Goal: Task Accomplishment & Management: Manage account settings

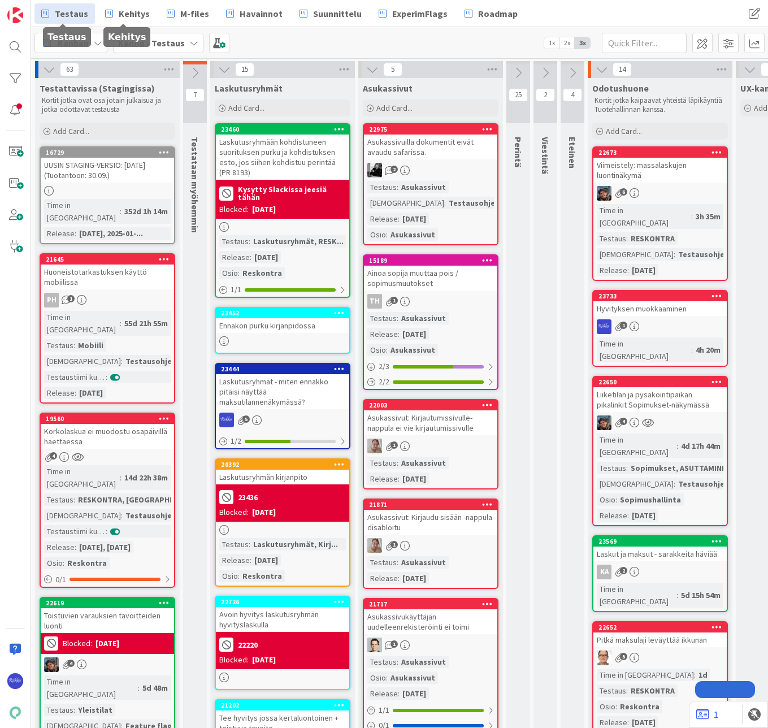
click at [128, 14] on span "Kehitys" at bounding box center [134, 14] width 31 height 14
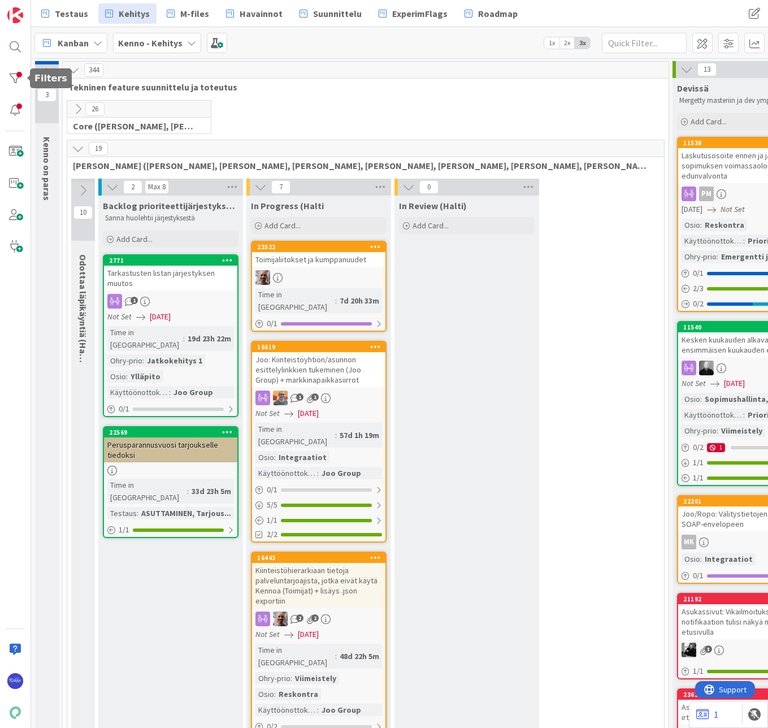
click at [13, 79] on div at bounding box center [15, 78] width 23 height 23
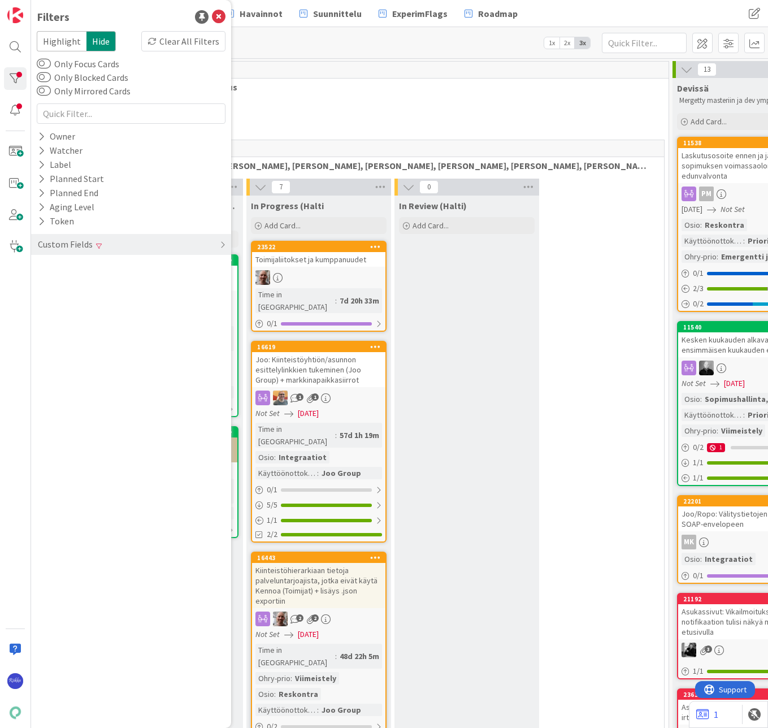
click at [193, 44] on div "Clear All Filters" at bounding box center [183, 41] width 84 height 20
click at [219, 18] on icon at bounding box center [219, 17] width 14 height 14
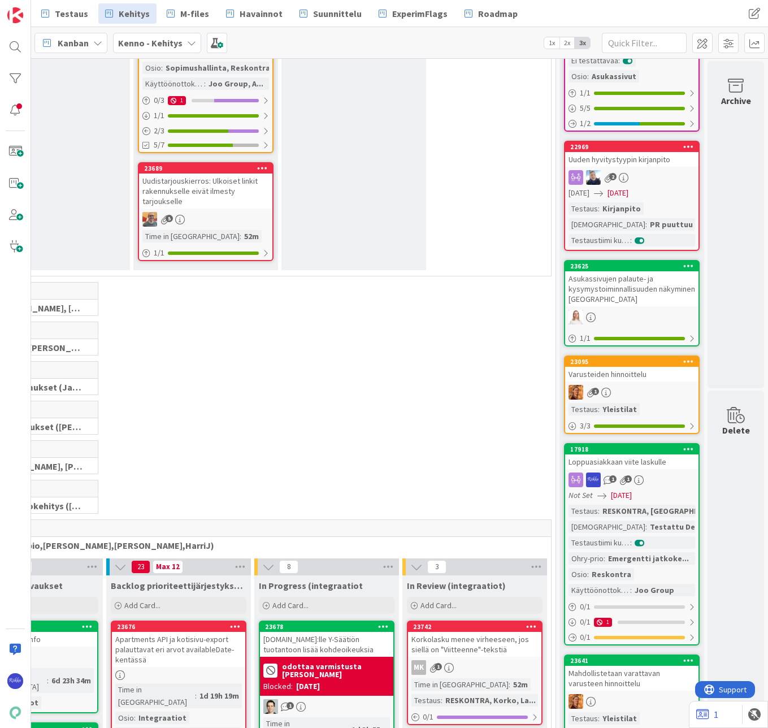
scroll to position [1413, 121]
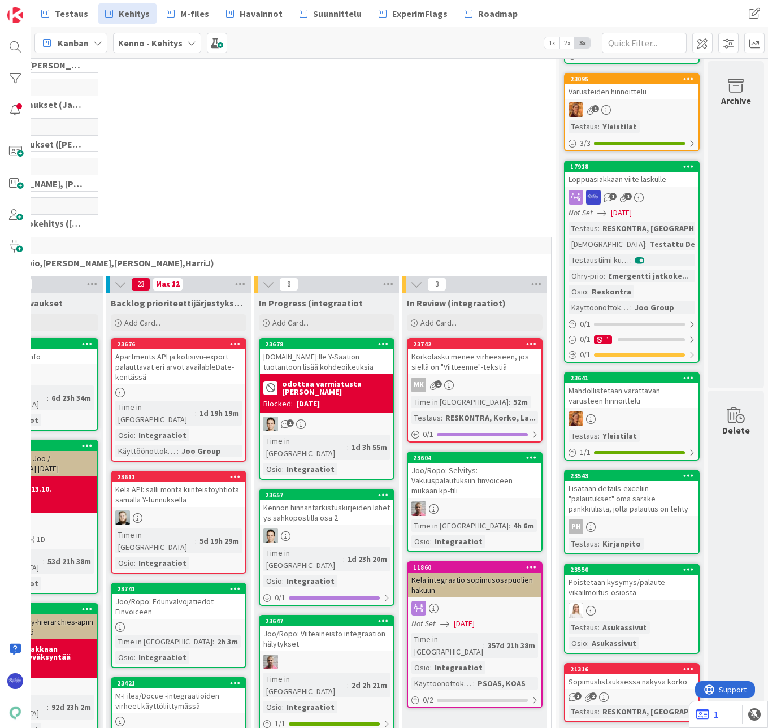
click at [634, 202] on icon at bounding box center [639, 198] width 10 height 10
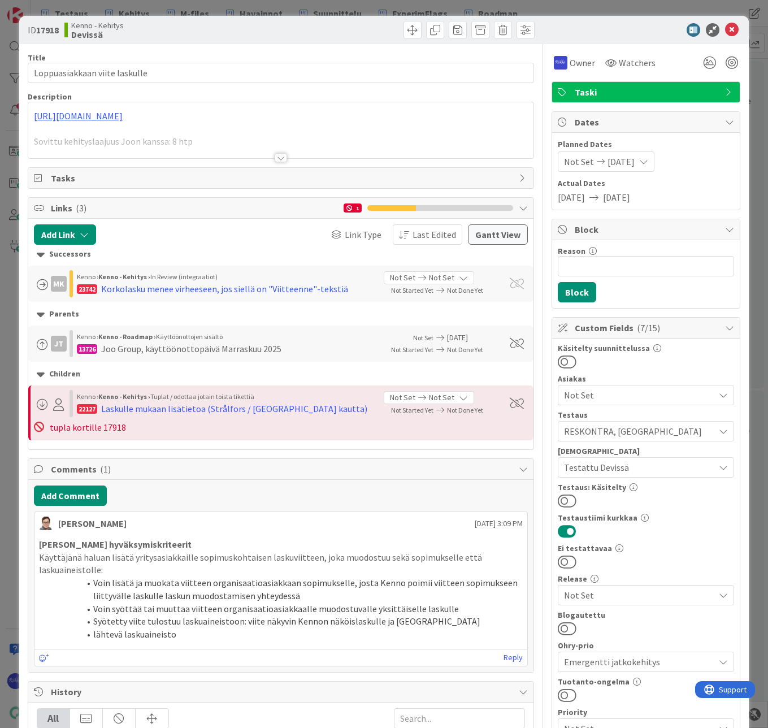
click at [278, 158] on div at bounding box center [281, 157] width 12 height 9
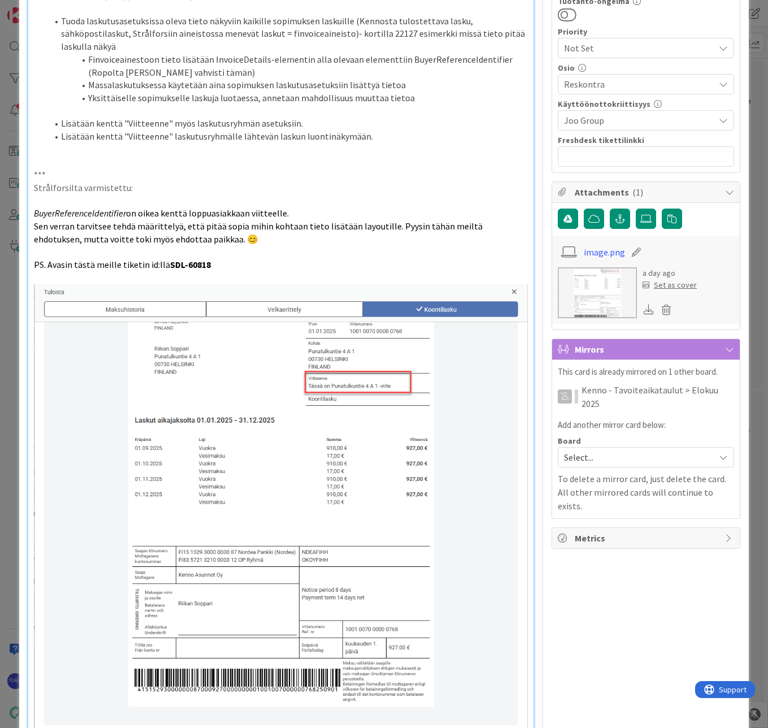
scroll to position [904, 0]
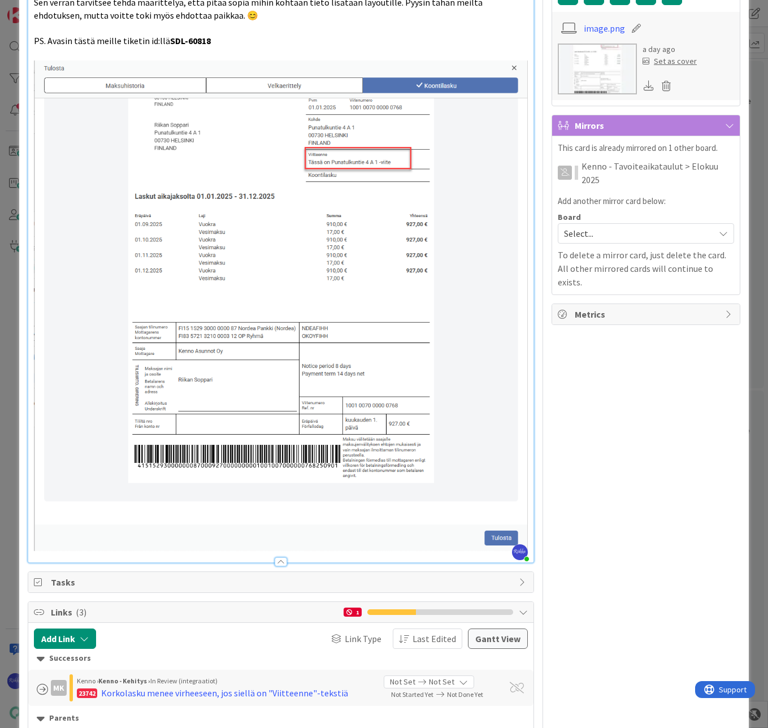
click at [244, 47] on p "PS. Avasin tästä meille tiketin id:llä SDL-60818" at bounding box center [281, 40] width 494 height 13
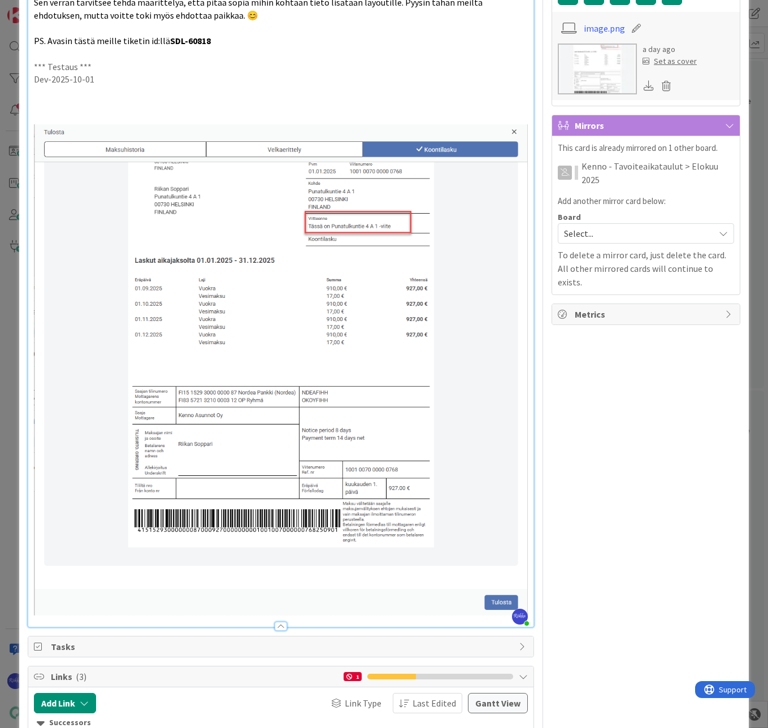
click at [330, 47] on p "PS. Avasin tästä meille tiketin id:llä SDL-60818" at bounding box center [281, 40] width 494 height 13
click at [72, 112] on p at bounding box center [281, 105] width 494 height 13
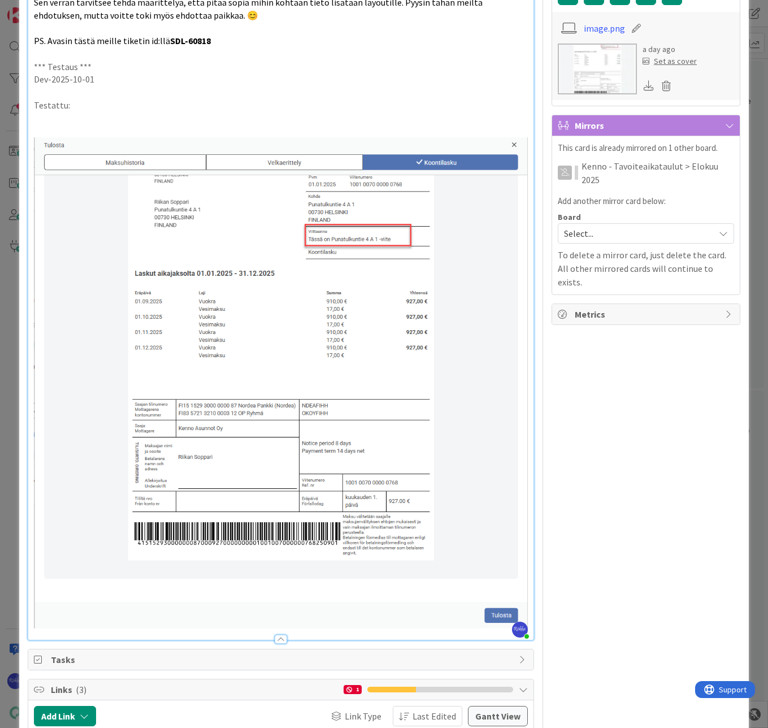
click at [154, 125] on p at bounding box center [281, 118] width 494 height 13
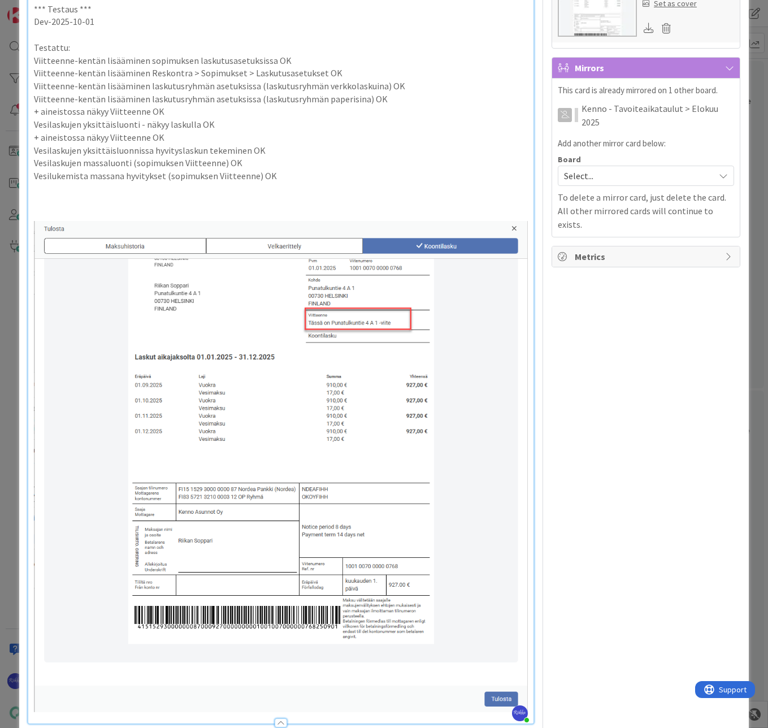
scroll to position [858, 0]
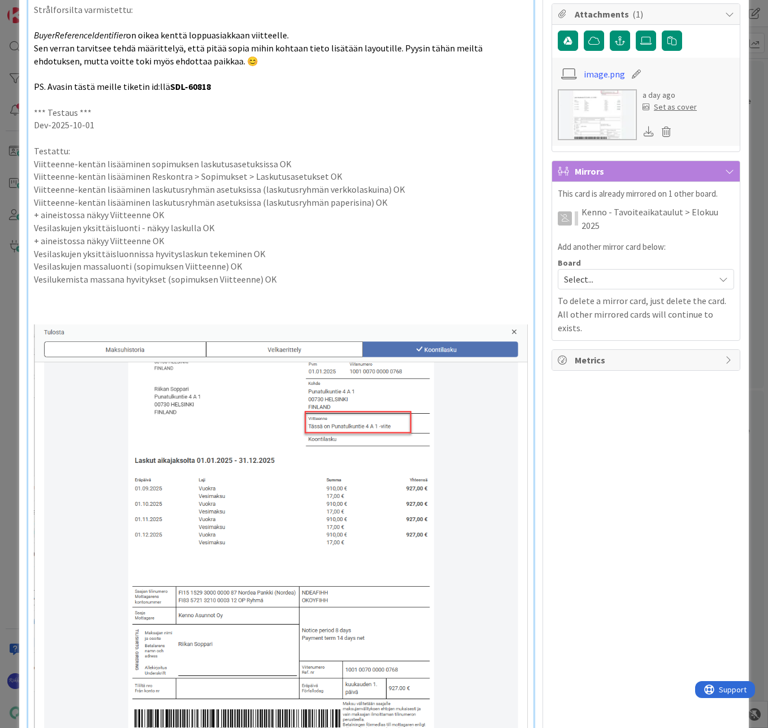
click at [32, 253] on div "https://github.com/pandiafi/kenno/pull/8487 Sovittu kehityslaajuus Joon kanssa:…" at bounding box center [280, 47] width 505 height 1557
click at [33, 266] on div "https://github.com/pandiafi/kenno/pull/8487 Sovittu kehityslaajuus Joon kanssa:…" at bounding box center [280, 47] width 505 height 1557
click at [34, 196] on p "Viitteenne-kentän lisääminen laskutusryhmän asetuksissa (laskutusryhmän verkkol…" at bounding box center [281, 189] width 494 height 13
click at [32, 292] on div "https://github.com/pandiafi/kenno/pull/8487 Sovittu kehityslaajuus Joon kanssa:…" at bounding box center [280, 47] width 505 height 1557
click at [32, 306] on div "https://github.com/pandiafi/kenno/pull/8487 Sovittu kehityslaajuus Joon kanssa:…" at bounding box center [280, 47] width 505 height 1557
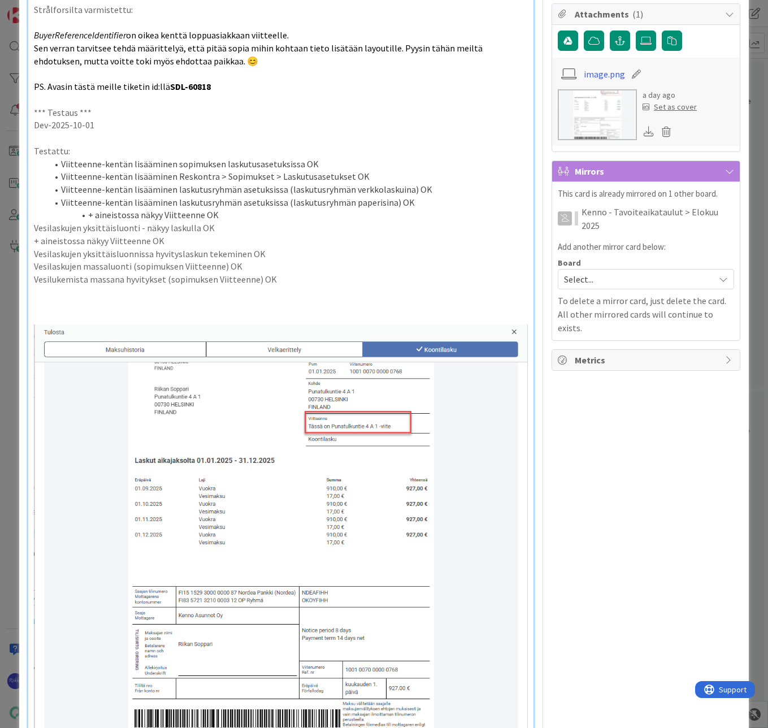
click at [34, 235] on p "Vesilaskujen yksittäisluonti - näkyy laskulla OK" at bounding box center [281, 228] width 494 height 13
click at [33, 330] on div "https://github.com/pandiafi/kenno/pull/8487 Sovittu kehityslaajuus Joon kanssa:…" at bounding box center [280, 47] width 505 height 1557
click at [33, 341] on div "https://github.com/pandiafi/kenno/pull/8487 Sovittu kehityslaajuus Joon kanssa:…" at bounding box center [280, 47] width 505 height 1557
click at [33, 359] on div "https://github.com/pandiafi/kenno/pull/8487 Sovittu kehityslaajuus Joon kanssa:…" at bounding box center [280, 47] width 505 height 1557
click at [33, 374] on div "https://github.com/pandiafi/kenno/pull/8487 Sovittu kehityslaajuus Joon kanssa:…" at bounding box center [280, 47] width 505 height 1557
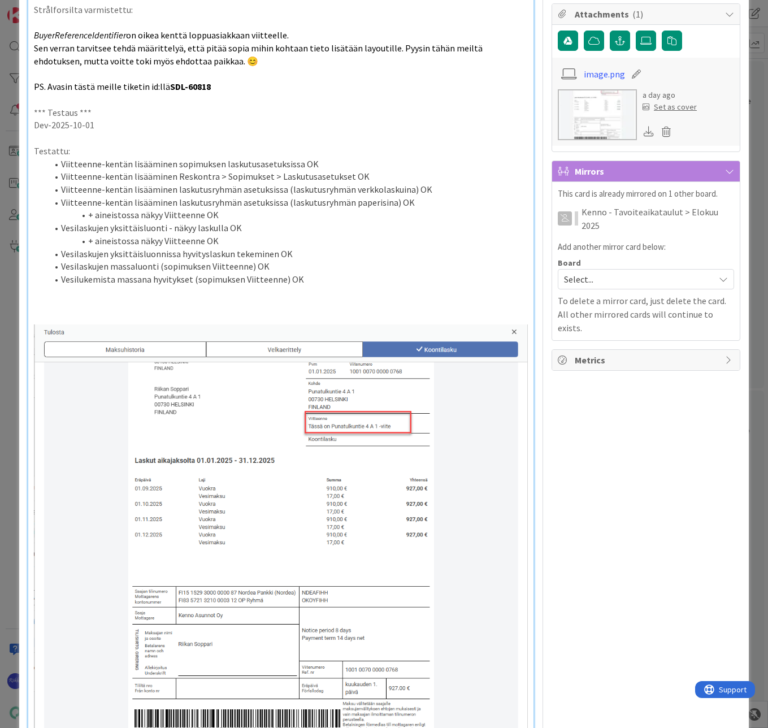
click at [123, 324] on p at bounding box center [281, 317] width 494 height 13
click at [97, 299] on p at bounding box center [281, 292] width 494 height 13
click at [336, 286] on li "Vesilukemista massana hyvitykset (sopimuksen Viitteenne) OK" at bounding box center [287, 279] width 480 height 13
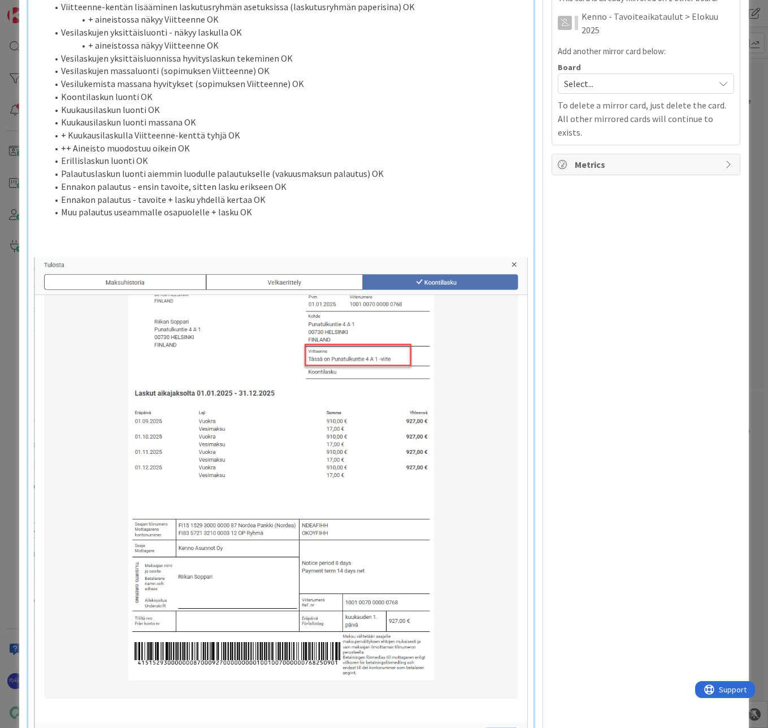
scroll to position [930, 0]
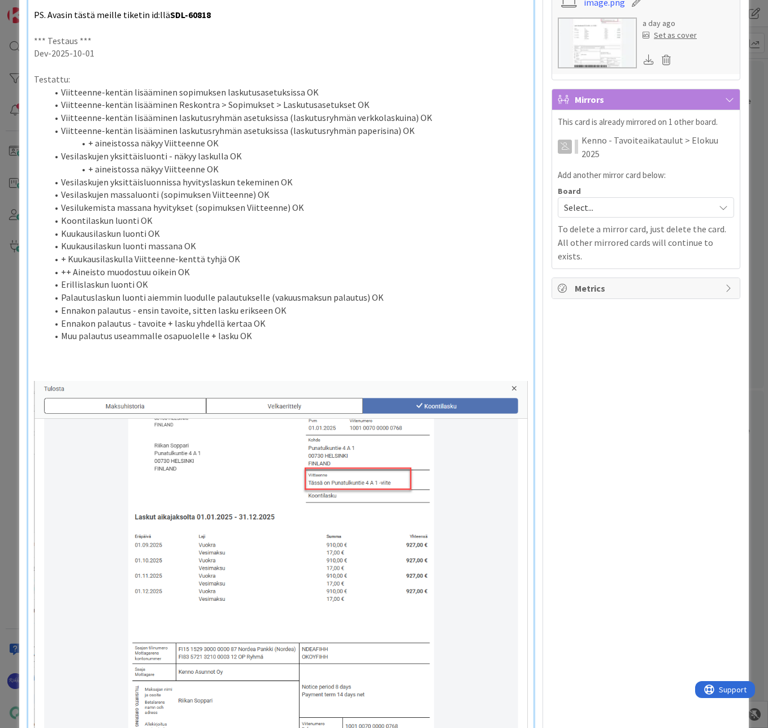
click at [60, 266] on li "+ Kuukausilaskulla Viitteenne-kenttä tyhjä OK" at bounding box center [287, 259] width 480 height 13
click at [60, 279] on li "++ Aineisto muodostuu oikein OK" at bounding box center [287, 272] width 480 height 13
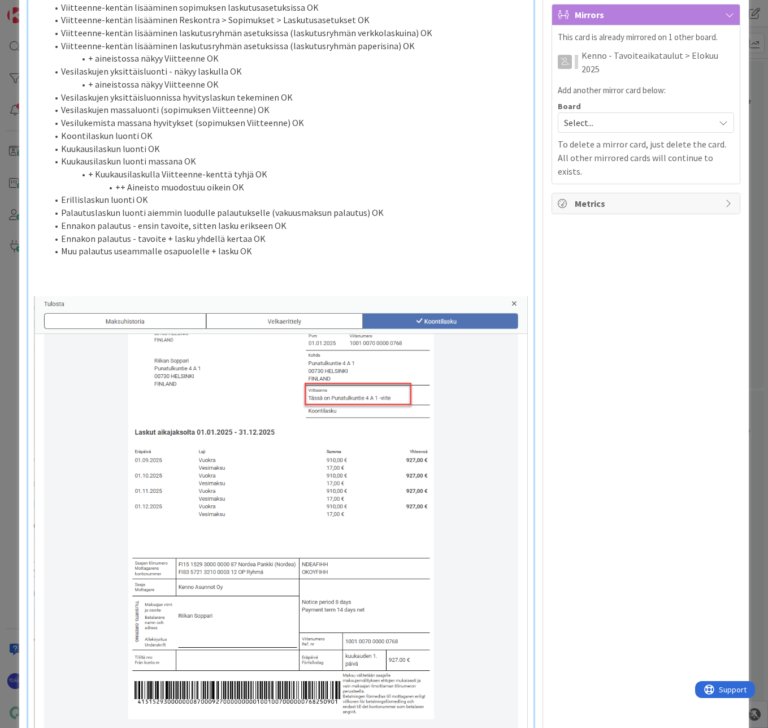
scroll to position [1043, 0]
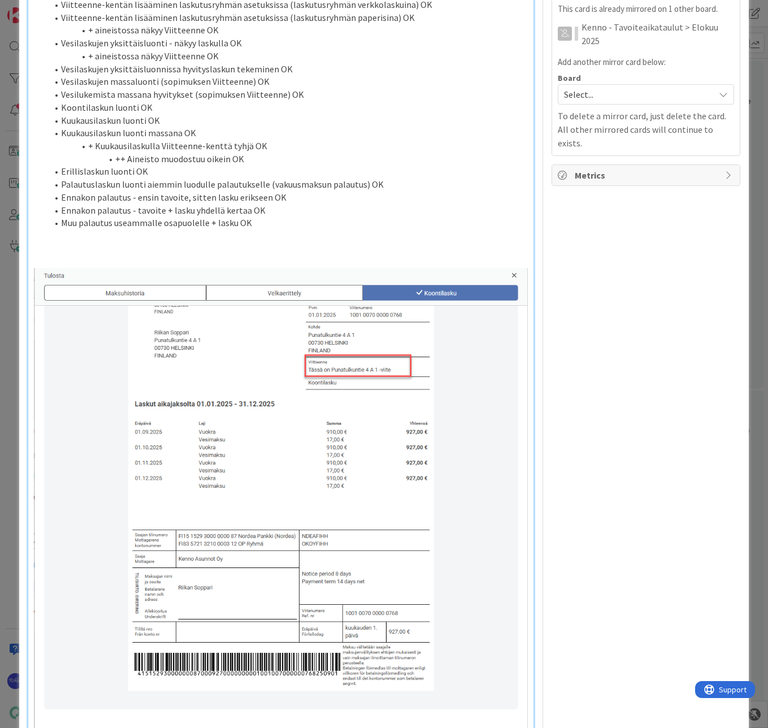
click at [266, 229] on li "Muu palautus useammalle osapuolelle + lasku OK" at bounding box center [287, 222] width 480 height 13
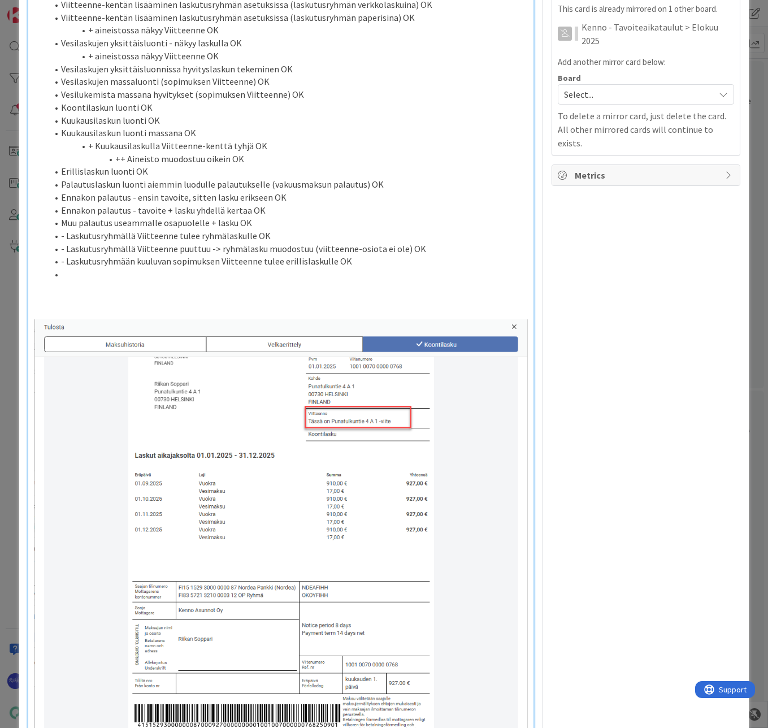
click at [66, 242] on li "- Laskutusryhmällä Viitteenne tulee ryhmälaskulle OK" at bounding box center [287, 235] width 480 height 13
click at [67, 255] on li "- Laskutusryhmällä Viitteenne puuttuu -> ryhmälasku muodostuu (viitteenne-osiot…" at bounding box center [287, 248] width 480 height 13
click at [65, 268] on li "- Laskutusryhmään kuuluvan sopimuksen Viitteenne tulee erillislaskulle OK" at bounding box center [287, 261] width 480 height 13
click at [120, 281] on li at bounding box center [287, 274] width 480 height 13
click at [303, 281] on li "Laskutusryhmälaskun luonti monelle ryhmälle kerralla OK" at bounding box center [287, 274] width 480 height 13
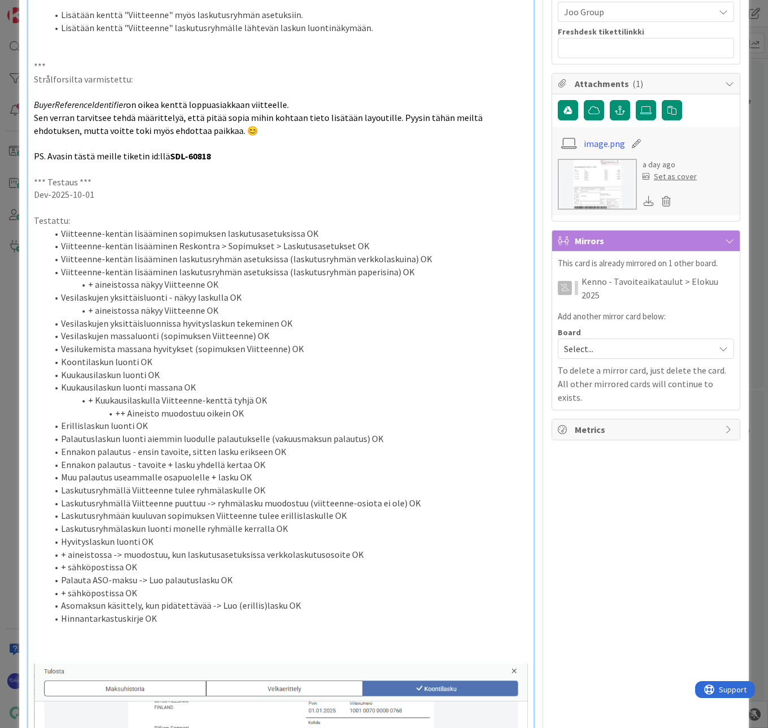
scroll to position [1071, 0]
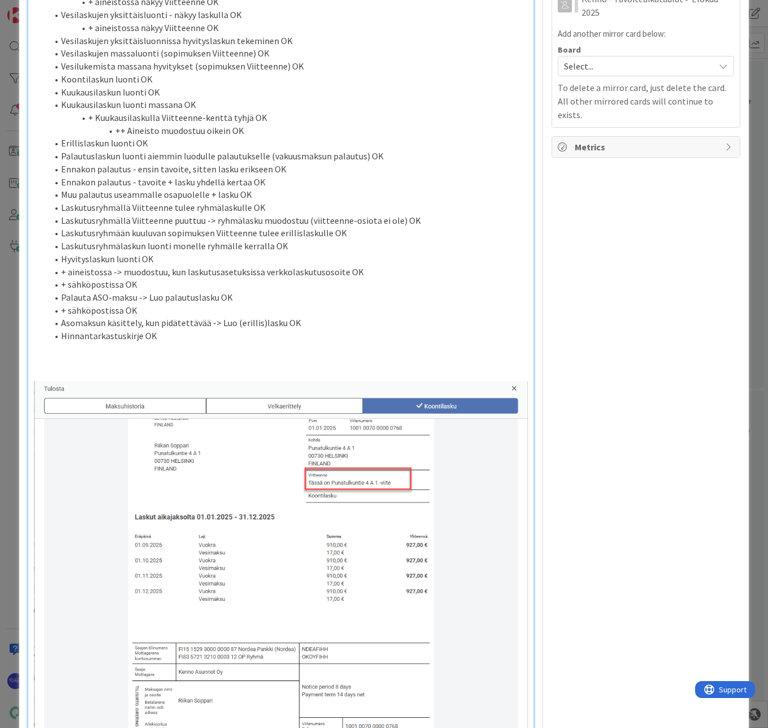
click at [60, 279] on li "+ aineistossa -> muodostuu, kun laskutusasetuksissa verkkolaskutusosoite OK" at bounding box center [287, 272] width 480 height 13
click at [61, 291] on li "+ sähköpostissa OK" at bounding box center [287, 284] width 480 height 13
click at [60, 317] on li "+ sähköpostissa OK" at bounding box center [287, 310] width 480 height 13
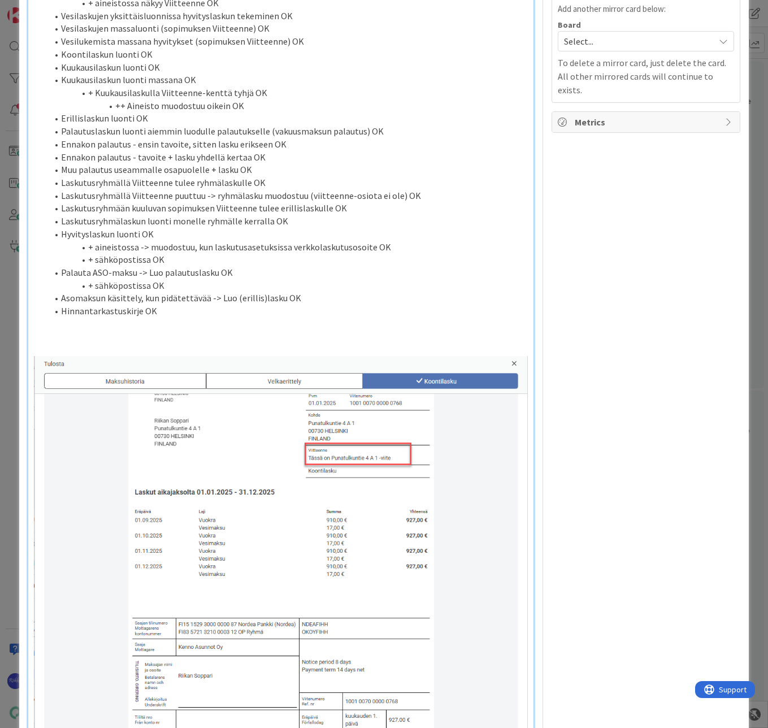
scroll to position [1128, 0]
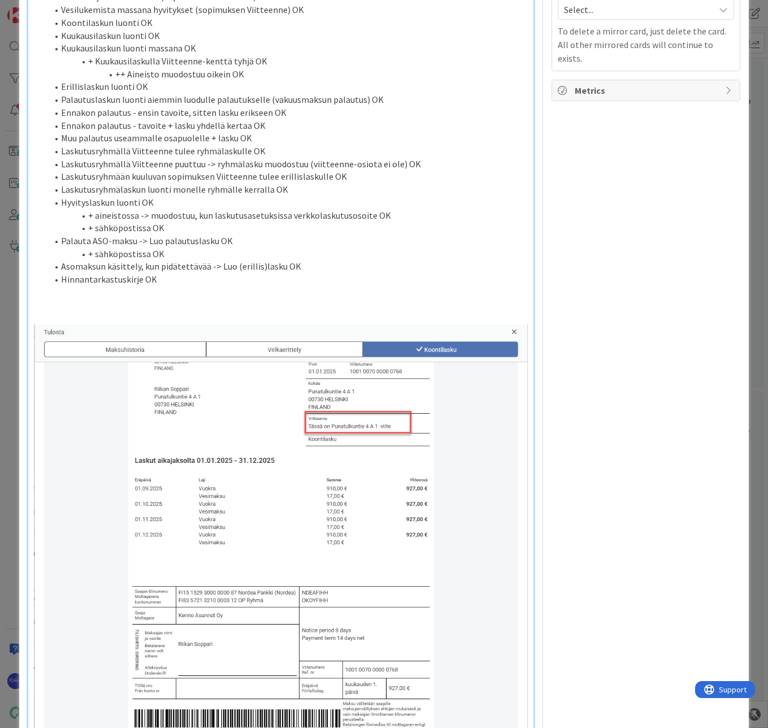
click at [230, 286] on li "Hinnantarkastuskirje OK" at bounding box center [287, 279] width 480 height 13
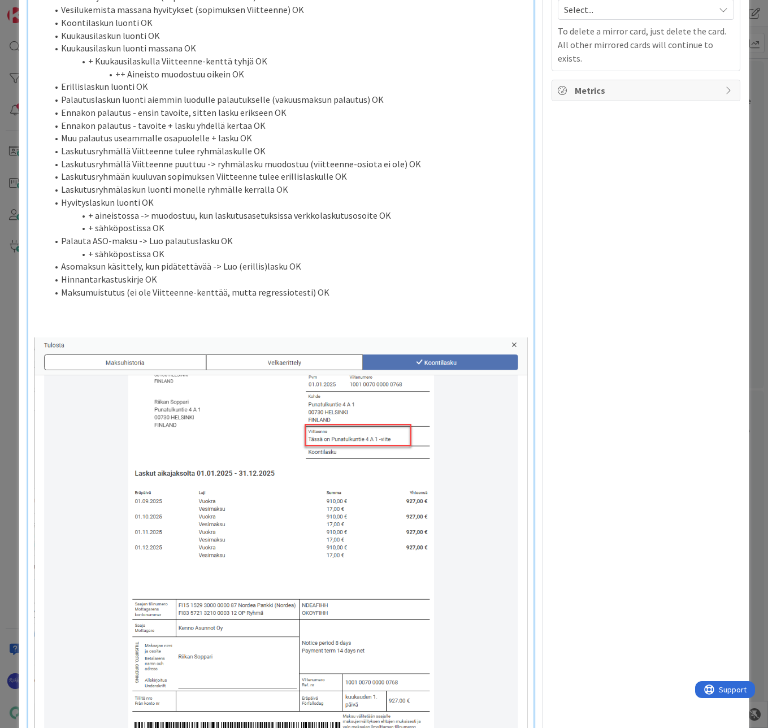
click at [69, 337] on p at bounding box center [281, 330] width 494 height 13
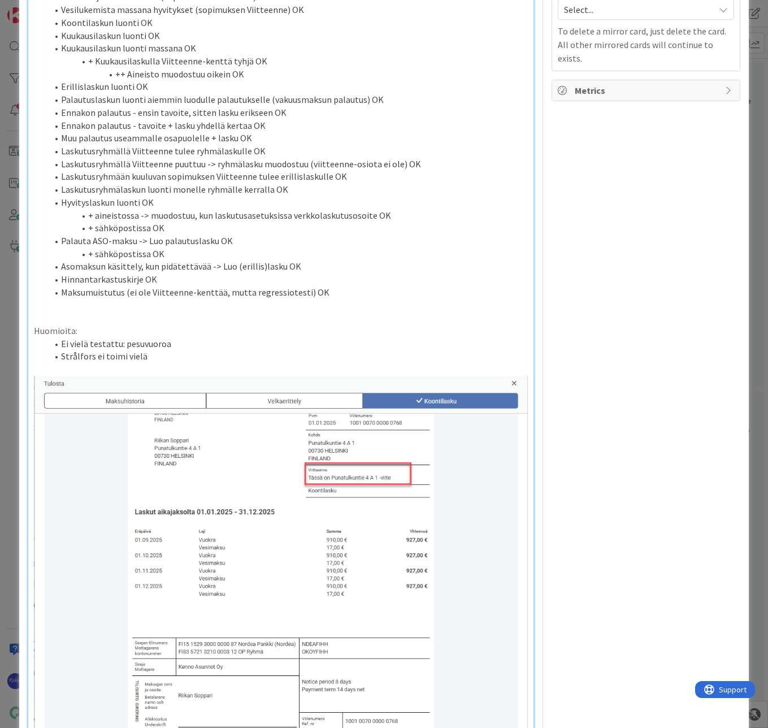
click at [93, 363] on li "Strålfors ei toimi vielä" at bounding box center [287, 356] width 480 height 13
click at [172, 363] on li "Strålfors ei toimi vielä" at bounding box center [287, 356] width 480 height 13
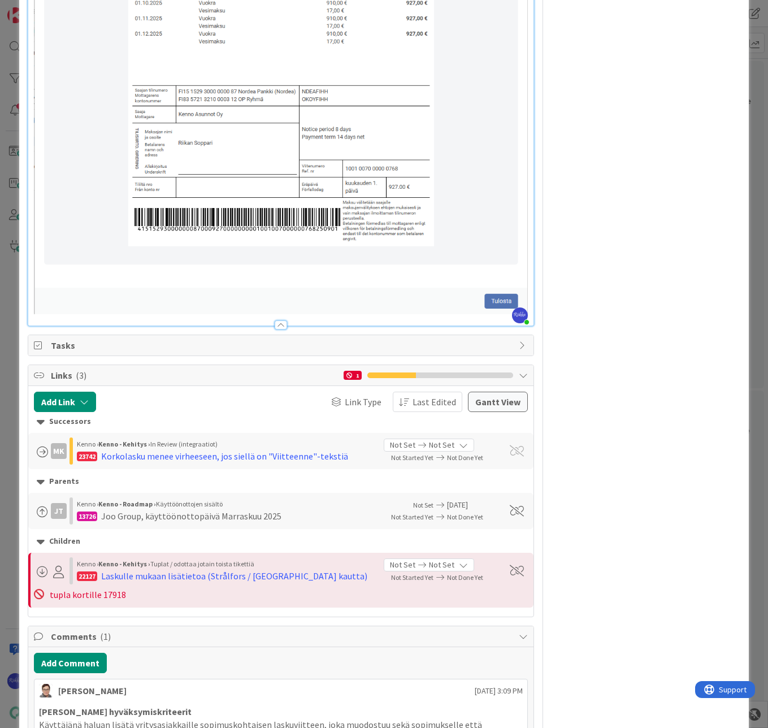
scroll to position [1297, 0]
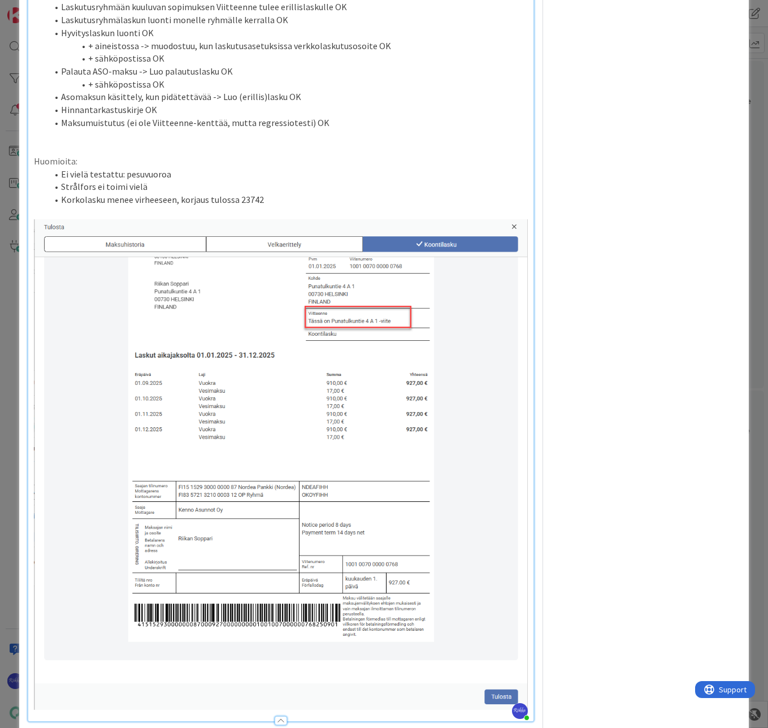
click at [255, 142] on p at bounding box center [281, 135] width 494 height 13
click at [337, 129] on li "Maksumuistutus (ei ole Viitteenne-kenttää, mutta regressiotesti) OK" at bounding box center [287, 122] width 480 height 13
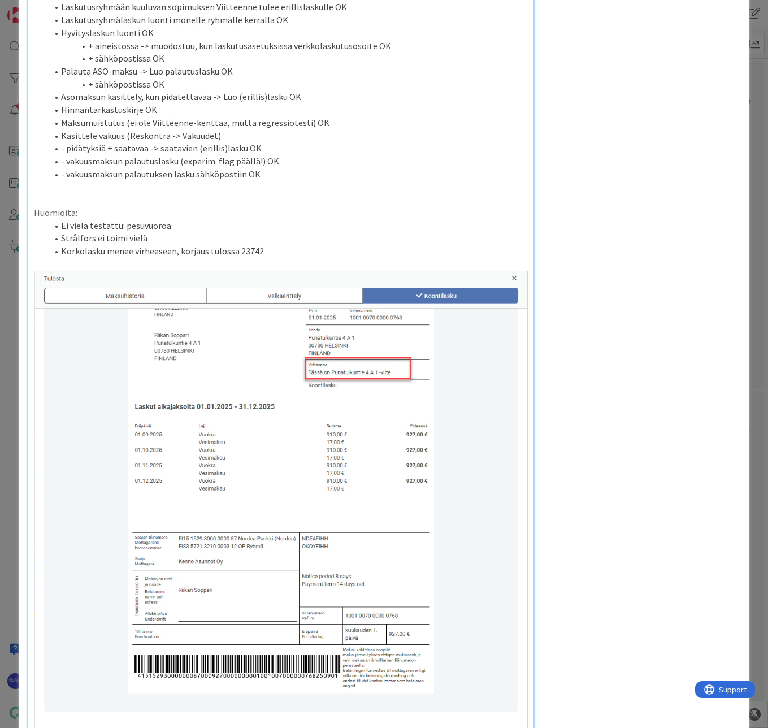
click at [60, 155] on li "- pidätyksiä + saatavaa -> saatavien (erillis)lasku OK" at bounding box center [287, 148] width 480 height 13
click at [60, 168] on li "- vakuusmaksun palautuslasku (experim. flag päällä!) OK" at bounding box center [287, 161] width 480 height 13
click at [60, 181] on li "- vakuusmaksun palautuksen lasku sähköpostiin OK" at bounding box center [287, 174] width 480 height 13
click at [93, 155] on li "- pidätyksiä + saatavaa -> saatavien (erillis)lasku OK" at bounding box center [287, 148] width 480 height 13
click at [92, 168] on li "- vakuusmaksun palautuslasku (experim. flag päällä!) OK" at bounding box center [287, 161] width 480 height 13
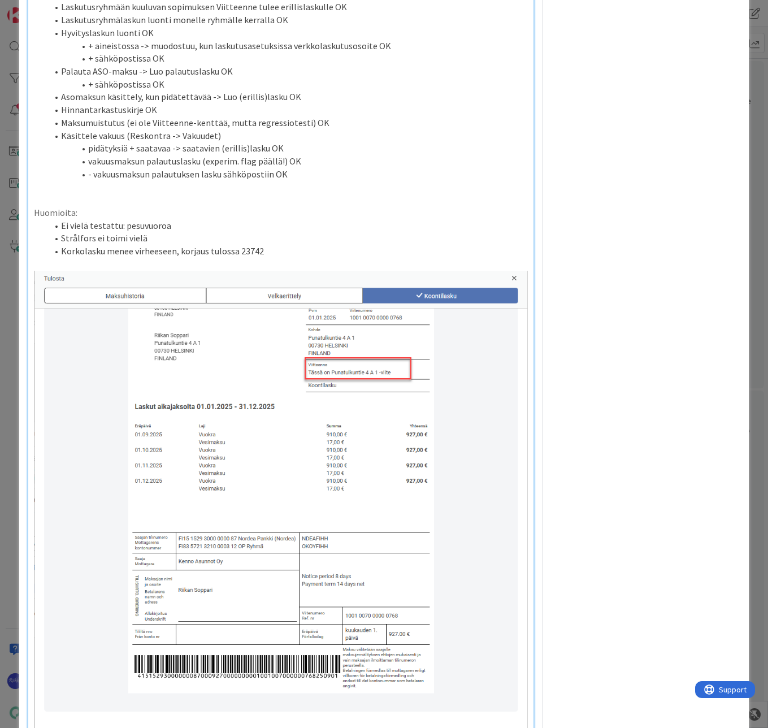
click at [93, 181] on li "- vakuusmaksun palautuksen lasku sähköpostiin OK" at bounding box center [287, 174] width 480 height 13
click at [305, 181] on li "vakuusmaksun palautuksen lasku sähköpostiin OK" at bounding box center [287, 174] width 480 height 13
click at [287, 258] on li "Korkolasku menee virheeseen, korjaus tulossa 23742" at bounding box center [287, 251] width 480 height 13
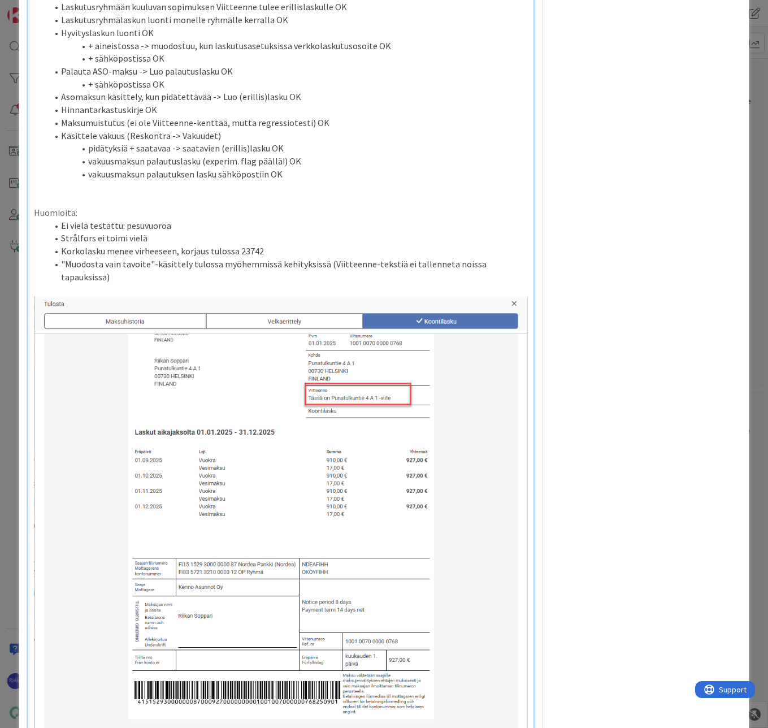
click at [168, 232] on li "Ei vielä testattu: pesuvuoroa" at bounding box center [287, 225] width 480 height 13
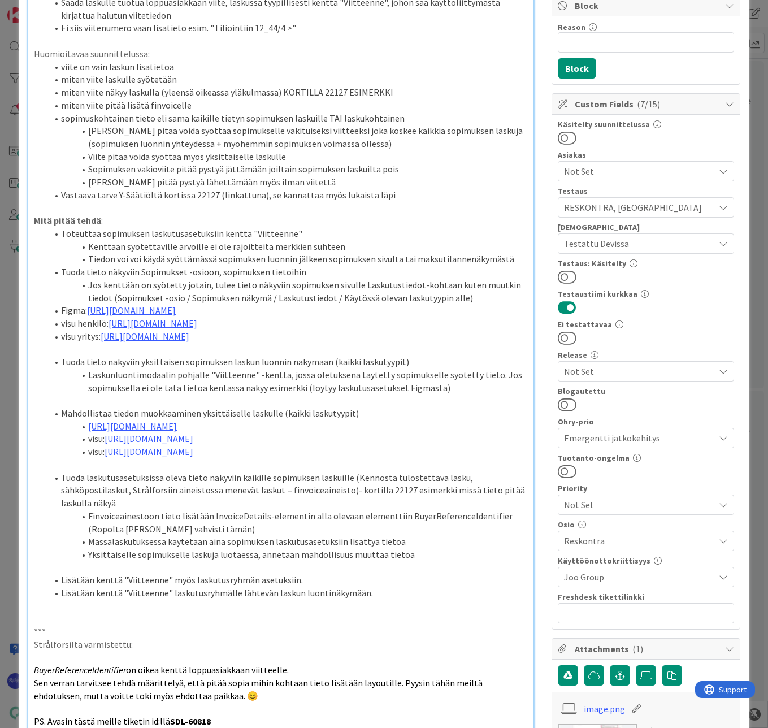
scroll to position [280, 0]
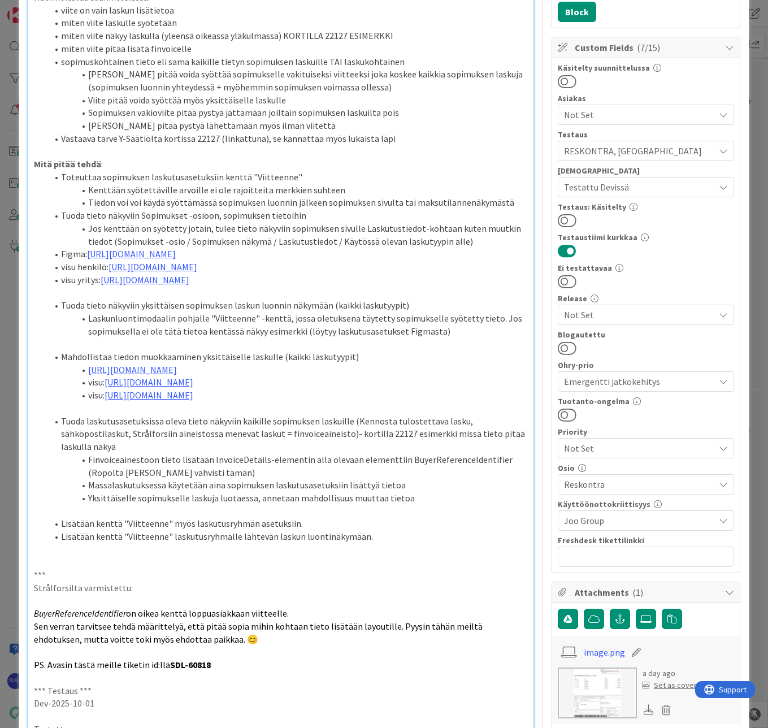
click at [177, 375] on link "https://www.figma.com/design/s06ePFuGvSFkRRSBp8p43G/Reskontra?node-id=2874-137&…" at bounding box center [132, 369] width 89 height 11
click at [217, 453] on link "https://www.figma.com/design/s06ePFuGvSFkRRSBp8p43G/Reskontra?node-id=2874-137&…" at bounding box center [222, 455] width 77 height 15
click at [125, 388] on link "https://www.figma.com/design/s06ePFuGvSFkRRSBp8p43G/Reskontra?node-id=26249-132…" at bounding box center [149, 381] width 89 height 11
click at [251, 479] on link "https://www.figma.com/design/s06ePFuGvSFkRRSBp8p43G/Reskontra?node-id=26249-132…" at bounding box center [233, 481] width 77 height 15
click at [138, 401] on link "https://www.figma.com/design/s06ePFuGvSFkRRSBp8p43G/Reskontra?node-id=26275-138…" at bounding box center [149, 394] width 89 height 11
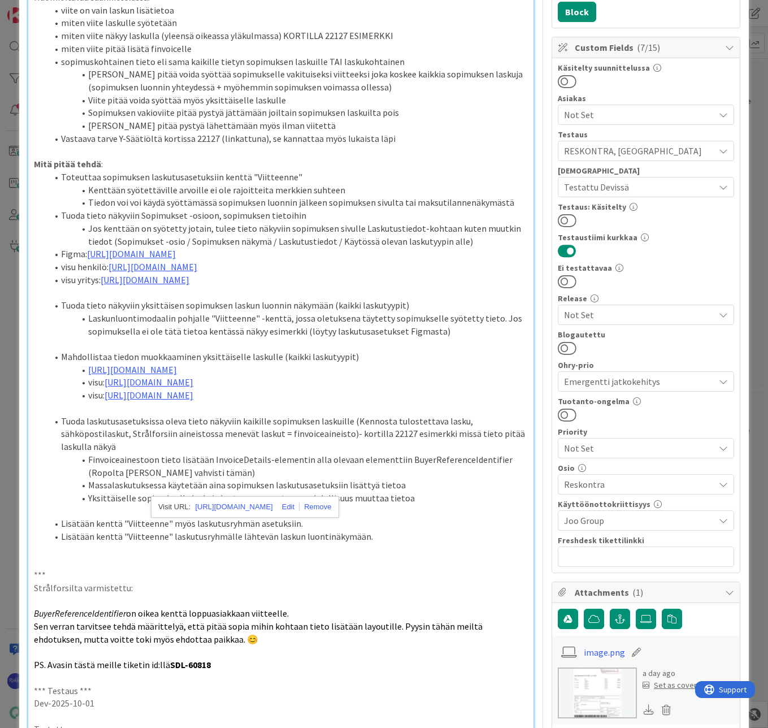
click at [233, 504] on link "https://www.figma.com/design/s06ePFuGvSFkRRSBp8p43G/Reskontra?node-id=26275-138…" at bounding box center [233, 507] width 77 height 15
click at [461, 402] on li "visu: https://www.figma.com/design/s06ePFuGvSFkRRSBp8p43G/Reskontra?node-id=262…" at bounding box center [287, 395] width 480 height 13
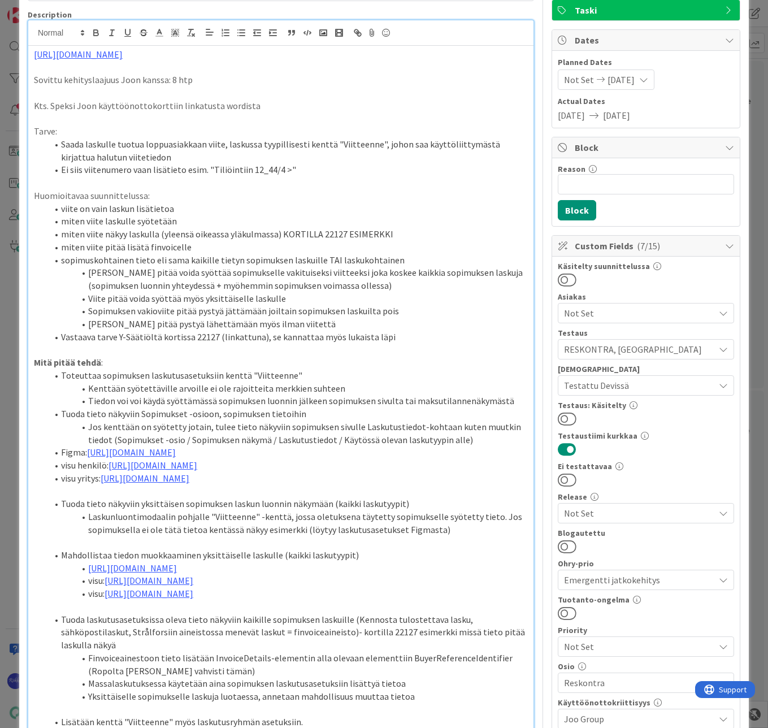
scroll to position [170, 0]
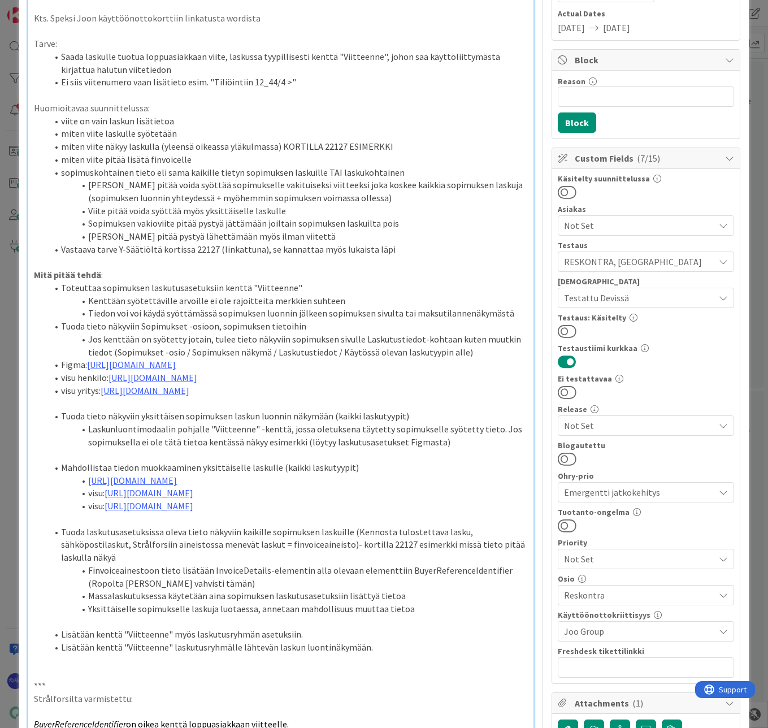
click at [370, 82] on li "Ei siis viitenumero vaan lisätieto esim. "Tiliöintiin 12_44/4 >"" at bounding box center [287, 82] width 480 height 13
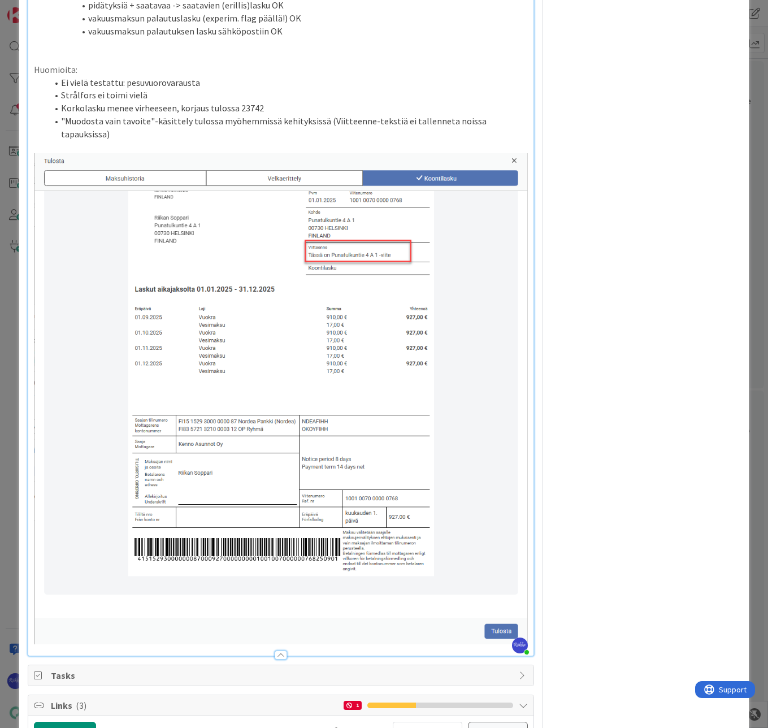
scroll to position [1582, 0]
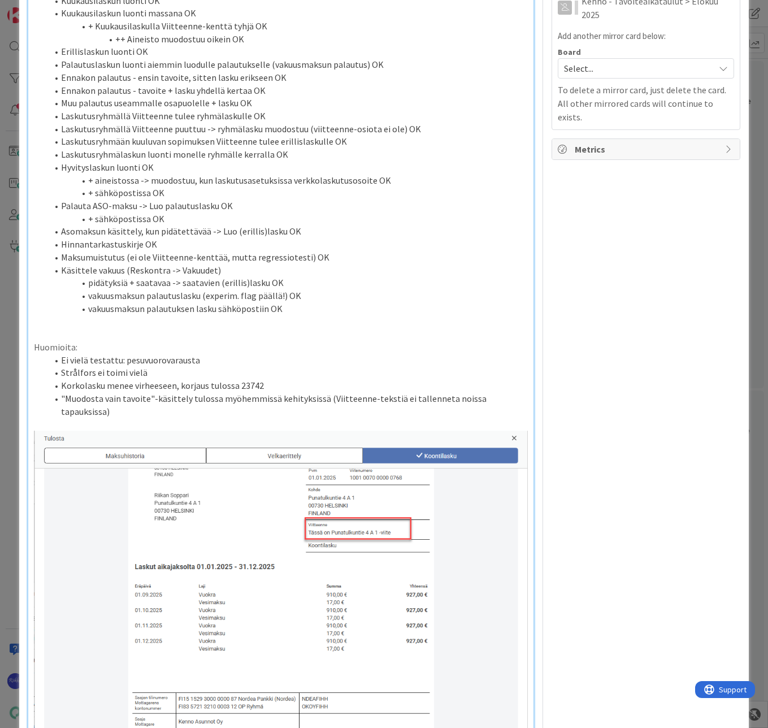
scroll to position [1017, 0]
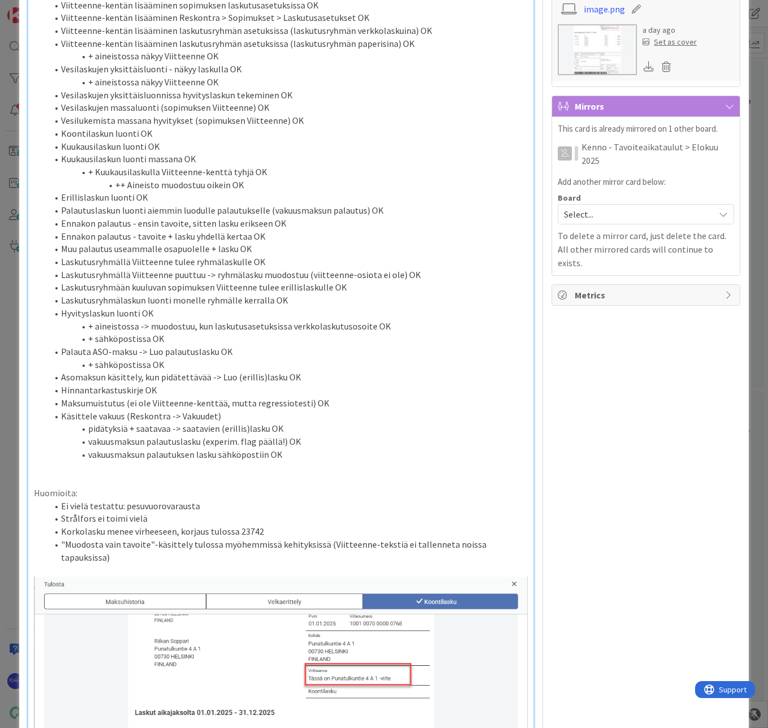
click at [272, 204] on li "Erillislaskun luonti OK" at bounding box center [287, 197] width 480 height 13
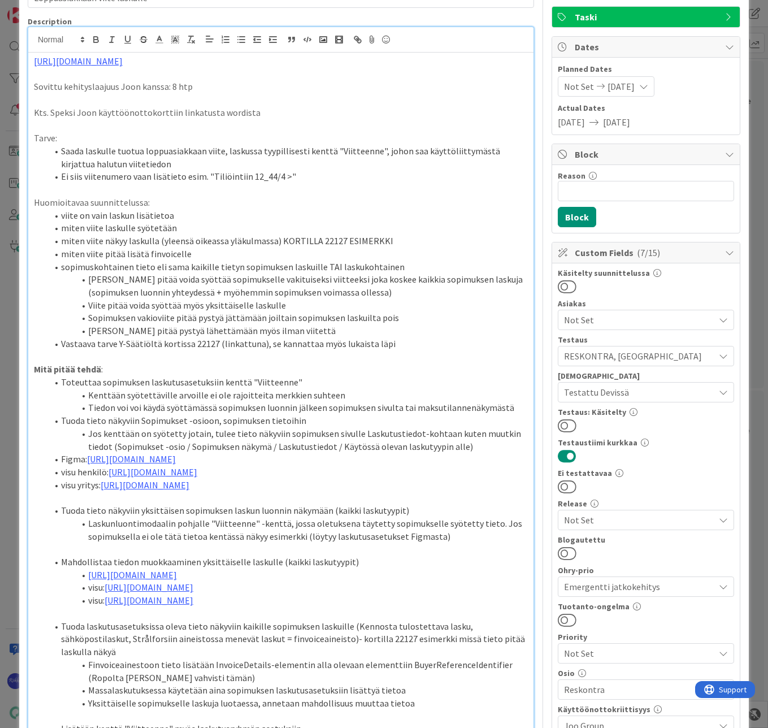
scroll to position [0, 0]
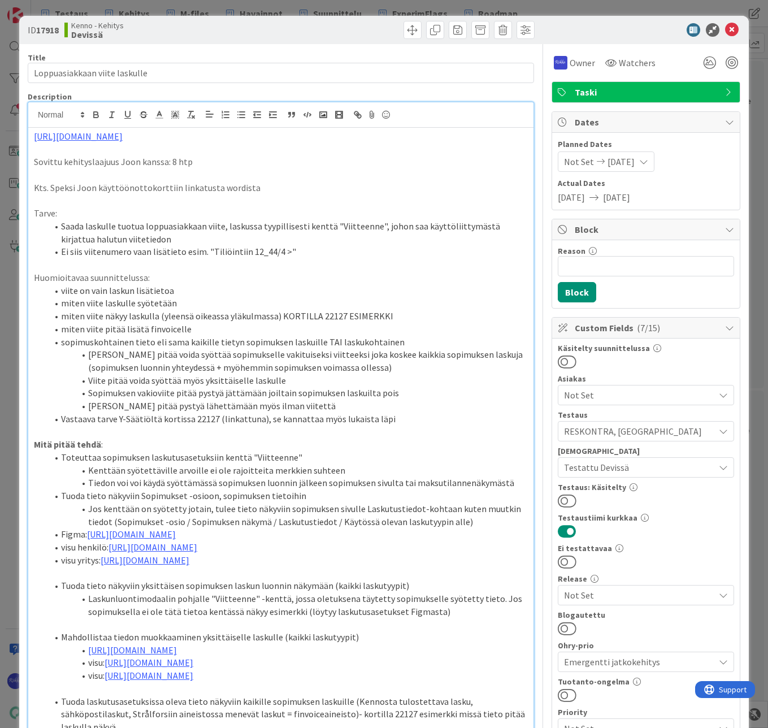
drag, startPoint x: 214, startPoint y: 138, endPoint x: 31, endPoint y: 135, distance: 183.7
copy link "https://github.com/pandiafi/kenno/pull/8487"
click at [410, 289] on li "viite on vain laskun lisätietoa" at bounding box center [287, 290] width 480 height 13
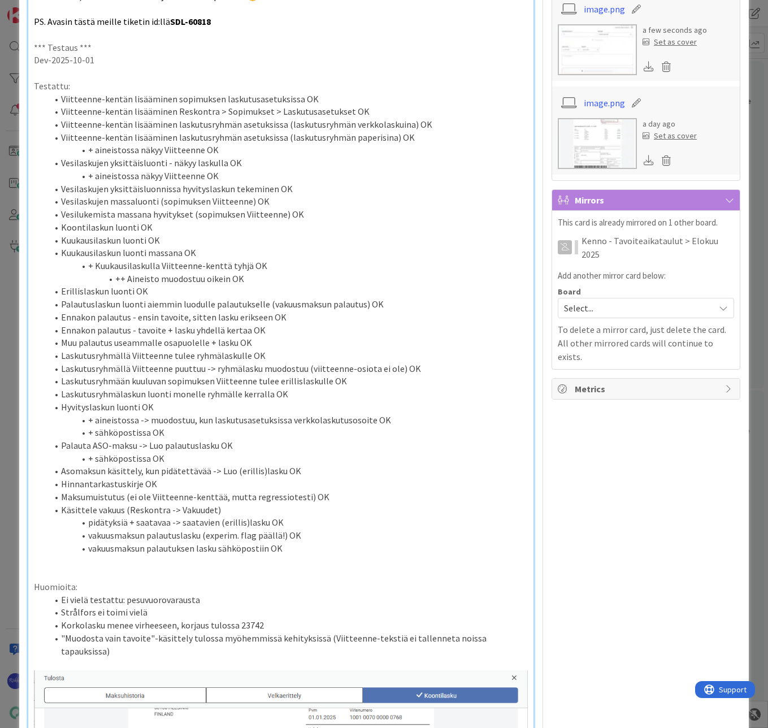
scroll to position [1017, 0]
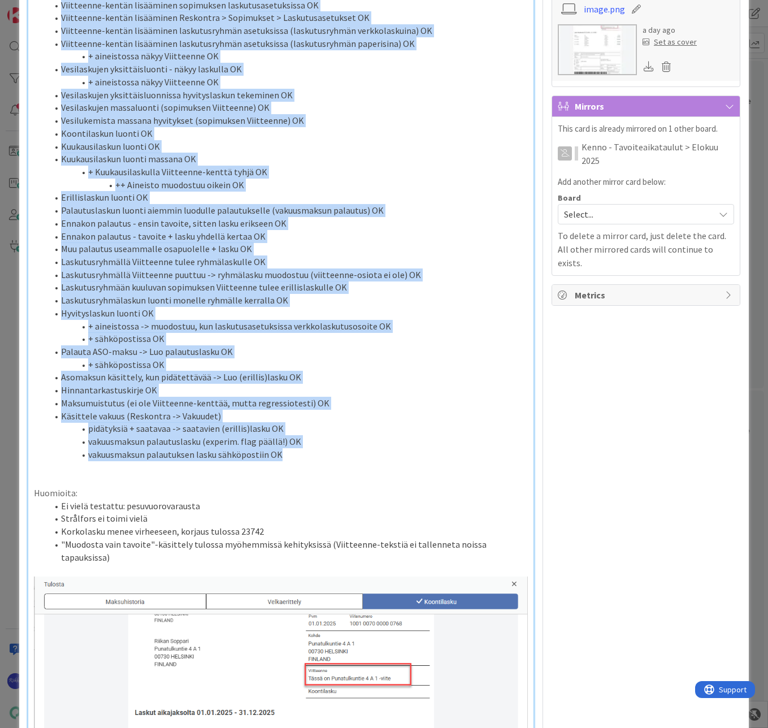
drag, startPoint x: 32, startPoint y: 77, endPoint x: 327, endPoint y: 548, distance: 555.3
click at [327, 548] on div "https://github.com/pandiafi/kenno/pull/8487 Sovittu kehityslaajuus Joon kanssa:…" at bounding box center [280, 378] width 505 height 2535
copy div "Testattu: Viitteenne-kentän lisääminen sopimuksen laskutusasetuksissa OK Viitte…"
click at [420, 358] on li "Palauta ASO-maksu -> Luo palautuslasku OK" at bounding box center [287, 351] width 480 height 13
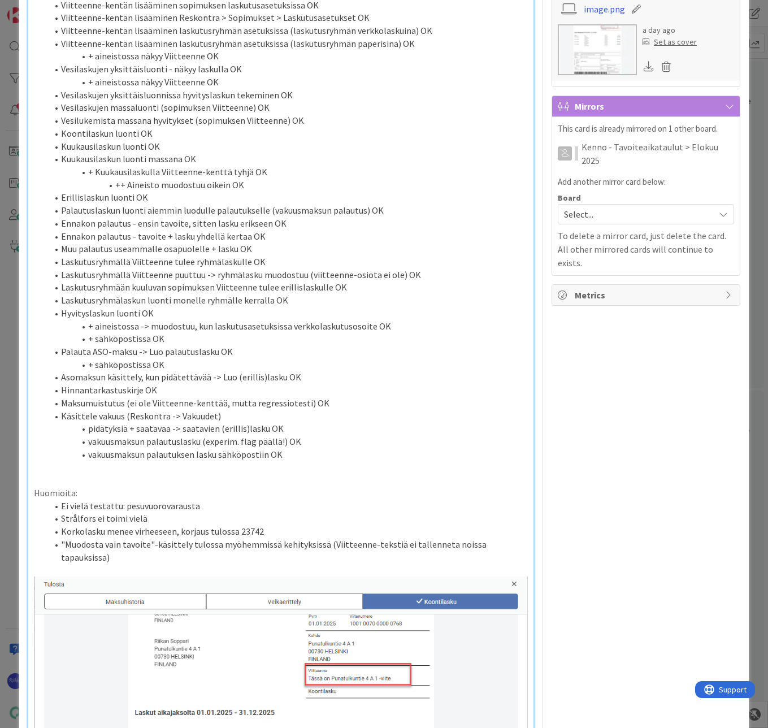
scroll to position [1187, 0]
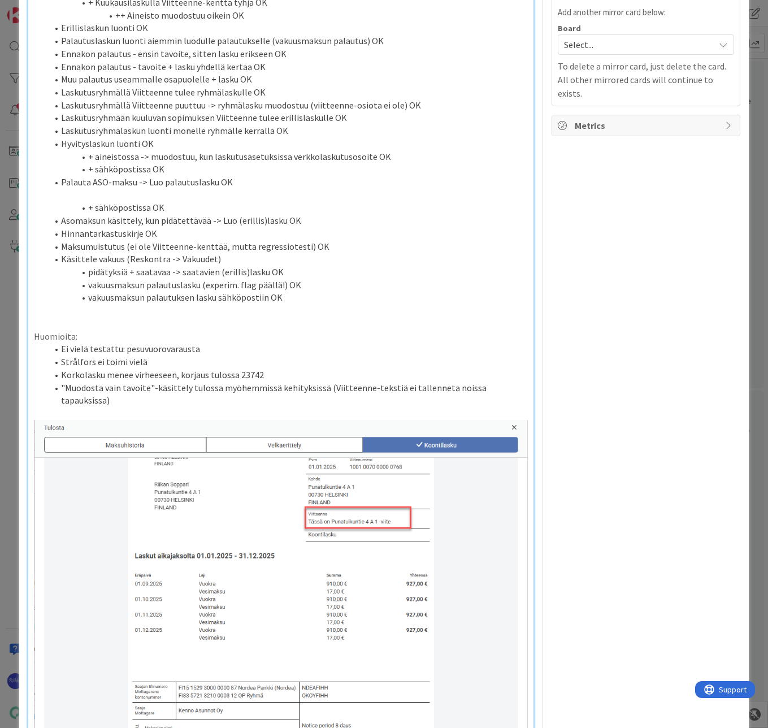
click at [351, 317] on p at bounding box center [281, 310] width 494 height 13
click at [453, 304] on li "vakuusmaksun palautuksen lasku sähköpostiin OK" at bounding box center [287, 297] width 480 height 13
click at [362, 150] on li "Hyvityslaskun luonti OK" at bounding box center [287, 143] width 480 height 13
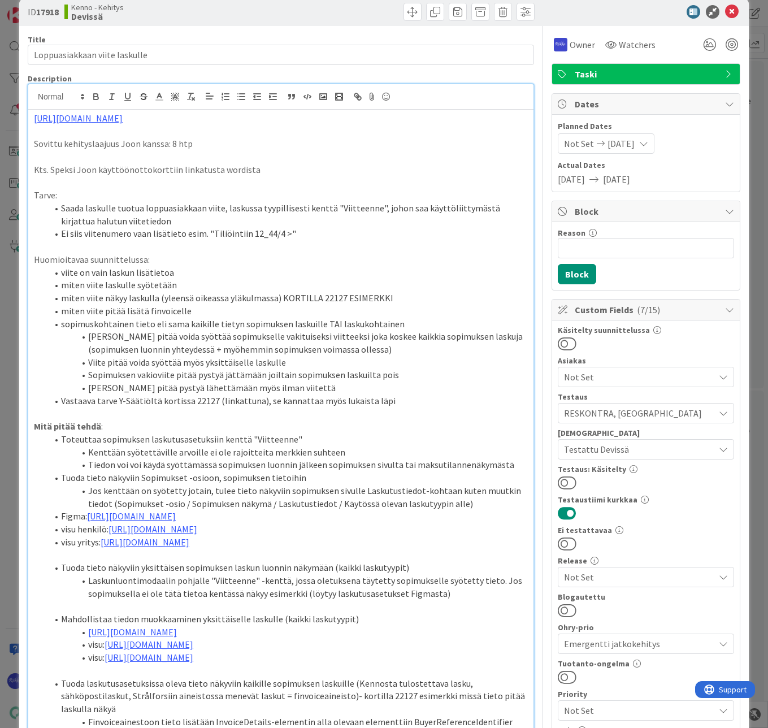
scroll to position [0, 0]
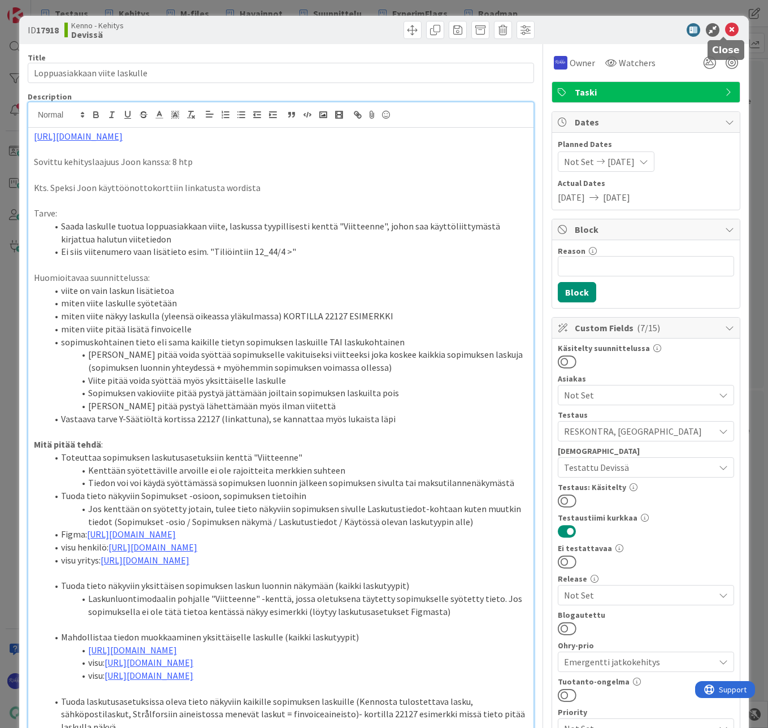
click at [725, 32] on icon at bounding box center [732, 30] width 14 height 14
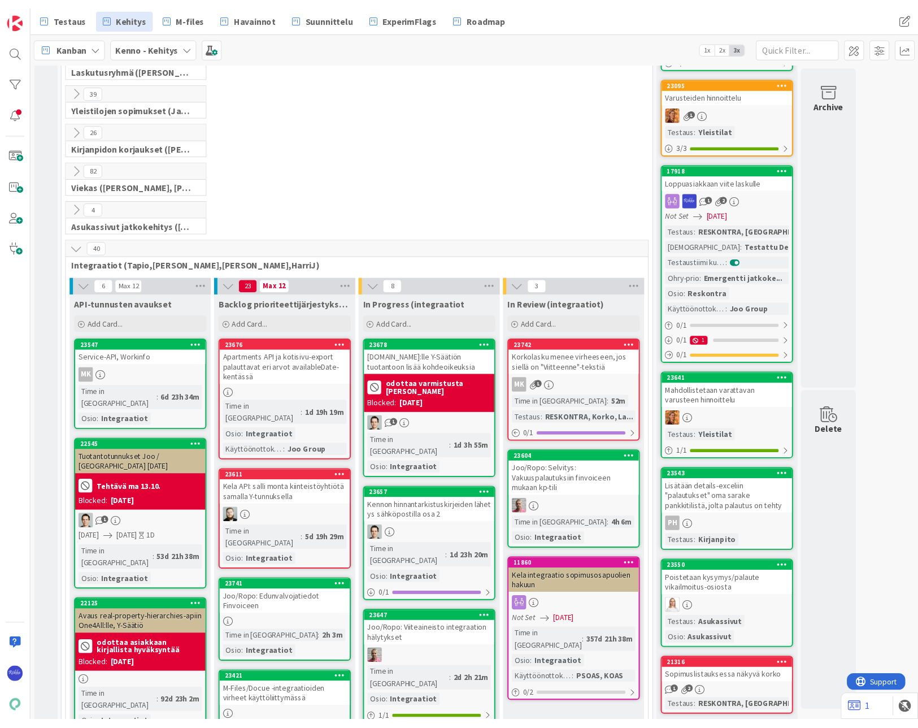
scroll to position [1017, 0]
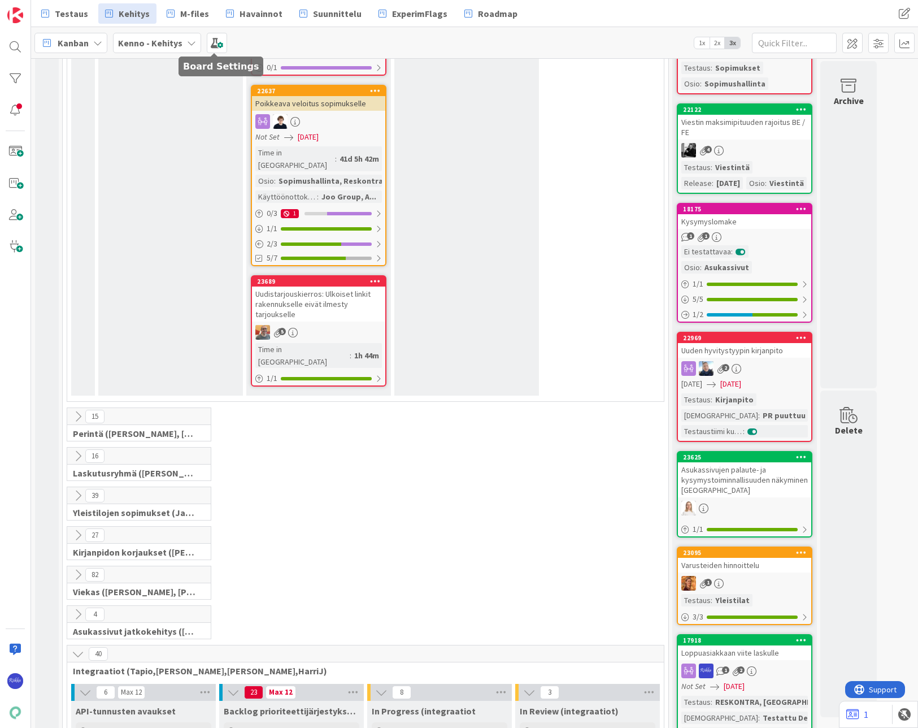
click at [215, 42] on span at bounding box center [217, 43] width 20 height 20
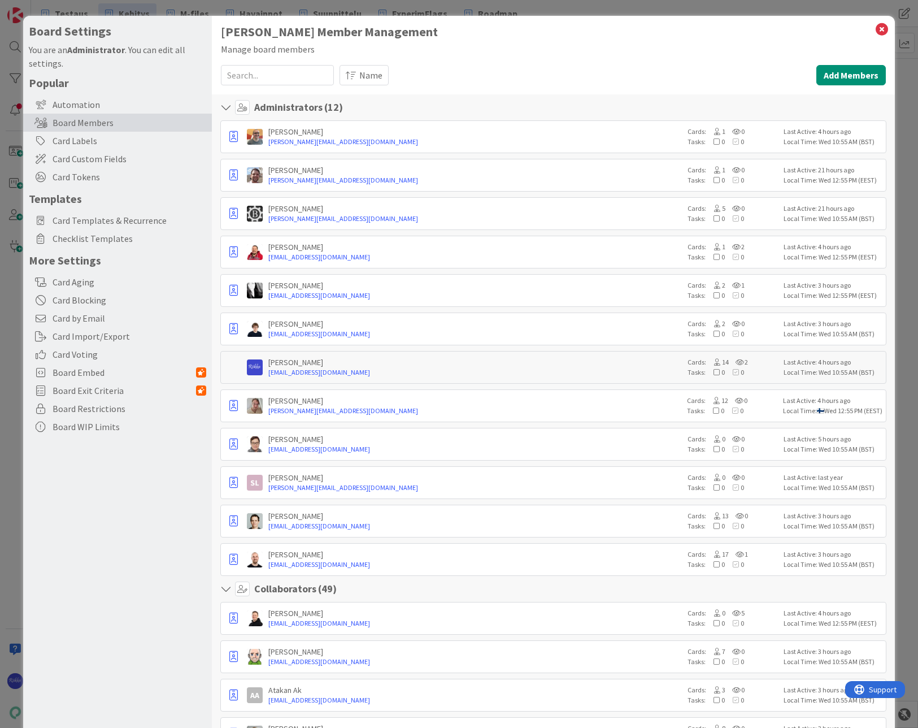
click at [106, 160] on span "Card Custom Fields" at bounding box center [130, 159] width 154 height 14
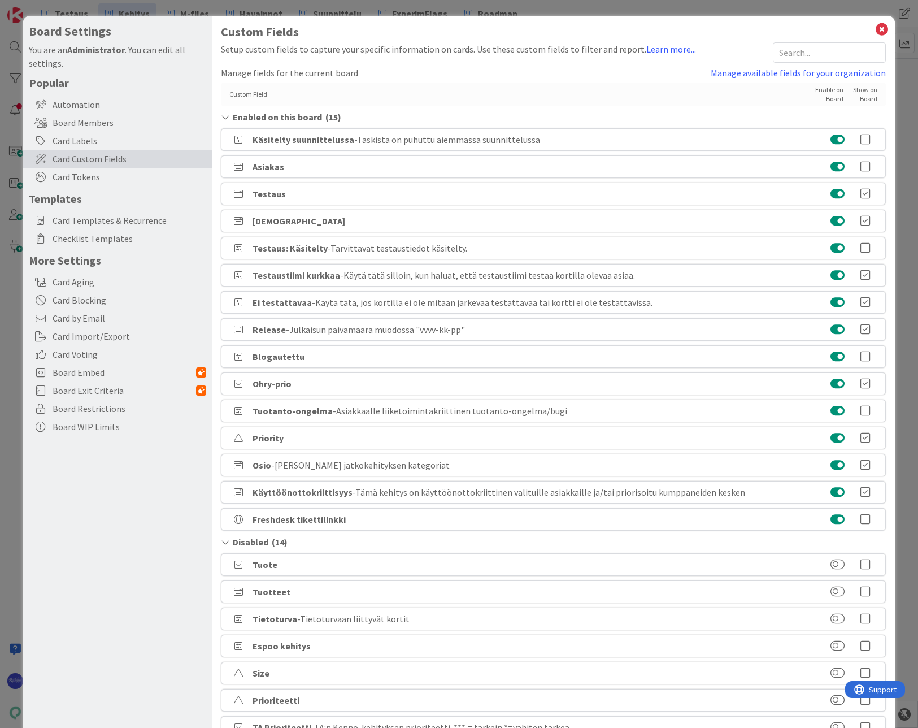
click at [746, 72] on link "Manage available fields for your organization" at bounding box center [798, 73] width 175 height 14
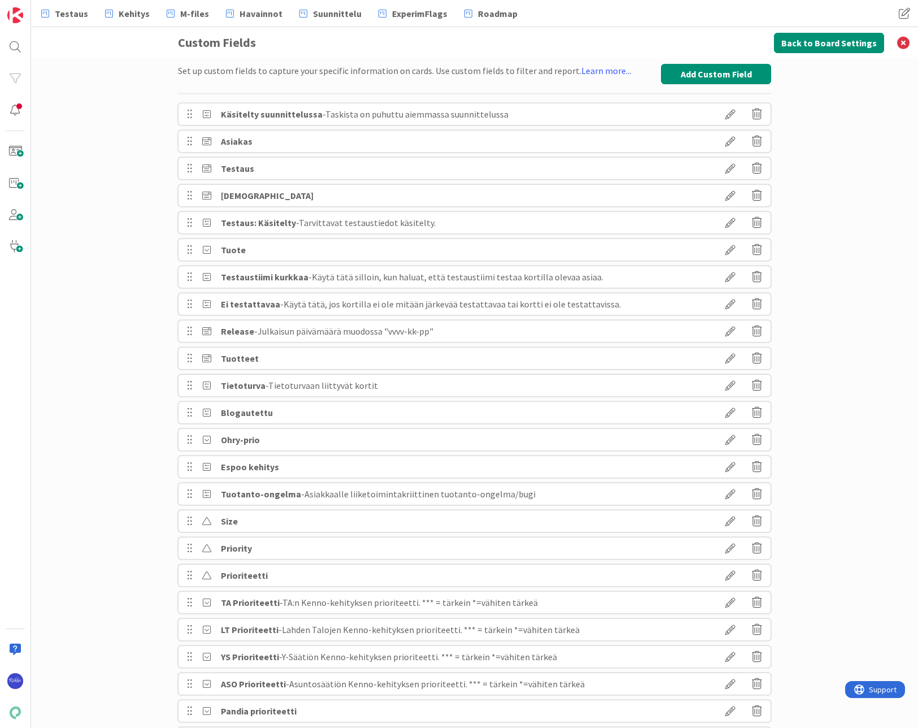
click at [727, 329] on icon at bounding box center [731, 331] width 32 height 19
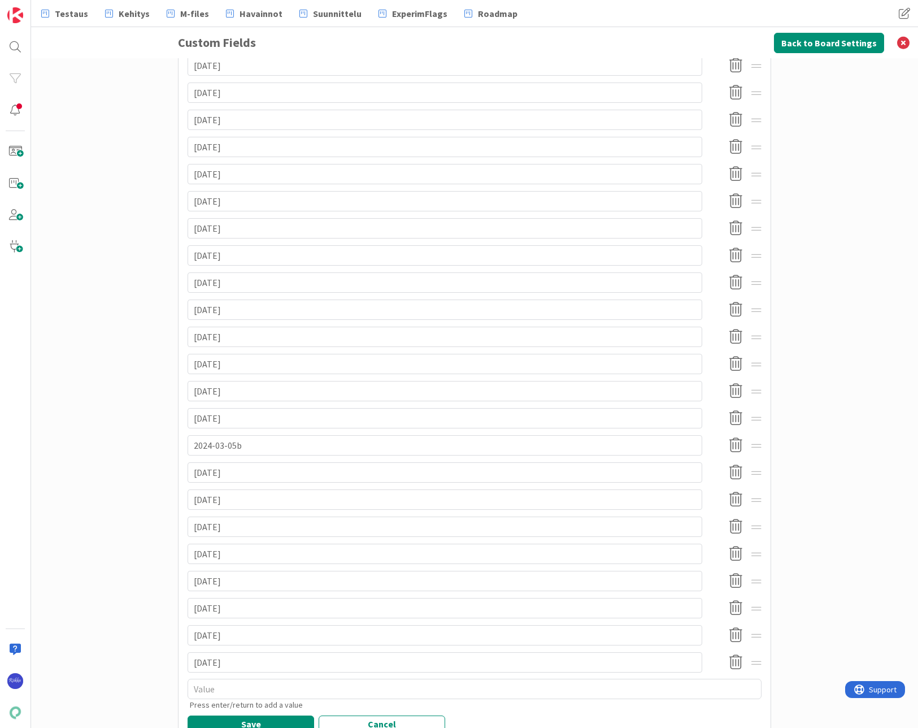
scroll to position [875, 0]
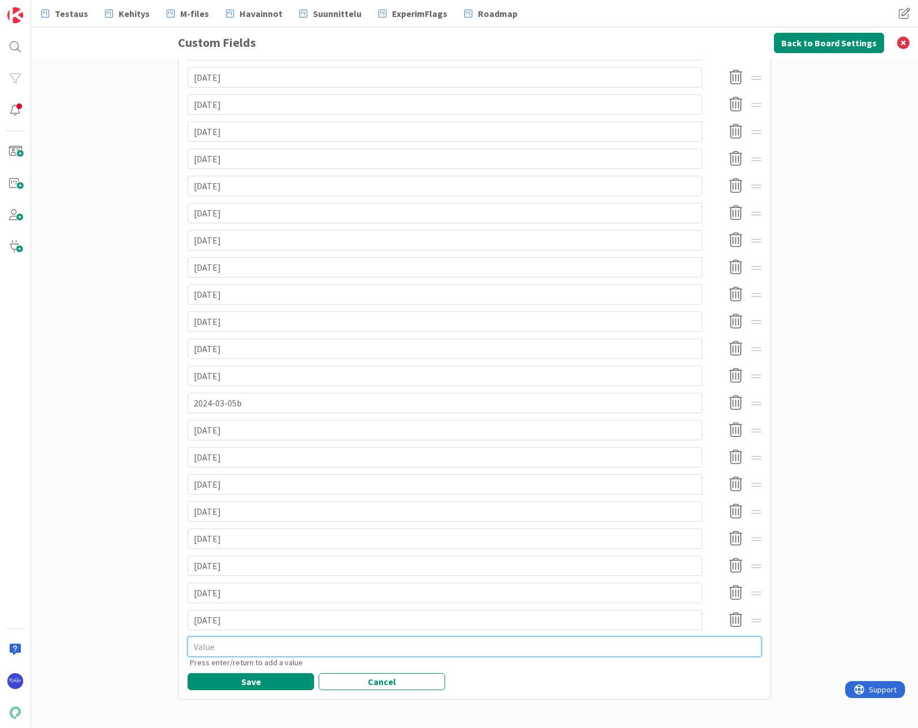
click at [245, 647] on textarea at bounding box center [475, 646] width 574 height 20
type textarea "x"
type textarea "2"
type textarea "x"
type textarea "20"
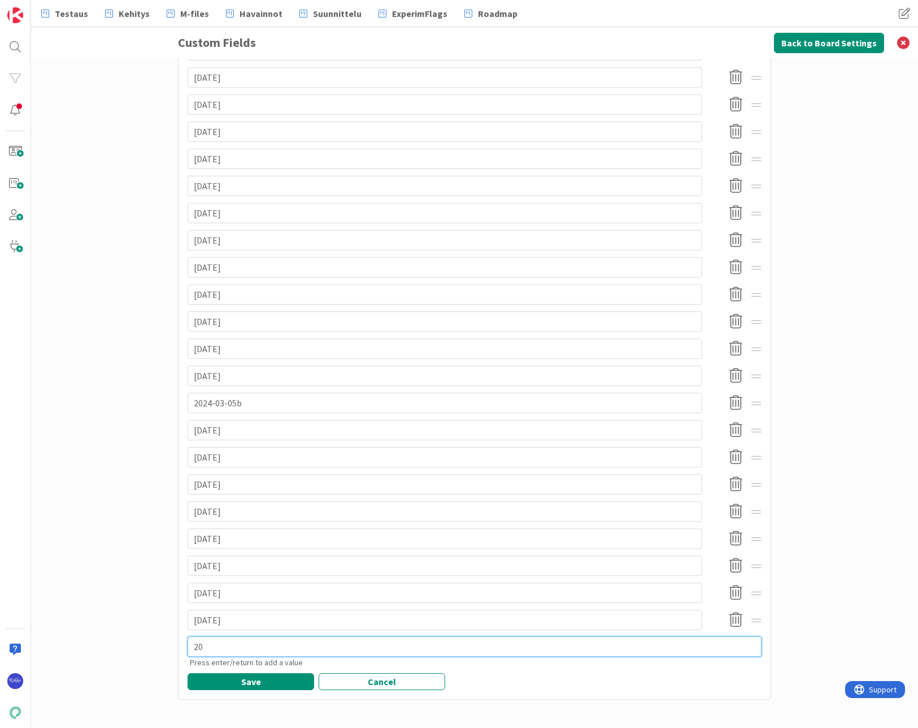
type textarea "x"
type textarea "202"
type textarea "x"
type textarea "2025"
type textarea "x"
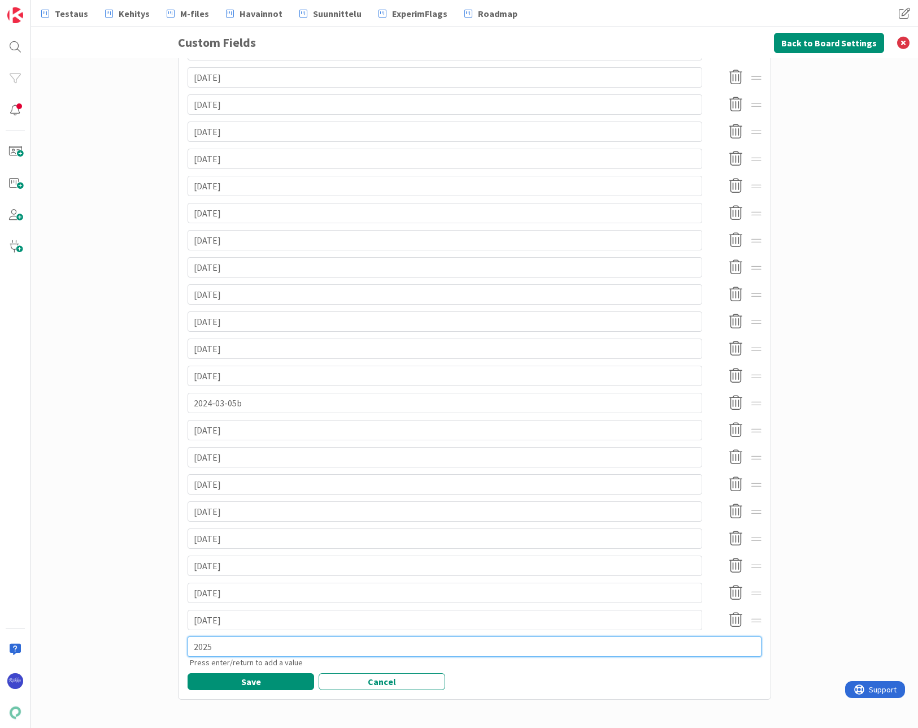
type textarea "2025-"
type textarea "x"
type textarea "2025-1"
type textarea "x"
type textarea "2025-10"
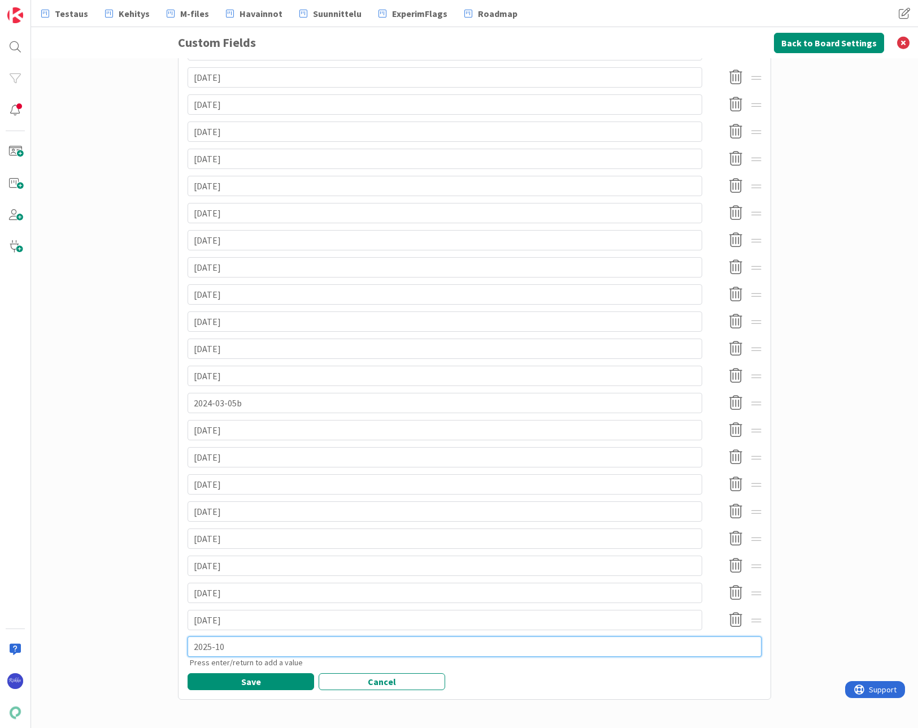
type textarea "x"
type textarea "2025-10-"
type textarea "x"
type textarea "2025-10-0"
type textarea "x"
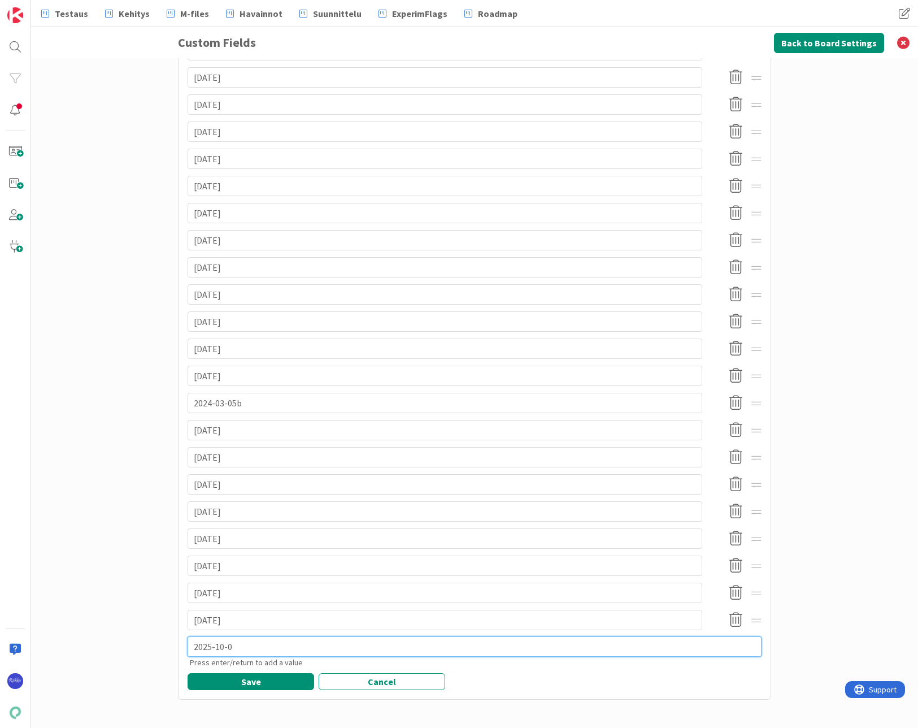
type textarea "[DATE]"
click at [190, 644] on textarea "[DATE]" at bounding box center [475, 646] width 574 height 20
type textarea "x"
type textarea "asj2025-10-01"
type textarea "x"
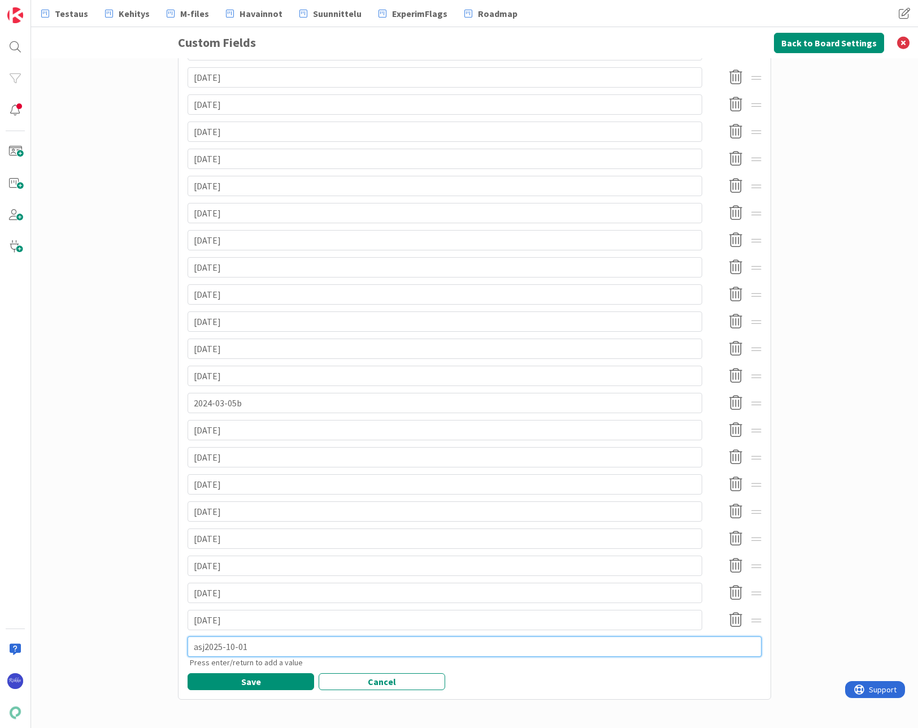
type textarea "asjd2025-10-01"
type textarea "x"
type textarea "asjdf2025-10-01"
type textarea "x"
type textarea "asjdfö2025-10-01"
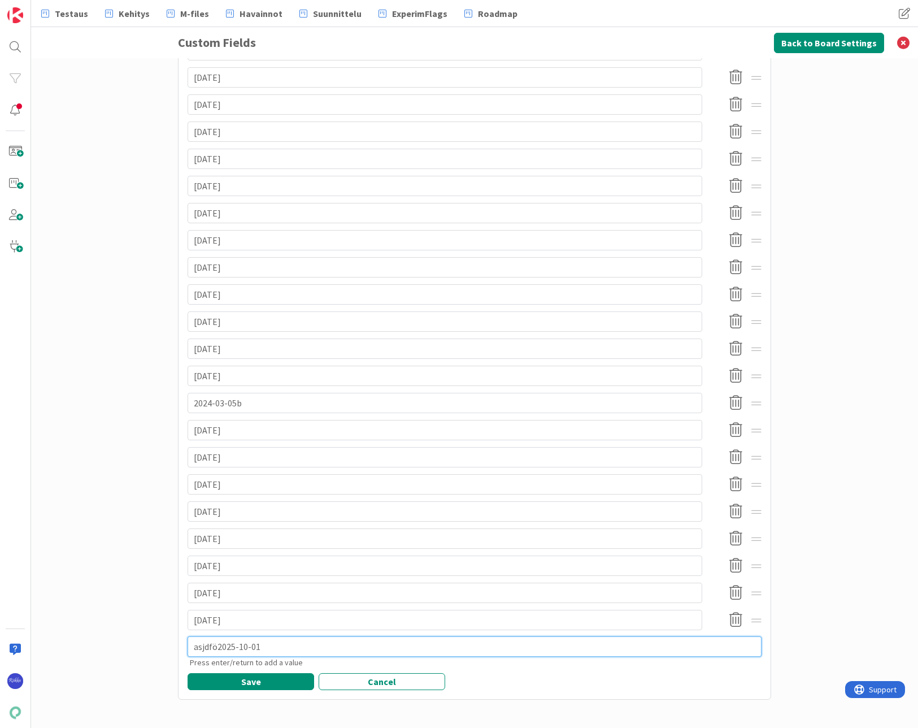
type textarea "x"
type textarea "asjdföjsl2025-10-01"
type textarea "x"
type textarea "asjdföjslj2025-10-01"
type textarea "x"
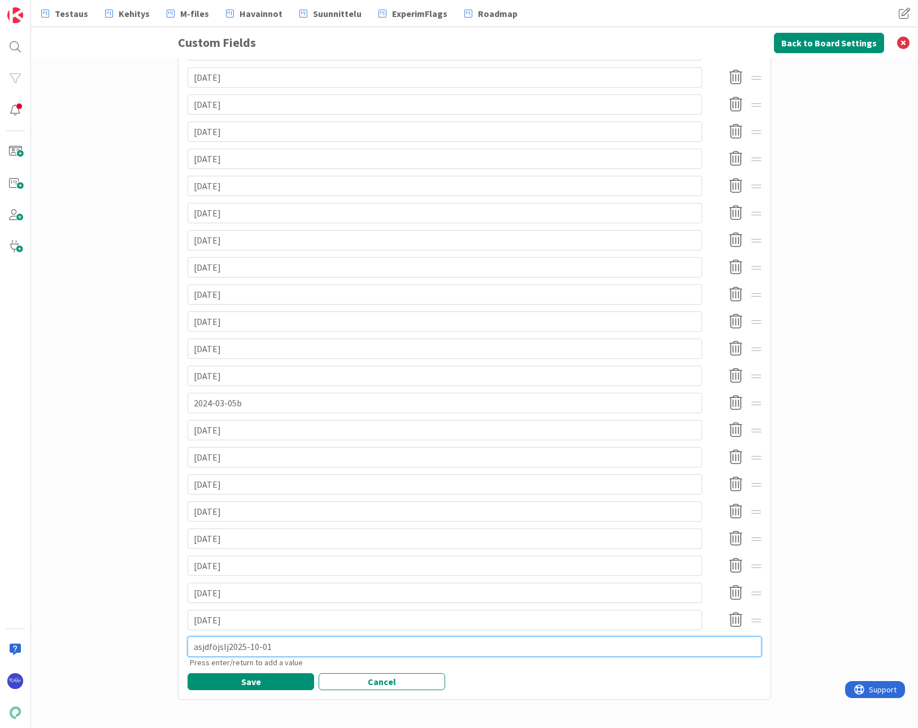
type textarea "asjdföjsljd2025-10-01"
type textarea "x"
type textarea "asjdföjsljdfö2025-10-01"
type textarea "x"
type textarea "asjdföjsljdföl2025-10-01"
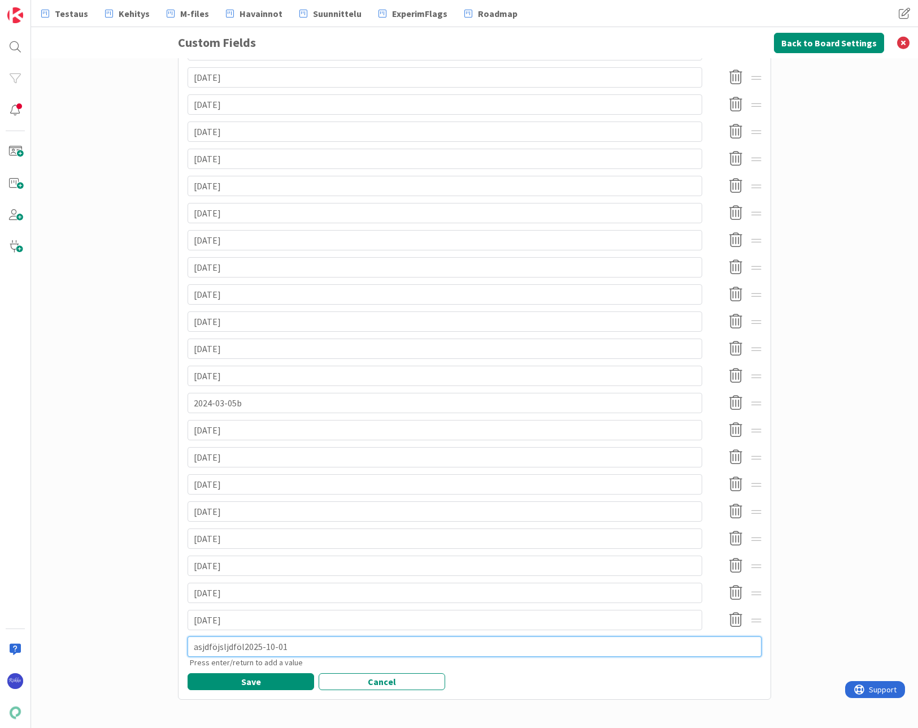
type textarea "x"
type textarea "asjdföjsljdföl 2025-10-01"
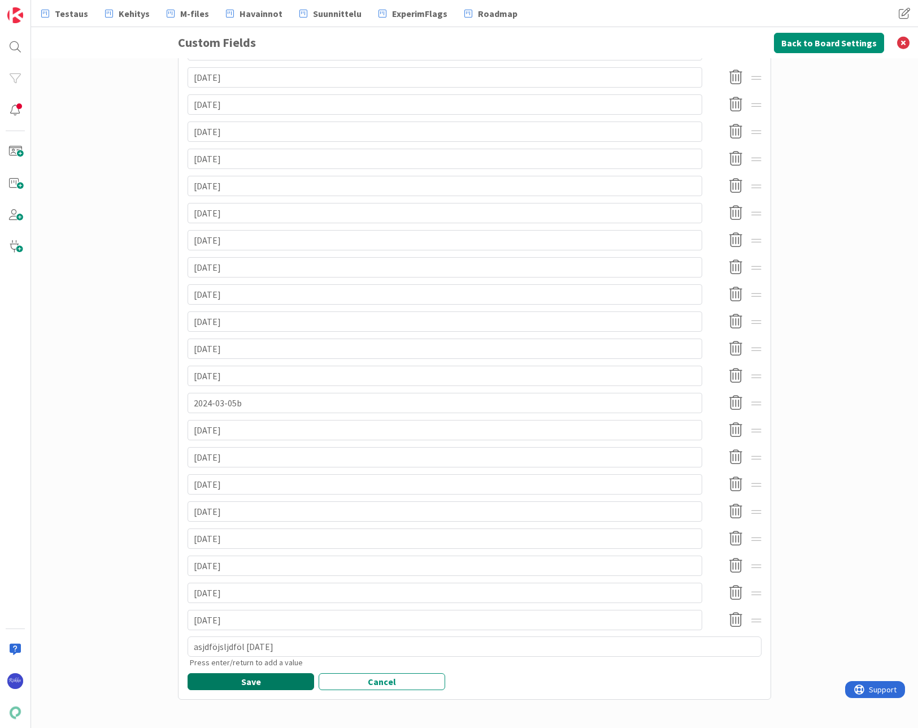
click at [248, 681] on button "Save" at bounding box center [251, 681] width 127 height 17
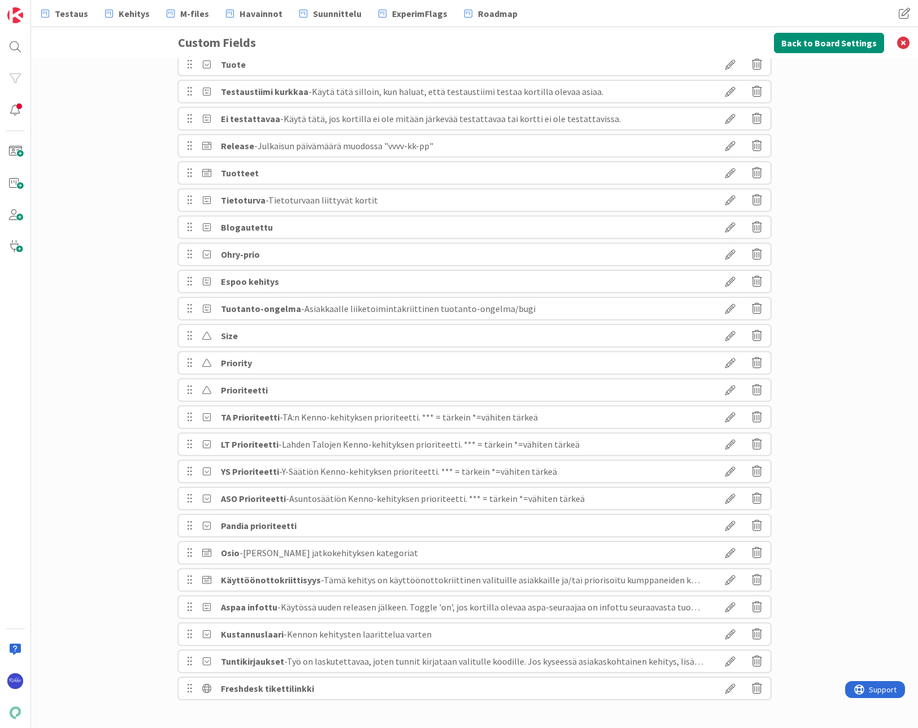
scroll to position [0, 0]
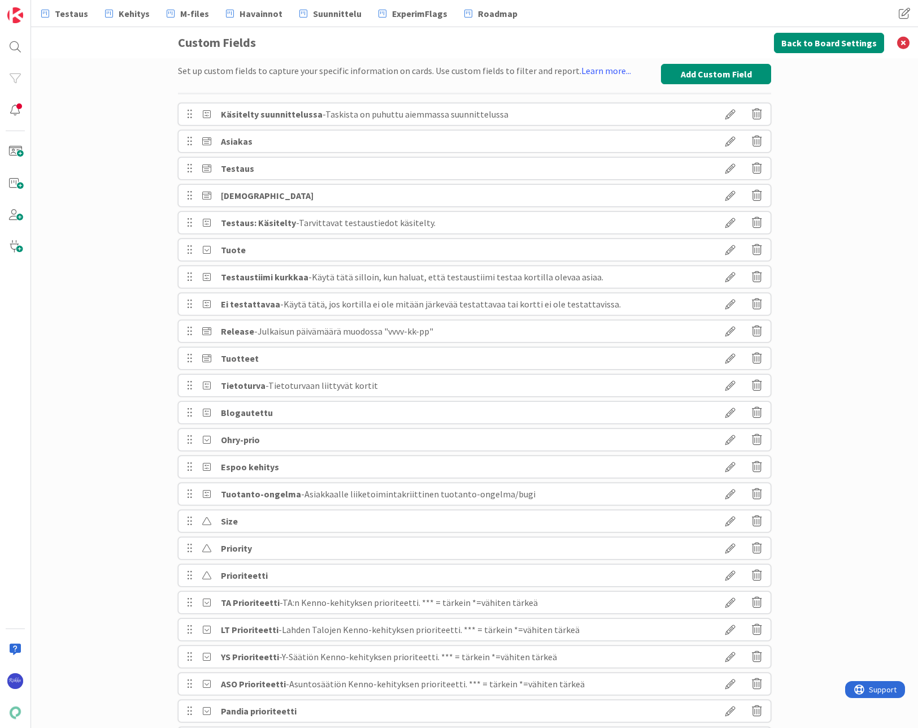
click at [728, 329] on icon at bounding box center [731, 331] width 32 height 19
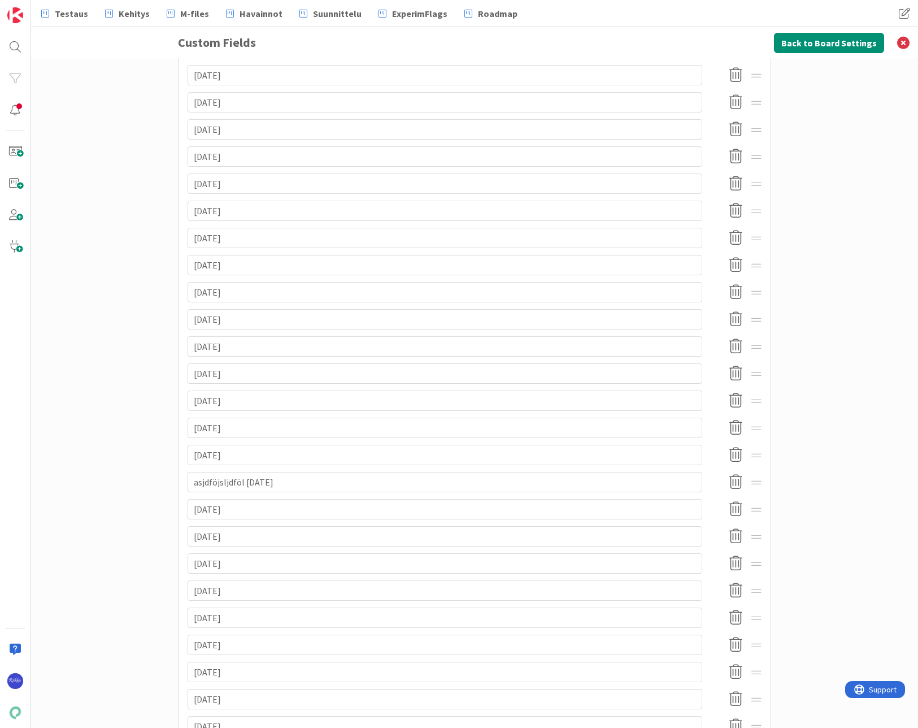
scroll to position [111, 0]
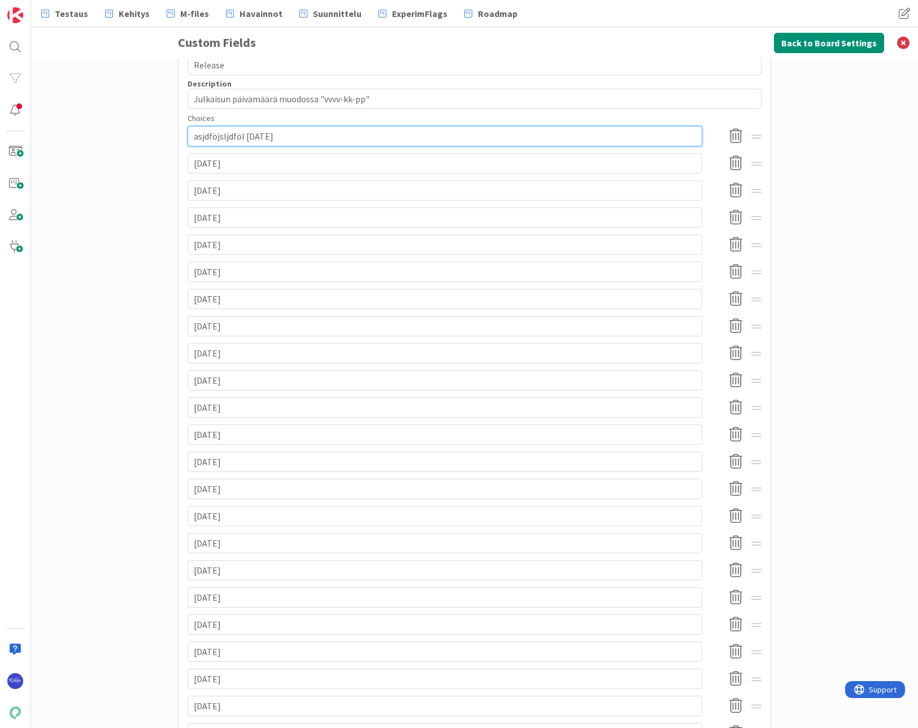
drag, startPoint x: 241, startPoint y: 136, endPoint x: 146, endPoint y: 134, distance: 94.4
click at [146, 134] on div "Set up custom fields to capture your specific information on cards. Use custom …" at bounding box center [474, 393] width 887 height 670
type textarea "x"
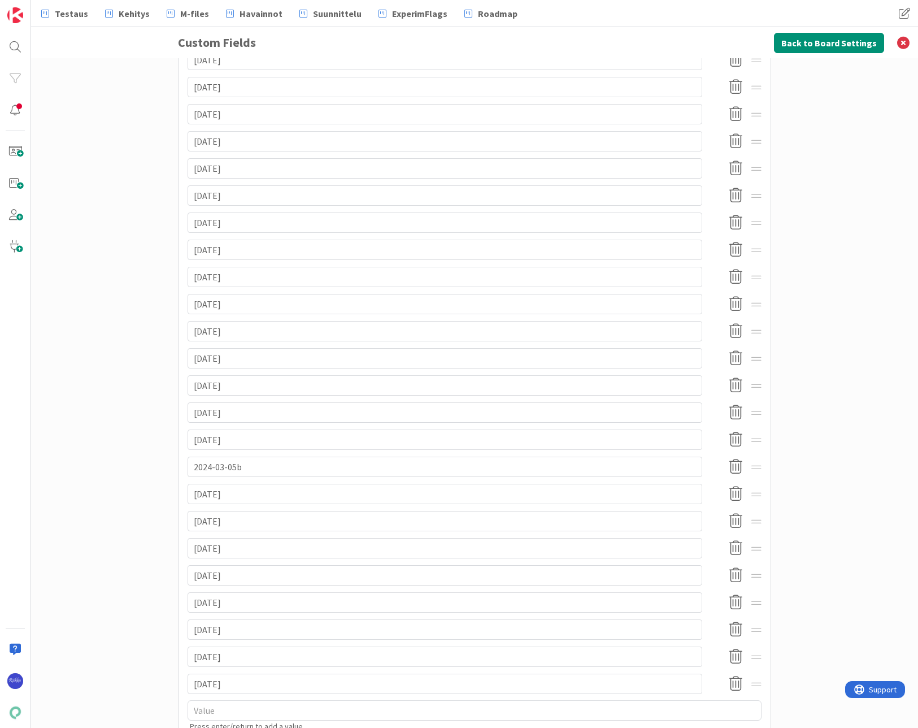
scroll to position [902, 0]
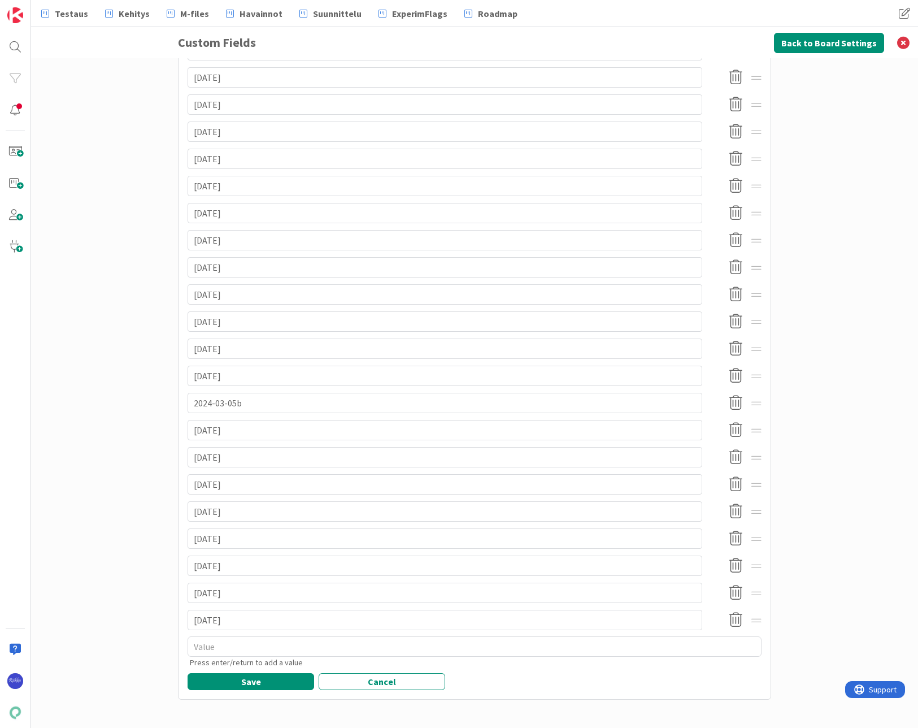
type input "[DATE]"
click at [258, 676] on button "Save" at bounding box center [251, 681] width 127 height 17
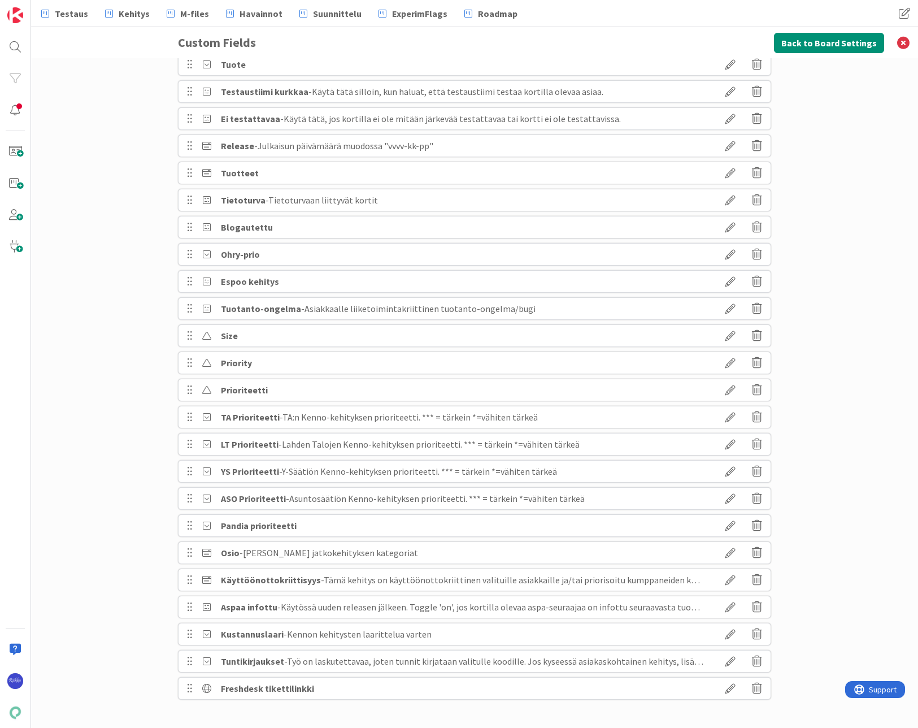
scroll to position [185, 0]
click at [767, 44] on button "Back to Board Settings" at bounding box center [829, 43] width 110 height 20
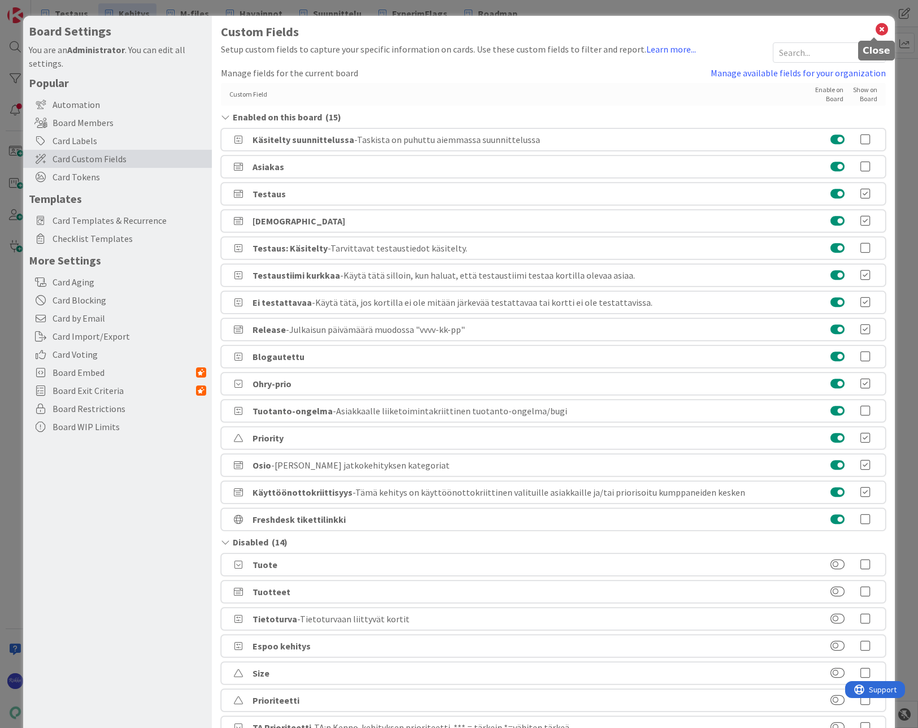
click at [767, 31] on icon at bounding box center [882, 29] width 15 height 16
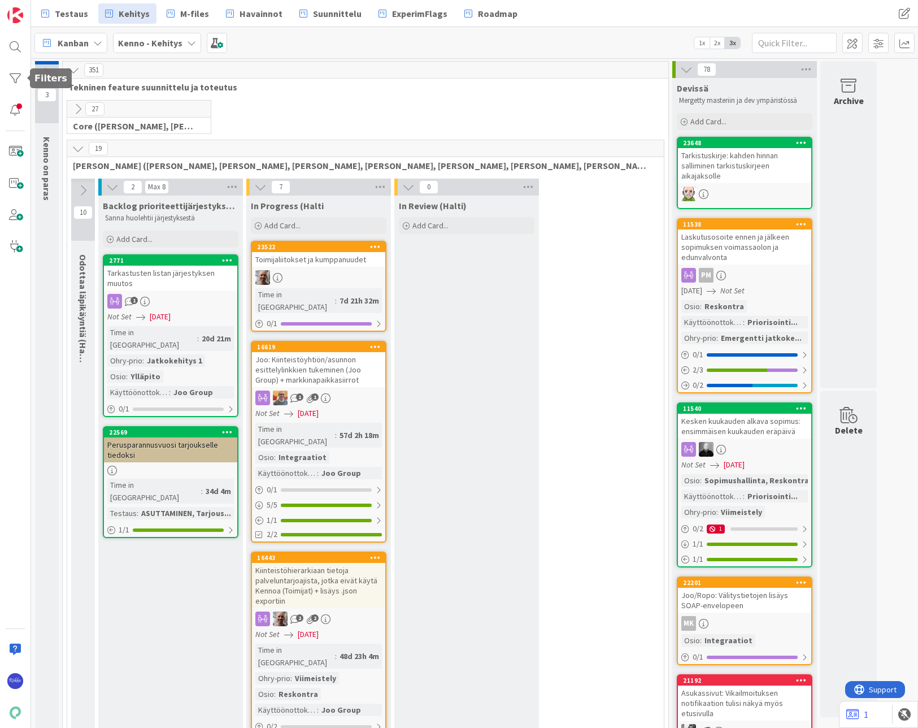
click at [11, 77] on div at bounding box center [15, 78] width 23 height 23
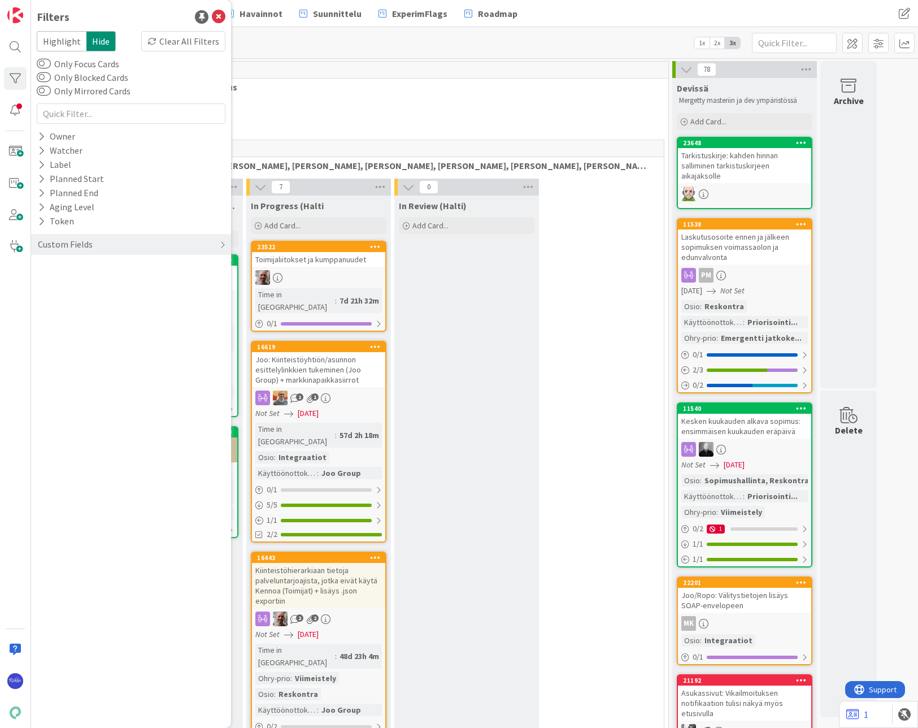
click at [108, 249] on div "Custom Fields" at bounding box center [131, 244] width 200 height 21
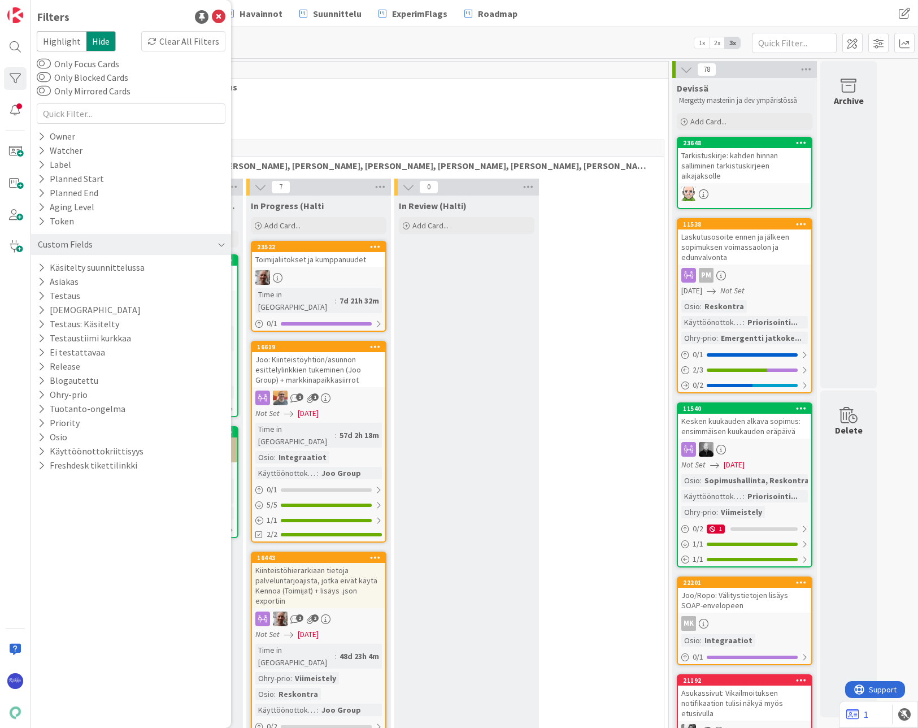
click at [41, 338] on icon at bounding box center [41, 338] width 7 height 10
click at [41, 336] on icon at bounding box center [43, 338] width 10 height 10
click at [42, 323] on icon at bounding box center [41, 324] width 7 height 10
click at [202, 344] on div "Off" at bounding box center [192, 341] width 60 height 12
click at [413, 90] on span "Tekninen feature suunnittelu ja toteutus" at bounding box center [361, 86] width 586 height 11
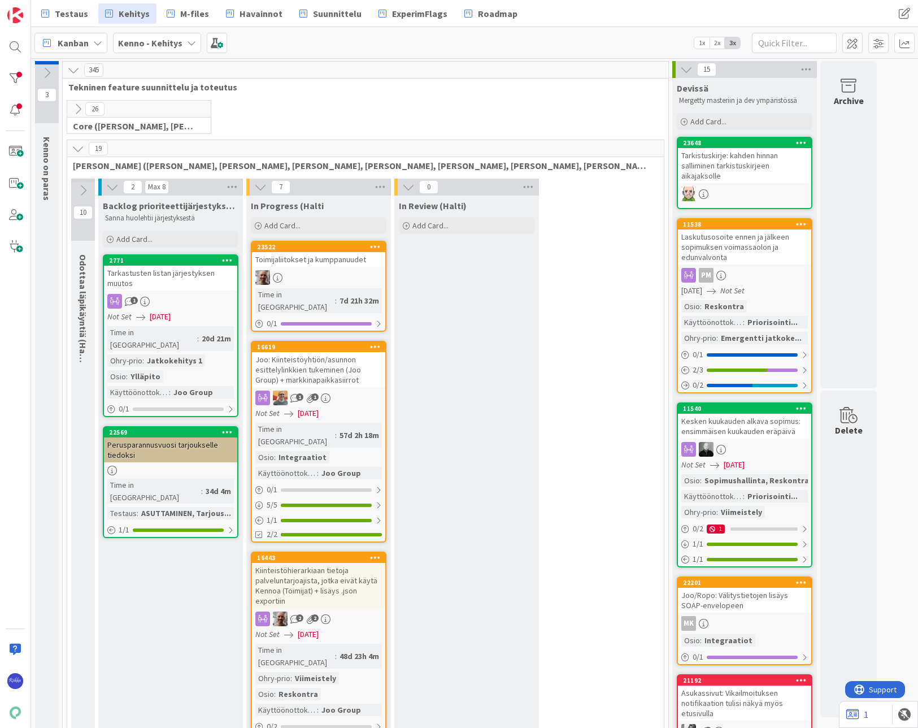
click at [749, 177] on div "Tarkistuskirje: kahden hinnan salliminen tarkistuskirjeen aikajaksolle" at bounding box center [744, 165] width 133 height 35
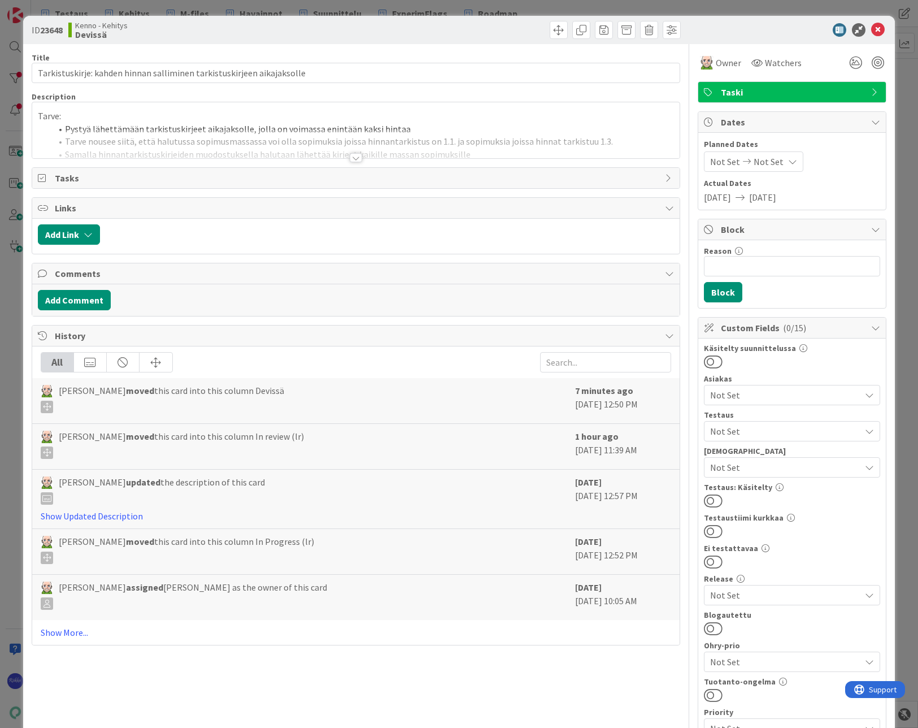
click at [755, 432] on span "Not Set" at bounding box center [785, 431] width 150 height 14
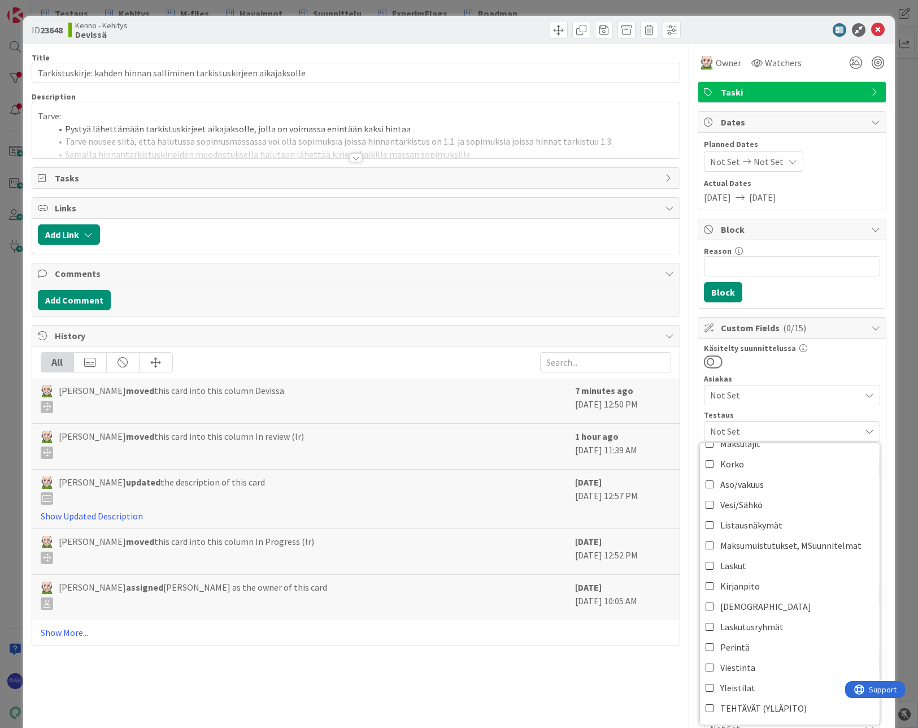
scroll to position [170, 0]
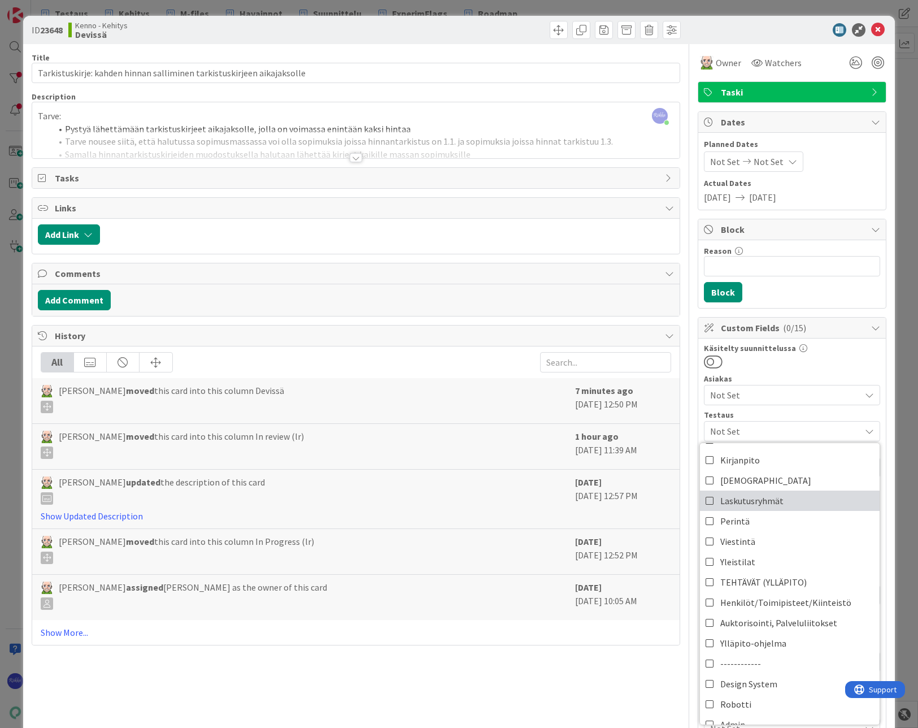
click at [774, 502] on span "Laskutusryhmät" at bounding box center [751, 500] width 63 height 17
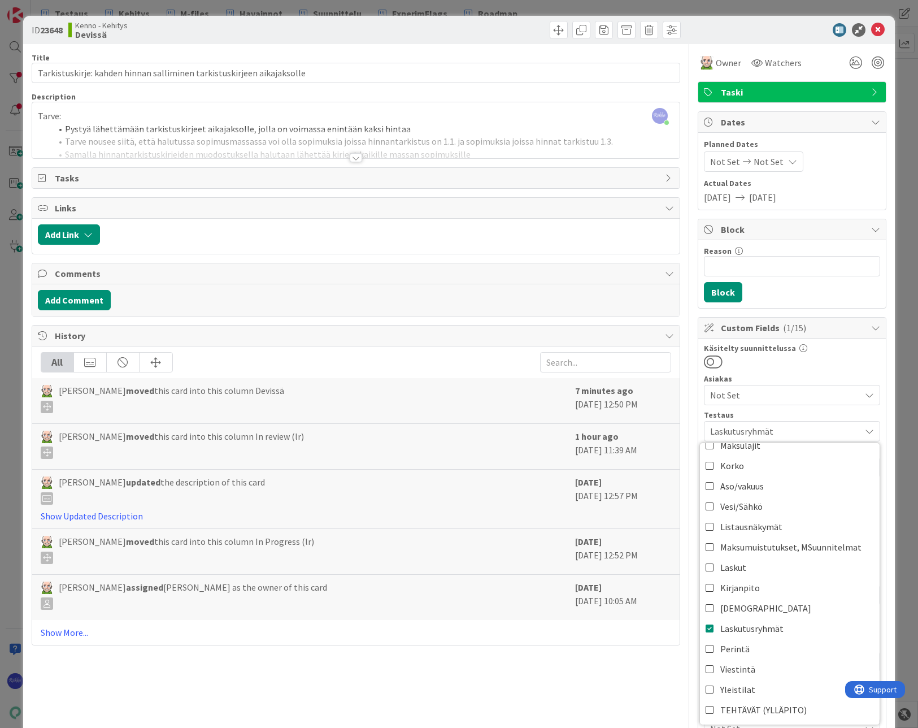
click at [809, 367] on div at bounding box center [792, 361] width 176 height 15
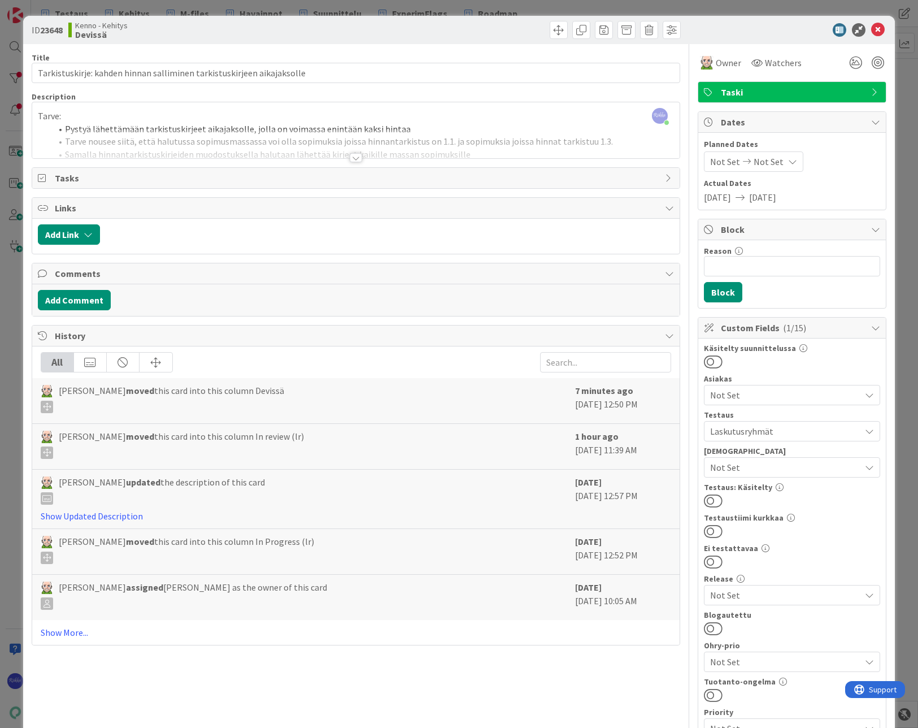
click at [790, 432] on span "Laskutusryhmät" at bounding box center [785, 431] width 150 height 14
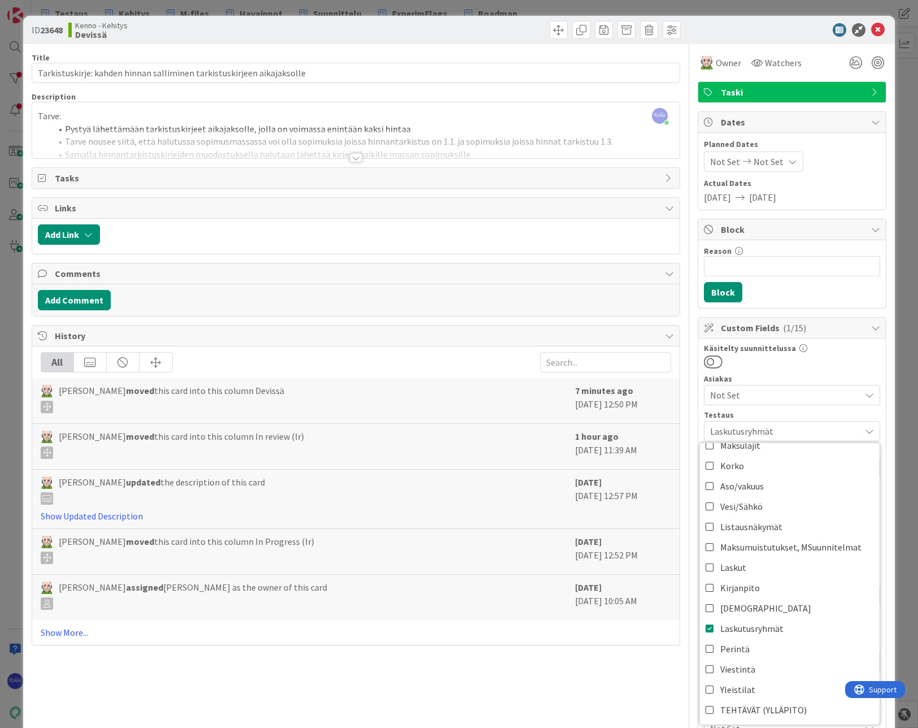
scroll to position [42, 0]
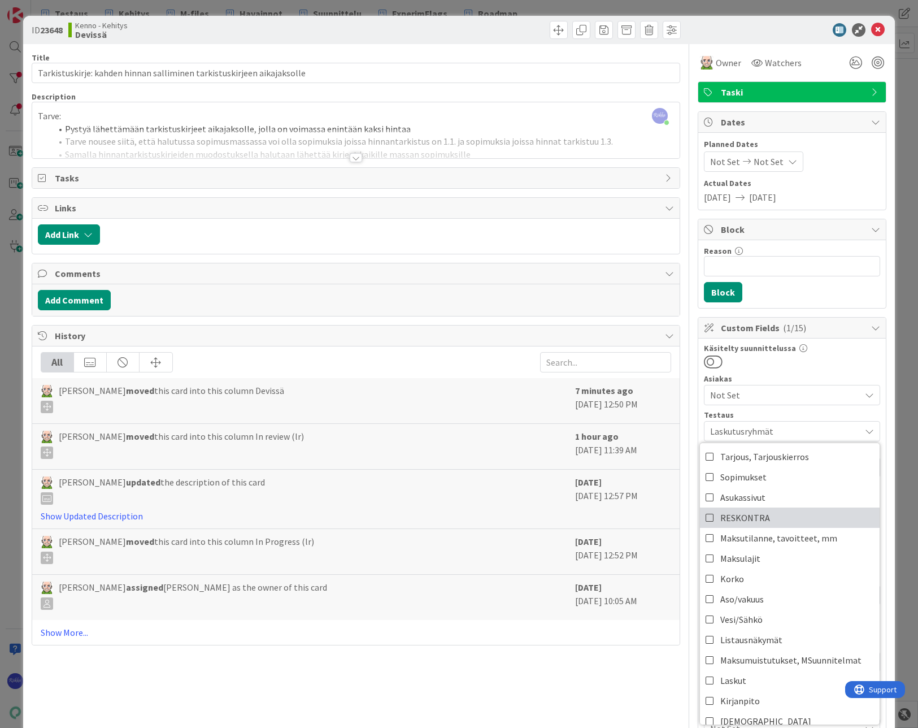
click at [781, 523] on link "RESKONTRA" at bounding box center [790, 517] width 180 height 20
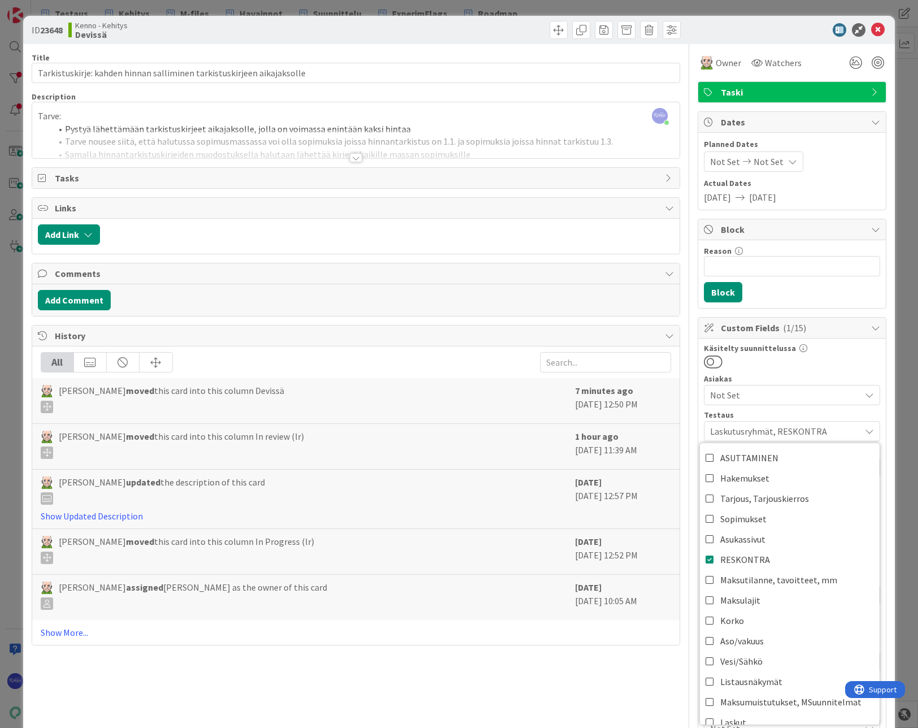
click at [809, 371] on div "Käsitelty suunnittelussa Asiakas Not Set Testaus Laskutusryhmät, RESKONTRA ASUT…" at bounding box center [792, 595] width 176 height 503
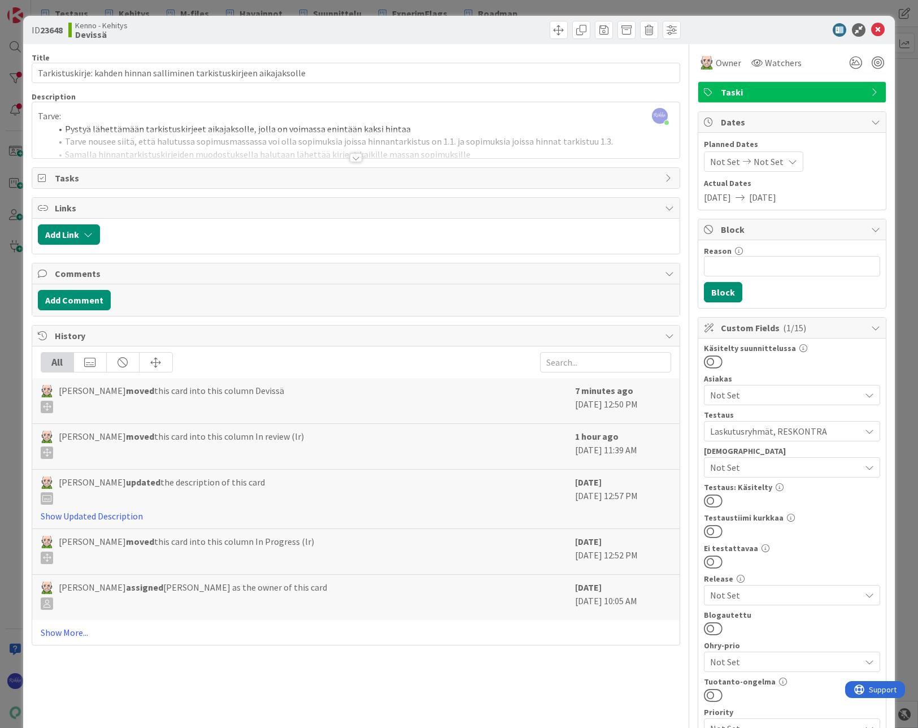
click at [353, 155] on div at bounding box center [356, 157] width 12 height 9
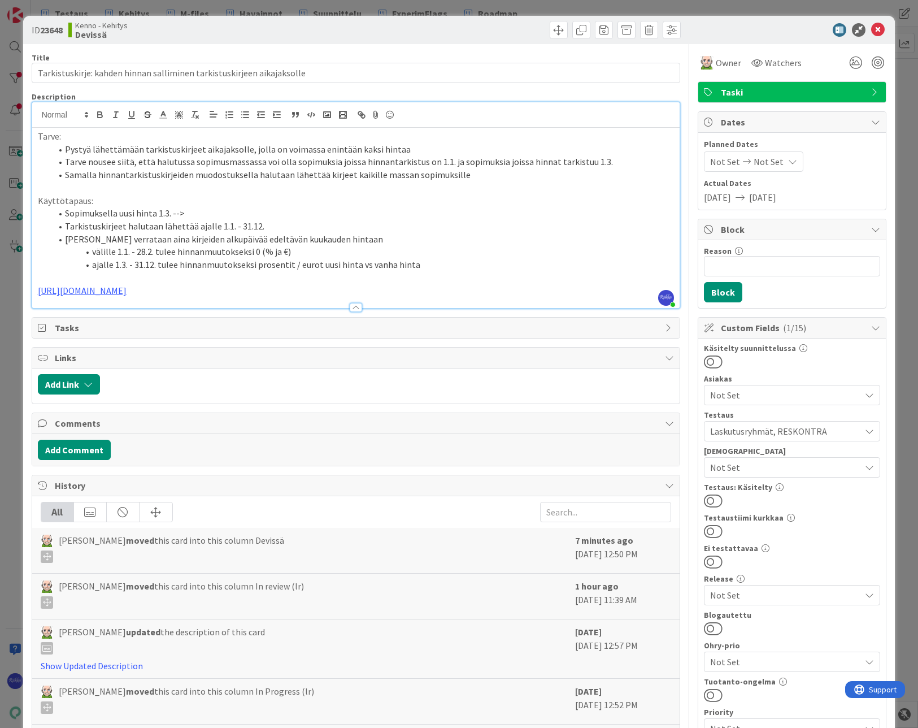
drag, startPoint x: 709, startPoint y: 501, endPoint x: 732, endPoint y: 470, distance: 39.2
click at [709, 500] on button at bounding box center [713, 500] width 19 height 15
click at [871, 27] on icon at bounding box center [878, 30] width 14 height 14
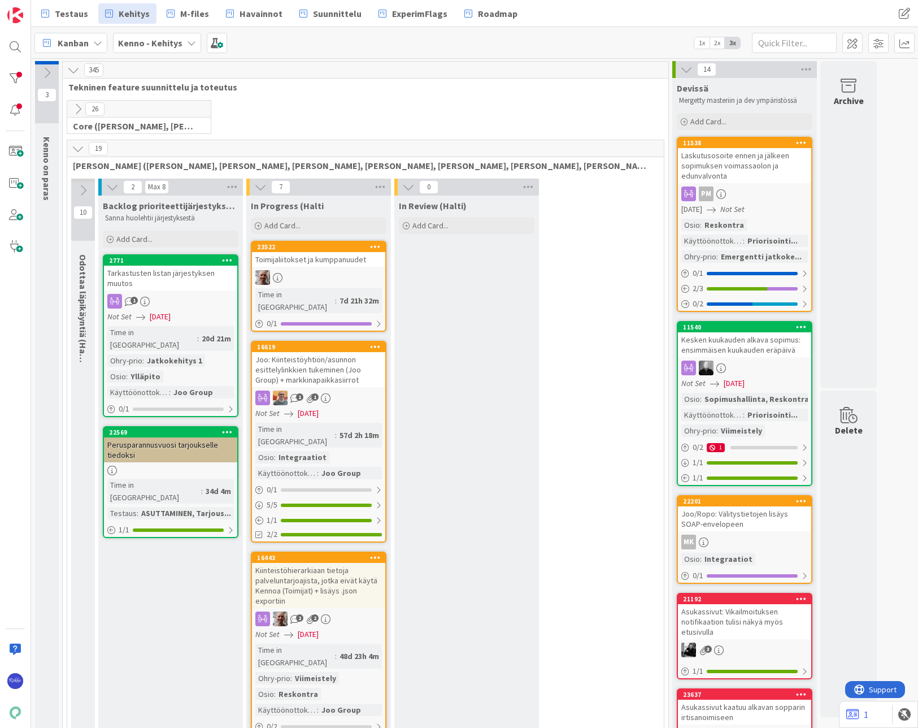
click at [748, 184] on div "11538 Laskutusosoite ennen ja jälkeen sopimuksen voimassaolon ja edunvalvonta P…" at bounding box center [745, 224] width 136 height 175
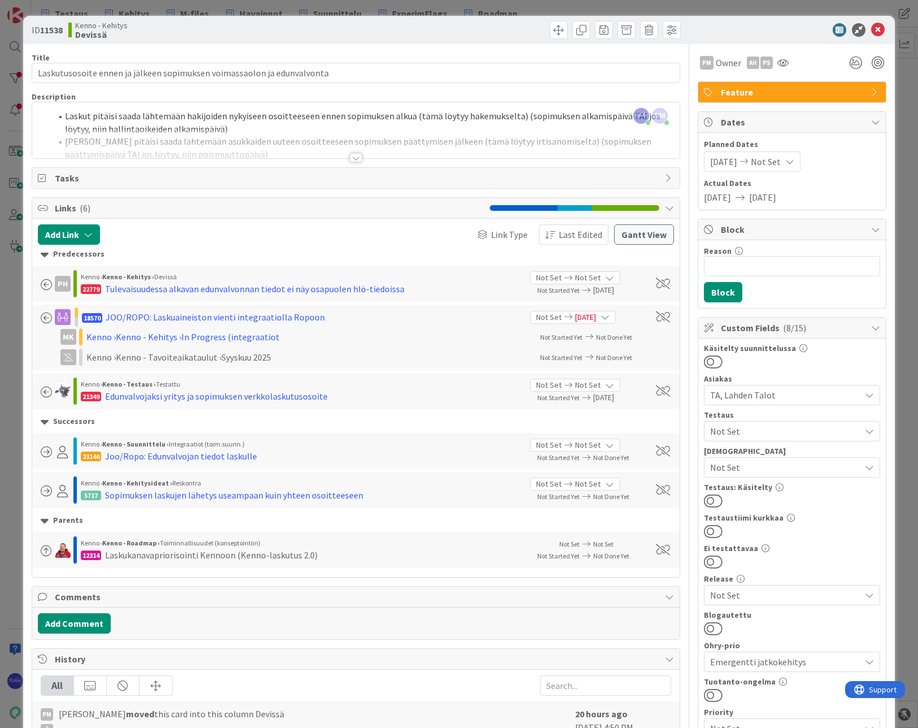
click at [353, 156] on div at bounding box center [356, 157] width 12 height 9
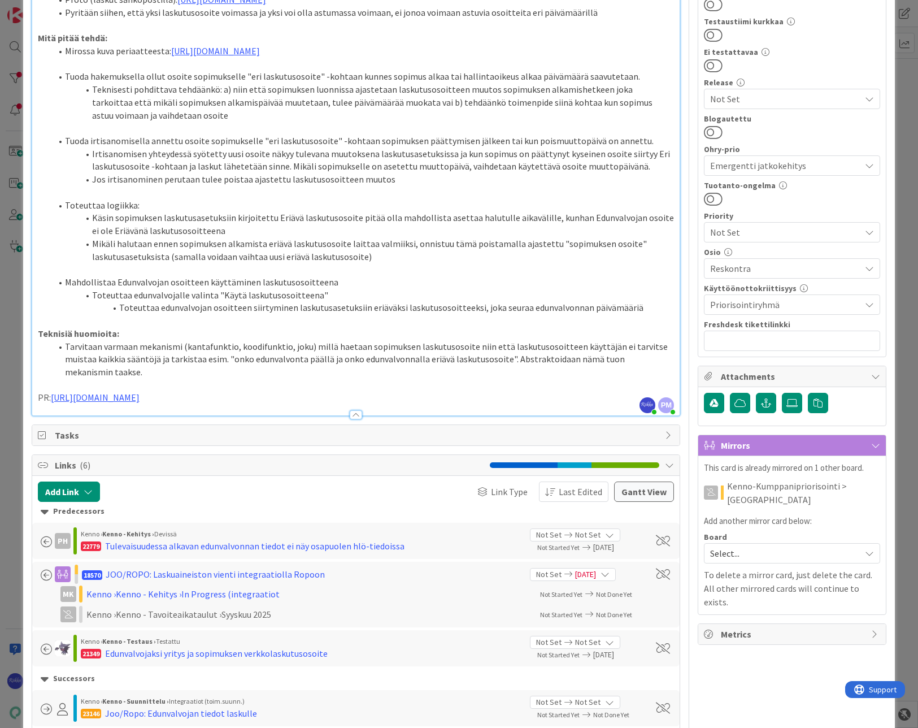
scroll to position [565, 0]
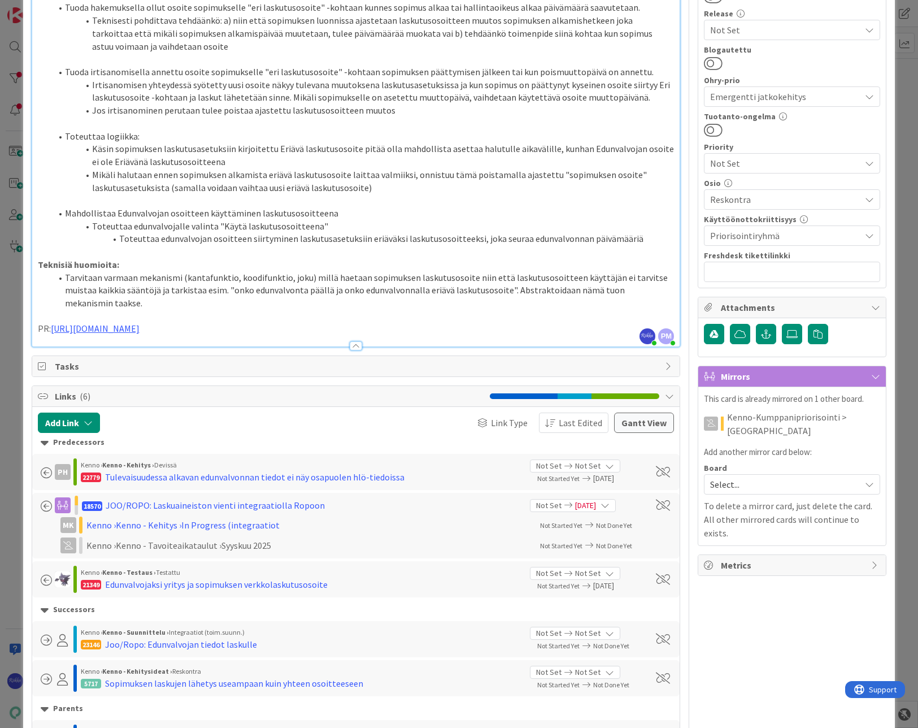
drag, startPoint x: 248, startPoint y: 366, endPoint x: 52, endPoint y: 370, distance: 195.6
click at [52, 335] on p "PR: https://github.com/pandiafi/kenno/pull/8464" at bounding box center [356, 328] width 637 height 13
copy link "https://github.com/pandiafi/kenno/pull/8464"
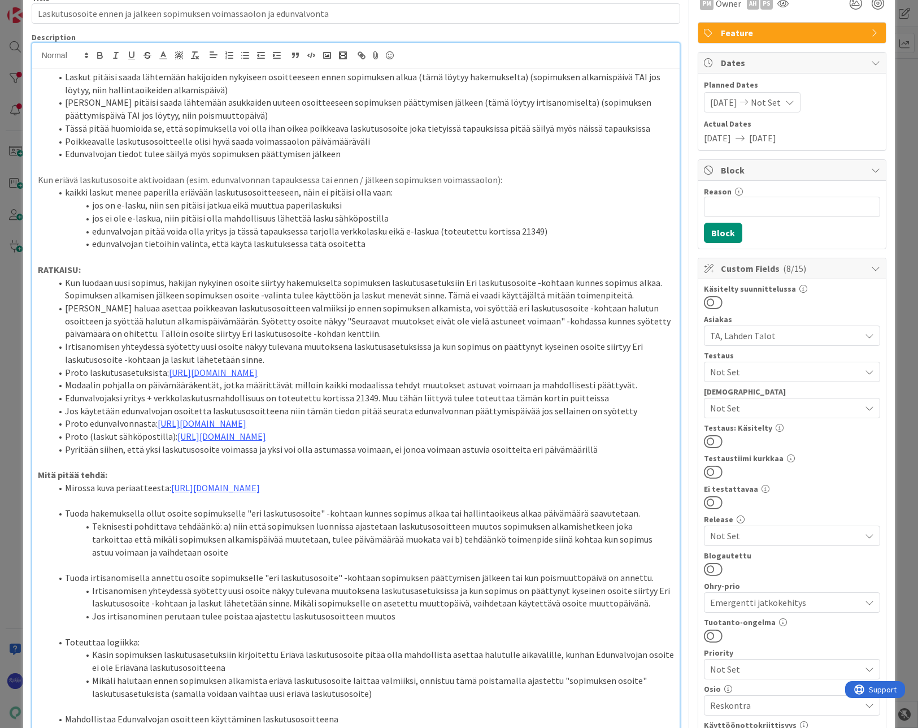
scroll to position [170, 0]
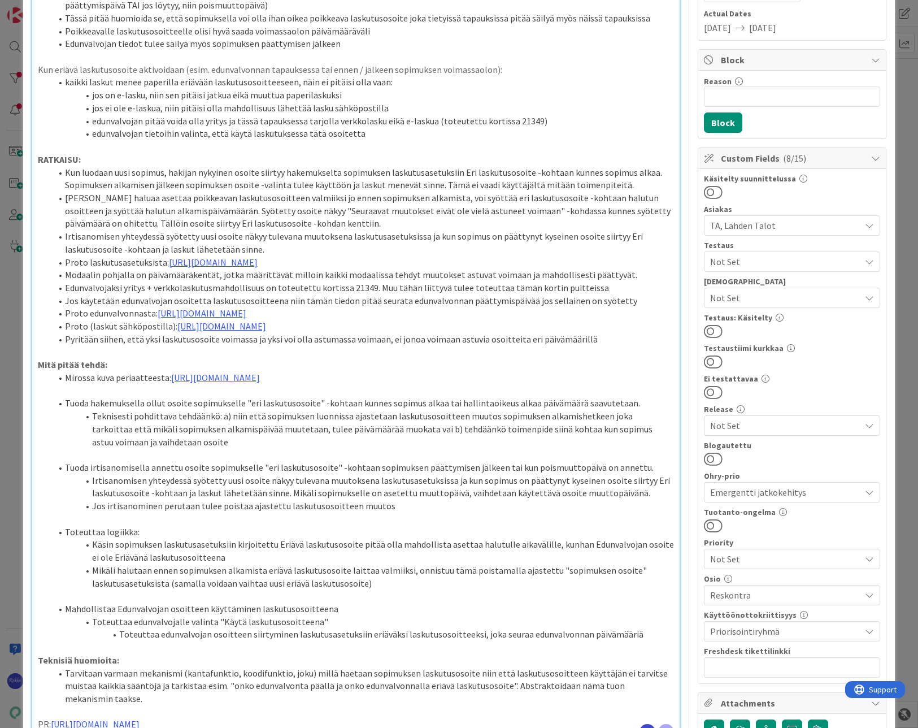
click at [756, 260] on span "Not Set" at bounding box center [785, 262] width 150 height 14
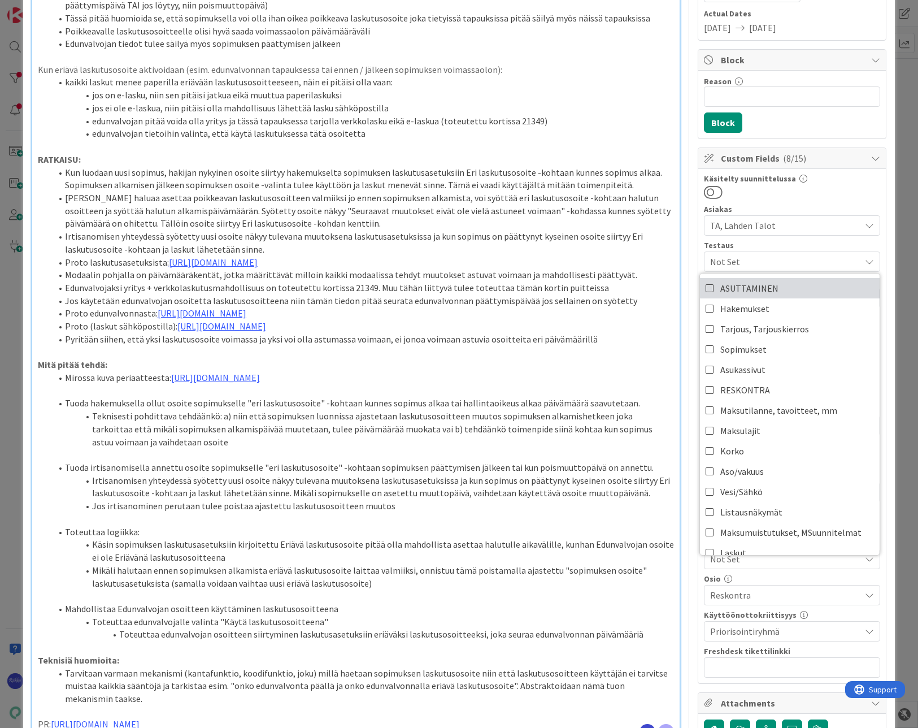
click at [763, 281] on span "ASUTTAMINEN" at bounding box center [749, 288] width 58 height 17
click at [763, 345] on link "Sopimukset" at bounding box center [790, 349] width 180 height 20
click at [767, 389] on link "RESKONTRA" at bounding box center [790, 390] width 180 height 20
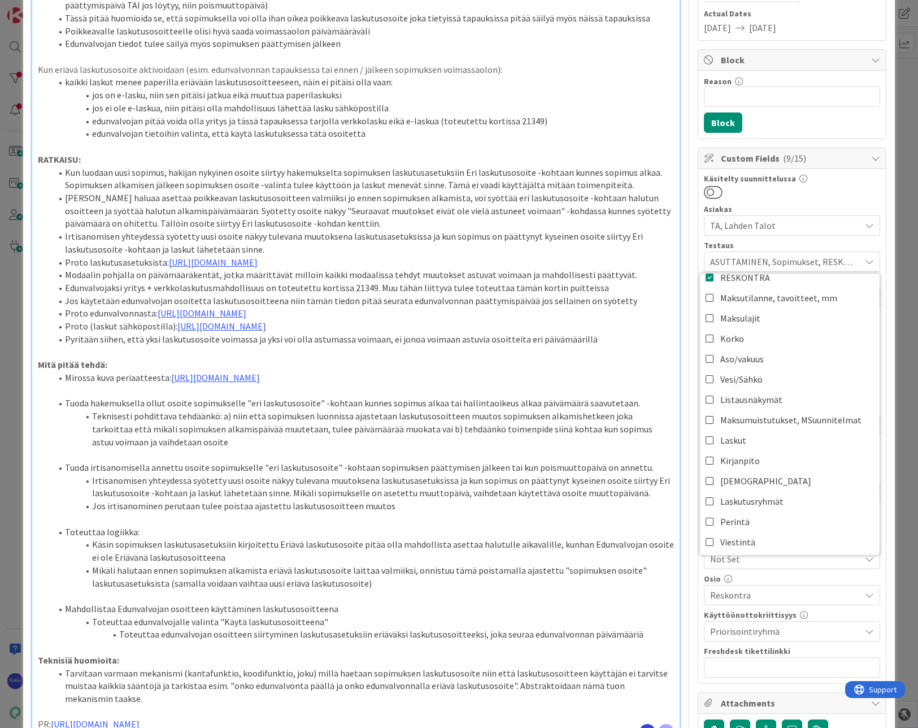
scroll to position [113, 0]
click at [780, 441] on link "Laskut" at bounding box center [790, 439] width 180 height 20
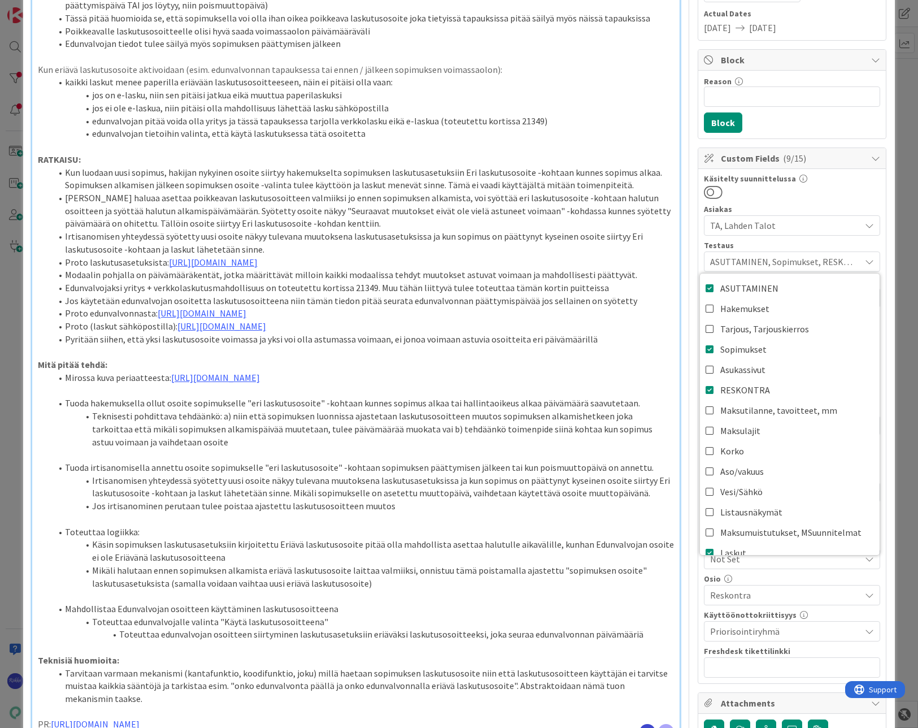
click at [843, 190] on div at bounding box center [792, 192] width 176 height 15
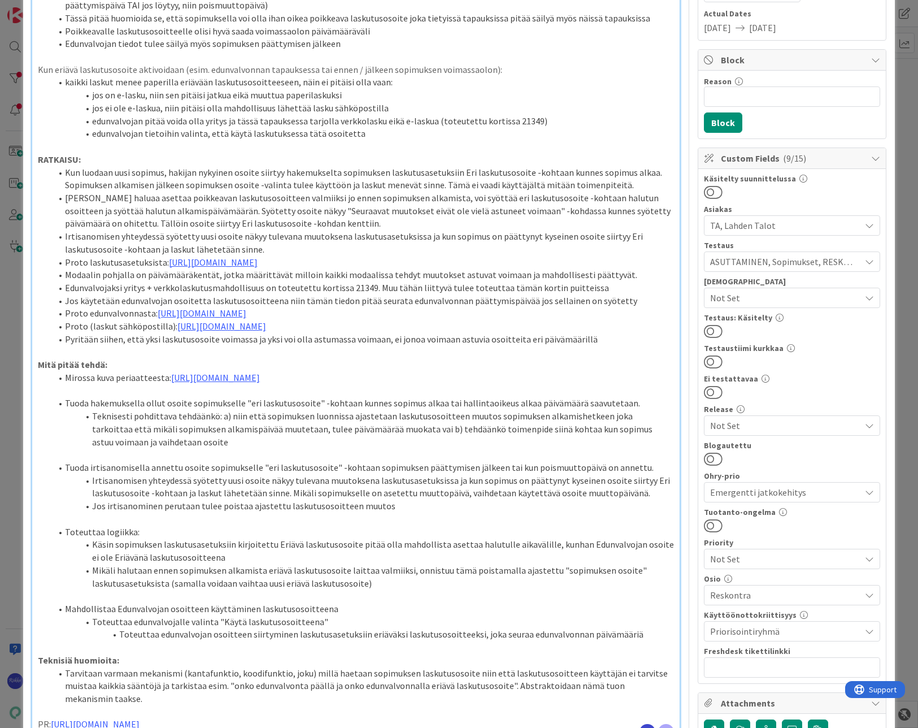
click at [708, 332] on button at bounding box center [713, 331] width 19 height 15
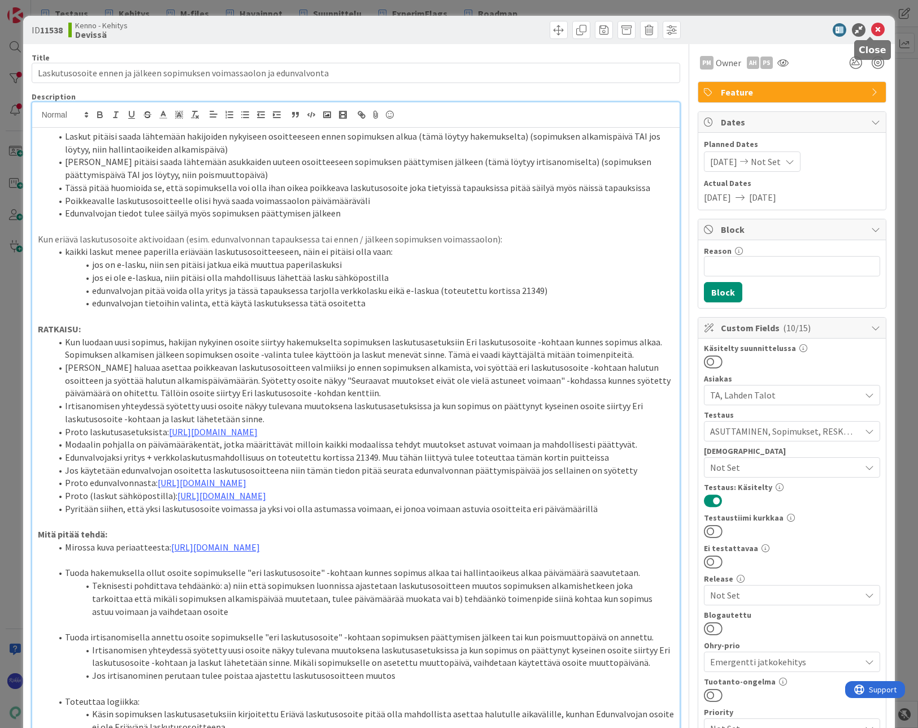
click at [871, 29] on icon at bounding box center [878, 30] width 14 height 14
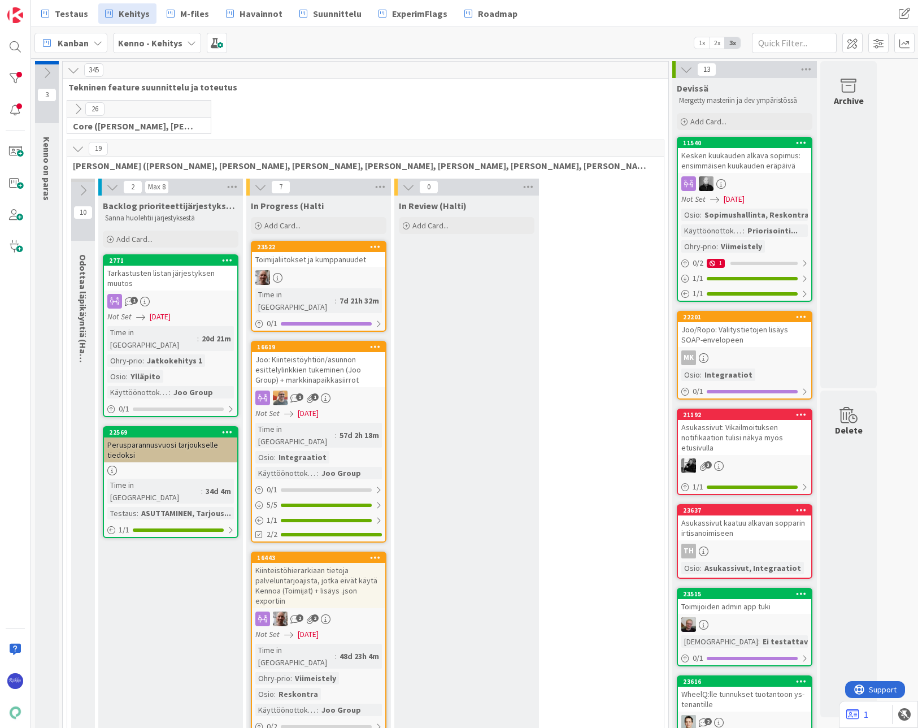
click at [762, 197] on div "Not Set 09/30/2025" at bounding box center [747, 199] width 130 height 12
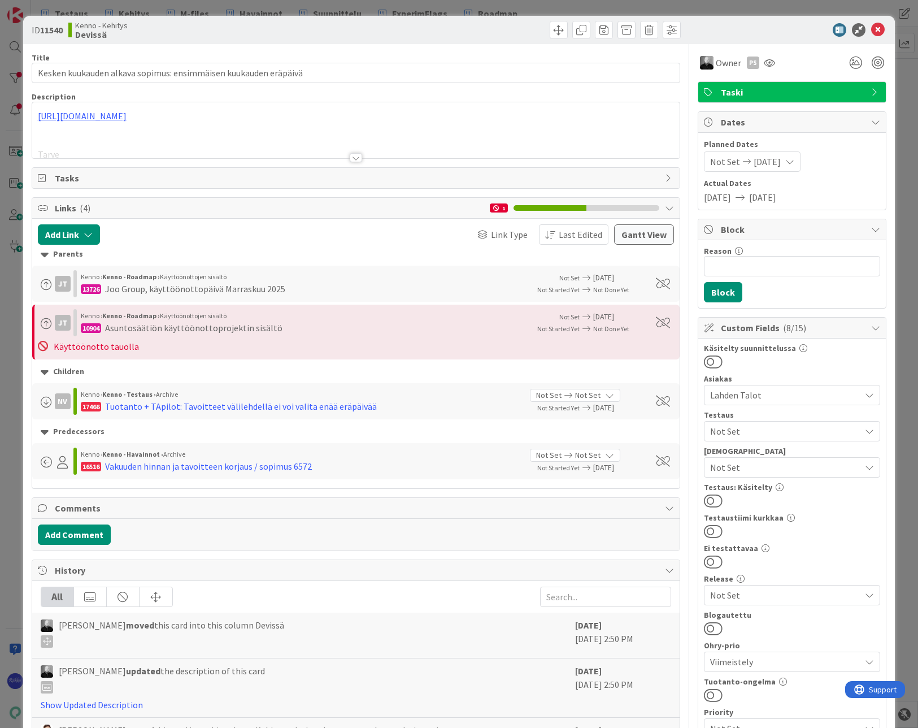
click at [354, 154] on div at bounding box center [356, 157] width 12 height 9
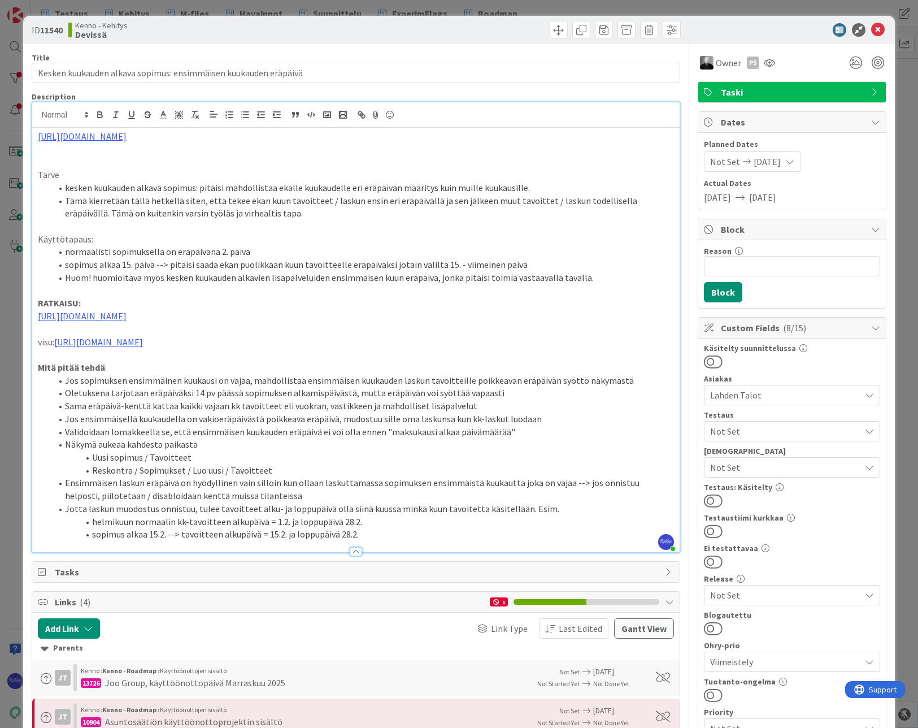
click at [769, 432] on span "Not Set" at bounding box center [785, 431] width 150 height 14
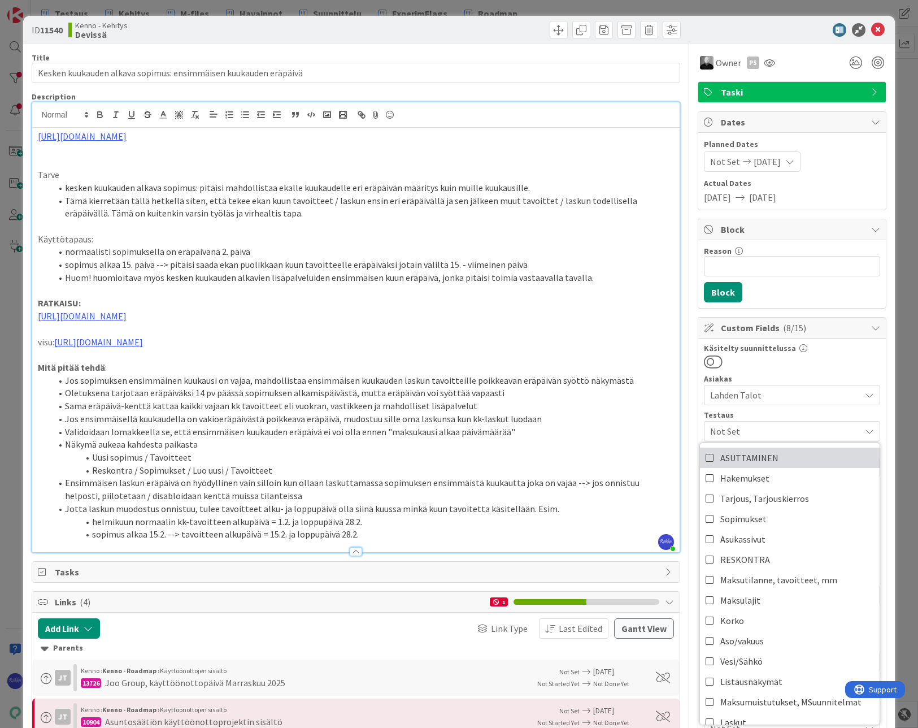
click at [767, 454] on span "ASUTTAMINEN" at bounding box center [749, 457] width 58 height 17
click at [762, 519] on link "Sopimukset" at bounding box center [790, 519] width 180 height 20
click at [815, 359] on div at bounding box center [792, 361] width 176 height 15
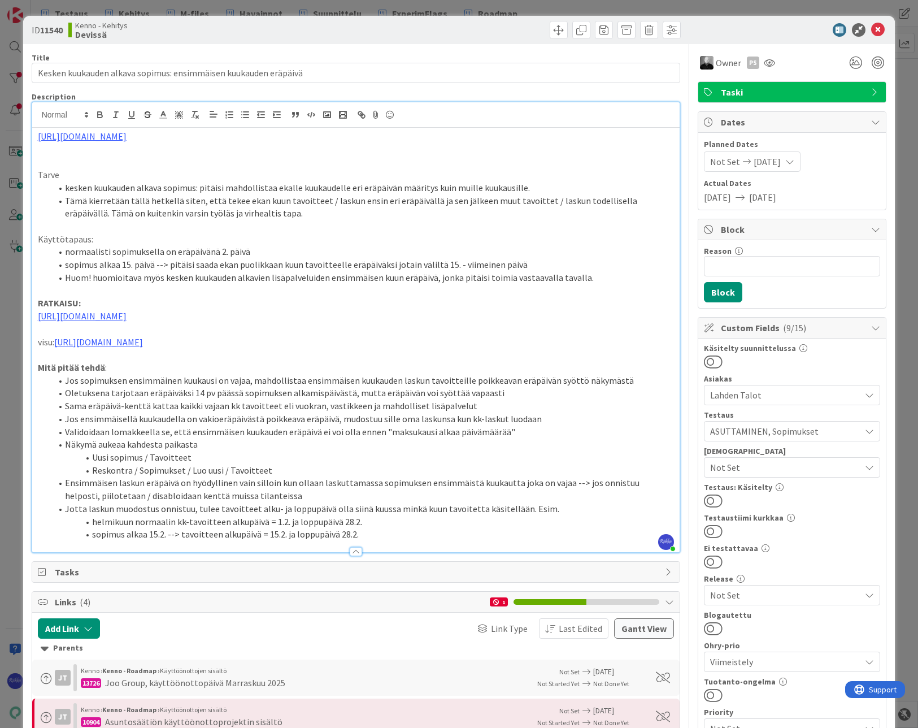
click at [797, 431] on span "ASUTTAMINEN, Sopimukset" at bounding box center [785, 431] width 150 height 14
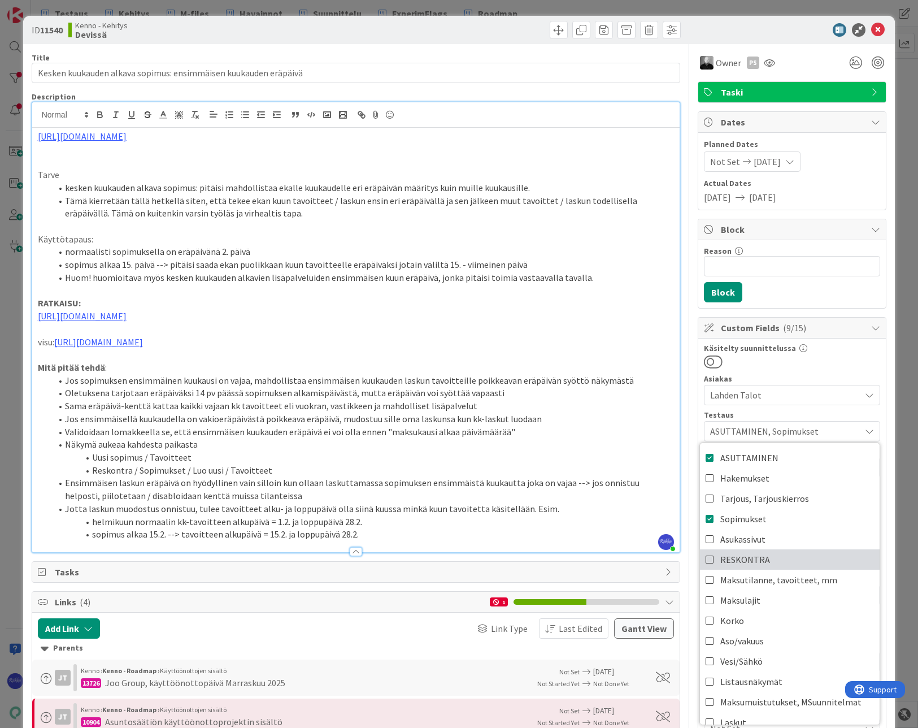
click at [758, 554] on span "RESKONTRA" at bounding box center [745, 559] width 50 height 17
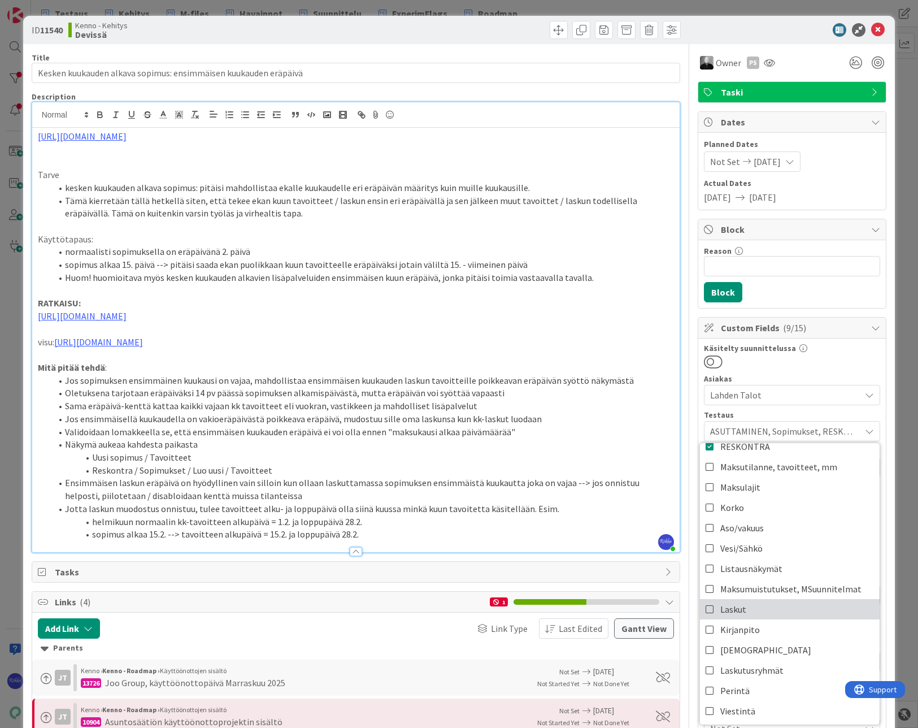
click at [752, 605] on link "Laskut" at bounding box center [790, 609] width 180 height 20
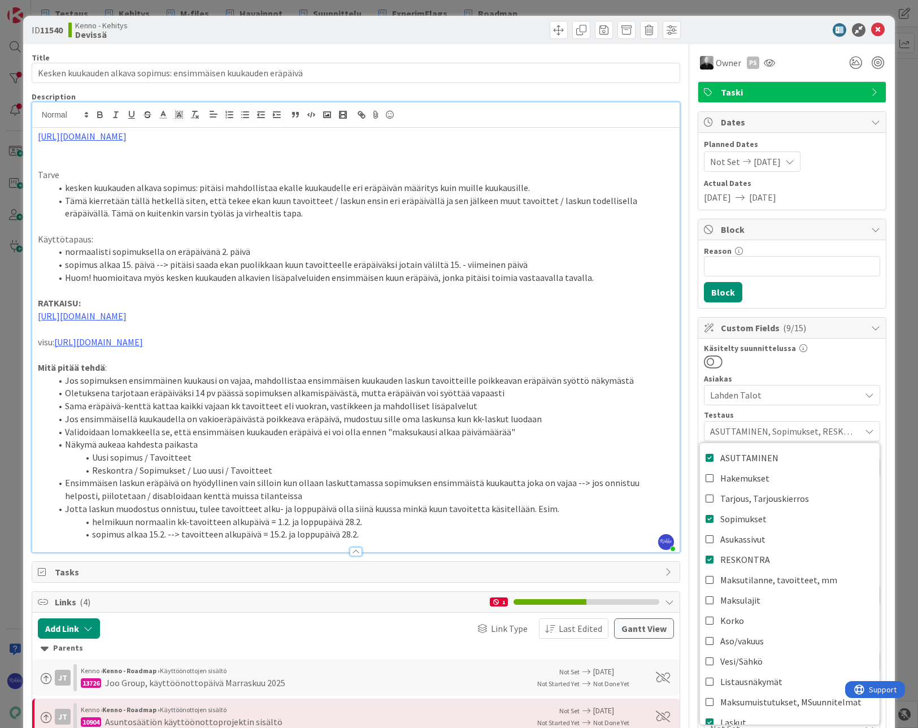
click at [830, 361] on div at bounding box center [792, 361] width 176 height 15
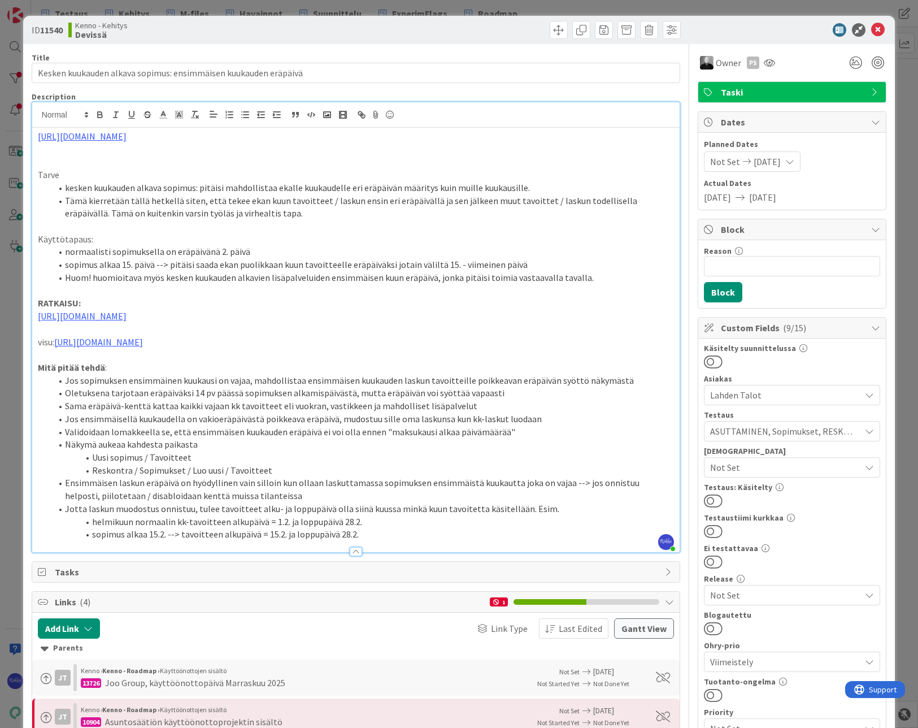
click at [708, 499] on button at bounding box center [713, 500] width 19 height 15
click at [873, 29] on icon at bounding box center [878, 30] width 14 height 14
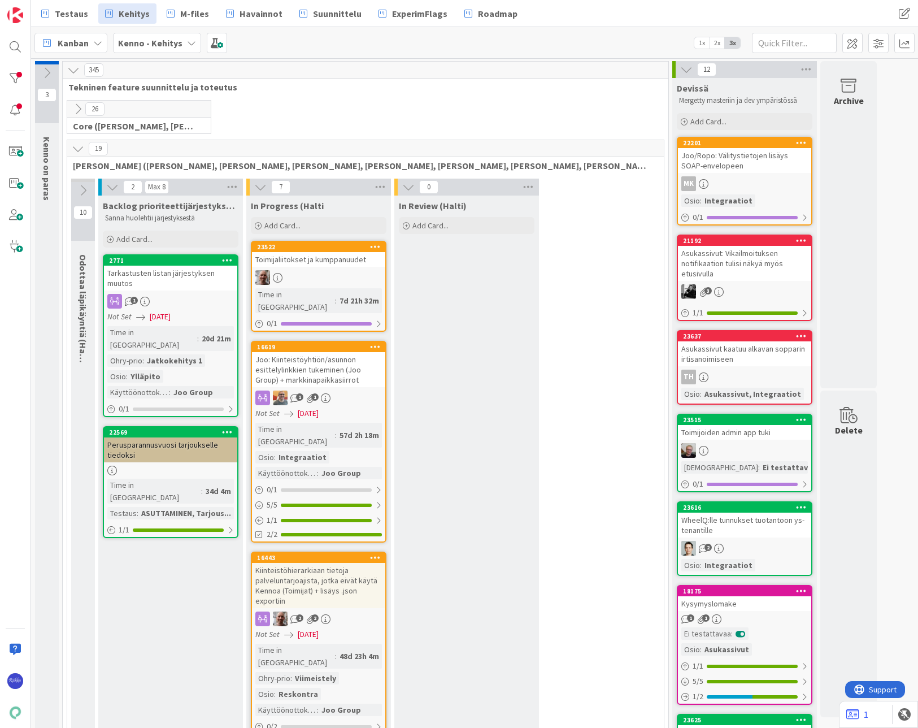
click at [749, 166] on div "Joo/Ropo: Välitystietojen lisäys SOAP-envelopeen" at bounding box center [744, 160] width 133 height 25
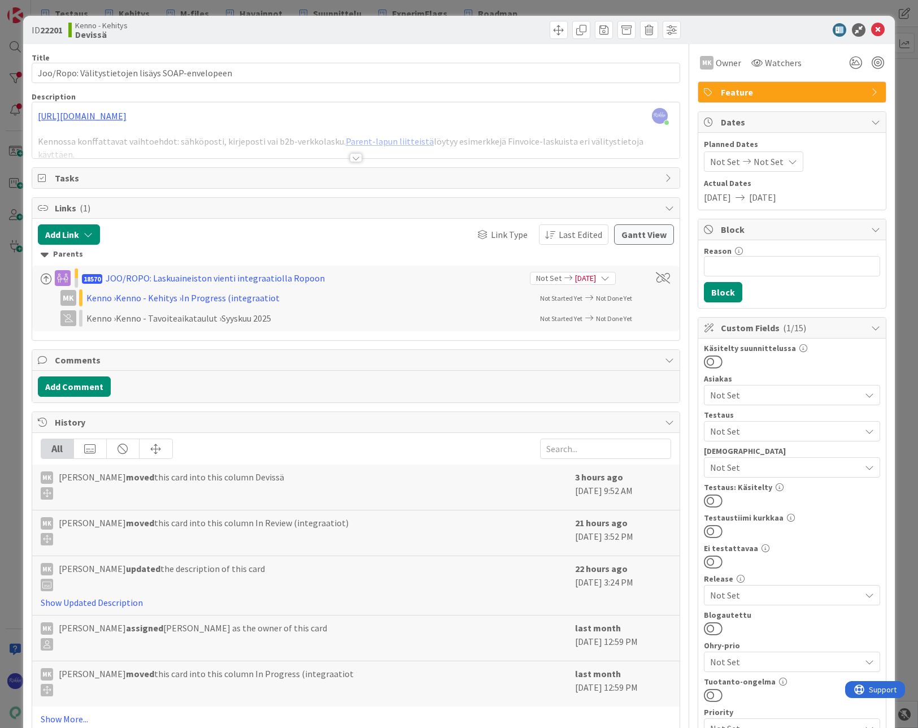
click at [354, 156] on div at bounding box center [356, 157] width 12 height 9
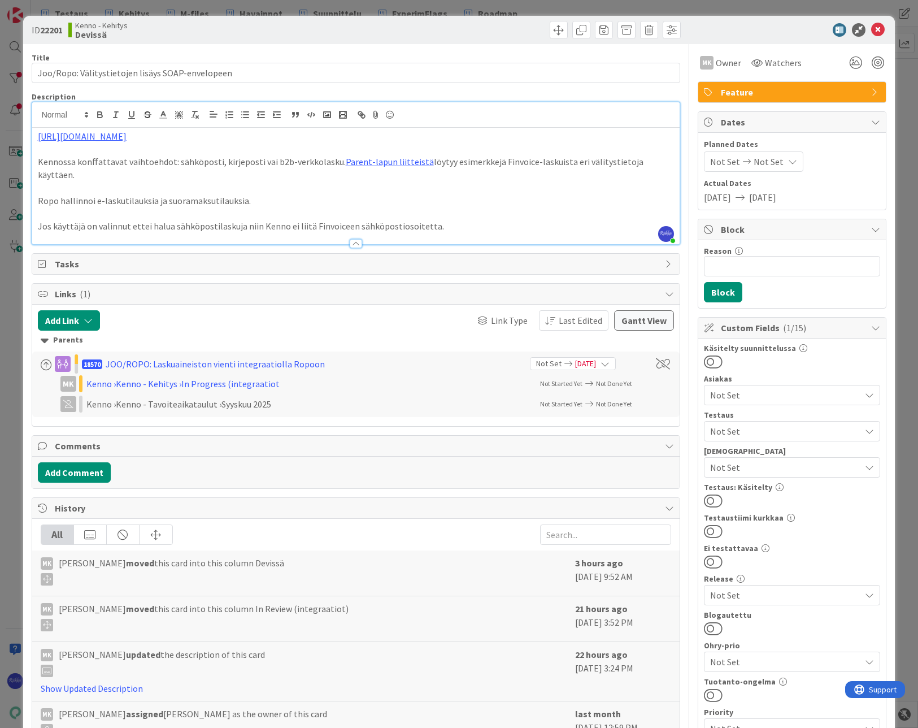
drag, startPoint x: 221, startPoint y: 136, endPoint x: 31, endPoint y: 136, distance: 189.9
click at [32, 136] on div "Riikka Salo just joined https://github.com/pandiafi/kenno/pull/8589 Kennossa ko…" at bounding box center [356, 173] width 649 height 143
copy link "https://github.com/pandiafi/kenno/pull/8589"
click at [280, 32] on div "Kenno - Kehitys Devissä" at bounding box center [210, 30] width 285 height 18
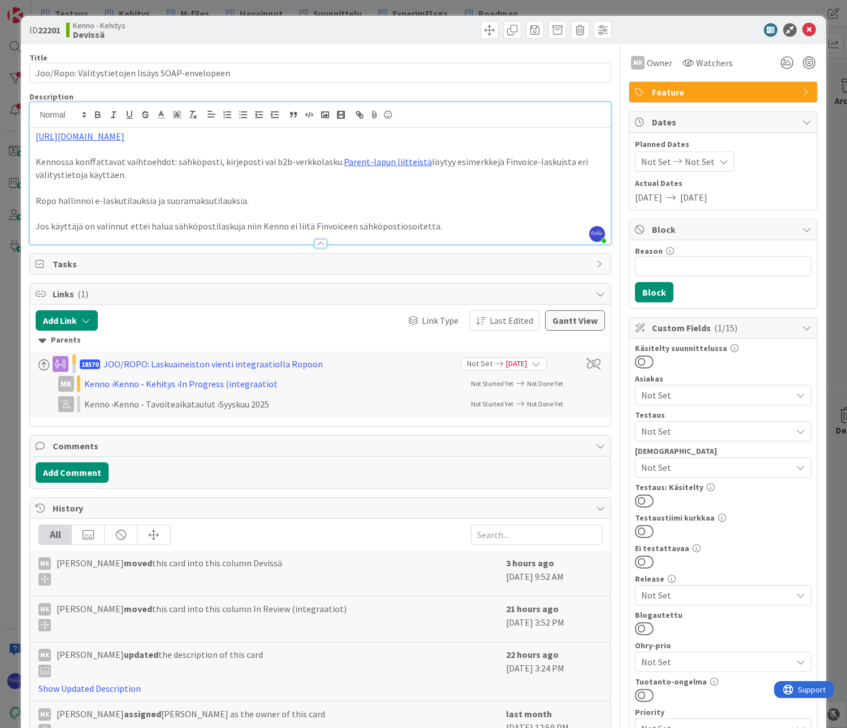
drag, startPoint x: 237, startPoint y: 134, endPoint x: 34, endPoint y: 132, distance: 202.9
click at [34, 132] on div "https://github.com/pandiafi/kenno/pull/8589 Kennossa konffattavat vaihtoehdot: …" at bounding box center [320, 186] width 580 height 116
copy link "https://github.com/pandiafi/kenno/pull/8589"
click at [721, 431] on span "Not Set" at bounding box center [716, 431] width 150 height 14
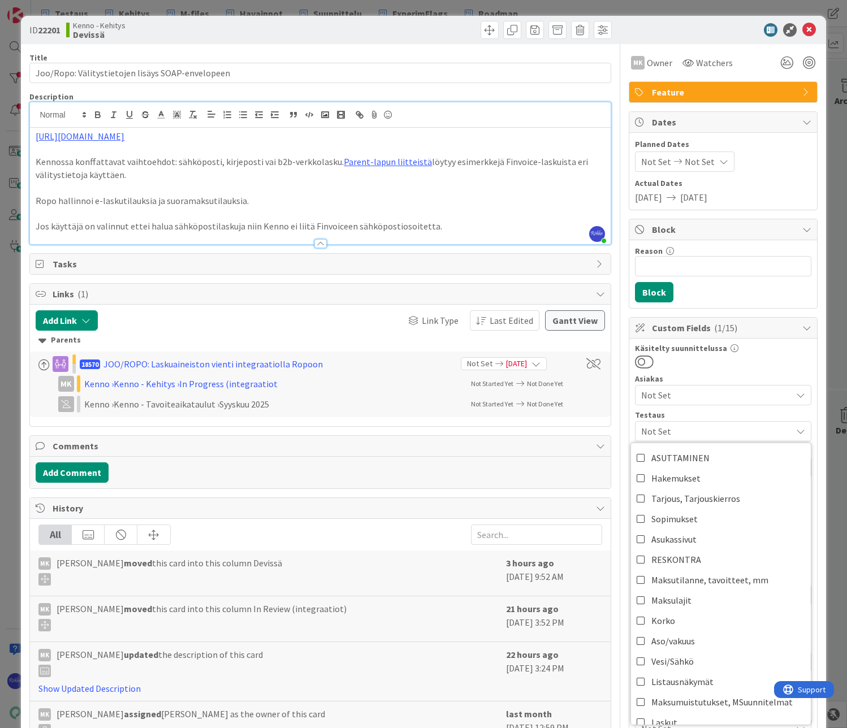
click at [746, 368] on div at bounding box center [723, 361] width 176 height 15
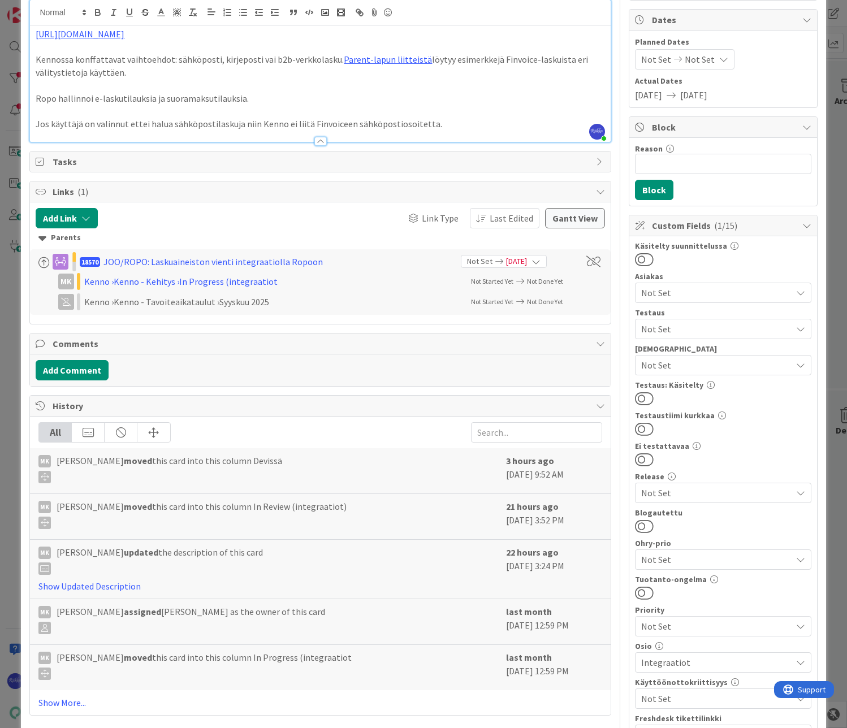
scroll to position [113, 0]
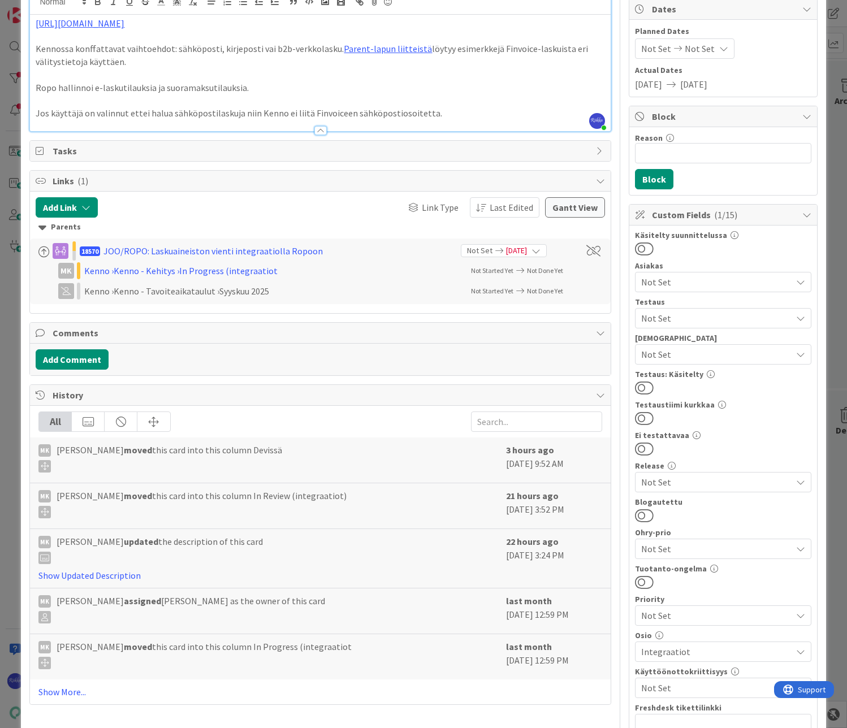
click at [736, 350] on span "Not Set" at bounding box center [716, 355] width 150 height 14
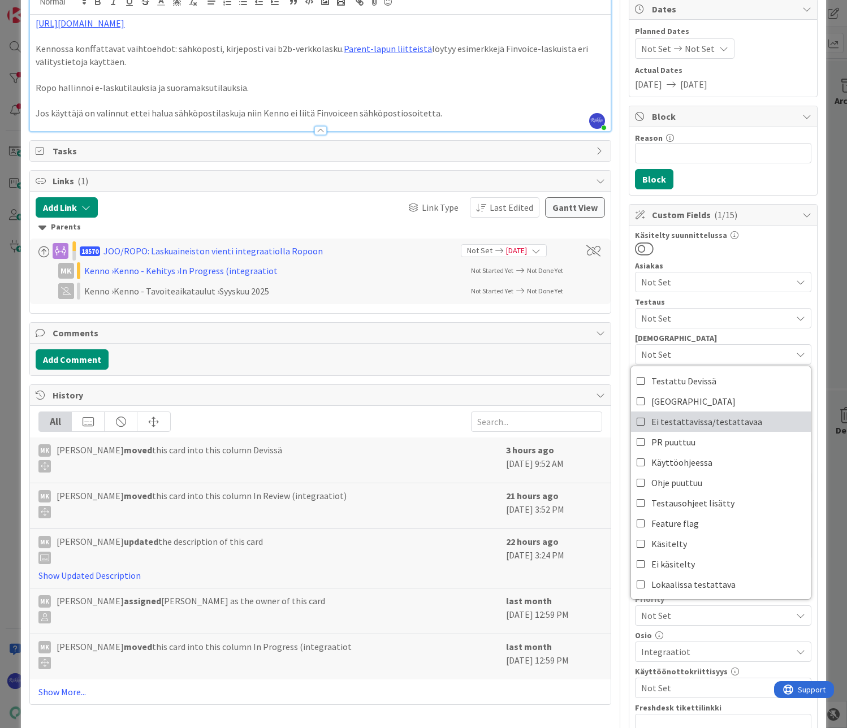
click at [737, 421] on span "Ei testattavissa/testattavaa" at bounding box center [706, 421] width 111 height 17
click at [745, 253] on div at bounding box center [723, 248] width 176 height 15
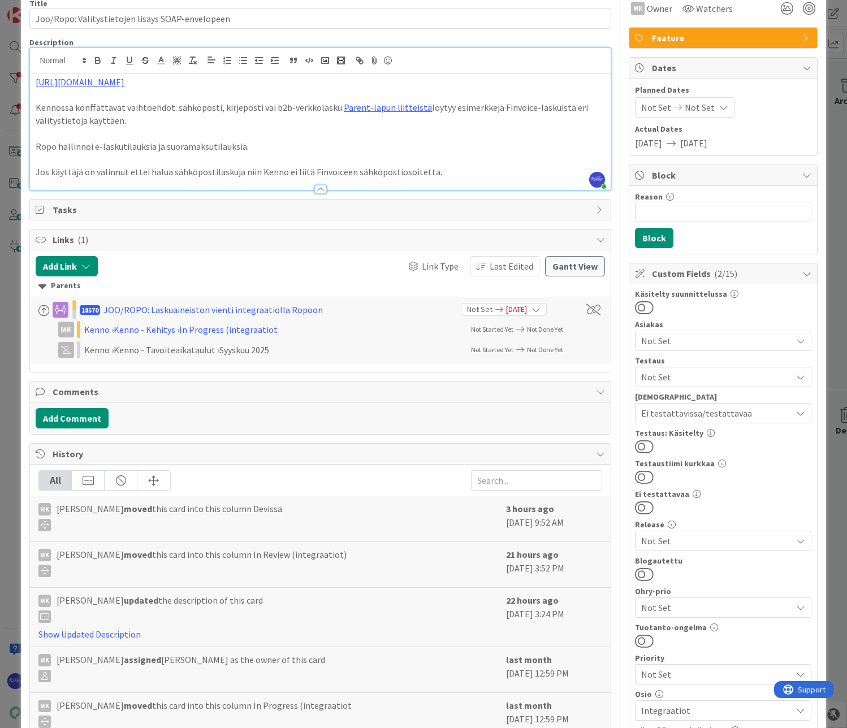
scroll to position [0, 0]
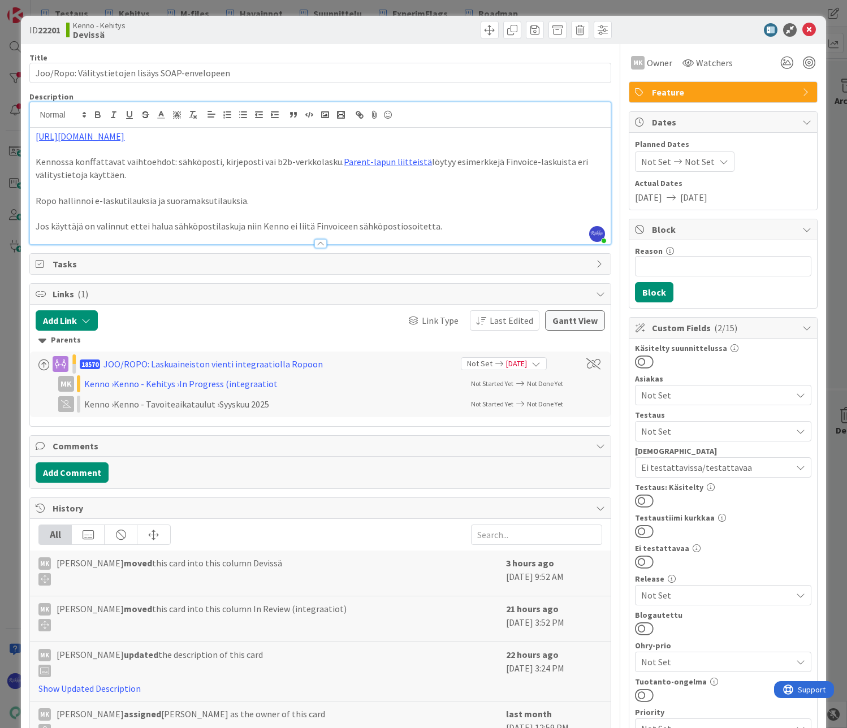
click at [641, 500] on button at bounding box center [644, 500] width 19 height 15
click at [802, 31] on icon at bounding box center [809, 30] width 14 height 14
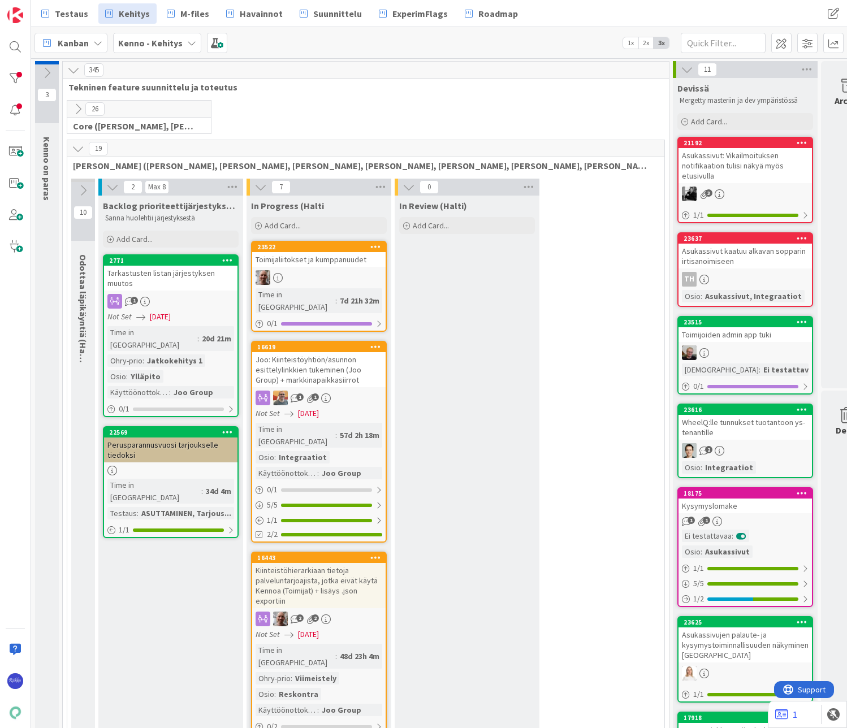
click at [737, 179] on div "Asukassivut: Vikailmoituksen notifikaation tulisi näkyä myös etusivulla" at bounding box center [744, 165] width 133 height 35
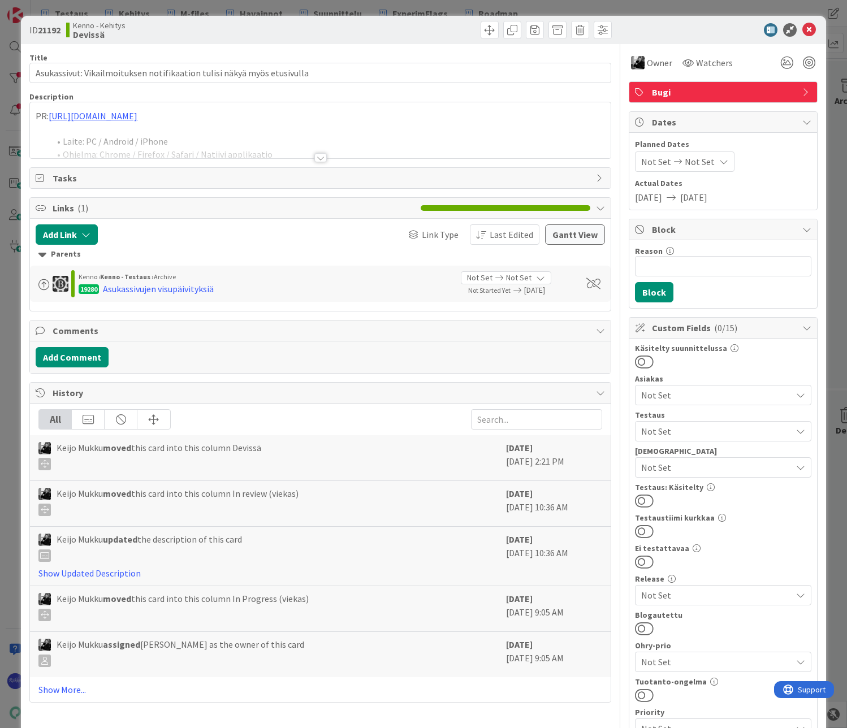
click at [315, 157] on div at bounding box center [320, 157] width 12 height 9
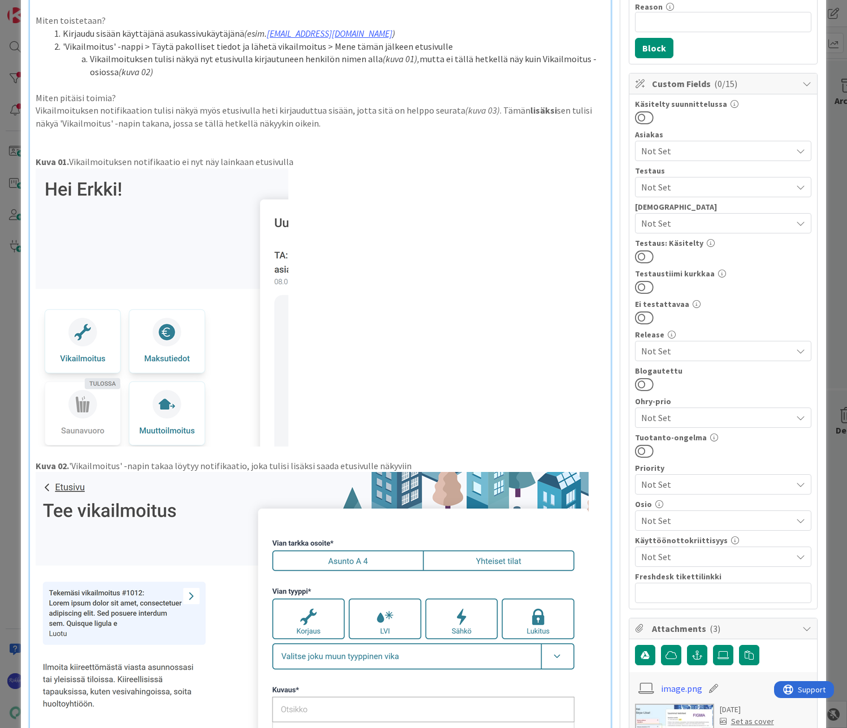
scroll to position [57, 0]
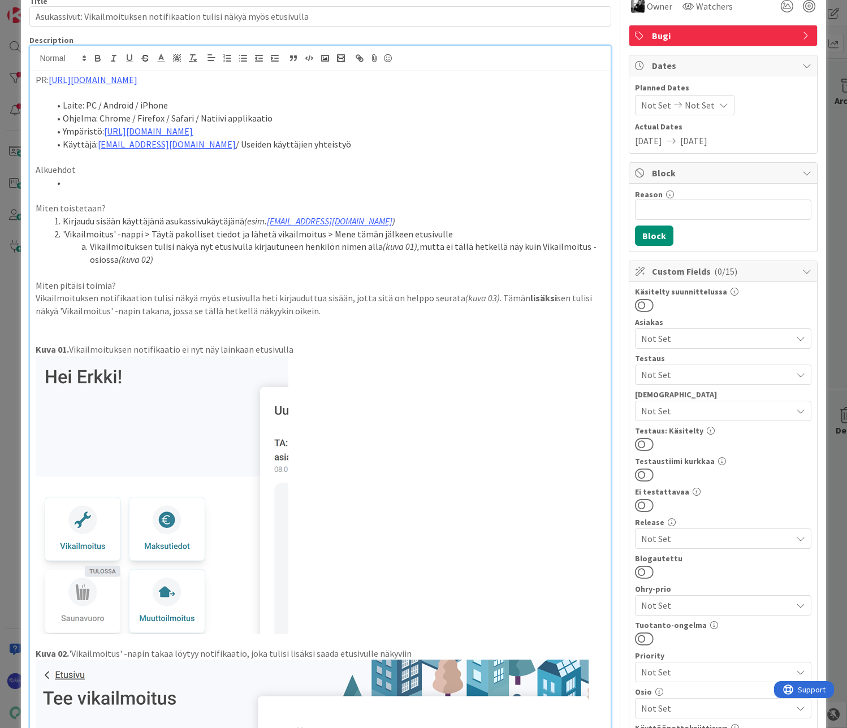
click at [678, 375] on span "Not Set" at bounding box center [716, 375] width 150 height 14
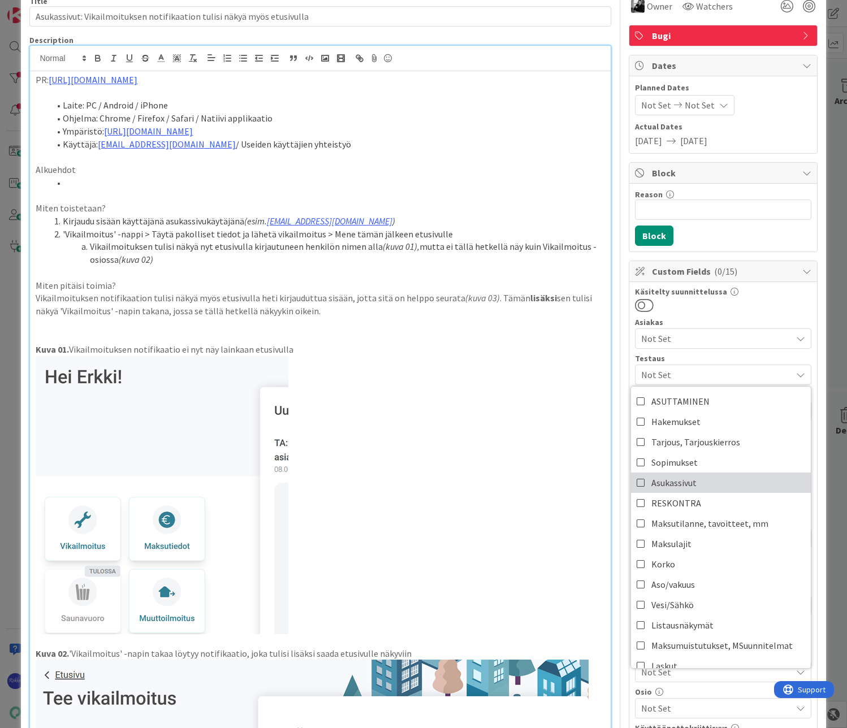
click at [686, 484] on span "Asukassivut" at bounding box center [673, 482] width 45 height 17
click at [755, 302] on div at bounding box center [723, 305] width 176 height 15
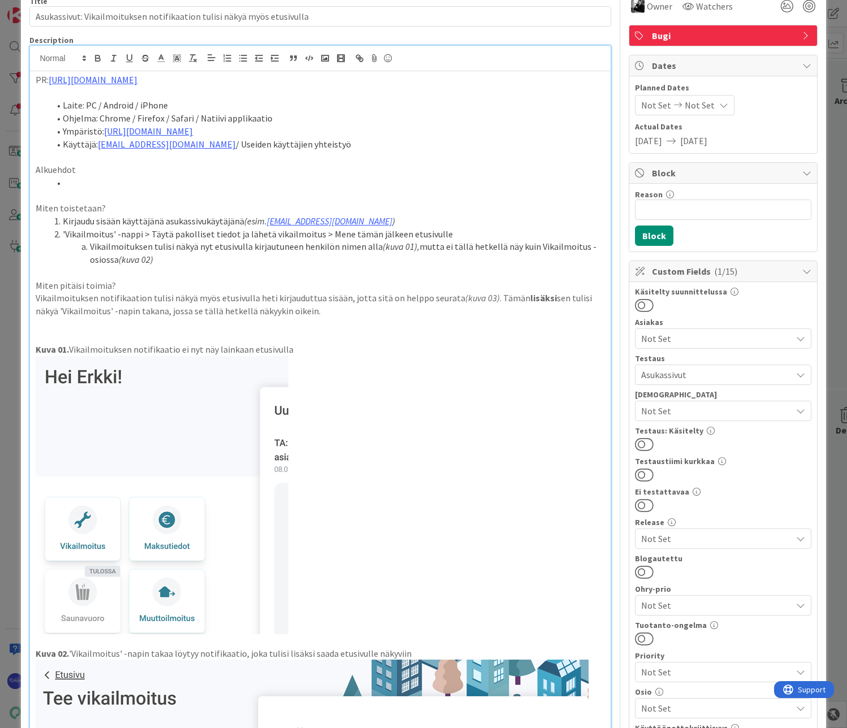
click at [641, 443] on button at bounding box center [644, 444] width 19 height 15
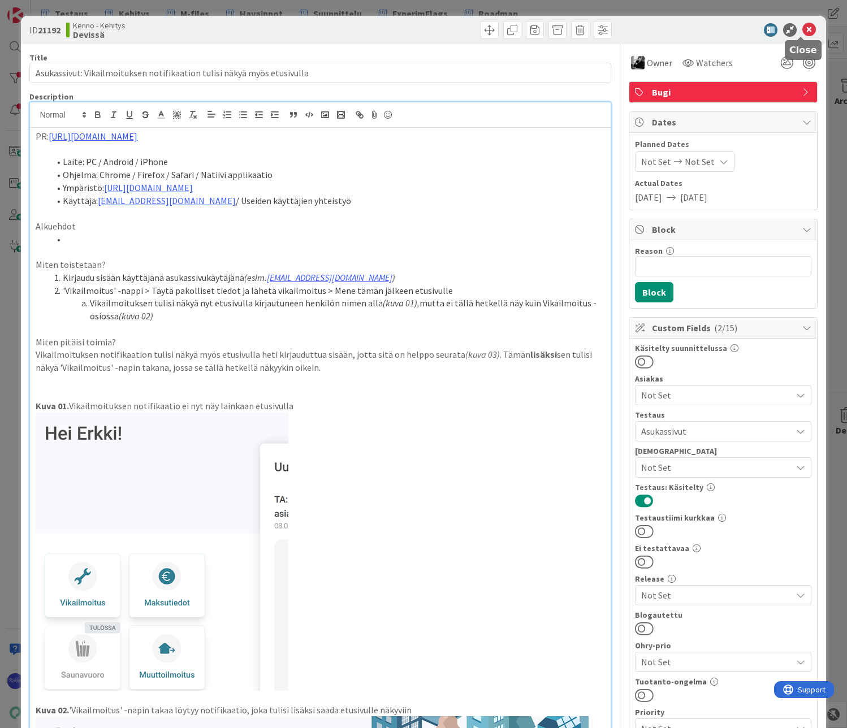
click at [803, 28] on icon at bounding box center [809, 30] width 14 height 14
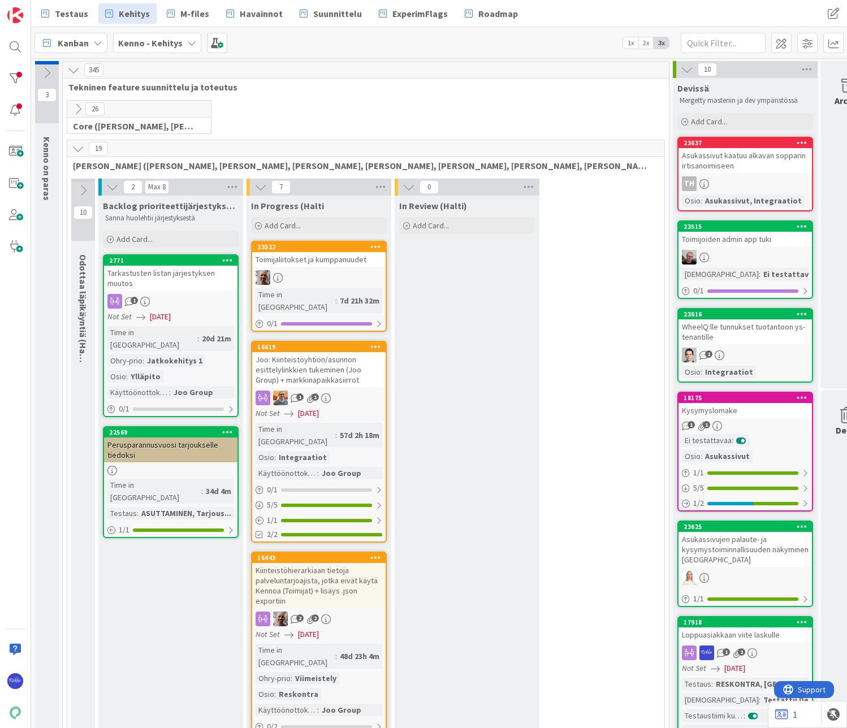
click at [746, 178] on div "TH" at bounding box center [744, 183] width 133 height 15
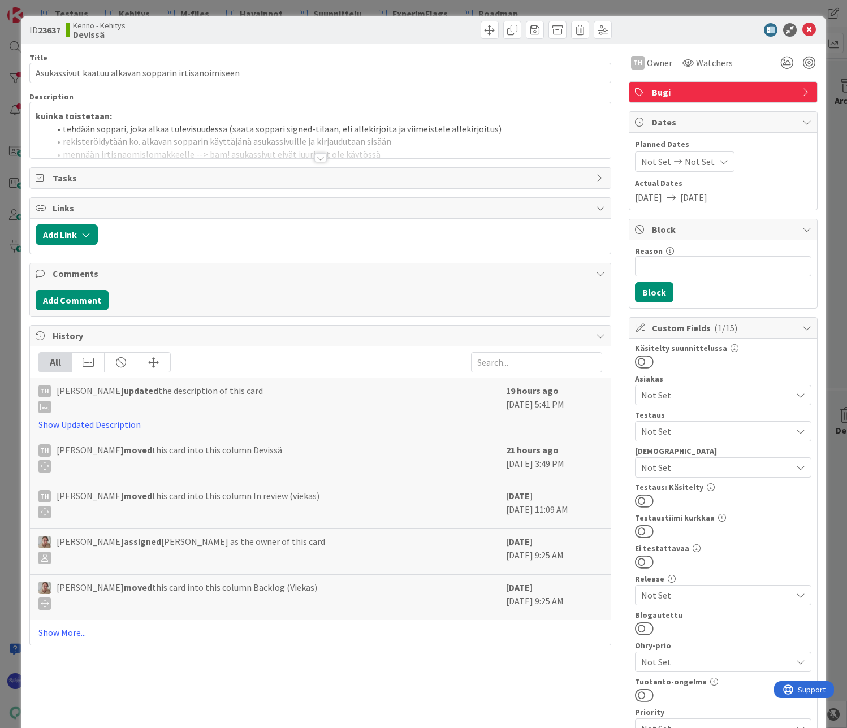
click at [677, 429] on span "Not Set" at bounding box center [716, 431] width 150 height 14
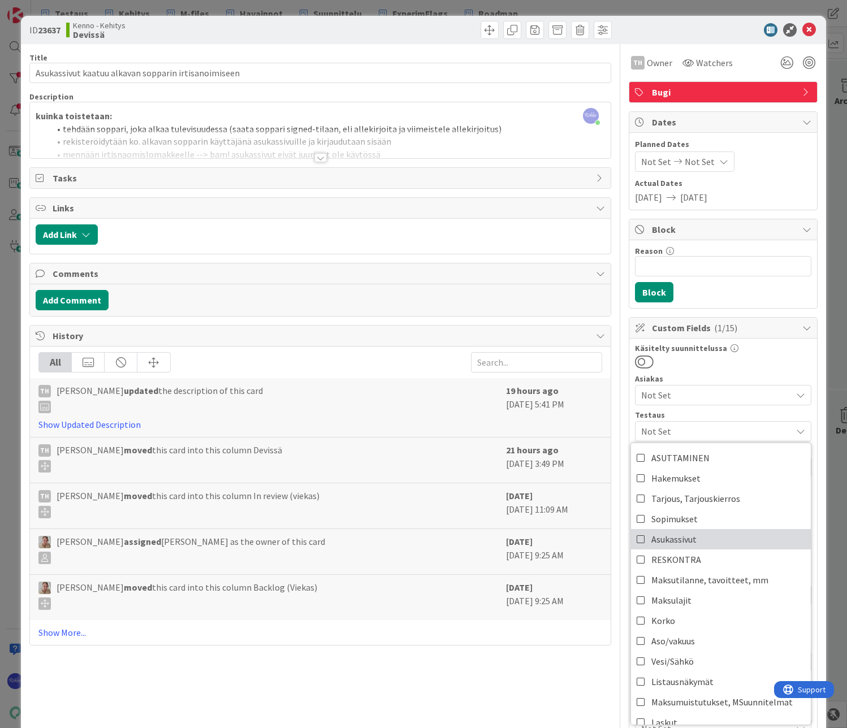
click at [684, 541] on span "Asukassivut" at bounding box center [673, 539] width 45 height 17
click at [748, 358] on div at bounding box center [723, 361] width 176 height 15
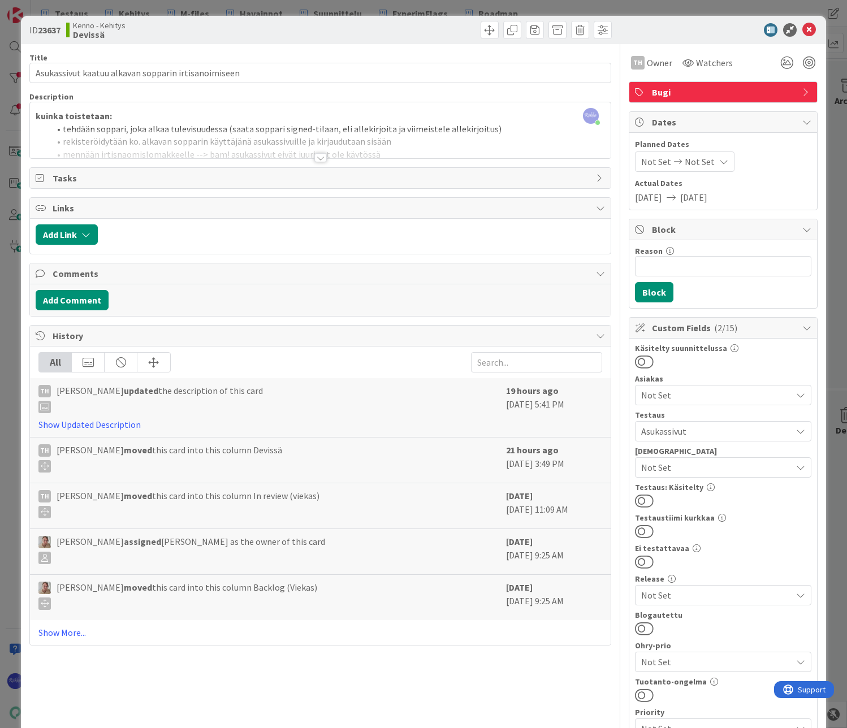
click at [641, 500] on button at bounding box center [644, 500] width 19 height 15
click at [802, 29] on icon at bounding box center [809, 30] width 14 height 14
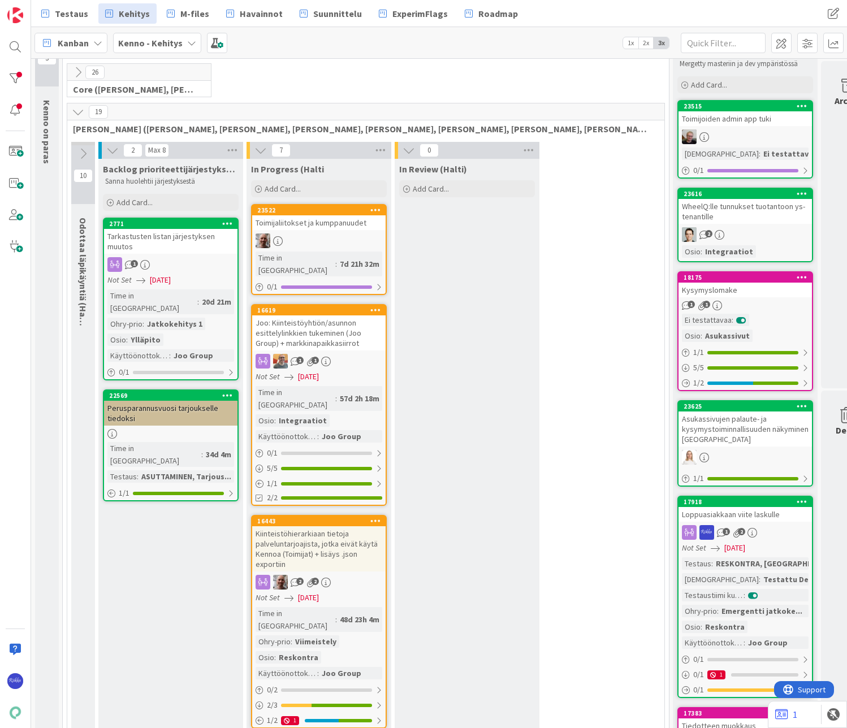
scroll to position [57, 0]
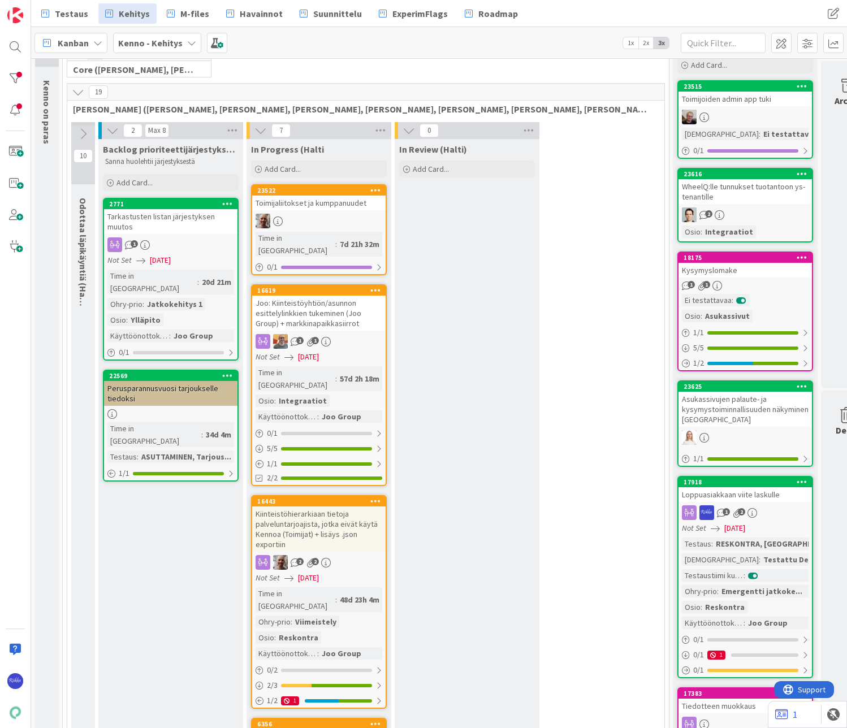
click at [752, 110] on div at bounding box center [744, 117] width 133 height 15
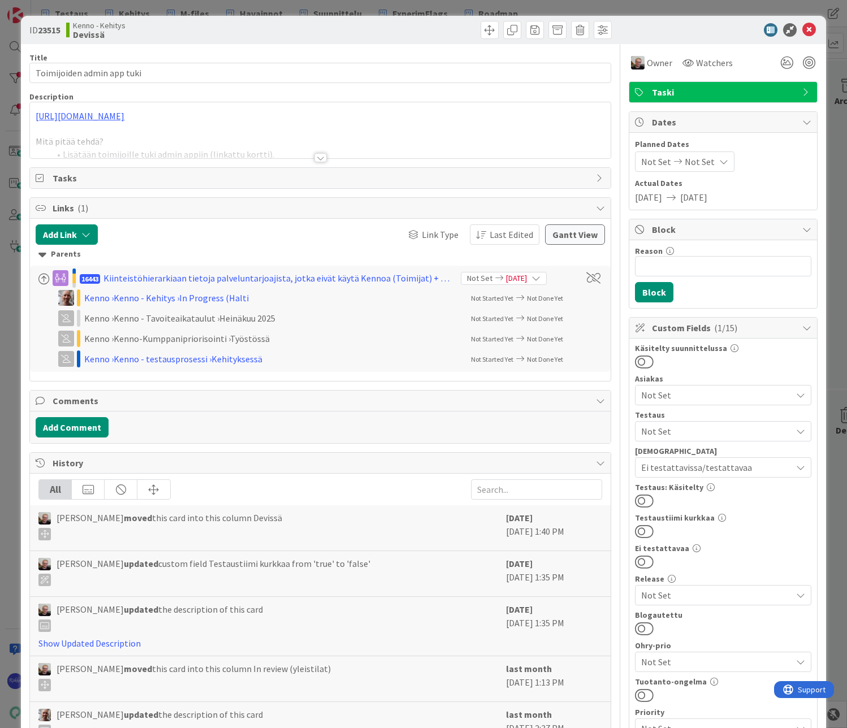
click at [640, 501] on button at bounding box center [644, 500] width 19 height 15
click at [802, 25] on icon at bounding box center [809, 30] width 14 height 14
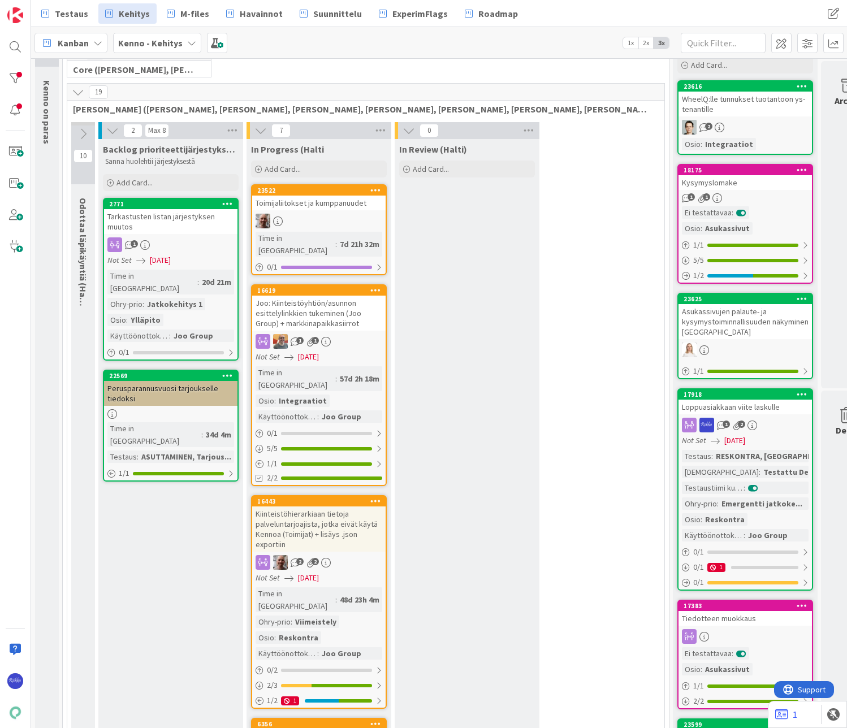
click at [746, 112] on div "WheelQ:lle tunnukset tuotantoon ys-tenantille" at bounding box center [744, 104] width 133 height 25
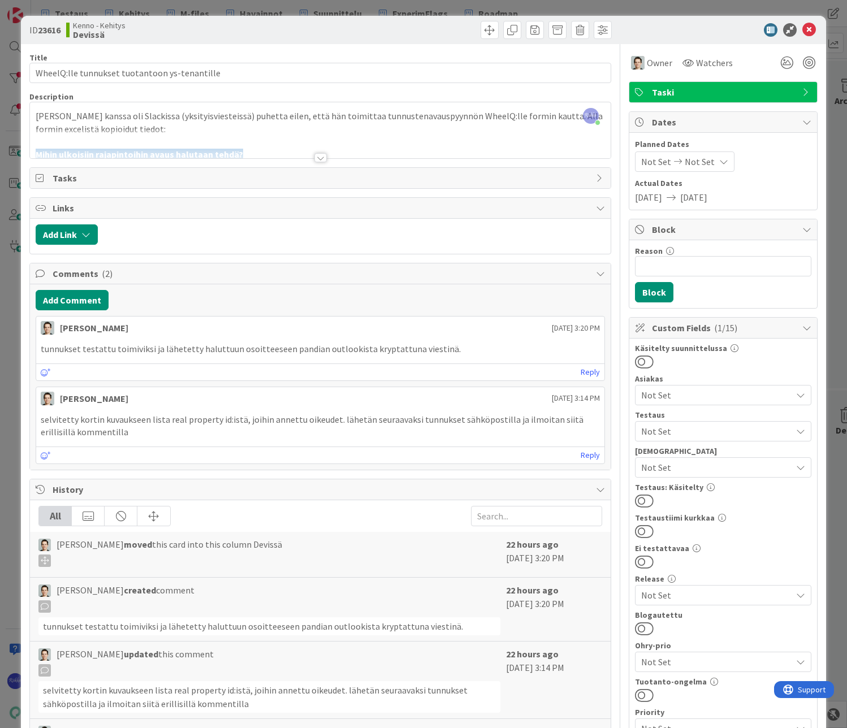
click at [315, 158] on div at bounding box center [320, 157] width 12 height 9
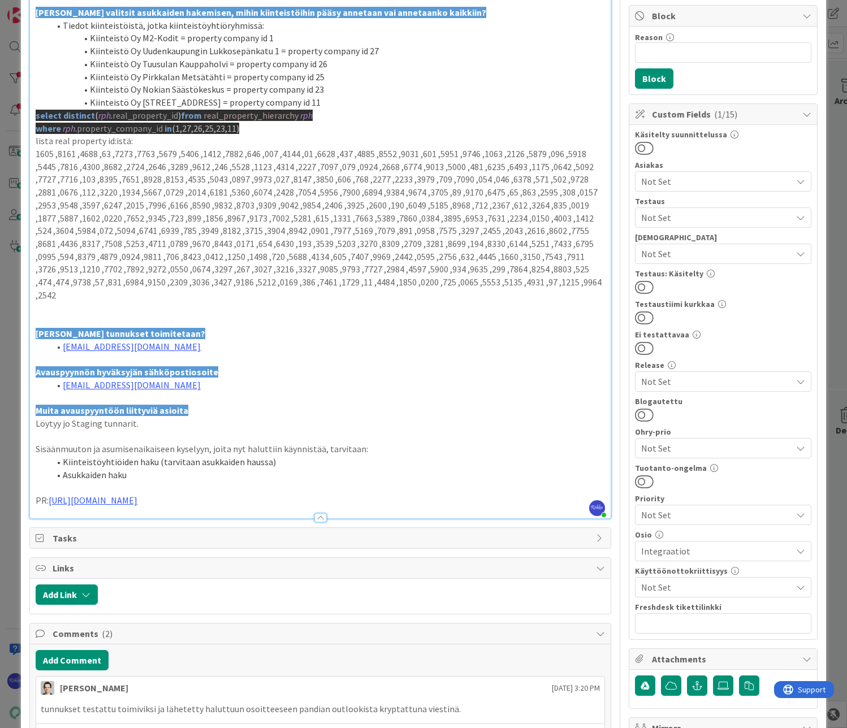
scroll to position [226, 0]
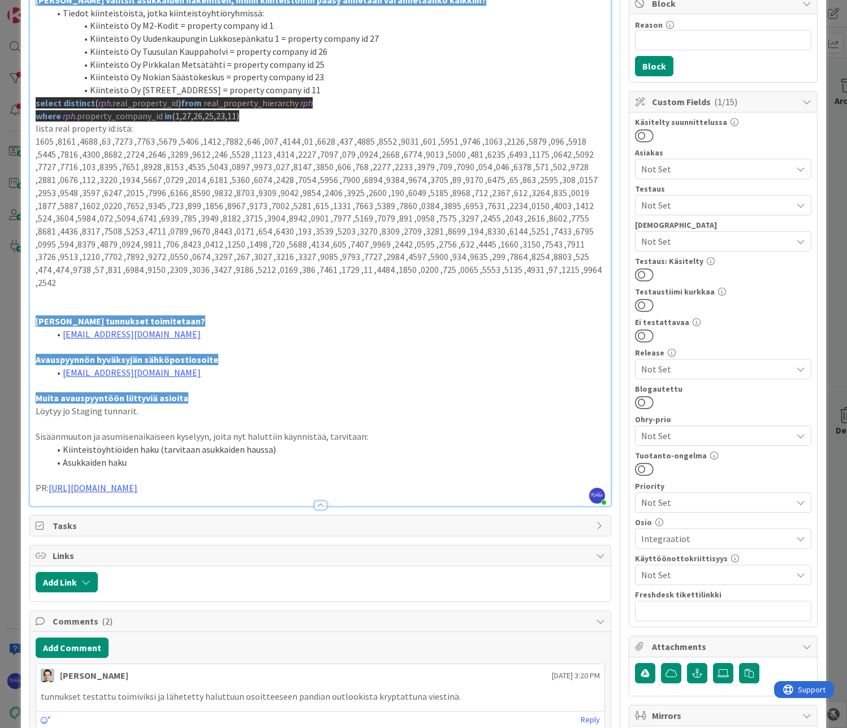
drag, startPoint x: 251, startPoint y: 485, endPoint x: 50, endPoint y: 491, distance: 200.7
click at [50, 491] on p "PR: https://github.com/pandiafi/keko-infra/pull/1417" at bounding box center [320, 487] width 568 height 13
copy link "https://github.com/pandiafi/keko-infra/pull/1417"
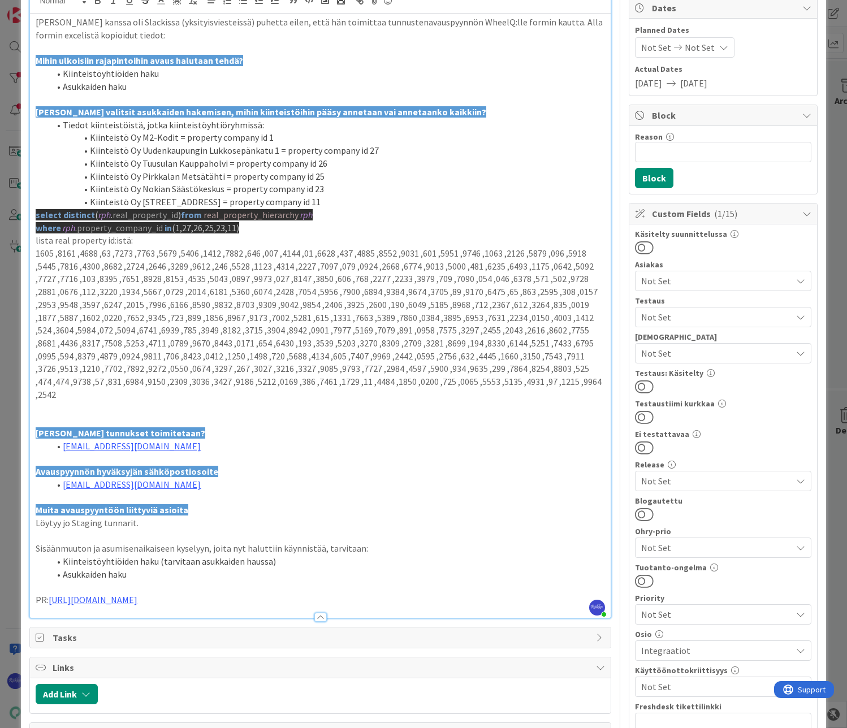
scroll to position [113, 0]
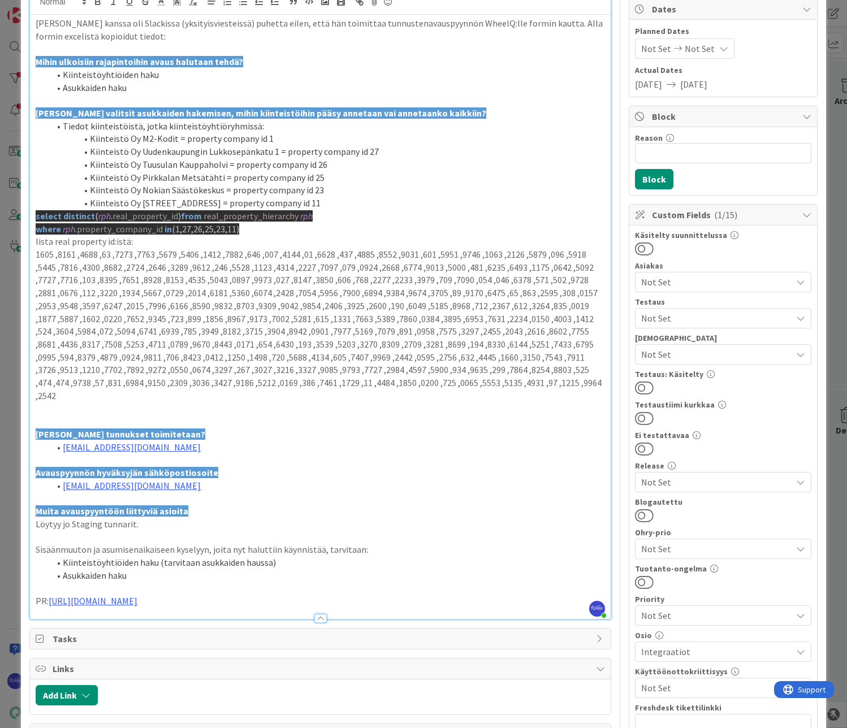
click at [714, 354] on span "Not Set" at bounding box center [716, 355] width 150 height 14
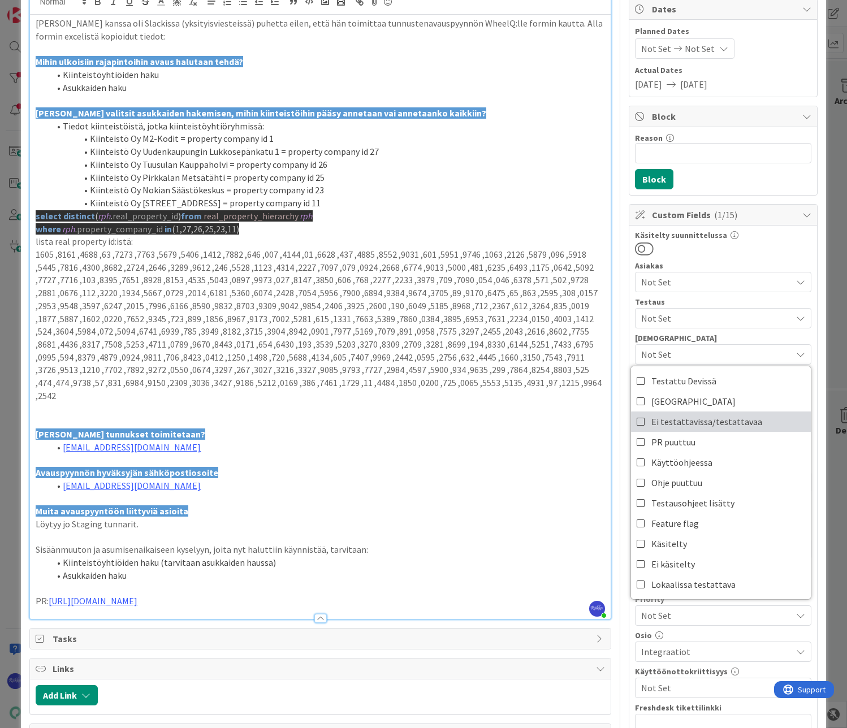
click at [719, 425] on span "Ei testattavissa/testattavaa" at bounding box center [706, 421] width 111 height 17
click at [764, 252] on div at bounding box center [723, 248] width 176 height 15
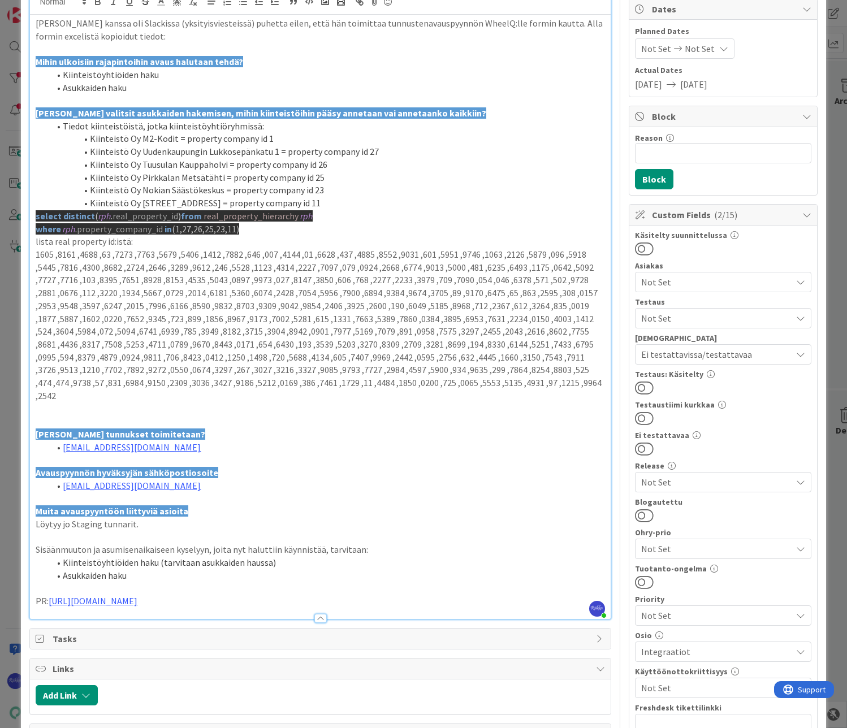
click at [641, 384] on button at bounding box center [644, 387] width 19 height 15
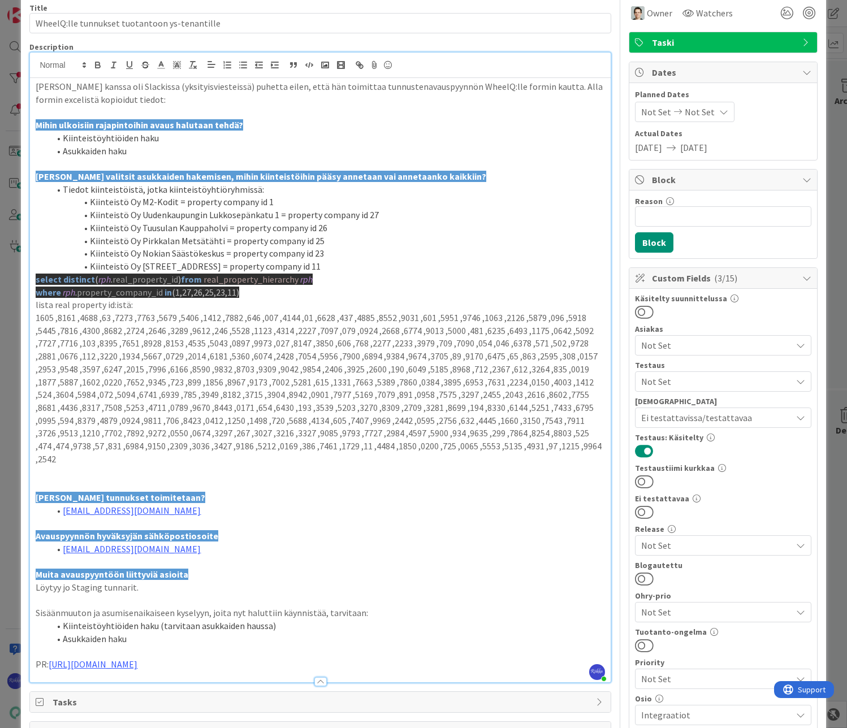
scroll to position [0, 0]
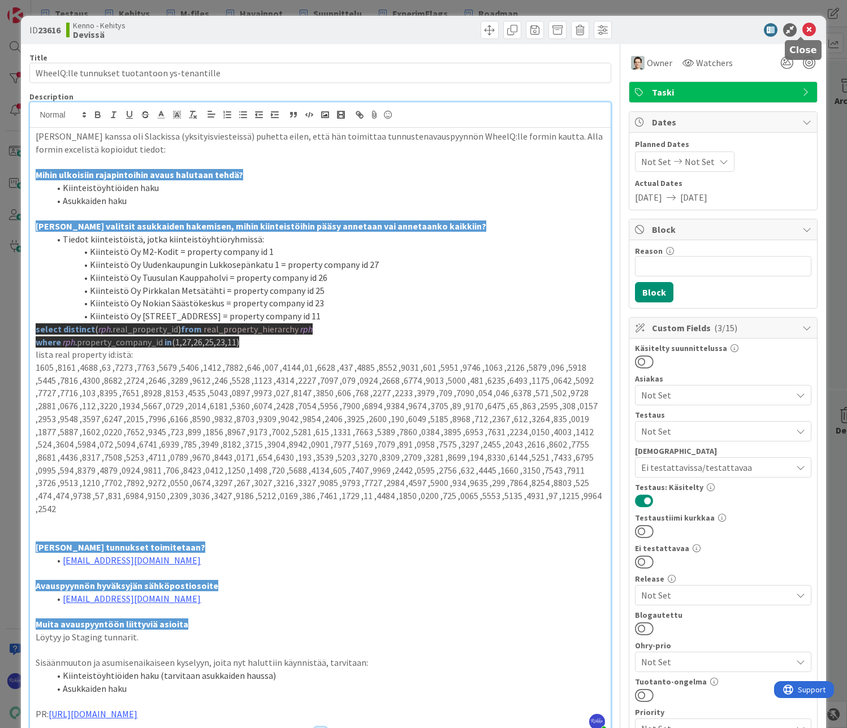
click at [802, 27] on icon at bounding box center [809, 30] width 14 height 14
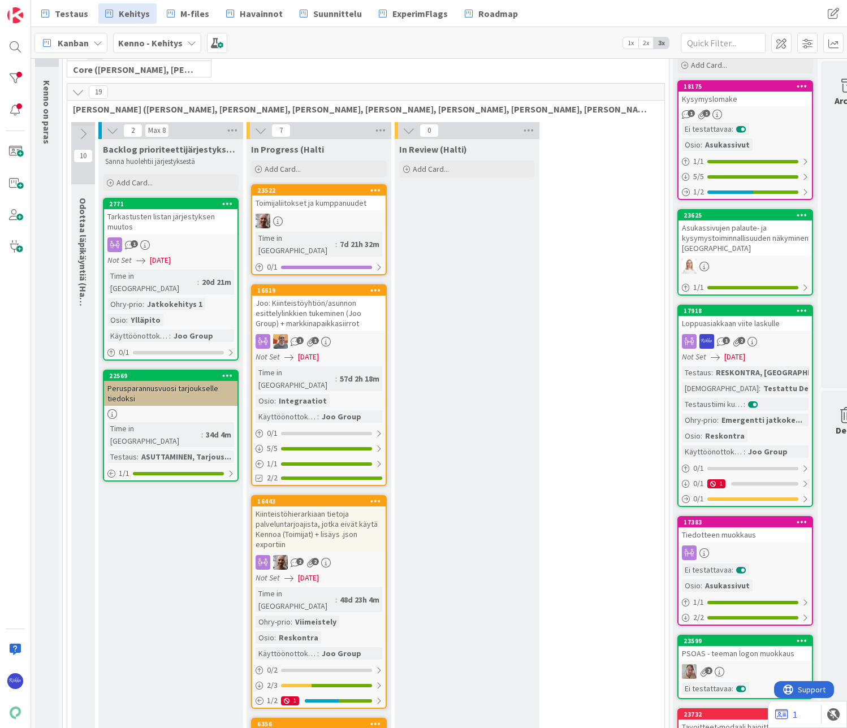
click at [765, 145] on div "Ei testattavaa : Osio : Asukassivut" at bounding box center [745, 137] width 127 height 28
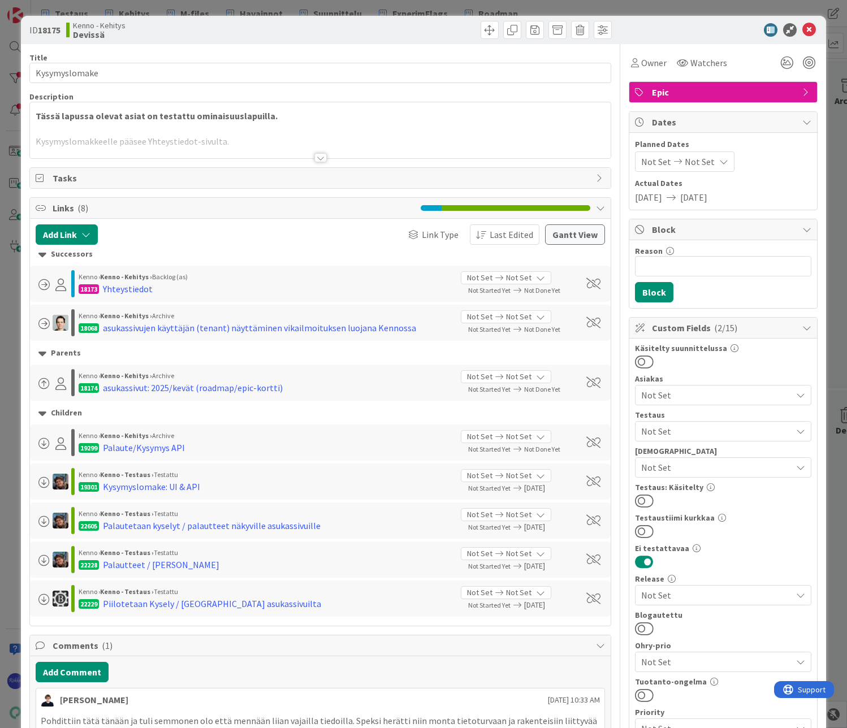
click at [641, 503] on button at bounding box center [644, 500] width 19 height 15
click at [802, 29] on icon at bounding box center [809, 30] width 14 height 14
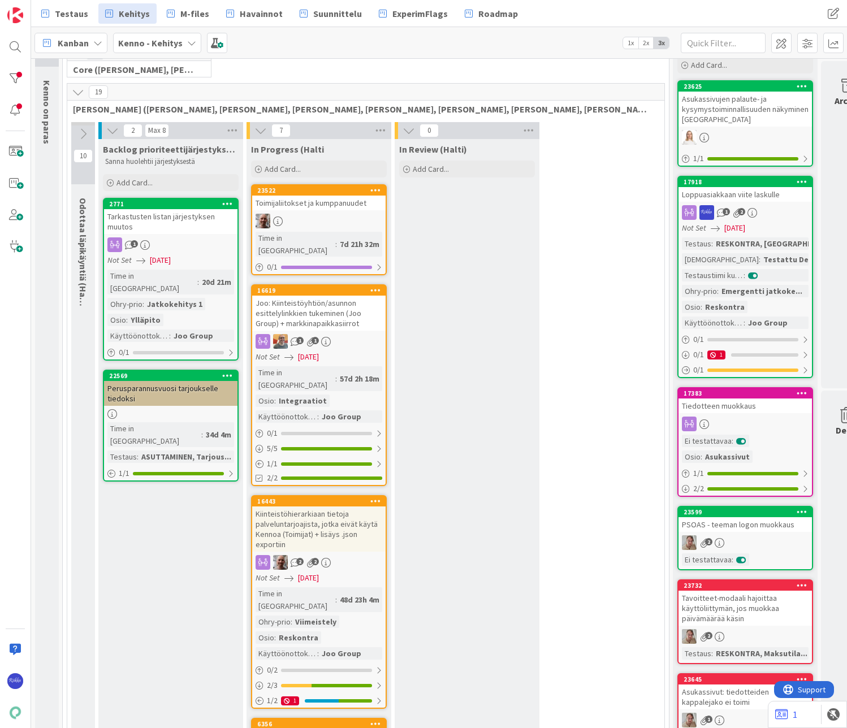
click at [730, 116] on div "Asukassivujen palaute- ja kysymystoiminnallisuuden näkyminen [GEOGRAPHIC_DATA]" at bounding box center [744, 109] width 133 height 35
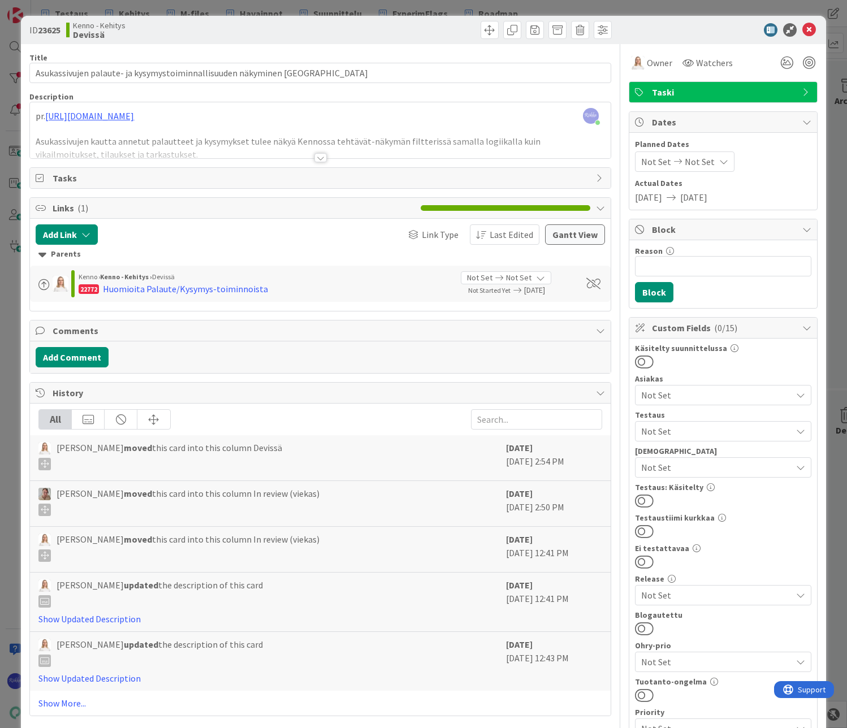
click at [315, 159] on div at bounding box center [320, 157] width 12 height 9
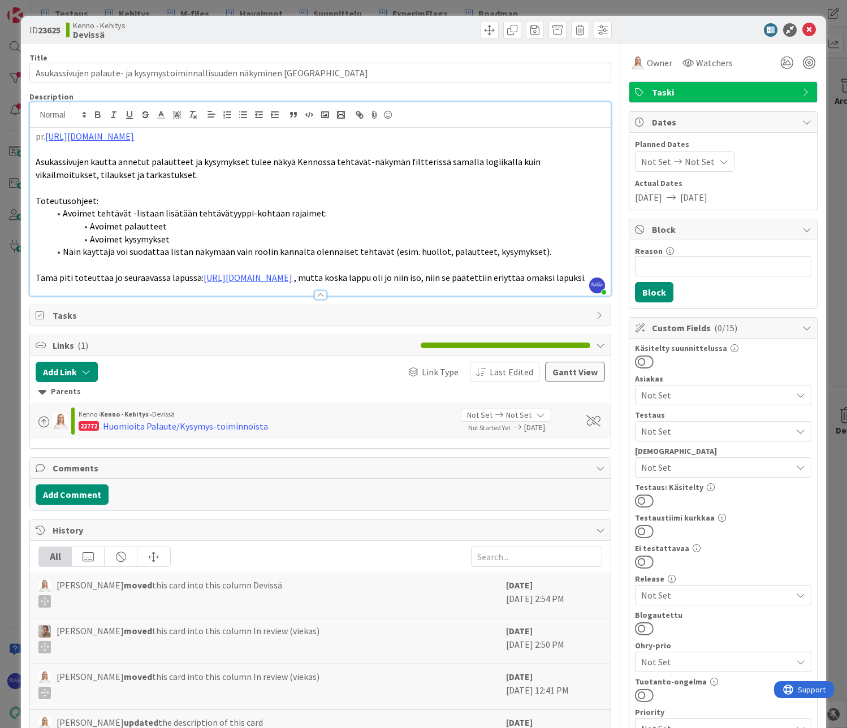
click at [689, 432] on span "Not Set" at bounding box center [716, 431] width 150 height 14
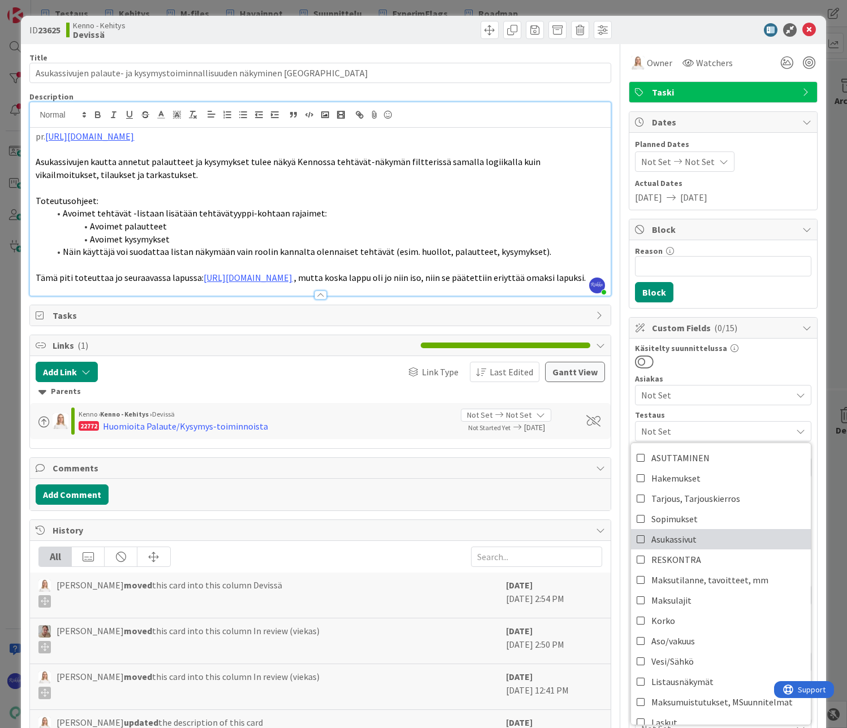
click at [700, 539] on link "Asukassivut" at bounding box center [721, 539] width 180 height 20
click at [764, 355] on div at bounding box center [723, 361] width 176 height 15
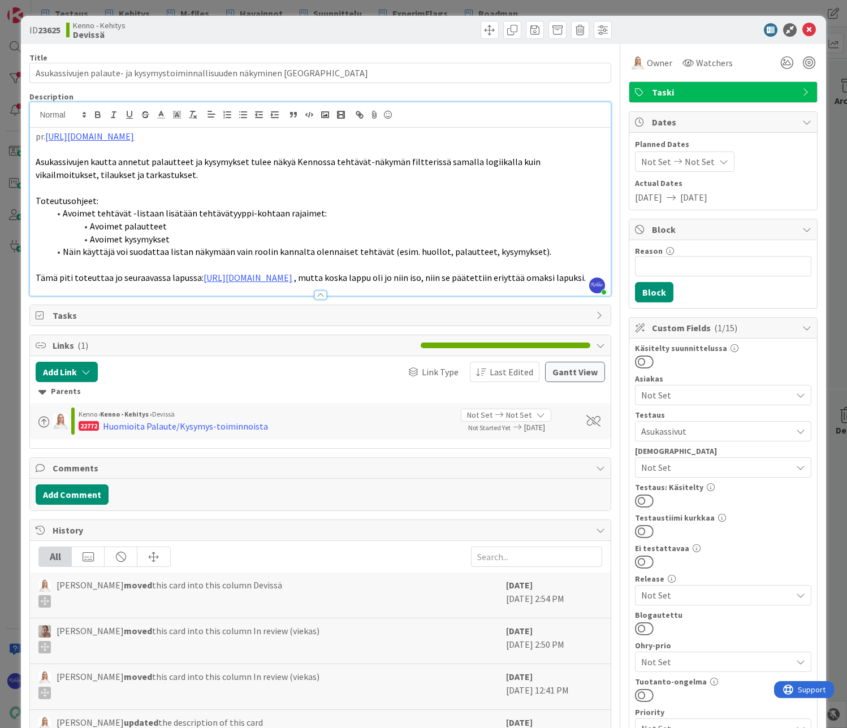
click at [639, 500] on button at bounding box center [644, 500] width 19 height 15
click at [802, 30] on icon at bounding box center [809, 30] width 14 height 14
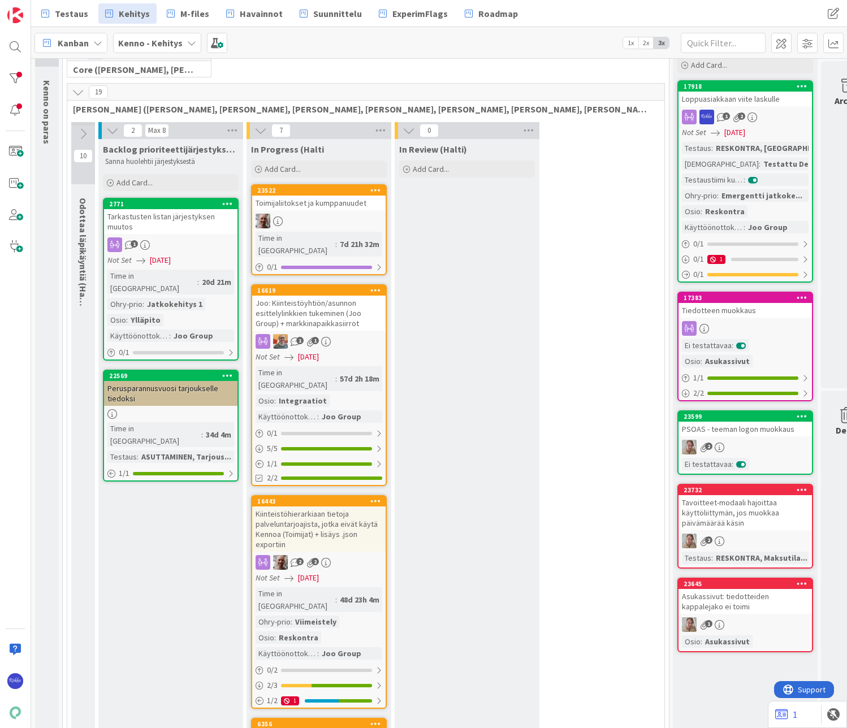
click at [758, 188] on div "Testaus : RESKONTRA, Laskut Testaushuomiot : Testattu Devissä Testaustiimi kurk…" at bounding box center [745, 188] width 127 height 92
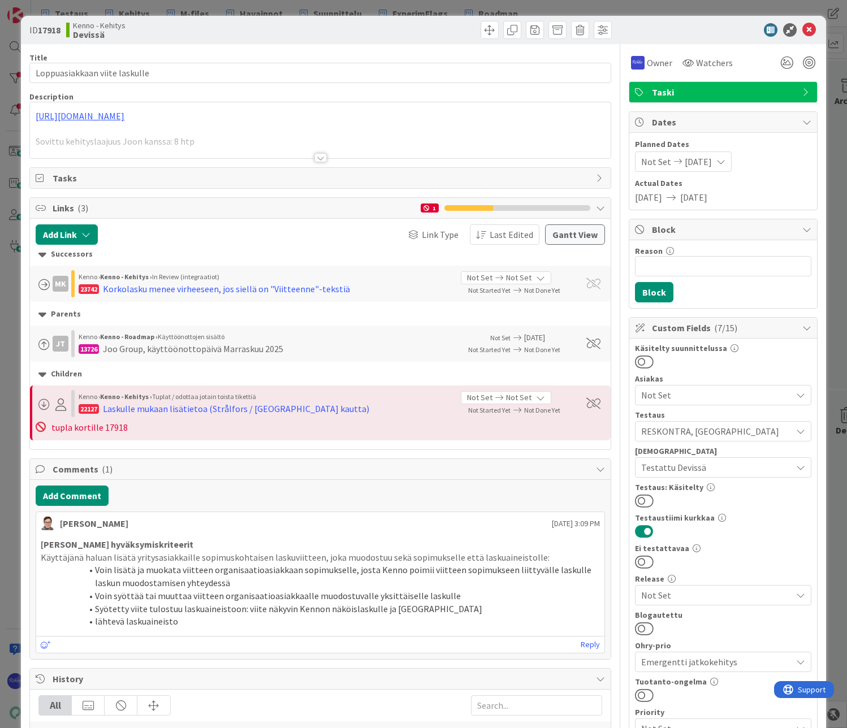
click at [640, 498] on button at bounding box center [644, 500] width 19 height 15
click at [802, 28] on icon at bounding box center [809, 30] width 14 height 14
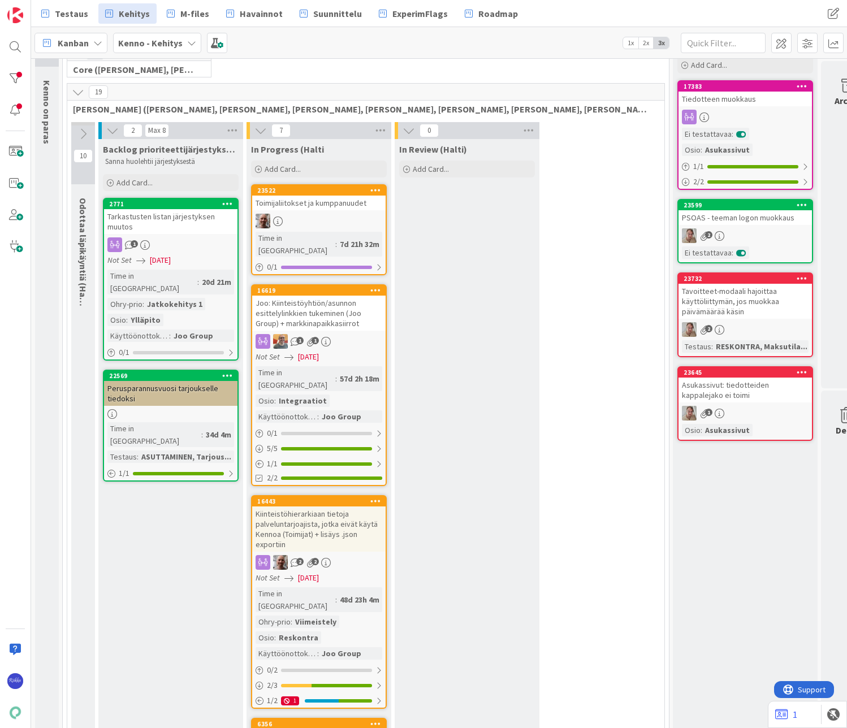
click at [750, 137] on div "Ei testattavaa : Osio : Asukassivut" at bounding box center [745, 142] width 127 height 28
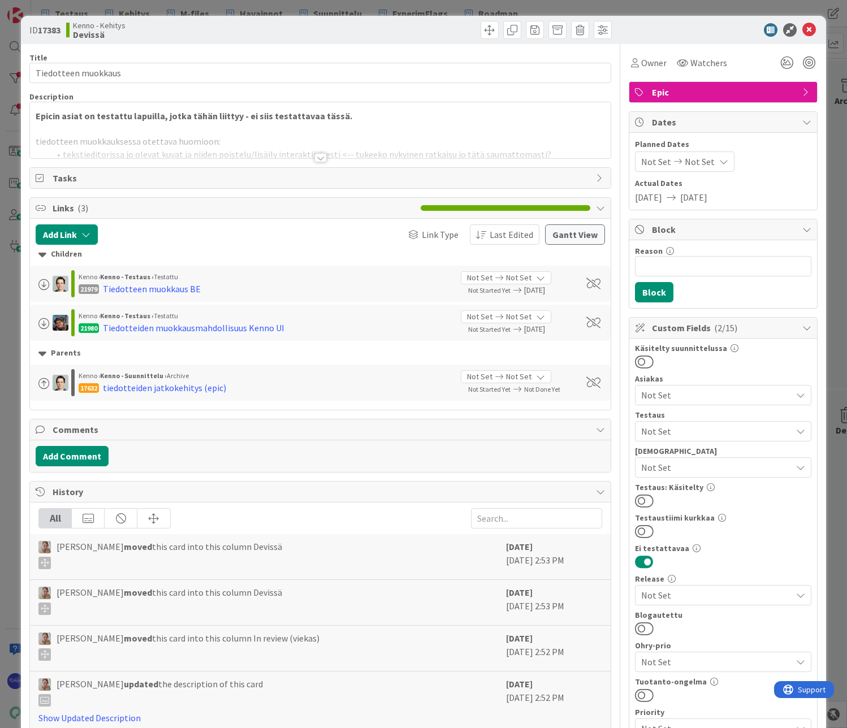
click at [637, 504] on button at bounding box center [644, 500] width 19 height 15
click at [802, 29] on icon at bounding box center [809, 30] width 14 height 14
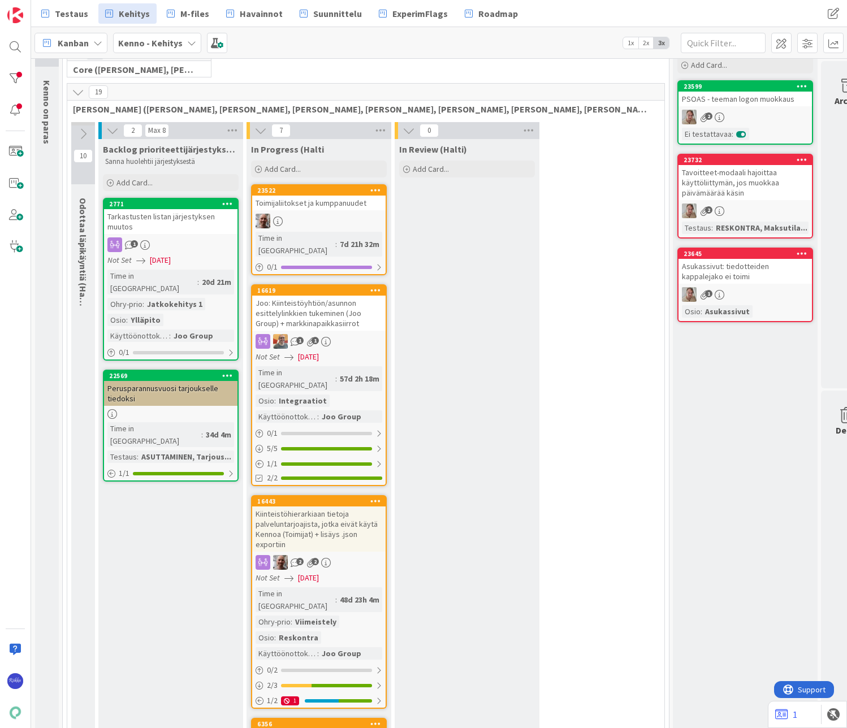
click at [752, 113] on div "2" at bounding box center [744, 117] width 133 height 15
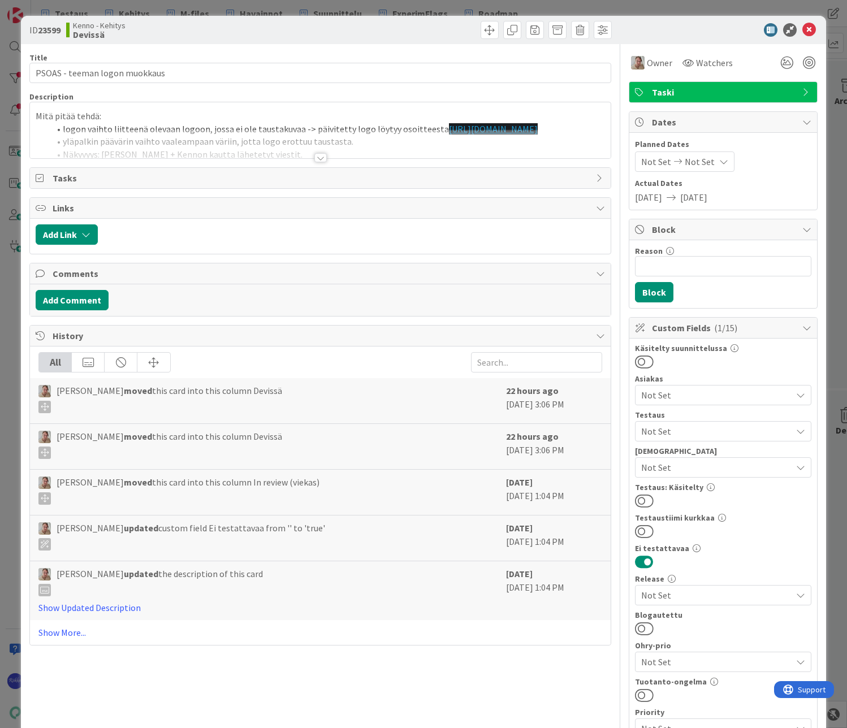
click at [642, 500] on button at bounding box center [644, 500] width 19 height 15
click at [802, 31] on icon at bounding box center [809, 30] width 14 height 14
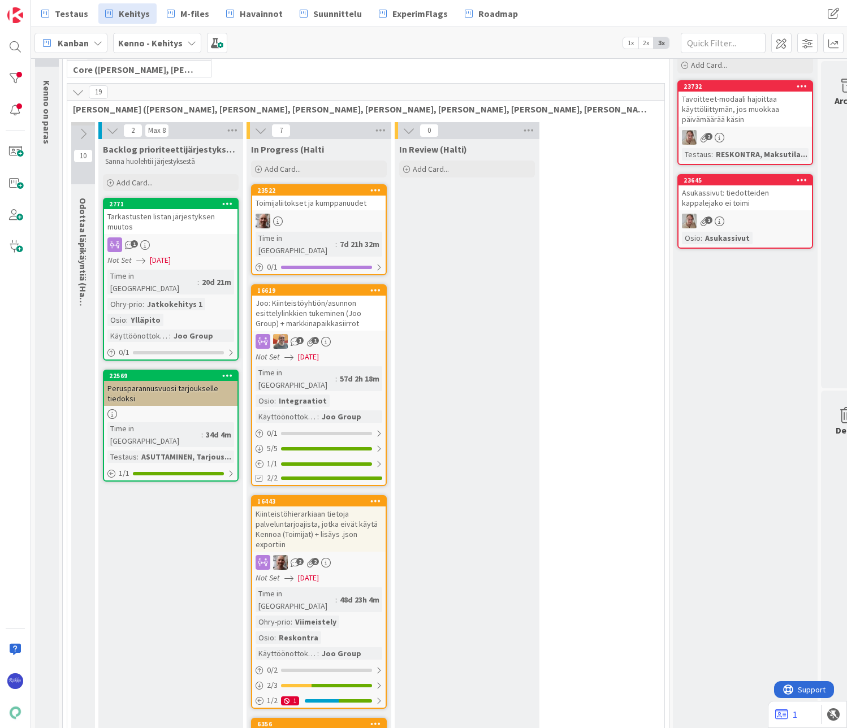
click at [767, 116] on div "Tavoitteet-modaali hajoittaa käyttöliittymän, jos muokkaa päivämäärää käsin" at bounding box center [744, 109] width 133 height 35
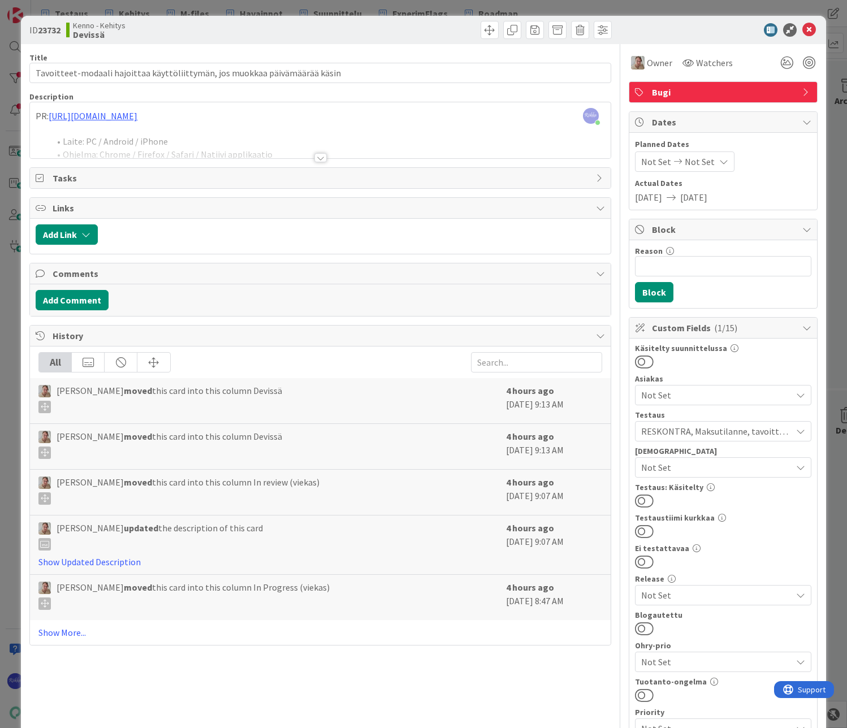
click at [316, 158] on div at bounding box center [320, 157] width 12 height 9
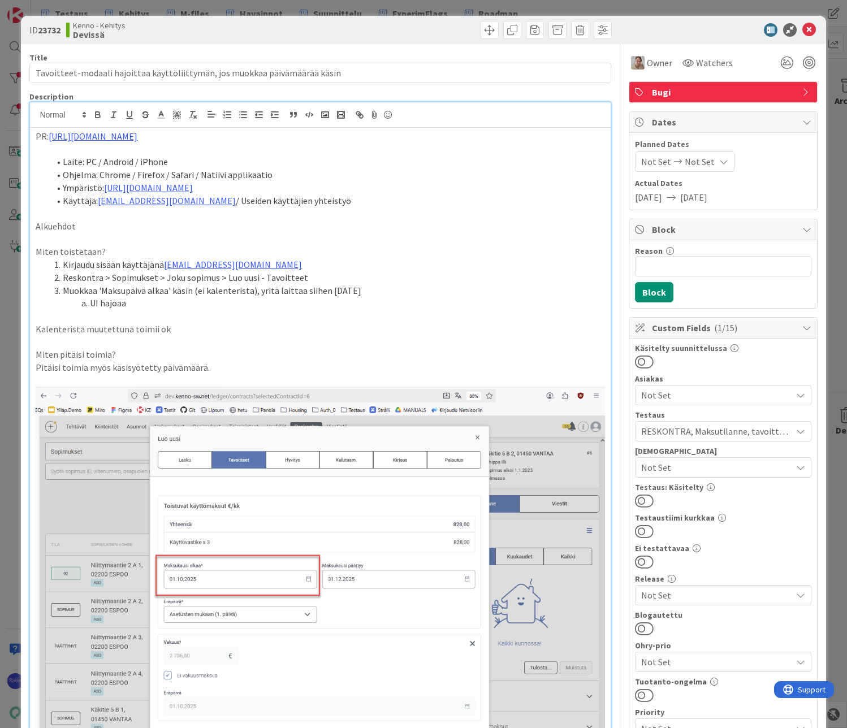
click at [640, 501] on button at bounding box center [644, 500] width 19 height 15
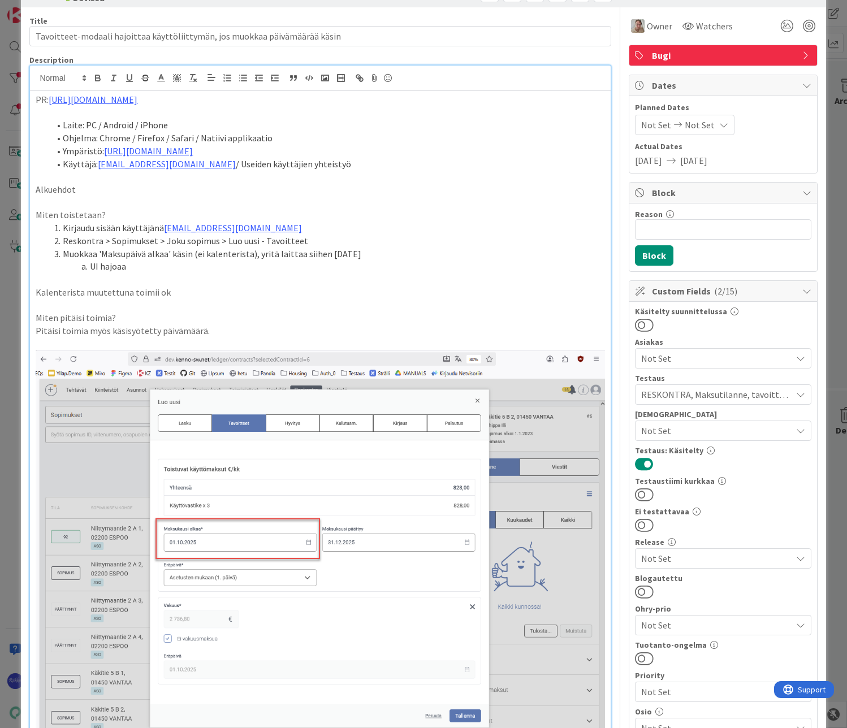
scroll to position [57, 0]
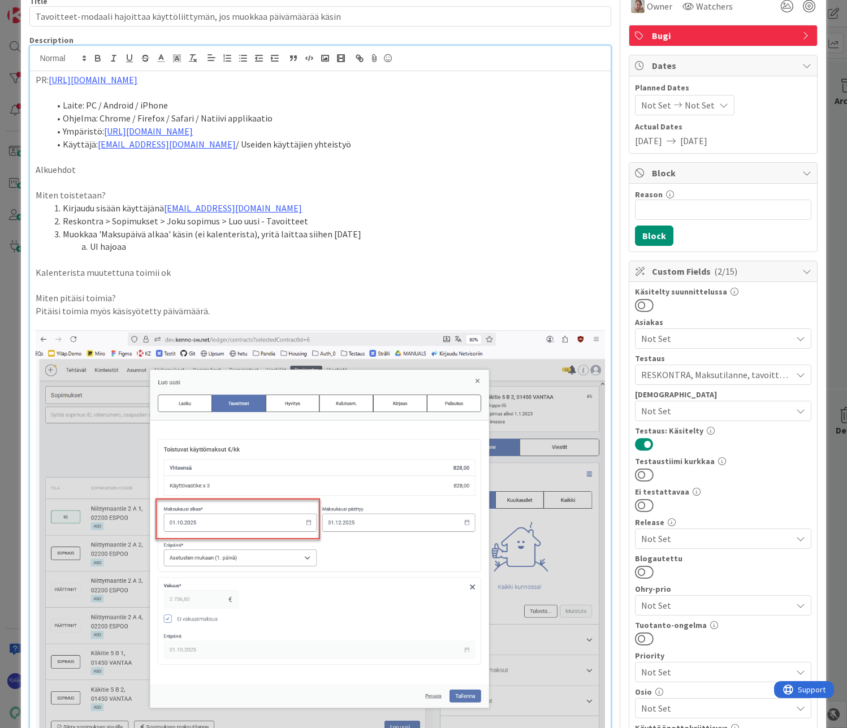
click at [733, 413] on span "Not Set" at bounding box center [716, 411] width 150 height 14
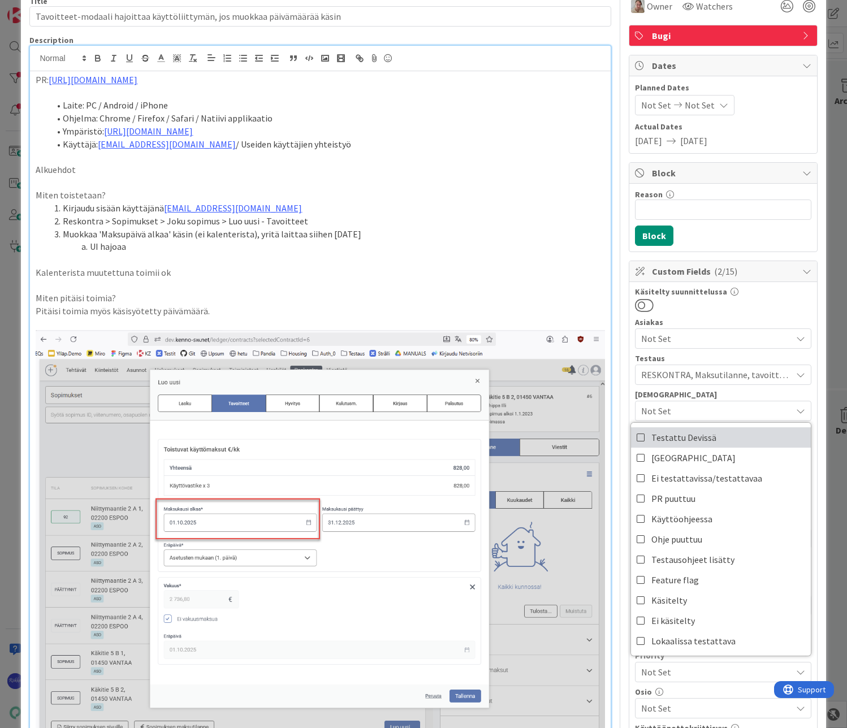
click at [735, 436] on link "Testattu Devissä" at bounding box center [721, 437] width 180 height 20
click at [254, 306] on p "Pitäisi toimia myös käsisyötetty päivämäärä." at bounding box center [320, 311] width 568 height 13
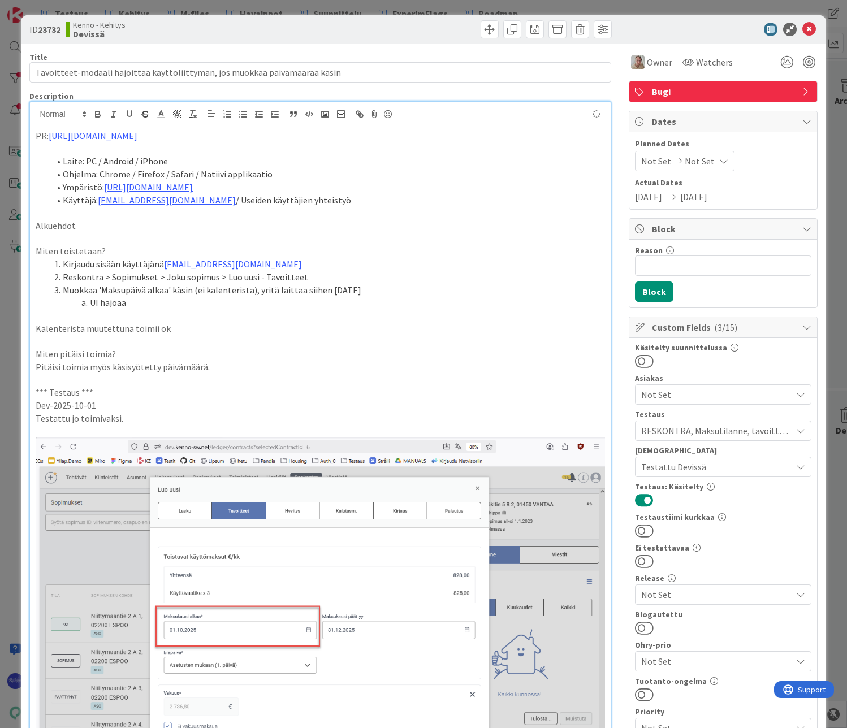
scroll to position [0, 0]
click at [646, 62] on span "Owner" at bounding box center [658, 63] width 25 height 14
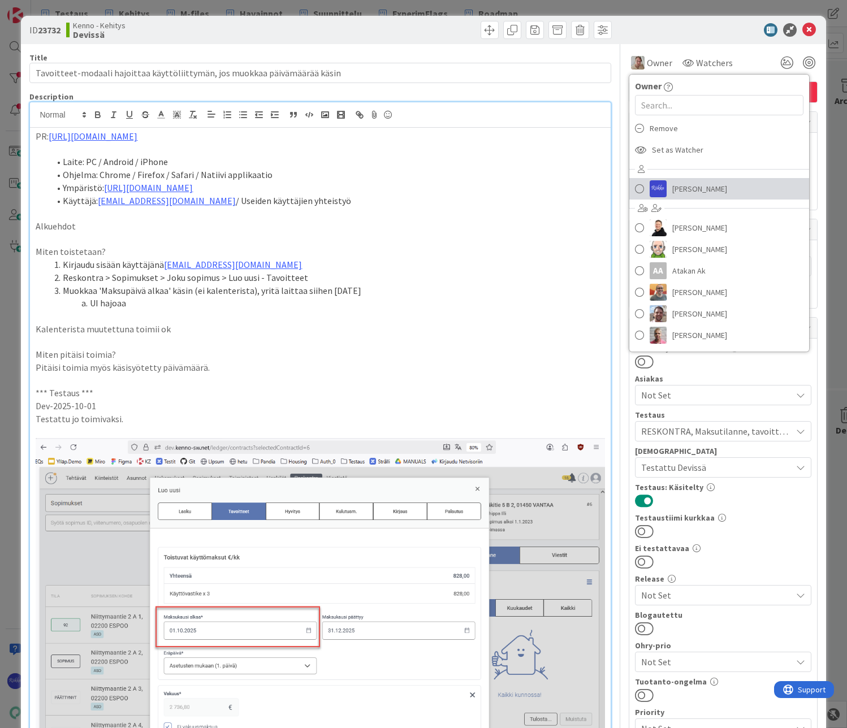
click at [700, 191] on link "Riikka Salo" at bounding box center [719, 188] width 180 height 21
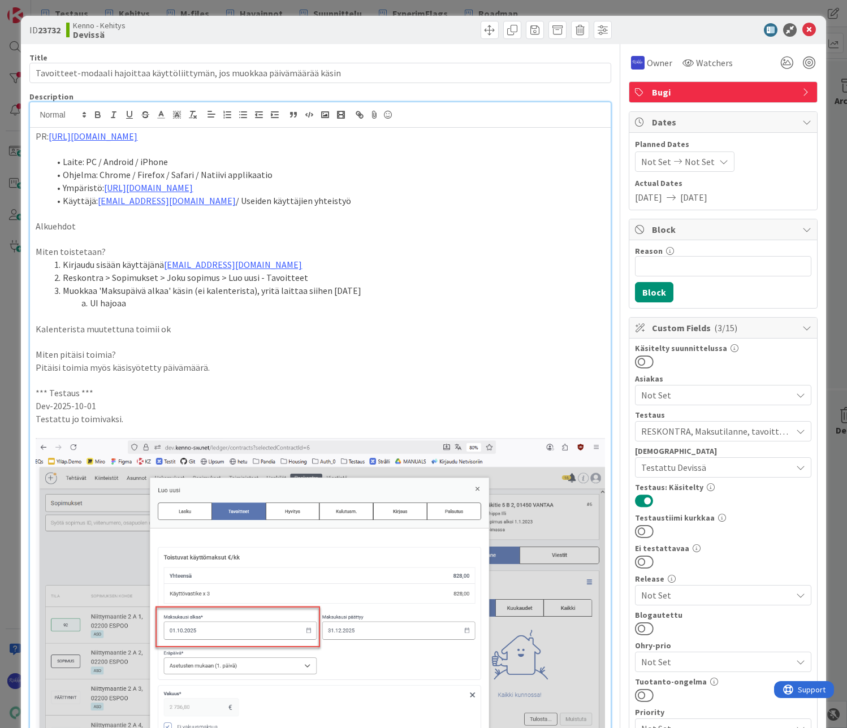
click at [416, 24] on div at bounding box center [467, 30] width 288 height 18
click at [158, 421] on p "Testattu jo toimivaksi." at bounding box center [320, 419] width 568 height 13
click at [802, 28] on icon at bounding box center [809, 30] width 14 height 14
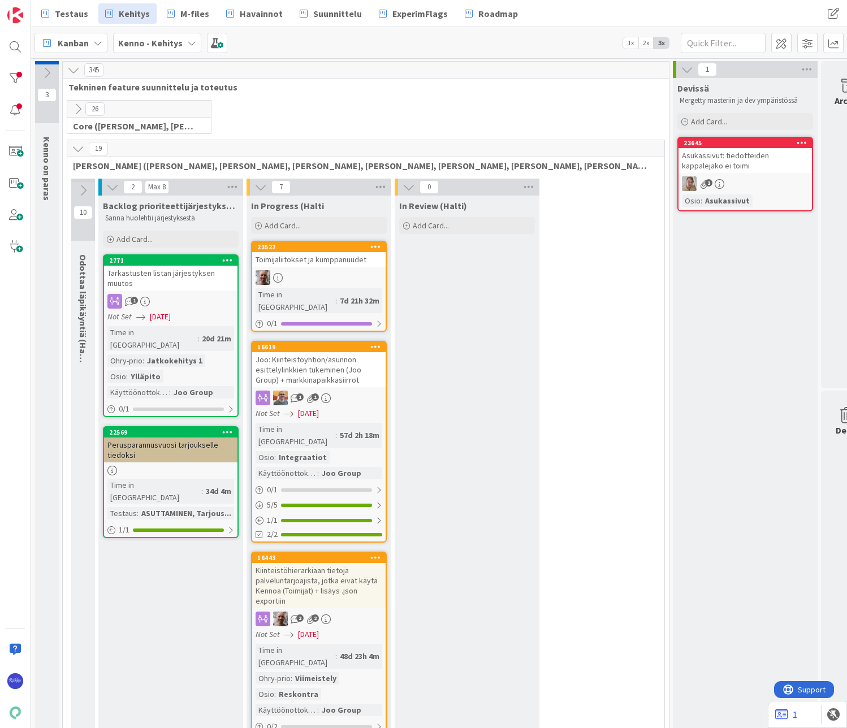
click at [743, 171] on div "Asukassivut: tiedotteiden kappalejako ei toimi" at bounding box center [744, 160] width 133 height 25
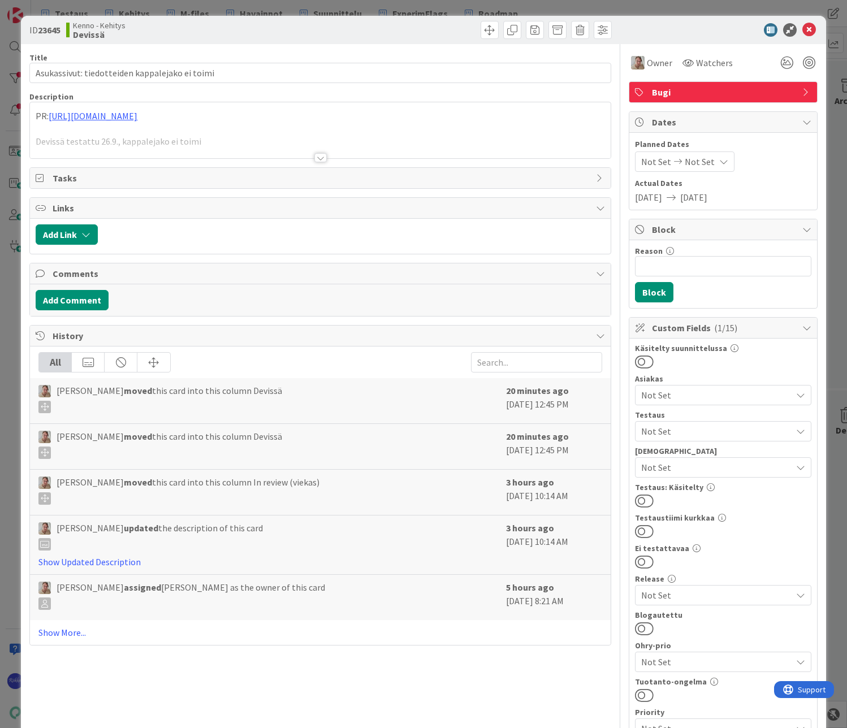
click at [704, 429] on span "Not Set" at bounding box center [716, 431] width 150 height 14
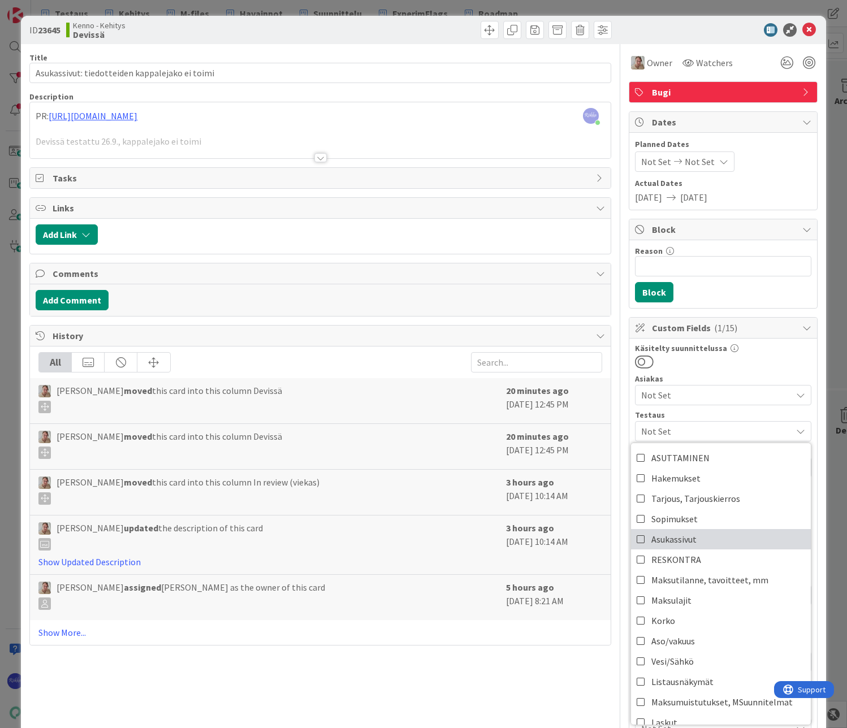
click at [682, 540] on span "Asukassivut" at bounding box center [673, 539] width 45 height 17
click at [756, 359] on div at bounding box center [723, 361] width 176 height 15
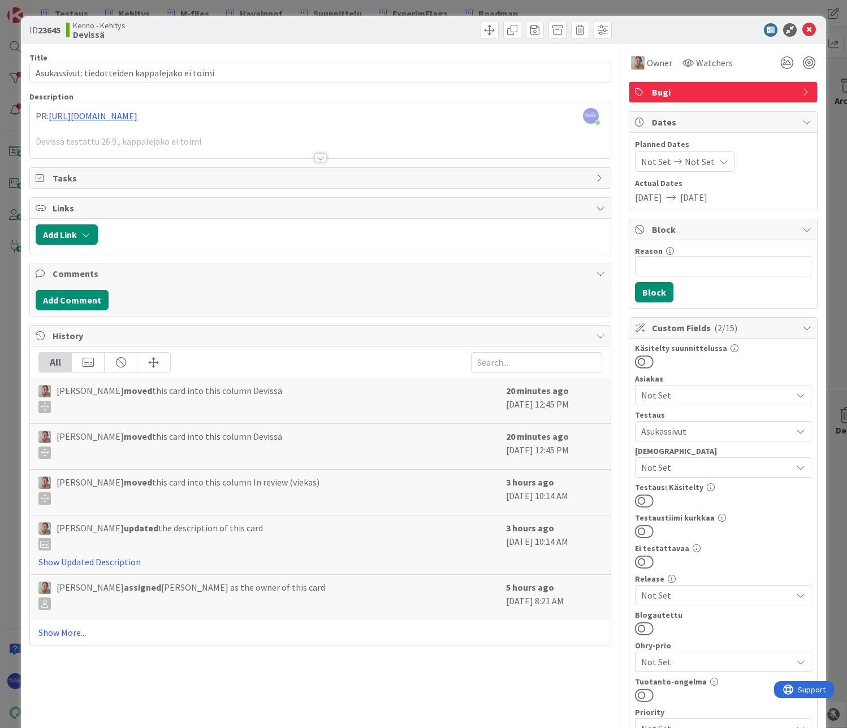
click at [639, 500] on button at bounding box center [644, 500] width 19 height 15
click at [318, 155] on div at bounding box center [320, 157] width 12 height 9
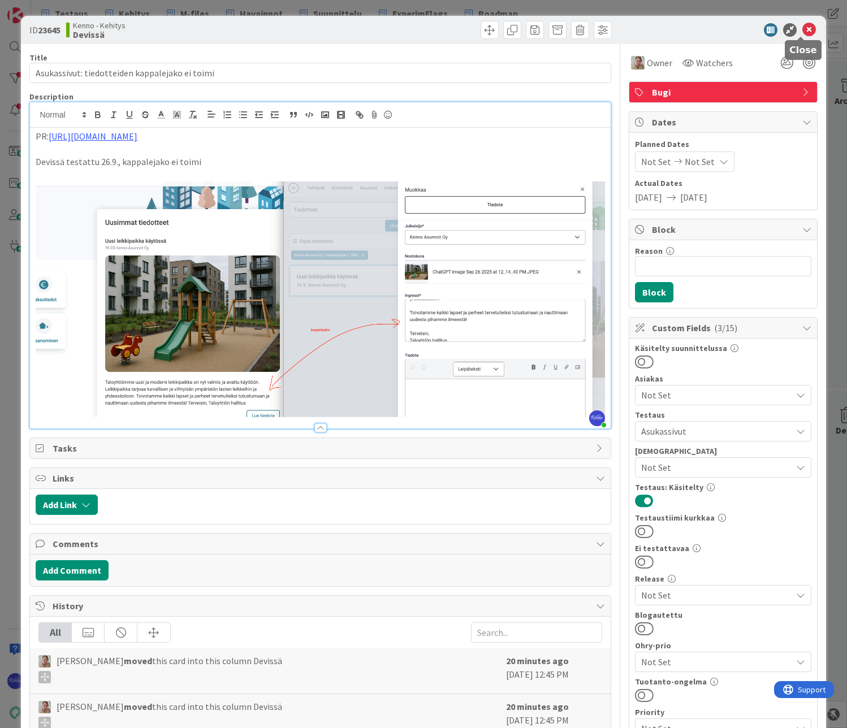
click at [802, 27] on icon at bounding box center [809, 30] width 14 height 14
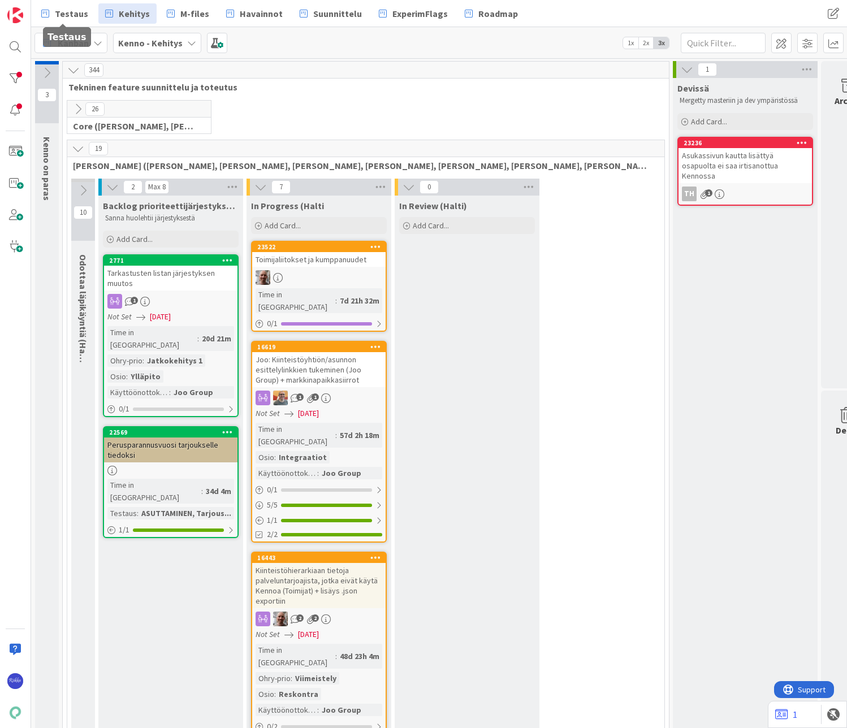
click at [74, 16] on span "Testaus" at bounding box center [71, 14] width 33 height 14
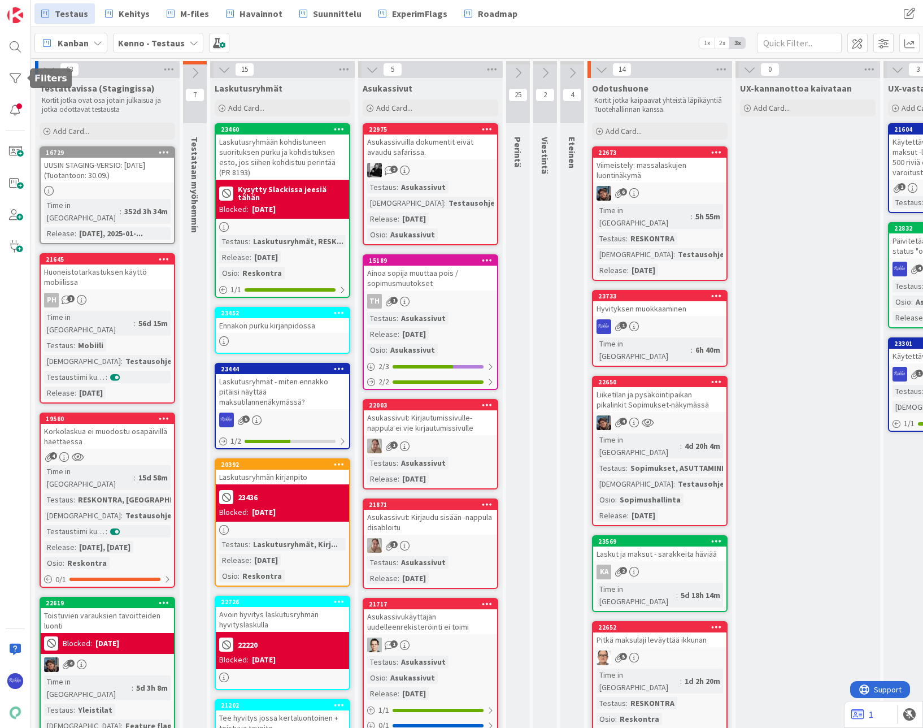
click at [13, 76] on div at bounding box center [15, 78] width 23 height 23
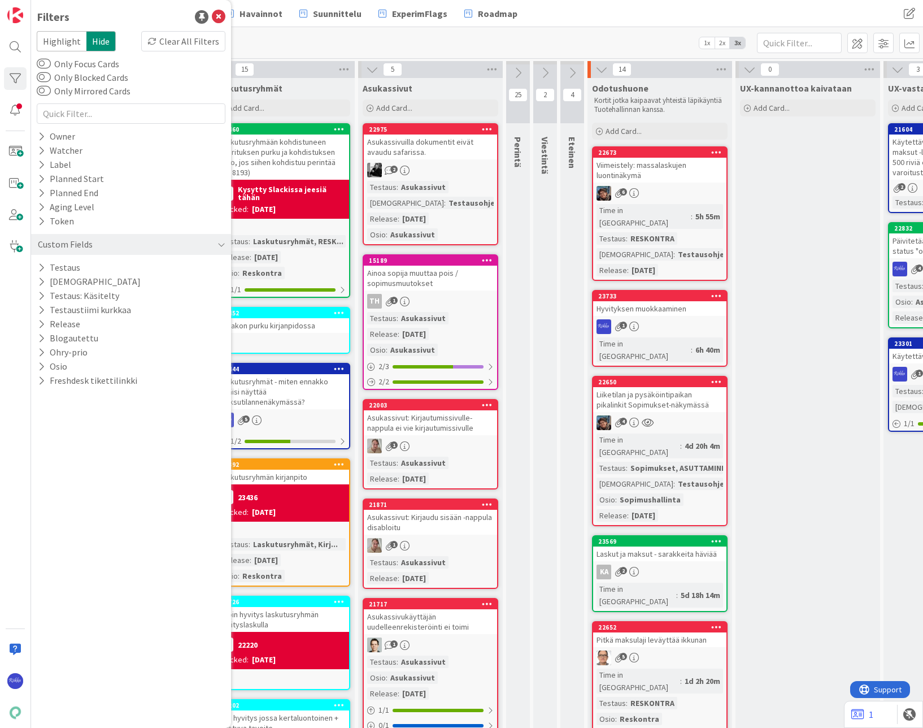
click at [42, 266] on icon at bounding box center [41, 268] width 7 height 10
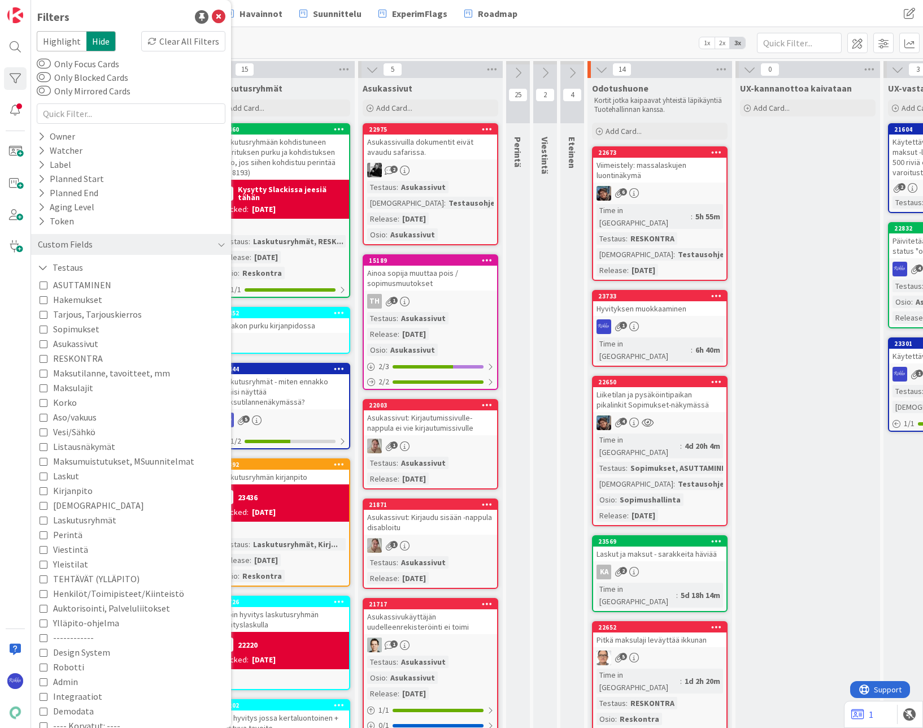
click at [42, 266] on icon at bounding box center [43, 268] width 10 height 10
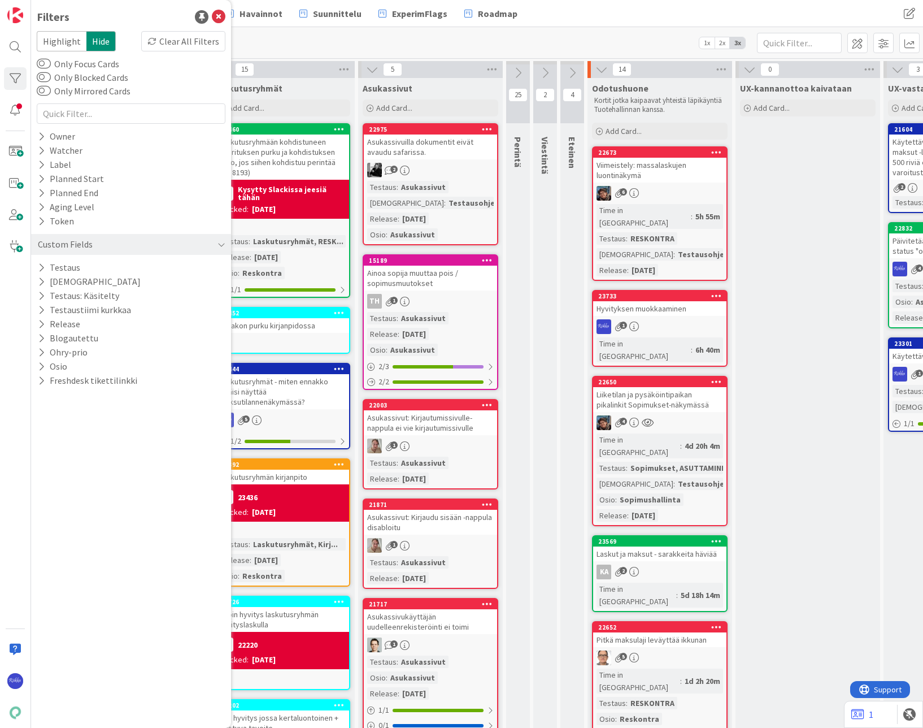
click at [42, 322] on icon at bounding box center [41, 324] width 7 height 10
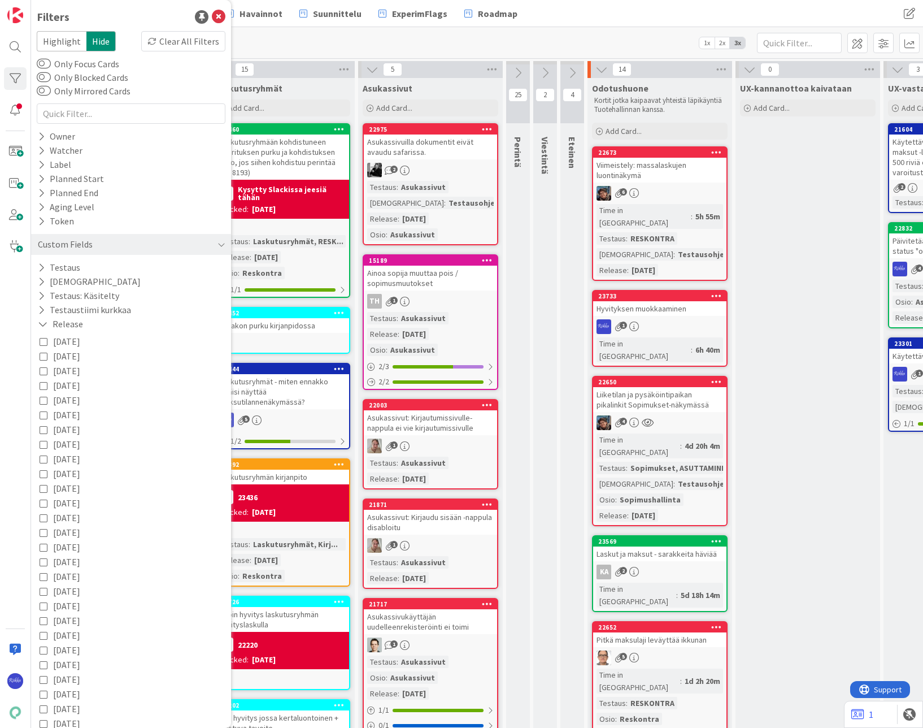
click at [42, 429] on icon at bounding box center [44, 430] width 8 height 8
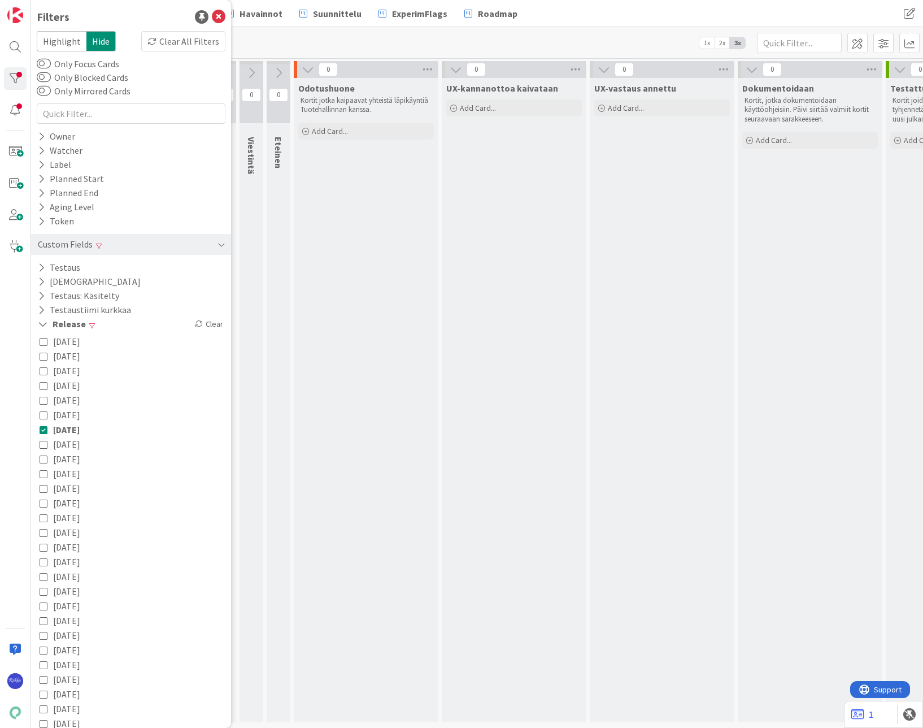
scroll to position [0, 474]
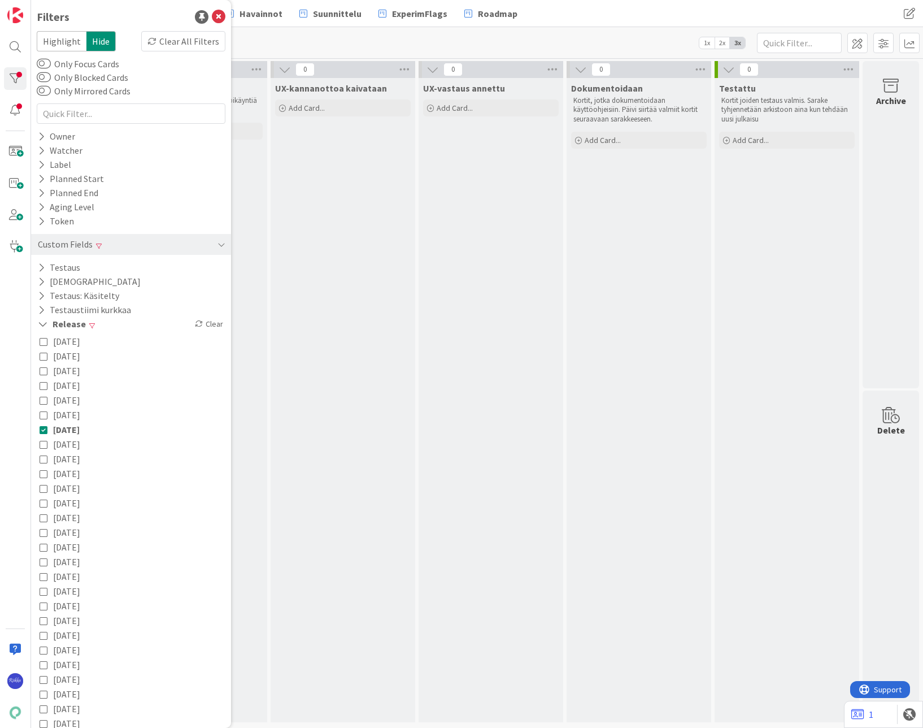
click at [44, 428] on icon at bounding box center [44, 430] width 8 height 8
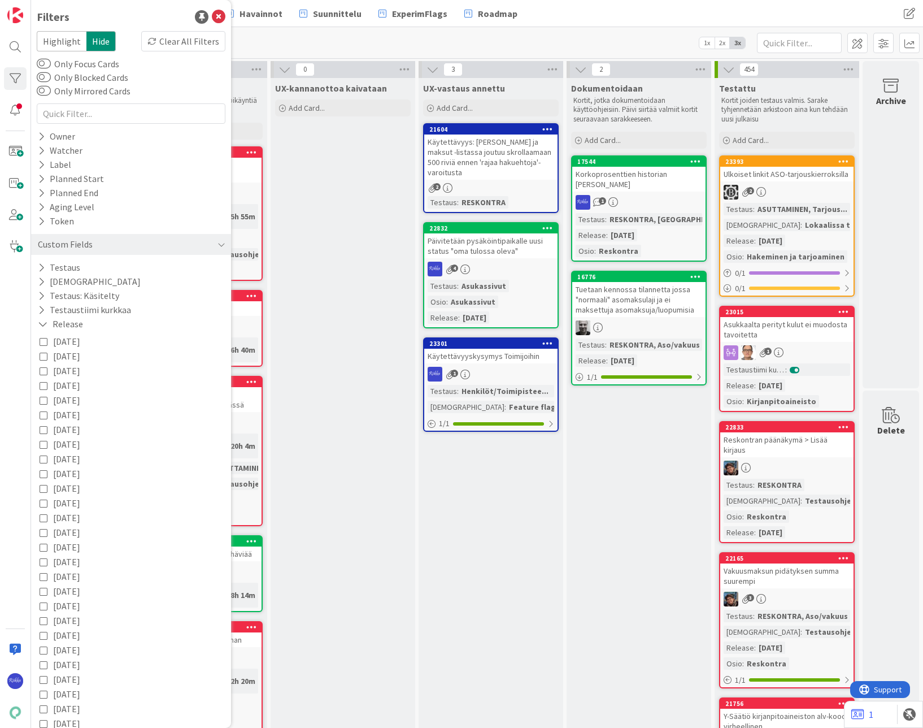
click at [42, 414] on icon at bounding box center [44, 415] width 8 height 8
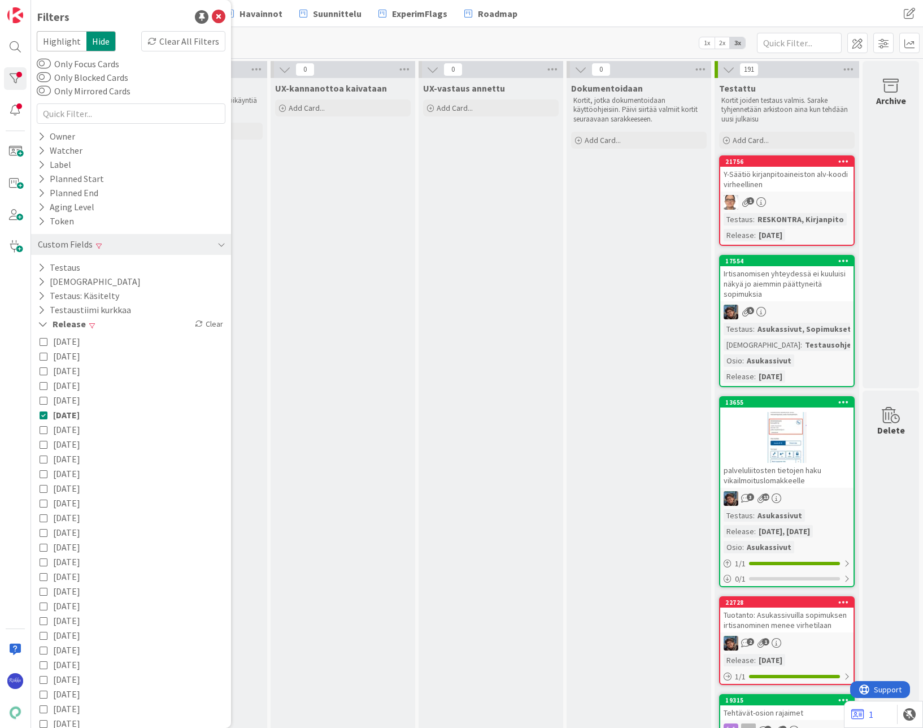
click at [44, 399] on icon at bounding box center [44, 400] width 8 height 8
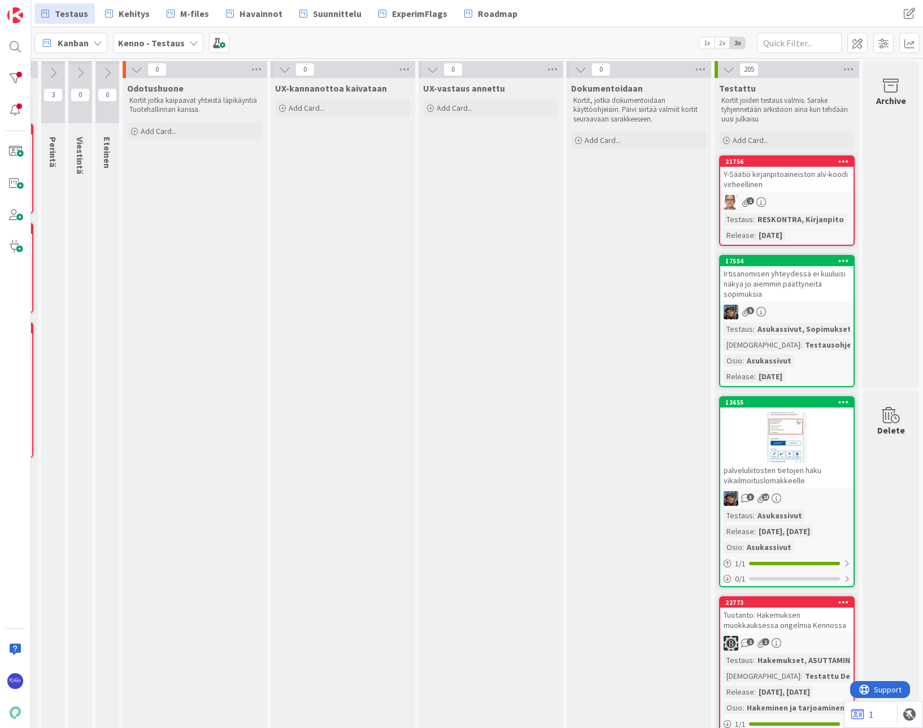
click at [154, 47] on b "Kenno - Testaus" at bounding box center [151, 42] width 67 height 11
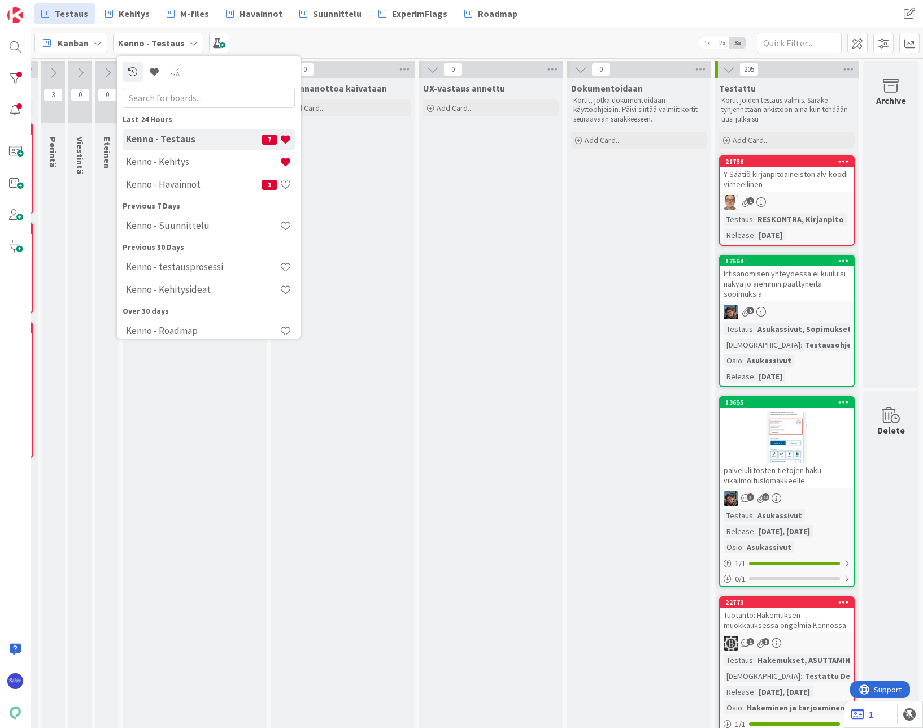
click at [154, 47] on b "Kenno - Testaus" at bounding box center [151, 42] width 67 height 11
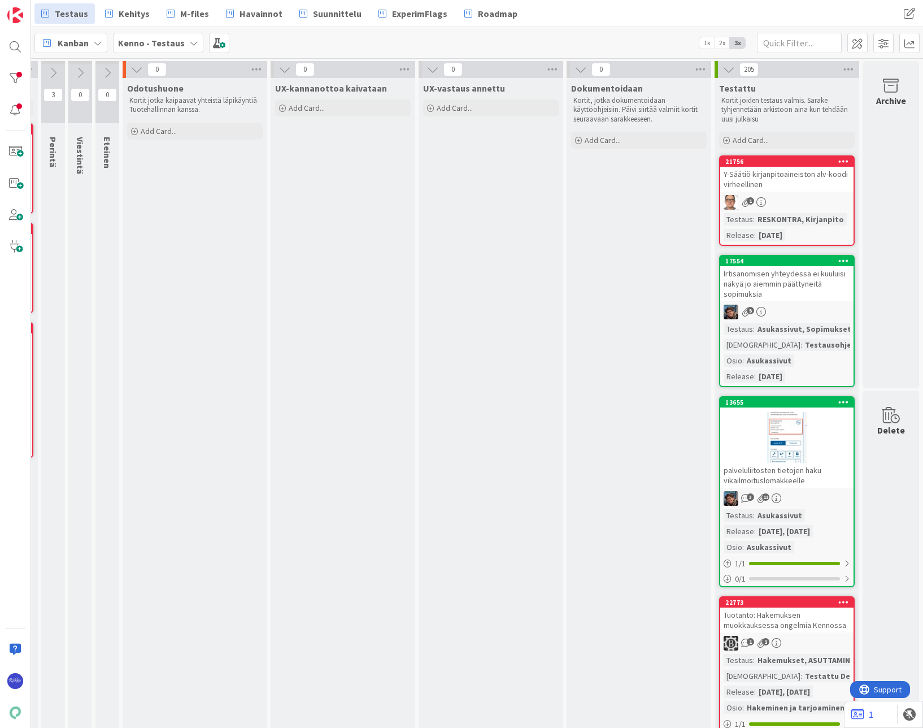
click at [85, 38] on span "Kanban" at bounding box center [73, 43] width 31 height 14
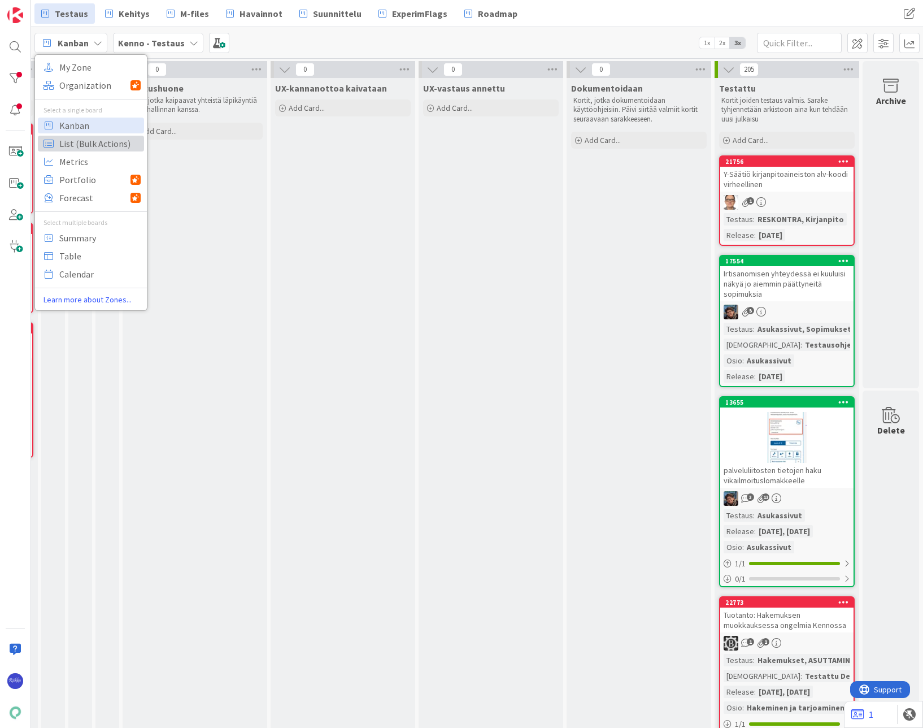
click at [85, 151] on span "List (Bulk Actions)" at bounding box center [99, 143] width 81 height 17
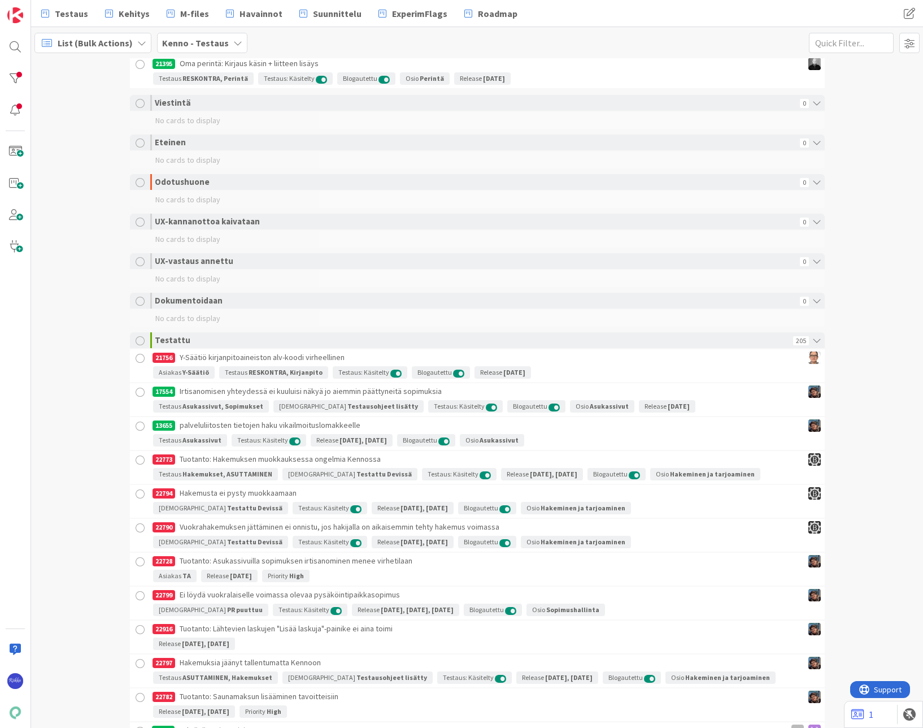
scroll to position [1190, 0]
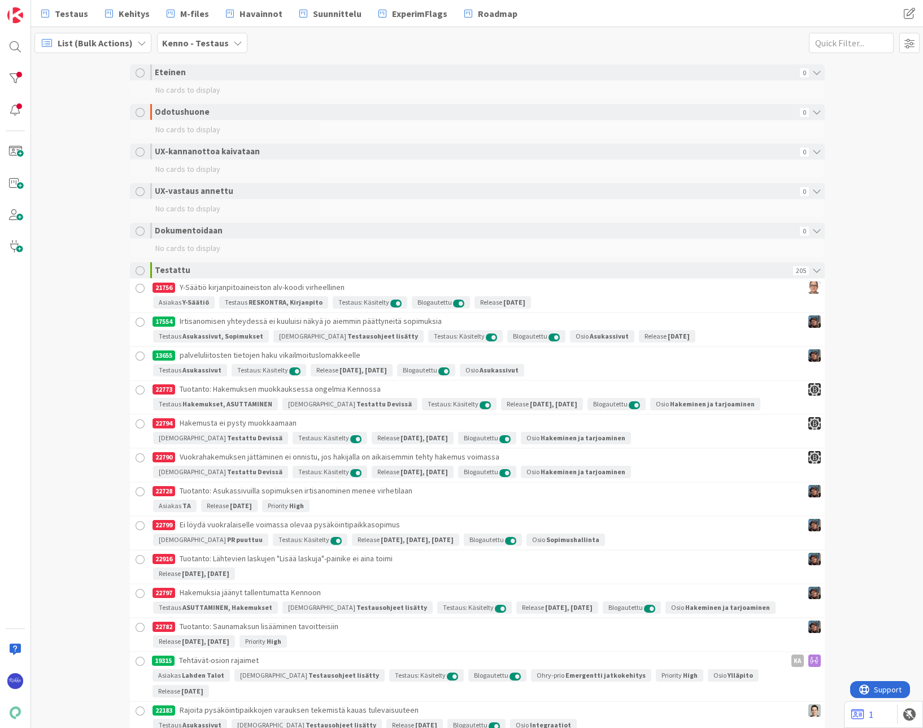
click at [136, 275] on div at bounding box center [140, 270] width 9 height 9
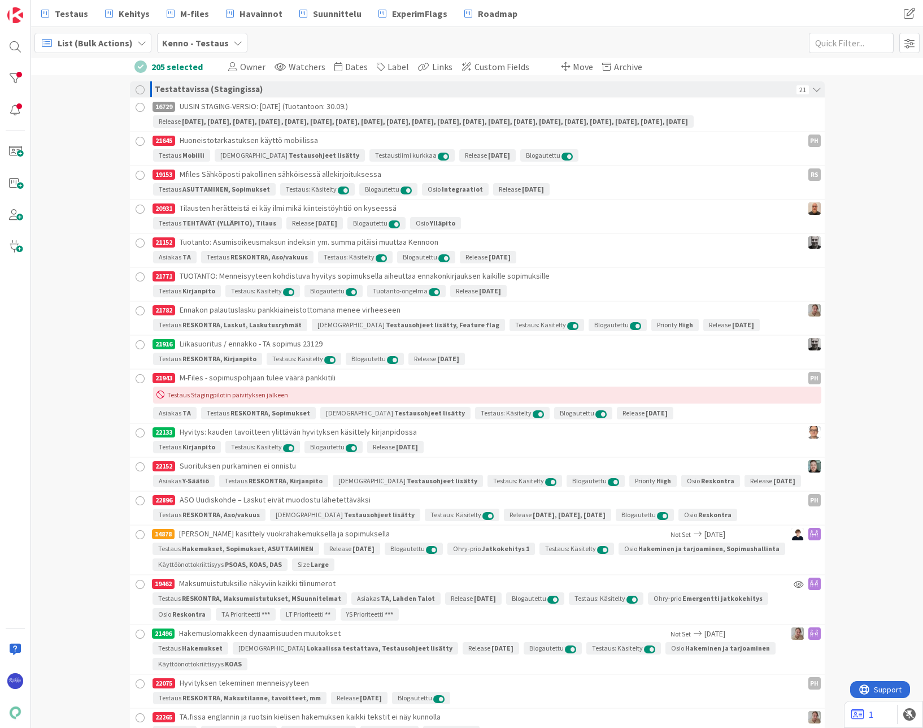
scroll to position [0, 0]
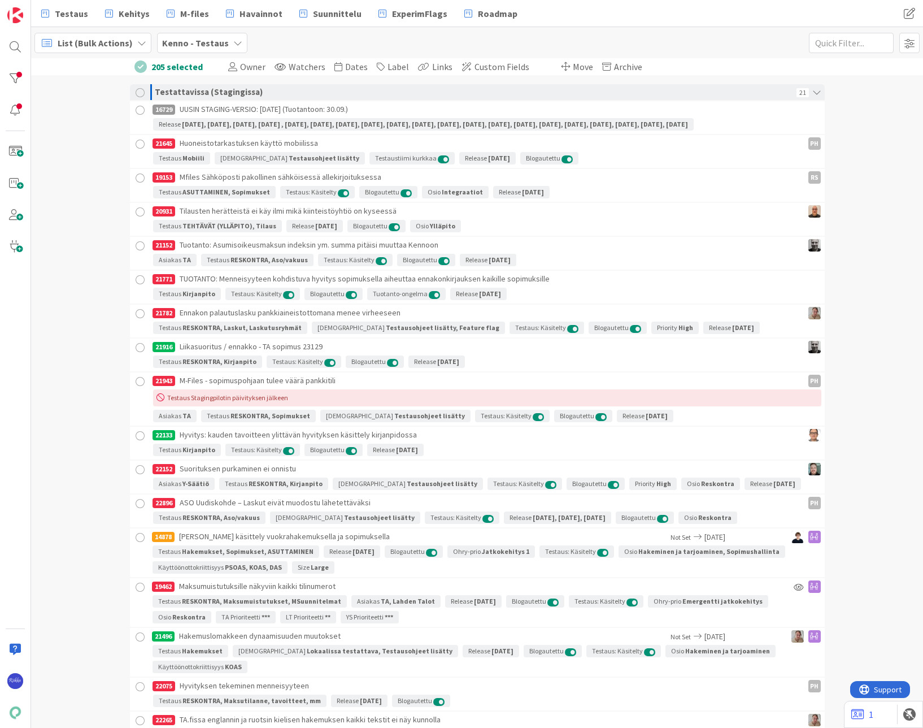
click at [136, 67] on div at bounding box center [140, 66] width 12 height 12
click at [64, 12] on span "Testaus" at bounding box center [71, 14] width 33 height 14
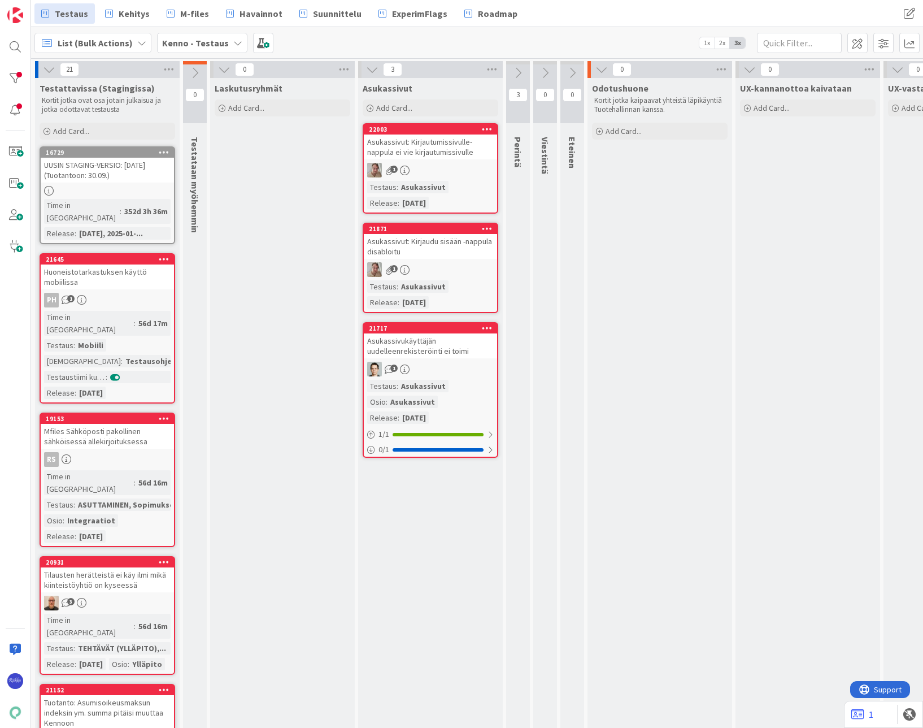
click at [84, 44] on span "List (Bulk Actions)" at bounding box center [95, 43] width 75 height 14
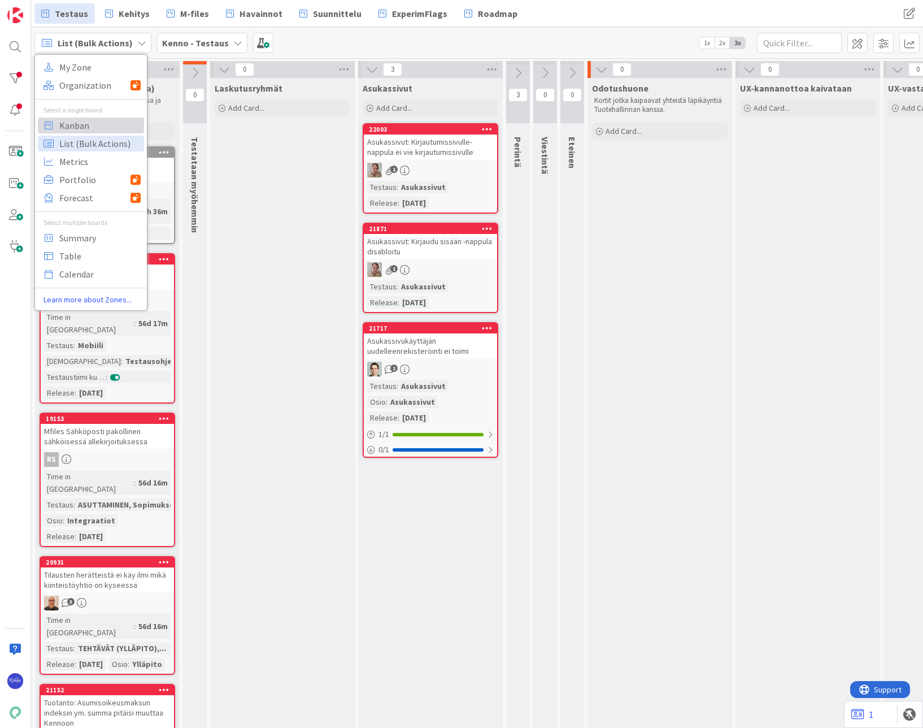
click at [85, 128] on span "Kanban" at bounding box center [99, 125] width 81 height 17
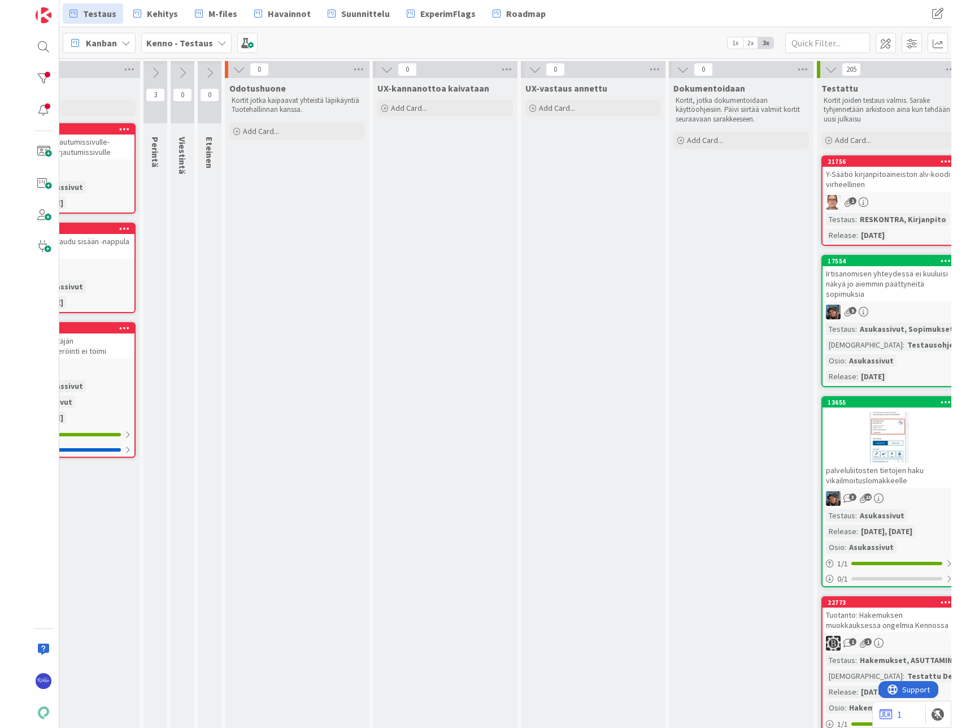
scroll to position [0, 474]
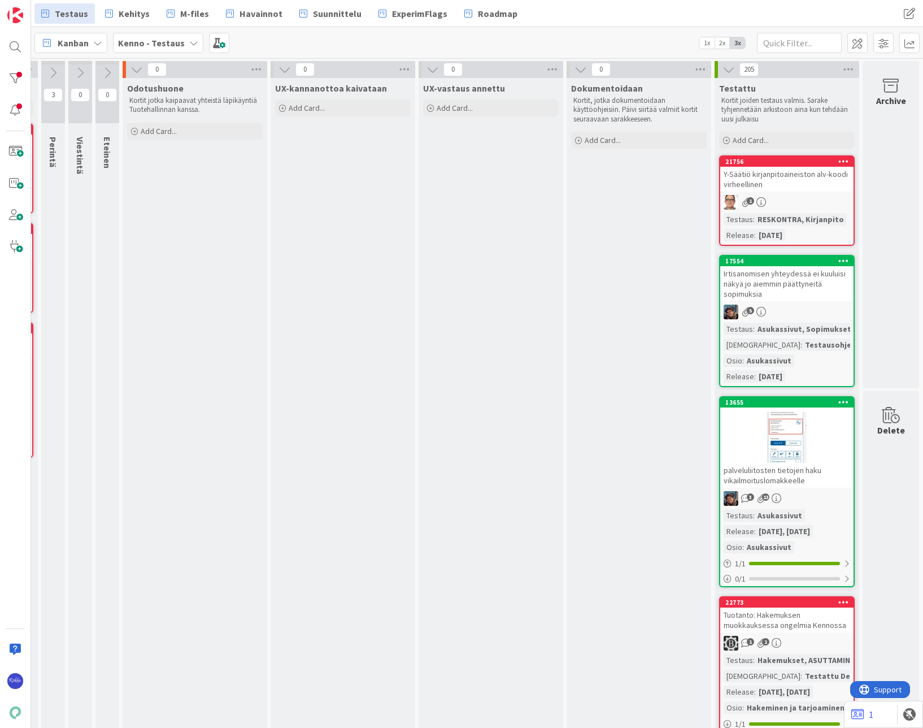
click at [839, 162] on icon at bounding box center [844, 161] width 11 height 8
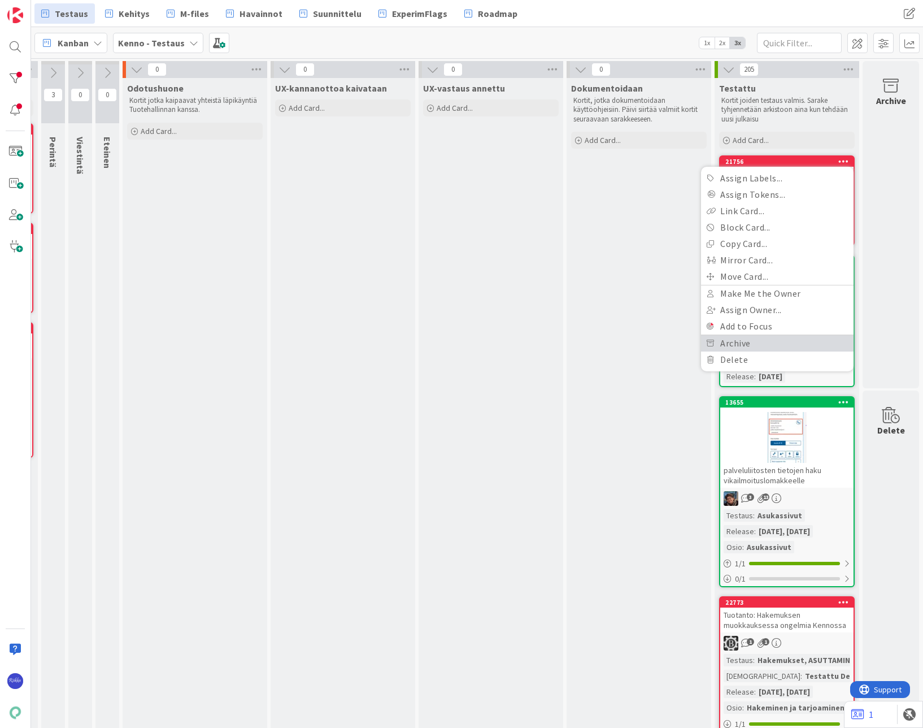
click at [756, 337] on link "Archive" at bounding box center [777, 343] width 153 height 16
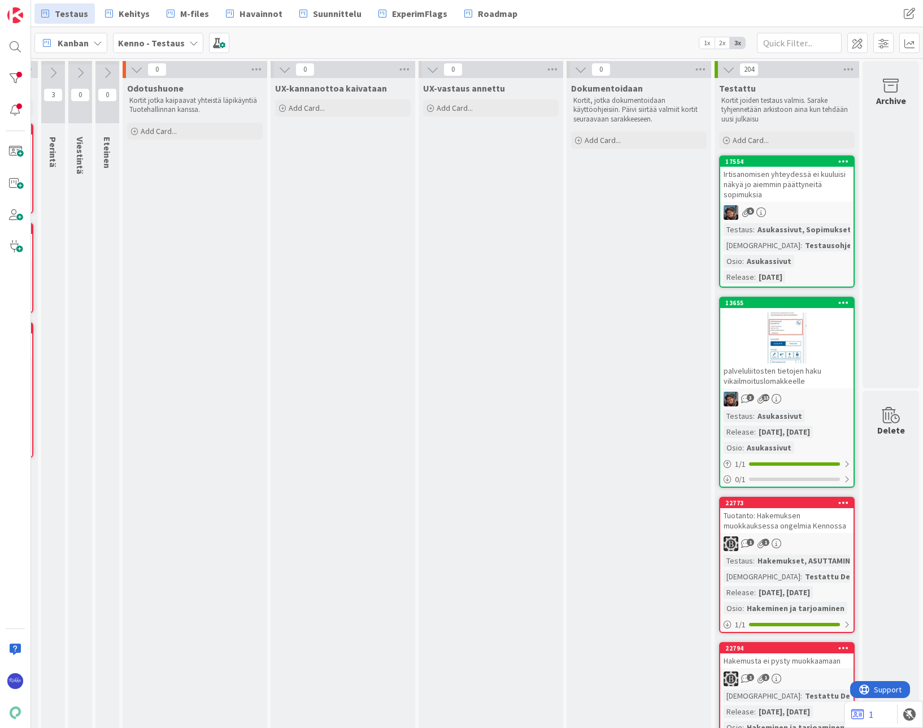
click at [839, 159] on icon at bounding box center [844, 161] width 11 height 8
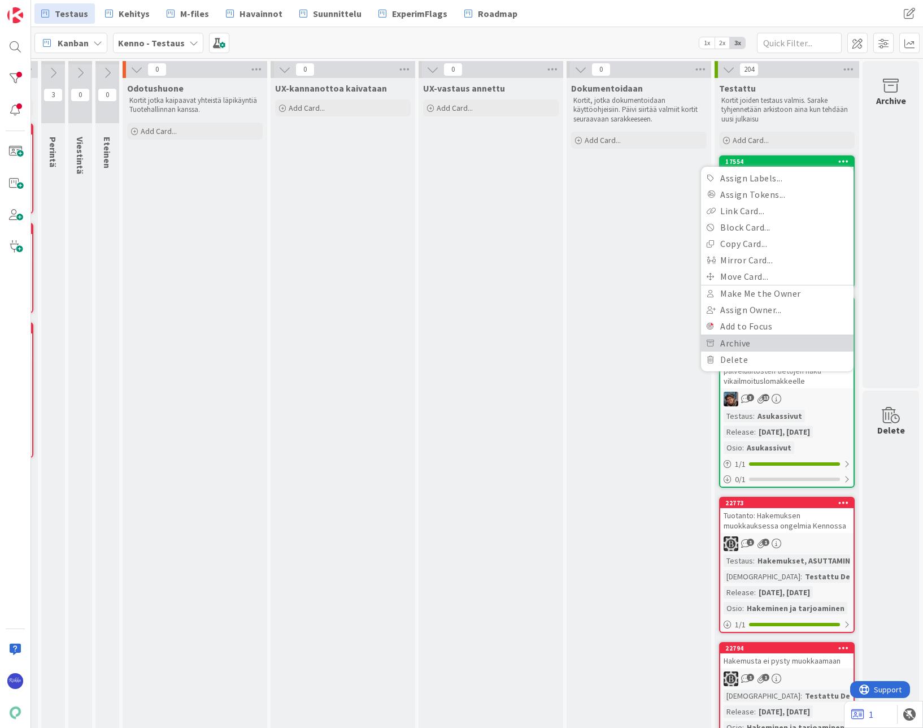
click at [753, 345] on link "Archive" at bounding box center [777, 343] width 153 height 16
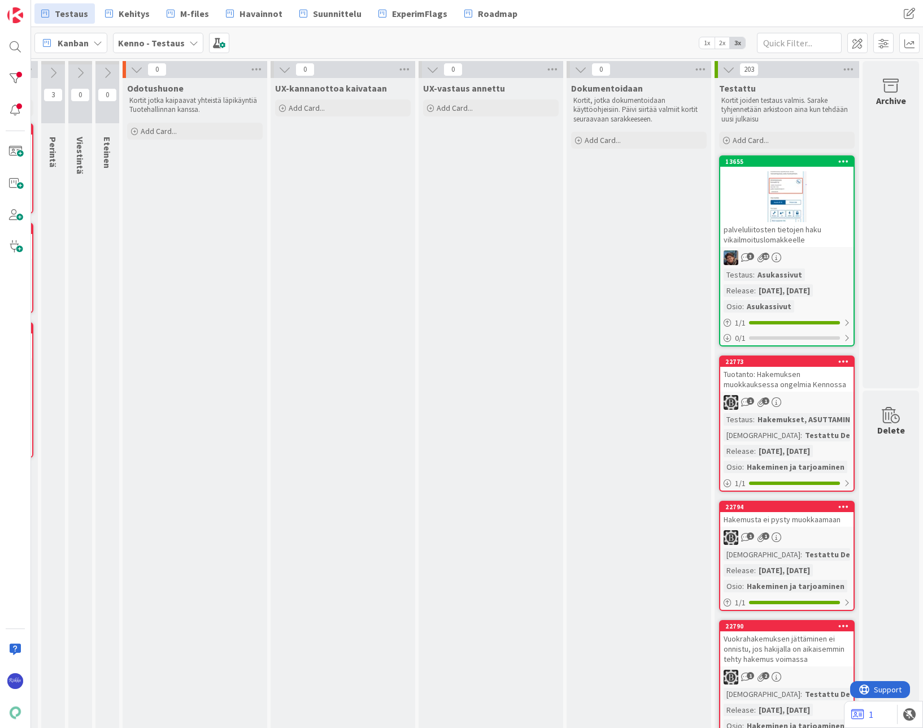
click at [839, 158] on icon at bounding box center [844, 161] width 11 height 8
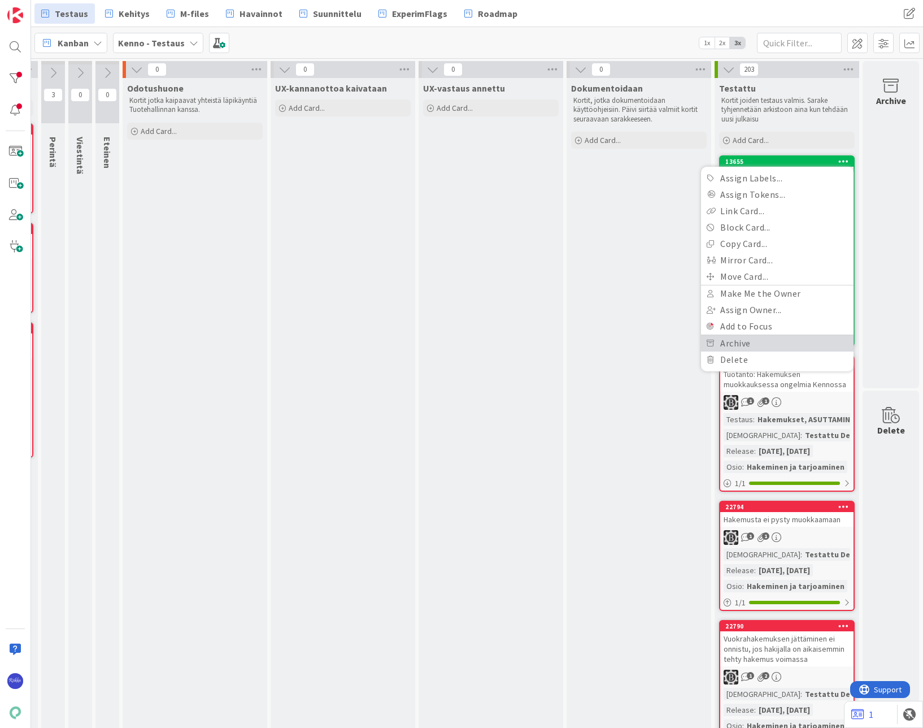
click at [744, 346] on link "Archive" at bounding box center [777, 343] width 153 height 16
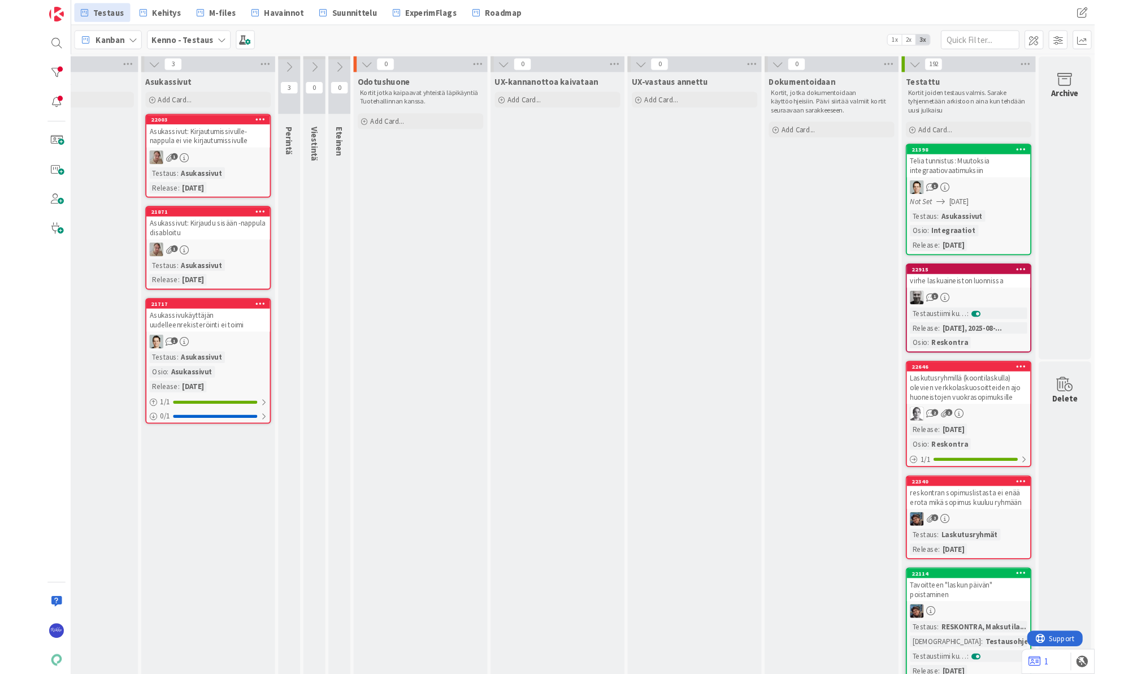
scroll to position [0, 260]
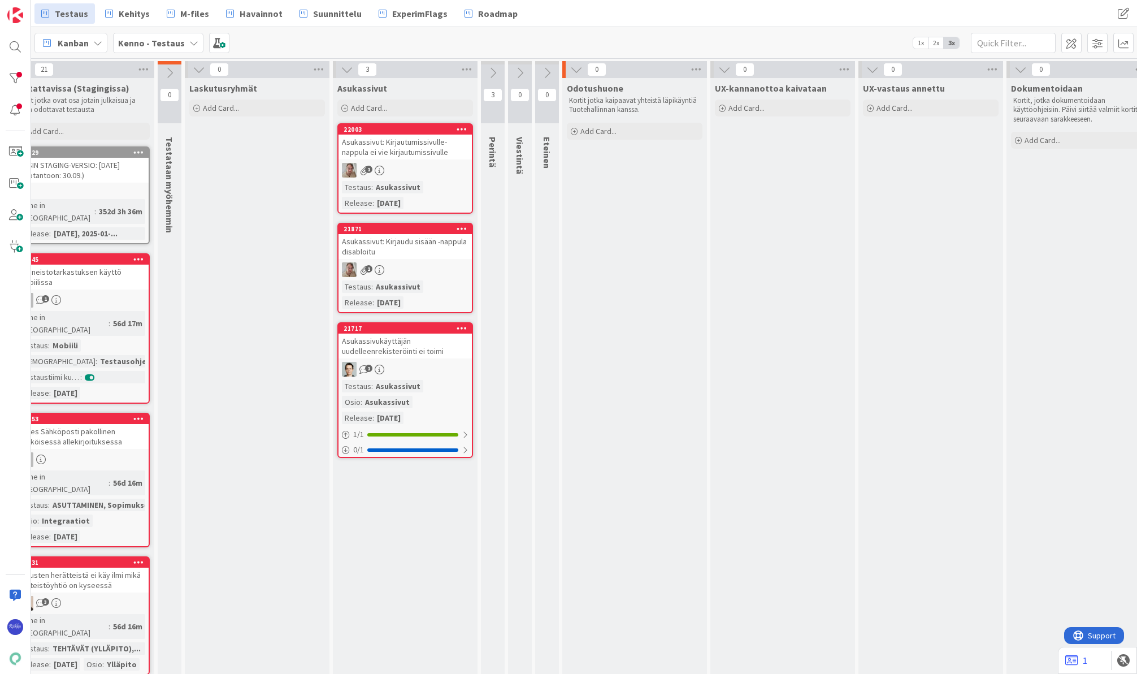
scroll to position [0, 0]
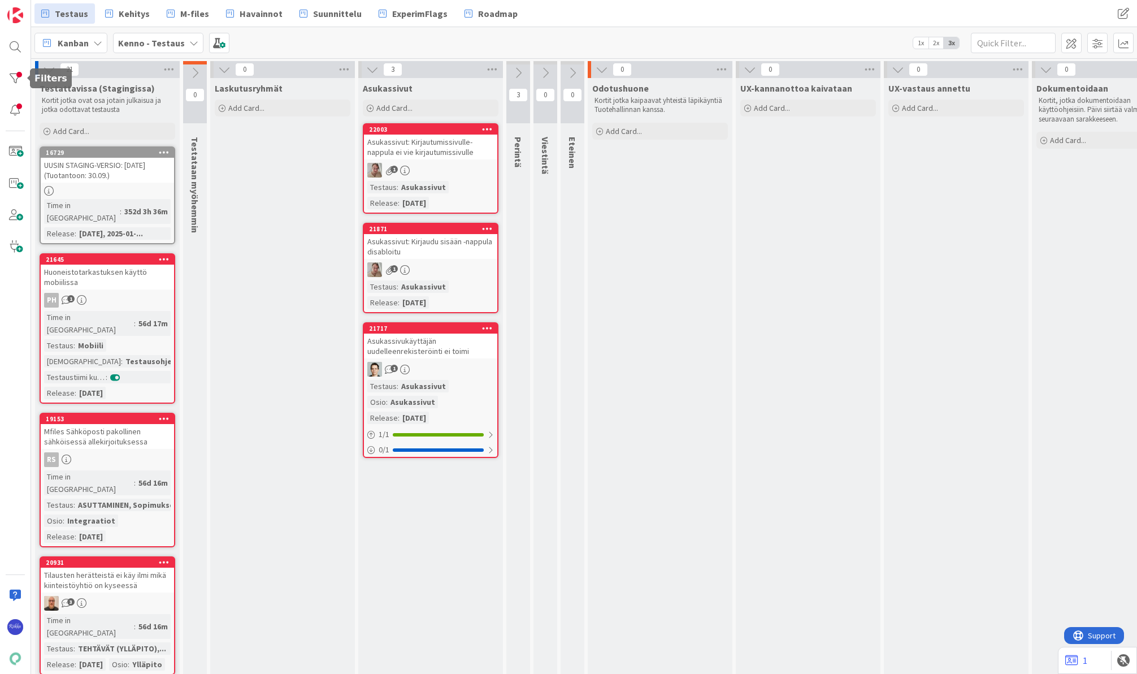
click at [6, 84] on div at bounding box center [15, 78] width 23 height 23
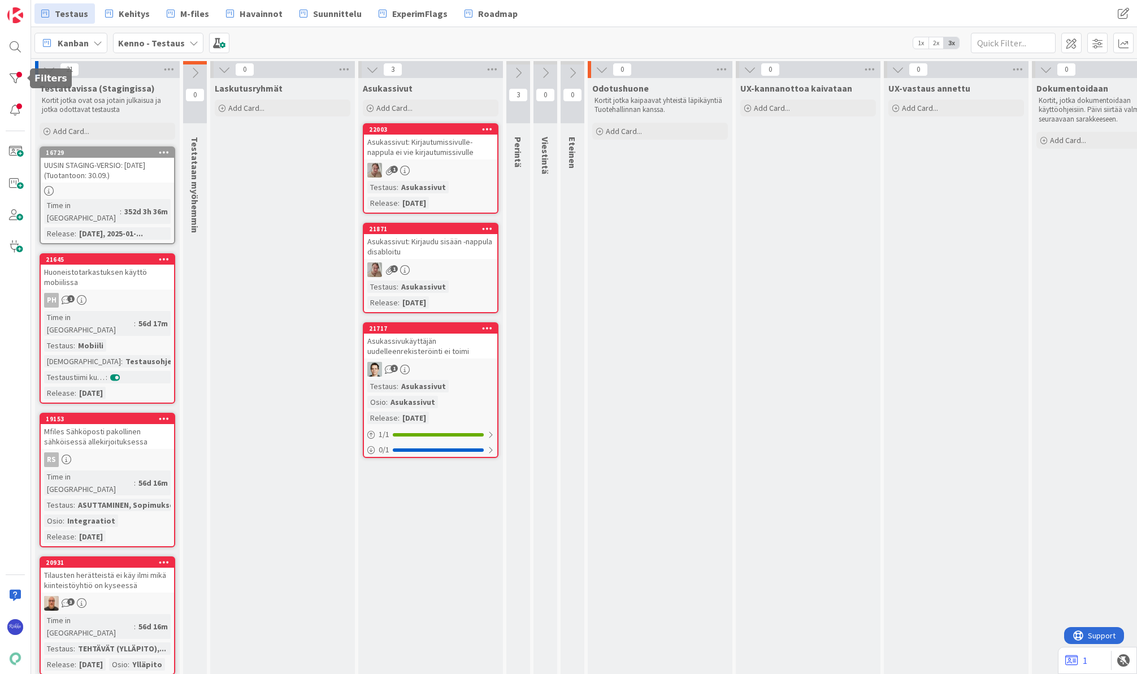
click at [17, 78] on div at bounding box center [15, 78] width 23 height 23
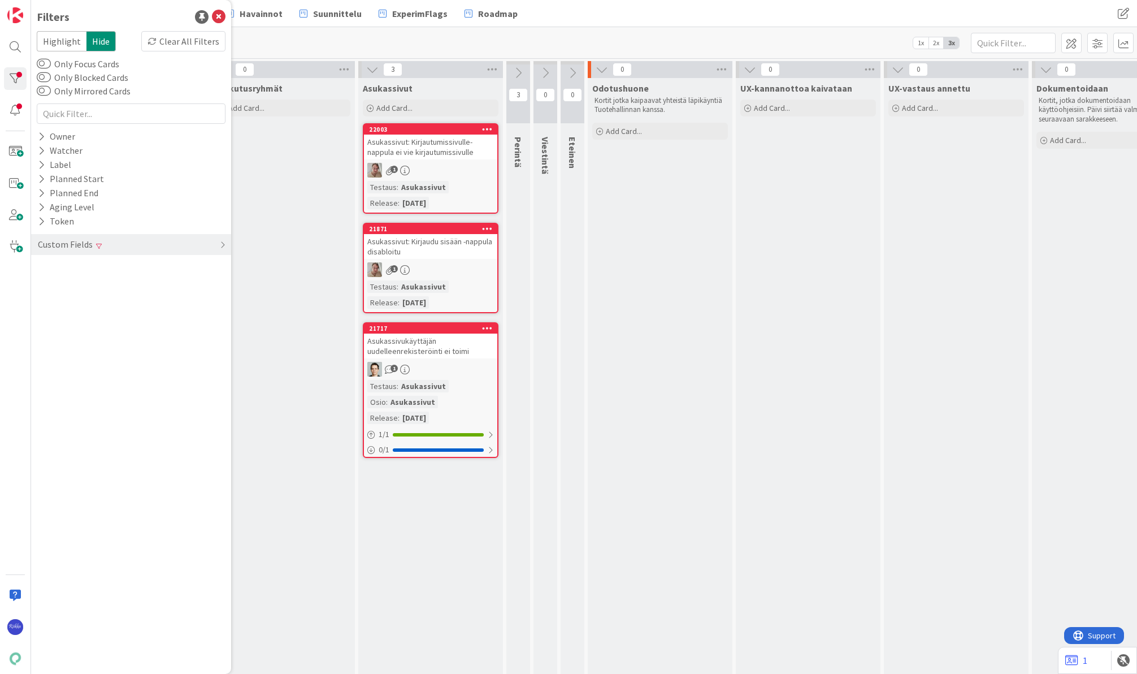
click at [115, 250] on div "Custom Fields" at bounding box center [131, 244] width 200 height 21
click at [41, 323] on icon at bounding box center [41, 324] width 7 height 10
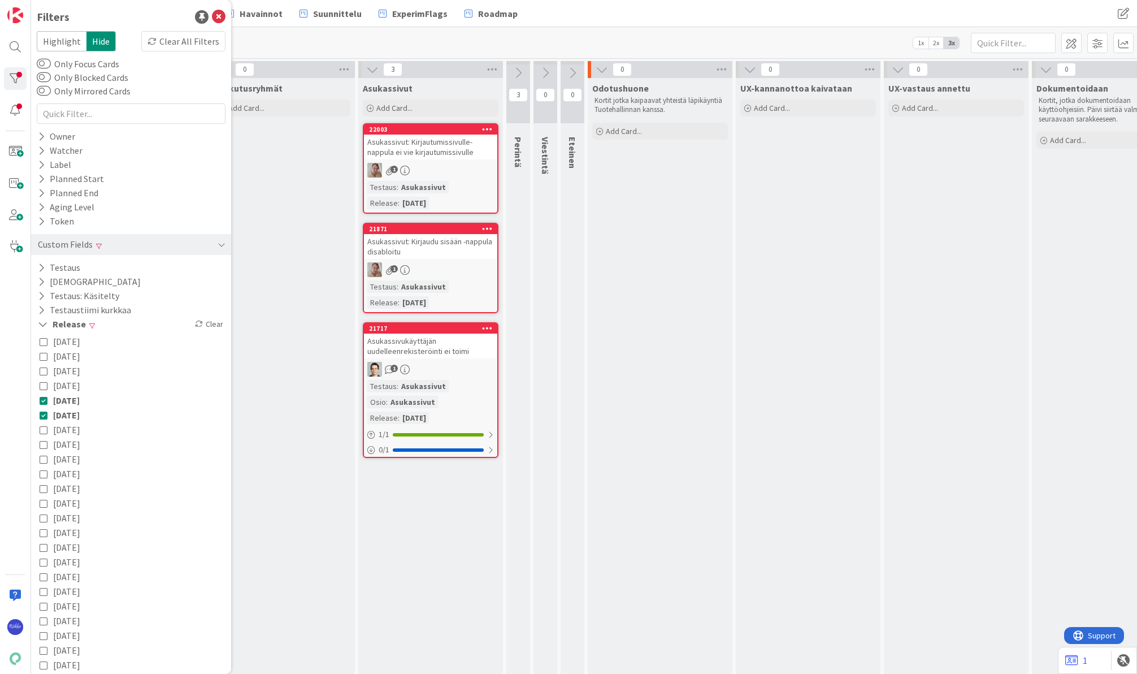
click at [42, 431] on icon at bounding box center [44, 430] width 8 height 8
click at [41, 442] on icon at bounding box center [44, 444] width 8 height 8
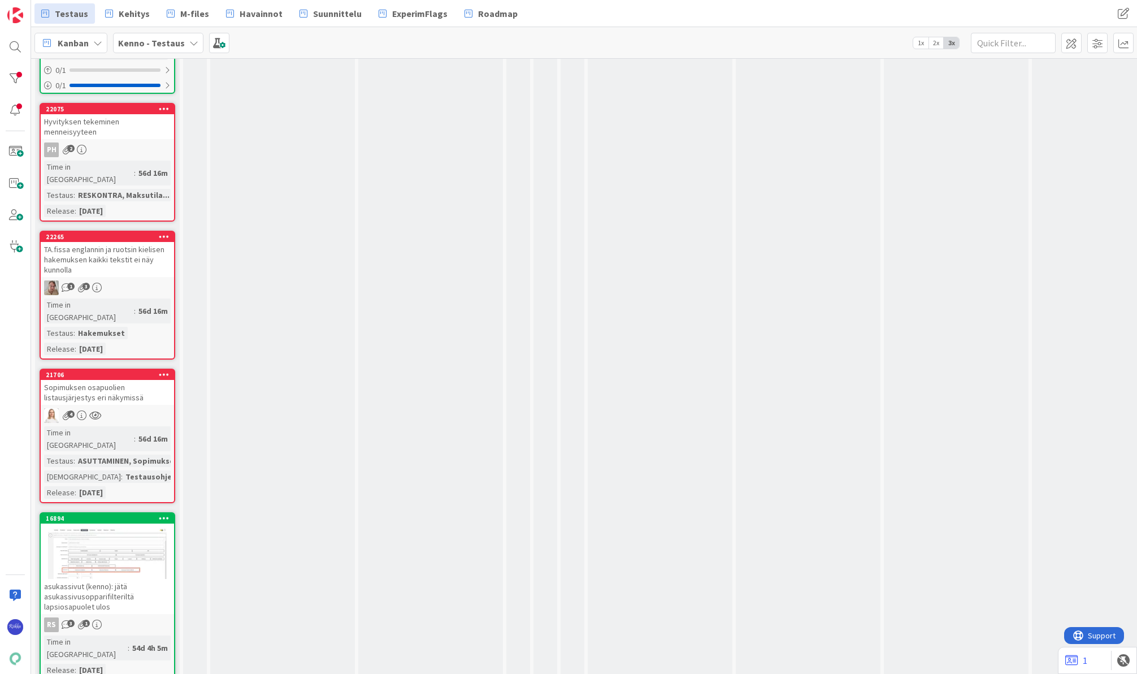
scroll to position [2705, 0]
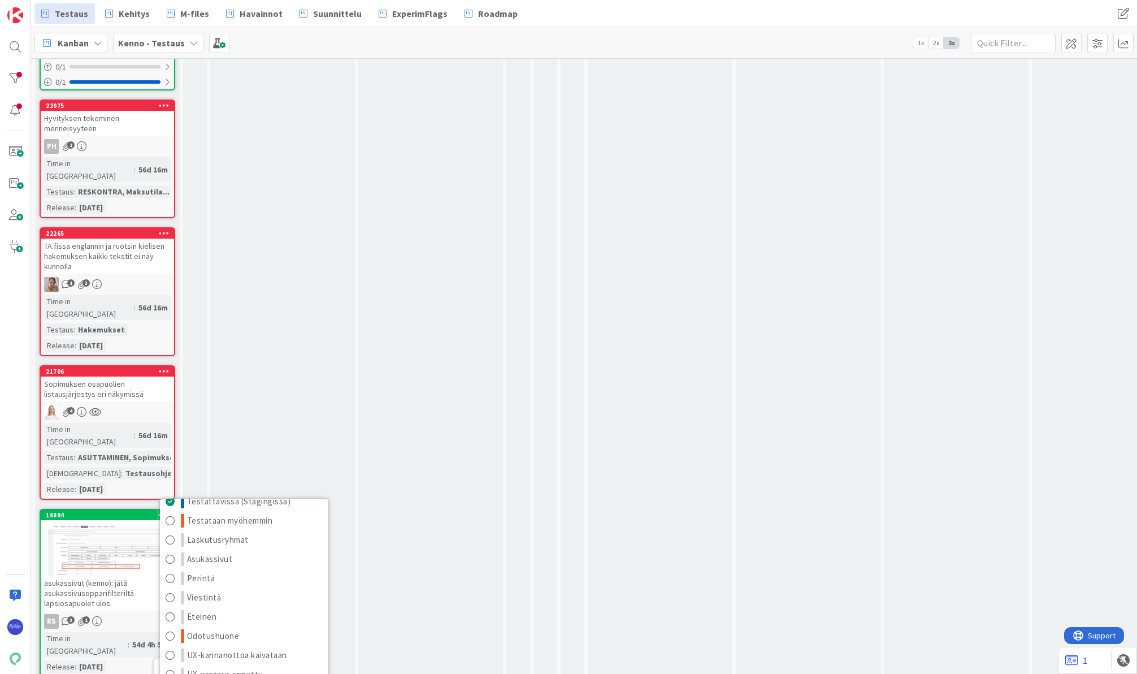
scroll to position [15, 0]
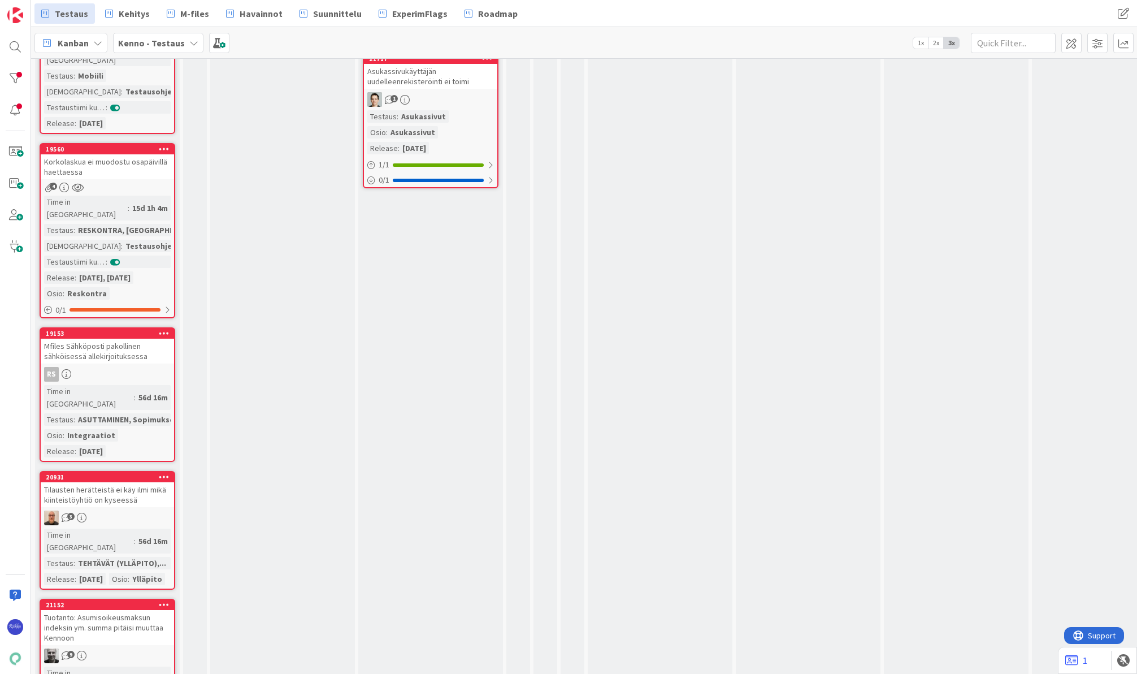
scroll to position [0, 0]
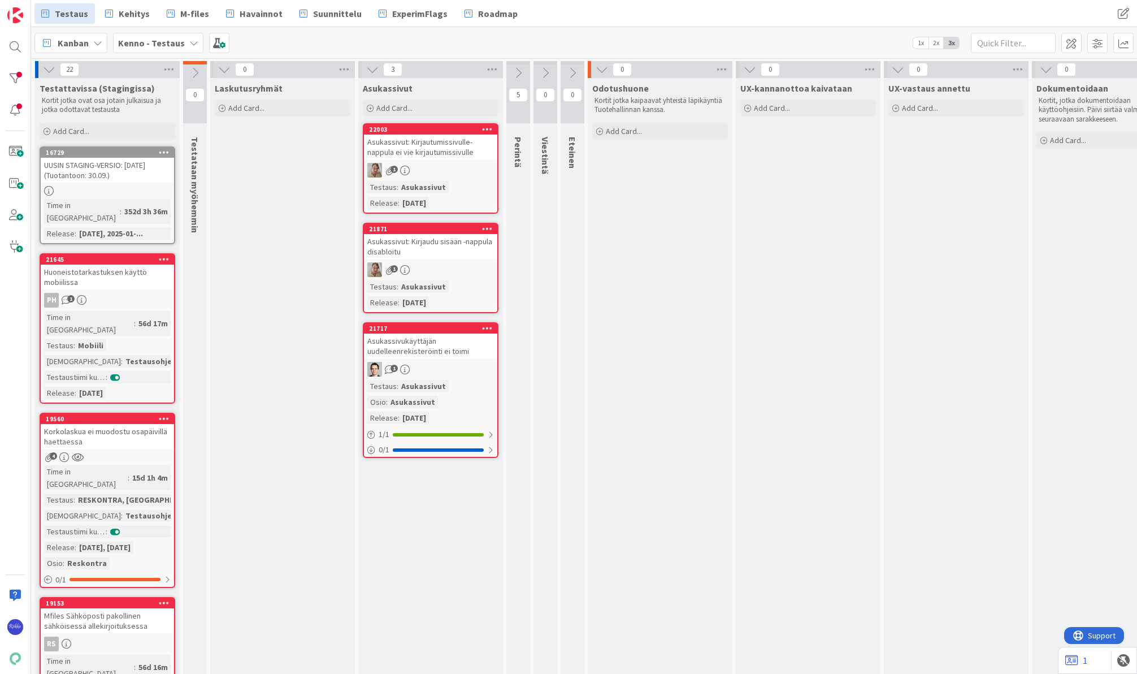
click at [163, 255] on icon at bounding box center [164, 259] width 11 height 8
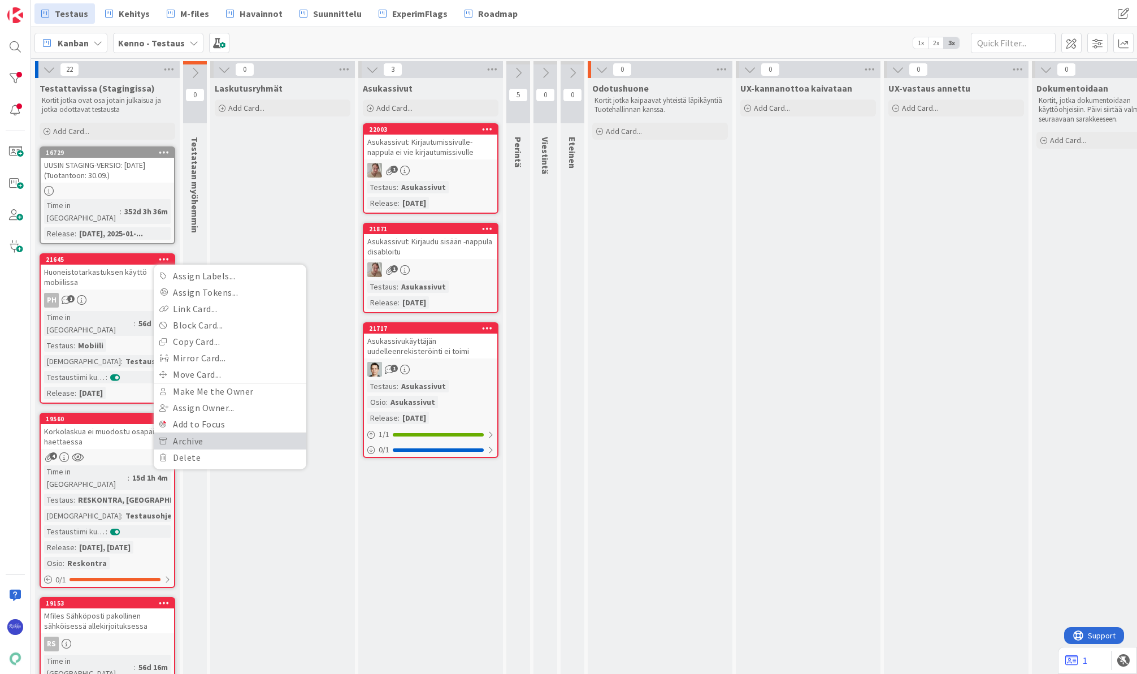
click at [210, 433] on link "Archive" at bounding box center [230, 441] width 153 height 16
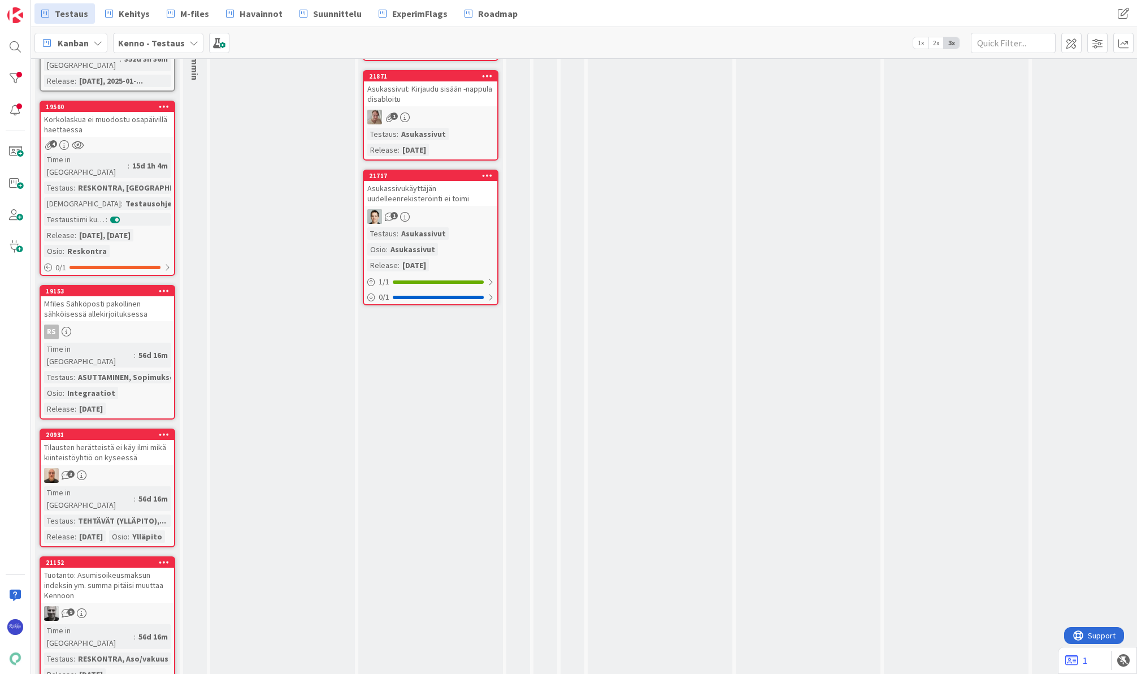
scroll to position [170, 0]
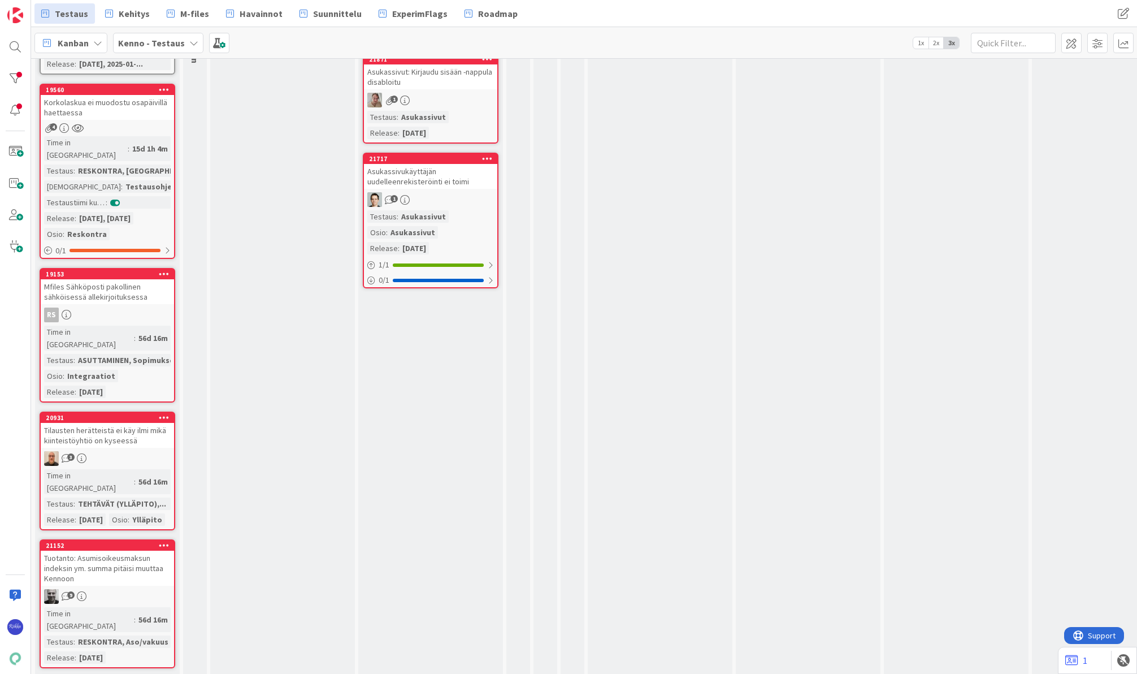
click at [164, 270] on icon at bounding box center [164, 274] width 11 height 8
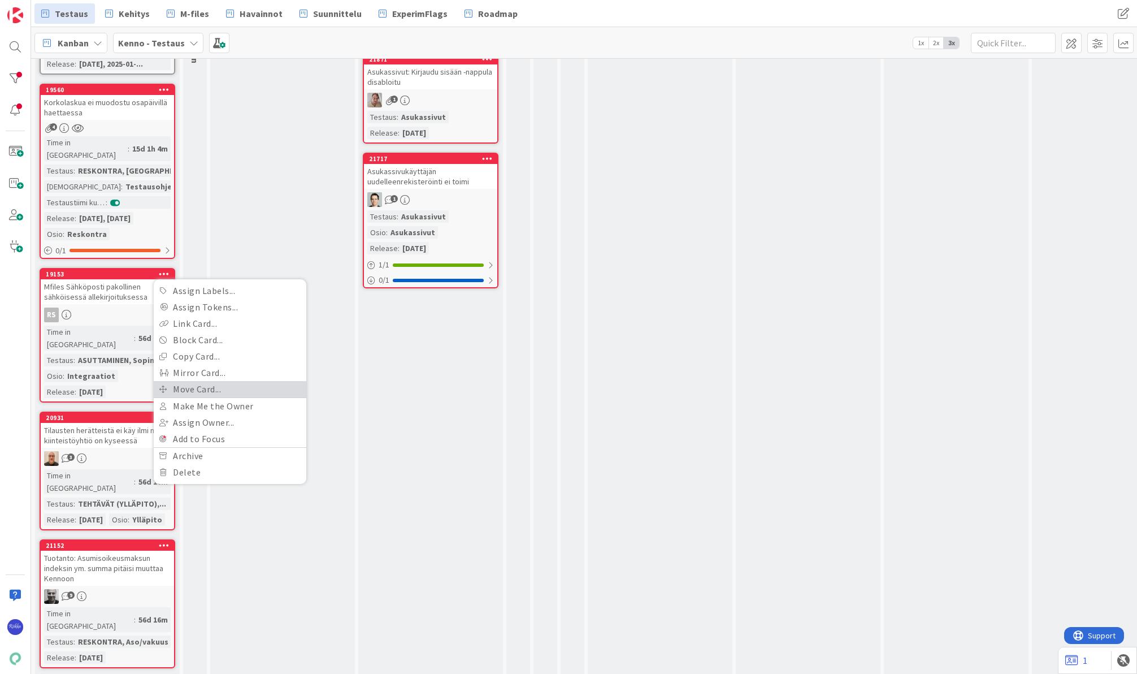
click at [227, 381] on link "Move Card..." at bounding box center [230, 389] width 153 height 16
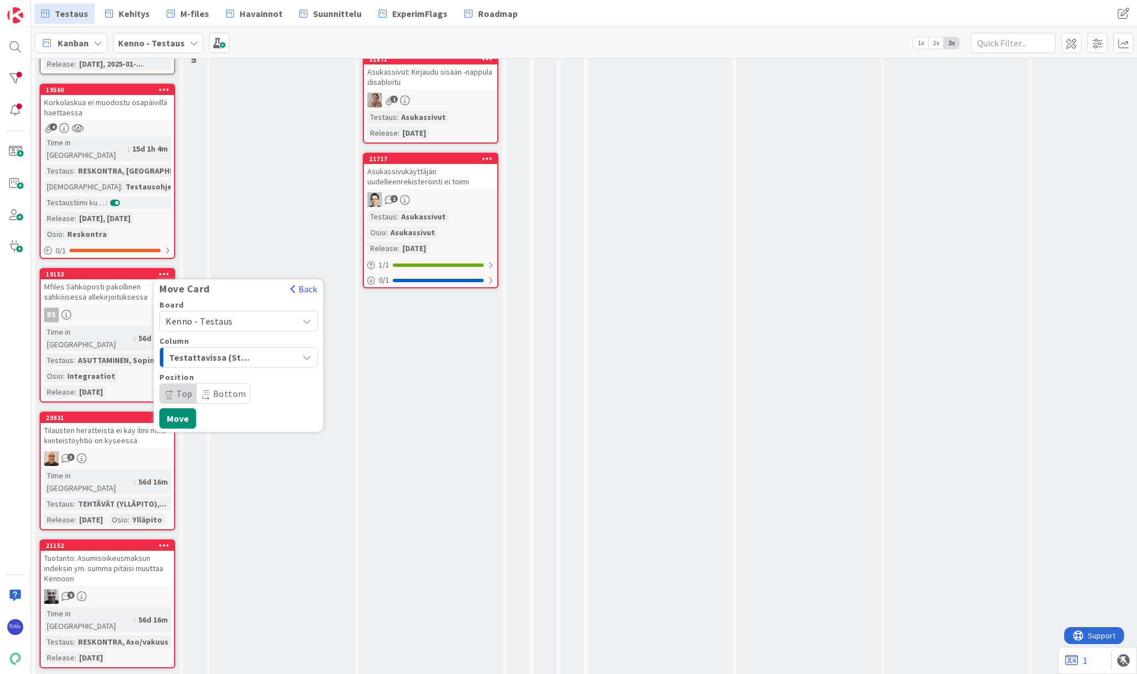
click at [306, 283] on button "Back" at bounding box center [304, 289] width 28 height 12
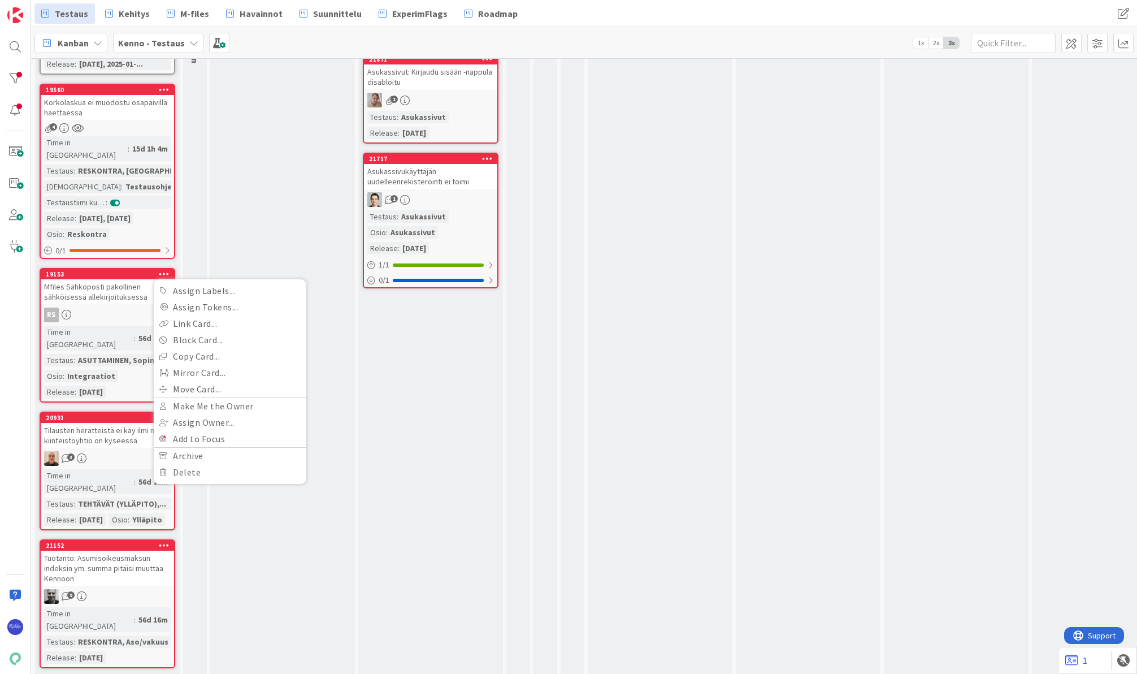
click at [112, 279] on div "Mfiles Sähköposti pakollinen sähköisessä allekirjoituksessa" at bounding box center [107, 291] width 133 height 25
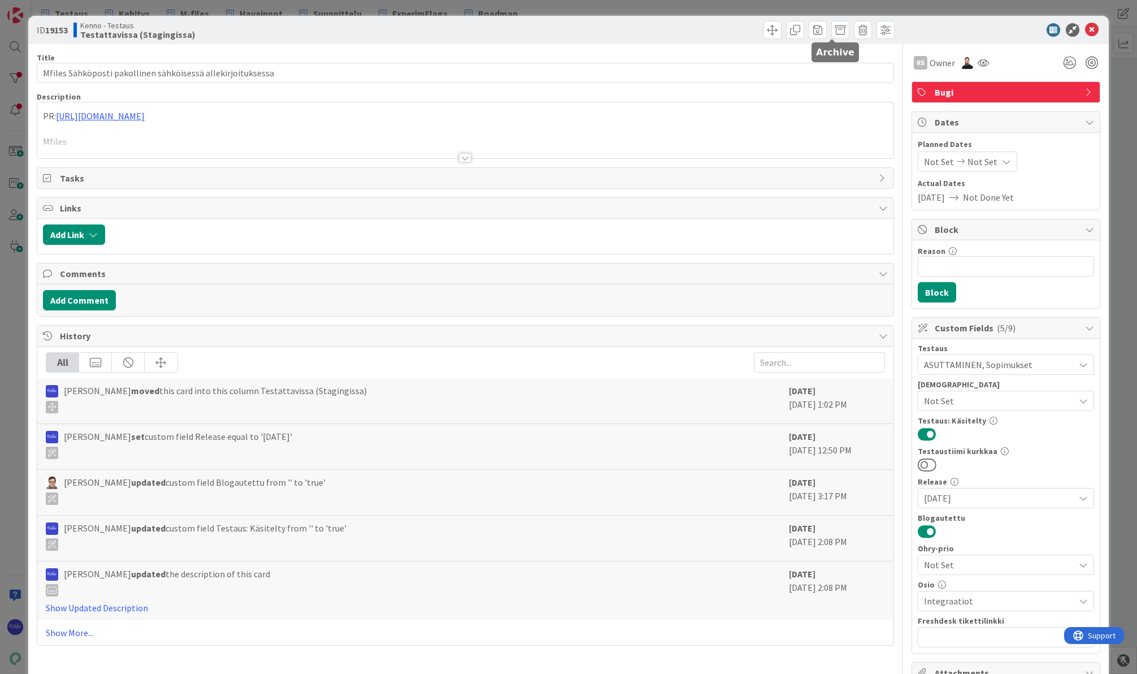
click at [832, 30] on span at bounding box center [840, 30] width 18 height 18
click at [848, 83] on button "Archive" at bounding box center [859, 83] width 45 height 20
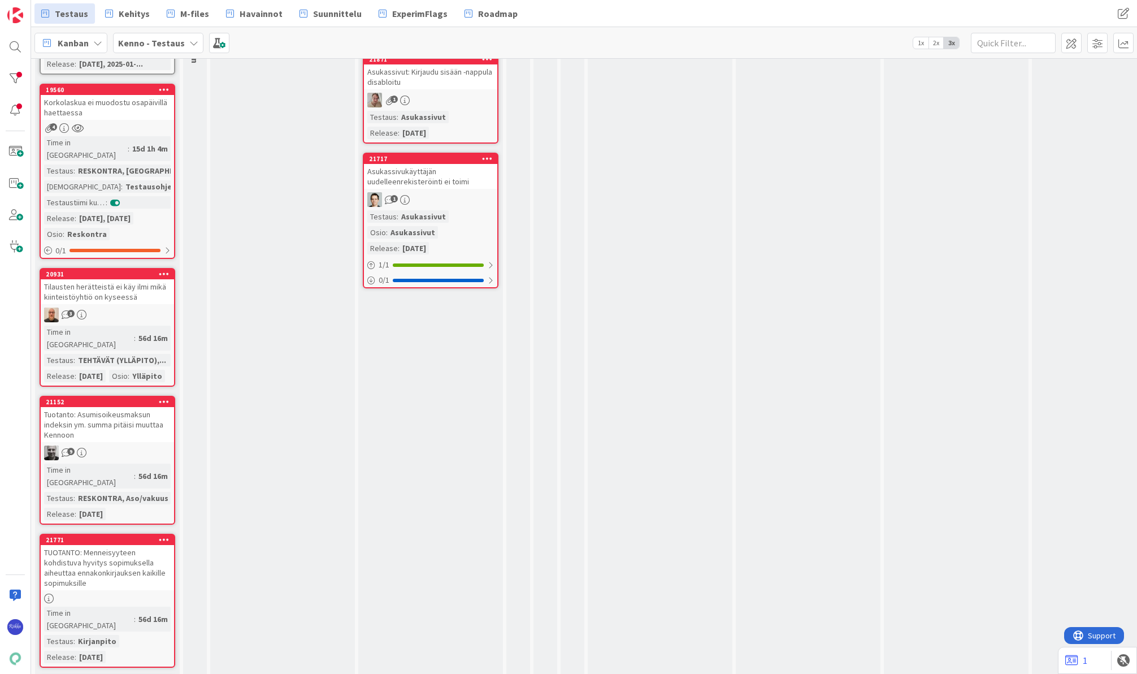
click at [166, 270] on icon at bounding box center [164, 274] width 11 height 8
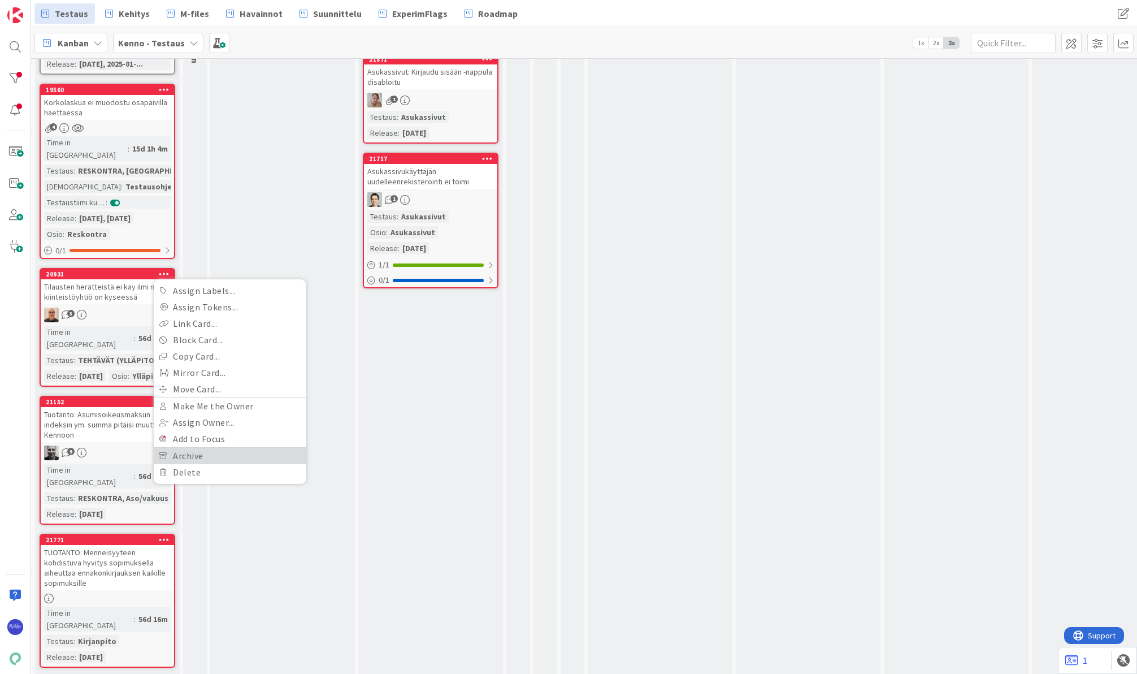
click at [206, 448] on link "Archive" at bounding box center [230, 456] width 153 height 16
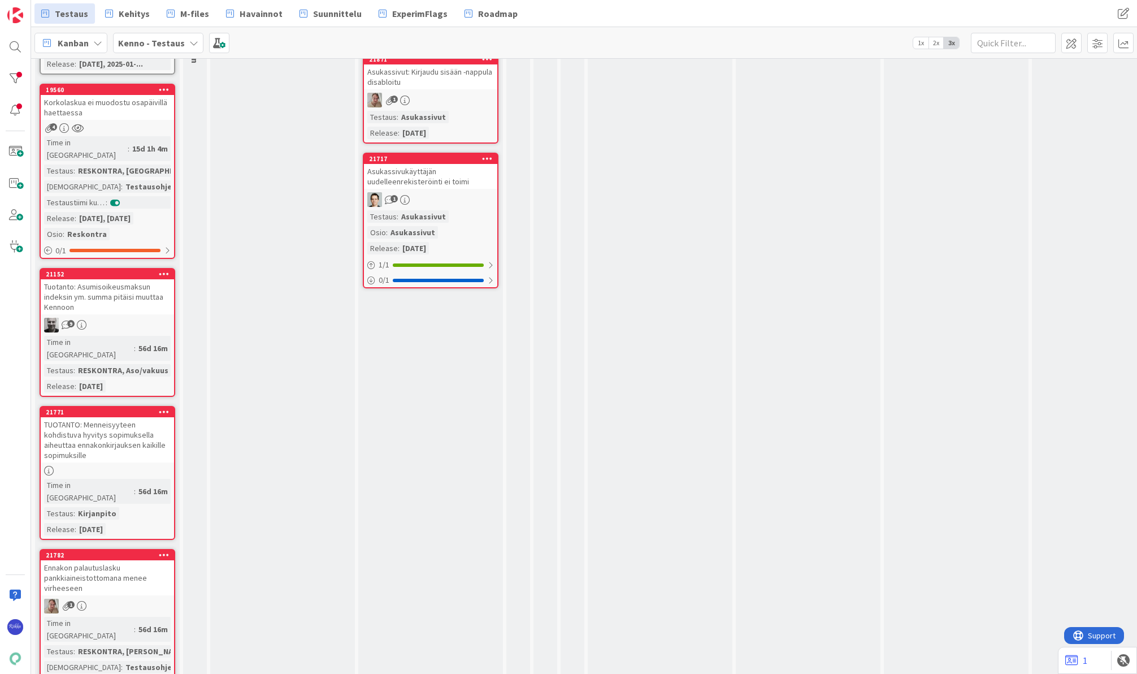
click at [158, 270] on div at bounding box center [164, 274] width 20 height 8
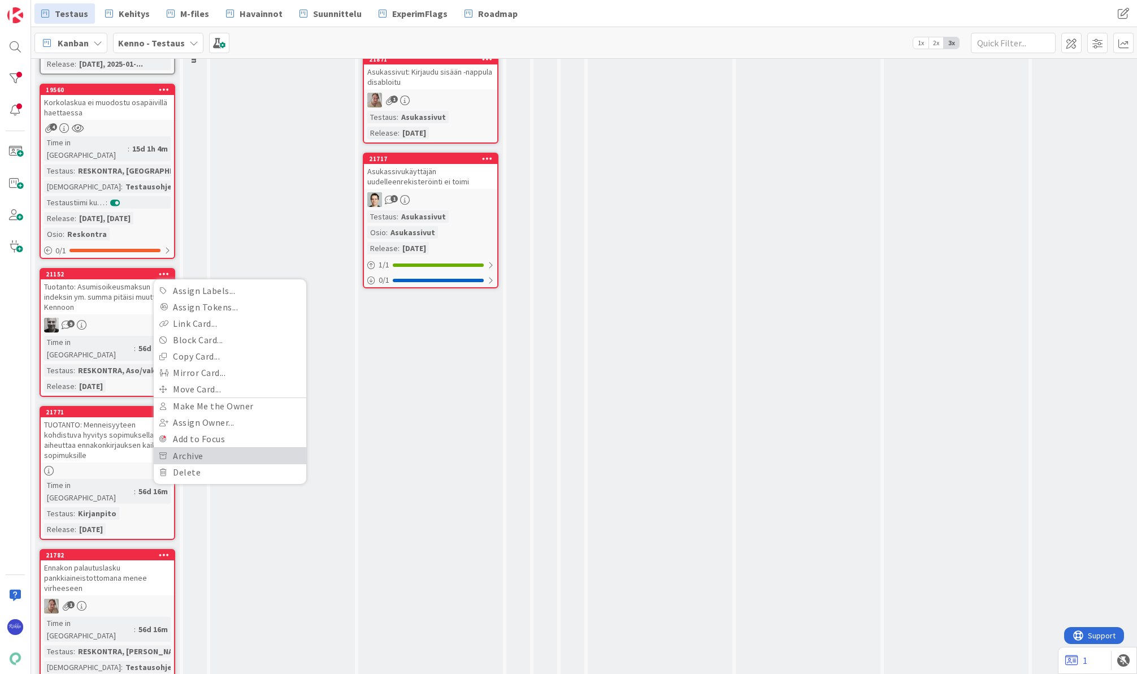
click at [223, 448] on link "Archive" at bounding box center [230, 456] width 153 height 16
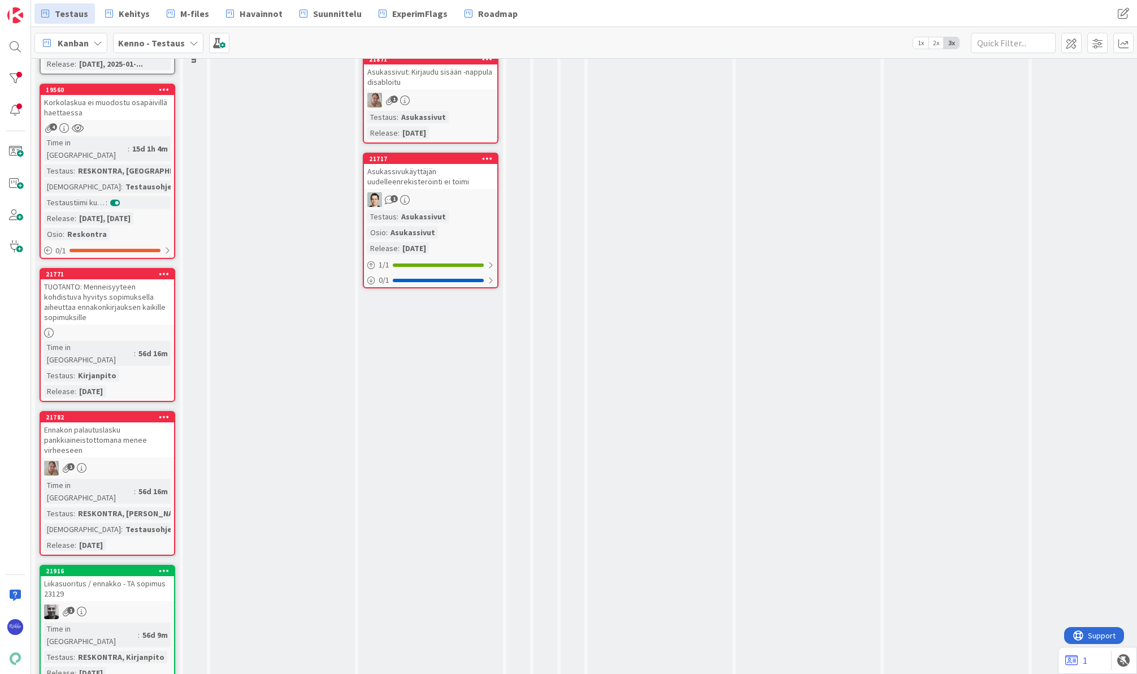
click at [162, 270] on icon at bounding box center [164, 274] width 11 height 8
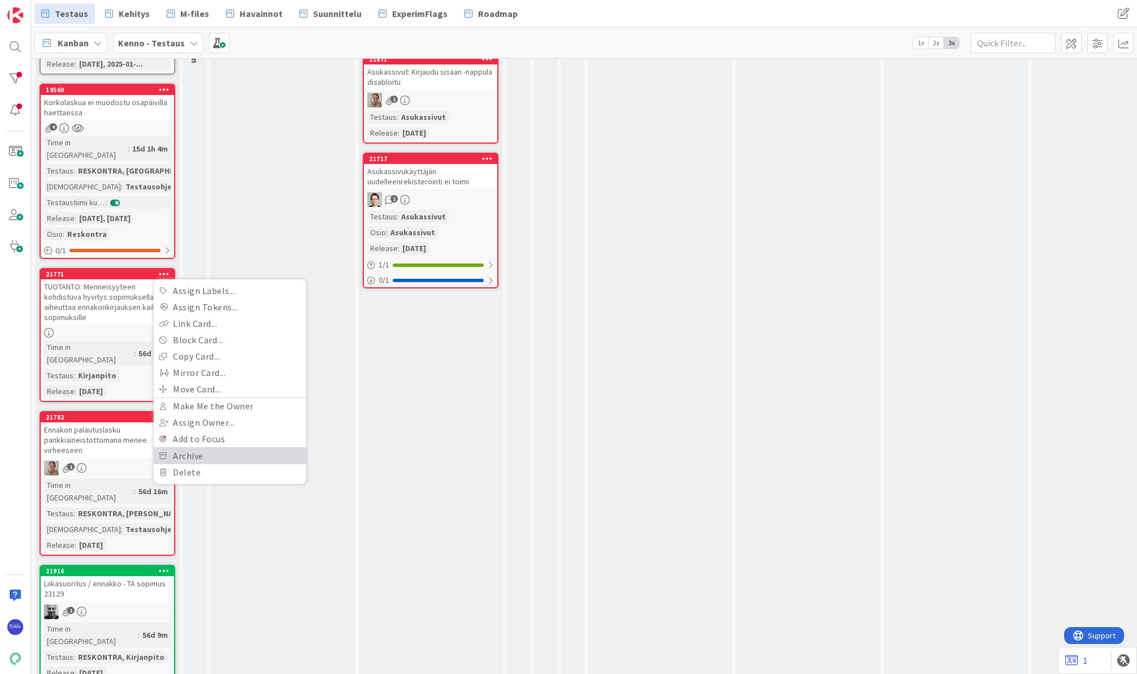
click at [214, 448] on link "Archive" at bounding box center [230, 456] width 153 height 16
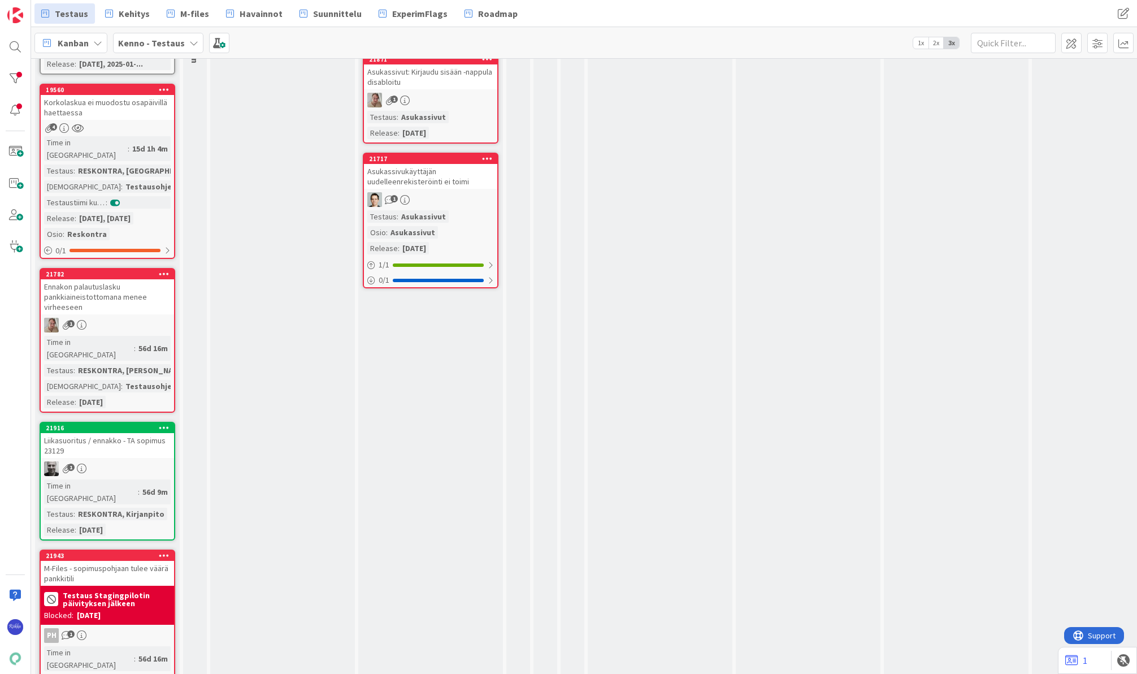
click at [164, 270] on icon at bounding box center [164, 274] width 11 height 8
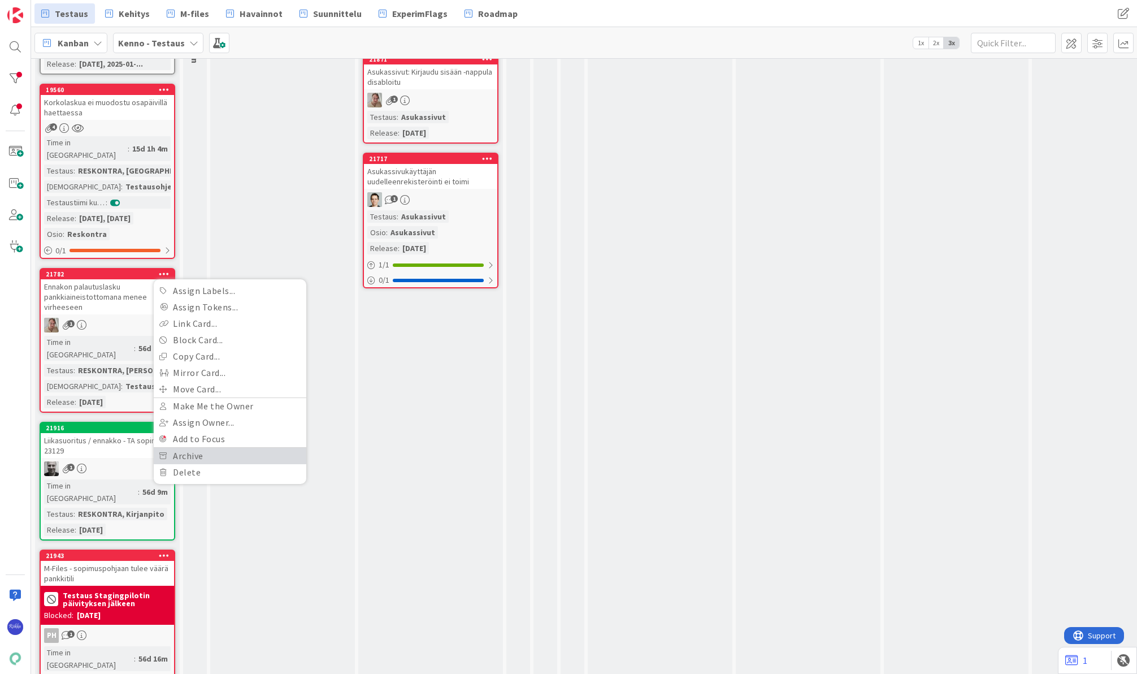
click at [215, 448] on link "Archive" at bounding box center [230, 456] width 153 height 16
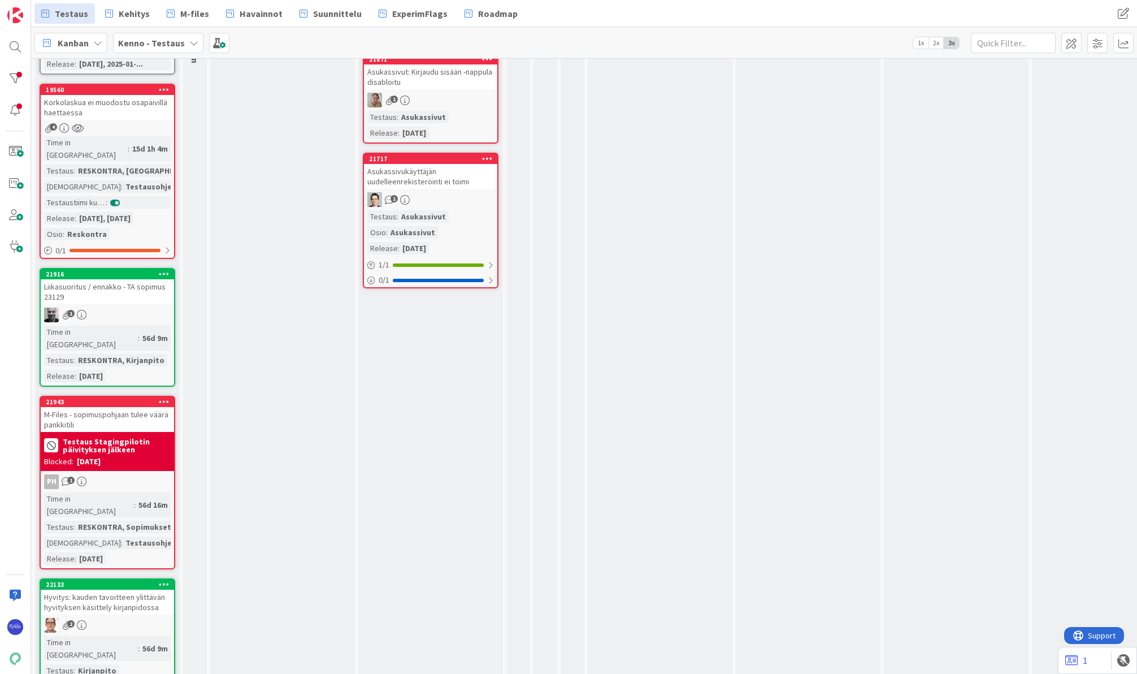
click at [163, 270] on icon at bounding box center [164, 274] width 11 height 8
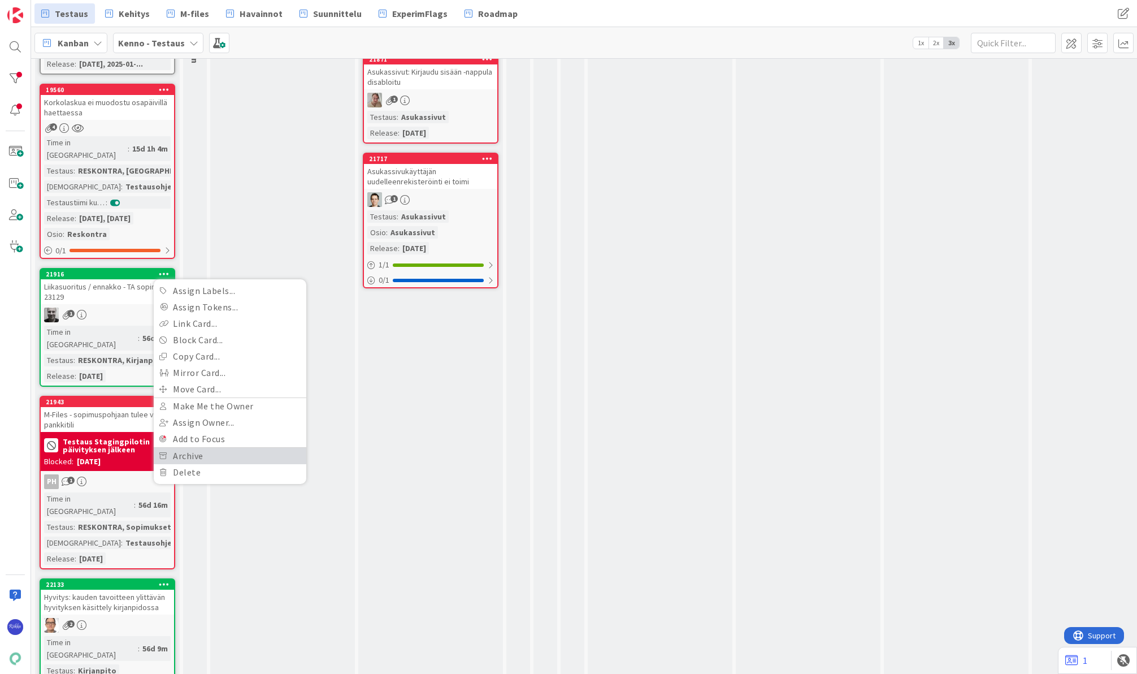
click at [206, 448] on link "Archive" at bounding box center [230, 456] width 153 height 16
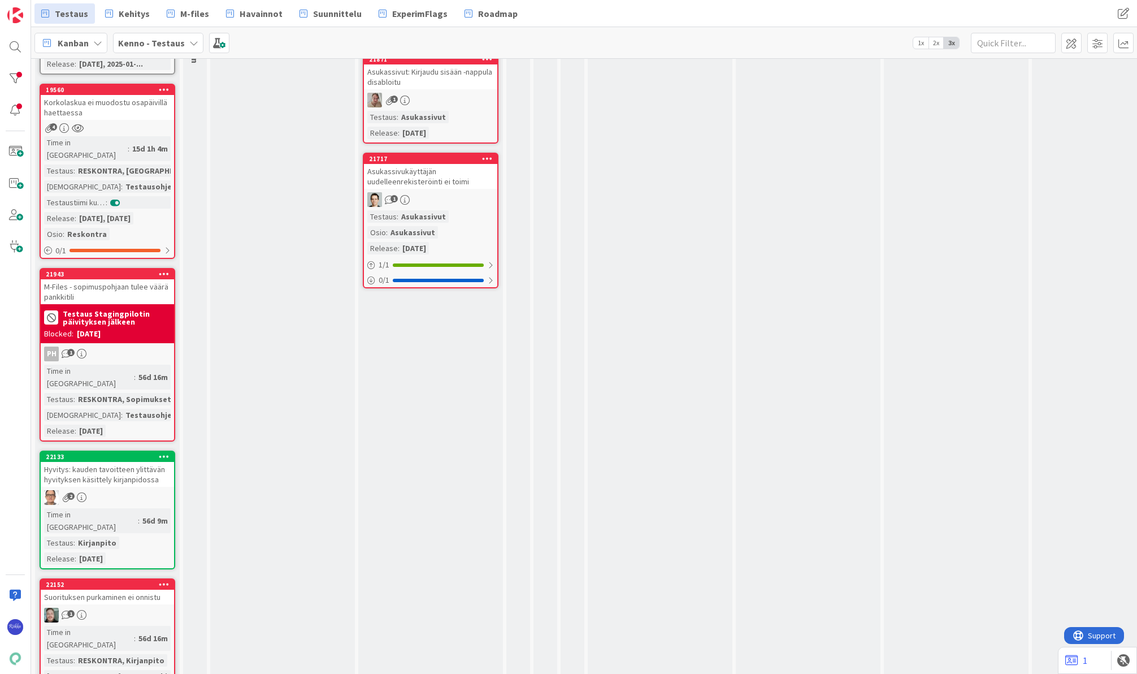
click at [160, 270] on icon at bounding box center [164, 274] width 11 height 8
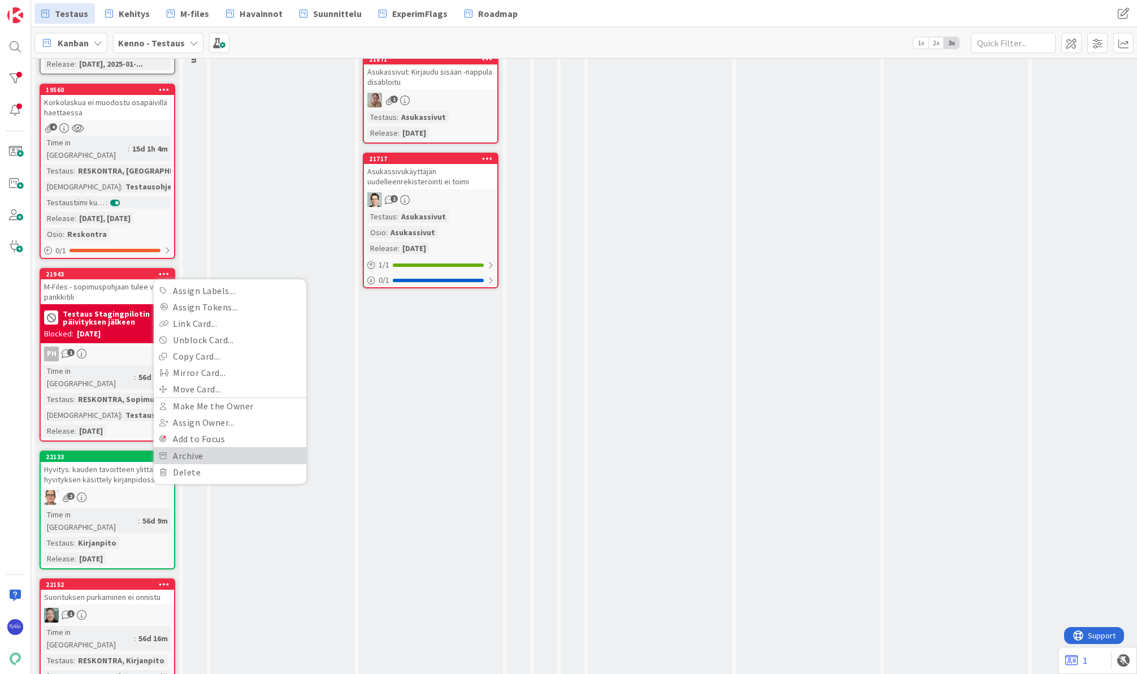
click at [228, 448] on link "Archive" at bounding box center [230, 456] width 153 height 16
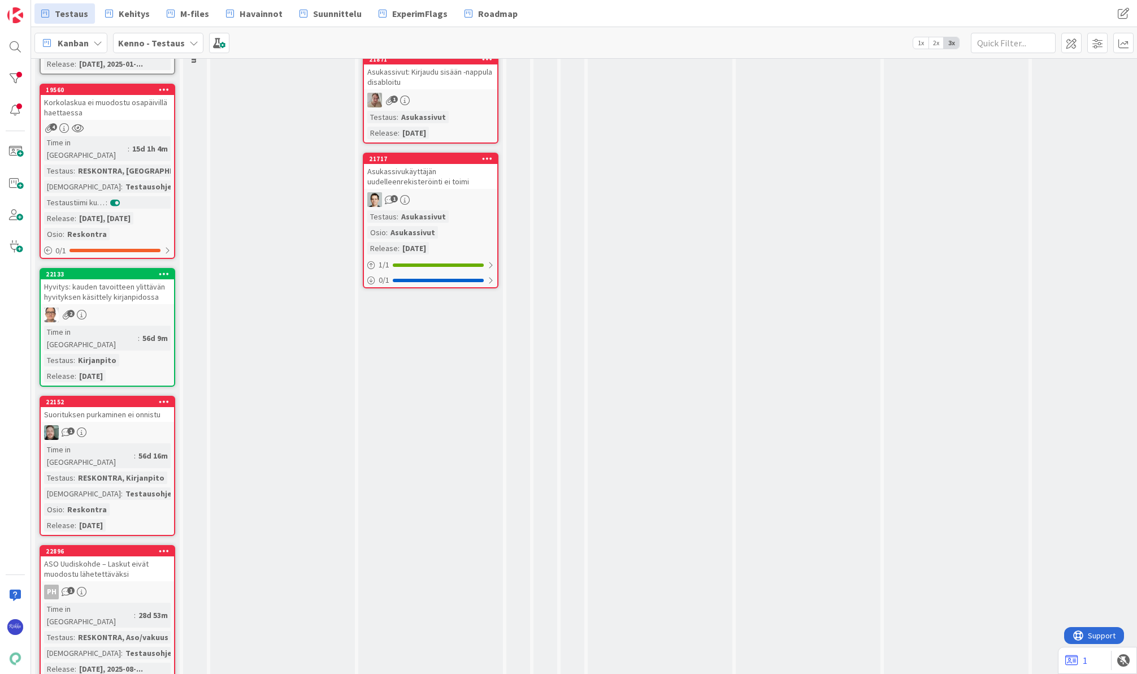
click at [164, 270] on icon at bounding box center [164, 274] width 11 height 8
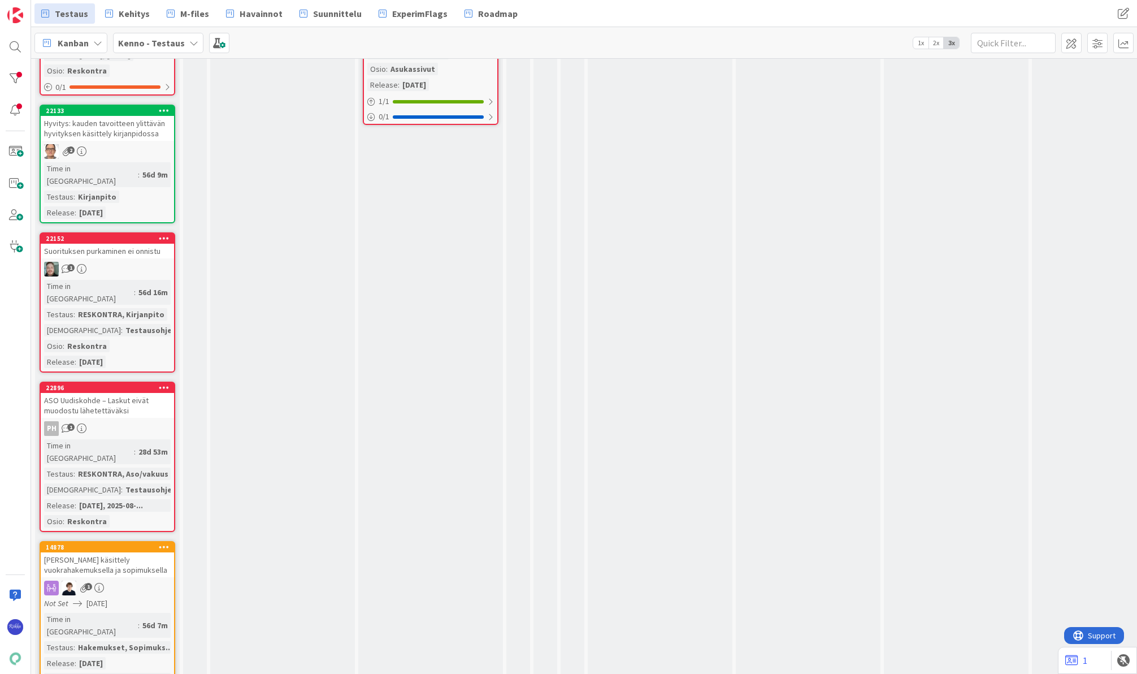
scroll to position [339, 0]
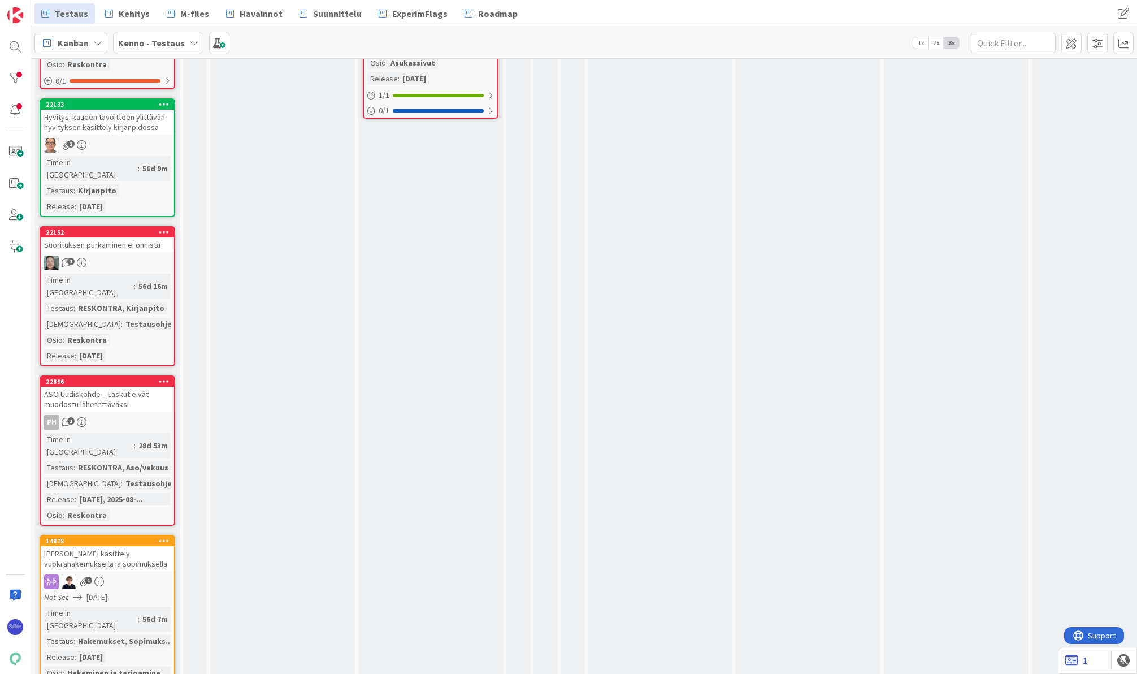
click at [158, 227] on div "22152" at bounding box center [107, 232] width 133 height 10
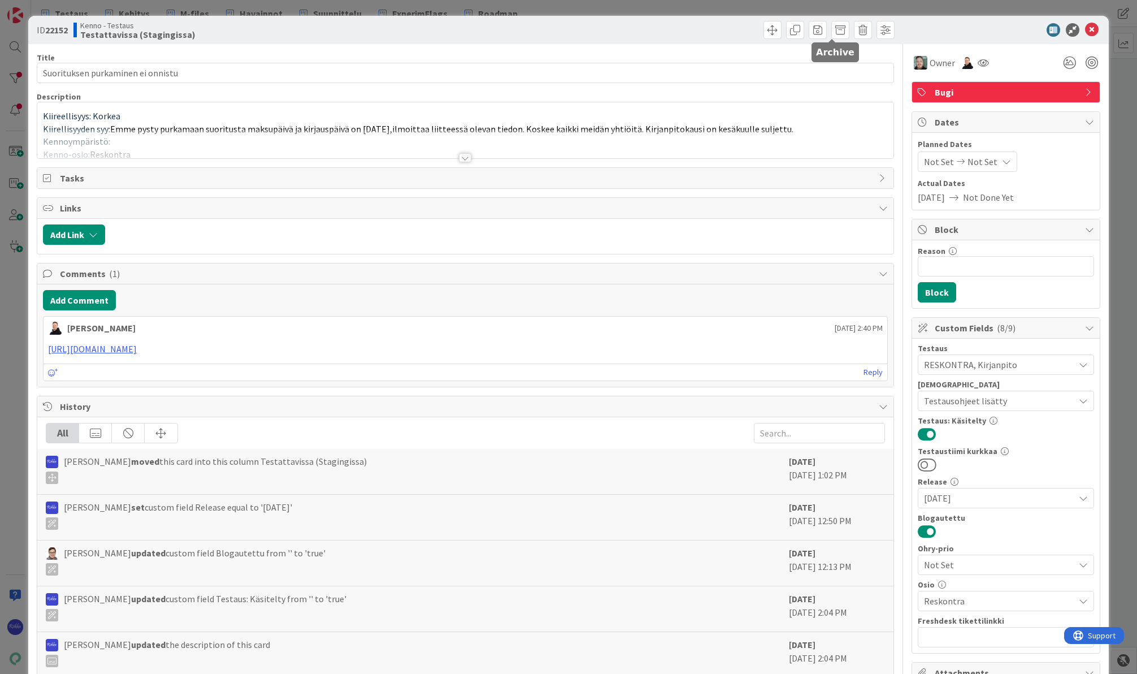
click at [832, 36] on span at bounding box center [840, 30] width 18 height 18
click at [856, 79] on button "Archive" at bounding box center [859, 83] width 45 height 20
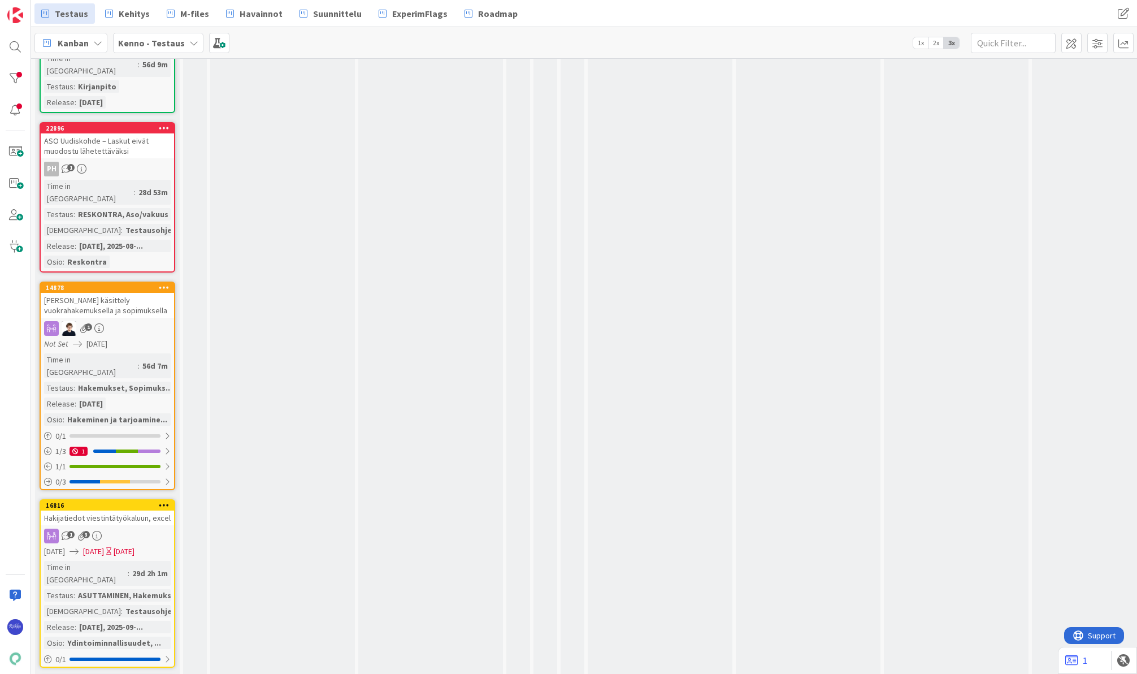
scroll to position [452, 0]
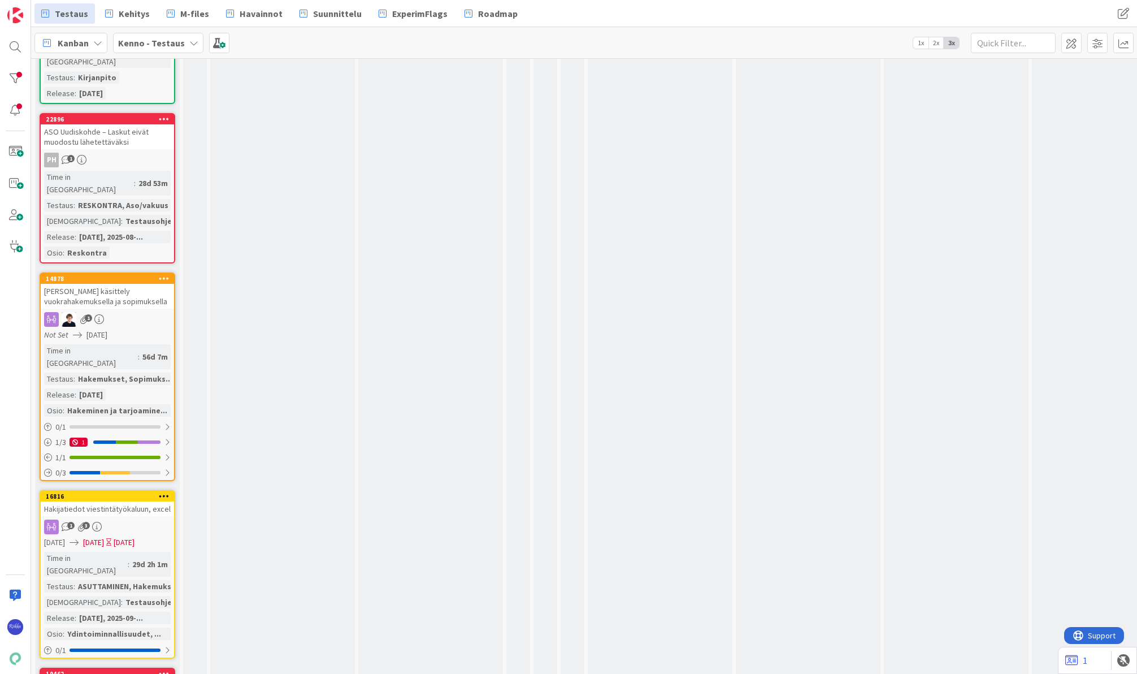
click at [164, 274] on icon at bounding box center [164, 278] width 11 height 8
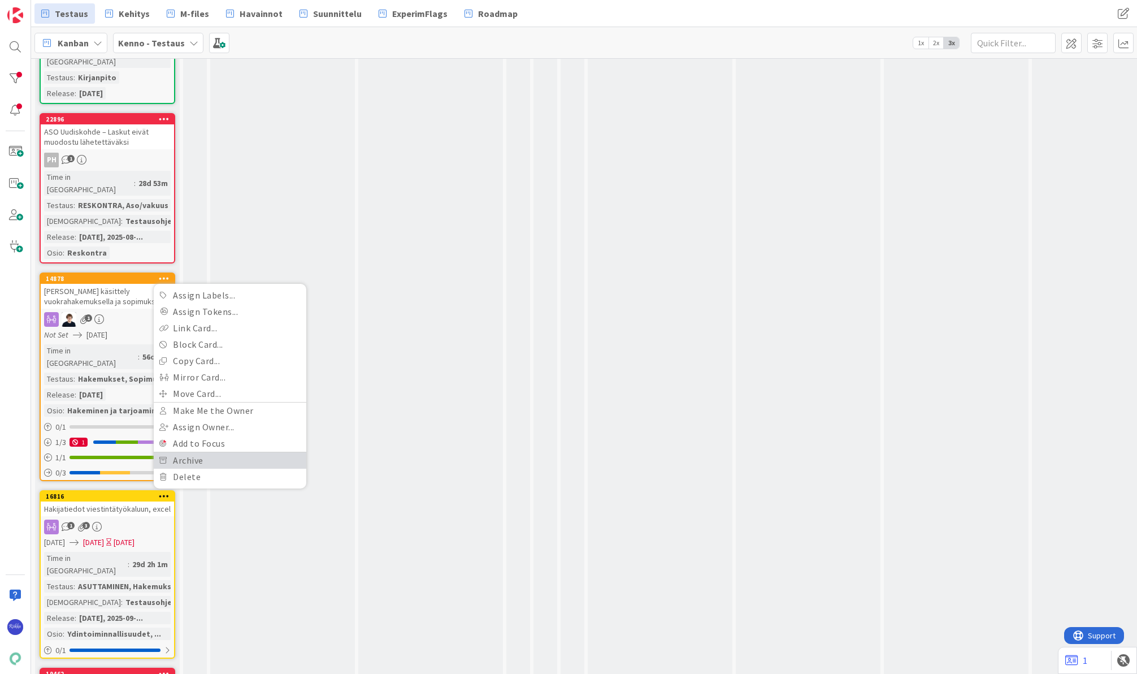
click at [228, 452] on link "Archive" at bounding box center [230, 460] width 153 height 16
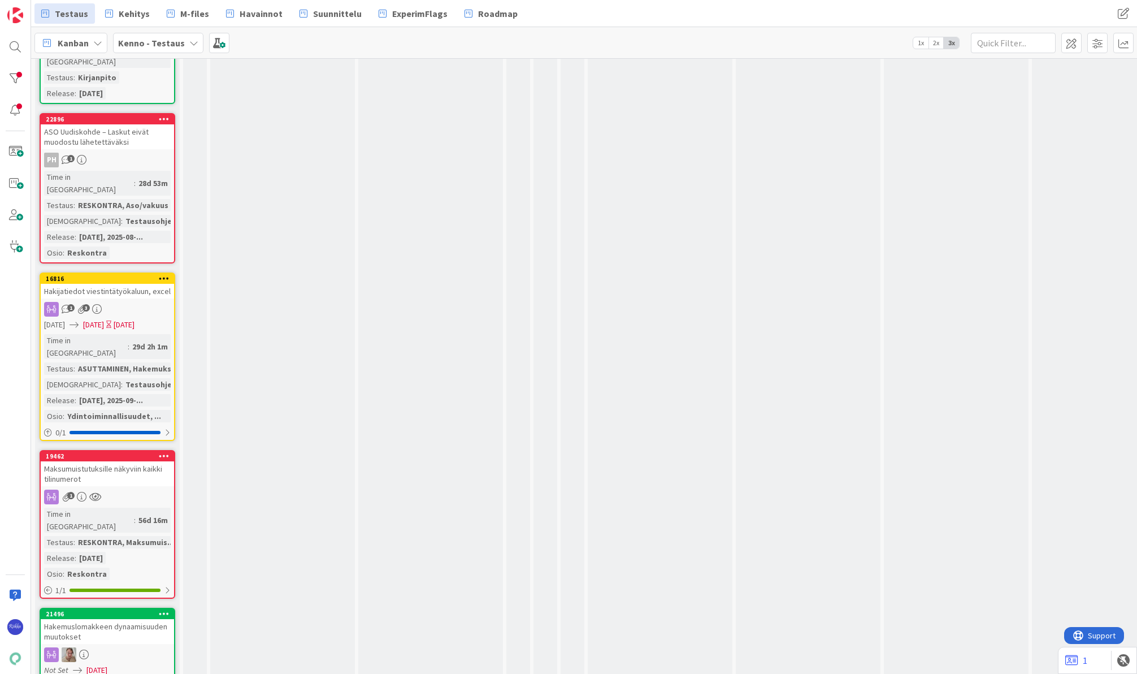
click at [164, 274] on icon at bounding box center [164, 278] width 11 height 8
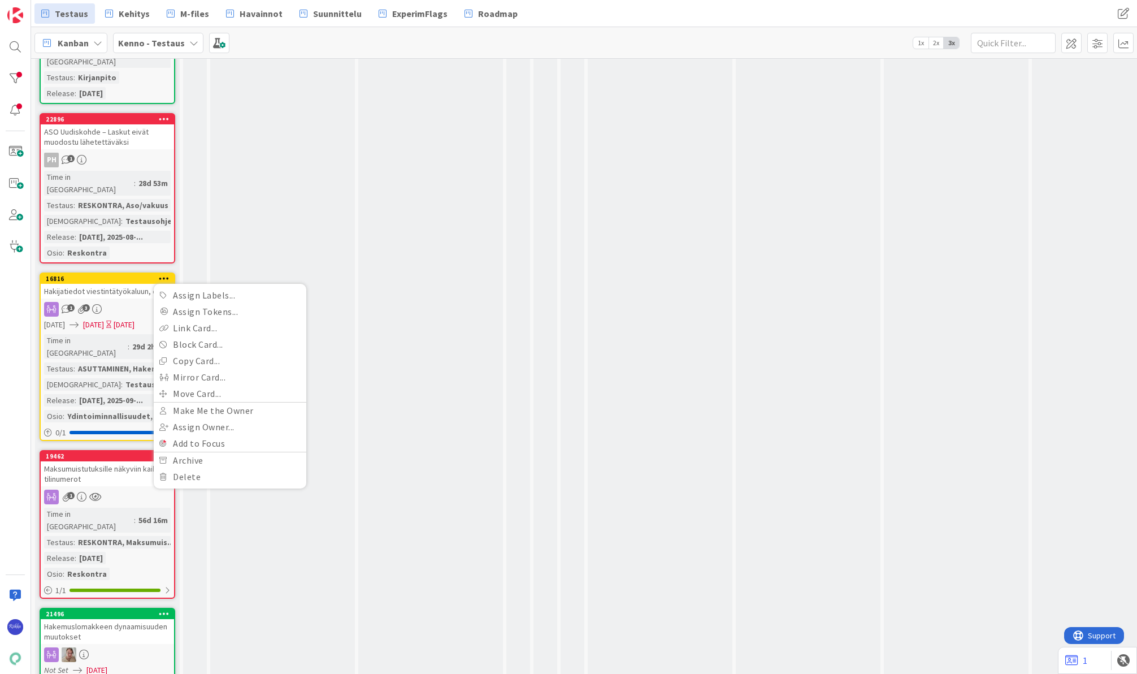
click at [402, 150] on div "Asukassivut Add Card... 22003 Asukassivut: Kirjautumissivulle-nappula ei vie ki…" at bounding box center [430, 573] width 145 height 1894
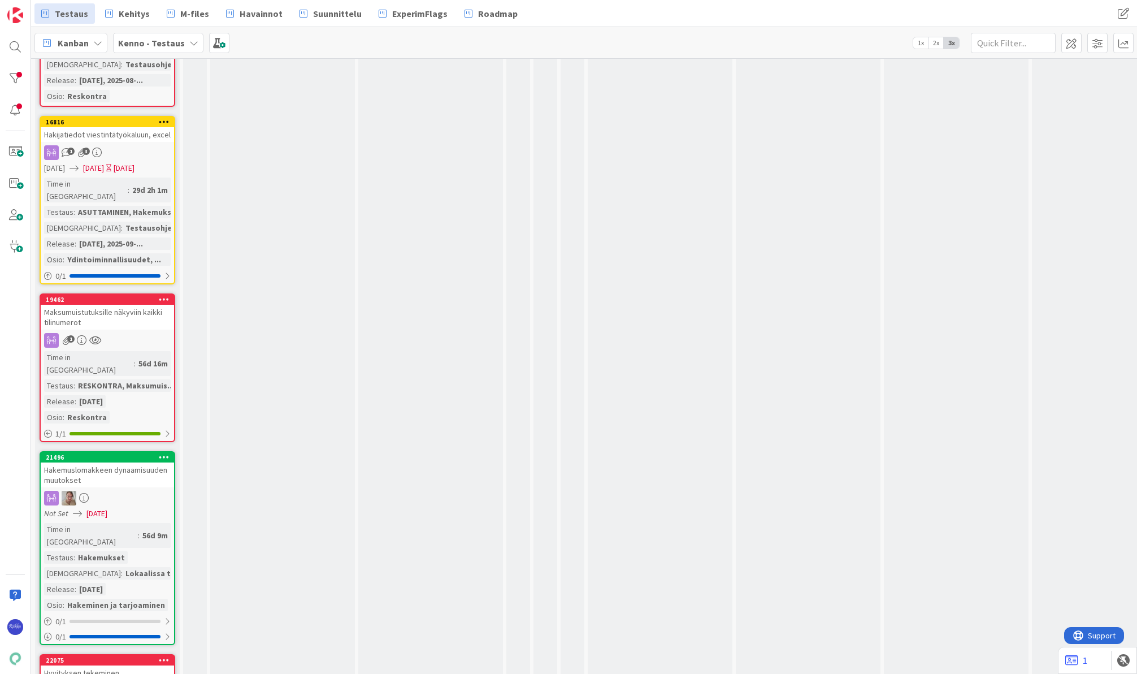
scroll to position [622, 0]
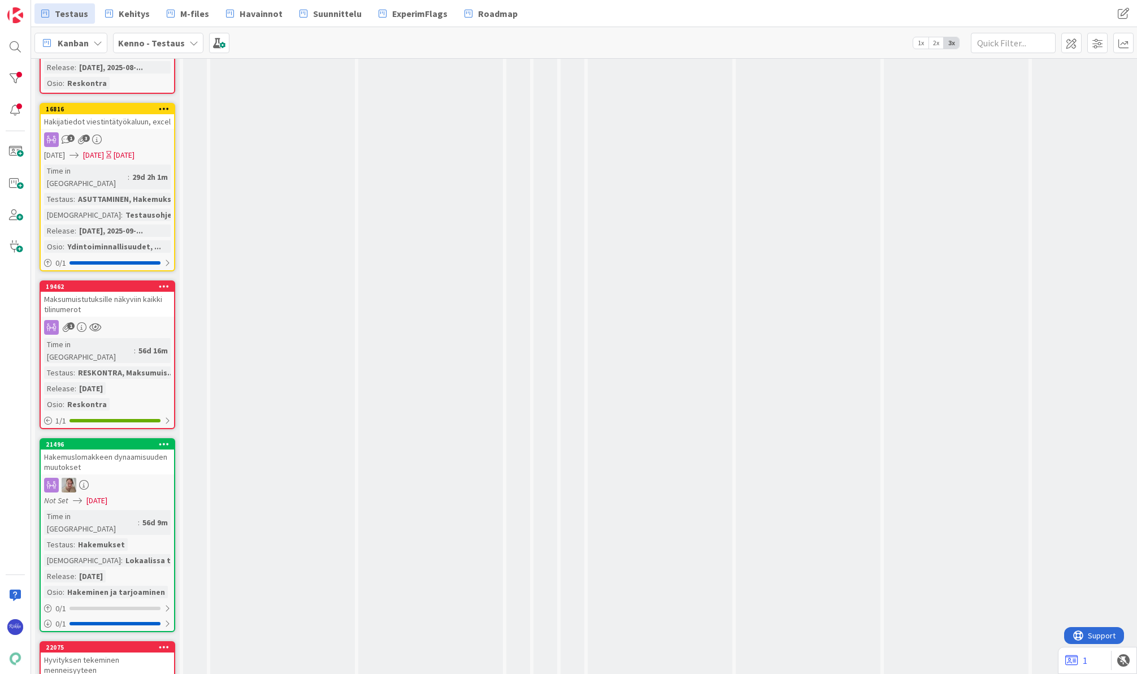
click at [161, 282] on icon at bounding box center [164, 286] width 11 height 8
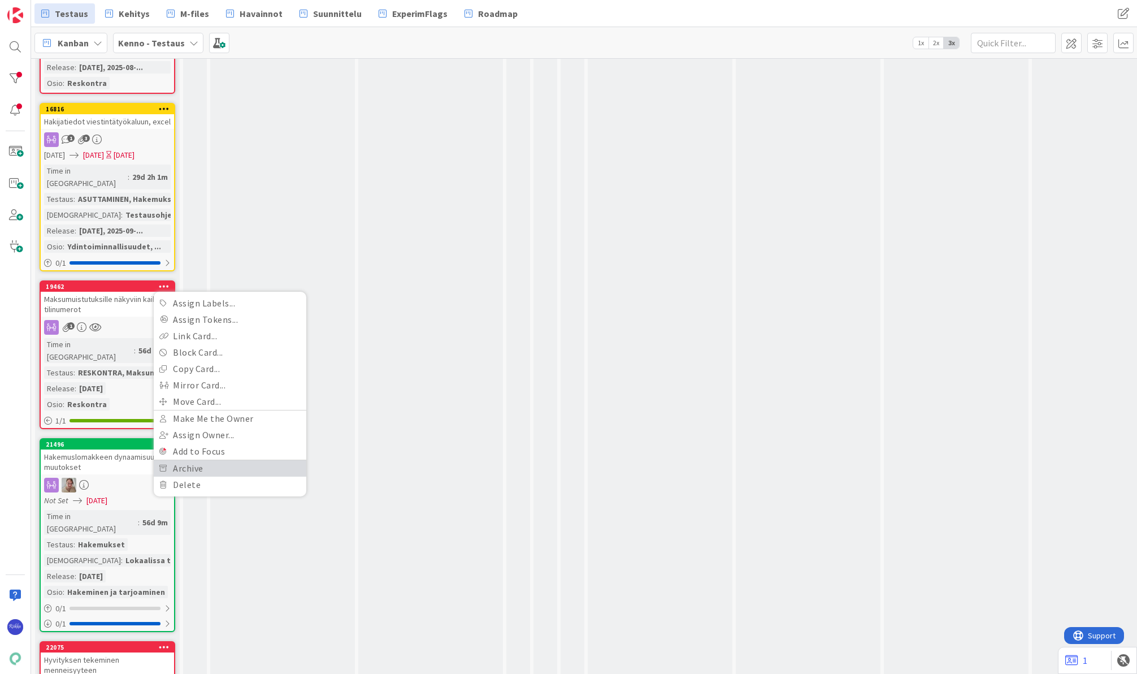
click at [209, 460] on link "Archive" at bounding box center [230, 468] width 153 height 16
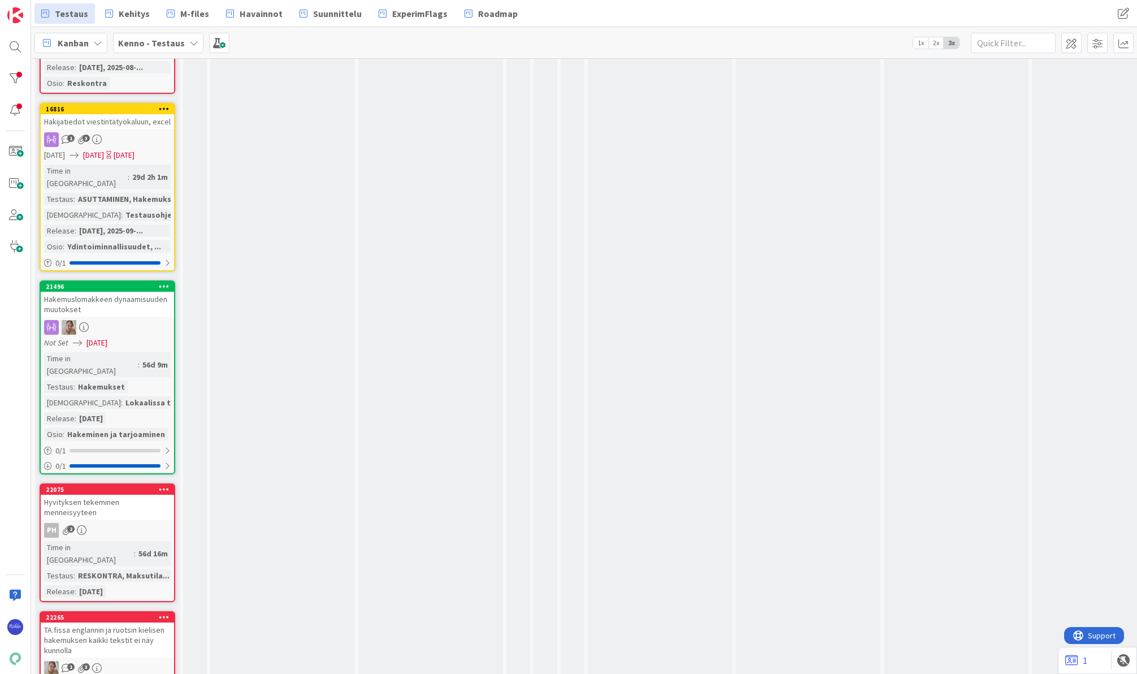
click at [167, 282] on icon at bounding box center [164, 286] width 11 height 8
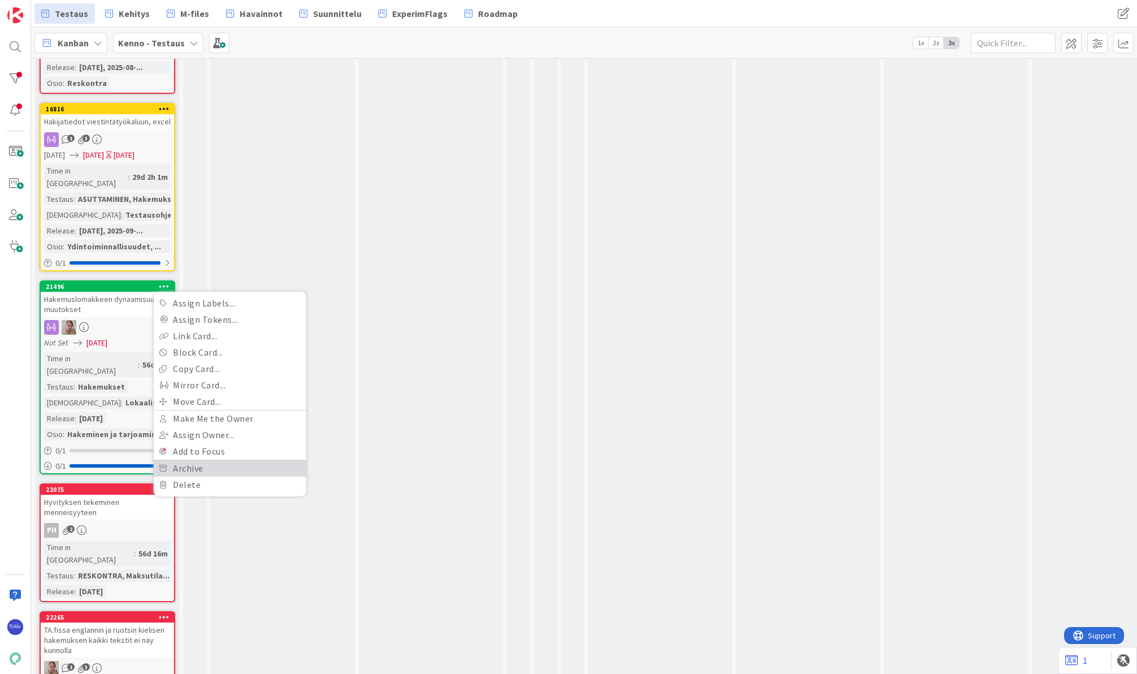
click at [217, 460] on link "Archive" at bounding box center [230, 468] width 153 height 16
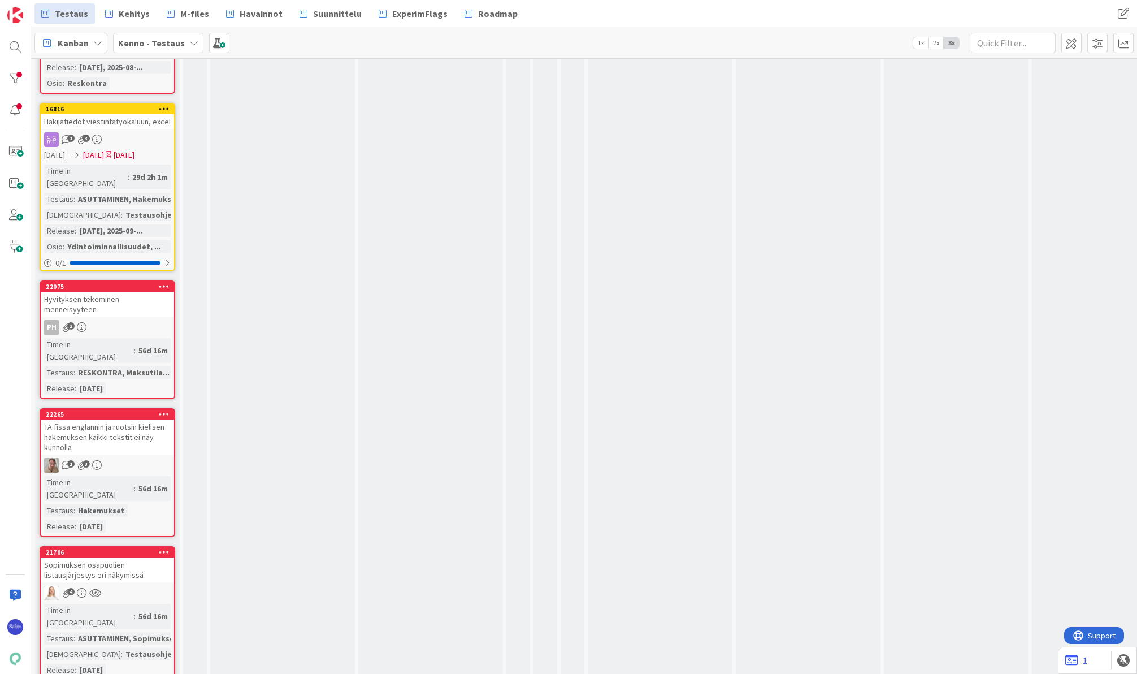
click at [164, 282] on icon at bounding box center [164, 286] width 11 height 8
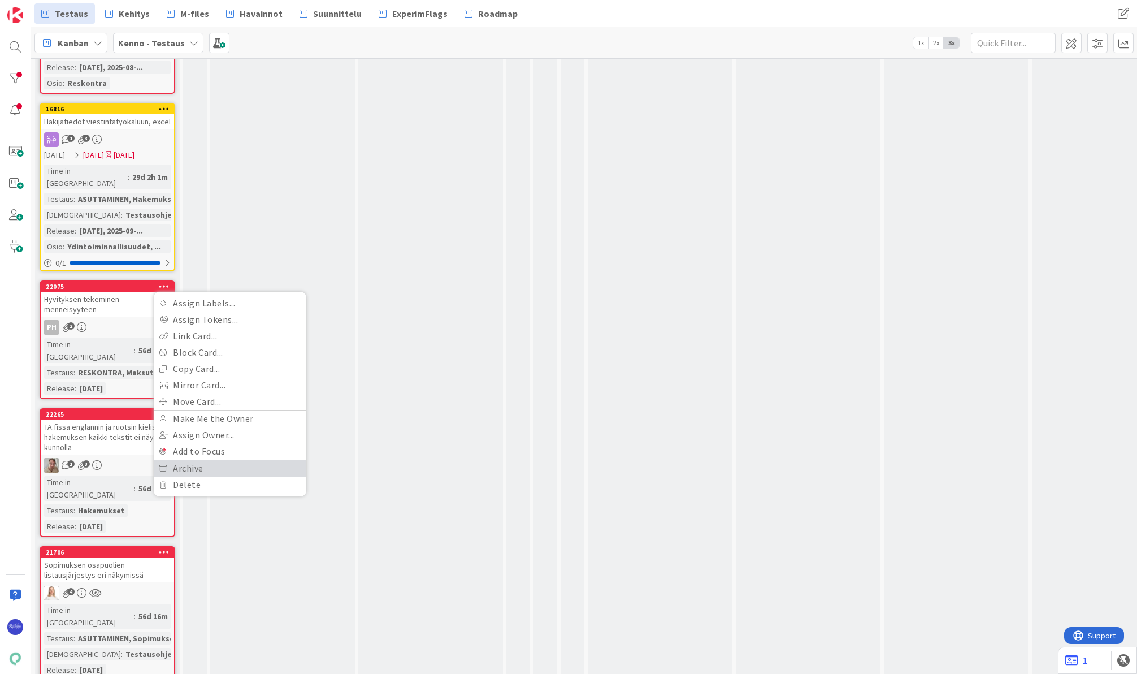
click at [209, 460] on link "Archive" at bounding box center [230, 468] width 153 height 16
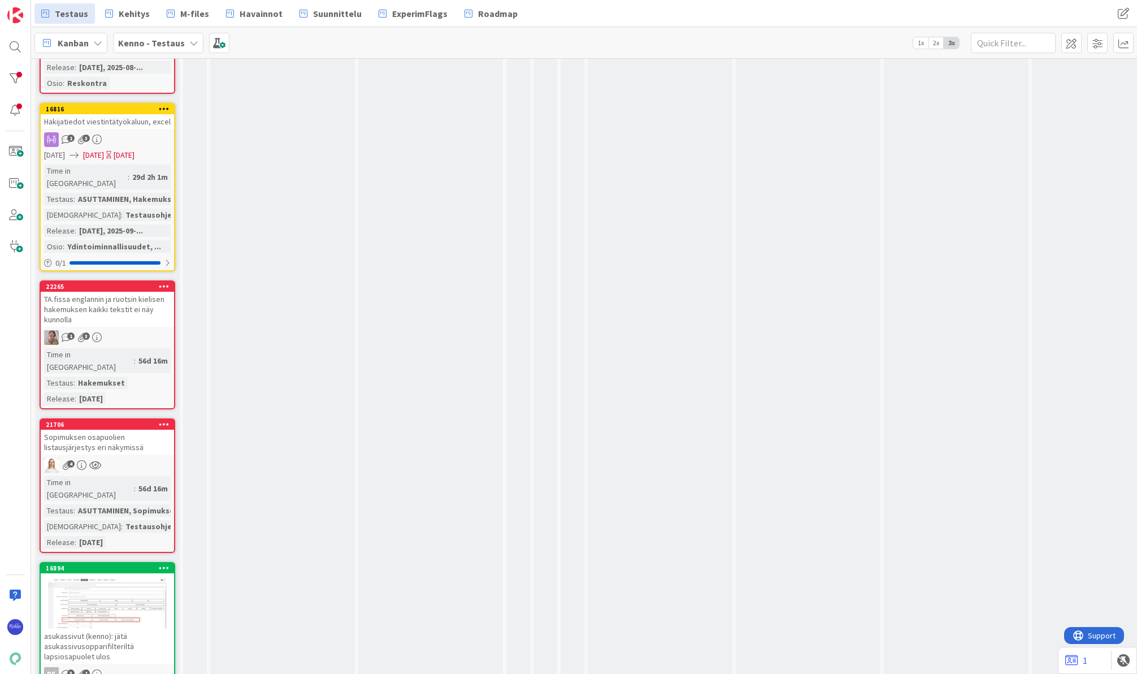
click at [162, 282] on icon at bounding box center [164, 286] width 11 height 8
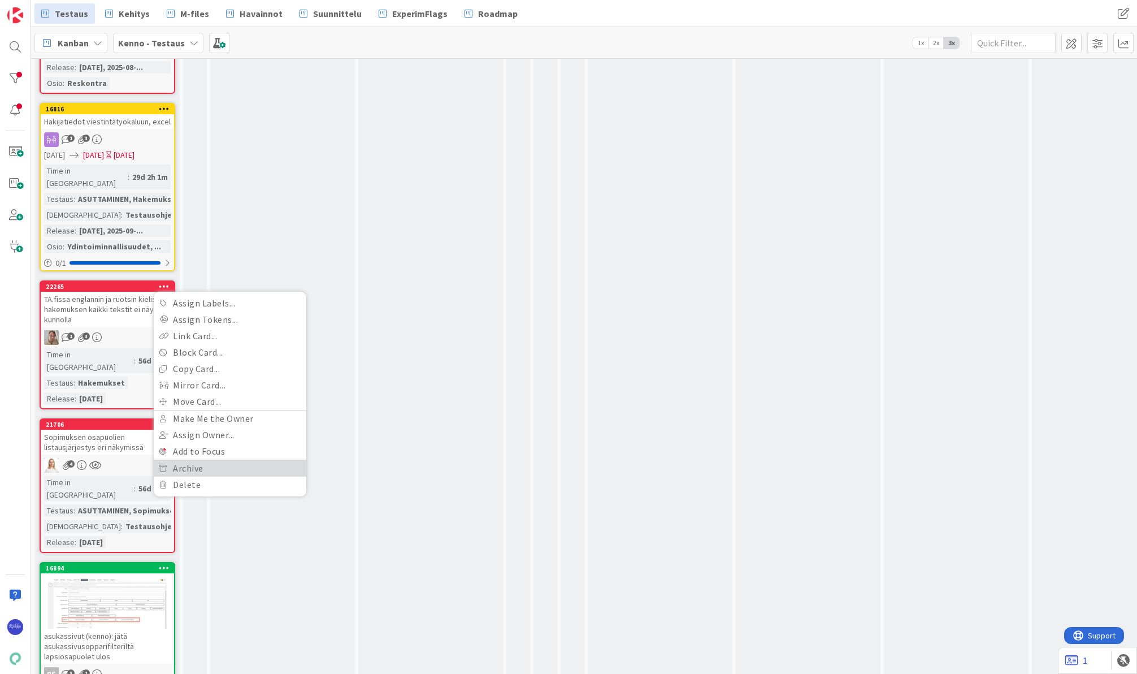
click at [221, 460] on link "Archive" at bounding box center [230, 468] width 153 height 16
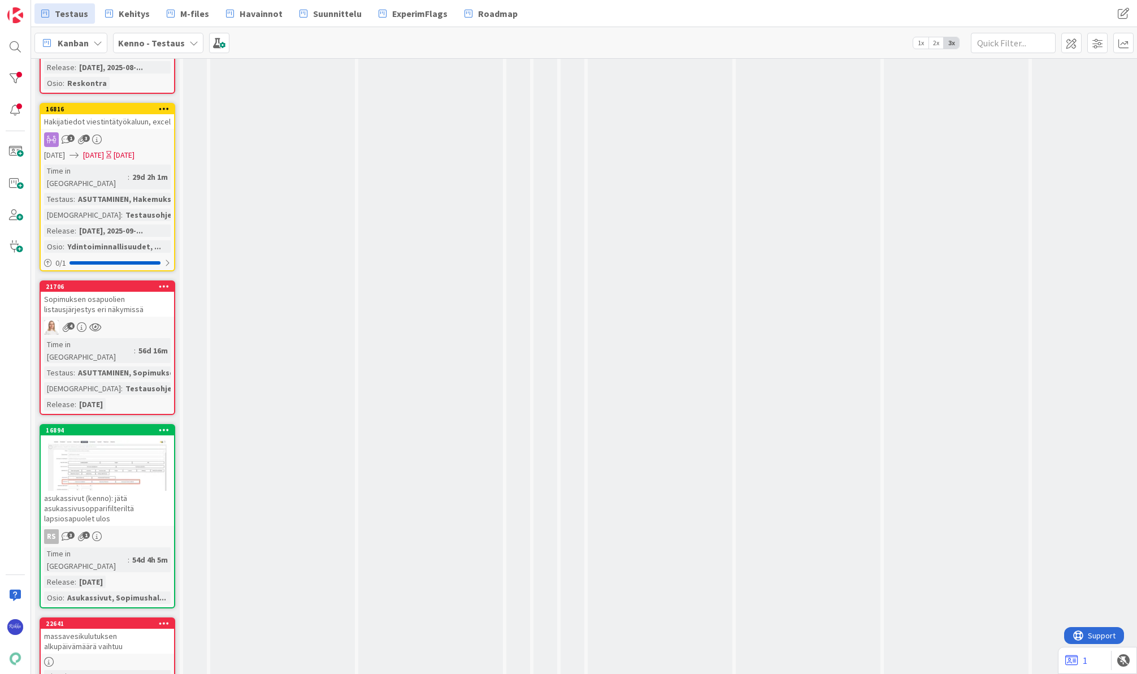
click at [160, 282] on icon at bounding box center [164, 286] width 11 height 8
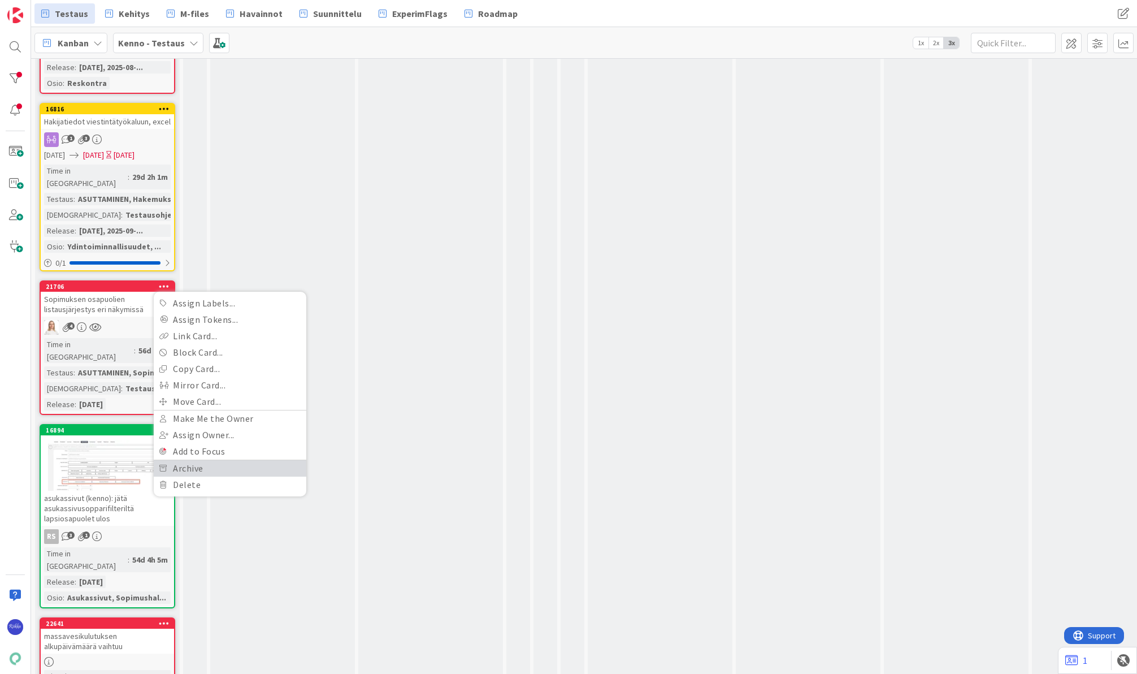
click at [228, 460] on link "Archive" at bounding box center [230, 468] width 153 height 16
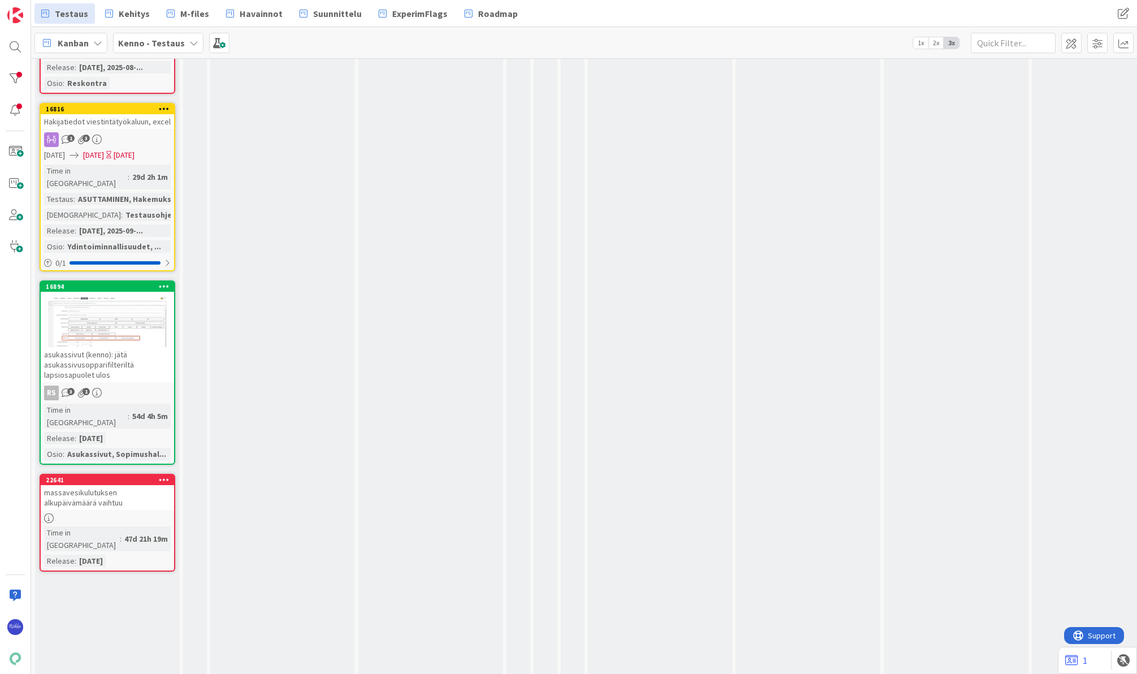
click at [159, 282] on icon at bounding box center [164, 286] width 11 height 8
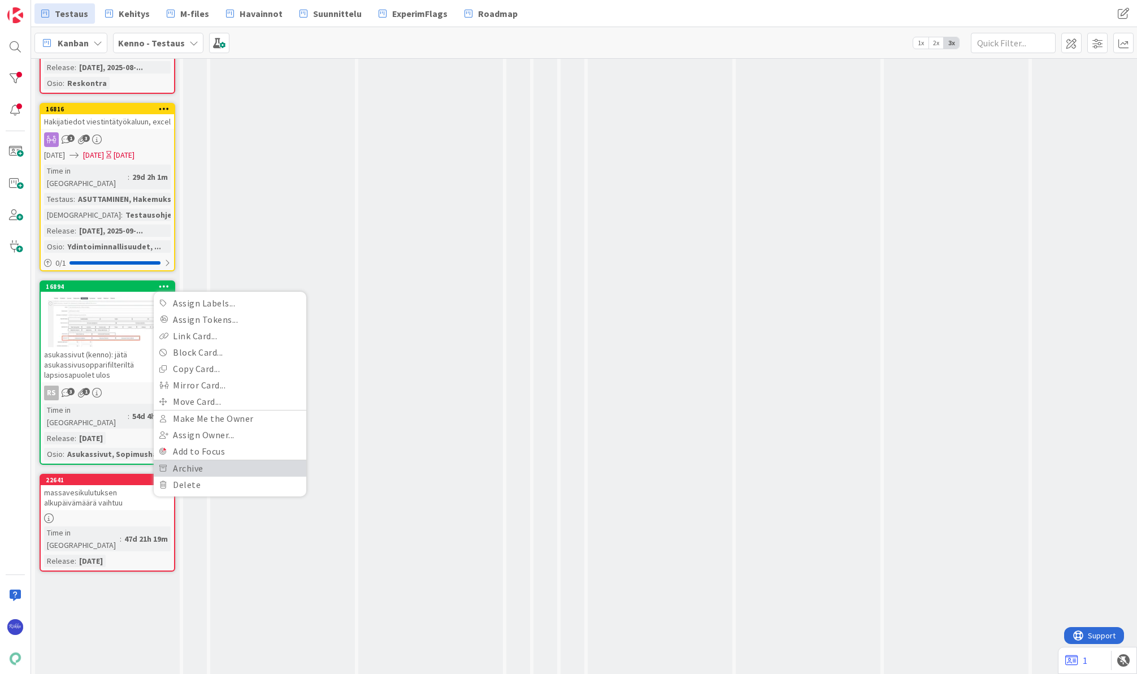
click at [241, 460] on link "Archive" at bounding box center [230, 468] width 153 height 16
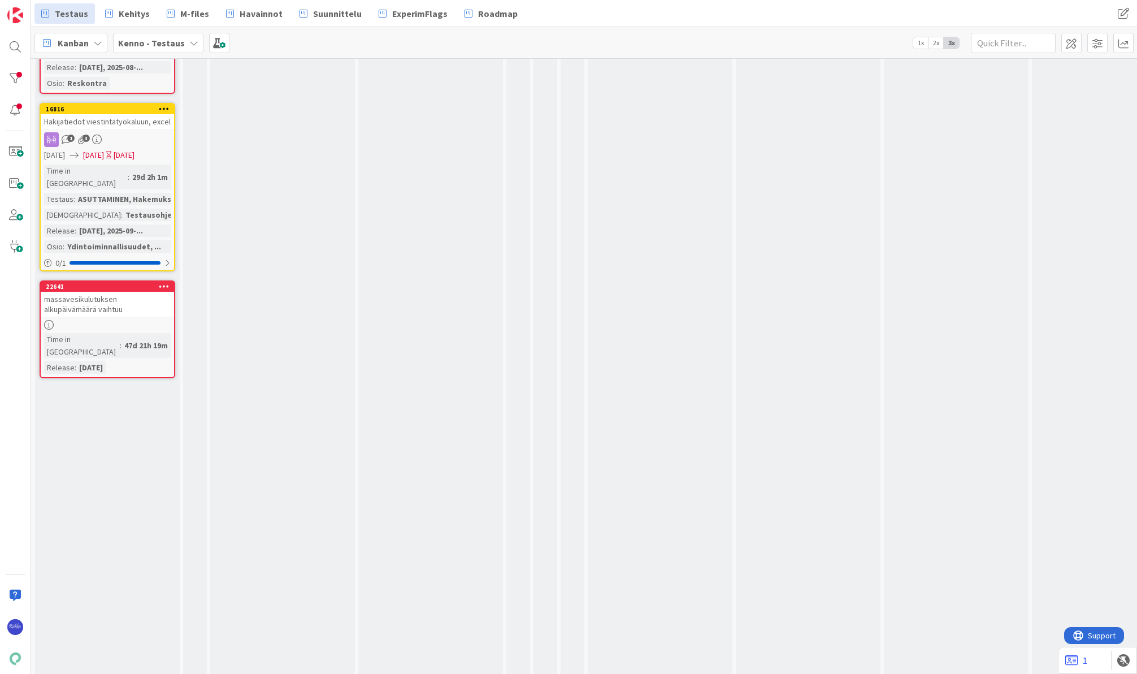
click at [158, 283] on div at bounding box center [164, 287] width 20 height 8
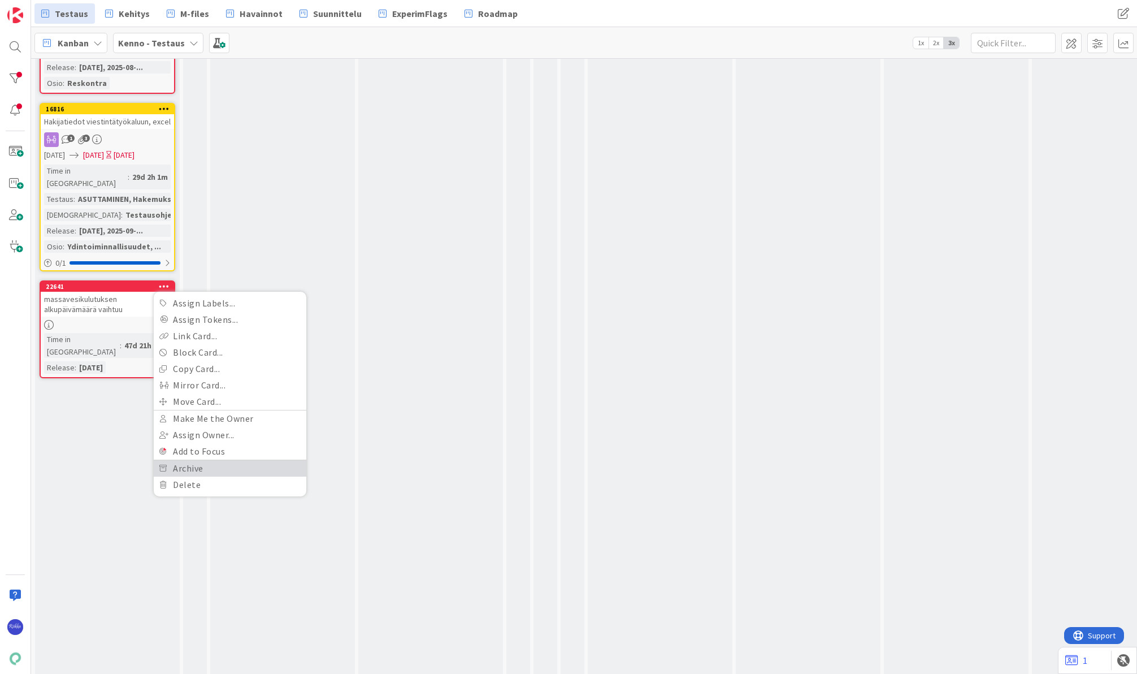
click at [223, 460] on link "Archive" at bounding box center [230, 468] width 153 height 16
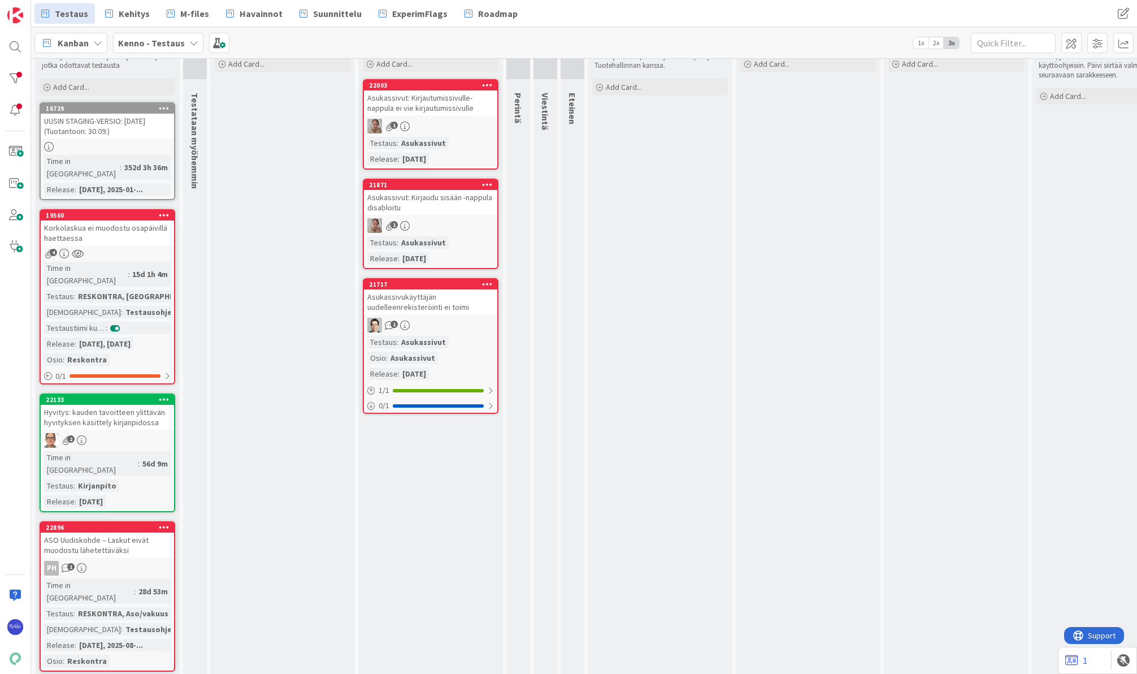
scroll to position [0, 0]
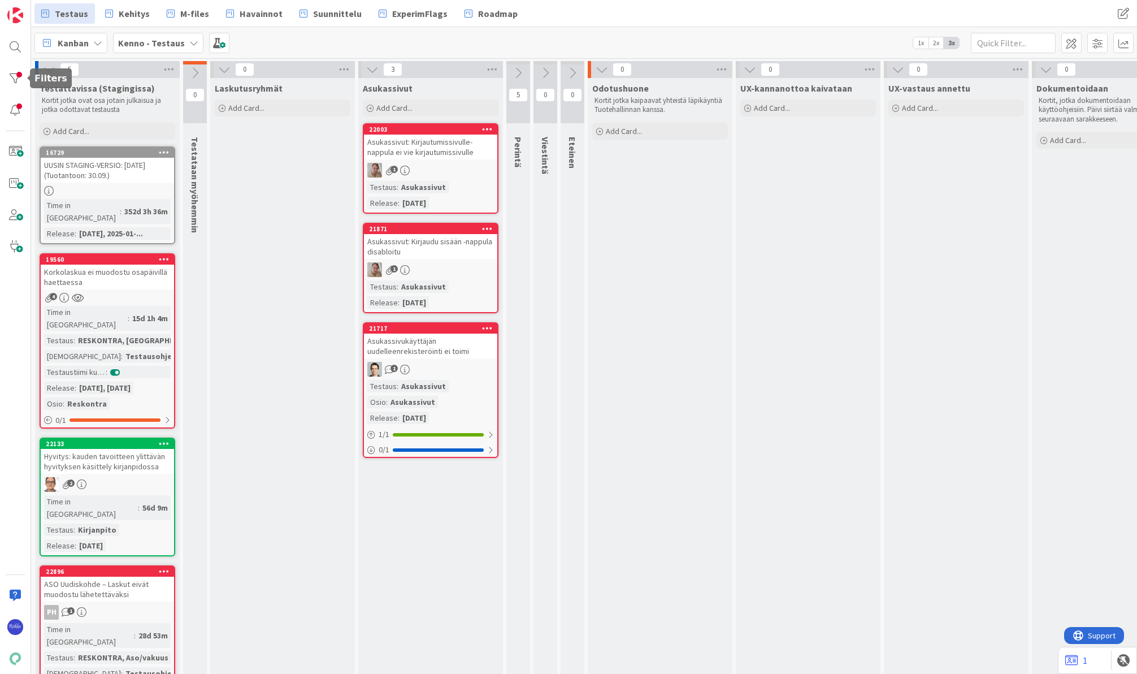
click at [16, 82] on div at bounding box center [15, 78] width 23 height 23
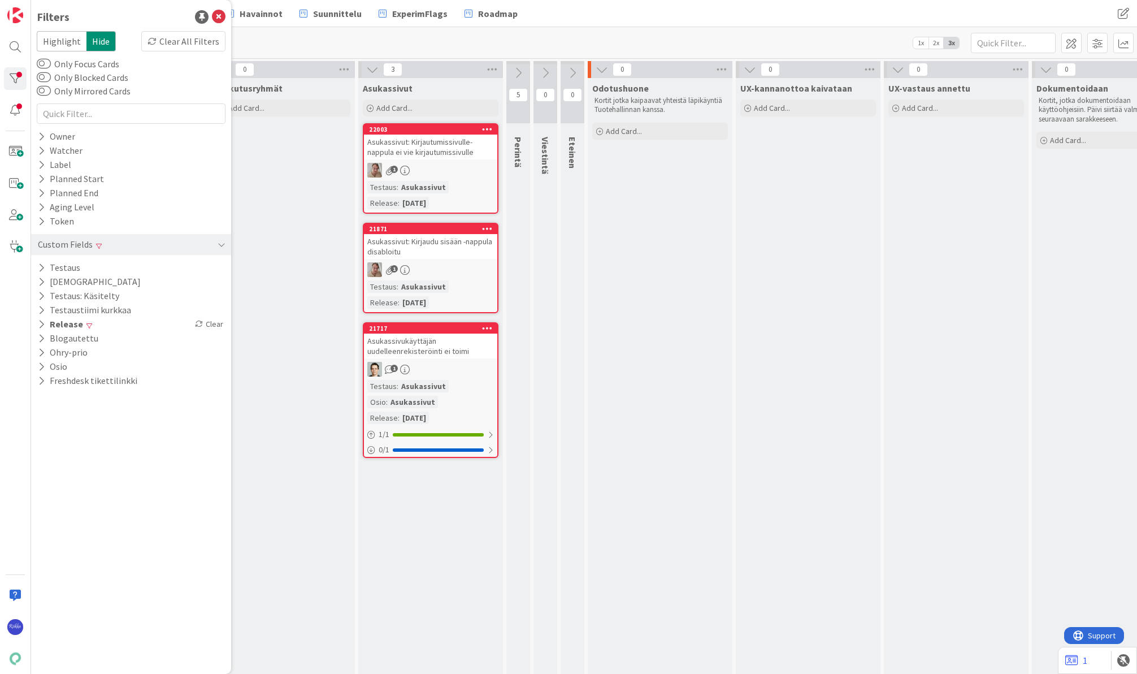
click at [42, 322] on icon at bounding box center [41, 324] width 7 height 10
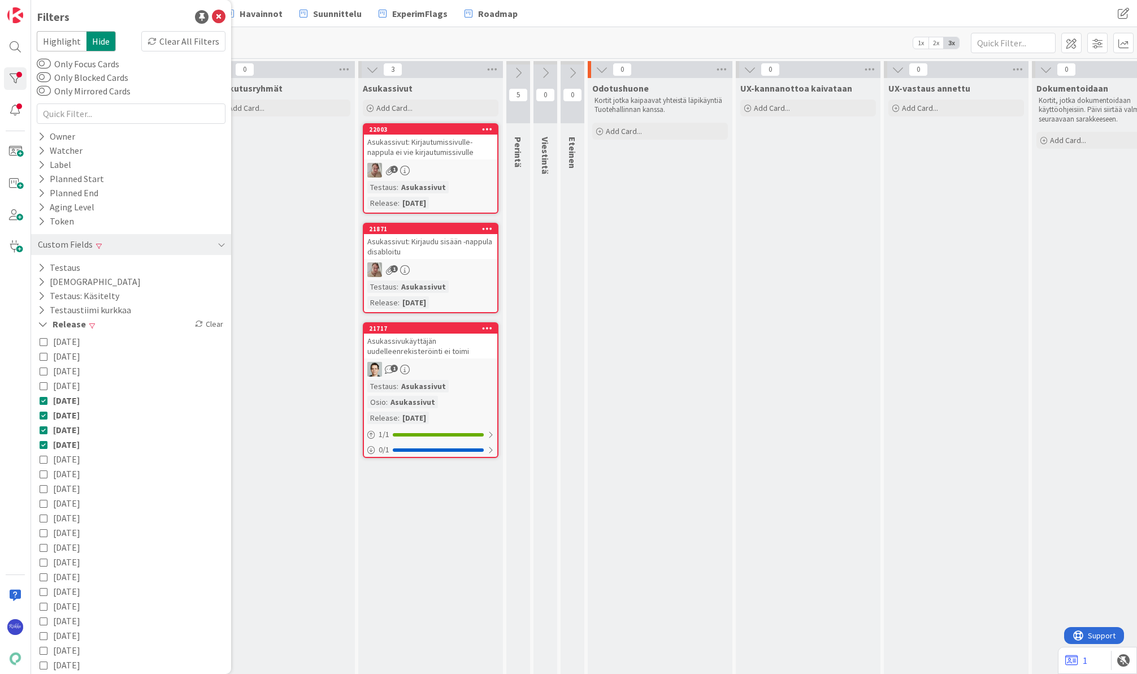
click at [205, 318] on div "Clear" at bounding box center [209, 324] width 33 height 14
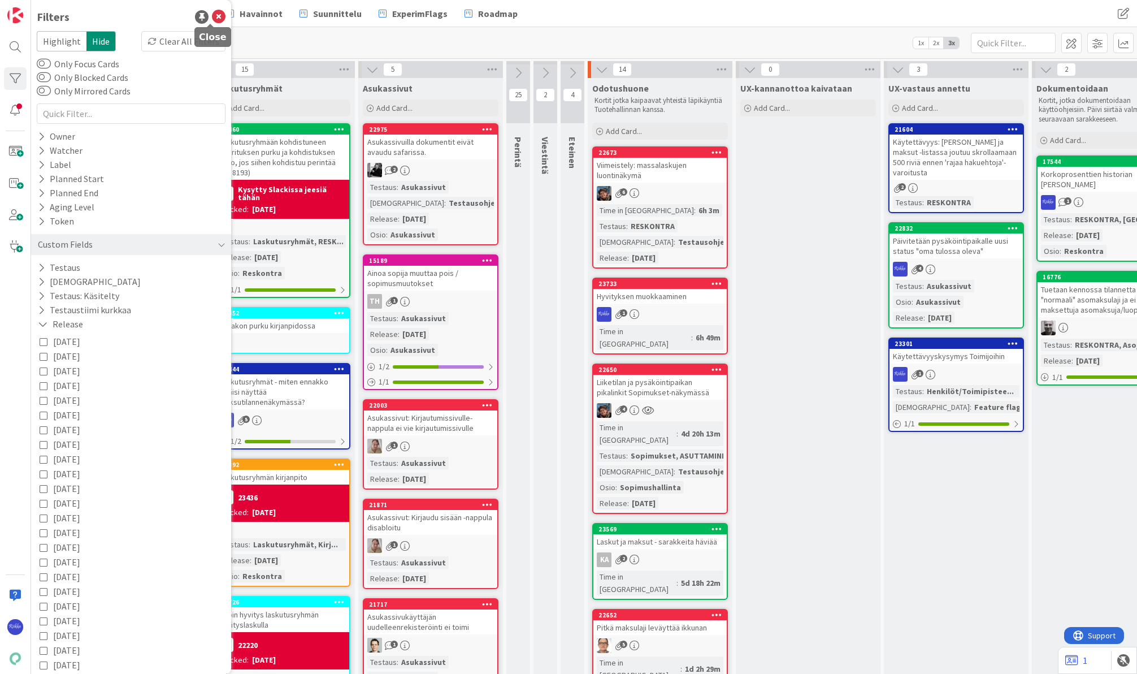
click at [212, 17] on icon at bounding box center [219, 17] width 14 height 14
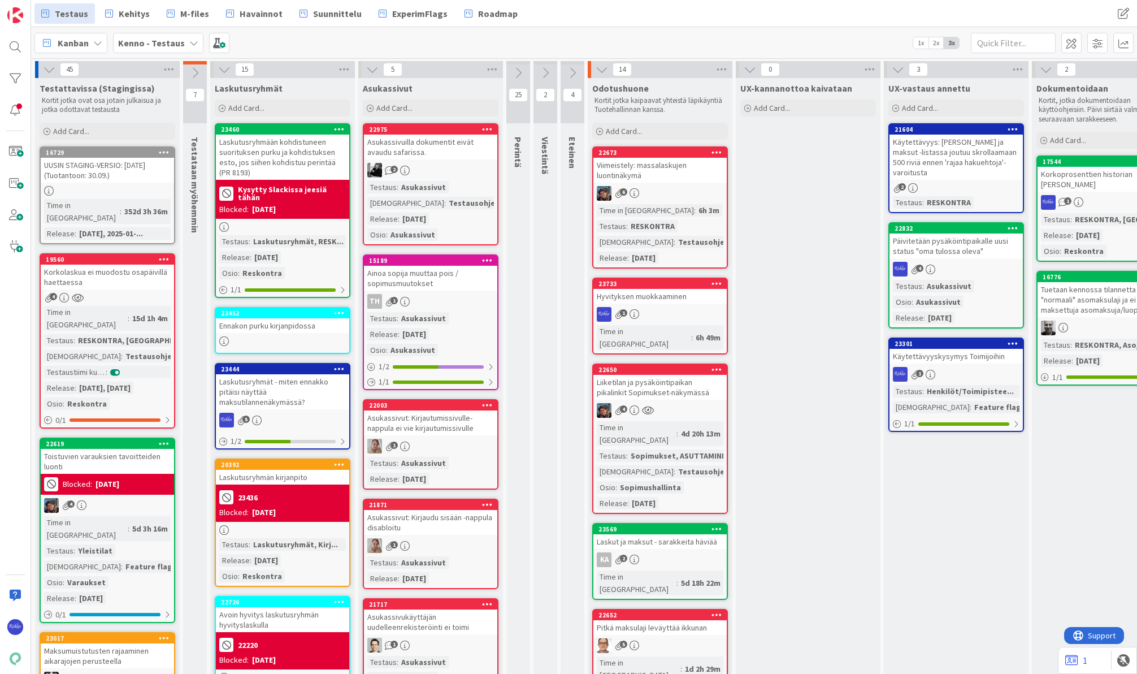
scroll to position [0, 140]
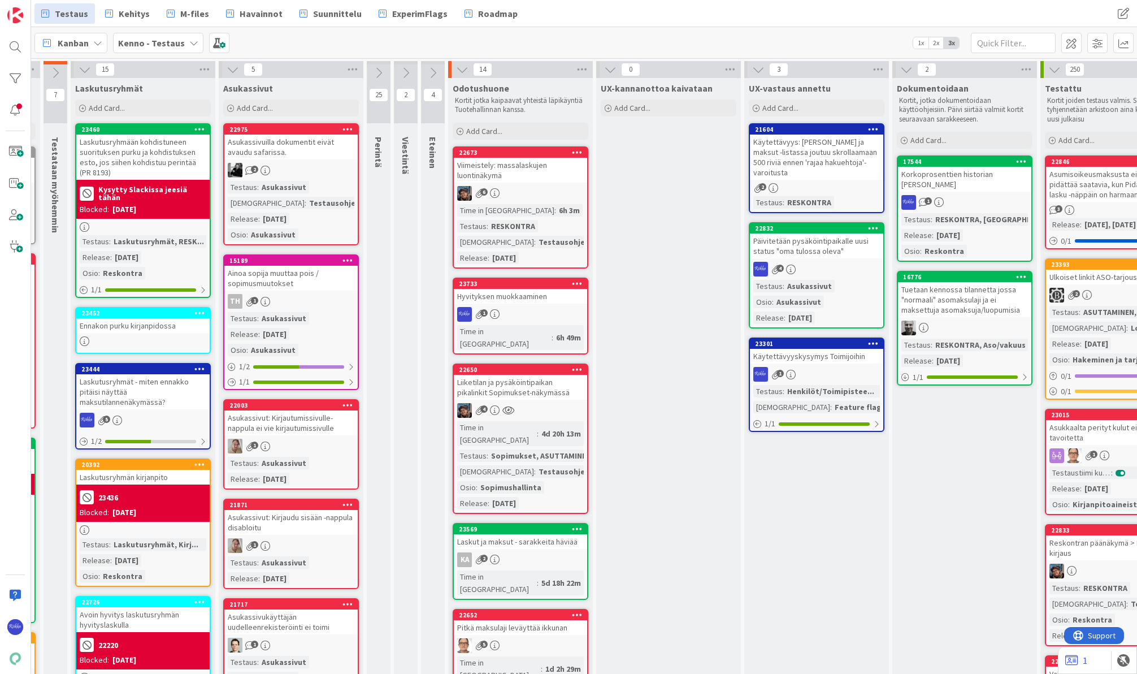
click at [830, 165] on div "Käytettävyys: Laskut ja maksut -listassa joutuu skrollaamaan 500 riviä ennen 'r…" at bounding box center [816, 156] width 133 height 45
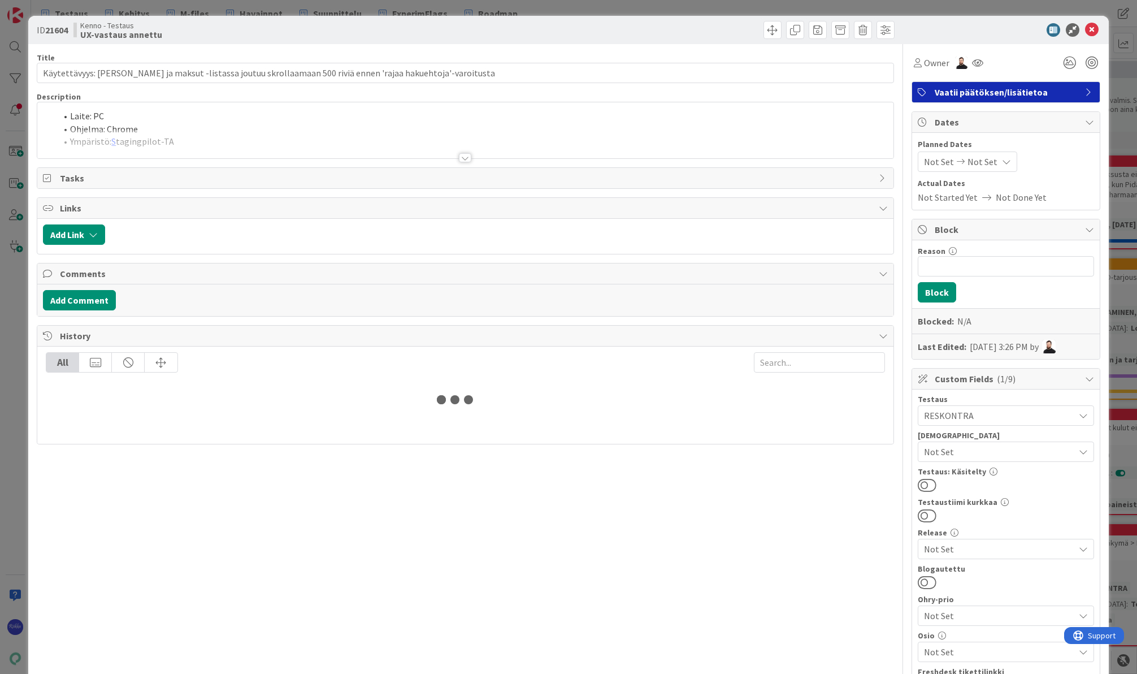
click at [461, 157] on div at bounding box center [465, 157] width 12 height 9
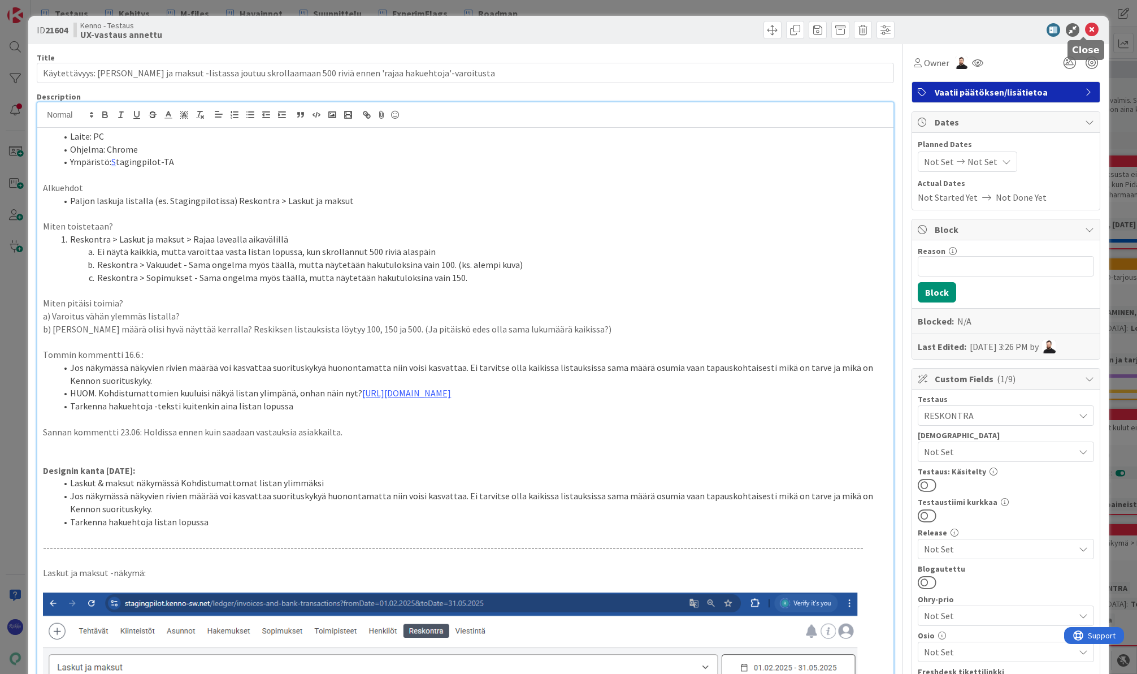
click at [923, 31] on icon at bounding box center [1092, 30] width 14 height 14
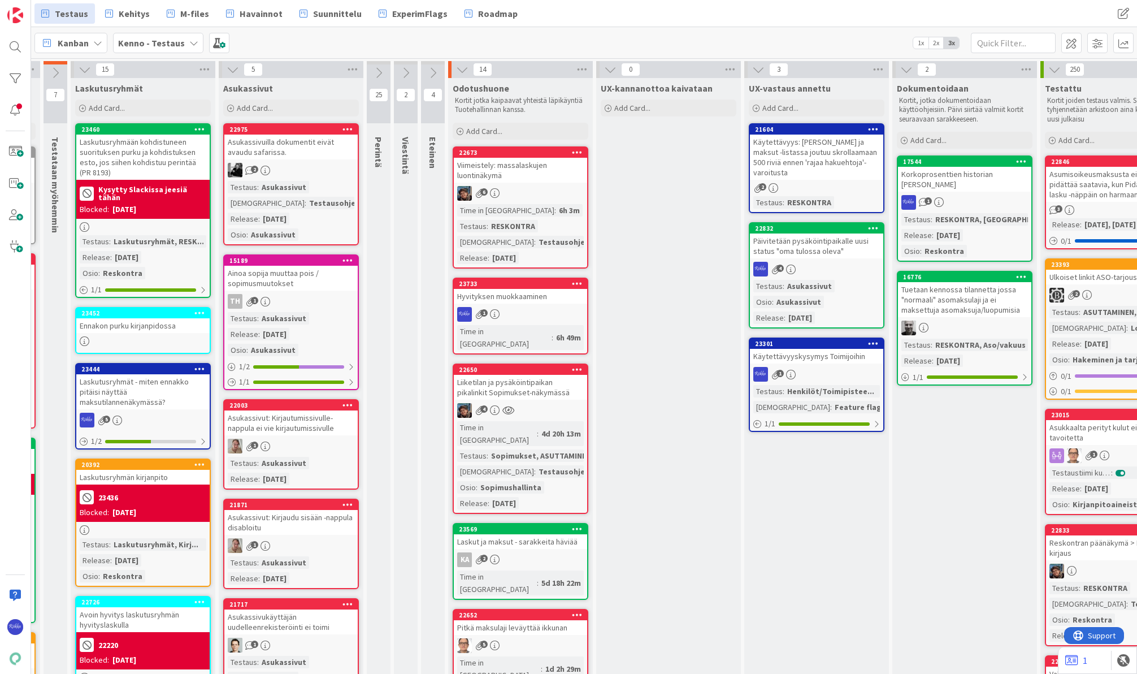
click at [823, 262] on div "4" at bounding box center [816, 269] width 133 height 15
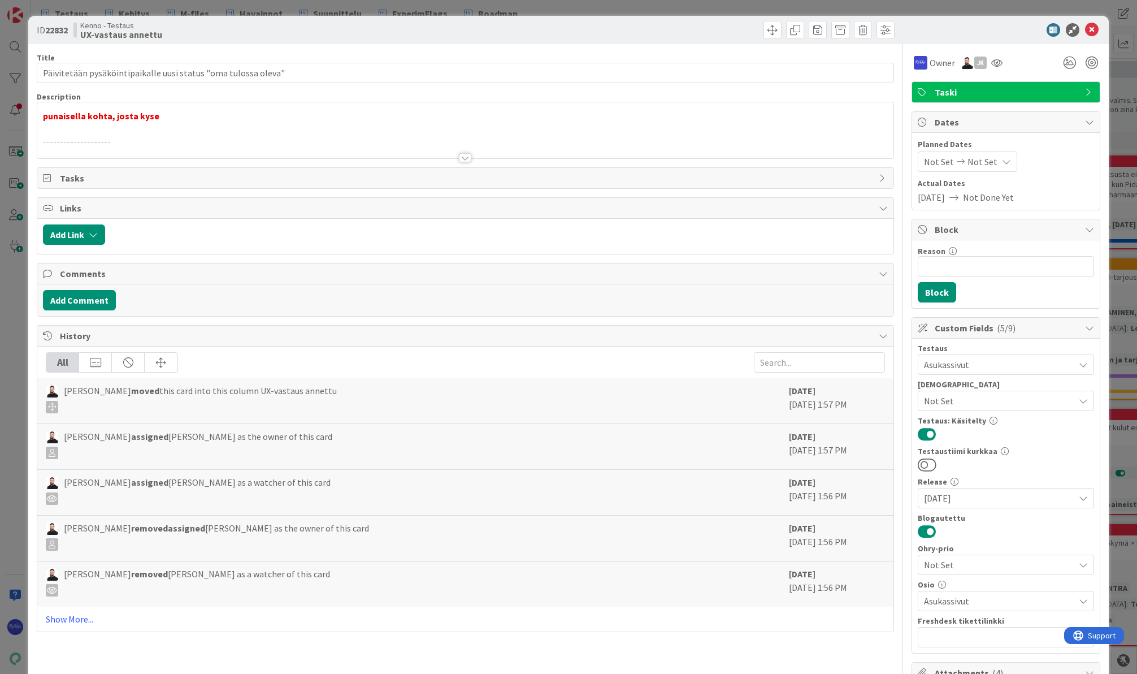
click at [463, 158] on div at bounding box center [465, 157] width 12 height 9
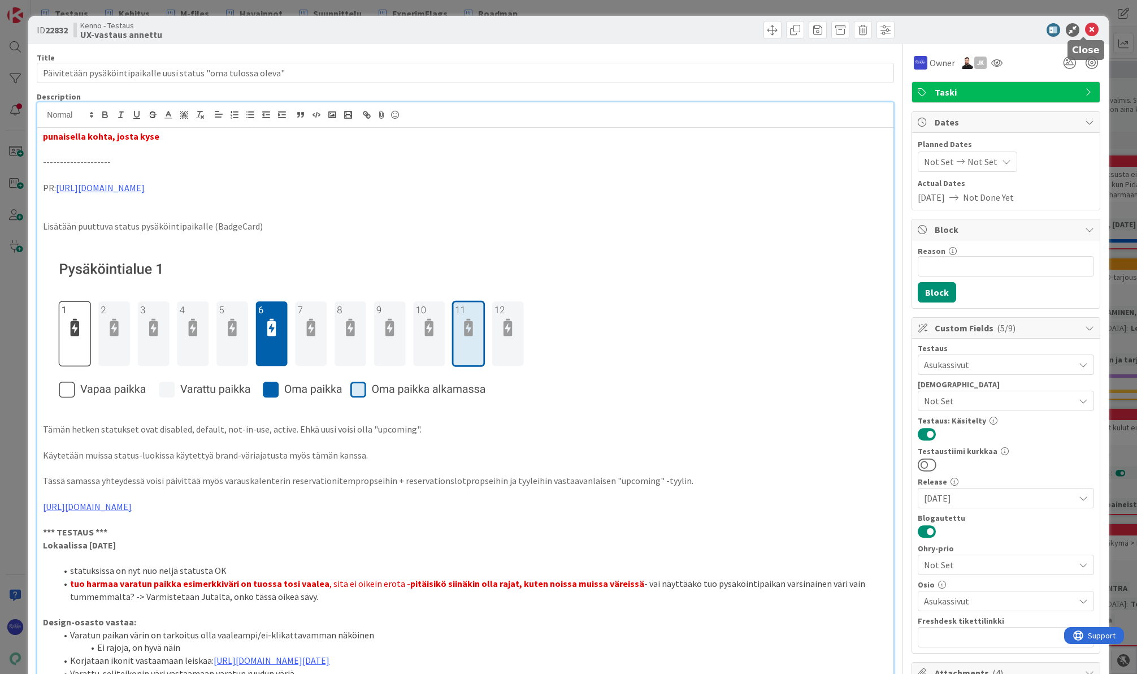
click at [923, 29] on icon at bounding box center [1092, 30] width 14 height 14
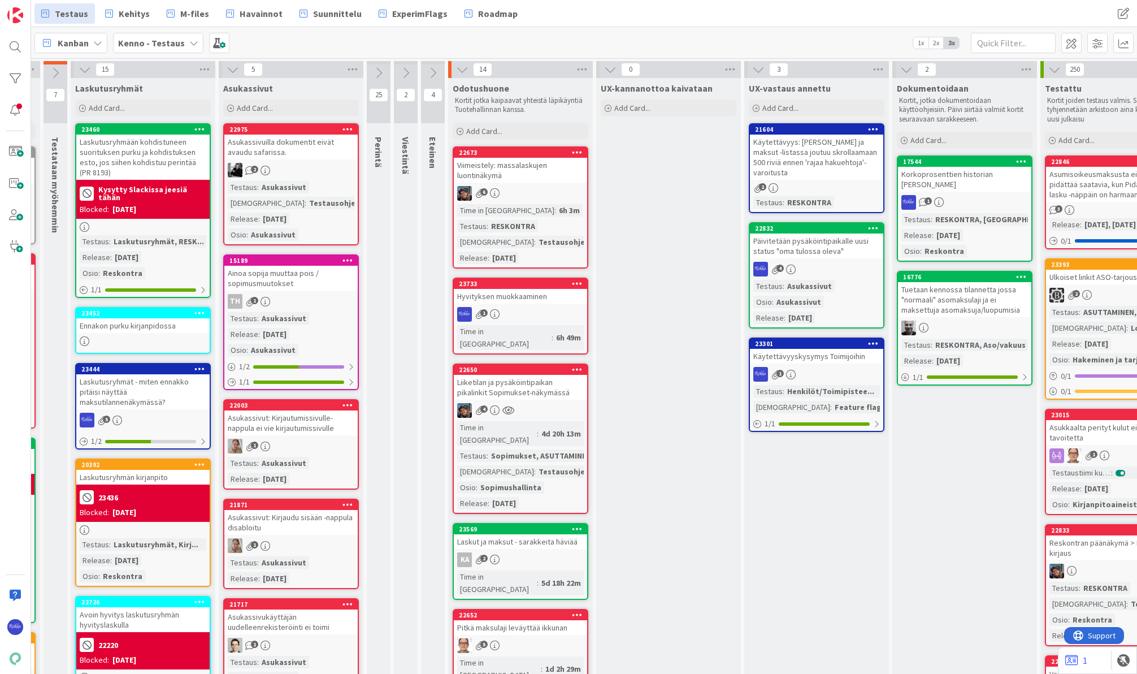
click at [827, 367] on div "1" at bounding box center [816, 374] width 133 height 15
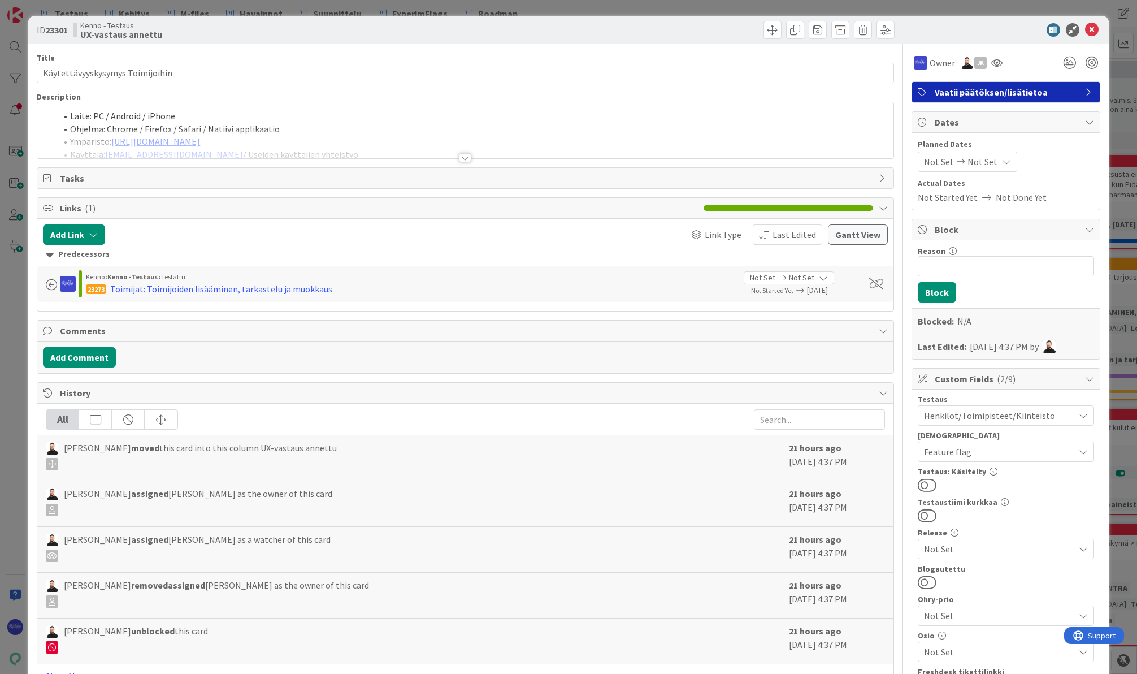
click at [463, 157] on div at bounding box center [465, 157] width 12 height 9
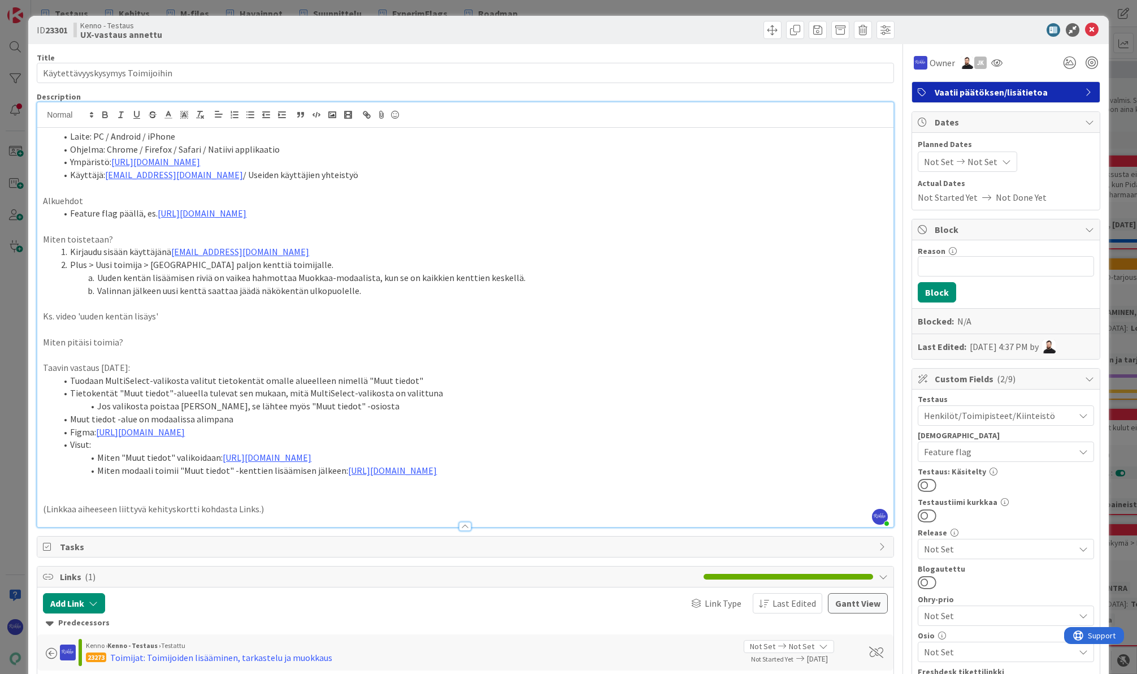
click at [185, 432] on link "https://www.figma.com/design/tVrM7F0dWYQn47os8szCQo/Teht%C3%A4v%C3%A4t-ja-kiint…" at bounding box center [140, 431] width 89 height 11
click at [376, 453] on link "https://www.figma.com/design/tVrM7F0dWYQn47os8szCQo/Teht%C3%A4v%C3%A4t-ja-kiint…" at bounding box center [357, 453] width 77 height 15
click at [810, 249] on li "Kirjaudu sisään käyttäjänä kenno.admin@pandia.fi" at bounding box center [472, 251] width 831 height 13
drag, startPoint x: 270, startPoint y: 523, endPoint x: 42, endPoint y: 523, distance: 227.7
click at [42, 523] on div "Laite: PC / Android / iPhone Ohjelma: Chrome / Firefox / Safari / Natiivi appli…" at bounding box center [465, 327] width 856 height 399
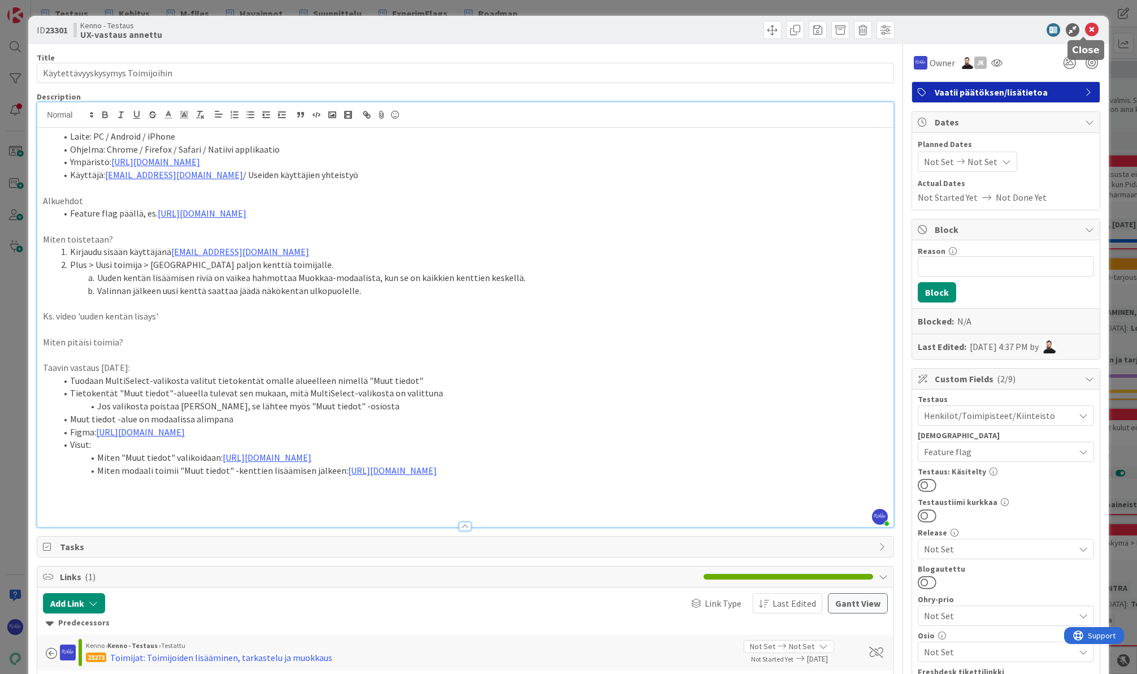
click at [923, 27] on icon at bounding box center [1092, 30] width 14 height 14
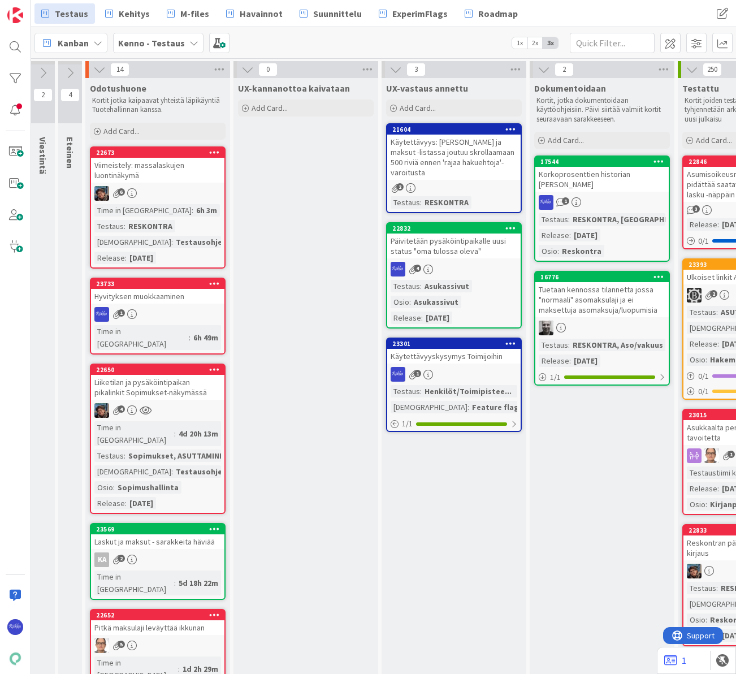
scroll to position [0, 661]
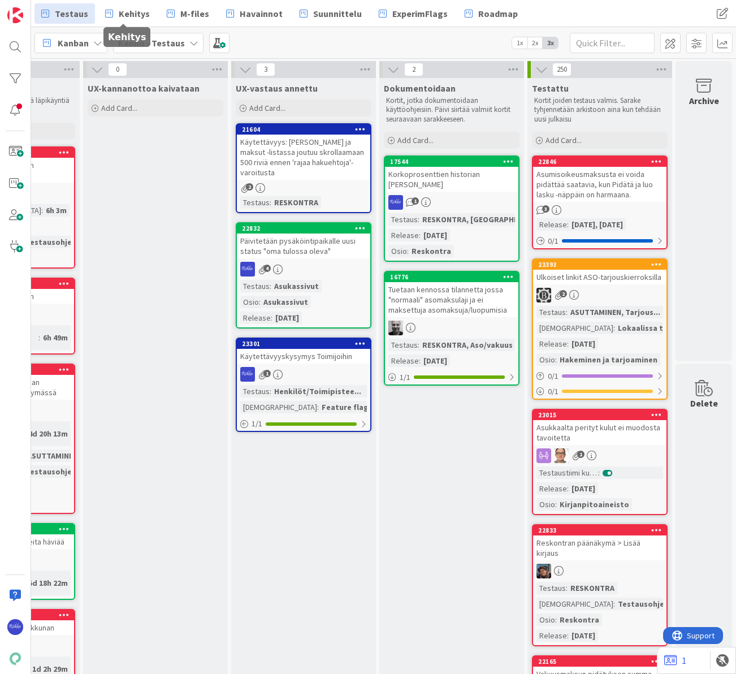
click at [129, 5] on link "Kehitys" at bounding box center [127, 13] width 58 height 20
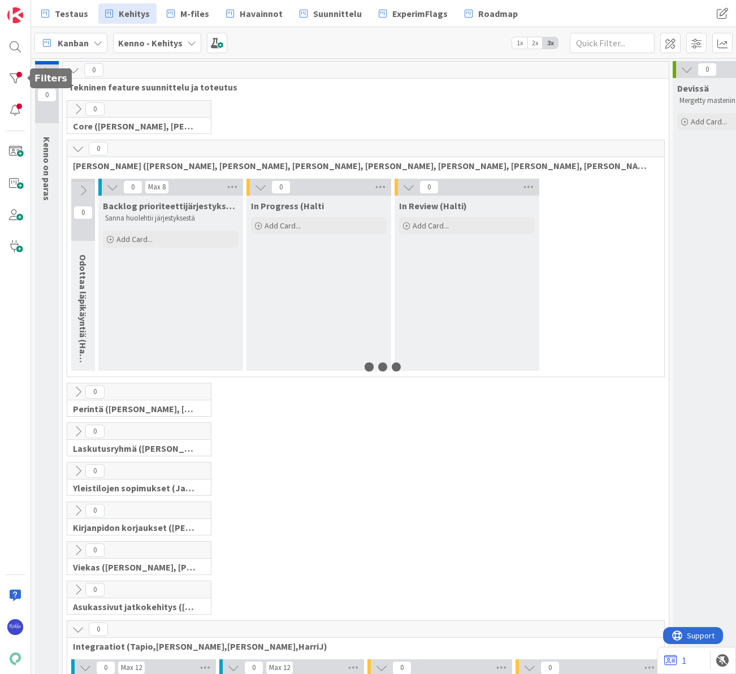
click at [11, 75] on div at bounding box center [15, 78] width 23 height 23
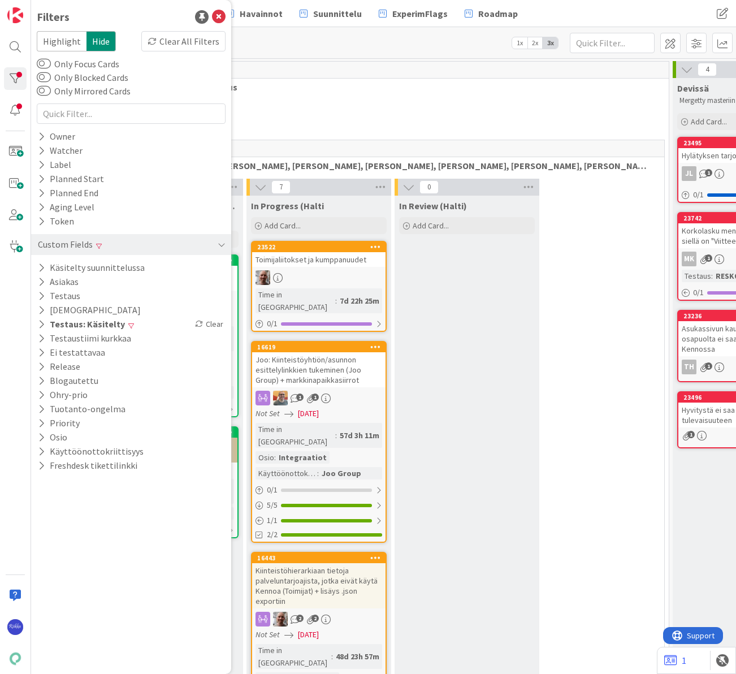
click at [195, 38] on div "Clear All Filters" at bounding box center [183, 41] width 84 height 20
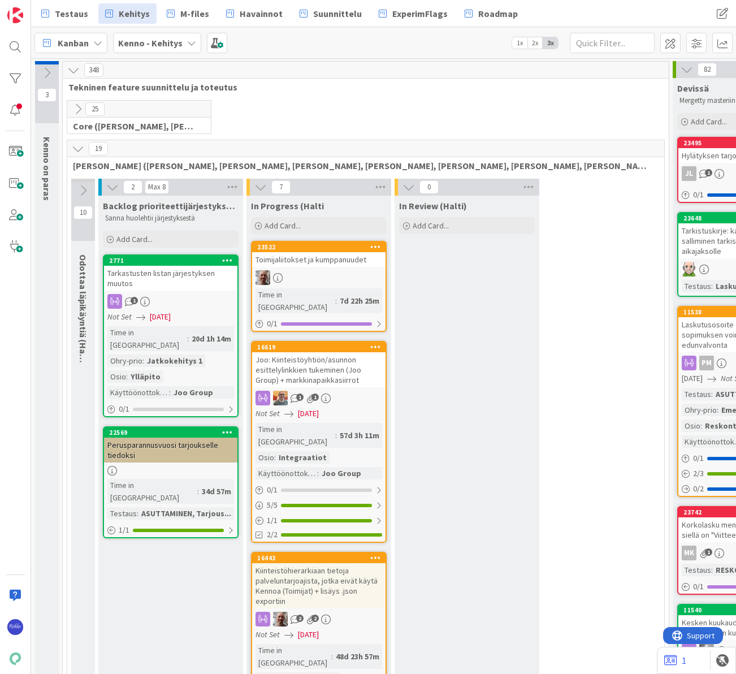
click at [83, 41] on span "Kanban" at bounding box center [73, 43] width 31 height 14
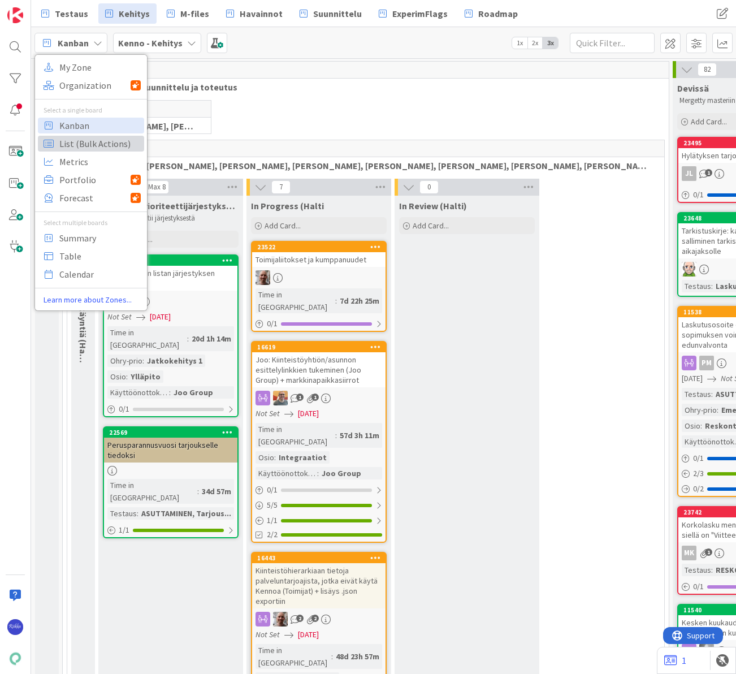
click at [87, 147] on span "List (Bulk Actions)" at bounding box center [99, 143] width 81 height 17
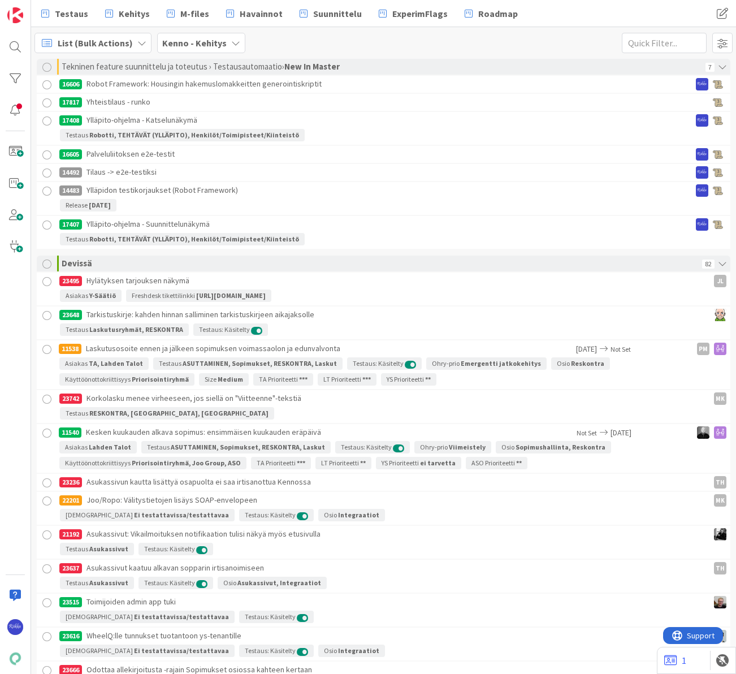
scroll to position [12350, 0]
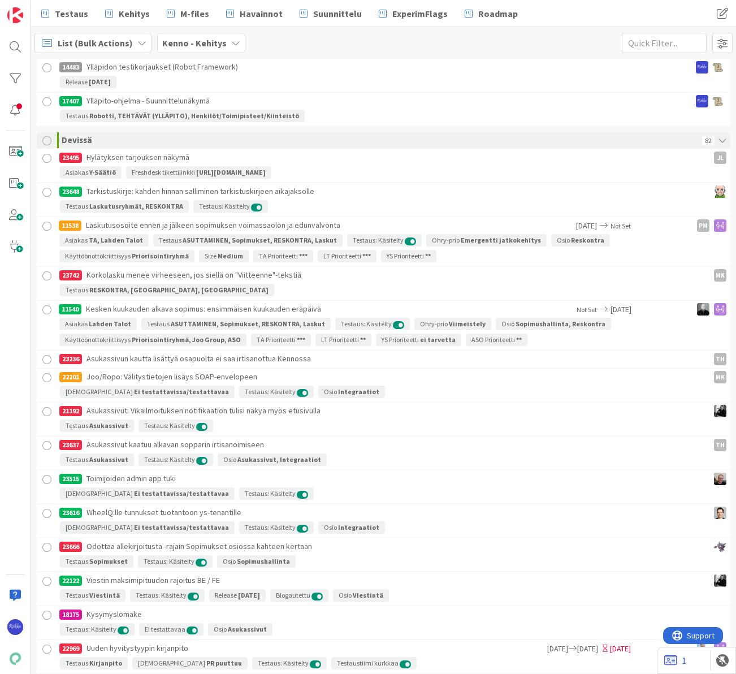
click at [47, 141] on div at bounding box center [46, 140] width 9 height 9
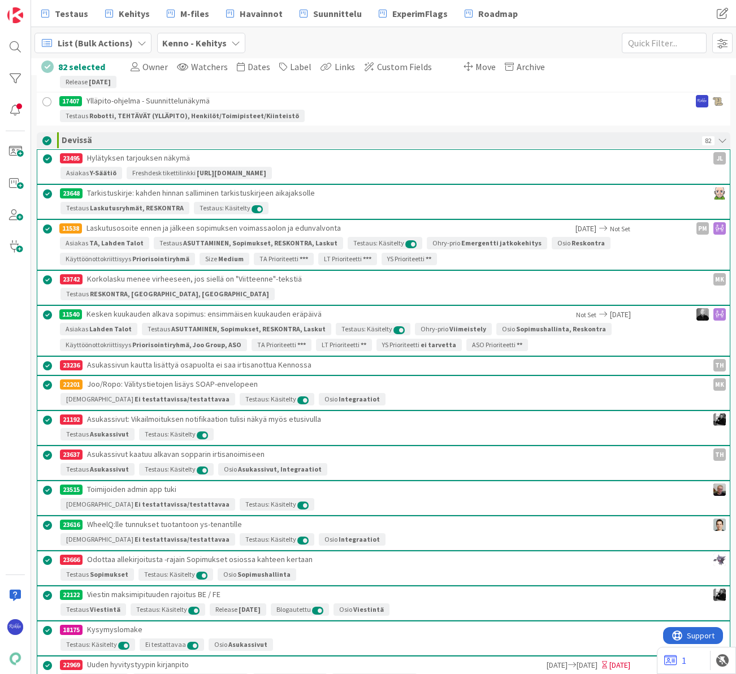
click at [402, 71] on span "Custom Fields" at bounding box center [404, 66] width 55 height 11
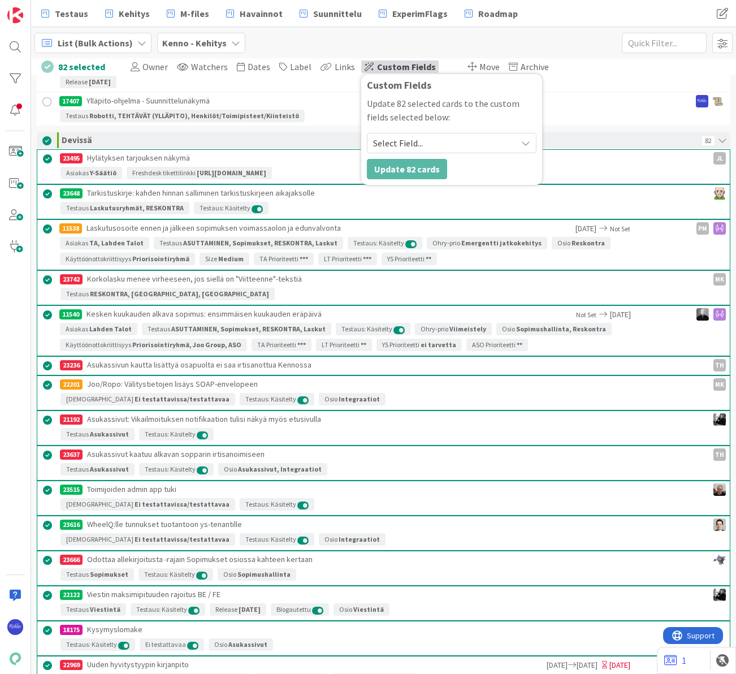
click at [472, 142] on span "Select Field..." at bounding box center [442, 143] width 138 height 16
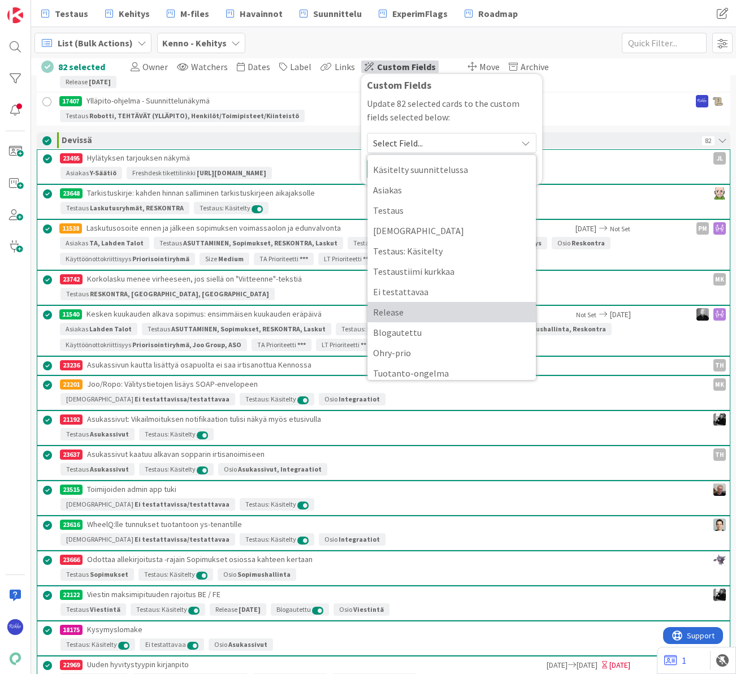
click at [442, 303] on span "Release" at bounding box center [451, 311] width 157 height 17
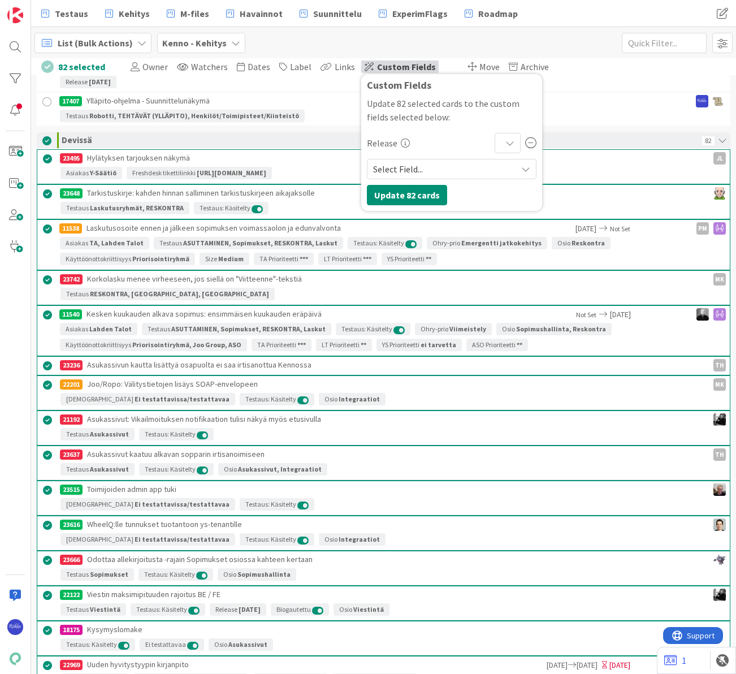
click at [505, 147] on icon at bounding box center [509, 142] width 9 height 9
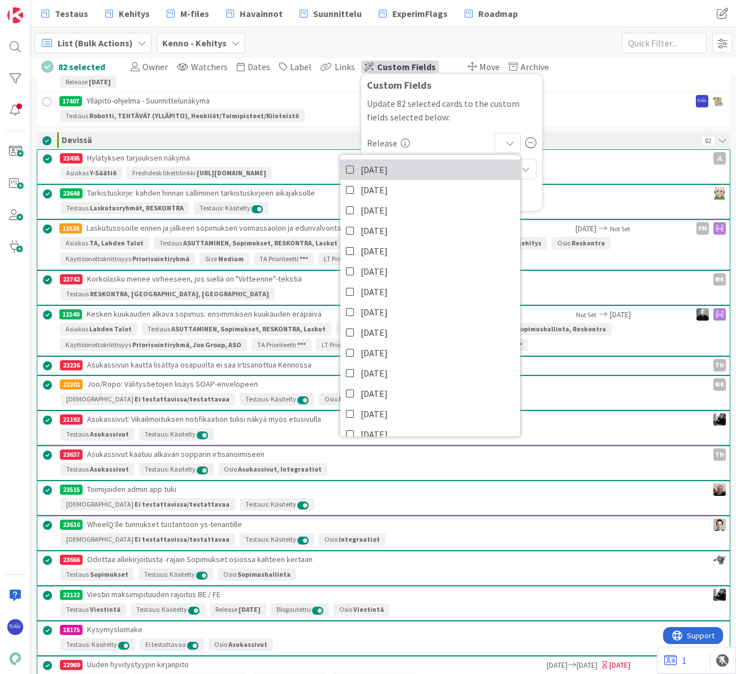
click at [364, 167] on span "[DATE]" at bounding box center [374, 169] width 27 height 17
click at [496, 114] on p "Update 82 selected cards to the custom fields selected below:" at bounding box center [452, 110] width 170 height 27
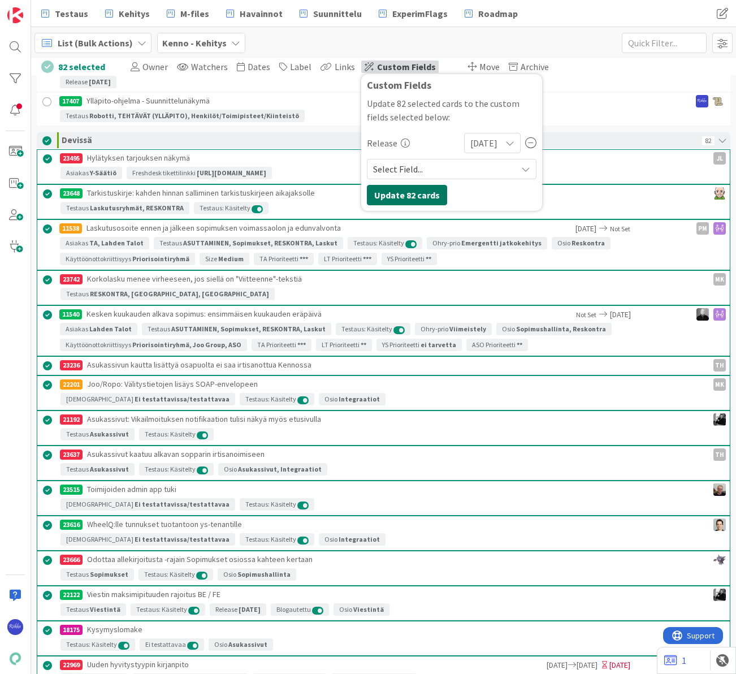
click at [392, 193] on button "Update 82 cards" at bounding box center [407, 195] width 80 height 20
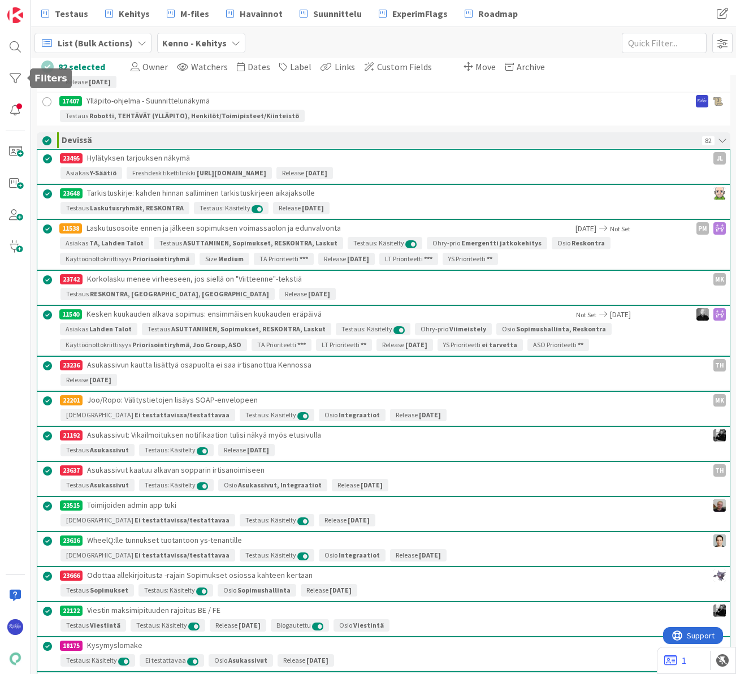
click at [15, 74] on div at bounding box center [15, 78] width 23 height 23
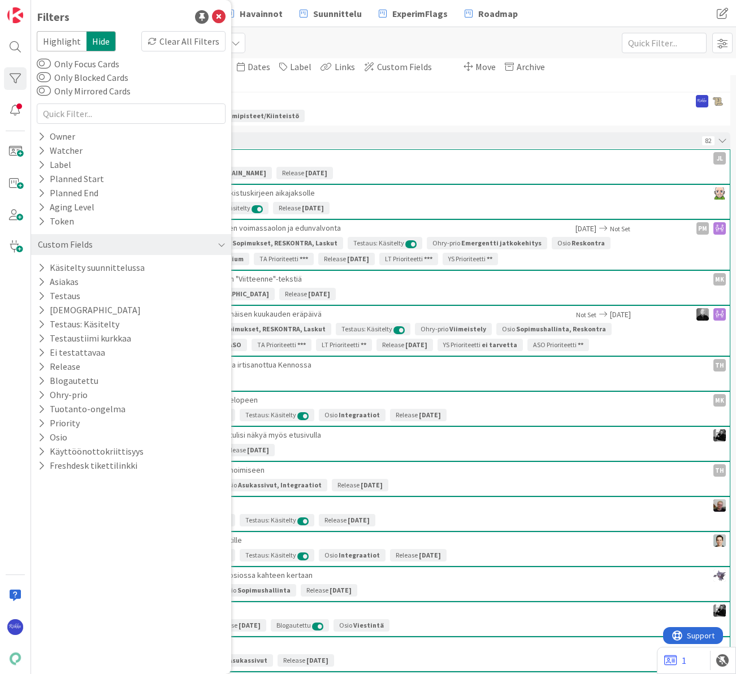
click at [42, 365] on icon at bounding box center [41, 367] width 7 height 10
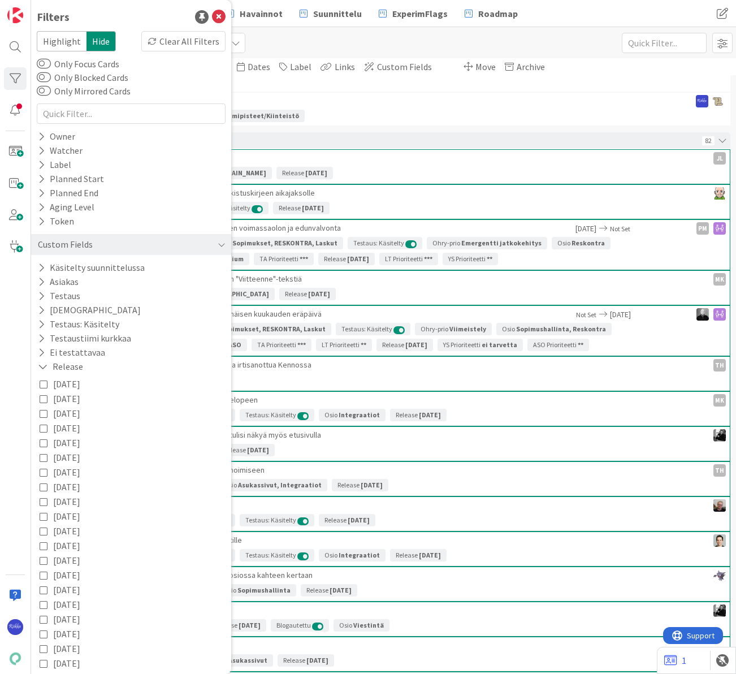
click at [44, 384] on icon at bounding box center [44, 384] width 8 height 8
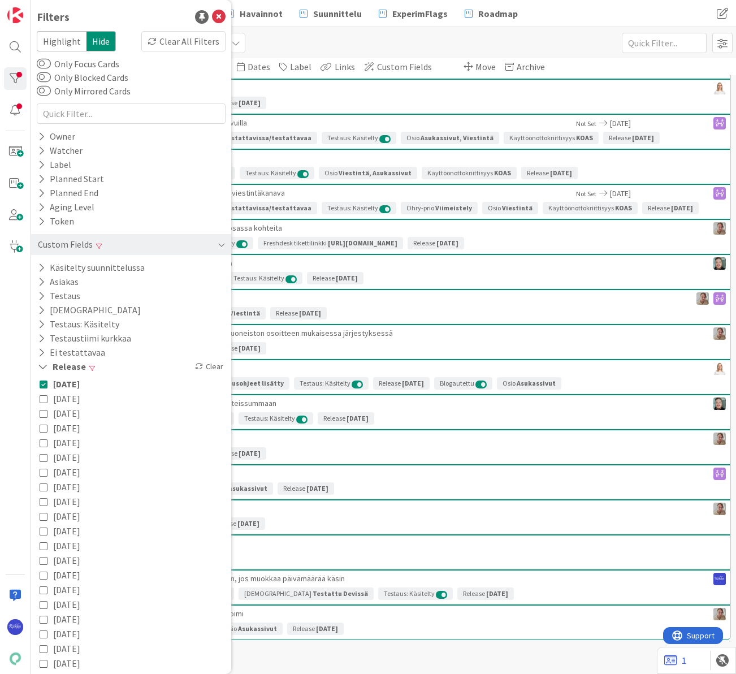
scroll to position [2286, 0]
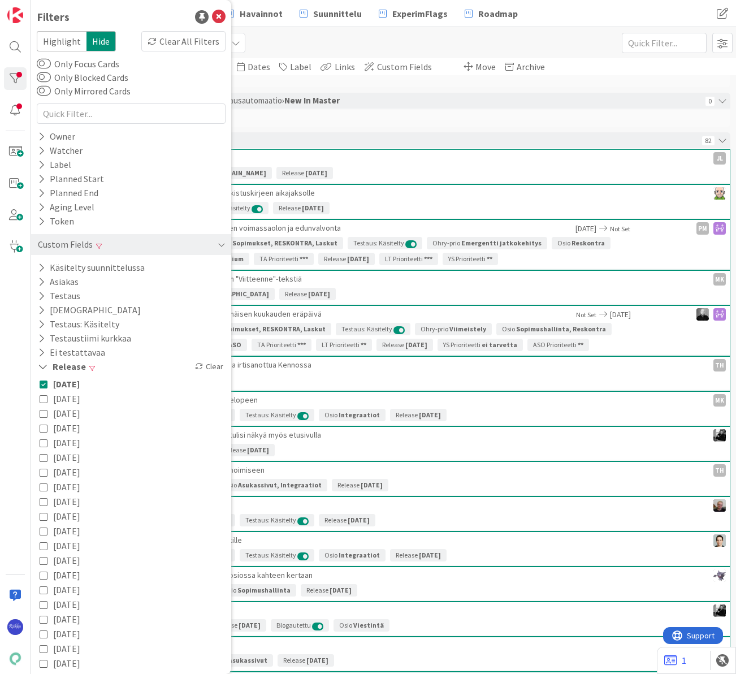
click at [411, 116] on div "No cards to display" at bounding box center [383, 118] width 693 height 17
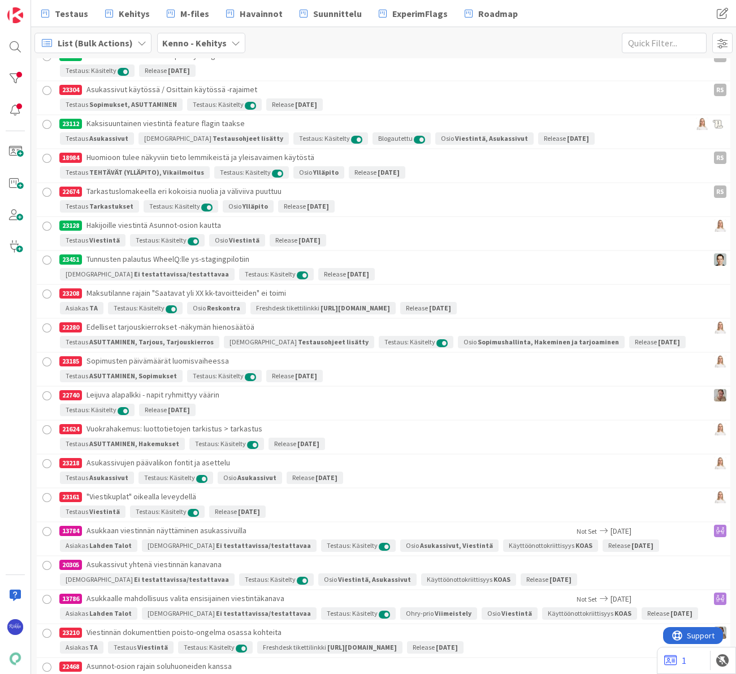
scroll to position [4639, 0]
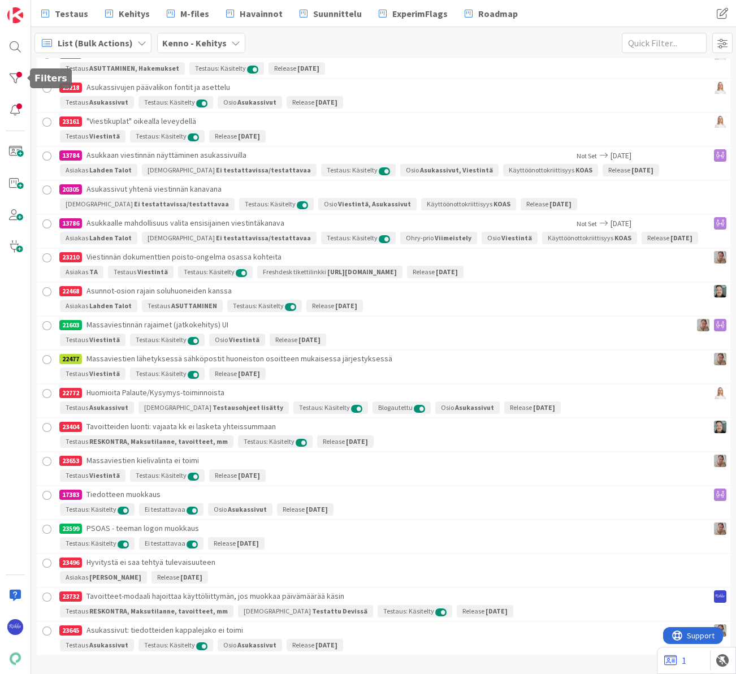
click at [8, 75] on div at bounding box center [15, 78] width 23 height 23
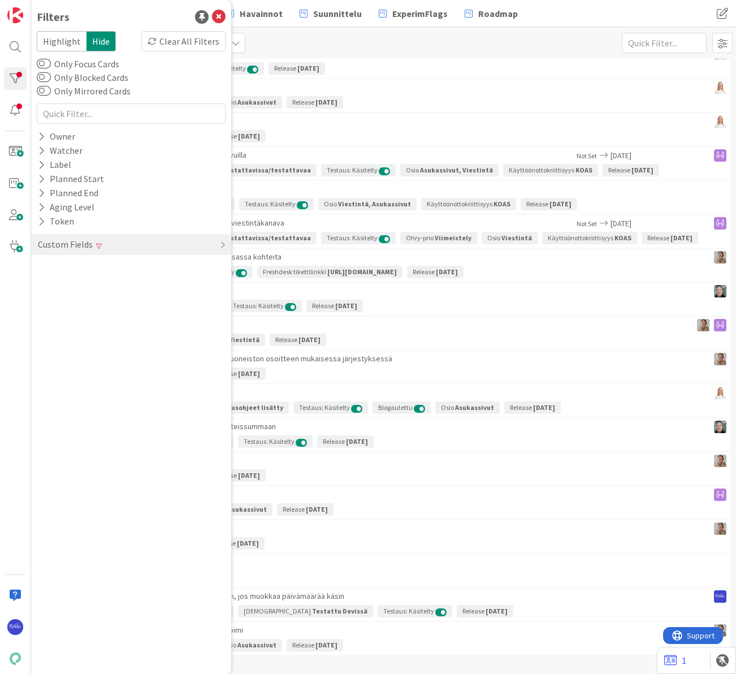
click at [99, 242] on span at bounding box center [99, 245] width 6 height 7
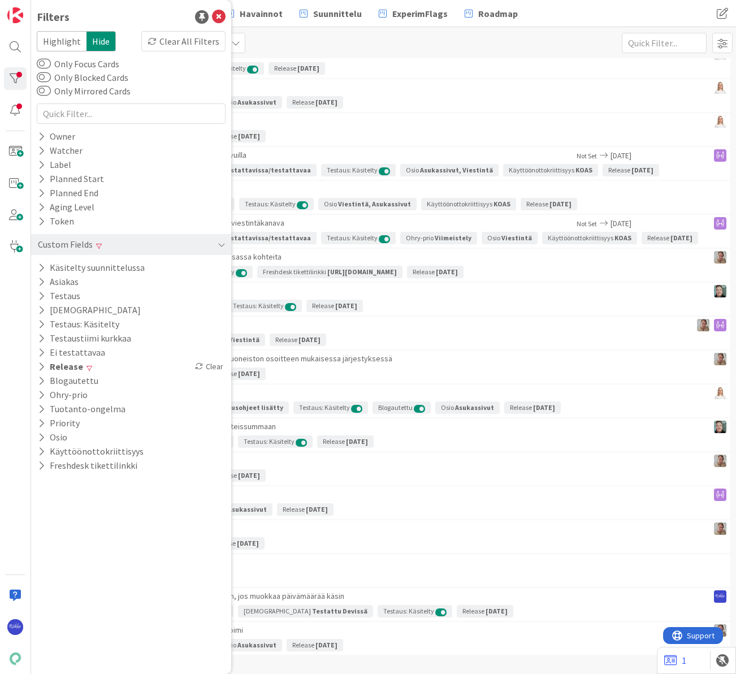
click at [38, 351] on icon at bounding box center [41, 353] width 7 height 10
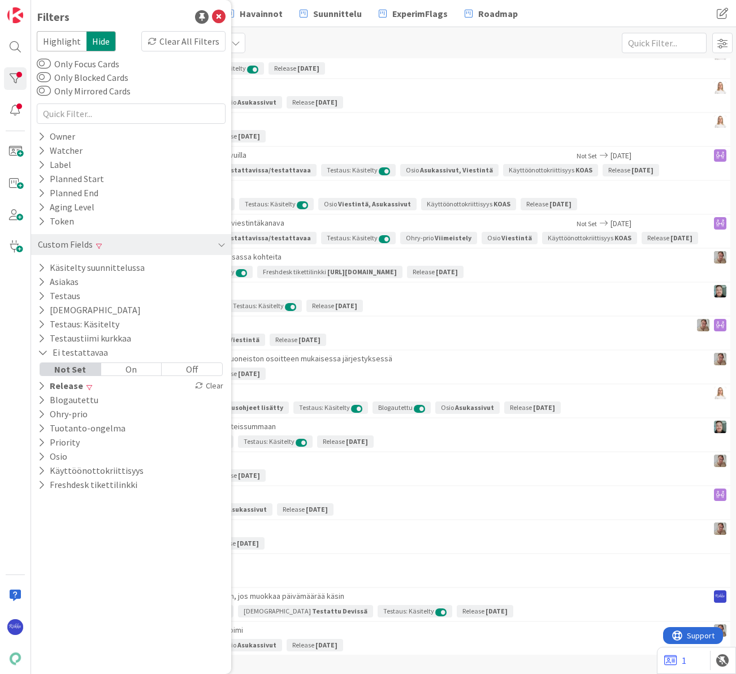
click at [128, 368] on div "On" at bounding box center [131, 369] width 61 height 12
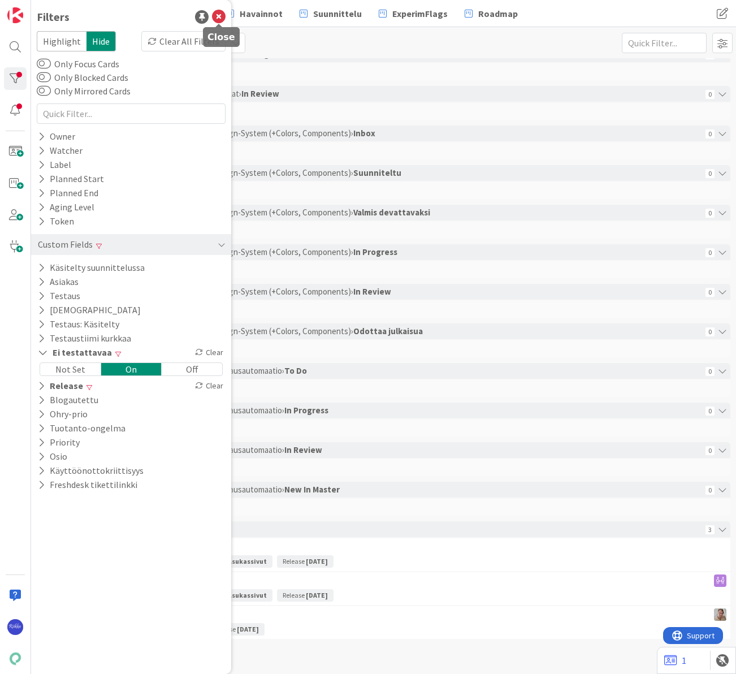
click at [220, 19] on icon at bounding box center [219, 17] width 14 height 14
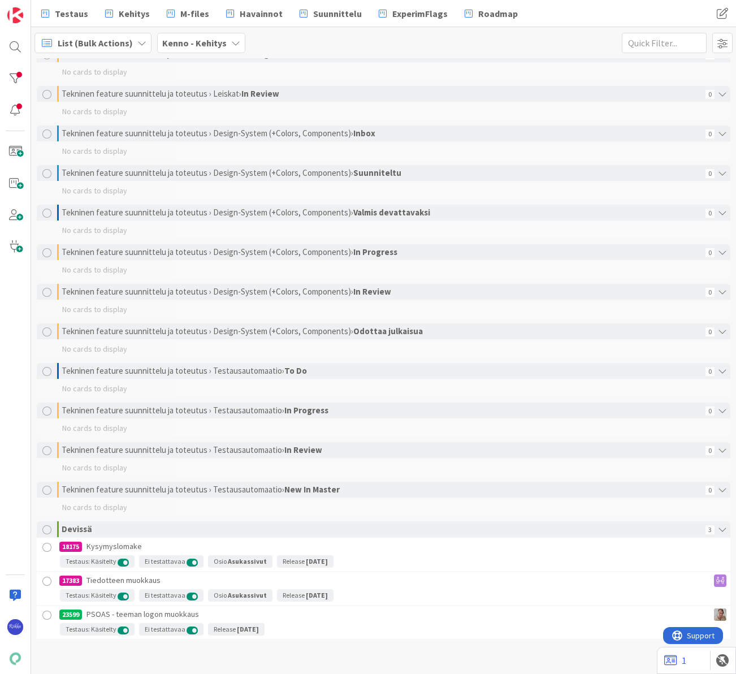
click at [48, 545] on div at bounding box center [47, 547] width 14 height 14
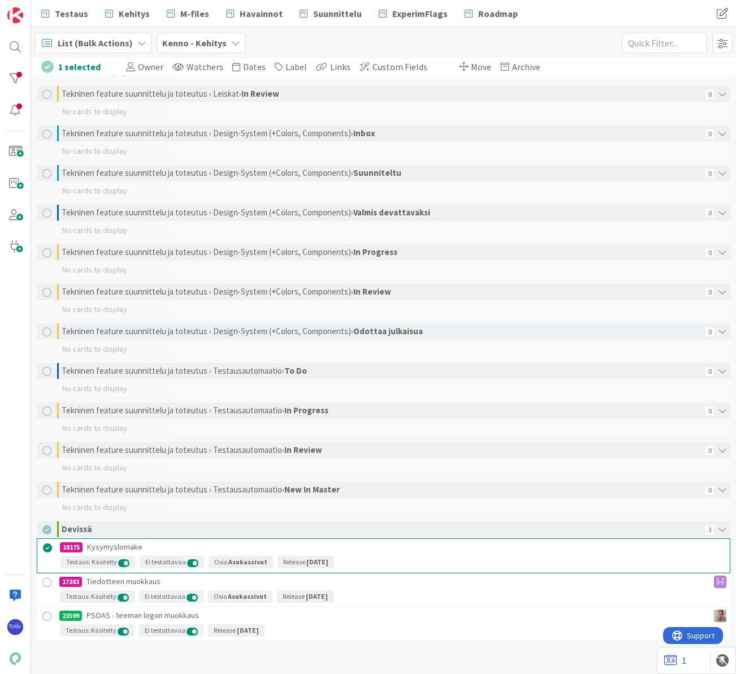
click at [46, 580] on div at bounding box center [47, 582] width 14 height 14
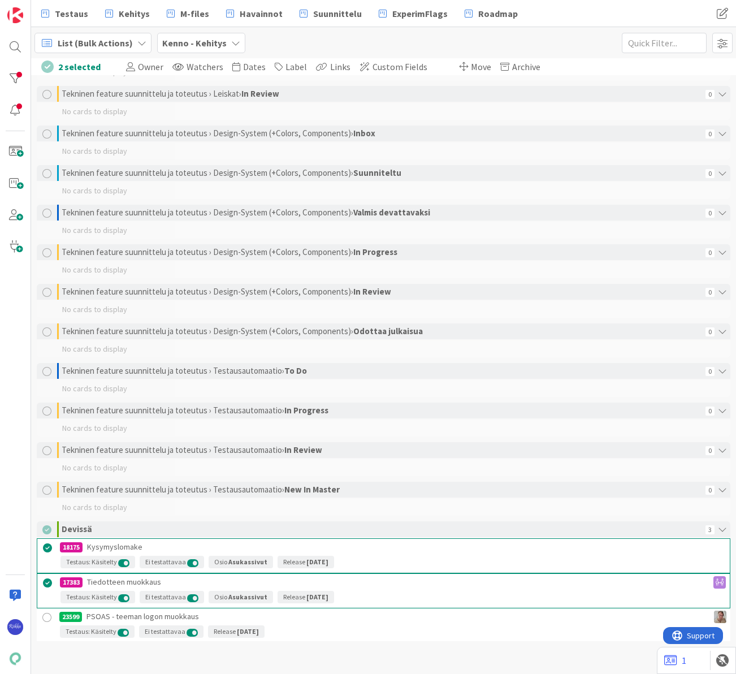
click at [46, 617] on div at bounding box center [47, 617] width 14 height 14
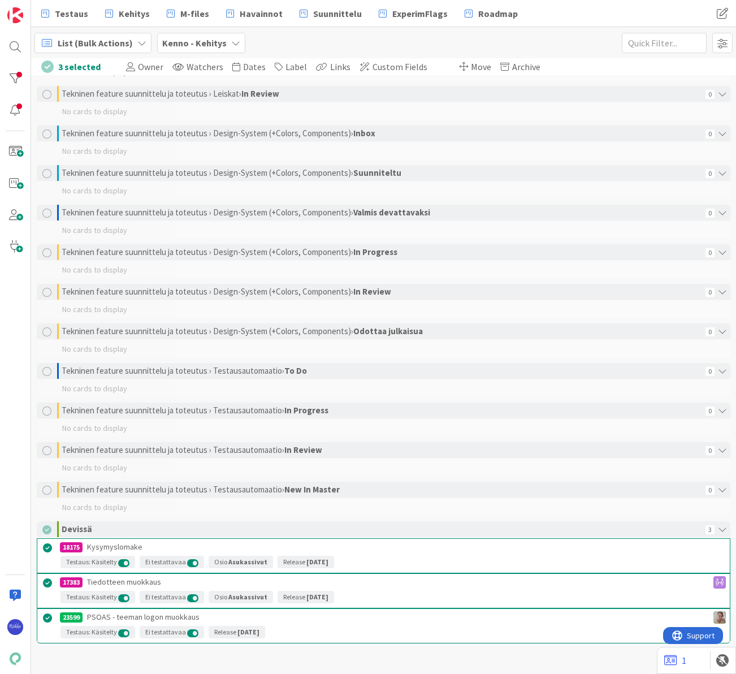
click at [473, 67] on span "Move" at bounding box center [481, 66] width 20 height 11
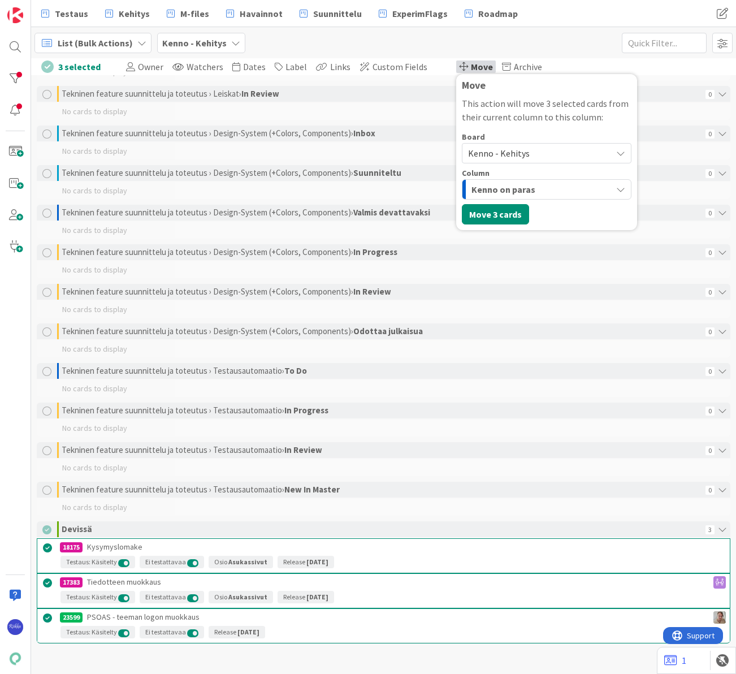
click at [532, 150] on span "Kenno - Kehitys" at bounding box center [537, 153] width 138 height 16
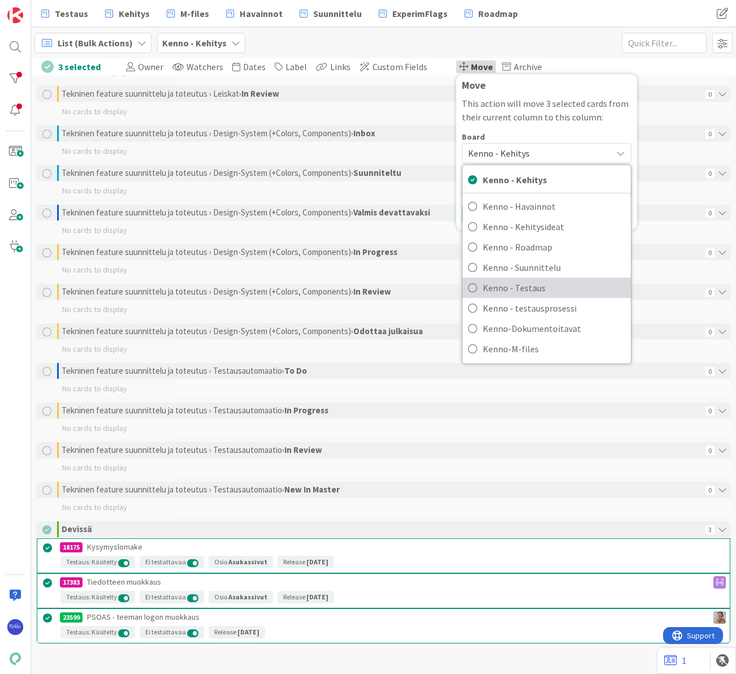
click at [542, 285] on span "Kenno - Testaus" at bounding box center [554, 287] width 142 height 17
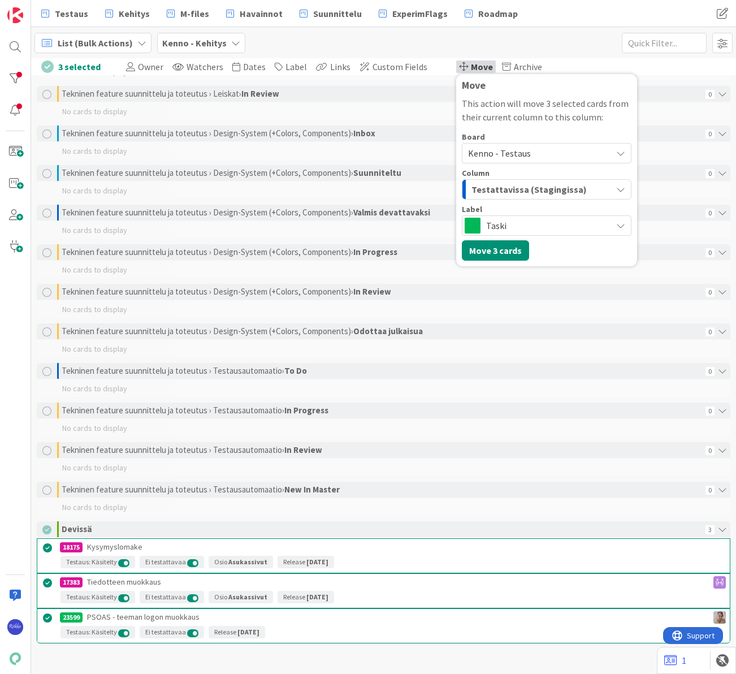
click at [580, 49] on div "List (Bulk Actions) Kenno - Kehitys 1x 2x 3x" at bounding box center [383, 42] width 705 height 31
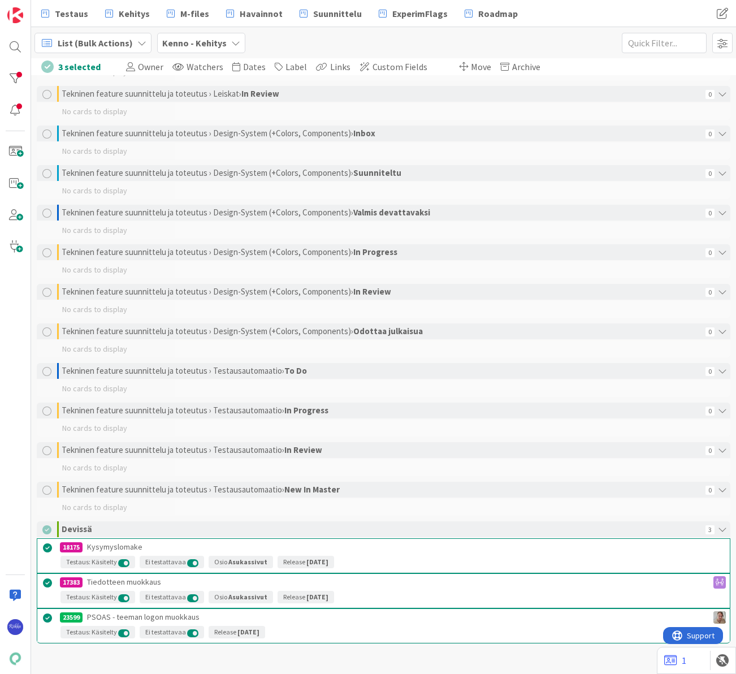
click at [48, 617] on div at bounding box center [48, 618] width 14 height 14
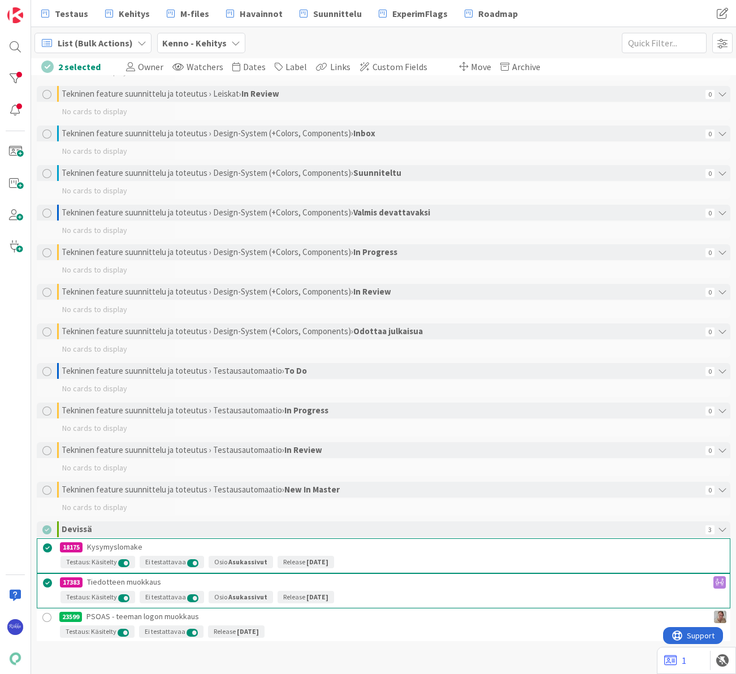
click at [472, 66] on span "Move" at bounding box center [481, 66] width 20 height 11
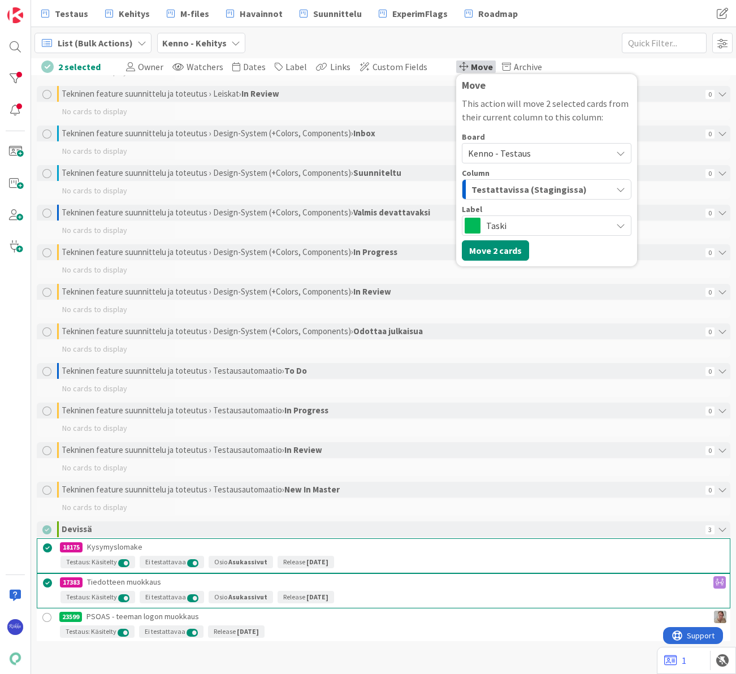
click at [542, 189] on span "Testattavissa (Stagingissa)" at bounding box center [528, 189] width 115 height 15
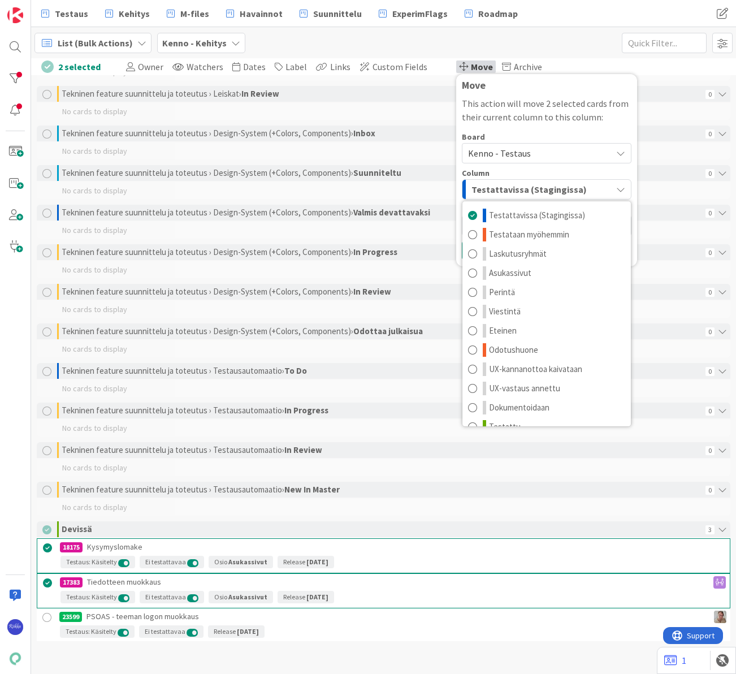
scroll to position [15, 0]
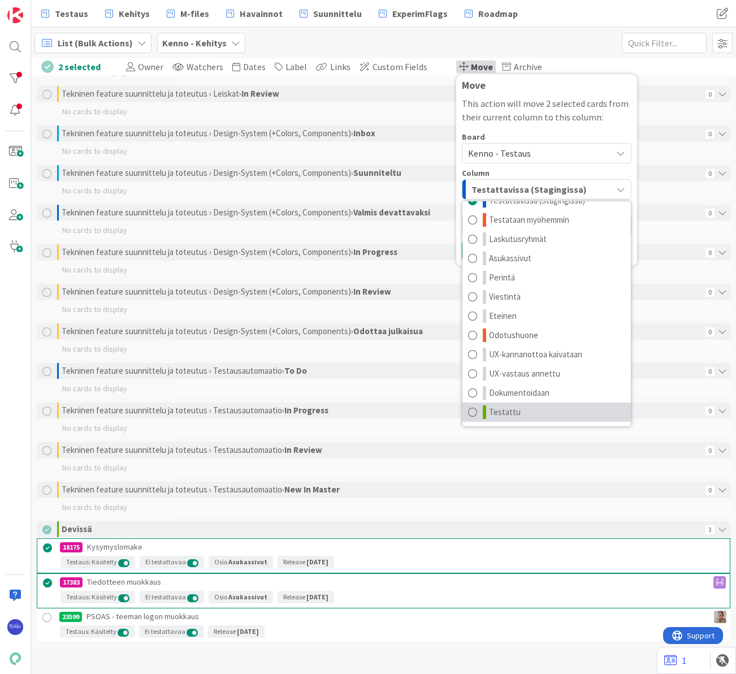
click at [526, 406] on link "Testattu" at bounding box center [546, 411] width 168 height 19
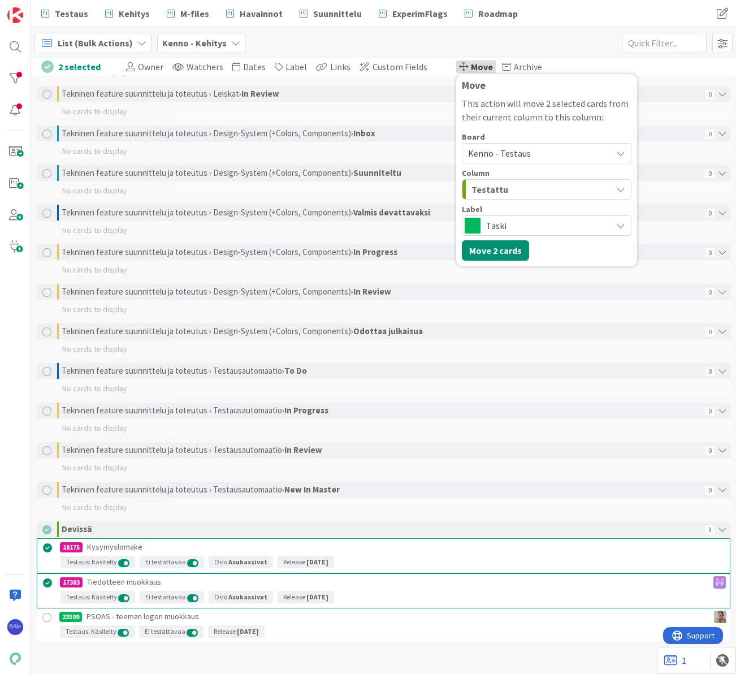
click at [568, 221] on span "Taski" at bounding box center [546, 226] width 120 height 16
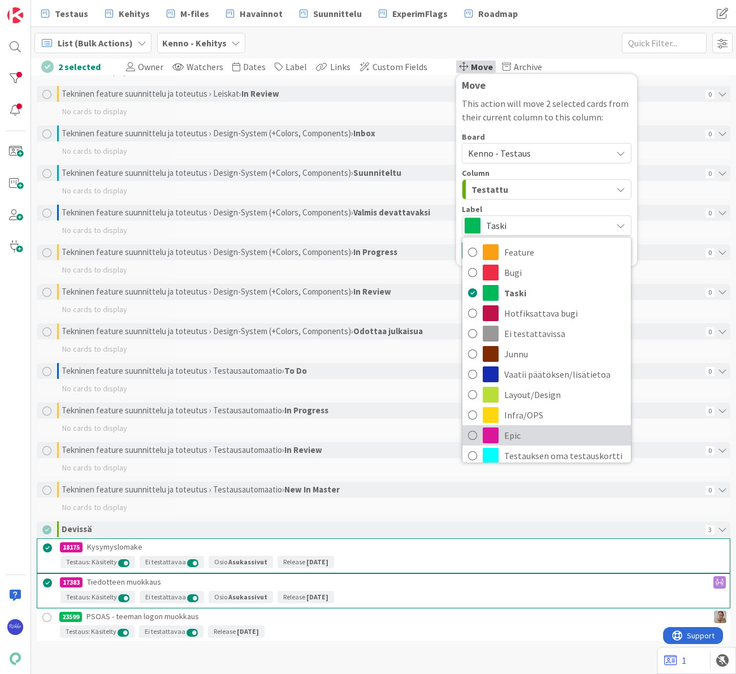
click at [528, 426] on link "Epic" at bounding box center [546, 435] width 168 height 20
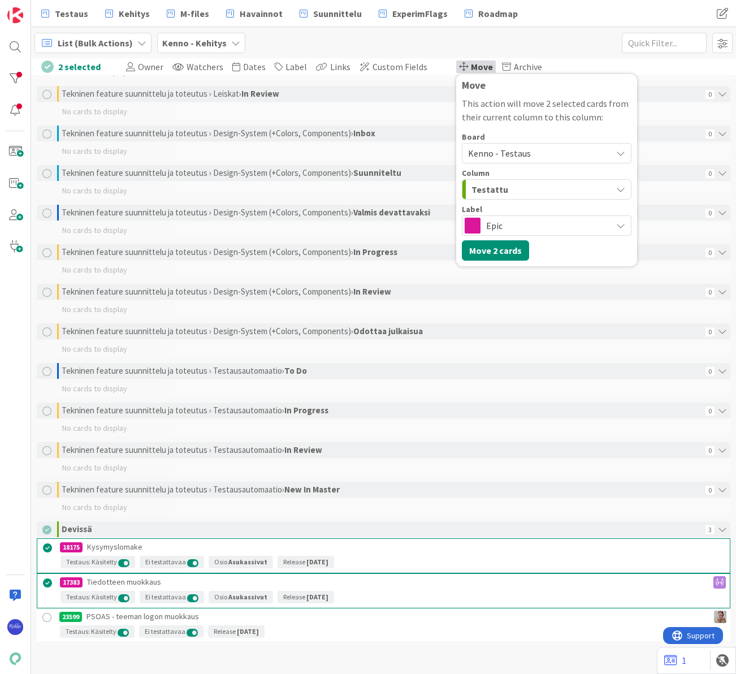
click at [579, 129] on div "This action will move 2 selected cards from their current column to this column…" at bounding box center [547, 179] width 170 height 164
click at [492, 251] on button "Move 2 cards" at bounding box center [495, 250] width 67 height 20
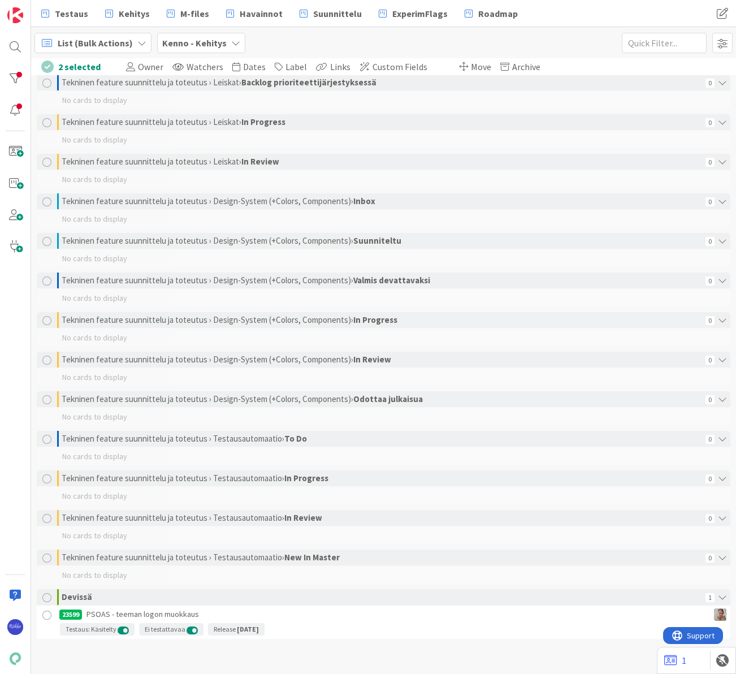
scroll to position [1829, 0]
click at [48, 614] on div at bounding box center [47, 615] width 14 height 14
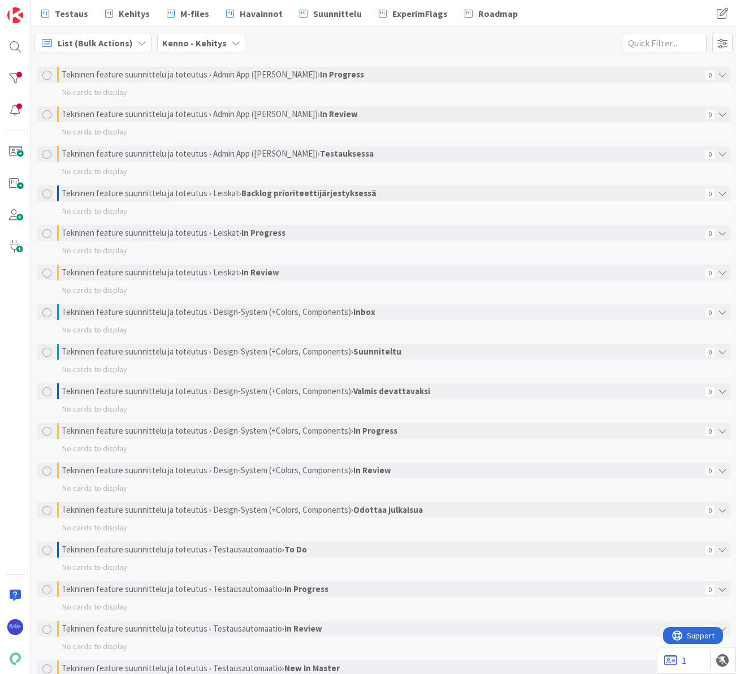
scroll to position [1829, 0]
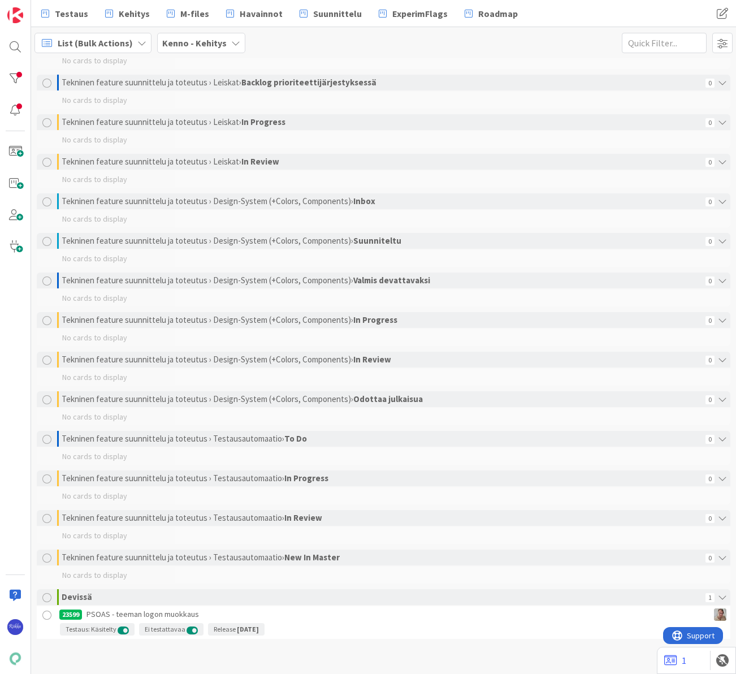
click at [46, 615] on div at bounding box center [47, 615] width 14 height 14
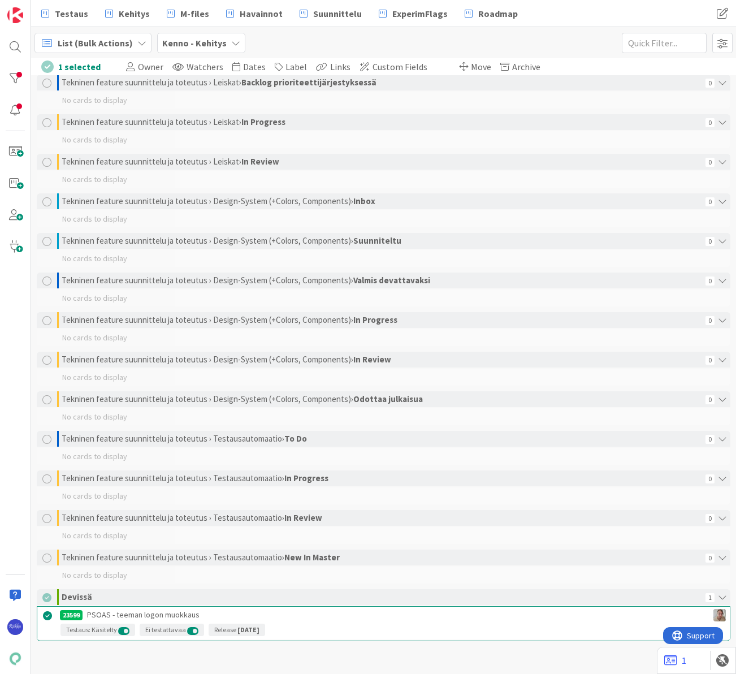
click at [471, 65] on span "Move" at bounding box center [481, 66] width 20 height 11
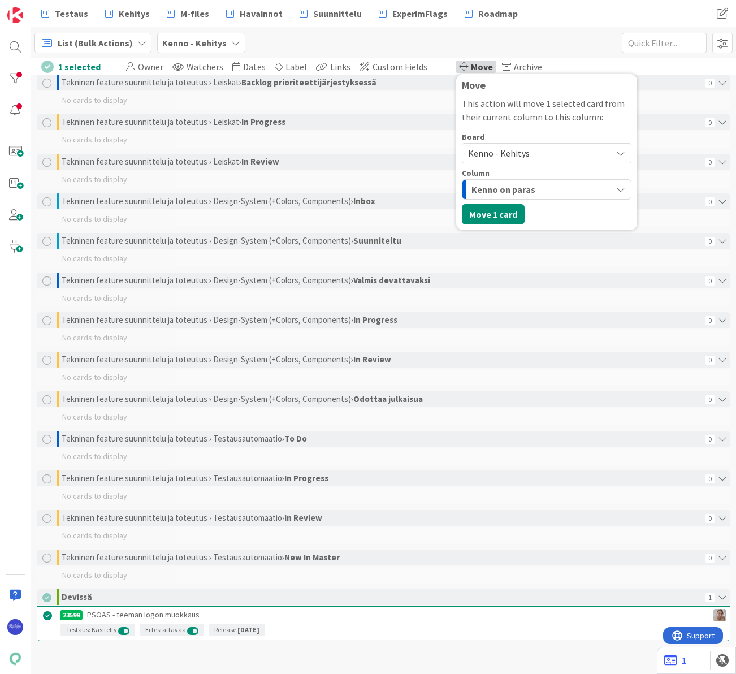
click at [510, 153] on span "Kenno - Kehitys" at bounding box center [499, 152] width 62 height 11
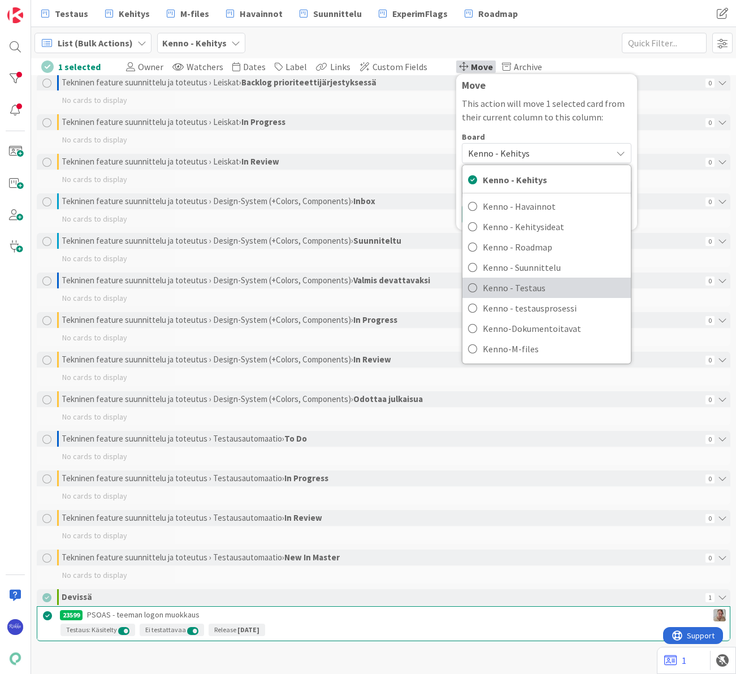
click at [530, 282] on span "Kenno - Testaus" at bounding box center [554, 287] width 142 height 17
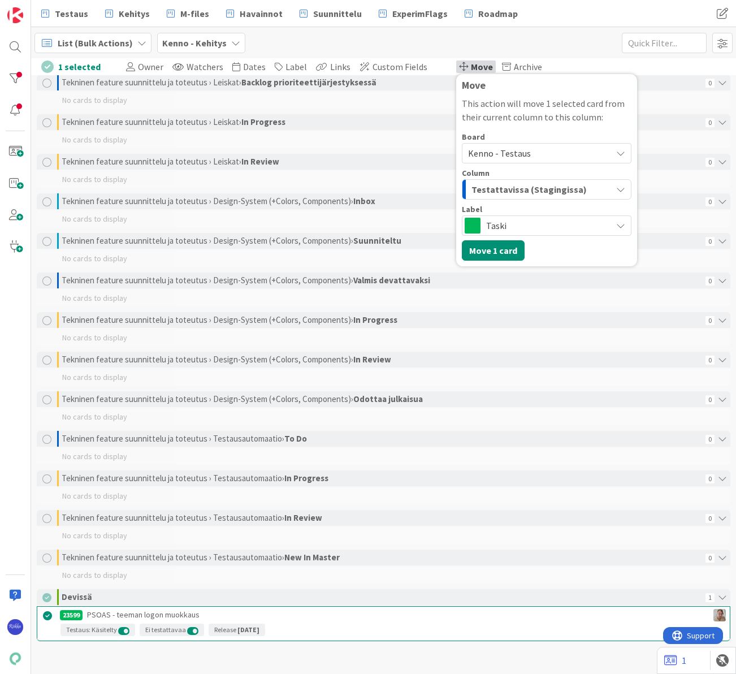
click at [532, 185] on span "Testattavissa (Stagingissa)" at bounding box center [528, 189] width 115 height 15
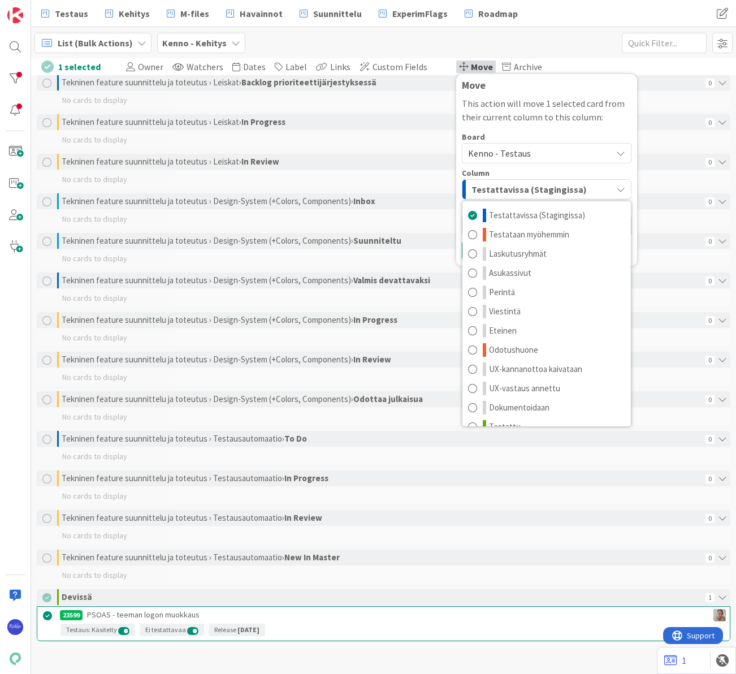
scroll to position [15, 0]
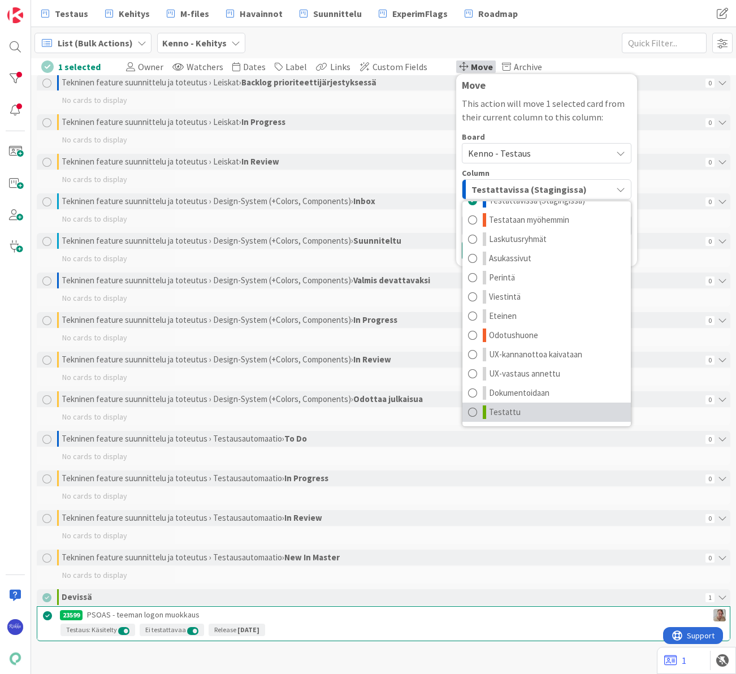
click at [513, 409] on link "Testattu" at bounding box center [546, 411] width 168 height 19
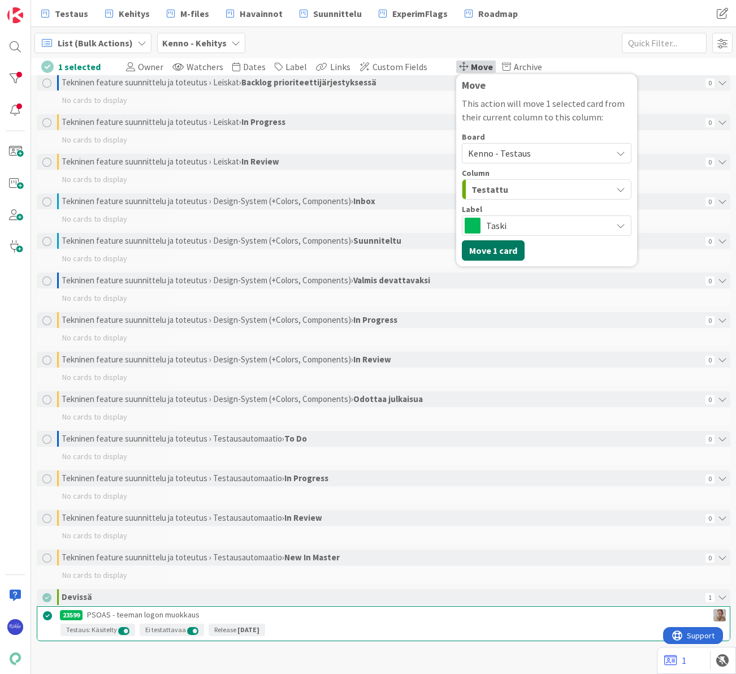
click at [484, 245] on button "Move 1 card" at bounding box center [493, 250] width 63 height 20
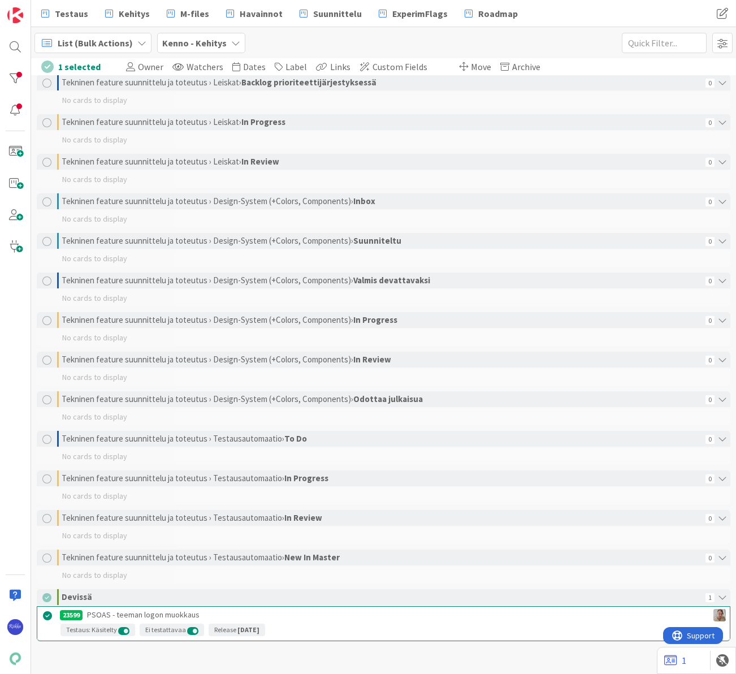
scroll to position [1812, 0]
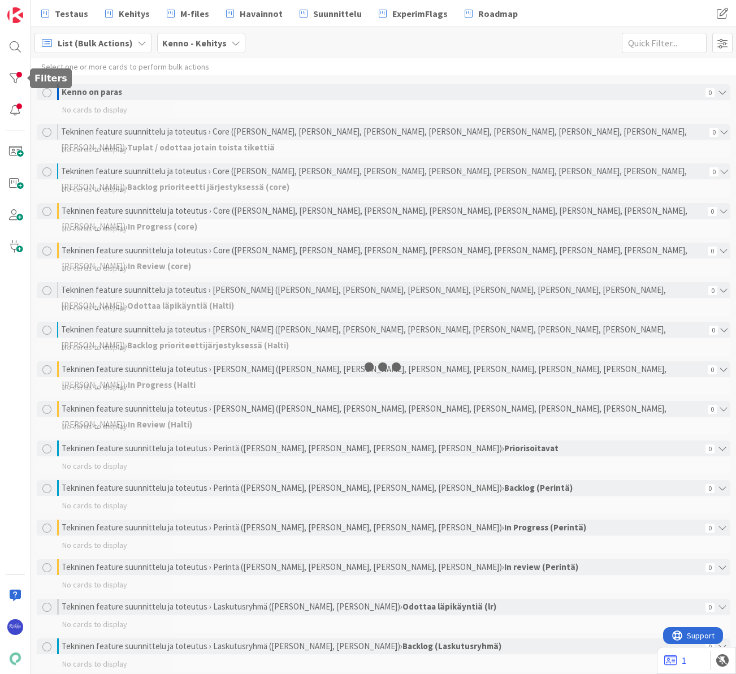
click at [16, 79] on div at bounding box center [15, 78] width 23 height 23
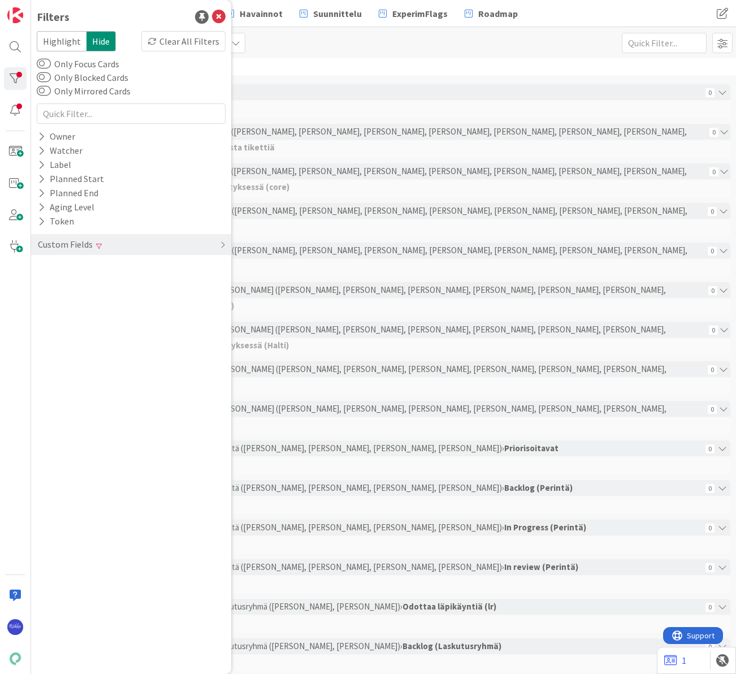
click at [58, 242] on div "Custom Fields" at bounding box center [65, 244] width 57 height 14
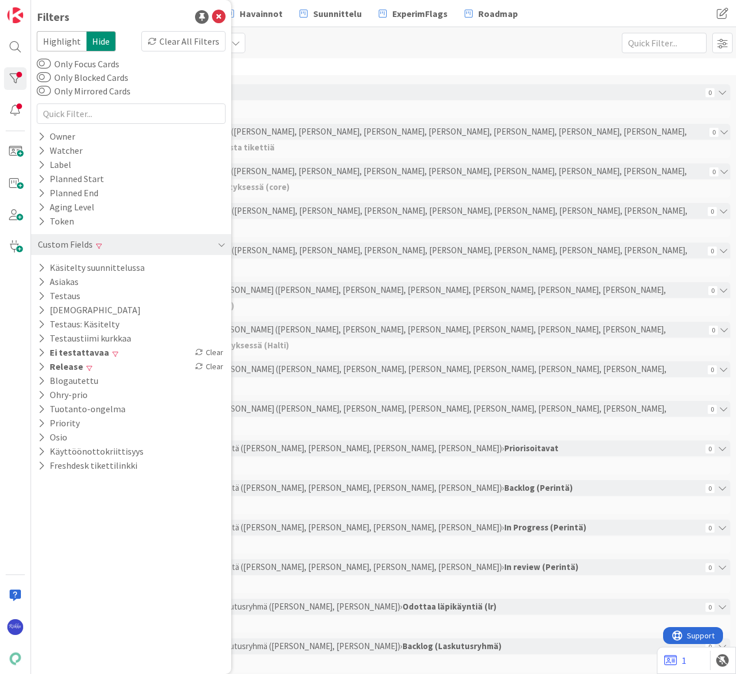
click at [214, 352] on div "Clear" at bounding box center [209, 352] width 33 height 14
click at [42, 311] on icon at bounding box center [41, 310] width 7 height 10
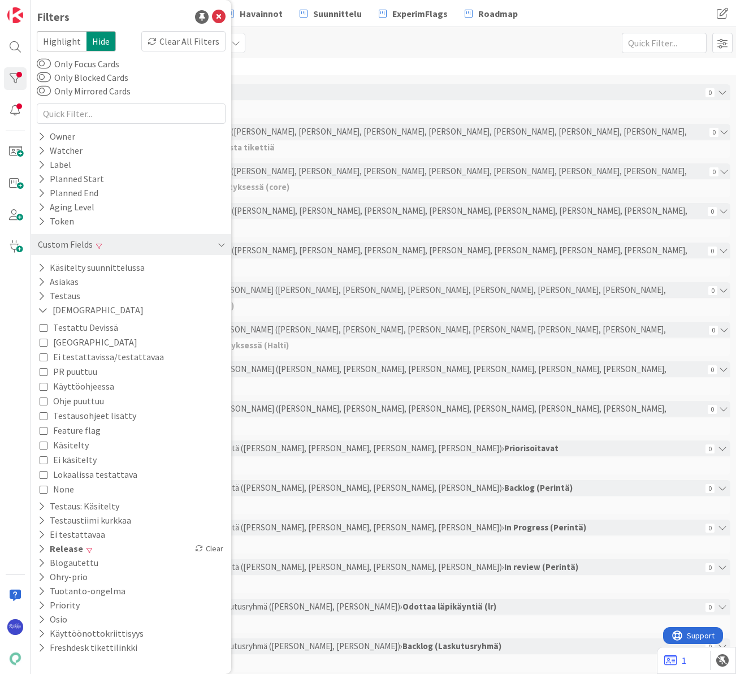
click at [42, 356] on icon at bounding box center [44, 357] width 8 height 8
click at [362, 90] on div "Kenno on paras" at bounding box center [382, 92] width 640 height 16
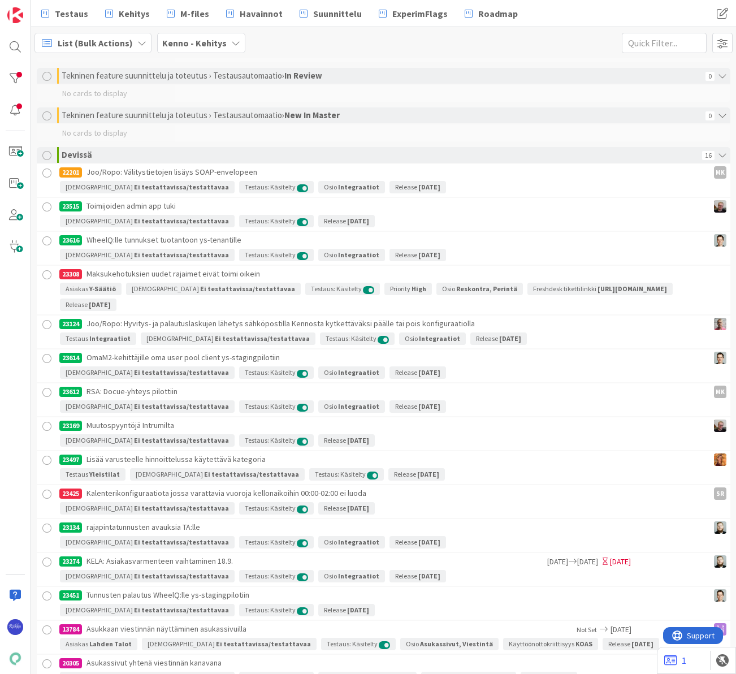
scroll to position [2331, 0]
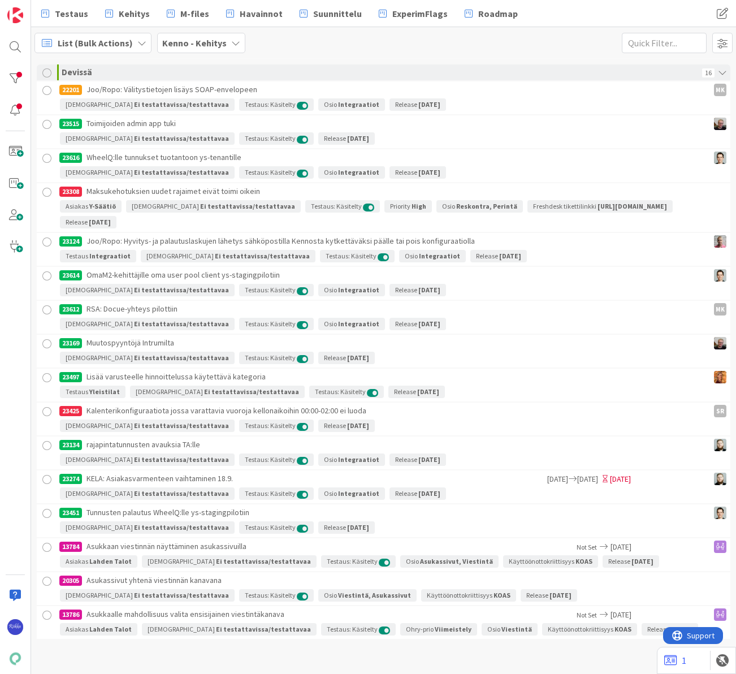
click at [46, 545] on div at bounding box center [47, 547] width 14 height 14
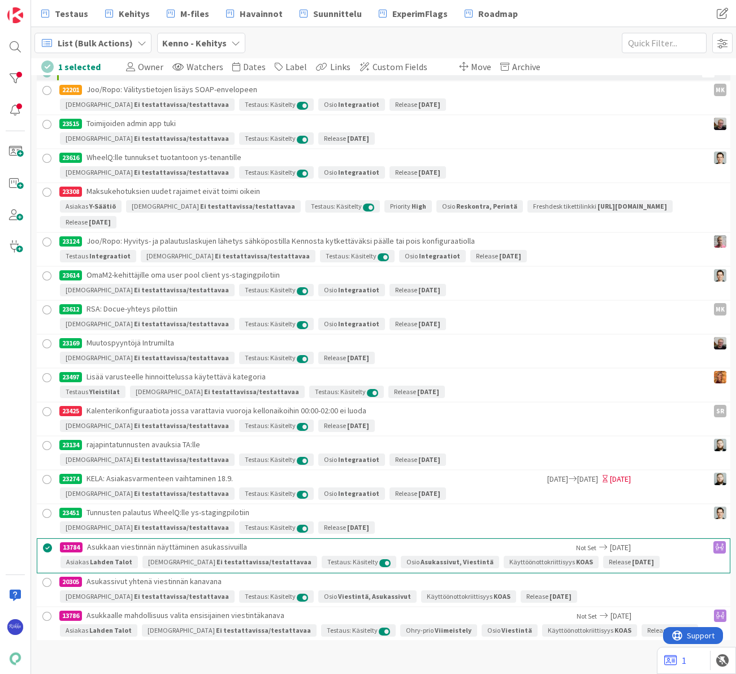
click at [47, 581] on div at bounding box center [47, 582] width 14 height 14
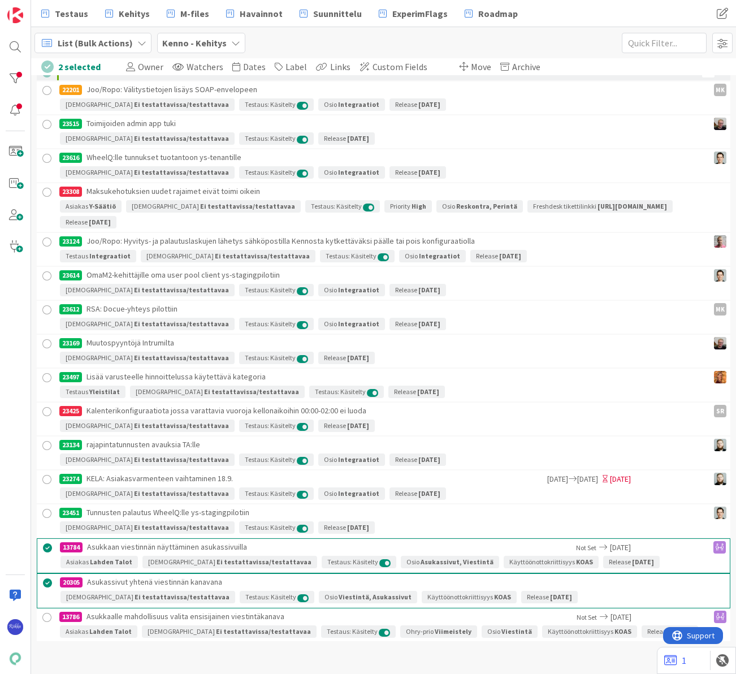
click at [49, 618] on div at bounding box center [47, 617] width 14 height 14
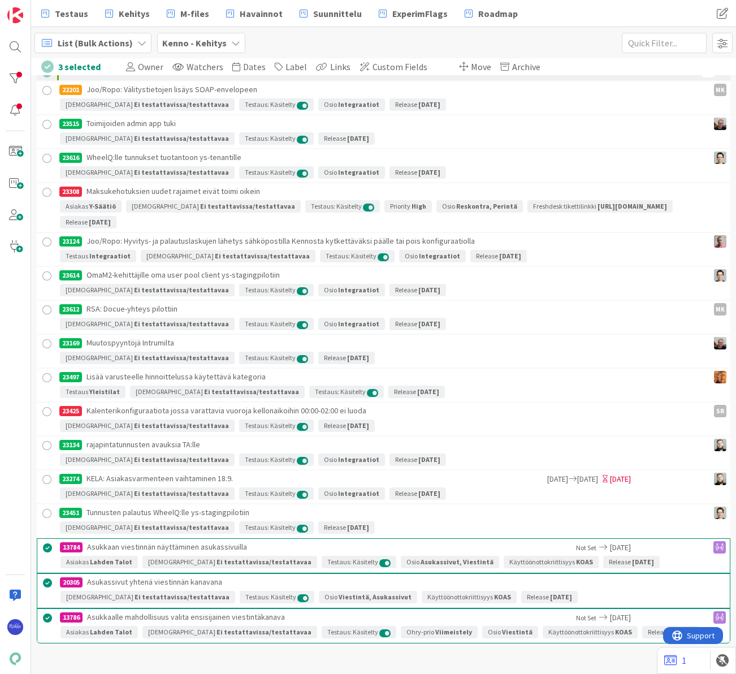
click at [471, 67] on span "Move" at bounding box center [481, 66] width 20 height 11
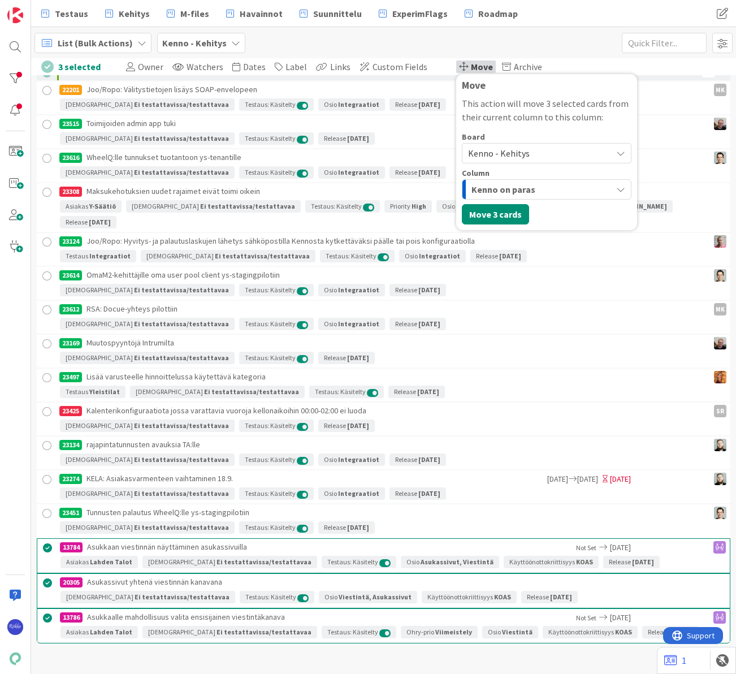
click at [504, 153] on span "Kenno - Kehitys" at bounding box center [499, 152] width 62 height 11
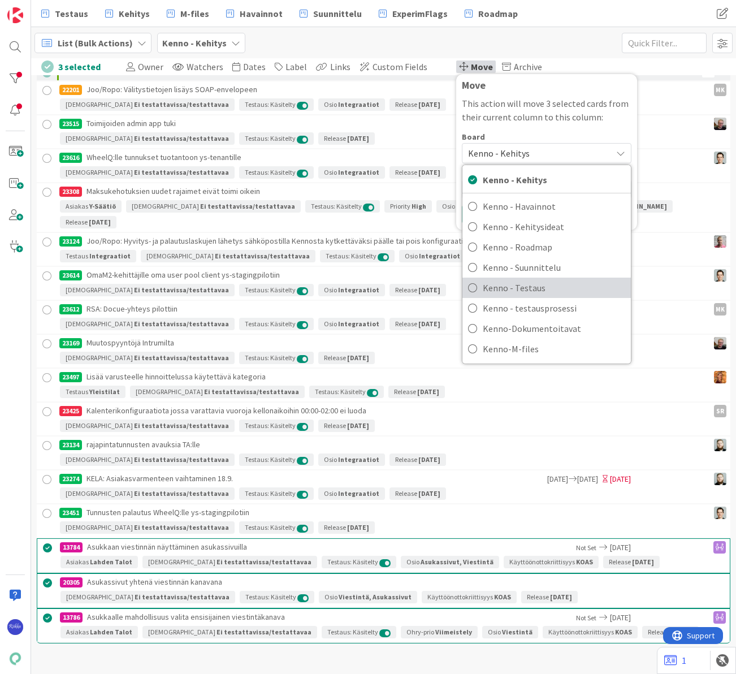
click at [515, 288] on span "Kenno - Testaus" at bounding box center [554, 287] width 142 height 17
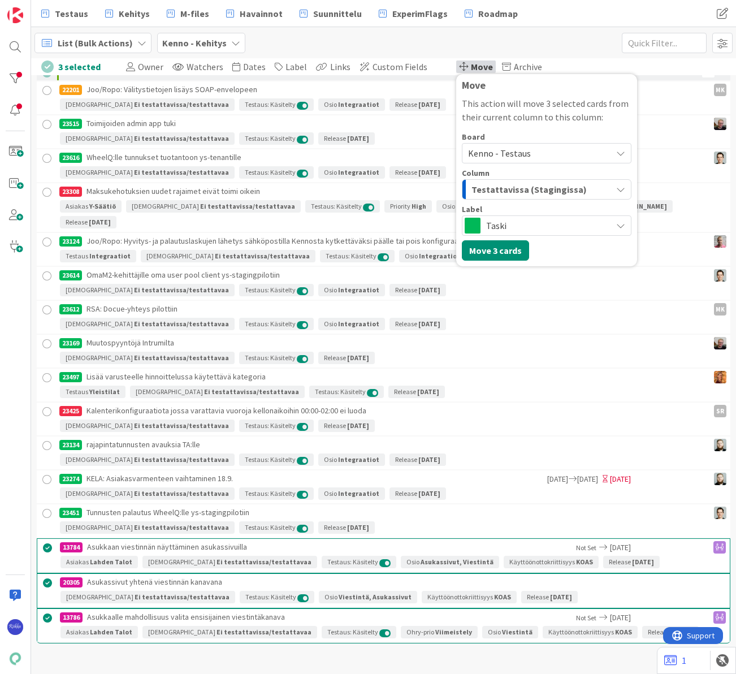
click at [523, 227] on span "Taski" at bounding box center [546, 226] width 120 height 16
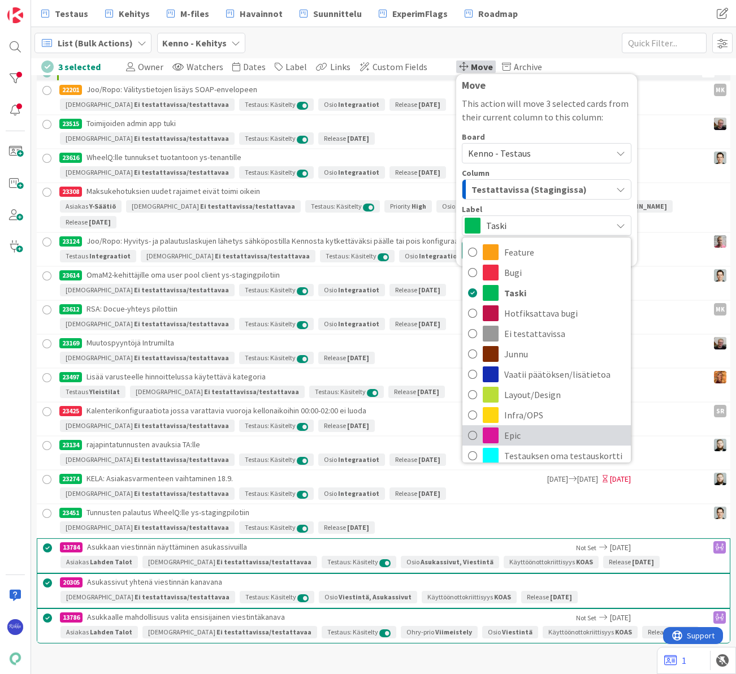
click at [522, 428] on span "Epic" at bounding box center [564, 435] width 121 height 17
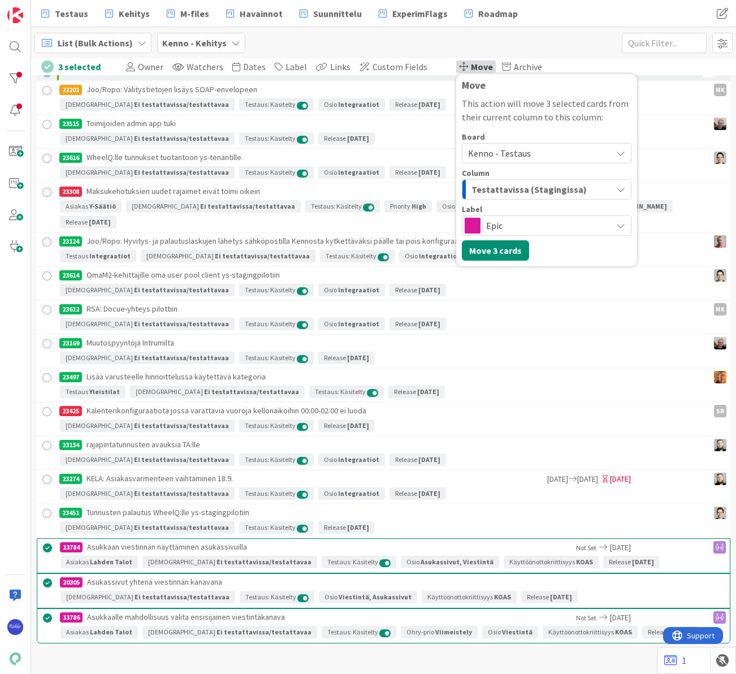
click at [517, 192] on span "Testattavissa (Stagingissa)" at bounding box center [528, 189] width 115 height 15
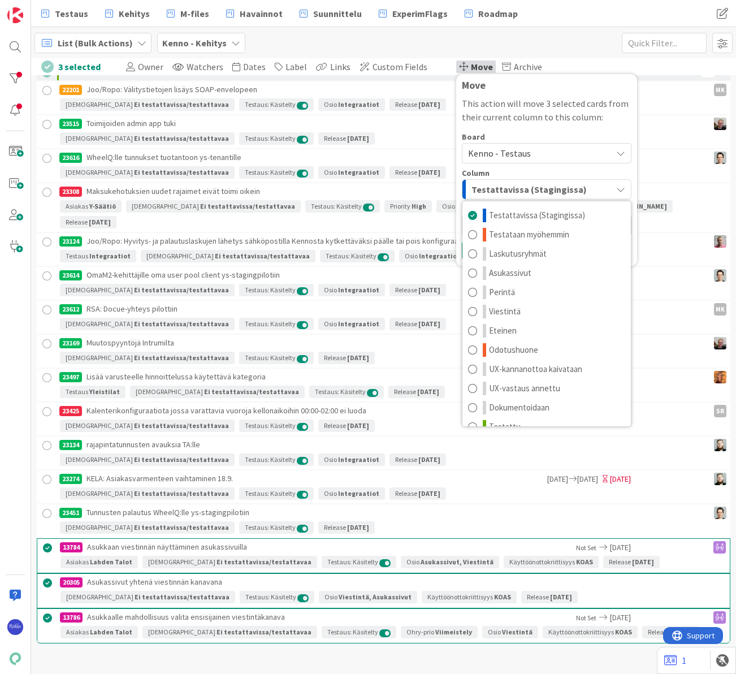
scroll to position [15, 0]
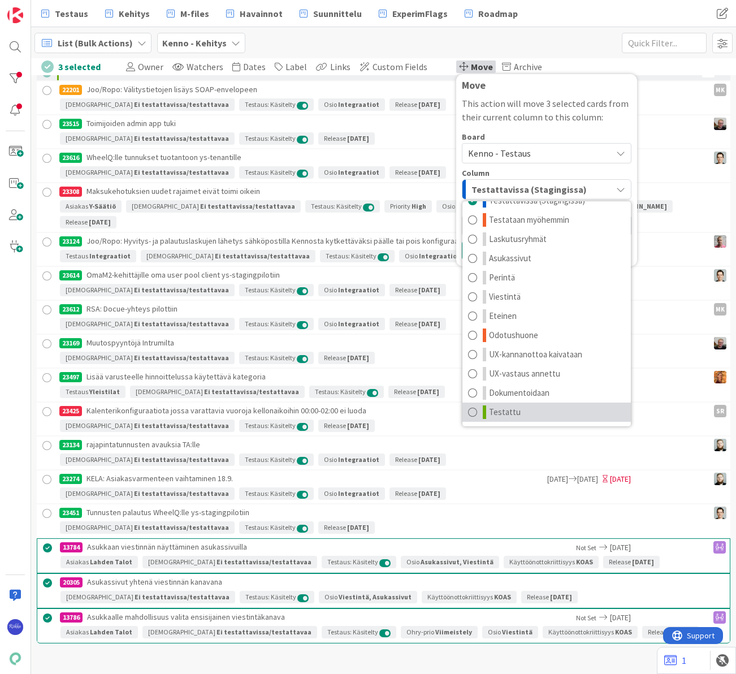
click at [520, 412] on link "Testattu" at bounding box center [546, 411] width 168 height 19
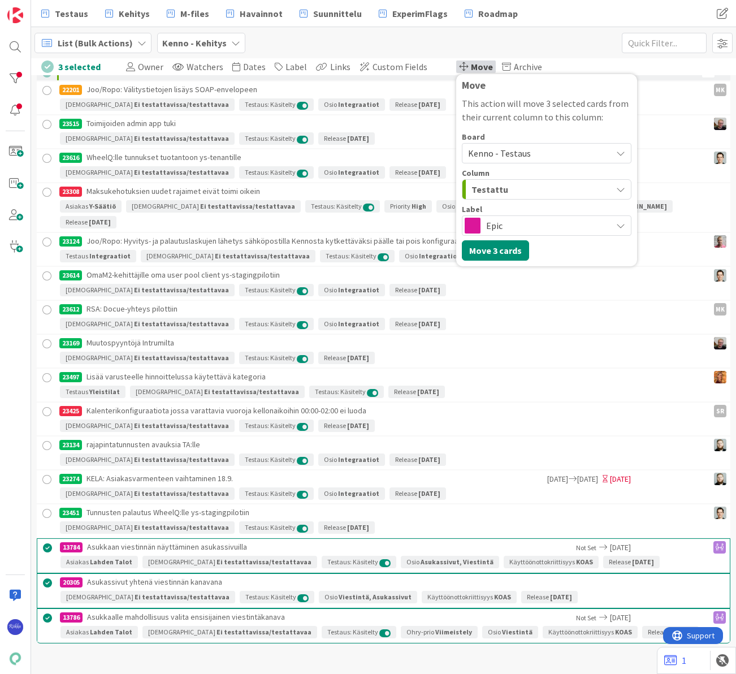
click at [565, 90] on div "Move" at bounding box center [547, 85] width 170 height 11
click at [478, 248] on button "Move 3 cards" at bounding box center [495, 250] width 67 height 20
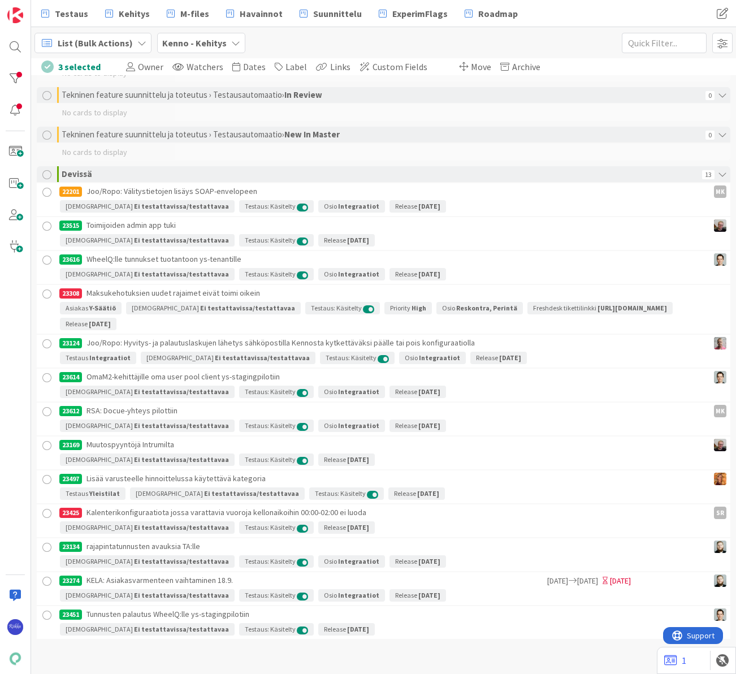
scroll to position [2229, 0]
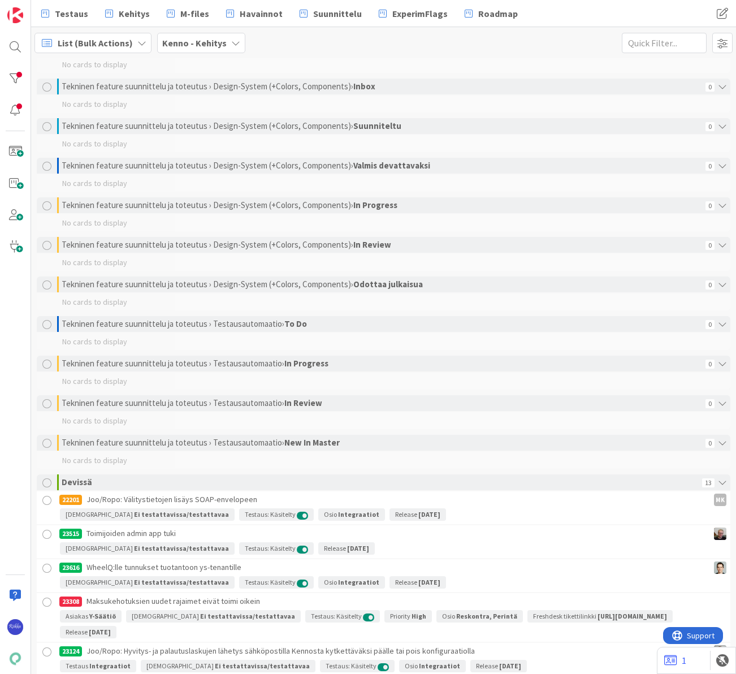
scroll to position [2229, 0]
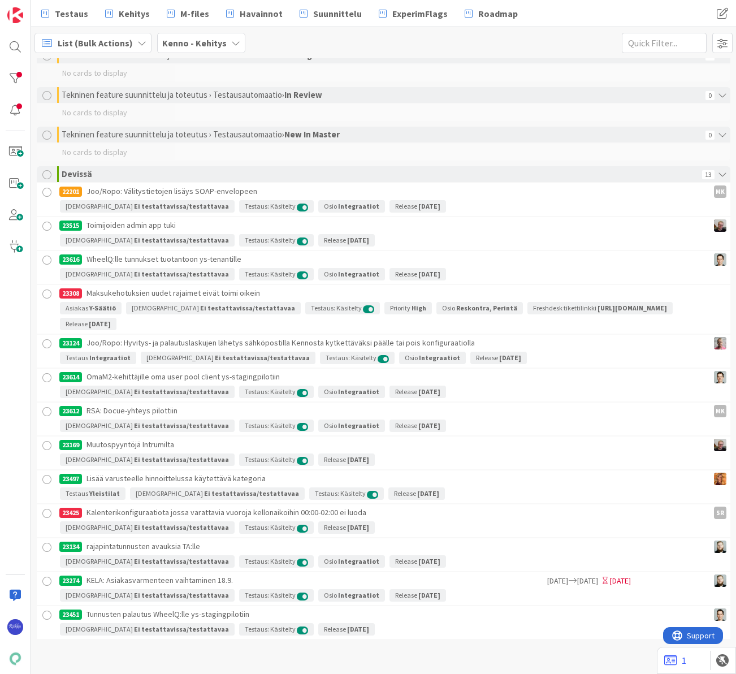
click at [47, 611] on div at bounding box center [47, 615] width 14 height 14
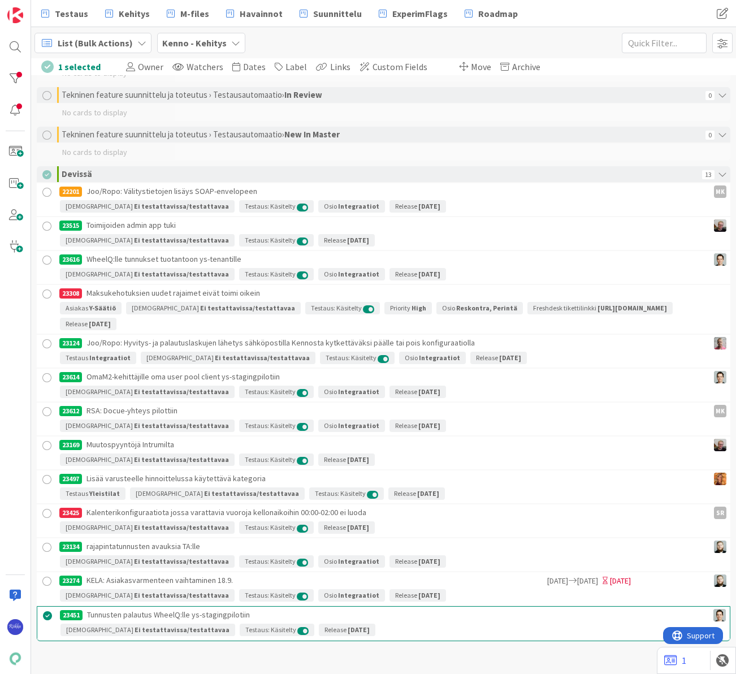
click at [47, 580] on div at bounding box center [47, 581] width 14 height 14
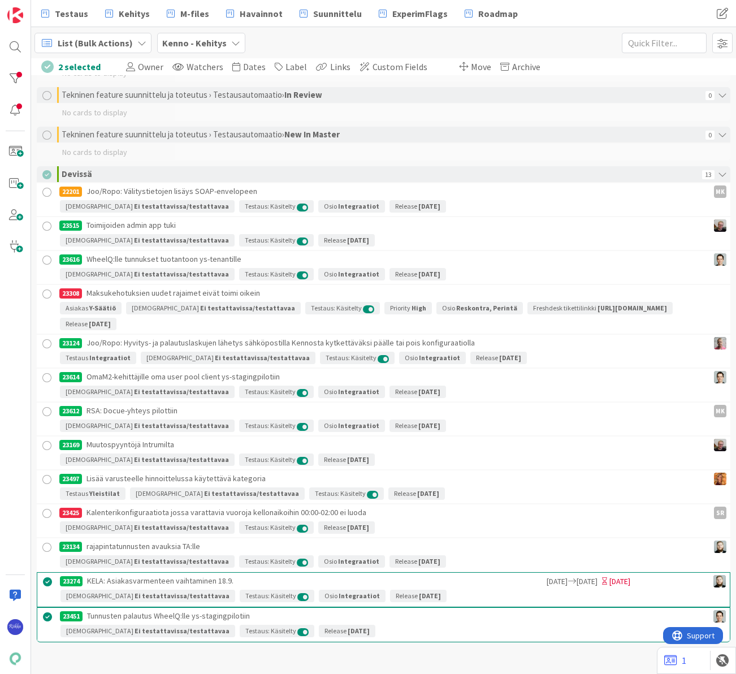
click at [47, 545] on div at bounding box center [47, 547] width 14 height 14
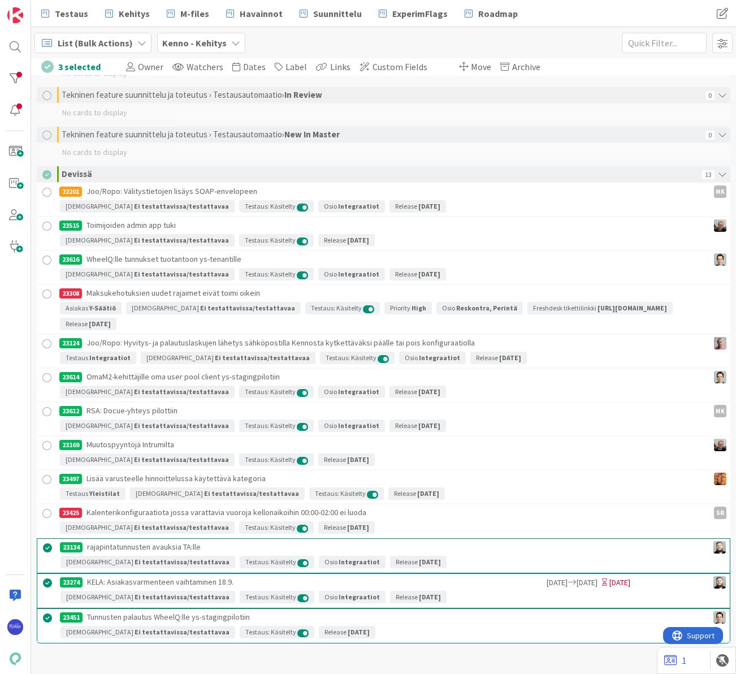
click at [47, 477] on div at bounding box center [47, 479] width 14 height 14
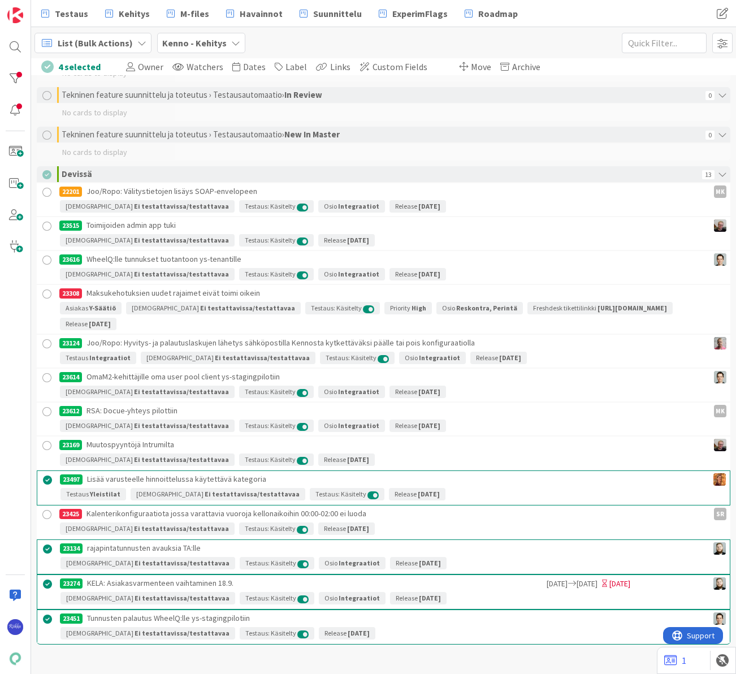
click at [47, 444] on div at bounding box center [47, 446] width 14 height 14
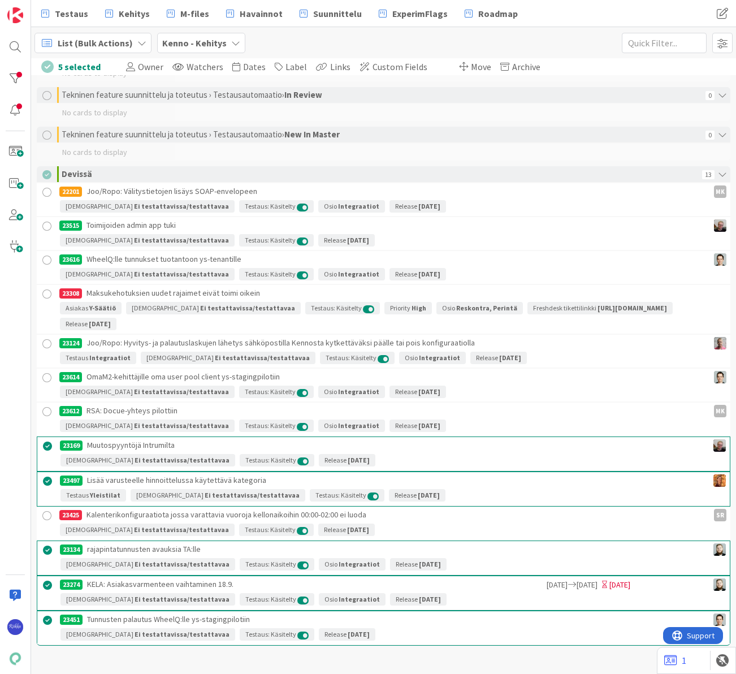
click at [47, 410] on div at bounding box center [47, 412] width 14 height 14
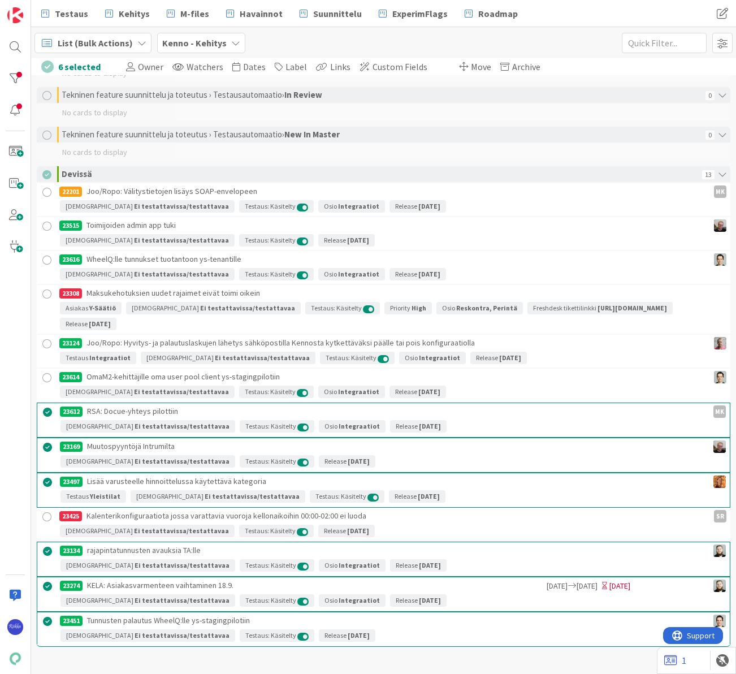
click at [47, 374] on div at bounding box center [47, 378] width 14 height 14
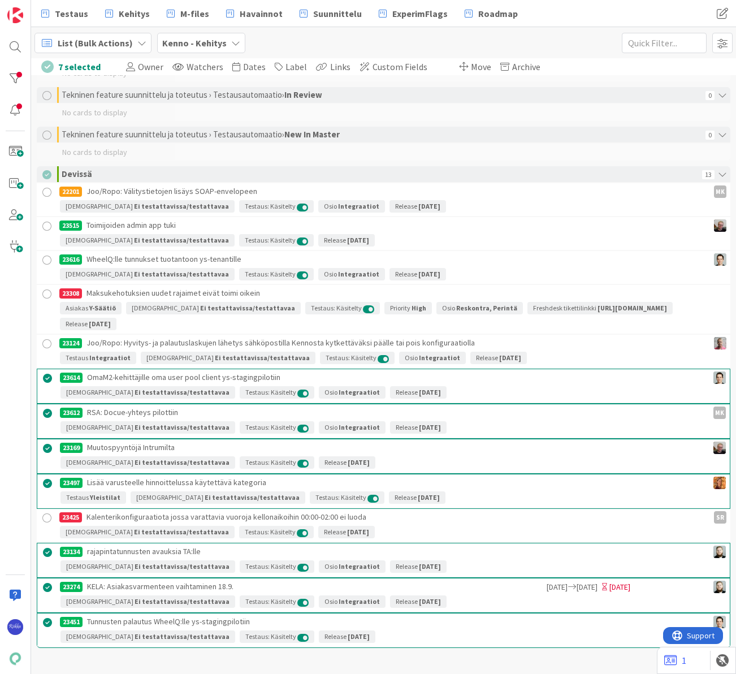
click at [49, 342] on div at bounding box center [47, 344] width 14 height 14
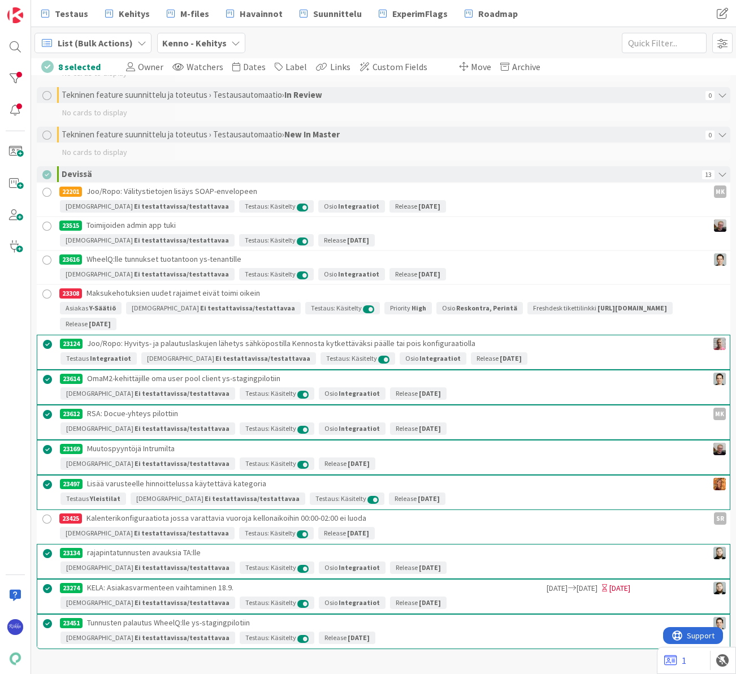
click at [47, 262] on div at bounding box center [47, 260] width 14 height 14
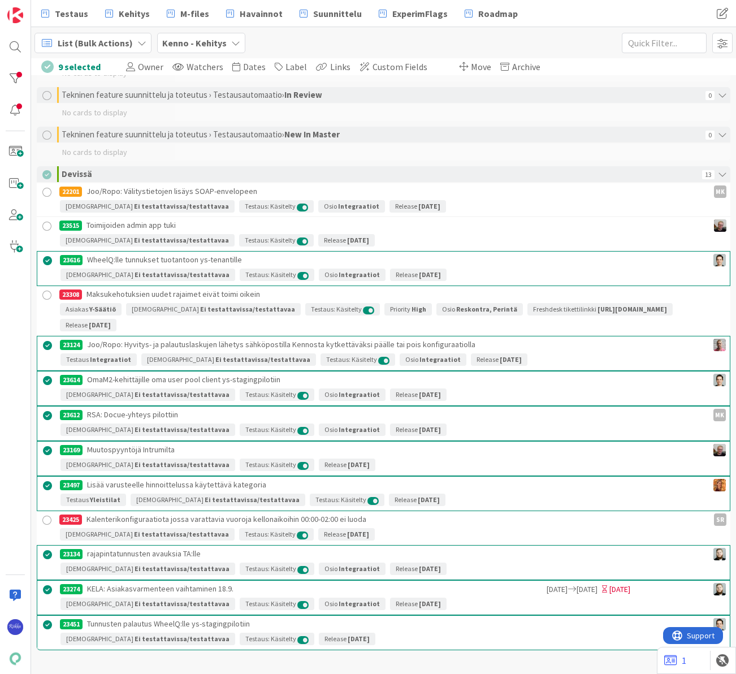
click at [47, 224] on div at bounding box center [47, 226] width 14 height 14
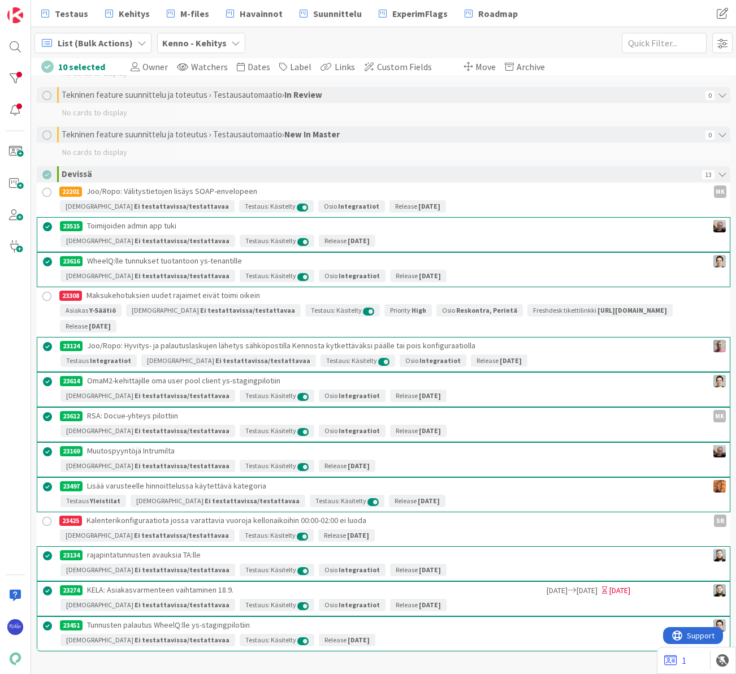
click at [475, 67] on span "Move" at bounding box center [485, 66] width 20 height 11
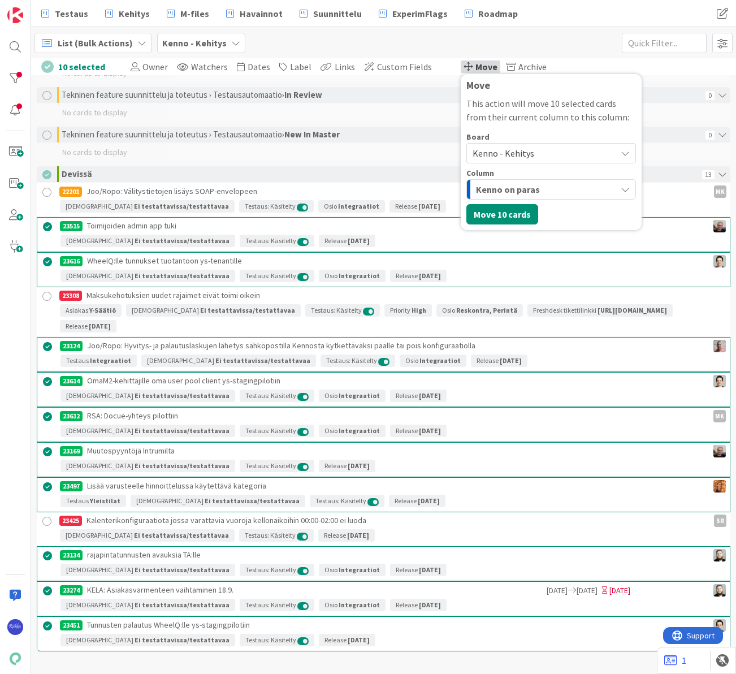
click at [525, 153] on span "Kenno - Kehitys" at bounding box center [541, 153] width 138 height 16
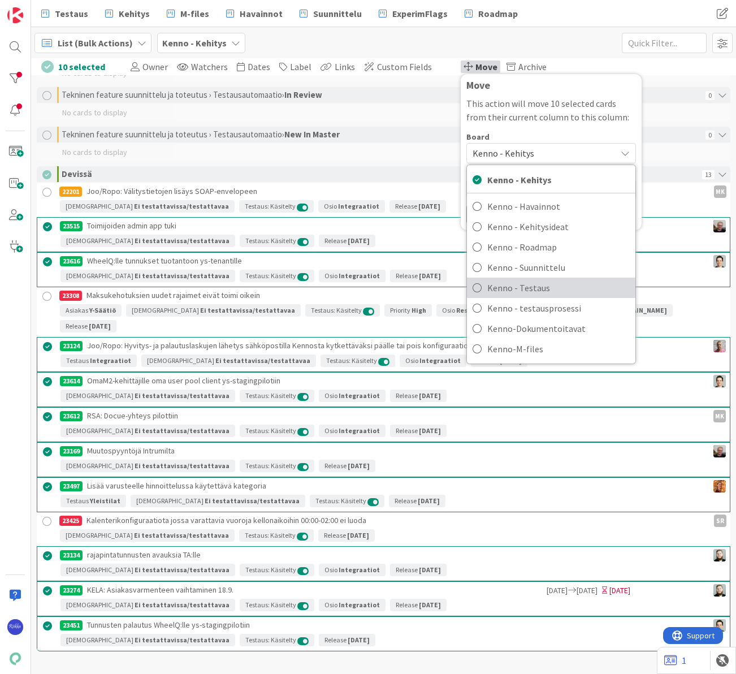
click at [526, 293] on span "Kenno - Testaus" at bounding box center [558, 287] width 142 height 17
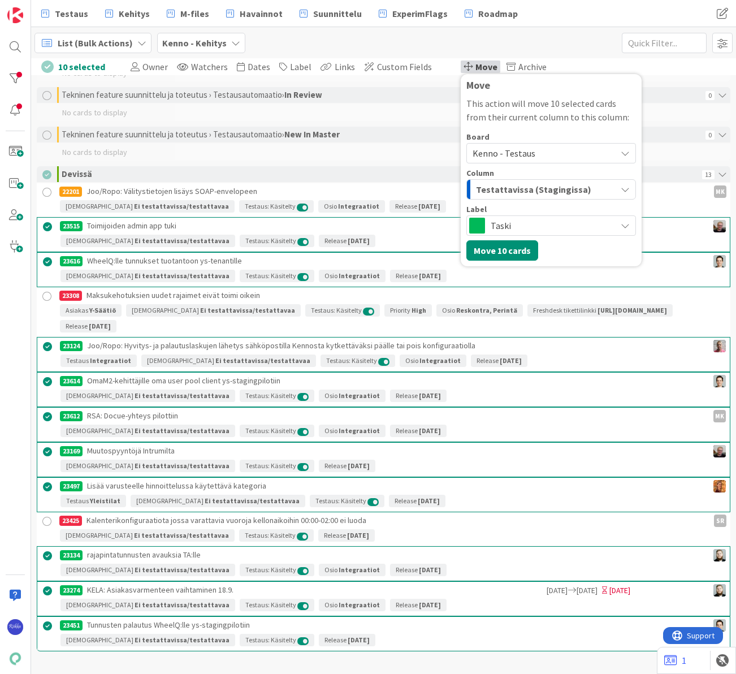
click at [554, 184] on span "Testattavissa (Stagingissa)" at bounding box center [533, 189] width 115 height 15
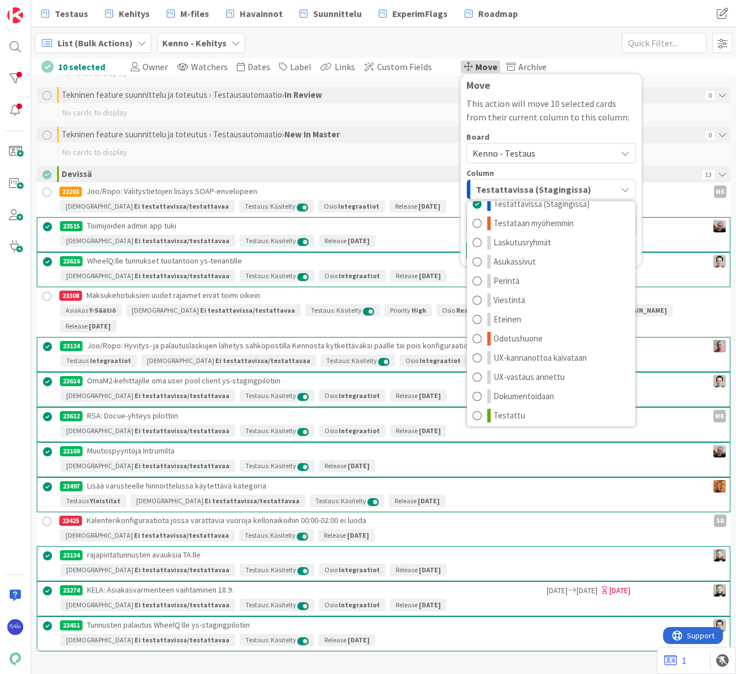
scroll to position [15, 0]
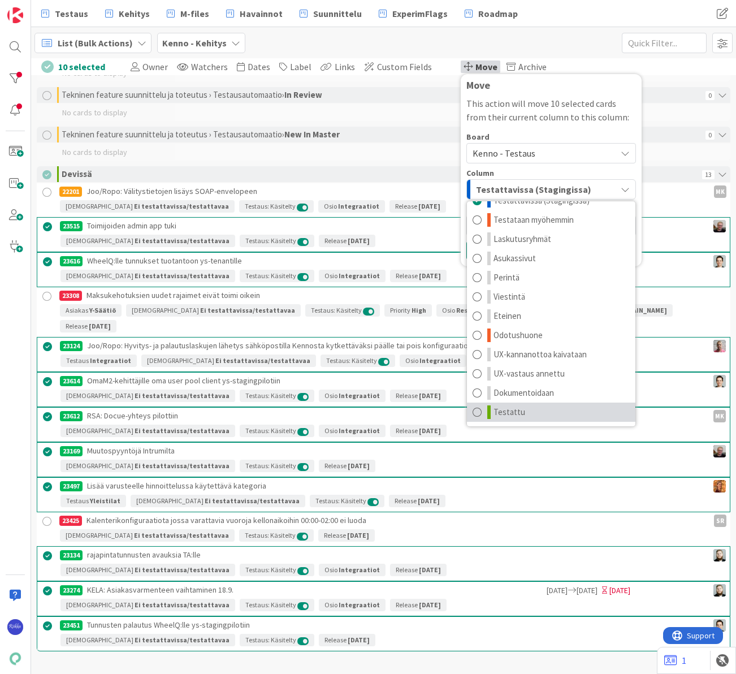
click at [522, 406] on link "Testattu" at bounding box center [551, 411] width 168 height 19
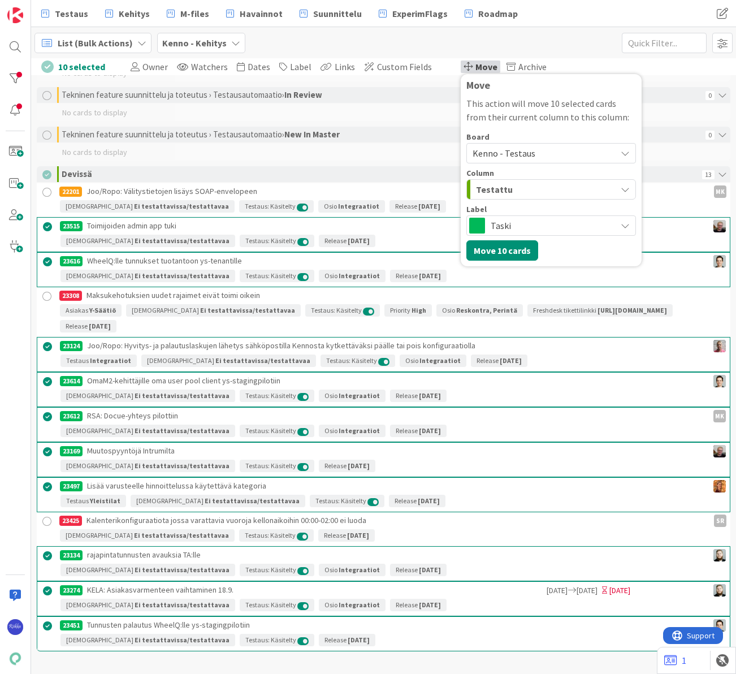
click at [580, 134] on div "Board" at bounding box center [551, 137] width 170 height 8
click at [506, 248] on button "Move 10 cards" at bounding box center [502, 250] width 72 height 20
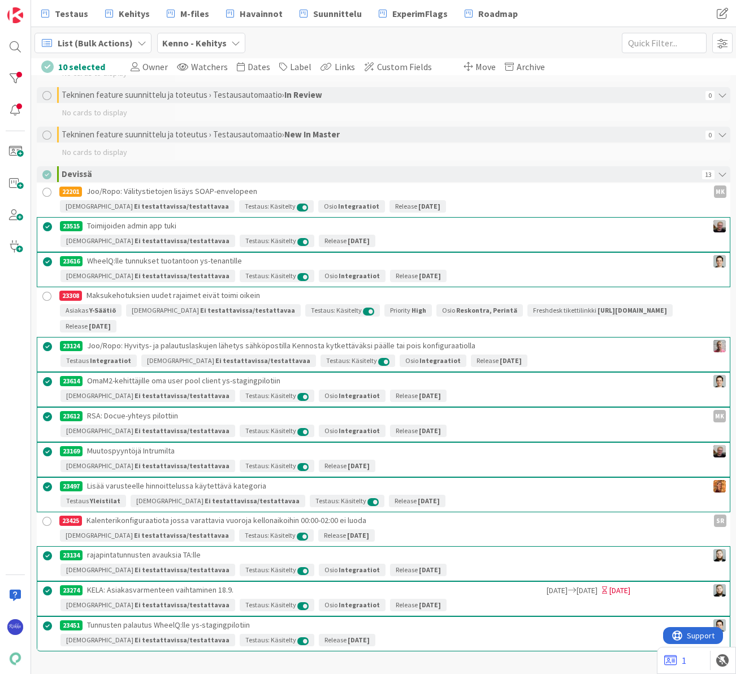
scroll to position [1890, 0]
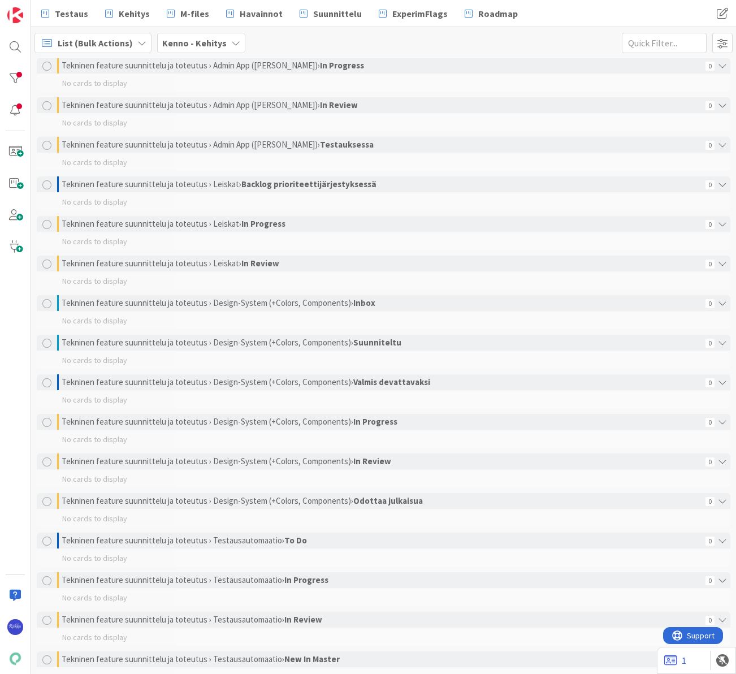
scroll to position [1890, 0]
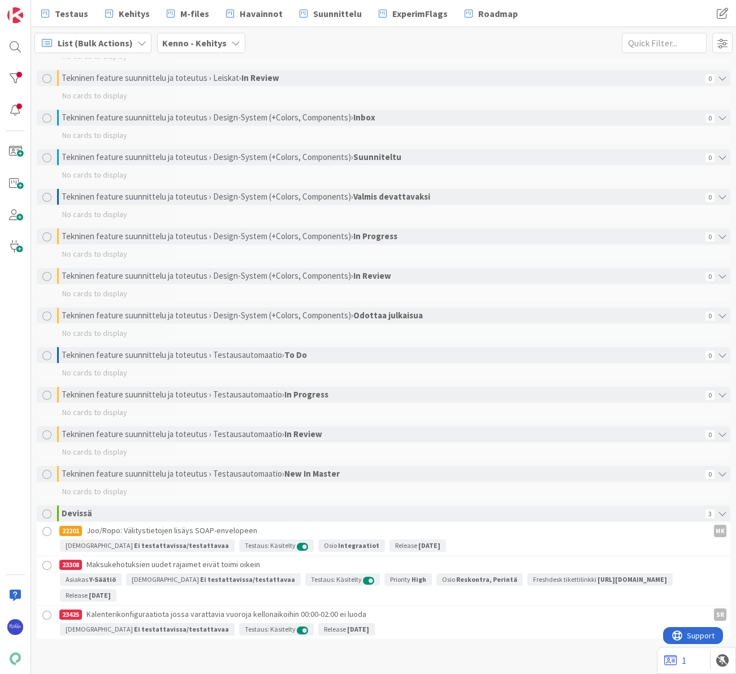
click at [48, 612] on div at bounding box center [47, 615] width 14 height 14
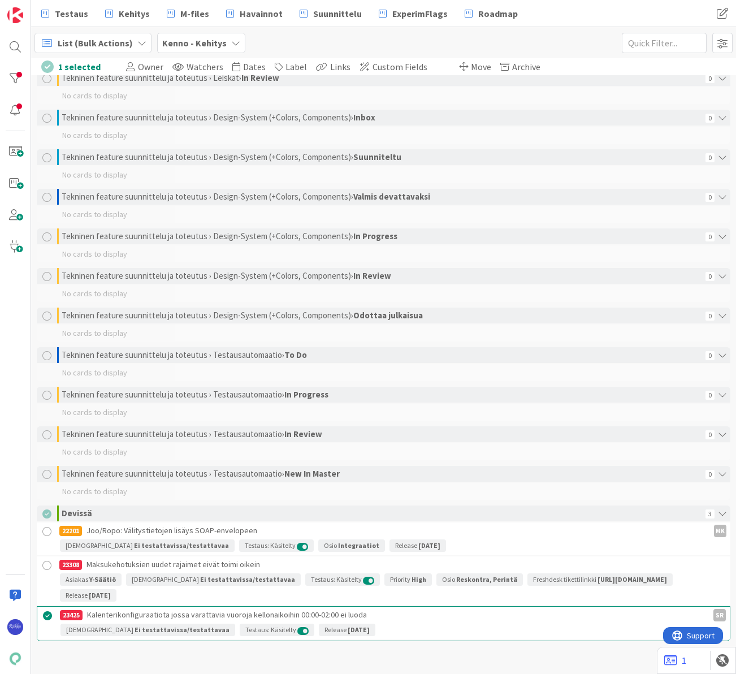
click at [47, 564] on div at bounding box center [47, 565] width 14 height 14
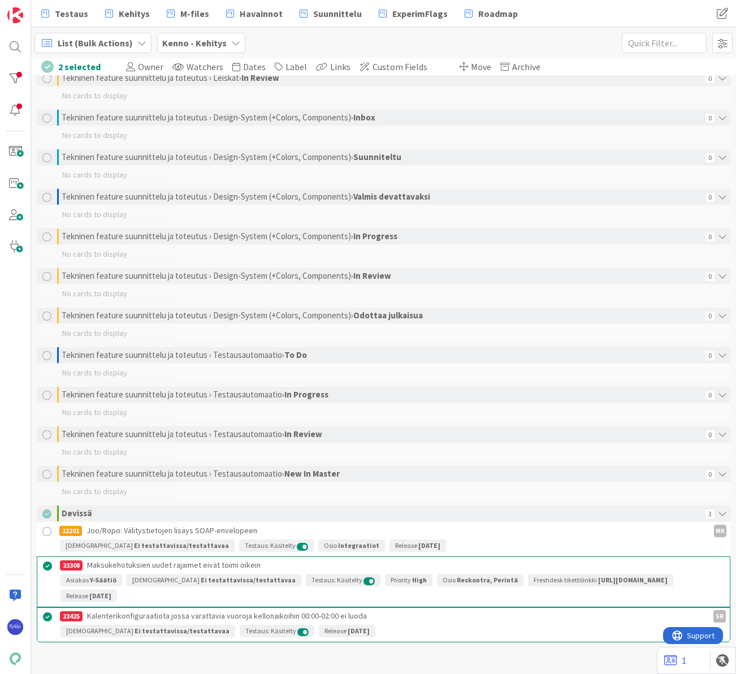
click at [471, 67] on span "Move" at bounding box center [481, 66] width 20 height 11
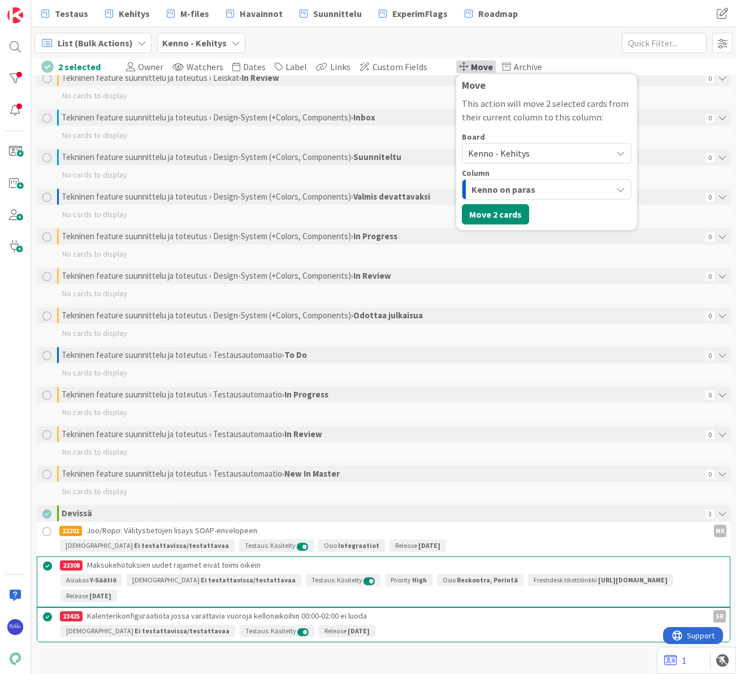
click at [518, 149] on span "Kenno - Kehitys" at bounding box center [537, 153] width 138 height 16
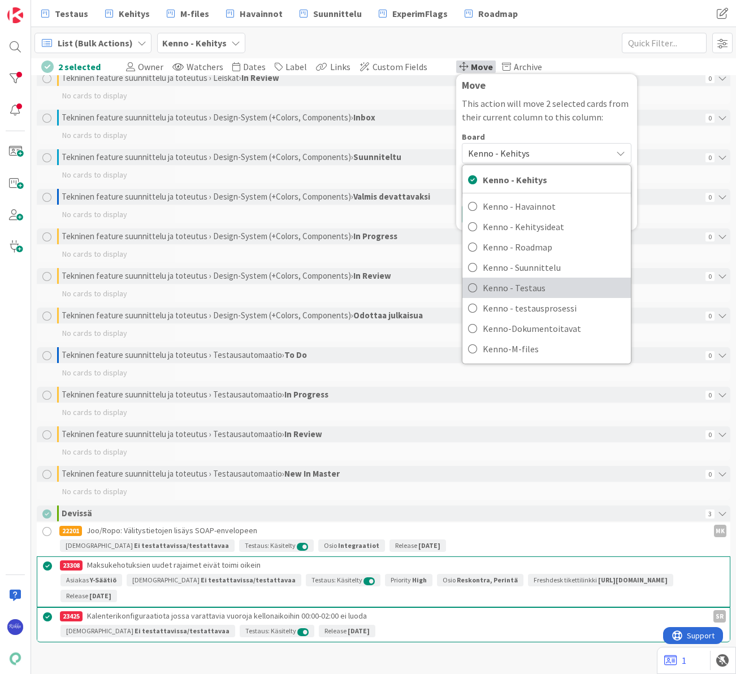
click at [529, 284] on span "Kenno - Testaus" at bounding box center [554, 287] width 142 height 17
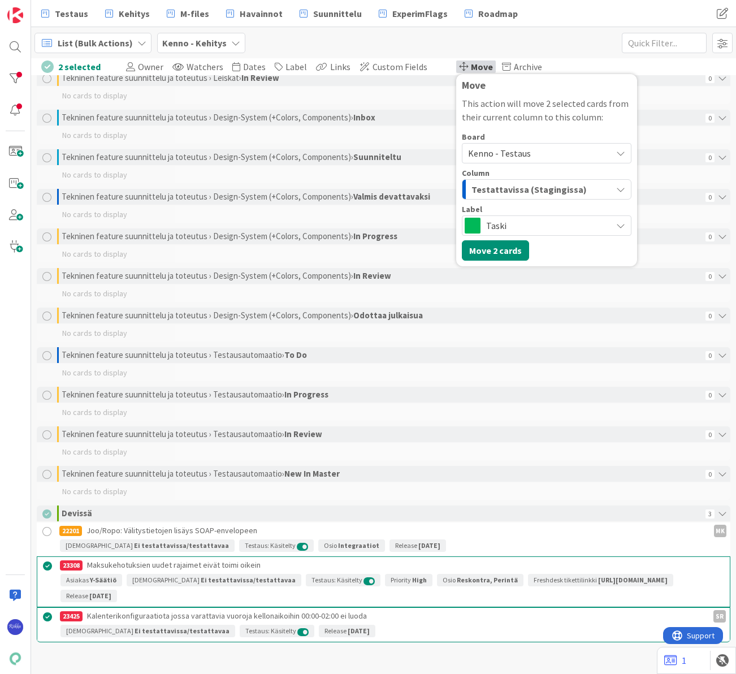
click at [530, 187] on span "Testattavissa (Stagingissa)" at bounding box center [528, 189] width 115 height 15
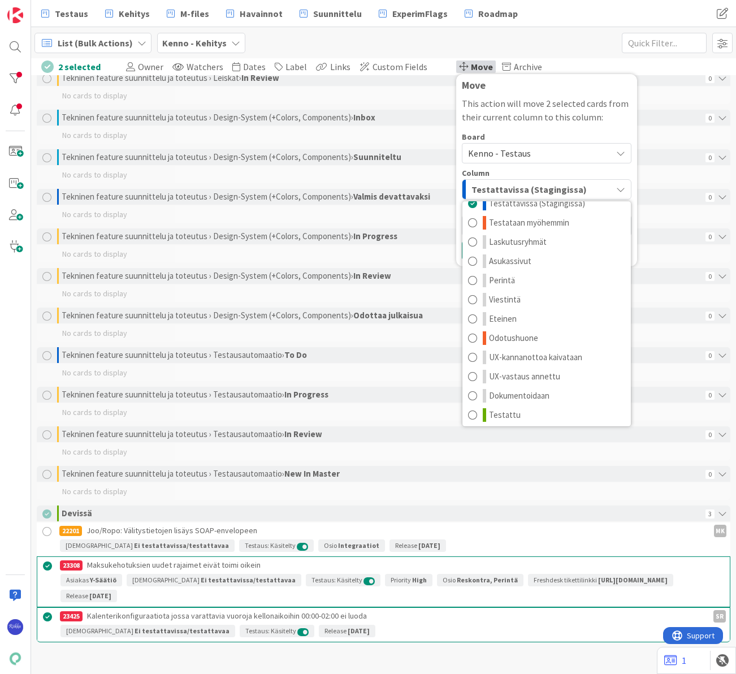
scroll to position [15, 0]
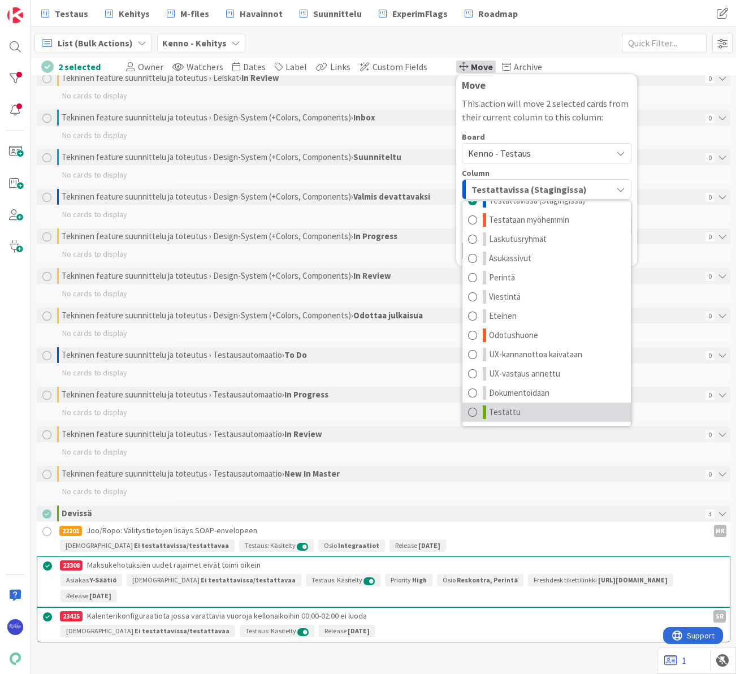
drag, startPoint x: 524, startPoint y: 410, endPoint x: 529, endPoint y: 368, distance: 42.1
click at [524, 410] on link "Testattu" at bounding box center [546, 411] width 168 height 19
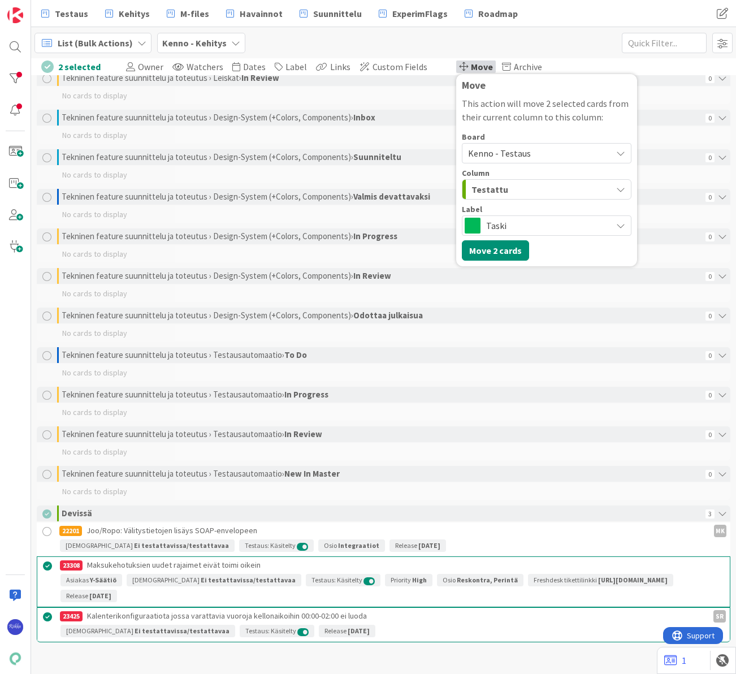
click at [503, 229] on span "Taski" at bounding box center [546, 226] width 120 height 16
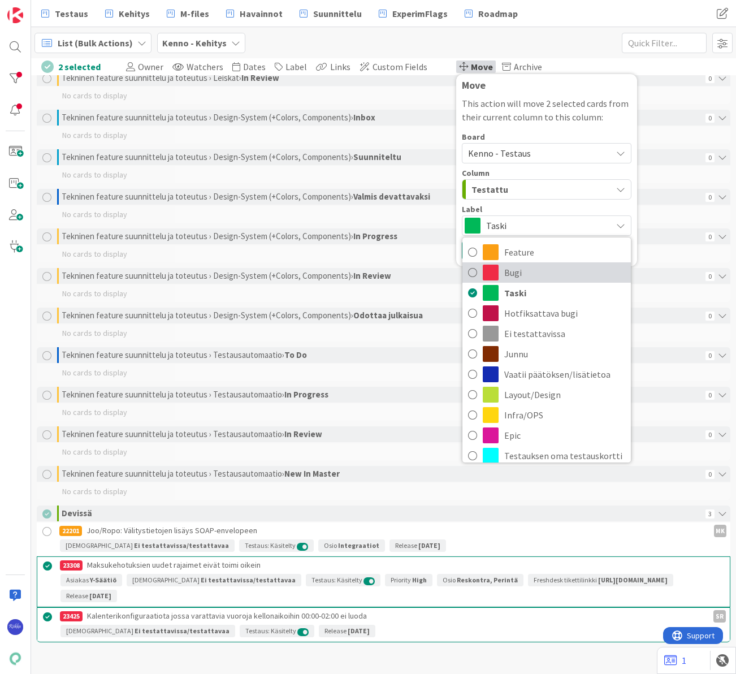
click at [521, 275] on span "Bugi" at bounding box center [564, 272] width 121 height 17
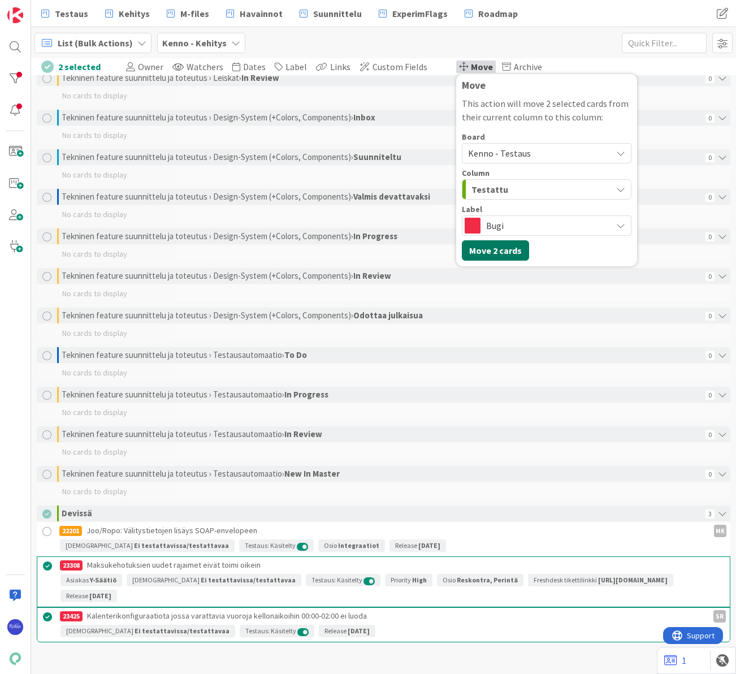
click at [475, 245] on button "Move 2 cards" at bounding box center [495, 250] width 67 height 20
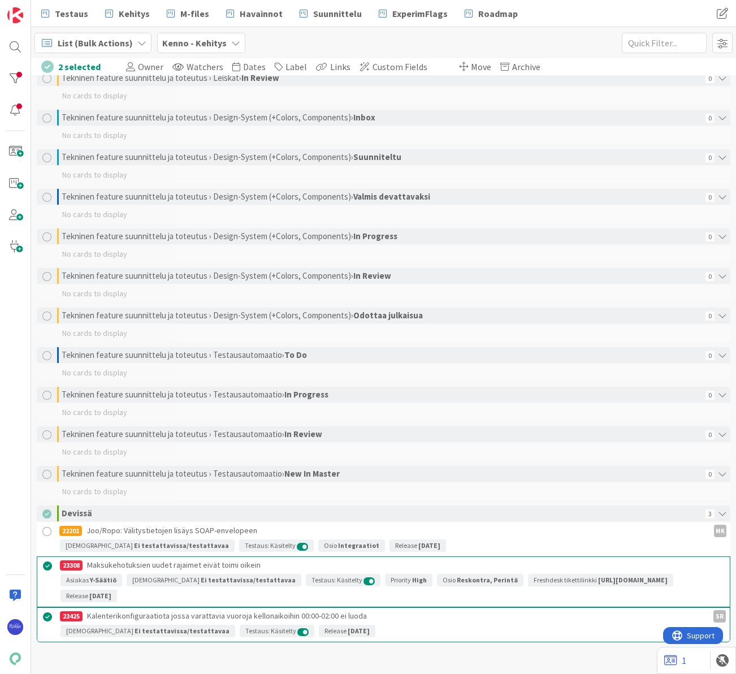
scroll to position [1807, 0]
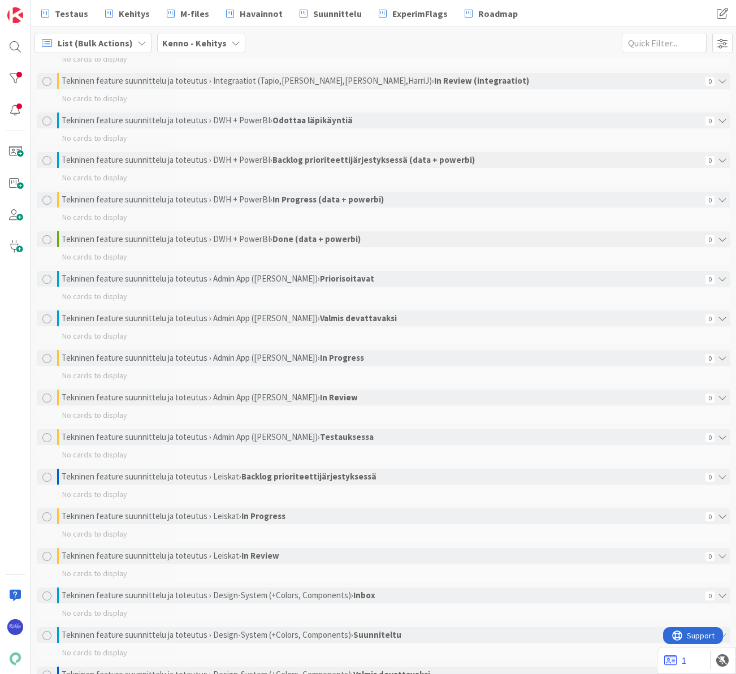
scroll to position [1807, 0]
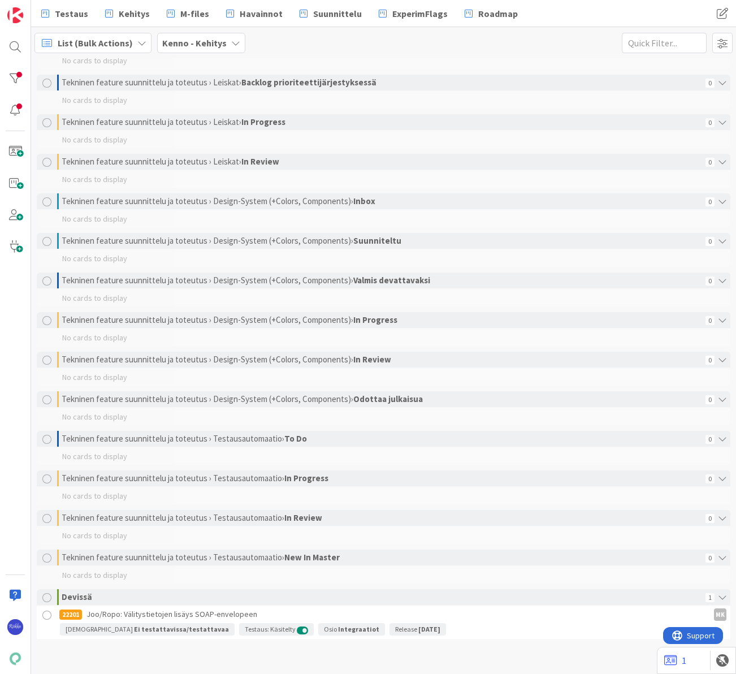
click at [49, 615] on div at bounding box center [47, 615] width 14 height 14
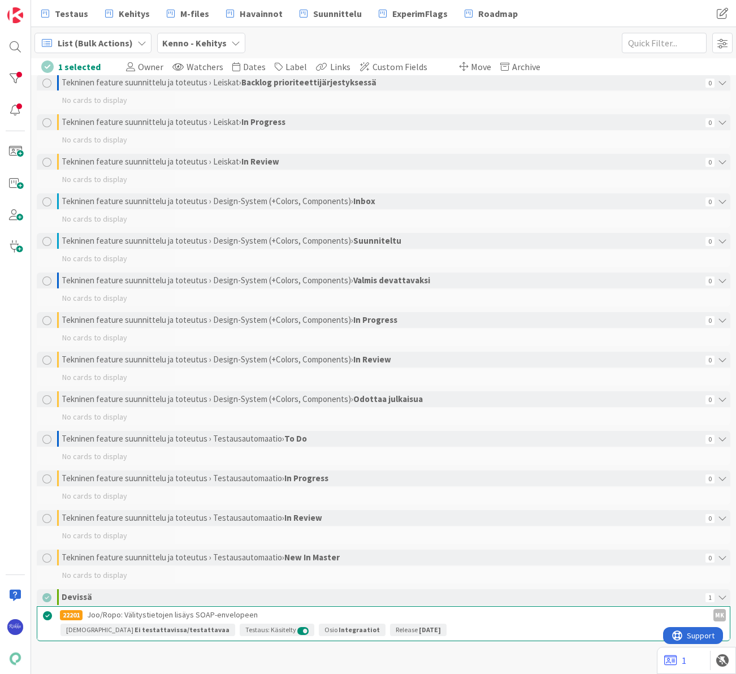
click at [471, 63] on span "Move" at bounding box center [481, 66] width 20 height 11
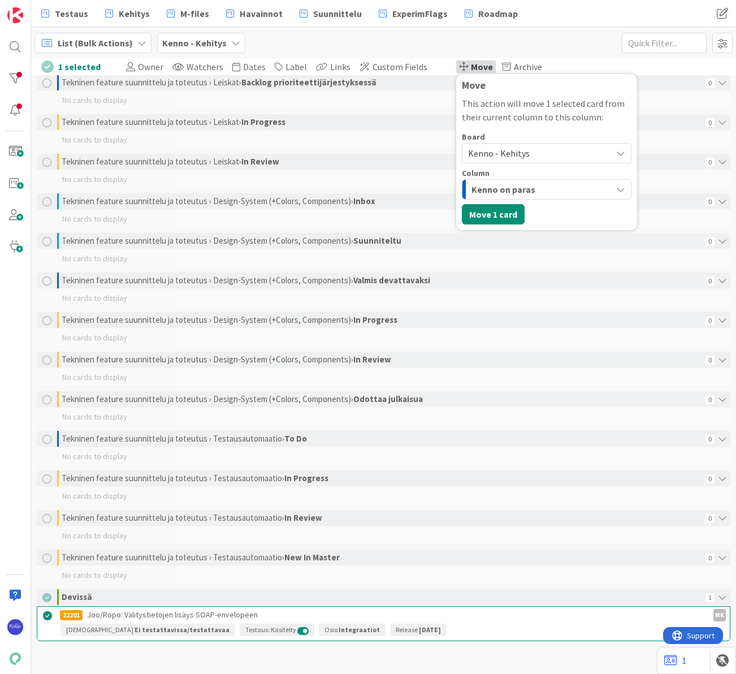
click at [515, 152] on span "Kenno - Kehitys" at bounding box center [499, 152] width 62 height 11
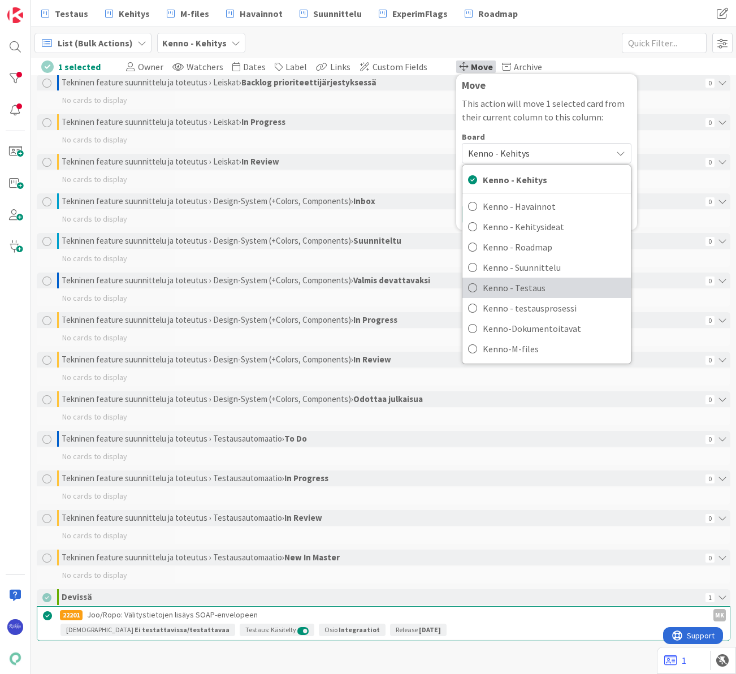
click at [530, 290] on span "Kenno - Testaus" at bounding box center [554, 287] width 142 height 17
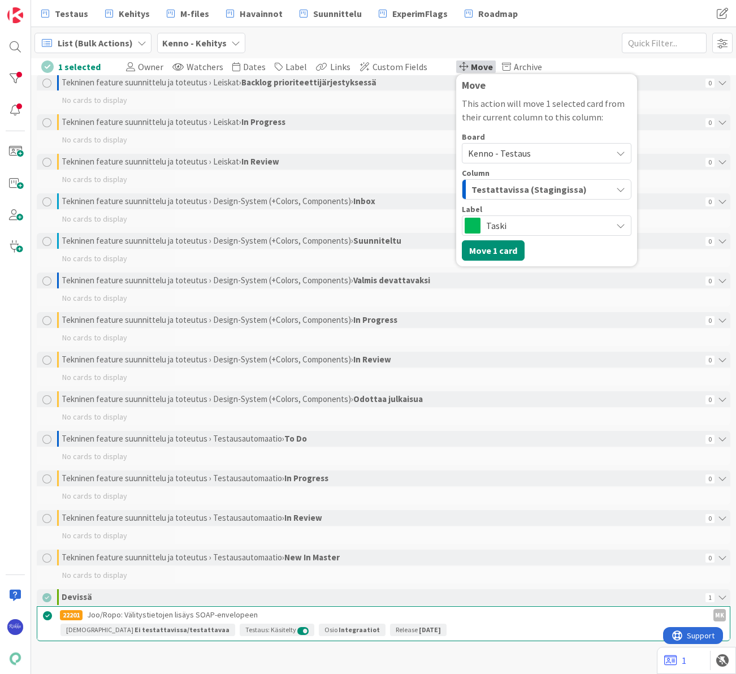
click at [553, 227] on span "Taski" at bounding box center [546, 226] width 120 height 16
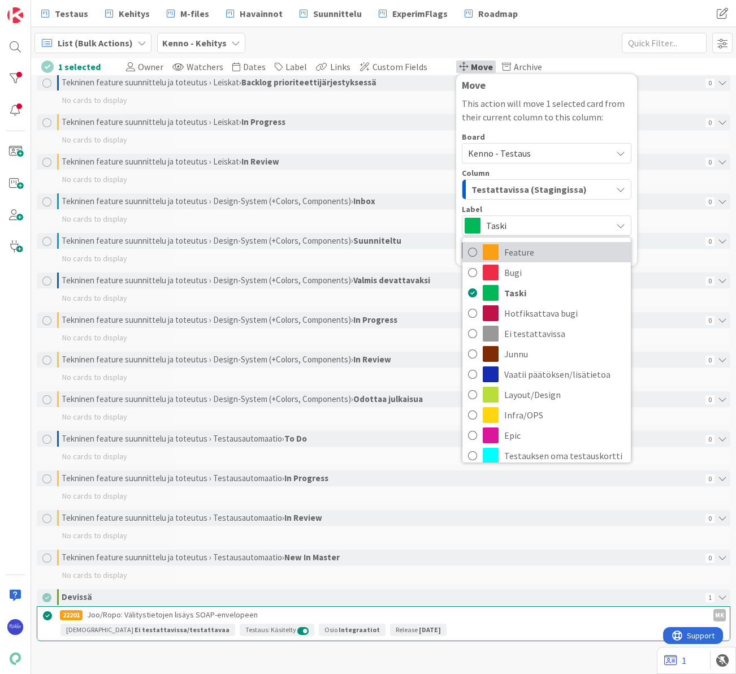
click at [554, 249] on span "Feature" at bounding box center [564, 252] width 121 height 17
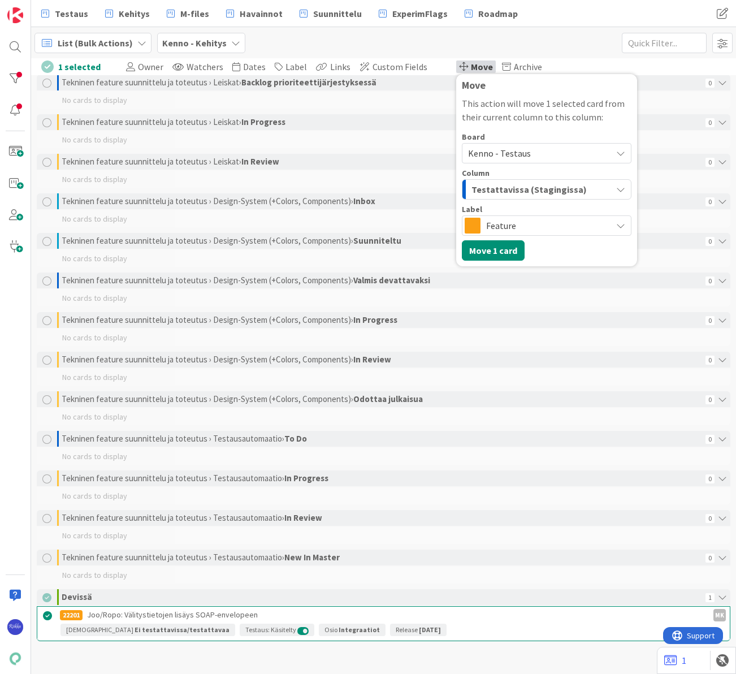
click at [546, 184] on span "Testattavissa (Stagingissa)" at bounding box center [528, 189] width 115 height 15
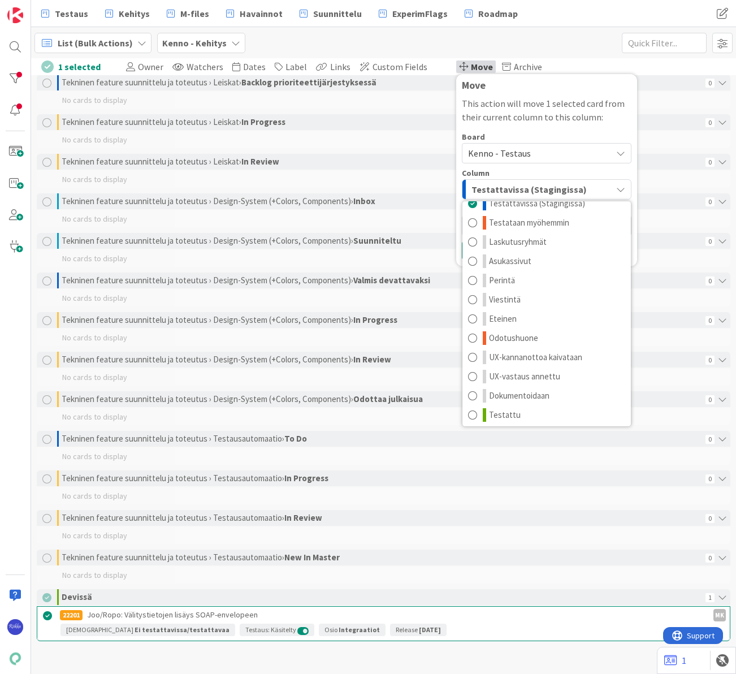
scroll to position [15, 0]
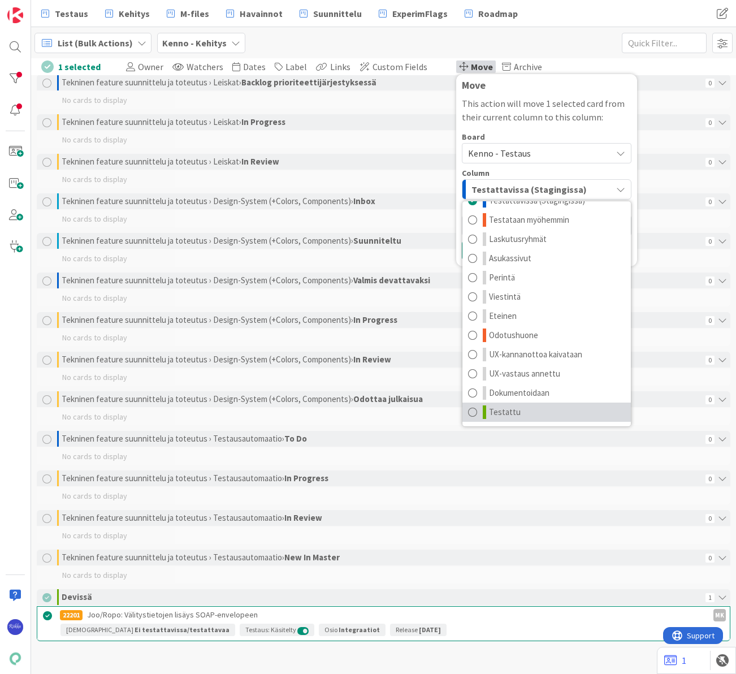
click at [535, 406] on link "Testattu" at bounding box center [546, 411] width 168 height 19
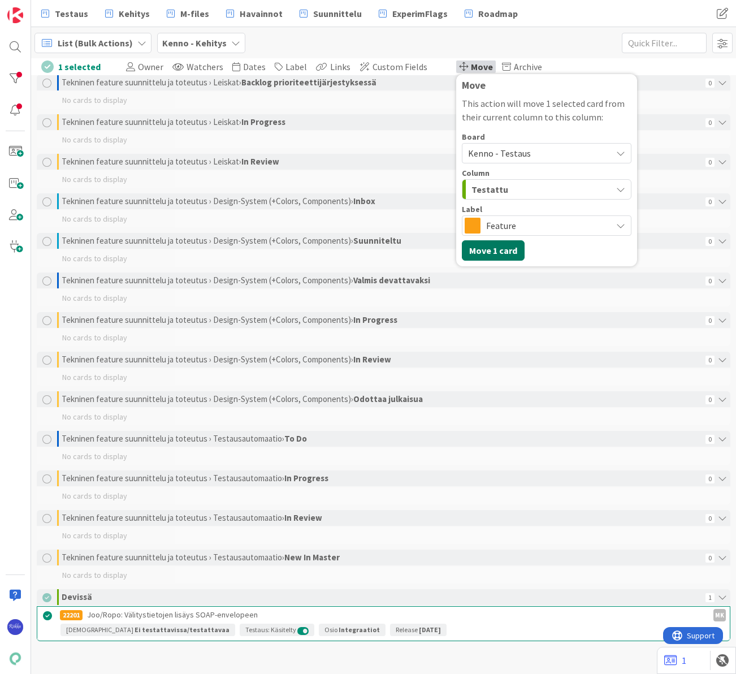
click at [488, 250] on button "Move 1 card" at bounding box center [493, 250] width 63 height 20
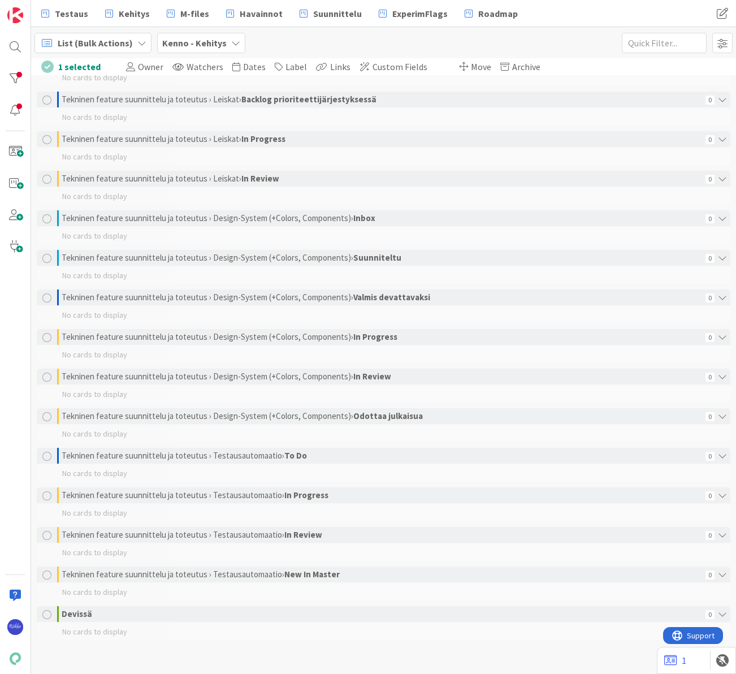
scroll to position [1790, 0]
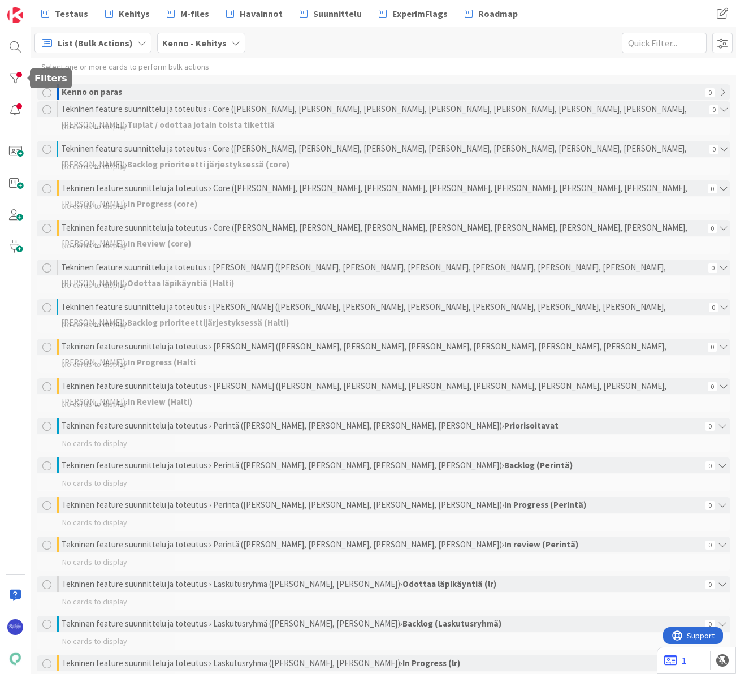
click at [8, 78] on div at bounding box center [15, 78] width 23 height 23
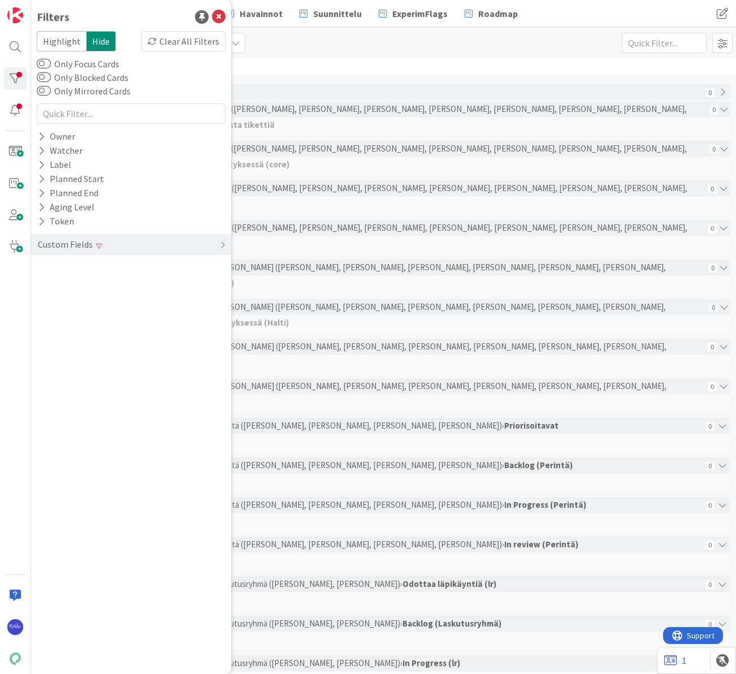
click at [88, 245] on div "Custom Fields" at bounding box center [65, 244] width 57 height 14
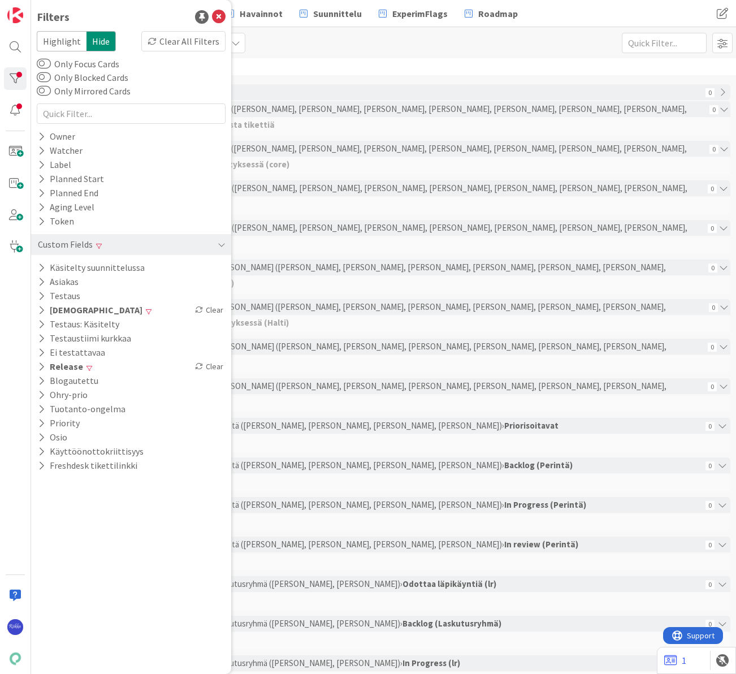
click at [41, 308] on icon at bounding box center [41, 310] width 7 height 10
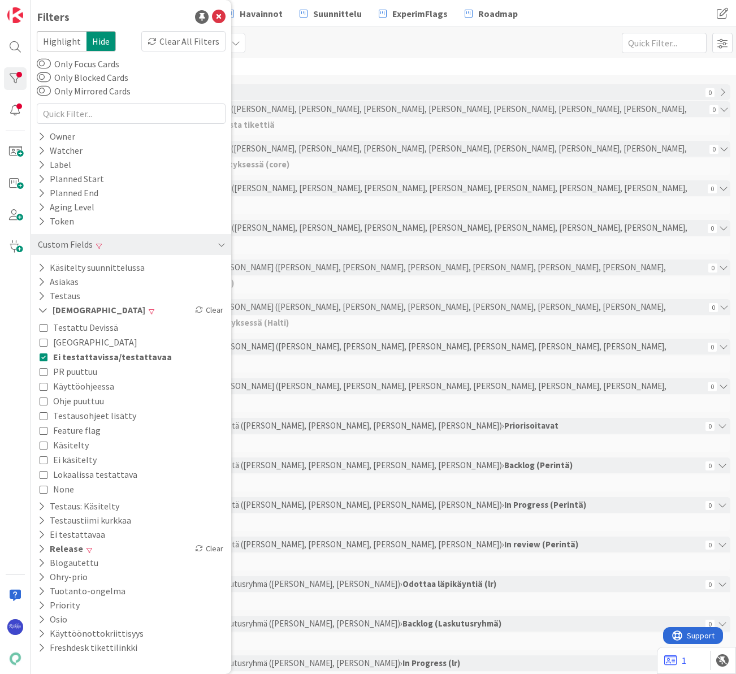
click at [44, 357] on icon at bounding box center [44, 357] width 8 height 8
click at [220, 18] on icon at bounding box center [219, 17] width 14 height 14
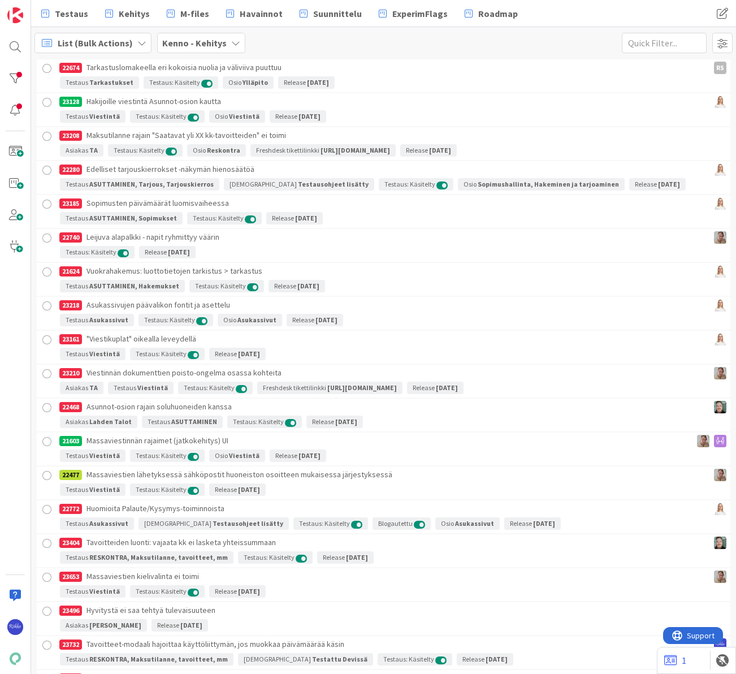
scroll to position [3956, 0]
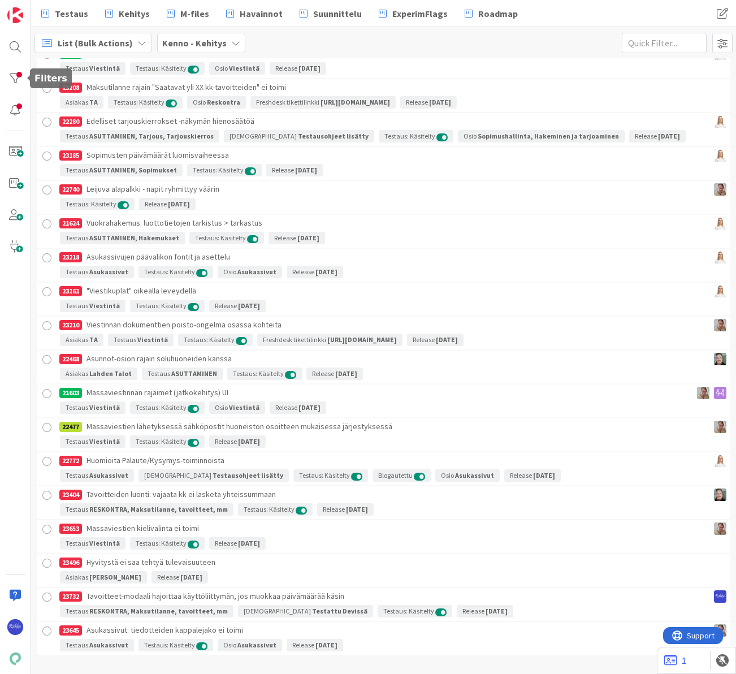
click at [9, 83] on div at bounding box center [15, 78] width 23 height 23
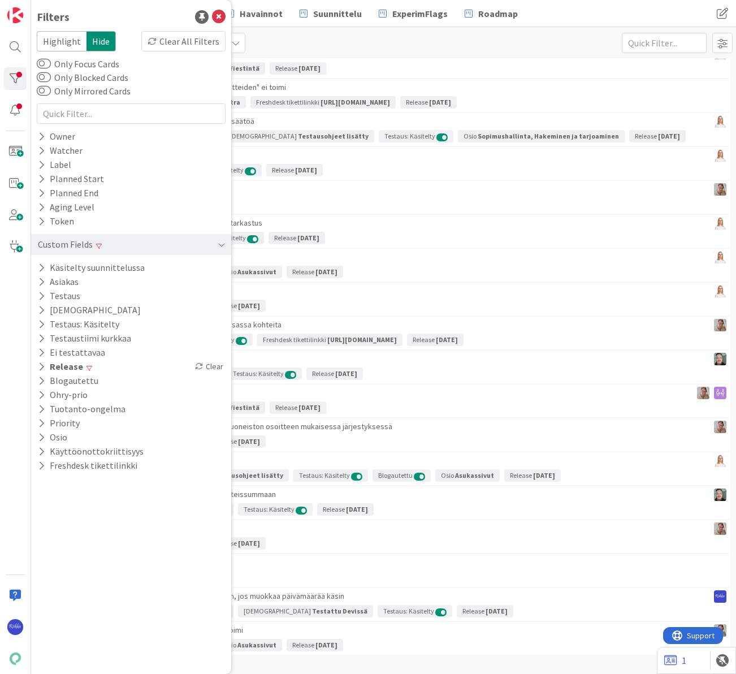
click at [40, 367] on icon at bounding box center [41, 367] width 7 height 10
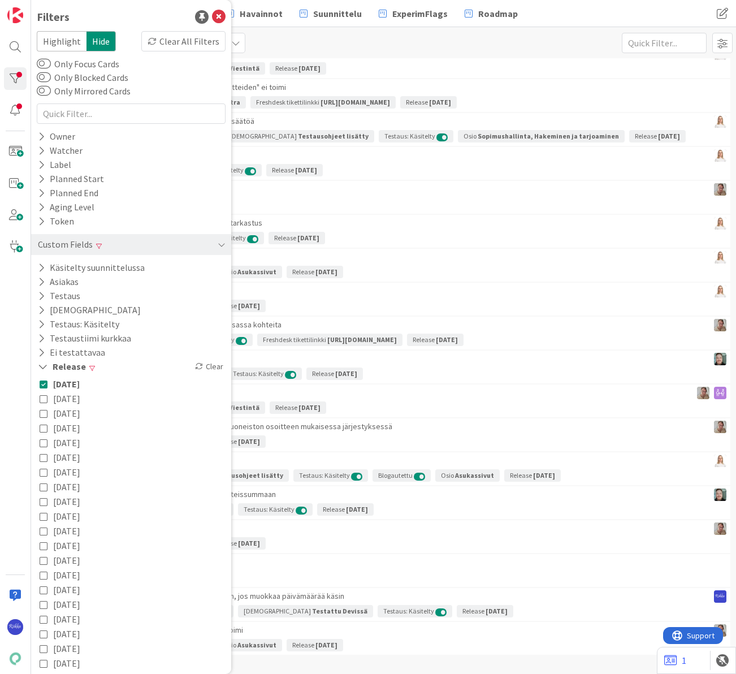
click at [40, 367] on icon at bounding box center [43, 367] width 10 height 10
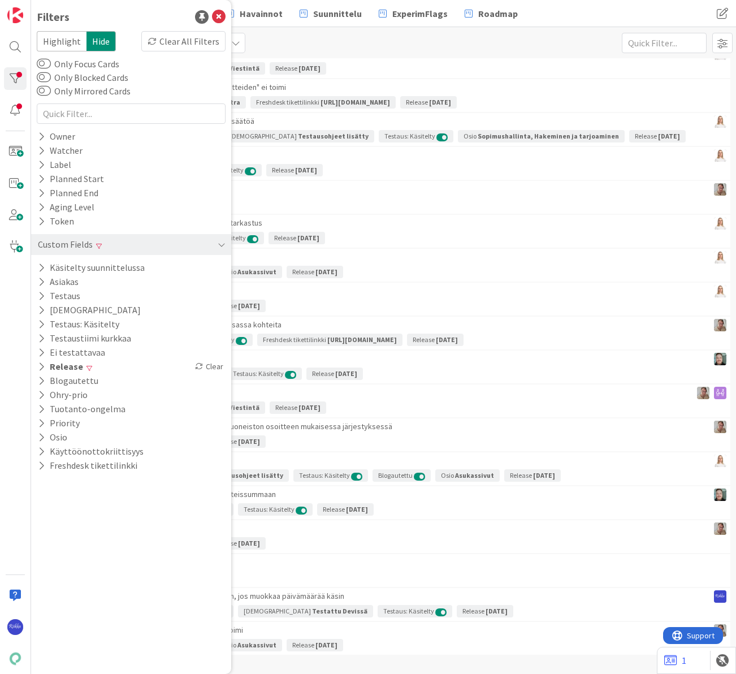
click at [41, 296] on icon at bounding box center [41, 296] width 7 height 10
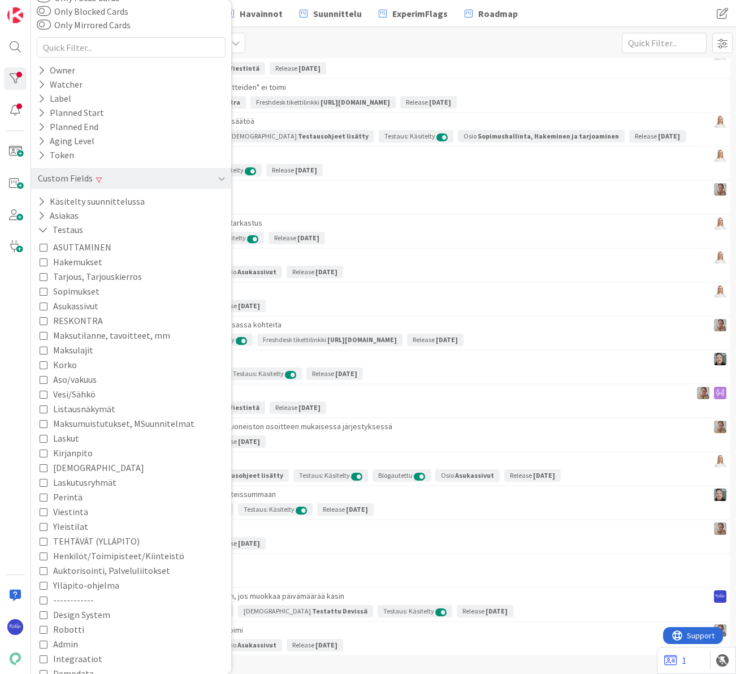
scroll to position [170, 0]
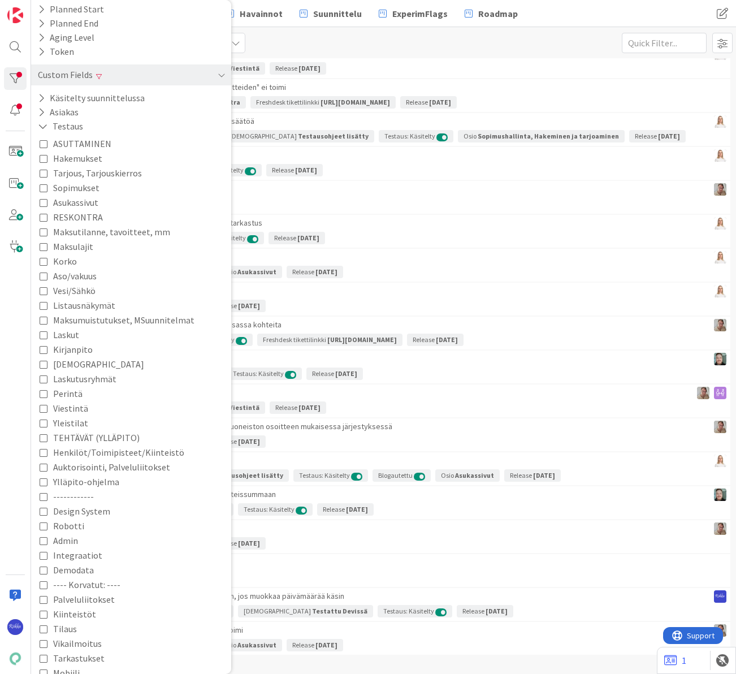
click at [66, 411] on span "Viestintä" at bounding box center [70, 408] width 35 height 15
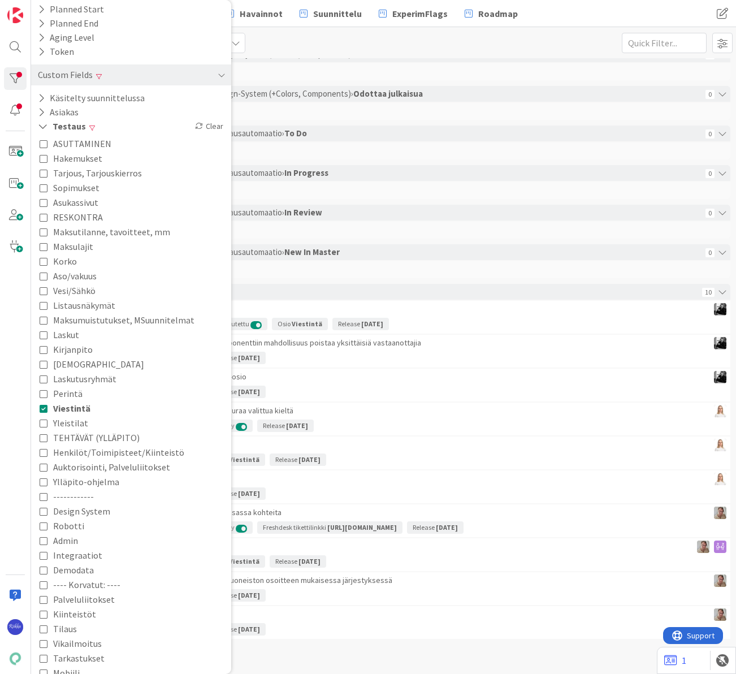
scroll to position [2112, 0]
click at [393, 40] on div "List (Bulk Actions) Kenno - Kehitys 1x 2x 3x" at bounding box center [383, 42] width 705 height 31
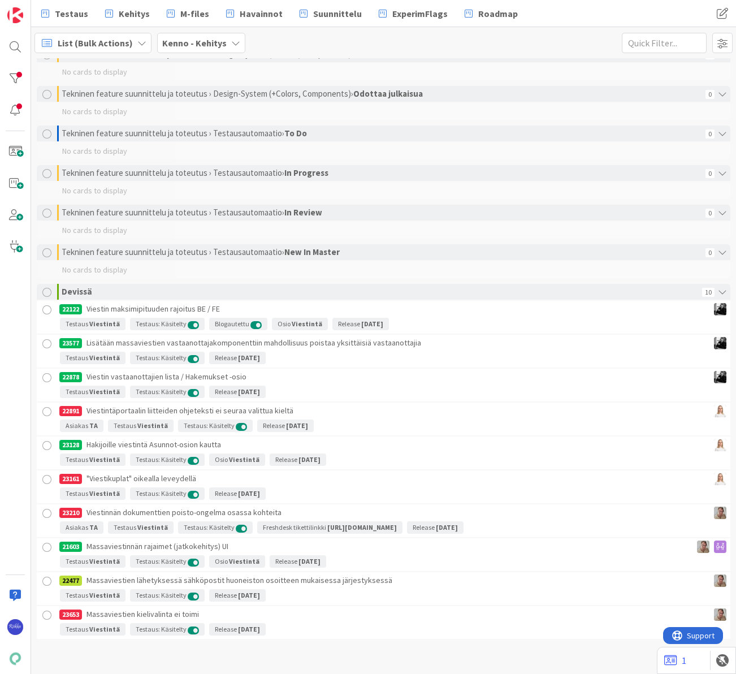
click at [44, 580] on div at bounding box center [47, 581] width 14 height 14
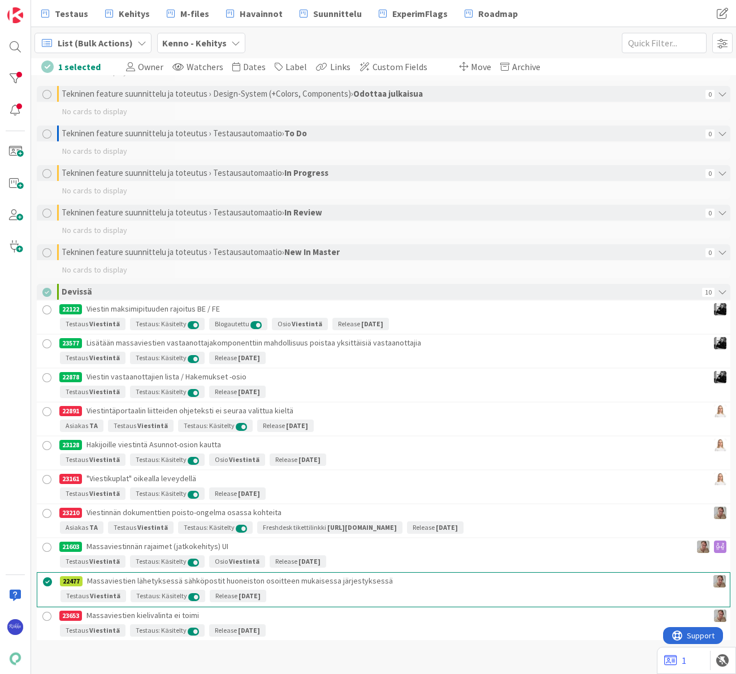
click at [471, 68] on span "Move" at bounding box center [481, 66] width 20 height 11
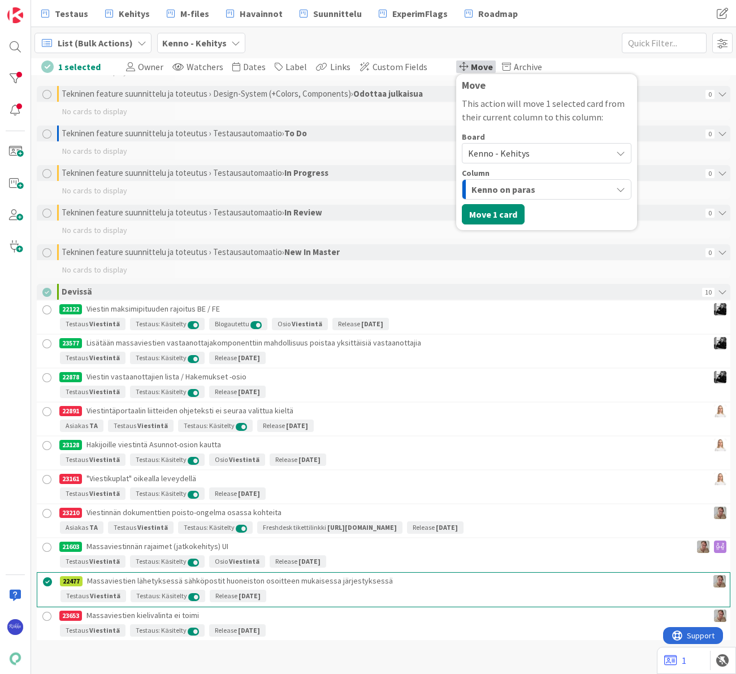
click at [511, 152] on span "Kenno - Kehitys" at bounding box center [499, 152] width 62 height 11
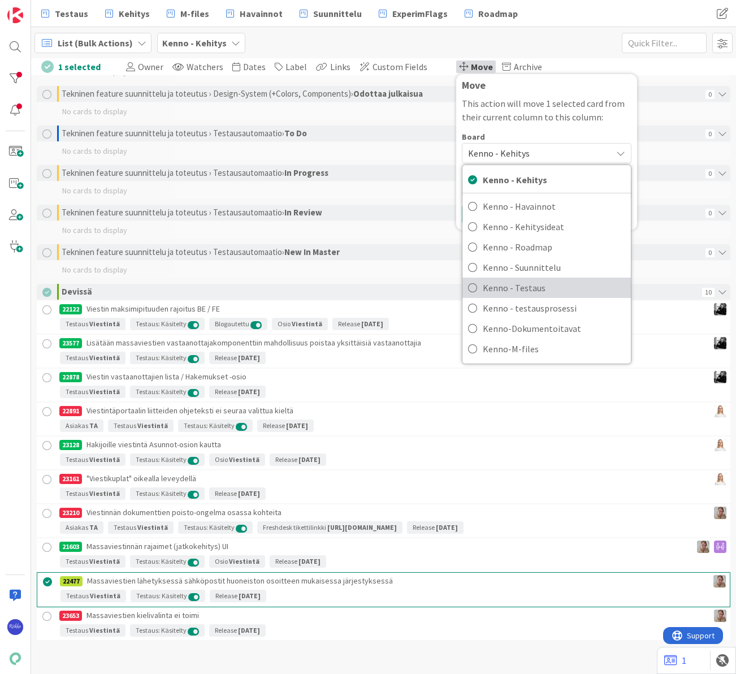
click at [519, 283] on span "Kenno - Testaus" at bounding box center [554, 287] width 142 height 17
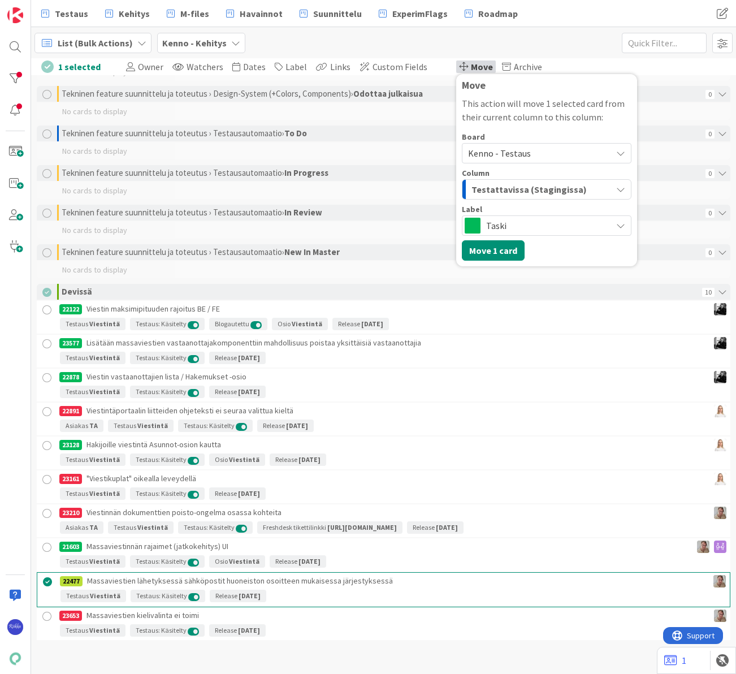
click at [538, 187] on span "Testattavissa (Stagingissa)" at bounding box center [528, 189] width 115 height 15
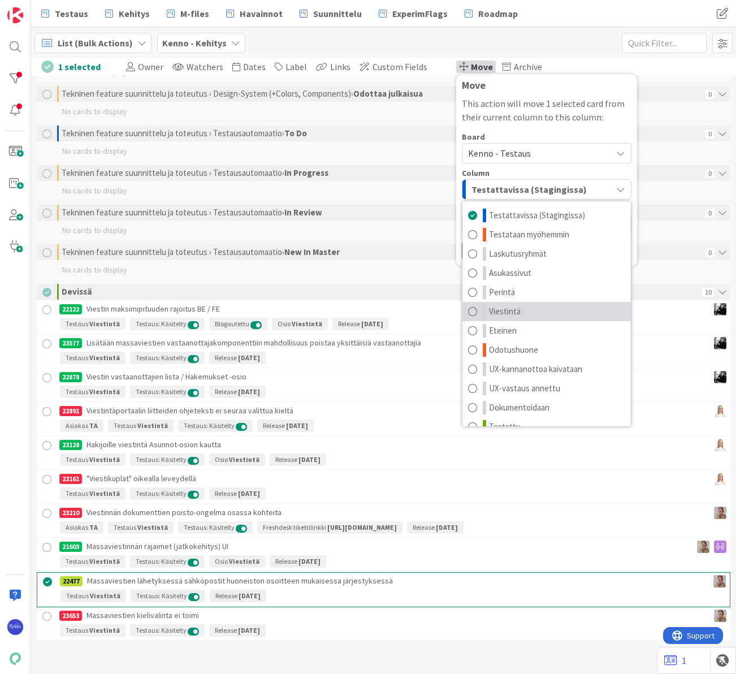
click at [526, 306] on link "Viestintä" at bounding box center [546, 311] width 168 height 19
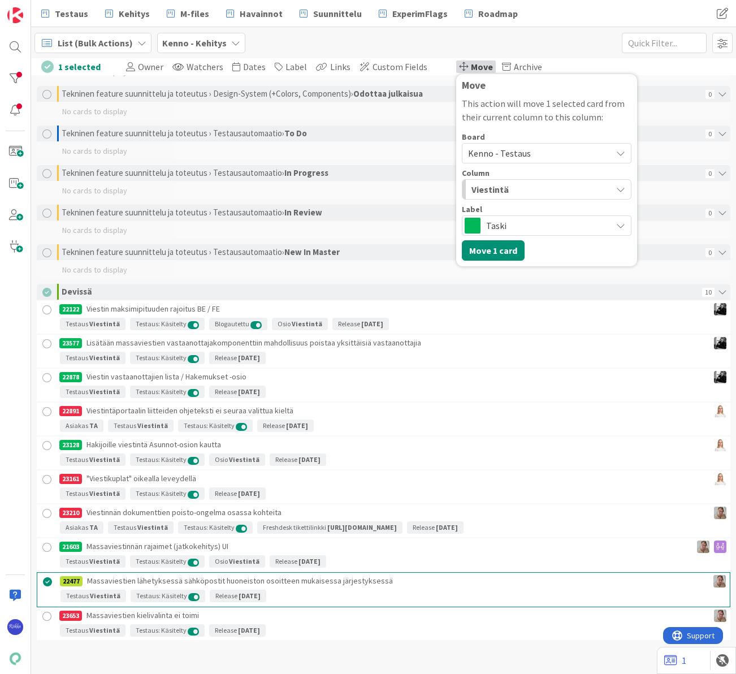
click at [486, 223] on span "Taski" at bounding box center [546, 226] width 120 height 16
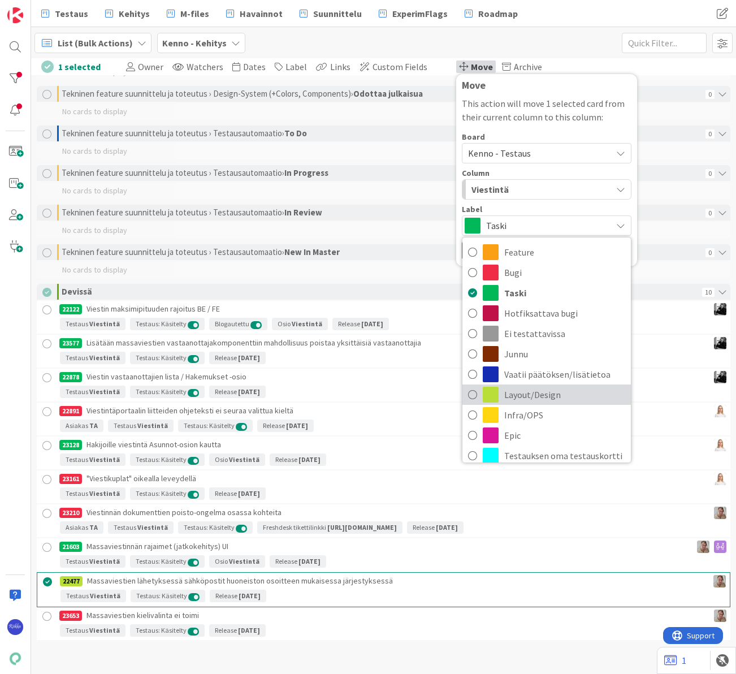
click at [510, 396] on span "Layout/Design" at bounding box center [564, 394] width 121 height 17
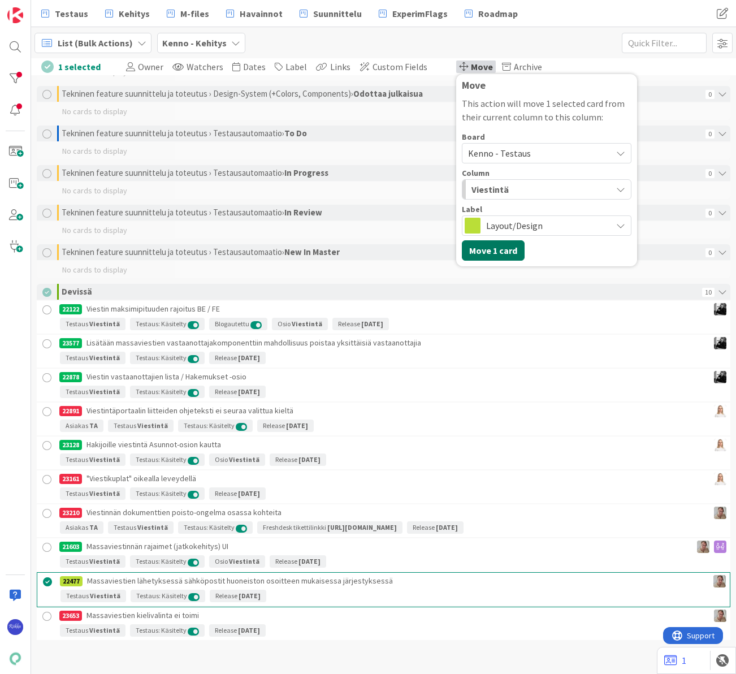
click at [482, 252] on button "Move 1 card" at bounding box center [493, 250] width 63 height 20
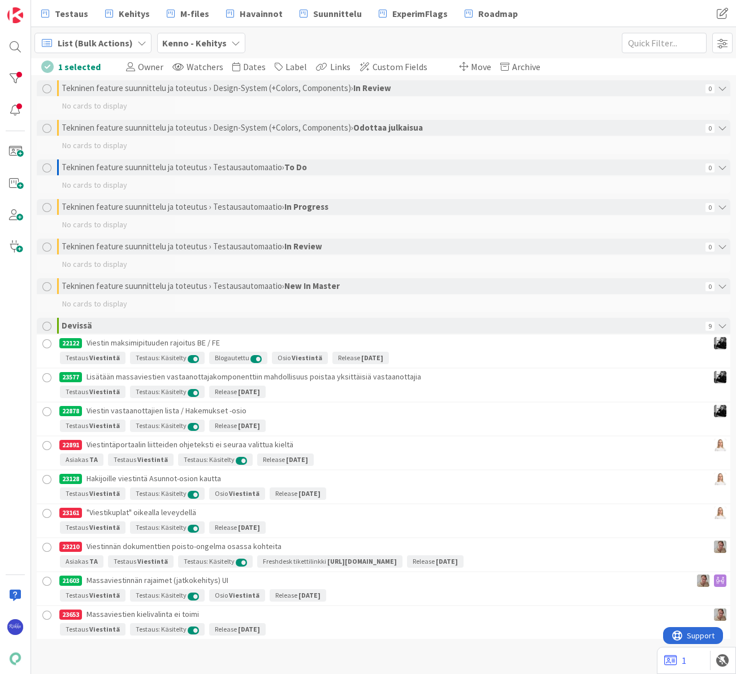
scroll to position [2078, 0]
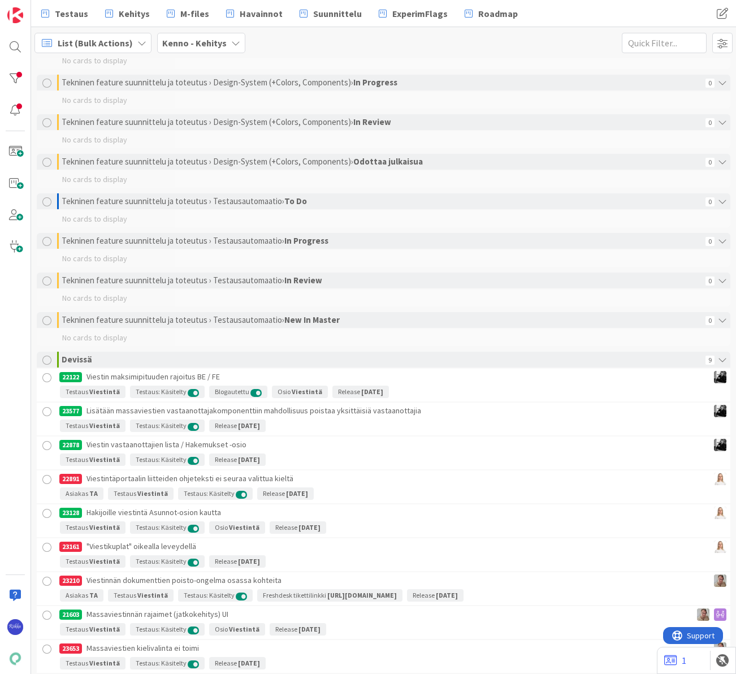
scroll to position [2078, 0]
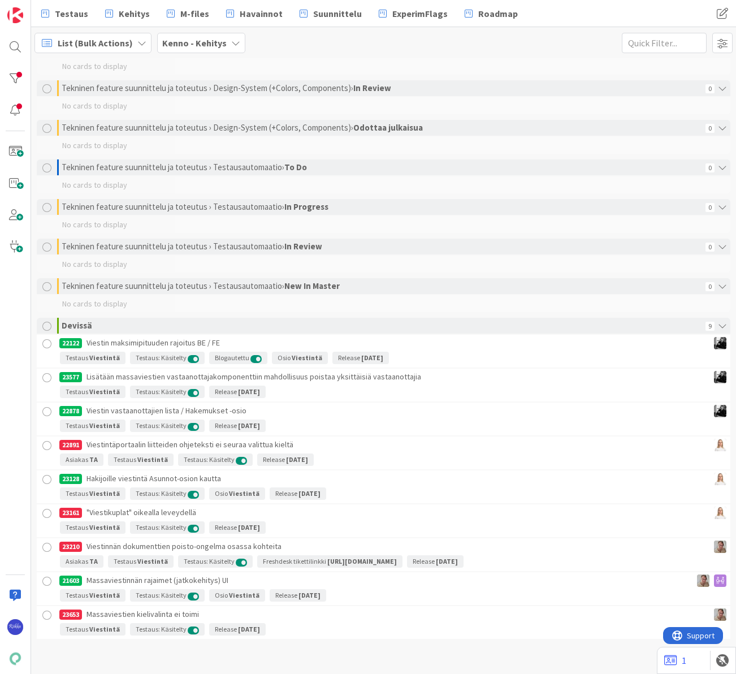
click at [46, 614] on div at bounding box center [47, 615] width 14 height 14
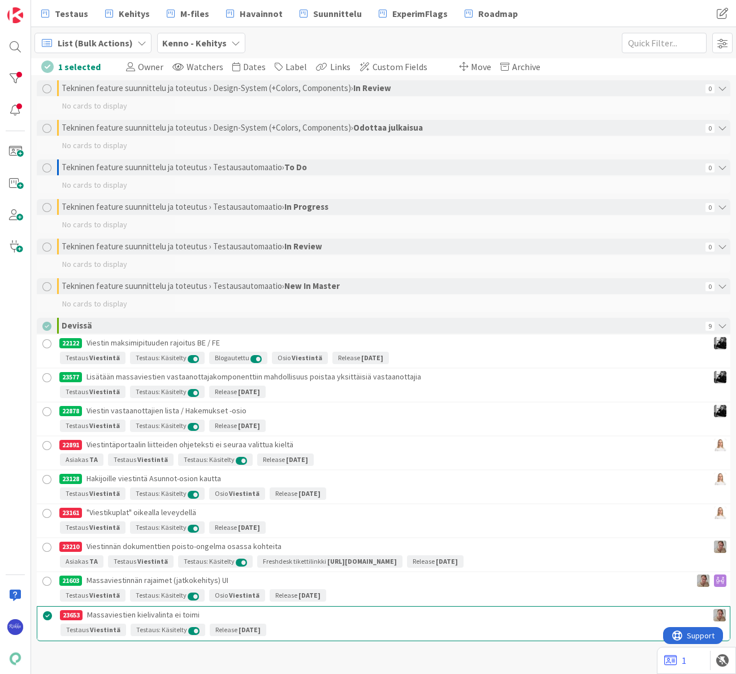
click at [45, 546] on div at bounding box center [47, 547] width 14 height 14
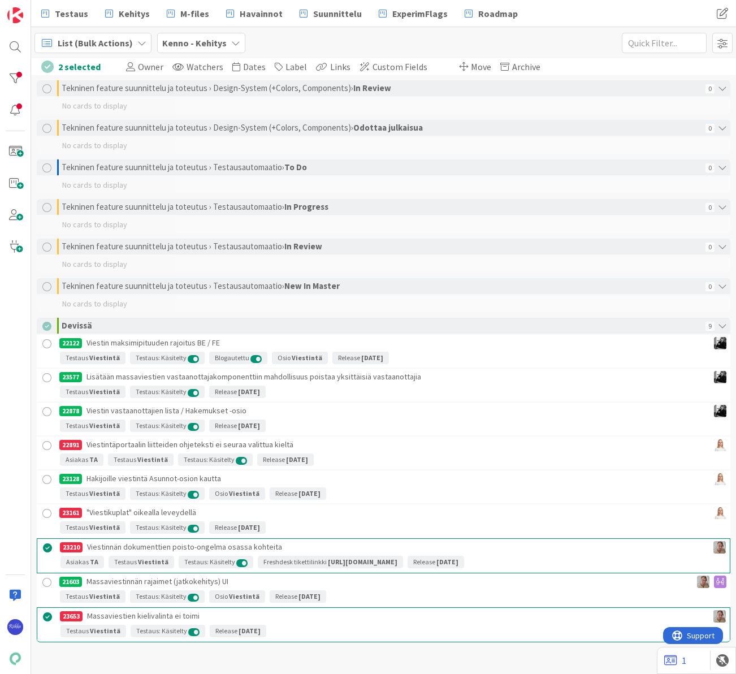
click at [47, 515] on div at bounding box center [47, 513] width 14 height 14
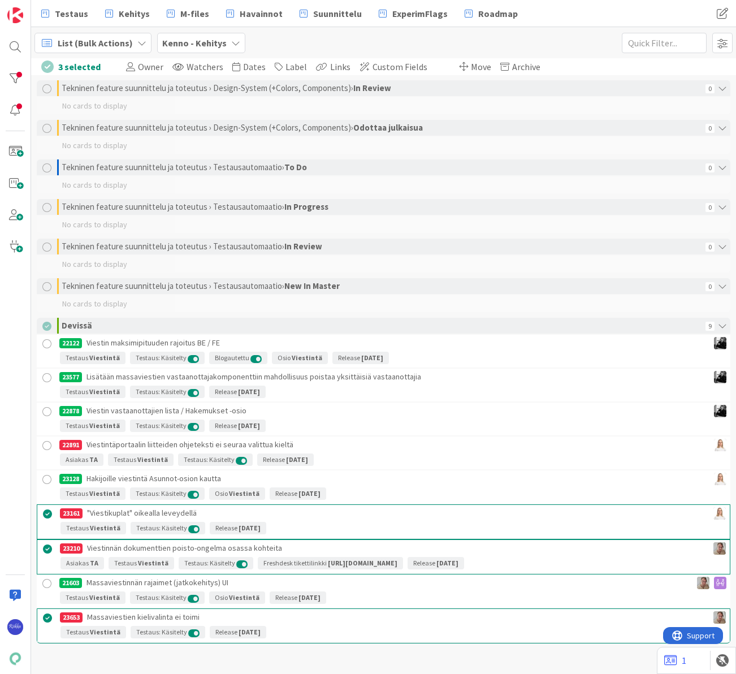
click at [45, 444] on div at bounding box center [47, 446] width 14 height 14
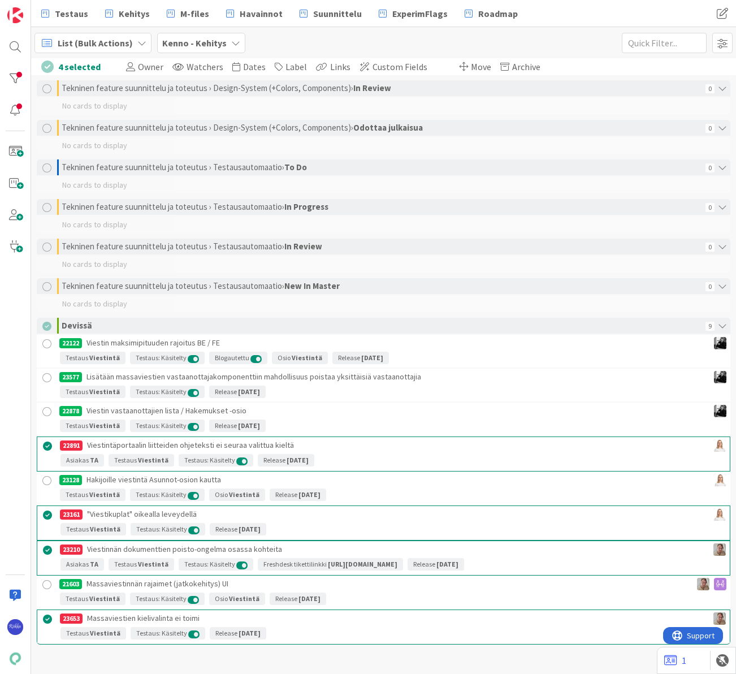
click at [472, 64] on span "Move" at bounding box center [481, 66] width 20 height 11
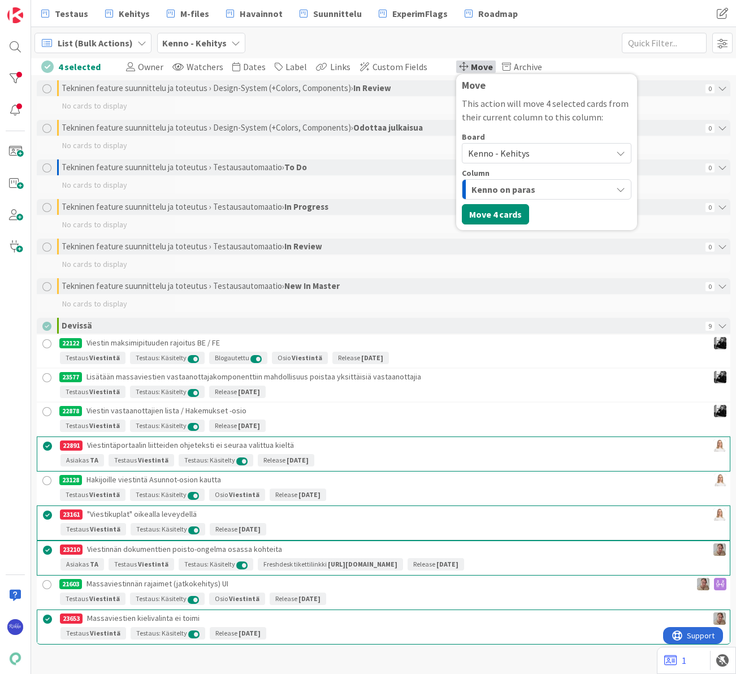
click at [492, 157] on span "Kenno - Kehitys" at bounding box center [499, 152] width 62 height 11
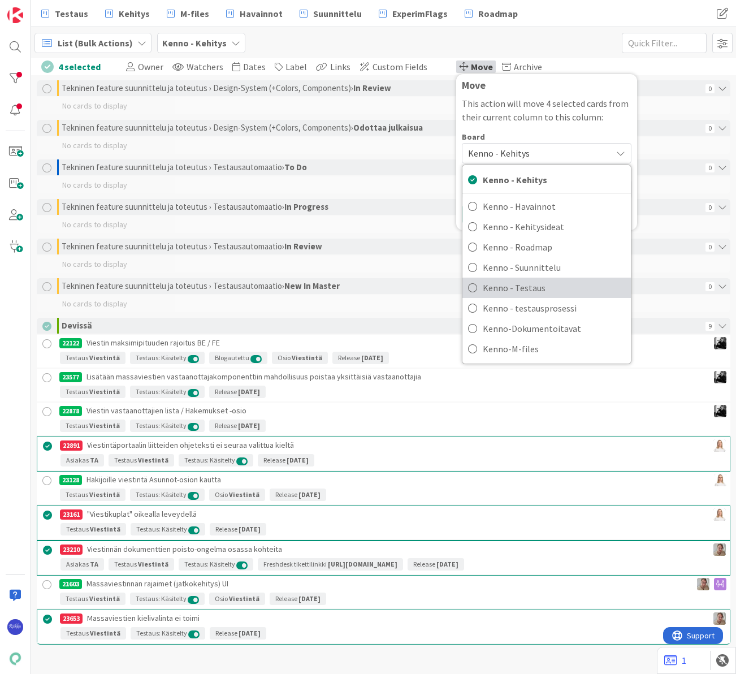
click at [522, 283] on span "Kenno - Testaus" at bounding box center [554, 287] width 142 height 17
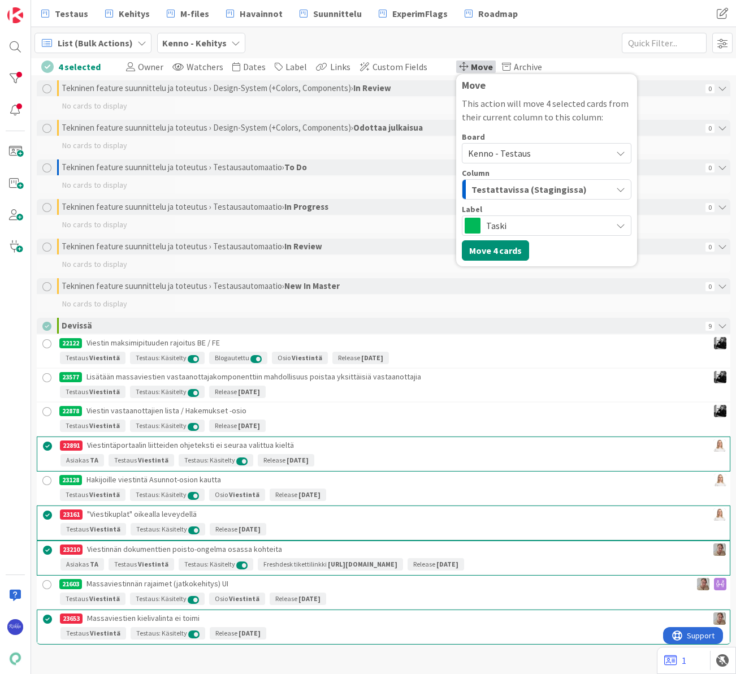
click at [536, 188] on span "Testattavissa (Stagingissa)" at bounding box center [528, 189] width 115 height 15
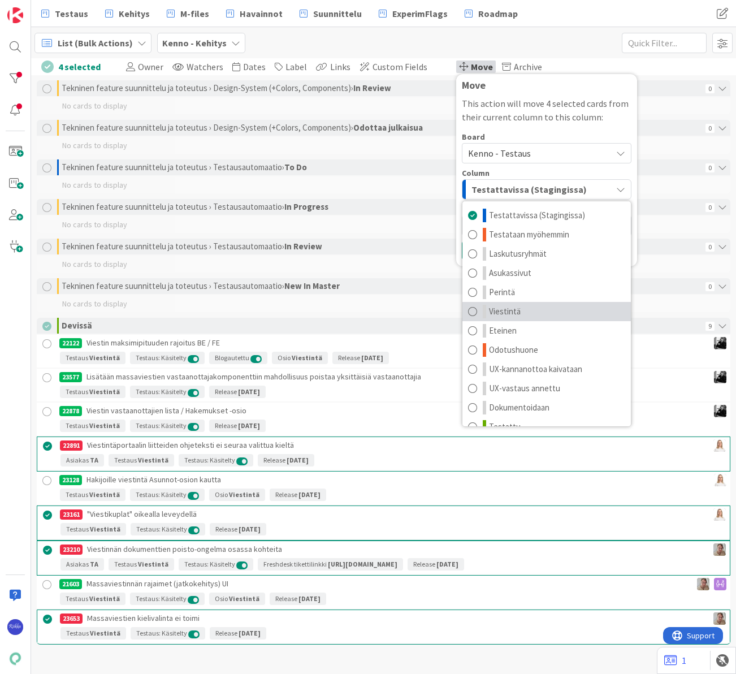
click at [513, 311] on link "Viestintä" at bounding box center [546, 311] width 168 height 19
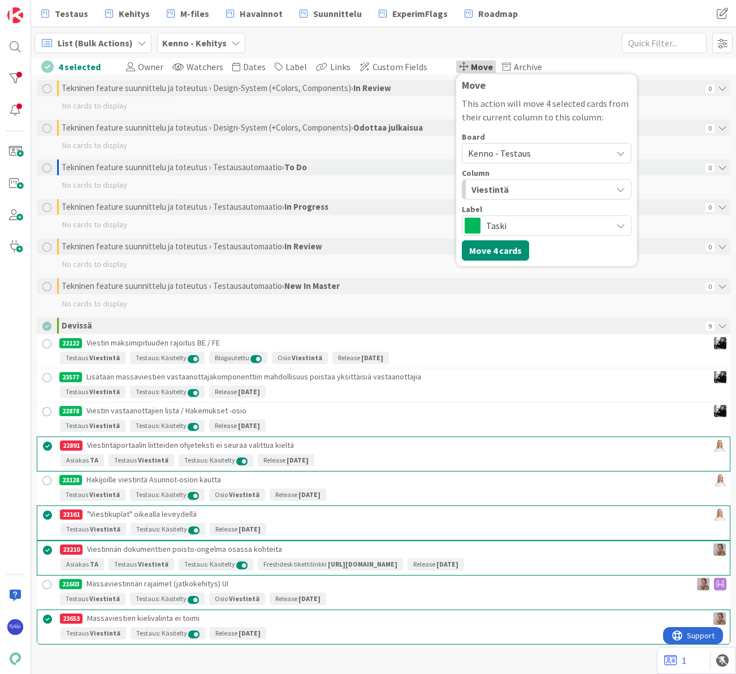
click at [539, 224] on span "Taski" at bounding box center [546, 226] width 120 height 16
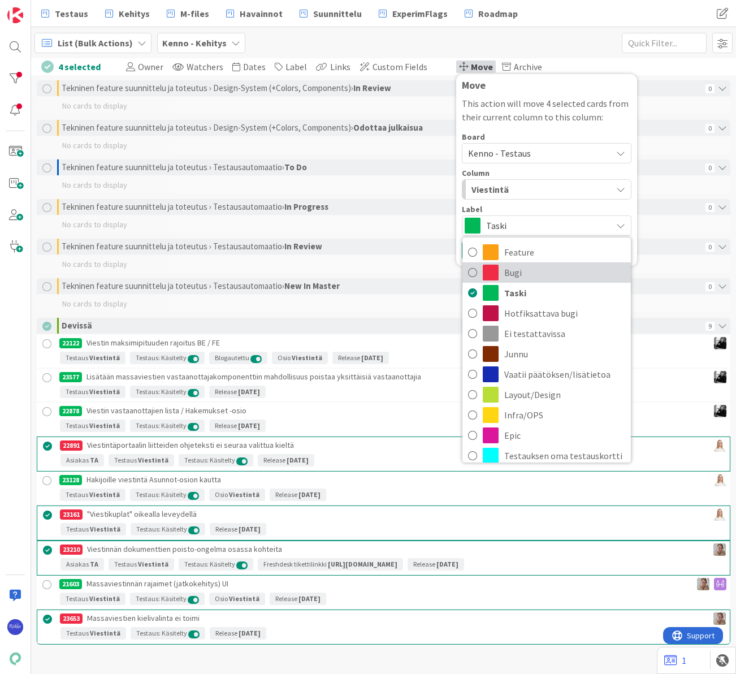
click at [526, 272] on span "Bugi" at bounding box center [564, 272] width 121 height 17
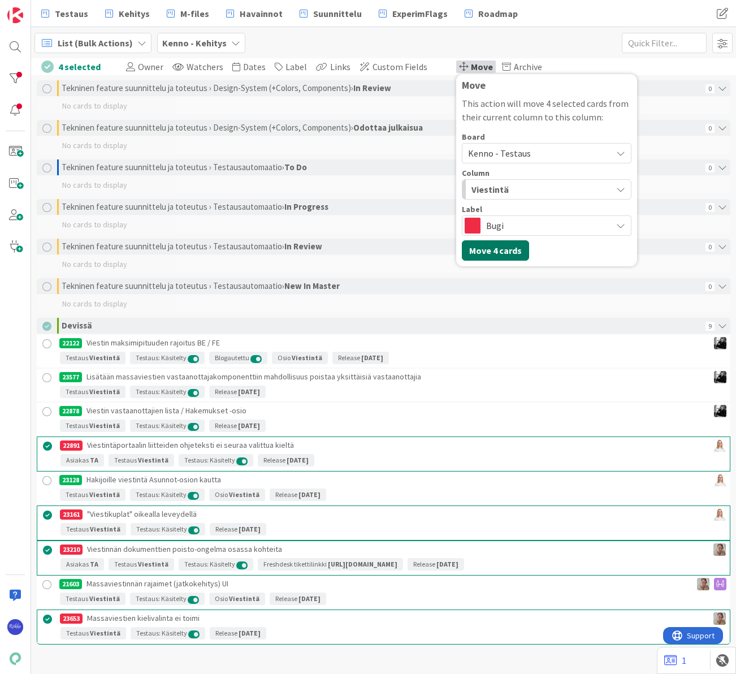
click at [488, 249] on button "Move 4 cards" at bounding box center [495, 250] width 67 height 20
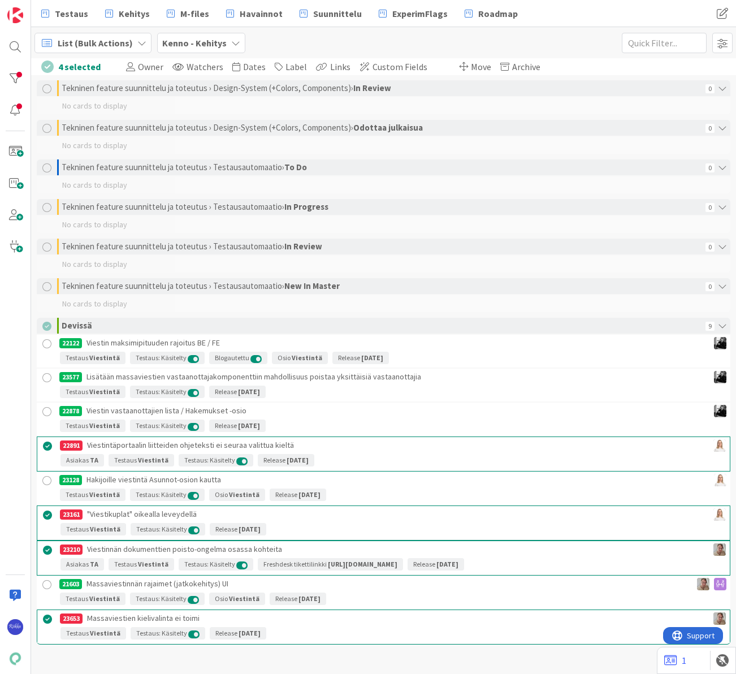
scroll to position [1942, 0]
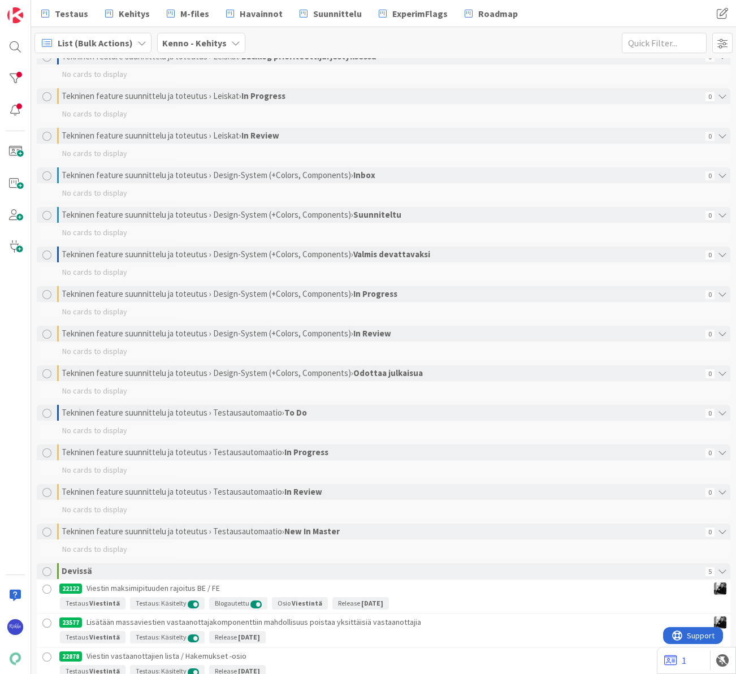
scroll to position [1942, 0]
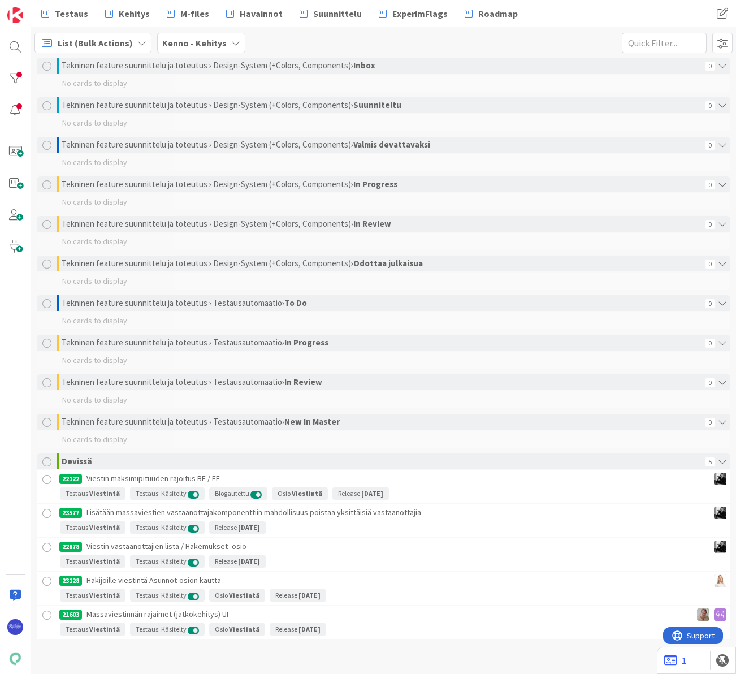
drag, startPoint x: 46, startPoint y: 615, endPoint x: 49, endPoint y: 601, distance: 14.9
click at [46, 615] on div at bounding box center [47, 615] width 14 height 14
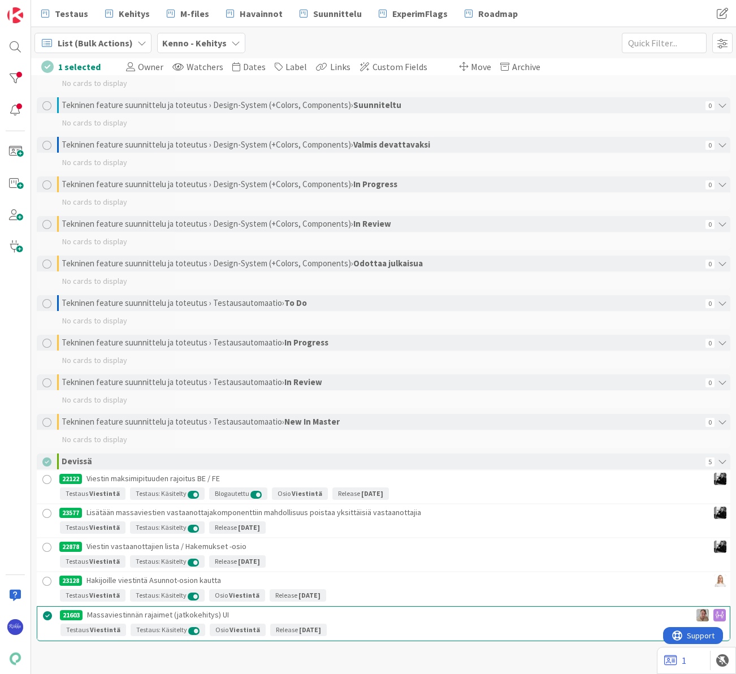
click at [47, 580] on div at bounding box center [47, 581] width 14 height 14
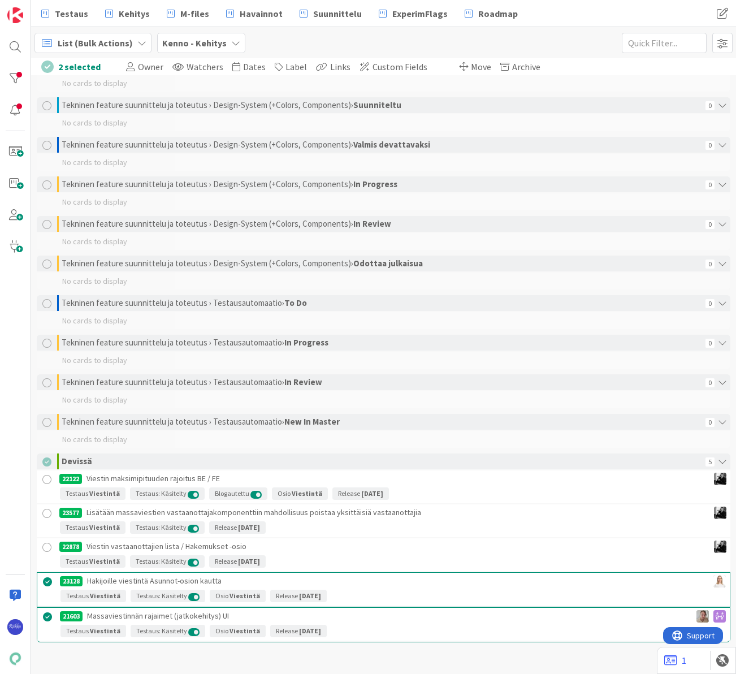
click at [48, 545] on div at bounding box center [47, 547] width 14 height 14
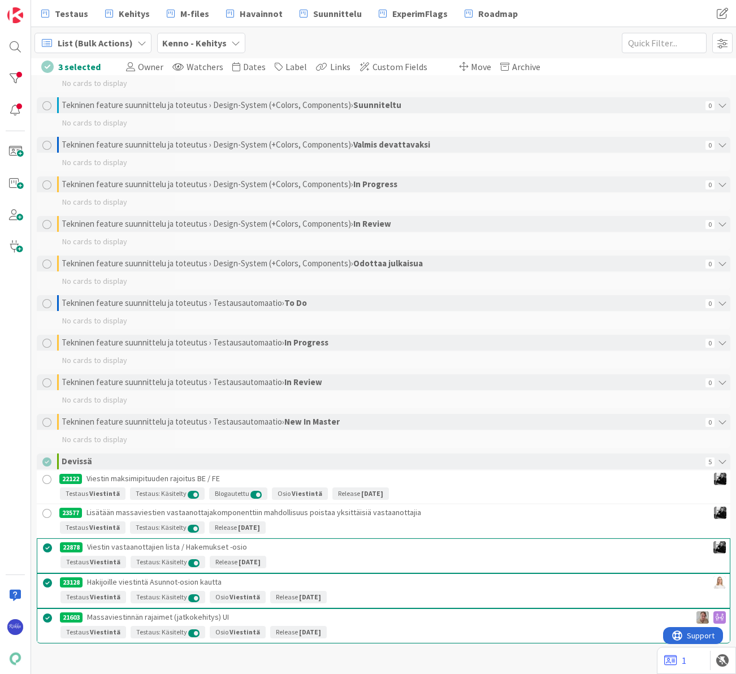
click at [47, 512] on div at bounding box center [47, 513] width 14 height 14
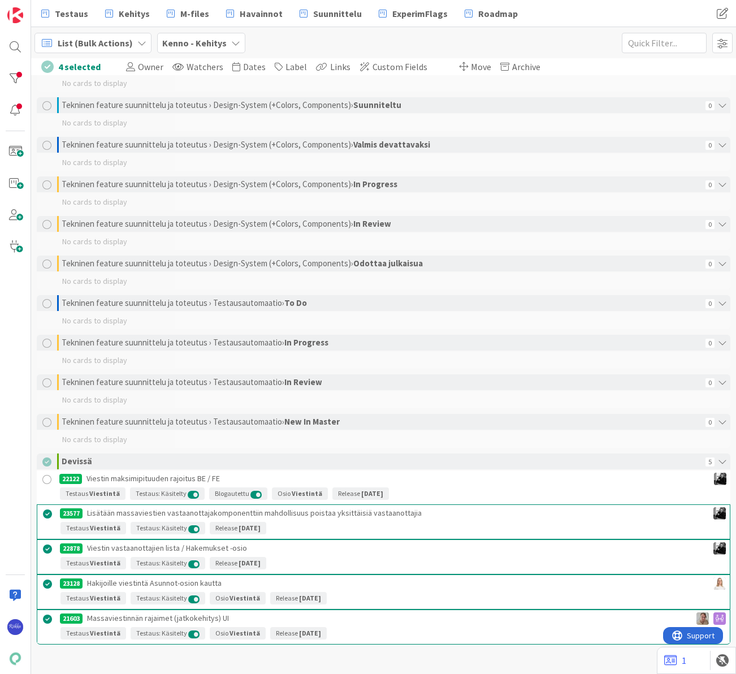
click at [46, 480] on div at bounding box center [47, 479] width 14 height 14
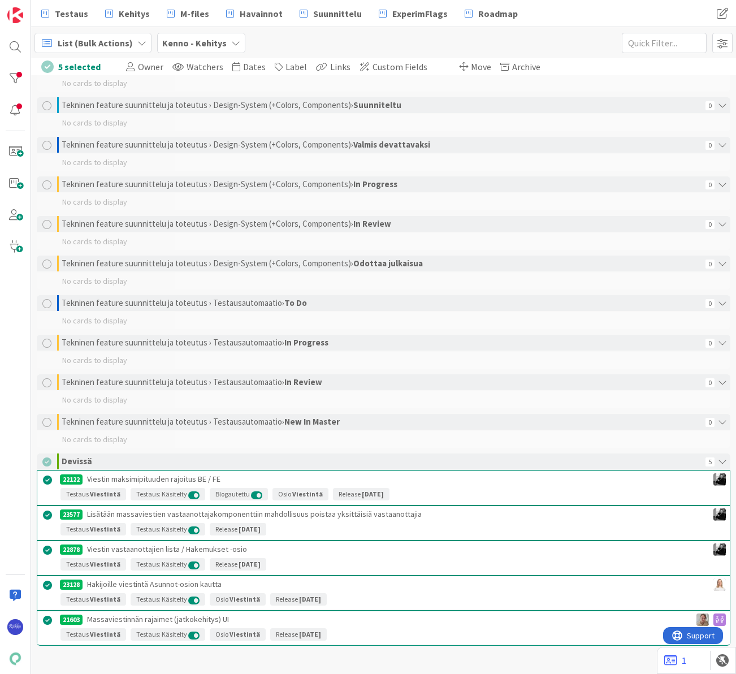
click at [471, 66] on span "Move" at bounding box center [481, 66] width 20 height 11
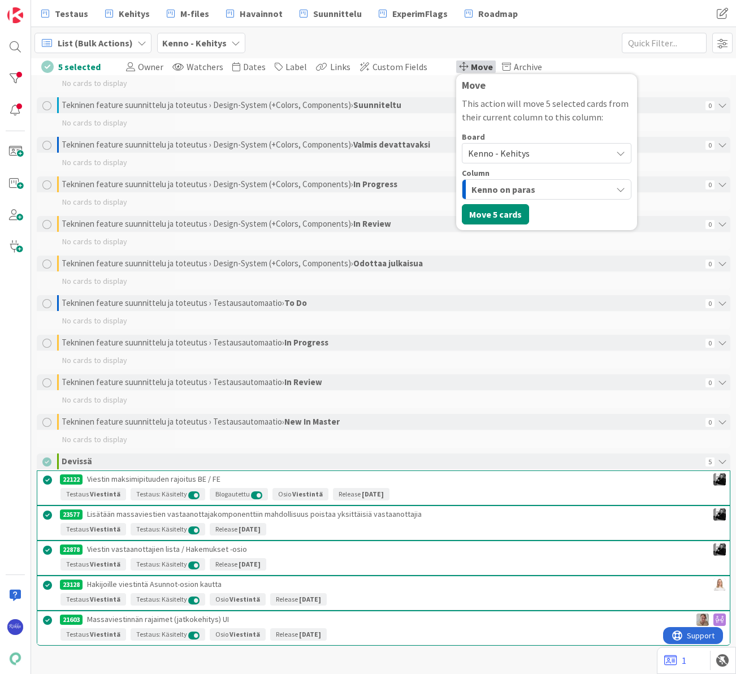
click at [520, 151] on span "Kenno - Kehitys" at bounding box center [537, 153] width 138 height 16
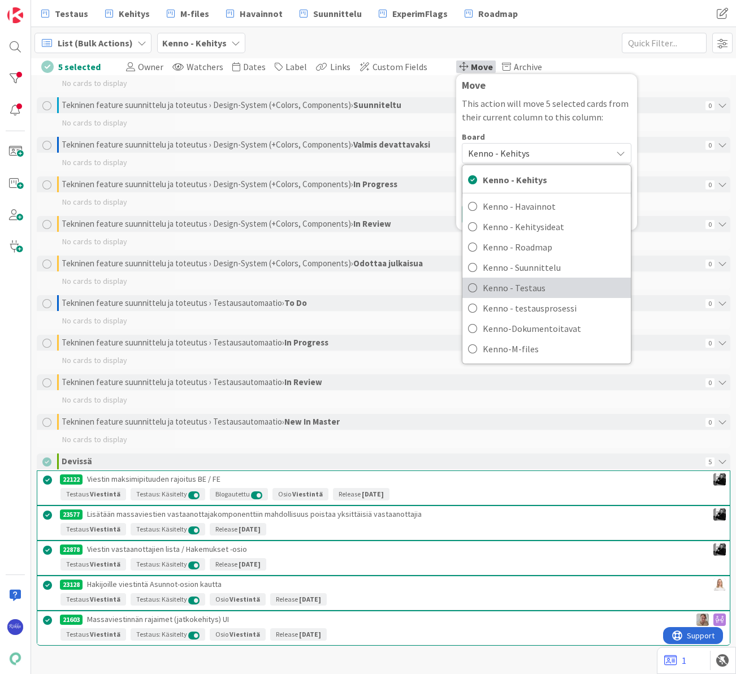
click at [540, 290] on span "Kenno - Testaus" at bounding box center [554, 287] width 142 height 17
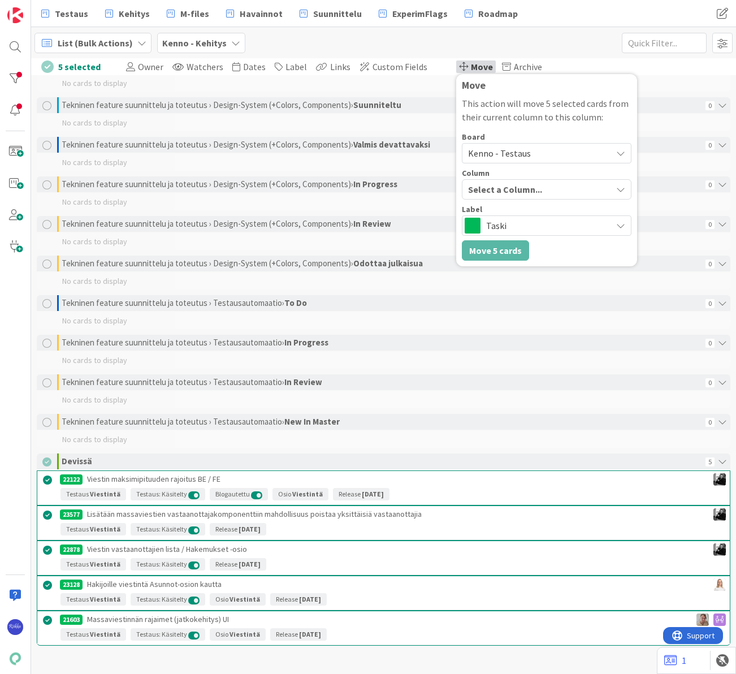
click at [547, 189] on div "Select a Column..." at bounding box center [538, 189] width 146 height 18
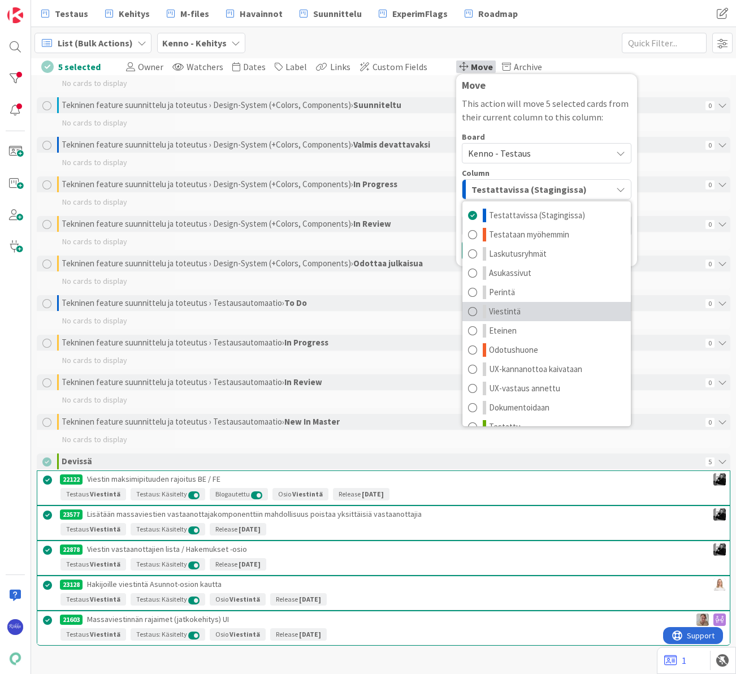
click at [541, 306] on link "Viestintä" at bounding box center [546, 311] width 168 height 19
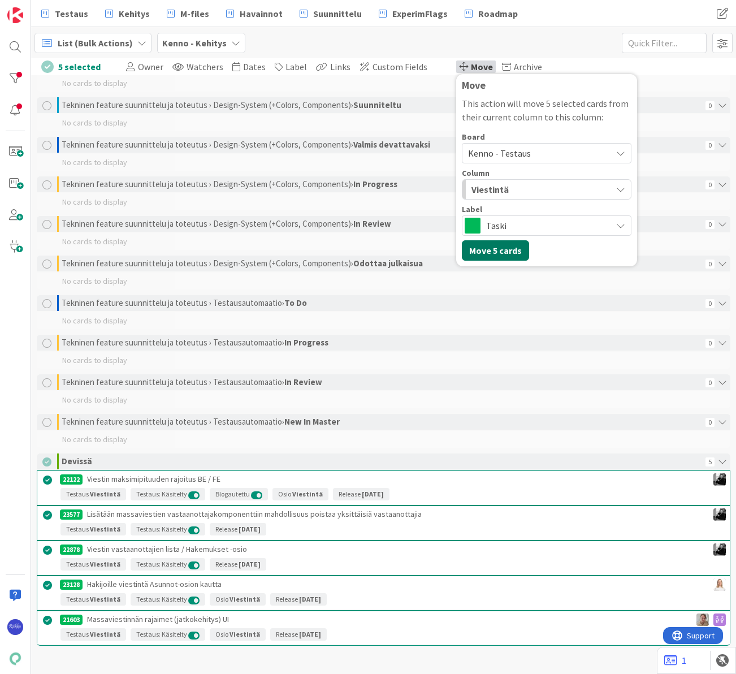
click at [480, 245] on button "Move 5 cards" at bounding box center [495, 250] width 67 height 20
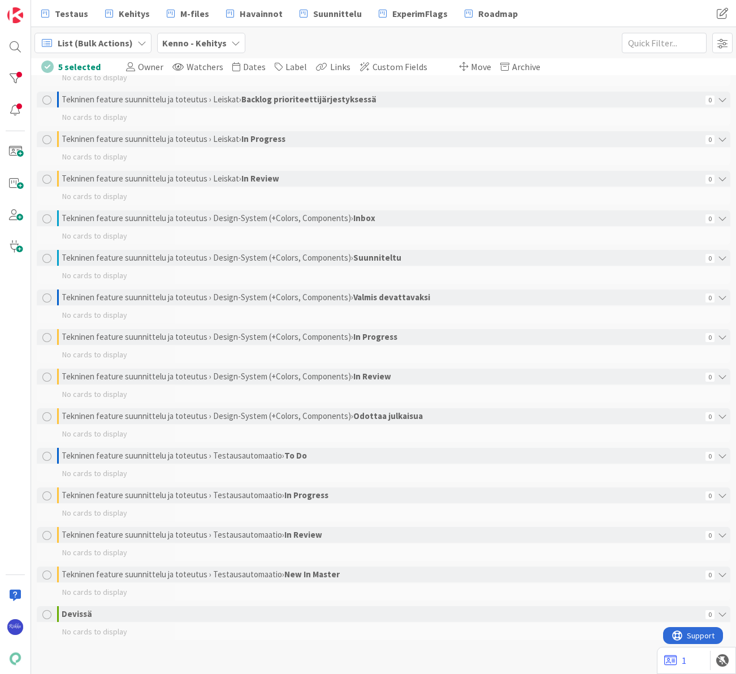
scroll to position [1790, 0]
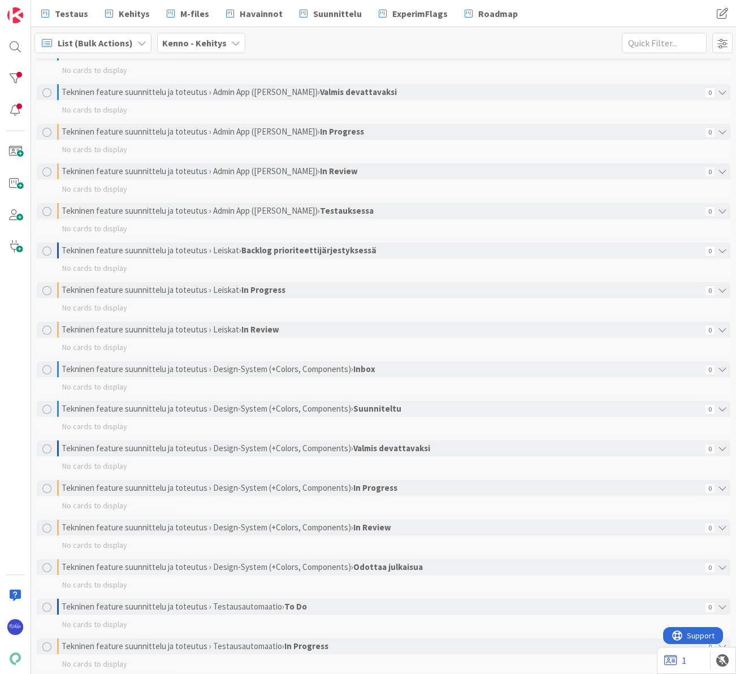
scroll to position [1790, 0]
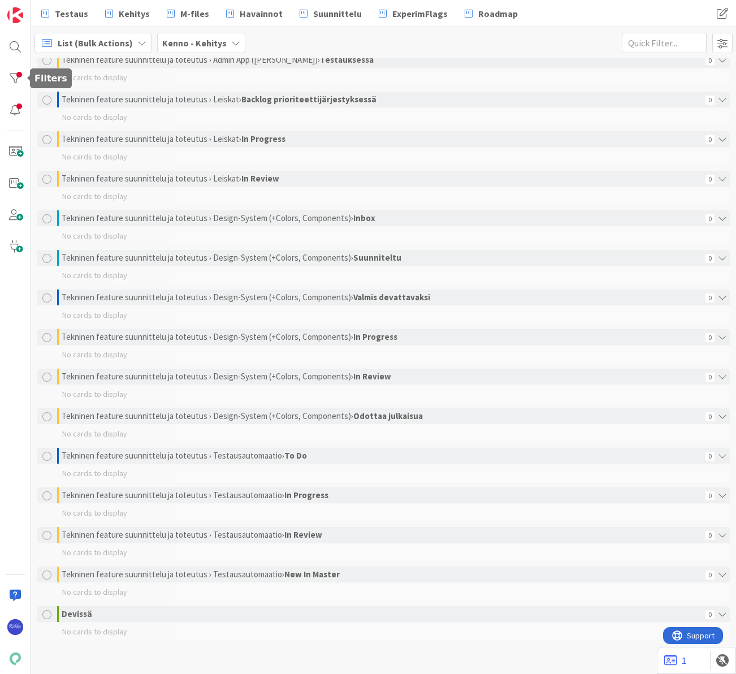
click at [11, 79] on div at bounding box center [15, 78] width 23 height 23
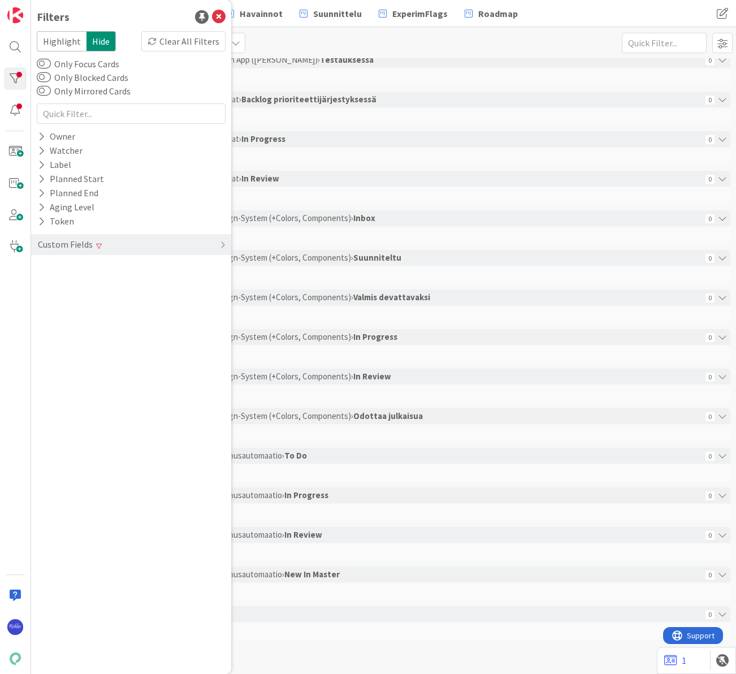
click at [121, 250] on div "Custom Fields" at bounding box center [131, 244] width 200 height 21
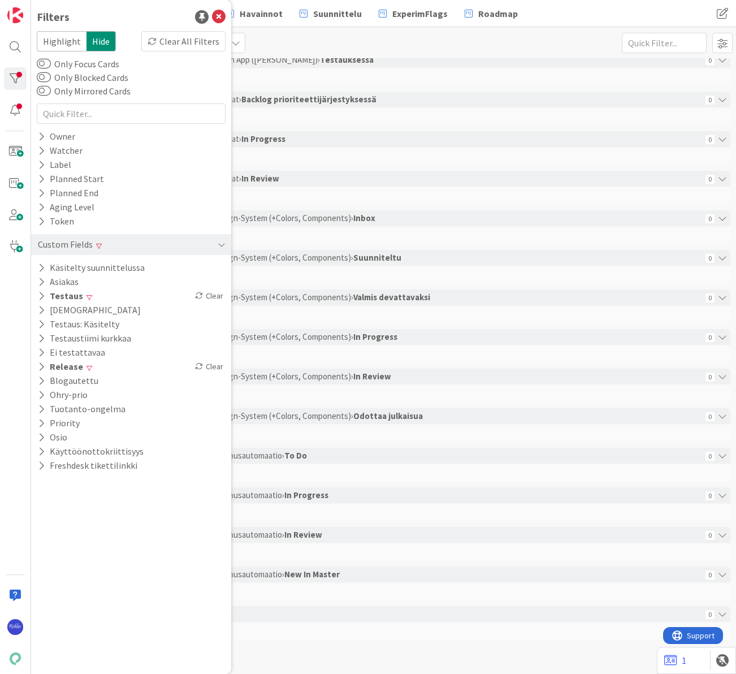
click at [40, 295] on icon at bounding box center [41, 296] width 7 height 10
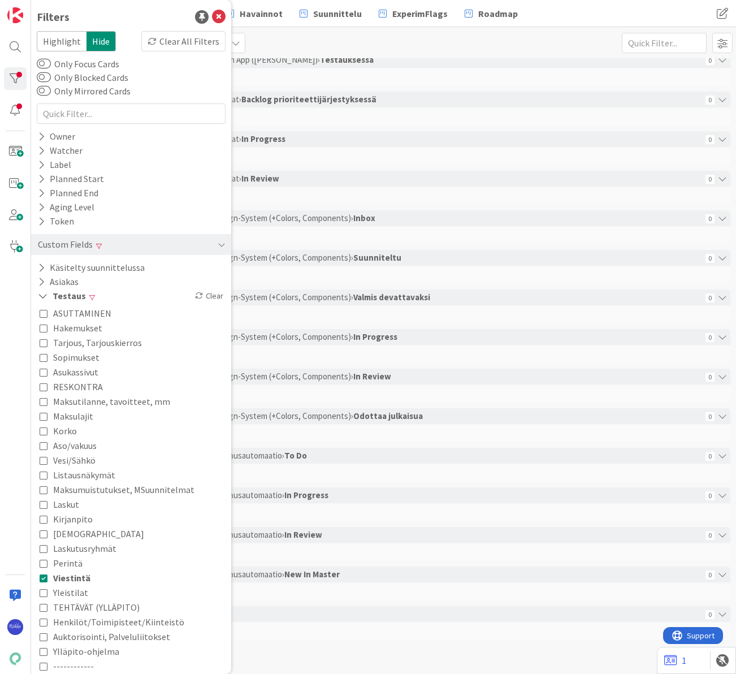
drag, startPoint x: 65, startPoint y: 579, endPoint x: 69, endPoint y: 573, distance: 6.9
click at [65, 578] on span "Viestintä" at bounding box center [71, 577] width 37 height 15
click at [80, 370] on span "Asukassivut" at bounding box center [75, 371] width 45 height 15
click at [332, 36] on div "List (Bulk Actions) Kenno - Kehitys 1x 2x 3x" at bounding box center [383, 42] width 705 height 31
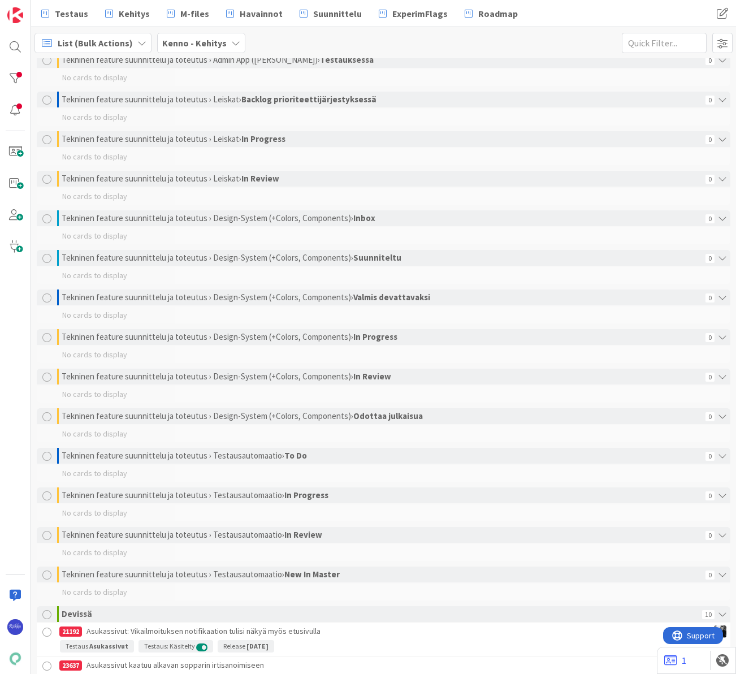
scroll to position [2112, 0]
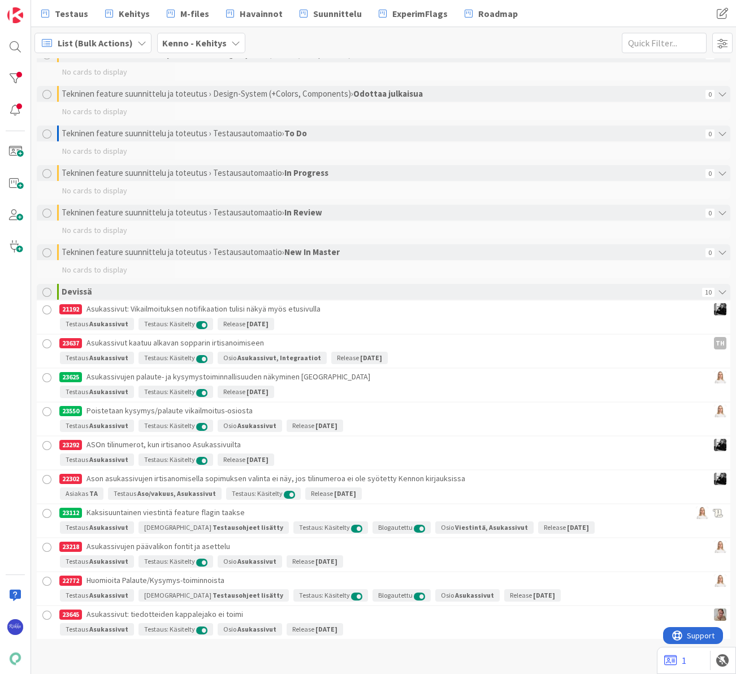
click at [47, 615] on div at bounding box center [47, 615] width 14 height 14
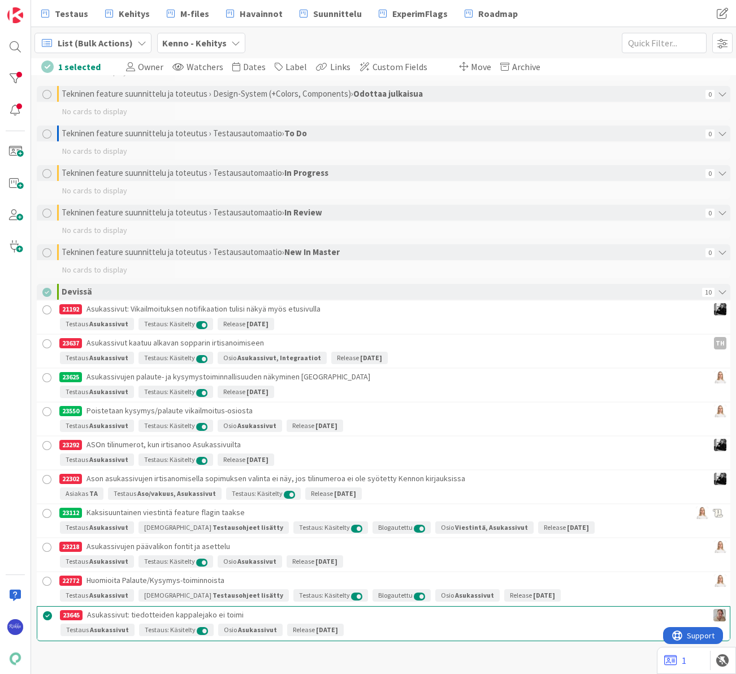
click at [46, 576] on div at bounding box center [47, 581] width 14 height 14
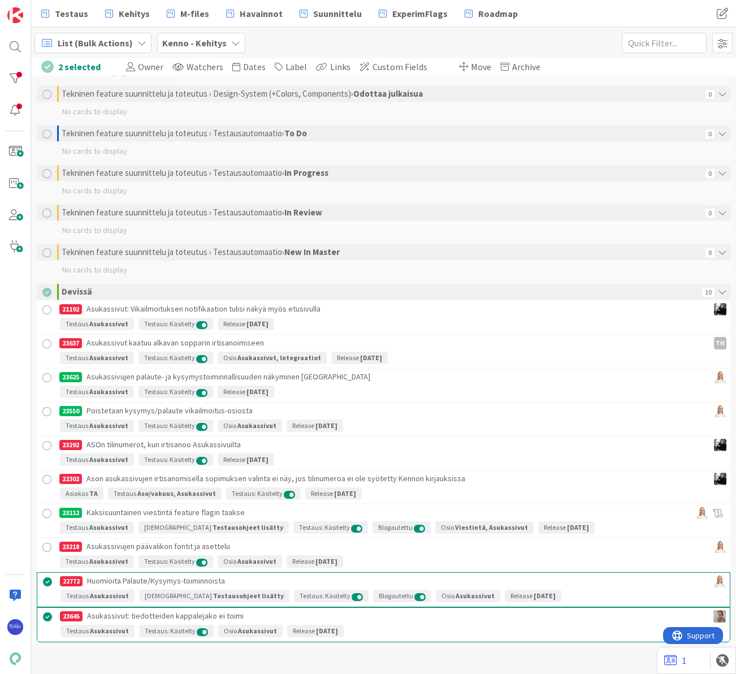
click at [46, 543] on div at bounding box center [47, 547] width 14 height 14
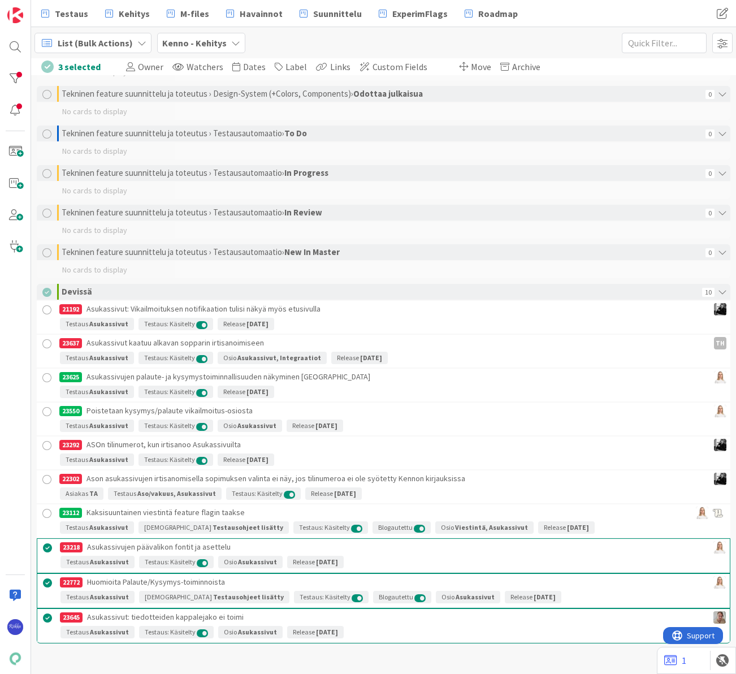
scroll to position [2081, 0]
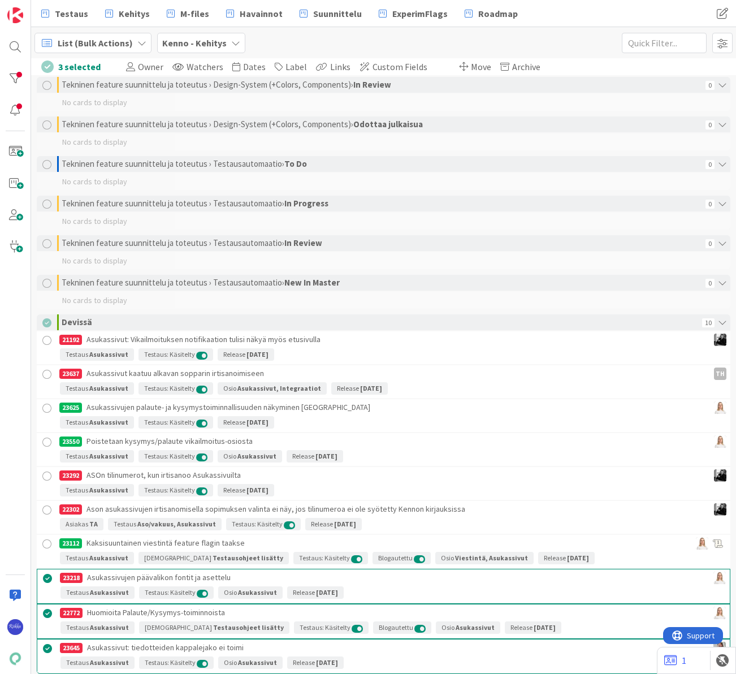
click at [43, 507] on div at bounding box center [47, 510] width 14 height 14
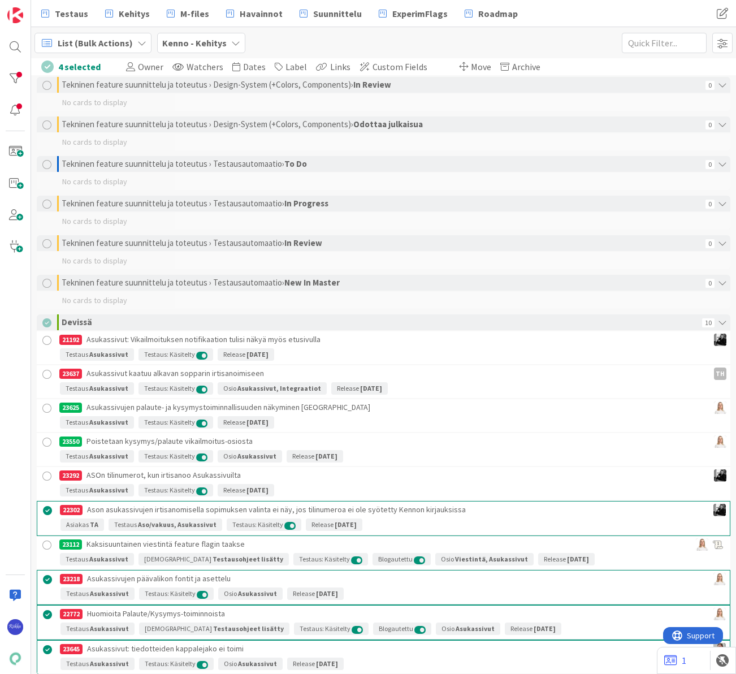
click at [44, 468] on link "23292 ASOn tilinumerot, kun irtisanoo Asukassivuilta Testaus Asukassivut Testau…" at bounding box center [383, 483] width 693 height 33
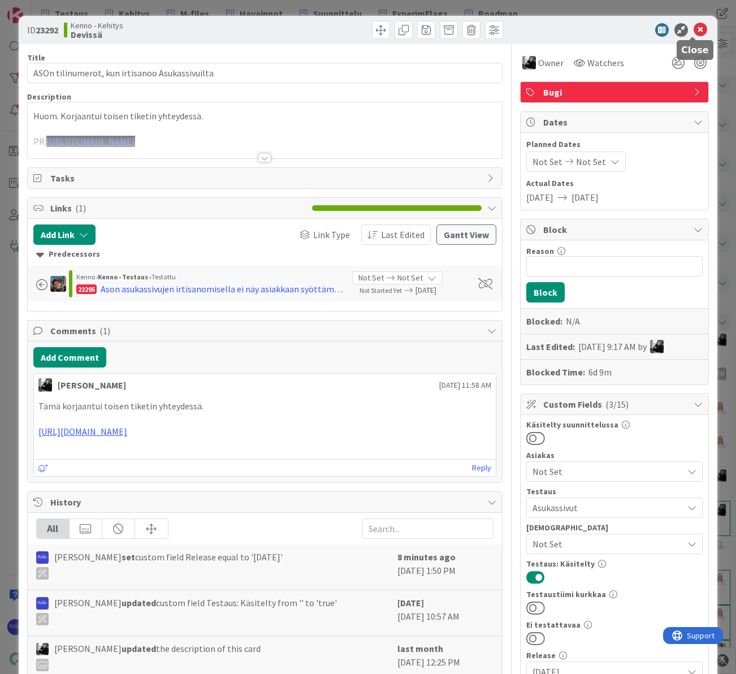
click at [693, 30] on icon at bounding box center [700, 30] width 14 height 14
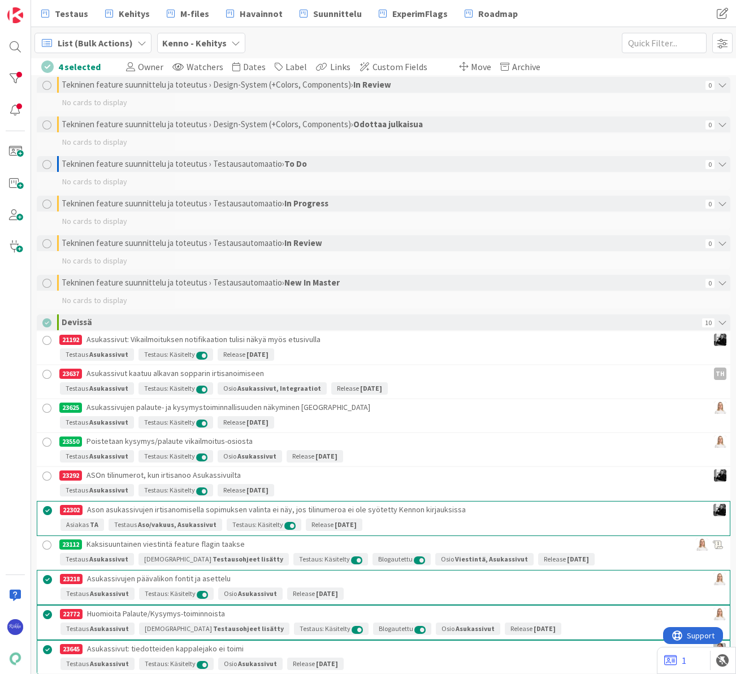
click at [47, 340] on div at bounding box center [47, 340] width 14 height 14
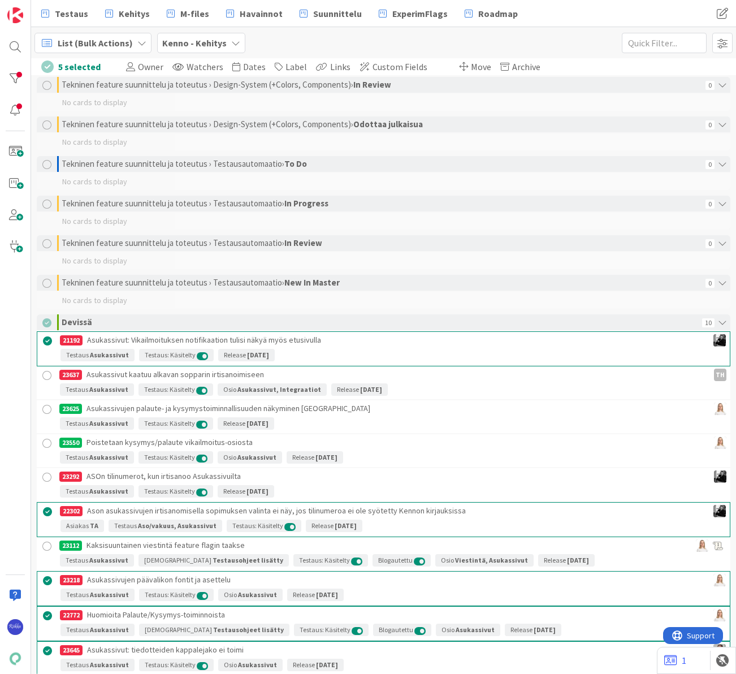
click at [47, 372] on div at bounding box center [47, 375] width 14 height 14
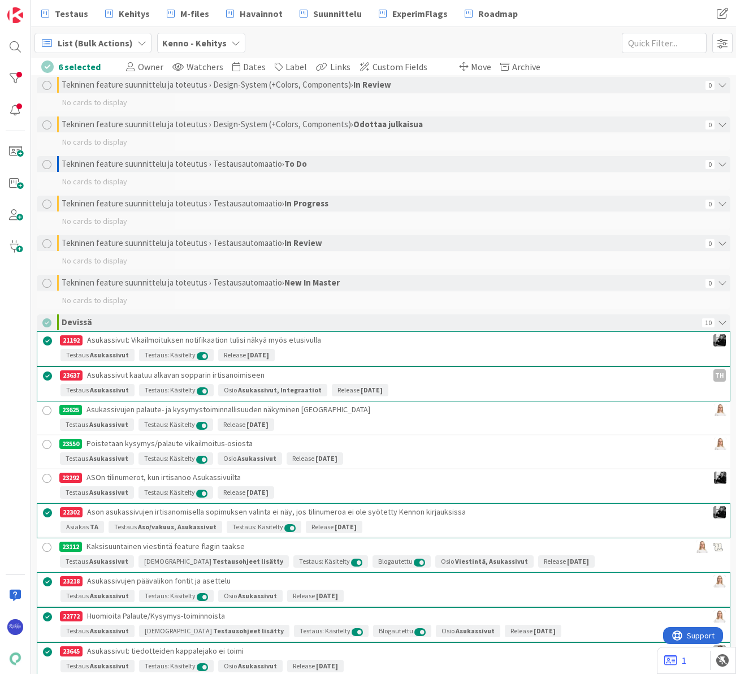
click at [45, 475] on div at bounding box center [47, 478] width 14 height 14
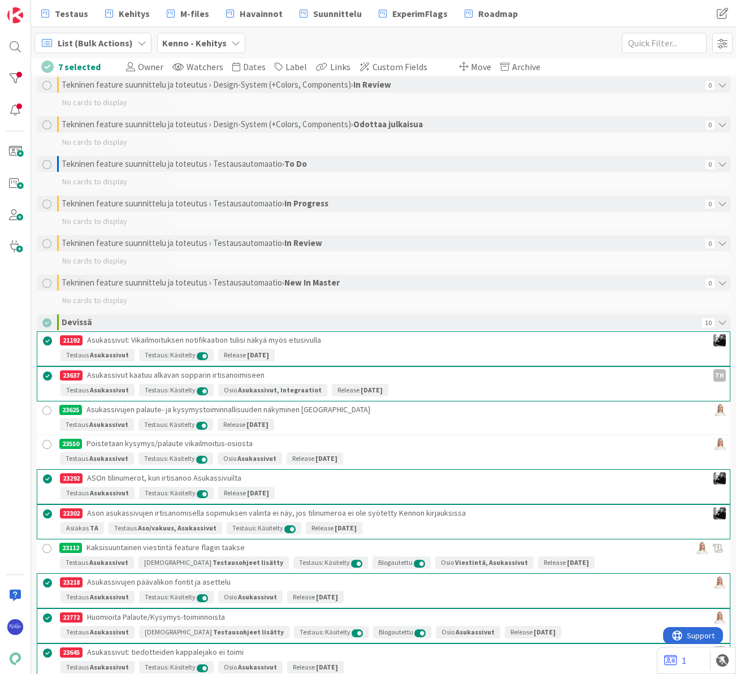
scroll to position [2120, 0]
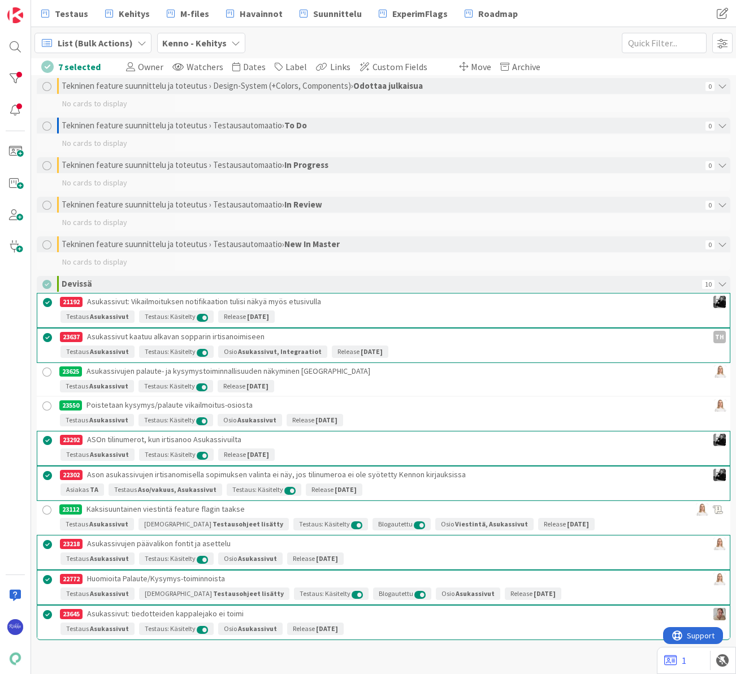
click at [471, 66] on span "Move" at bounding box center [481, 66] width 20 height 11
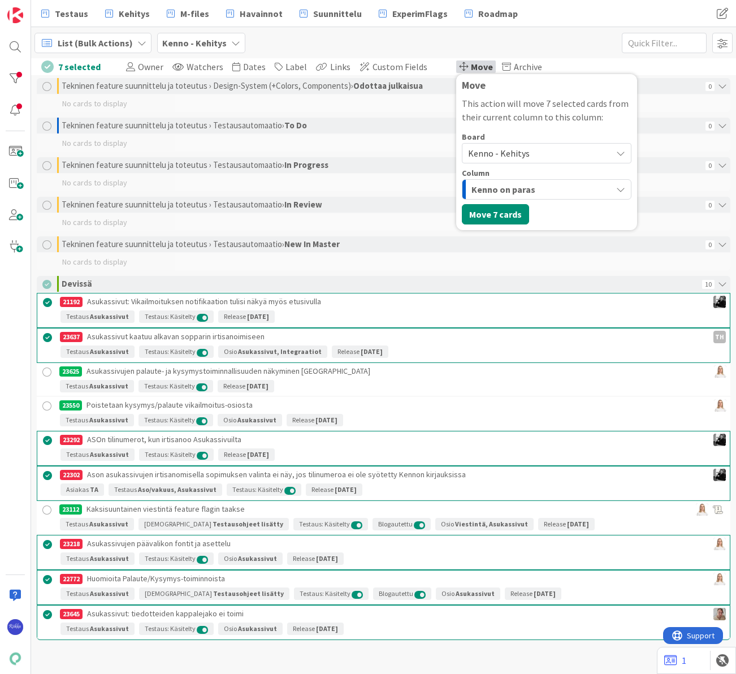
click at [500, 152] on span "Kenno - Kehitys" at bounding box center [499, 152] width 62 height 11
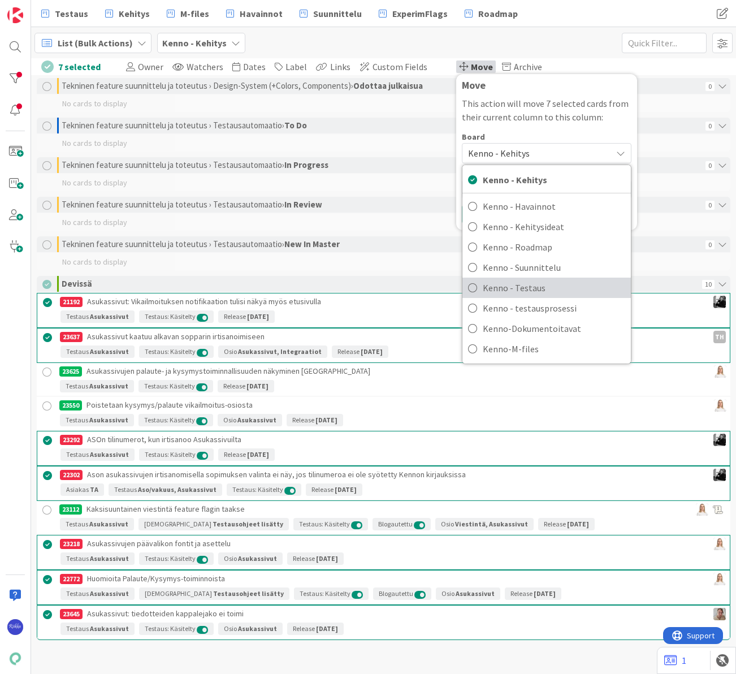
click at [533, 289] on span "Kenno - Testaus" at bounding box center [554, 287] width 142 height 17
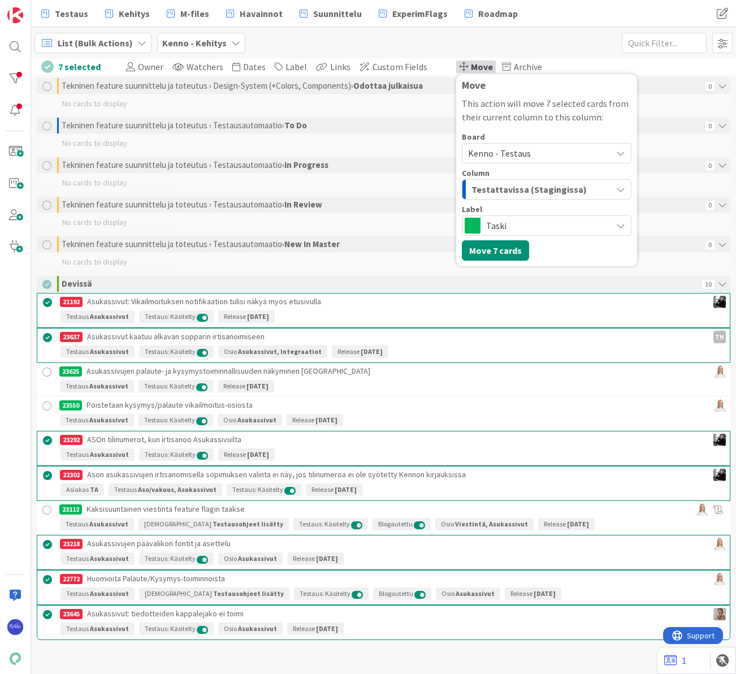
click at [537, 188] on span "Testattavissa (Stagingissa)" at bounding box center [528, 189] width 115 height 15
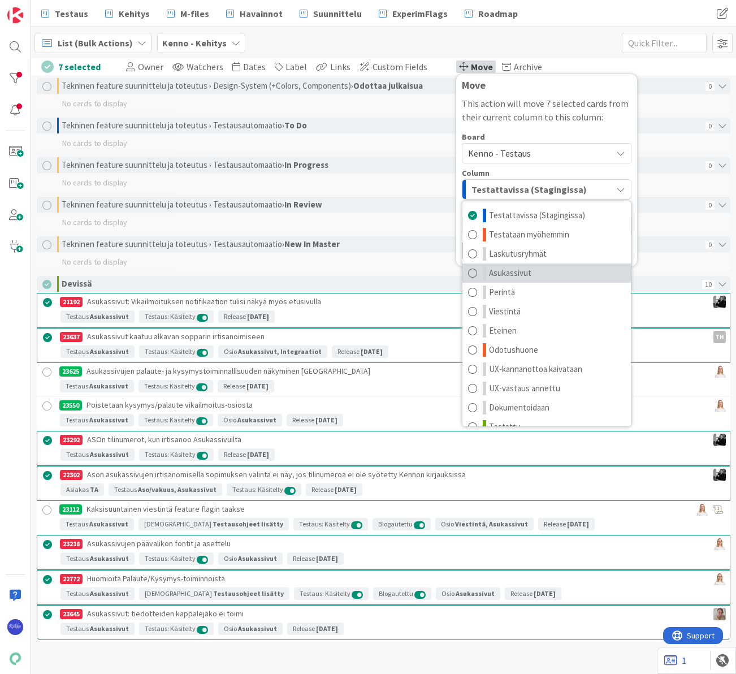
click at [527, 272] on link "Asukassivut" at bounding box center [546, 272] width 168 height 19
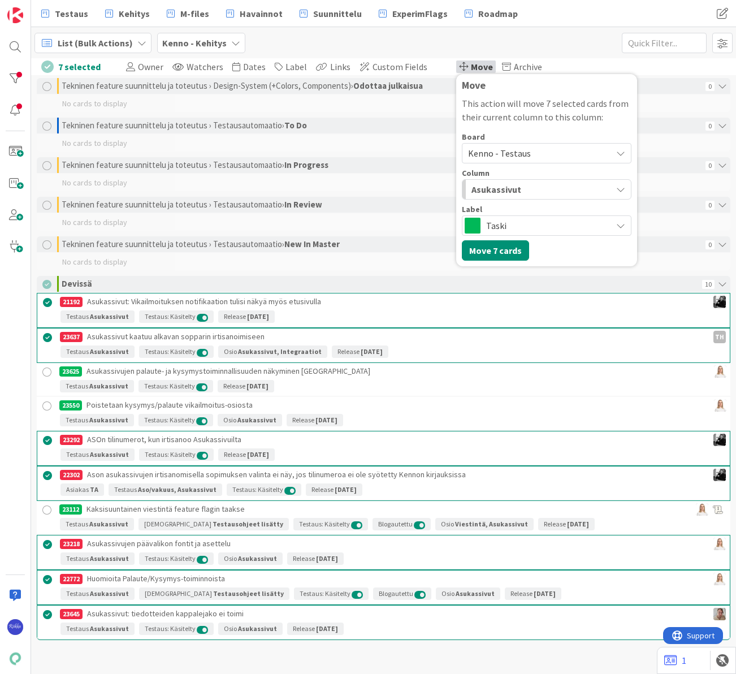
click at [537, 218] on span "Taski" at bounding box center [546, 226] width 120 height 16
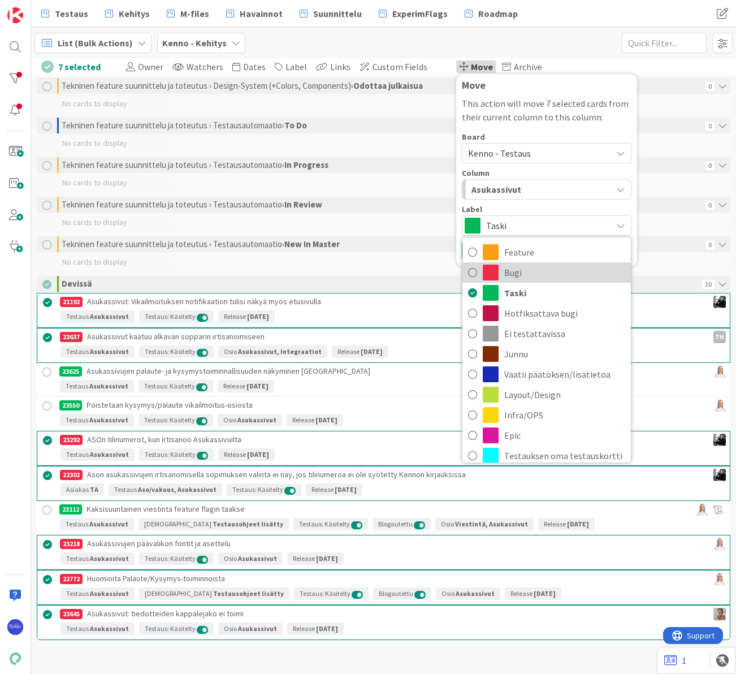
click at [526, 274] on span "Bugi" at bounding box center [564, 272] width 121 height 17
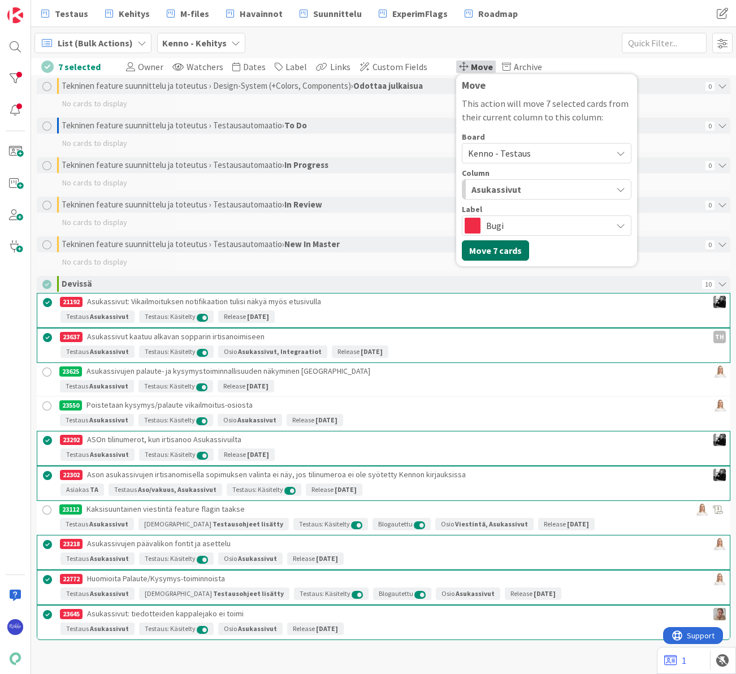
click at [477, 246] on button "Move 7 cards" at bounding box center [495, 250] width 67 height 20
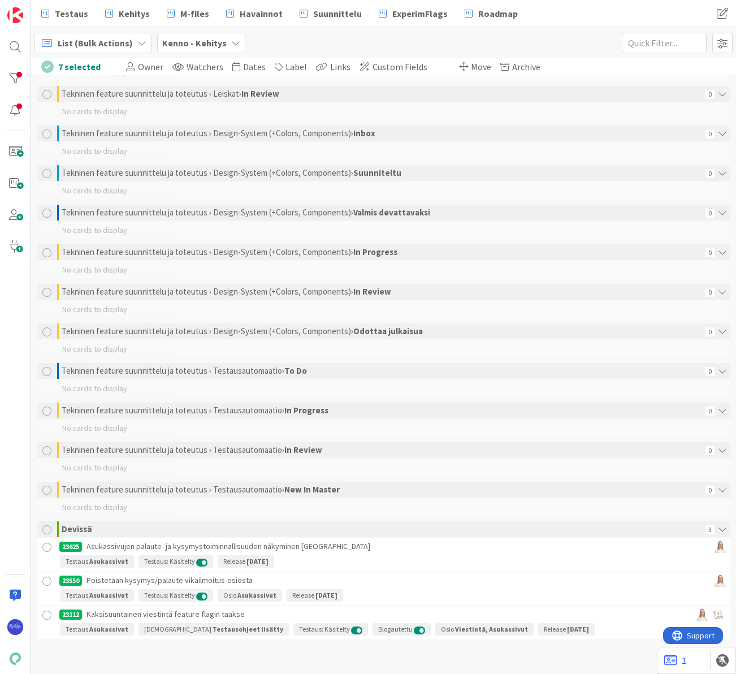
scroll to position [1874, 0]
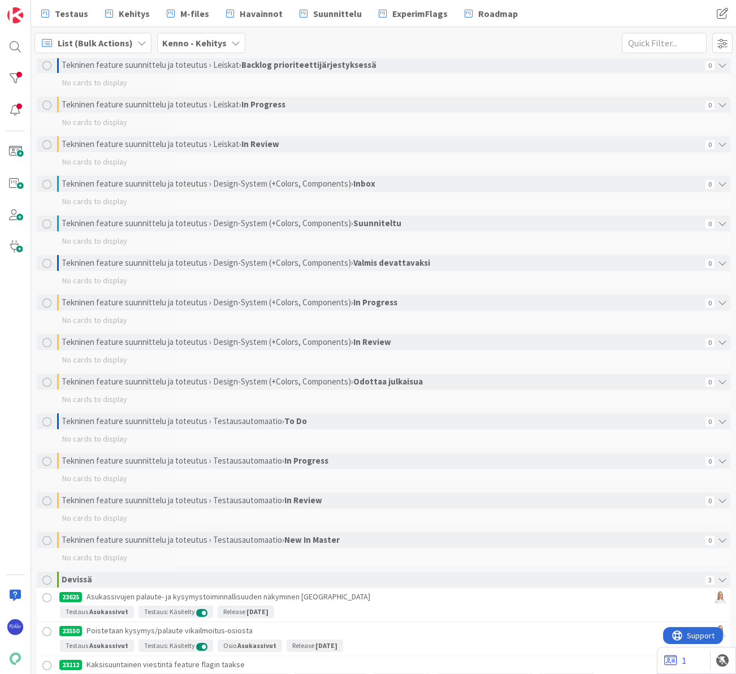
scroll to position [1874, 0]
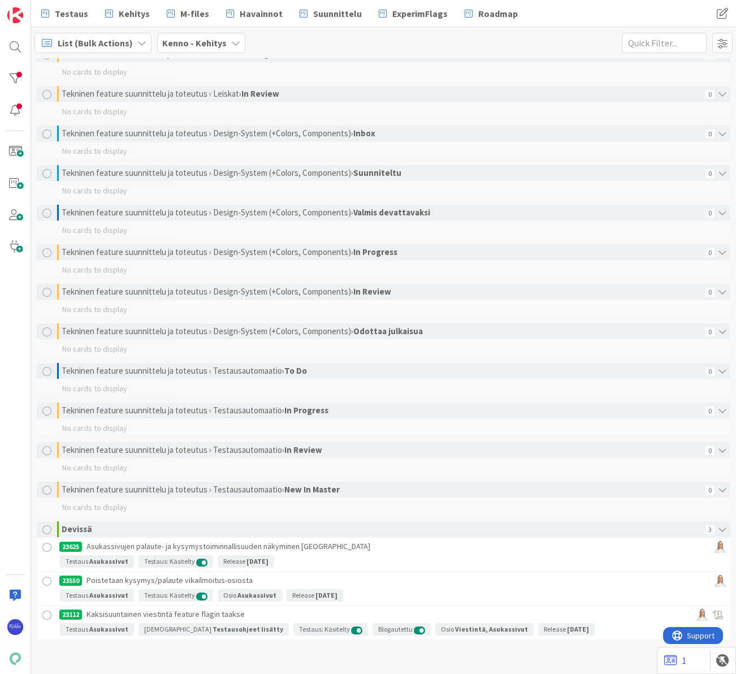
click at [45, 544] on div at bounding box center [47, 547] width 14 height 14
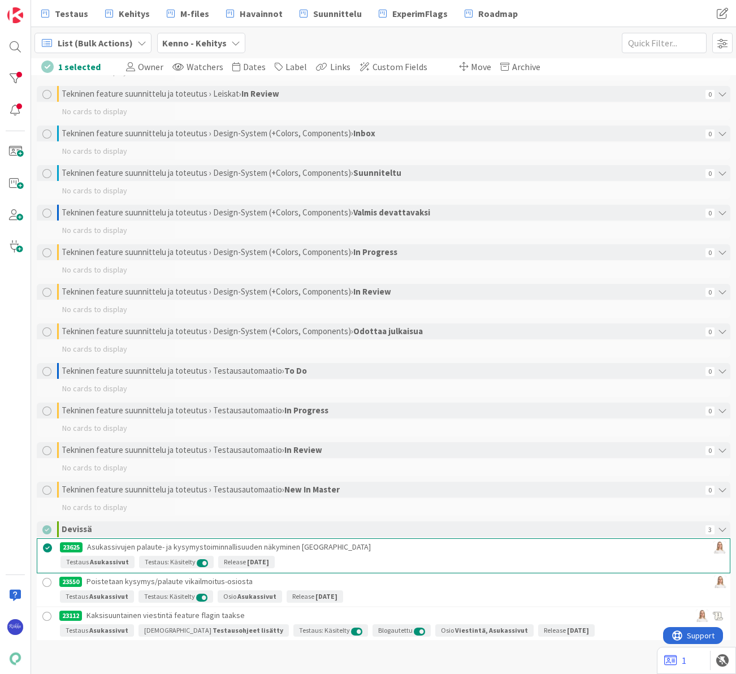
click at [46, 580] on div at bounding box center [47, 582] width 14 height 14
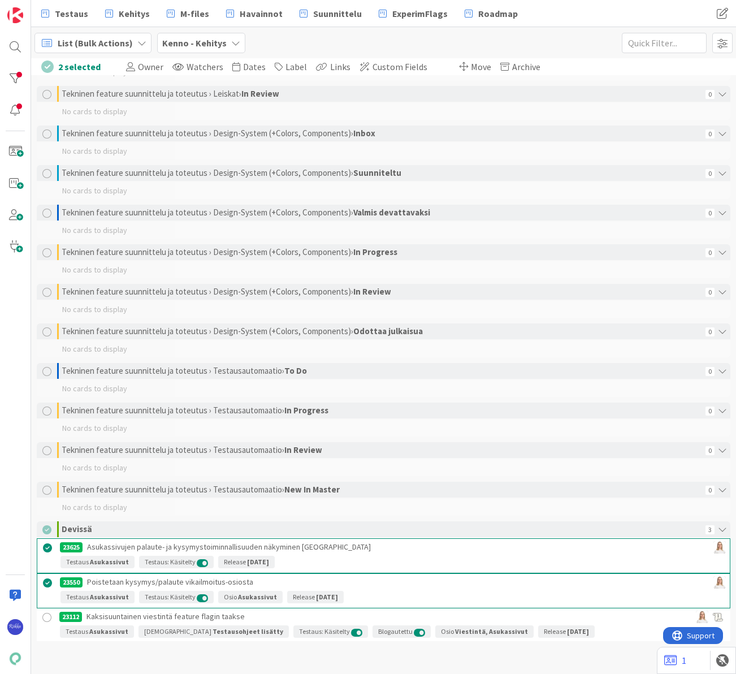
click at [46, 617] on div at bounding box center [47, 617] width 14 height 14
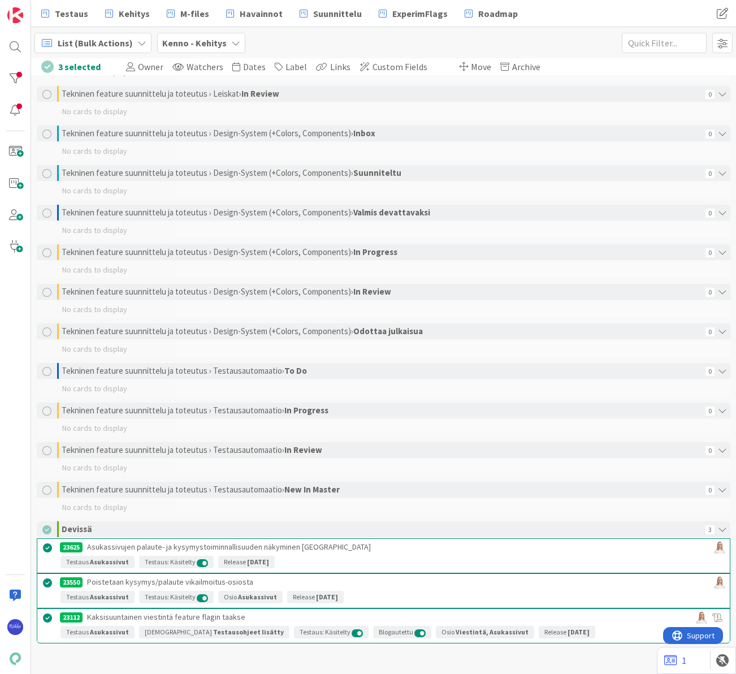
click at [471, 62] on span "Move" at bounding box center [481, 66] width 20 height 11
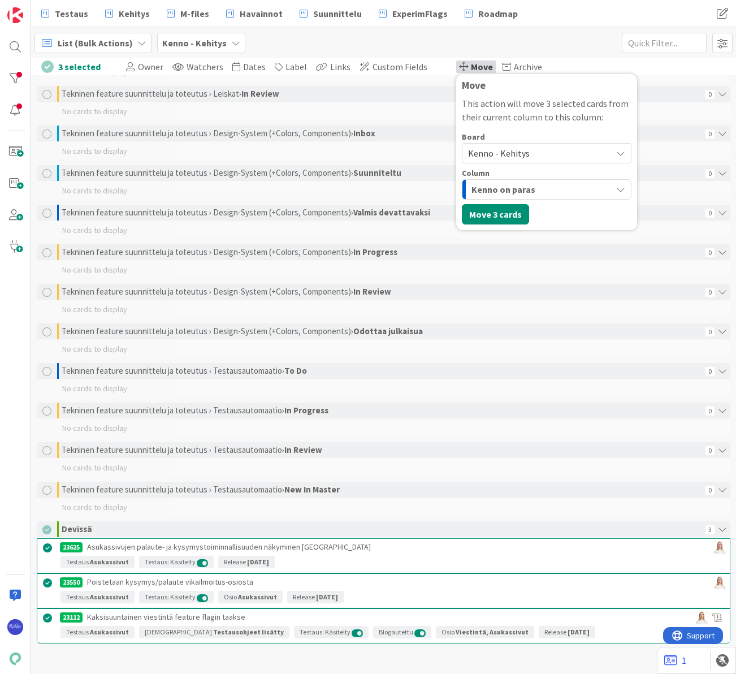
click at [493, 152] on span "Kenno - Kehitys" at bounding box center [499, 152] width 62 height 11
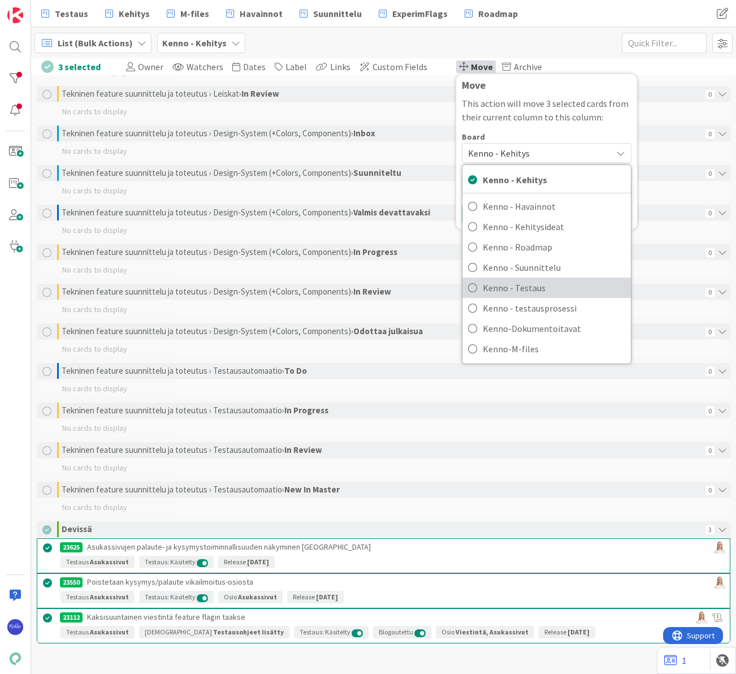
click at [522, 280] on span "Kenno - Testaus" at bounding box center [554, 287] width 142 height 17
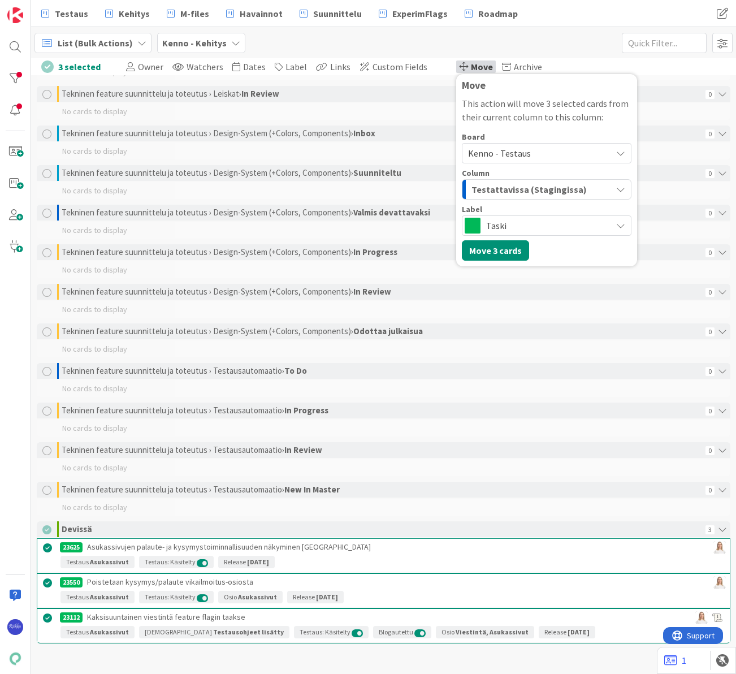
click at [506, 181] on div "Testattavissa (Stagingissa)" at bounding box center [539, 189] width 143 height 18
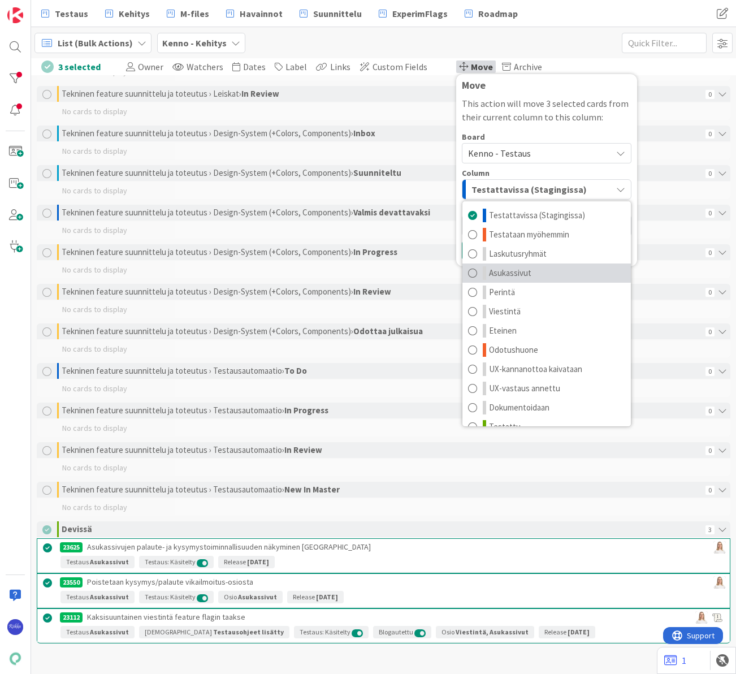
click at [522, 275] on link "Asukassivut" at bounding box center [546, 272] width 168 height 19
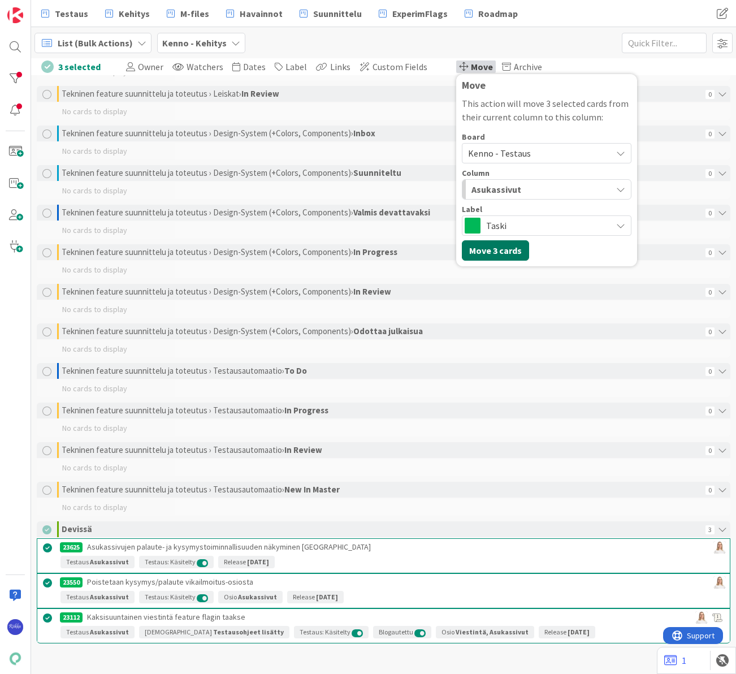
click at [493, 246] on button "Move 3 cards" at bounding box center [495, 250] width 67 height 20
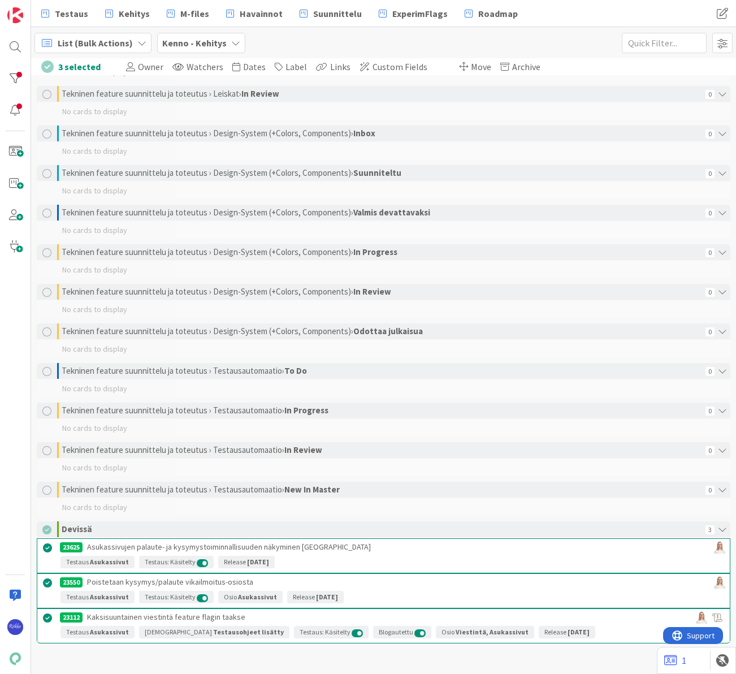
click at [471, 63] on span "Move" at bounding box center [481, 66] width 20 height 11
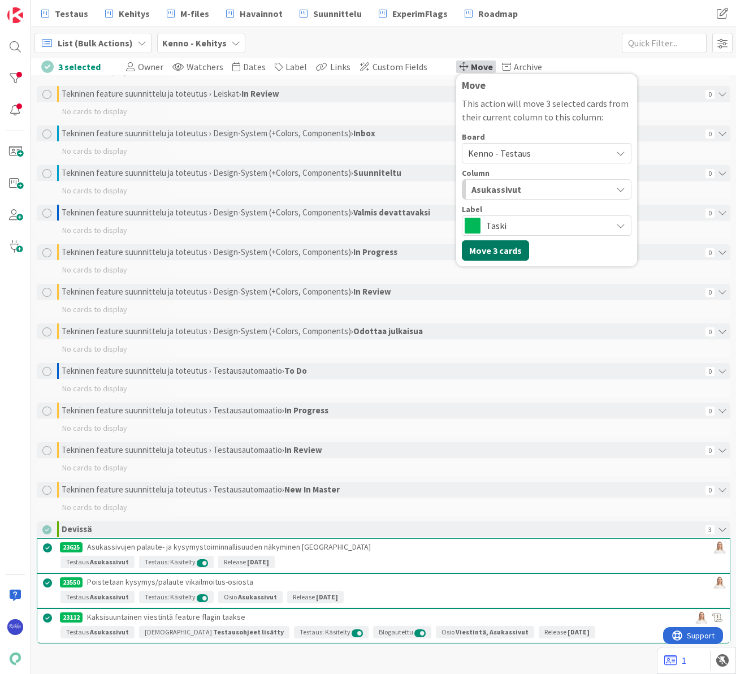
click at [486, 248] on button "Move 3 cards" at bounding box center [495, 250] width 67 height 20
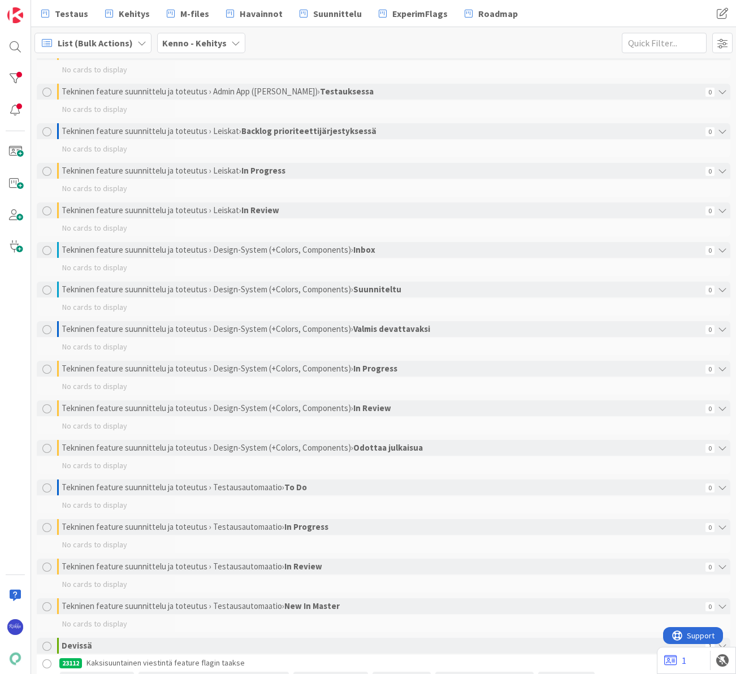
scroll to position [1807, 0]
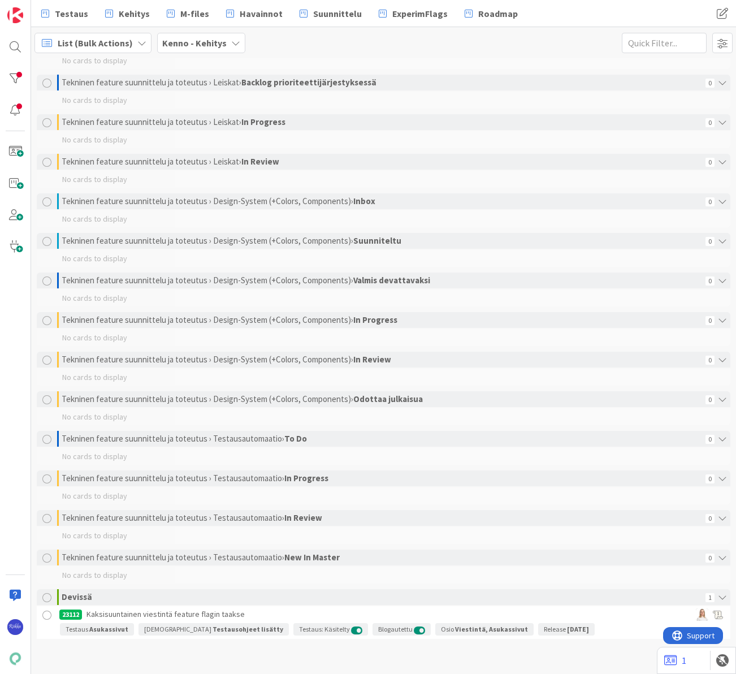
click at [47, 616] on div at bounding box center [47, 615] width 14 height 14
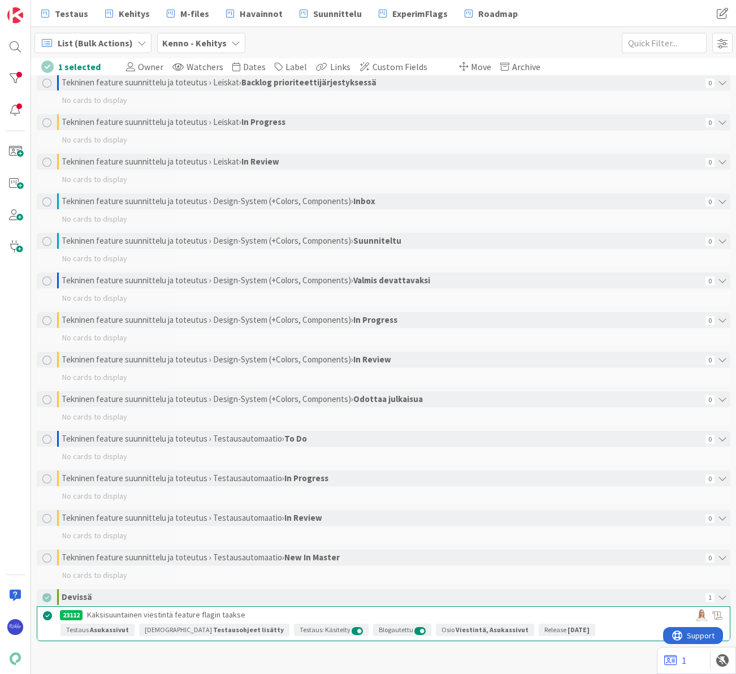
click at [471, 66] on span "Move" at bounding box center [481, 66] width 20 height 11
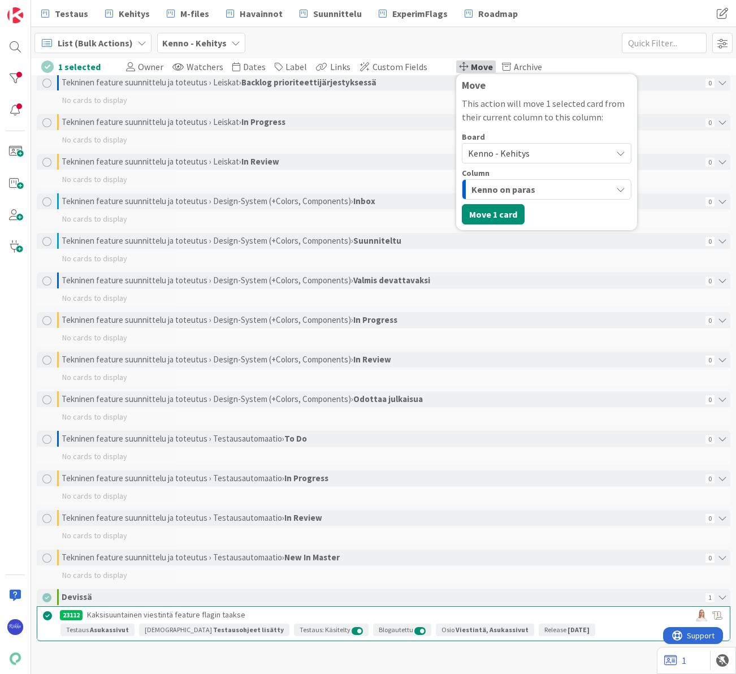
click at [496, 159] on span "Kenno - Kehitys" at bounding box center [537, 153] width 138 height 16
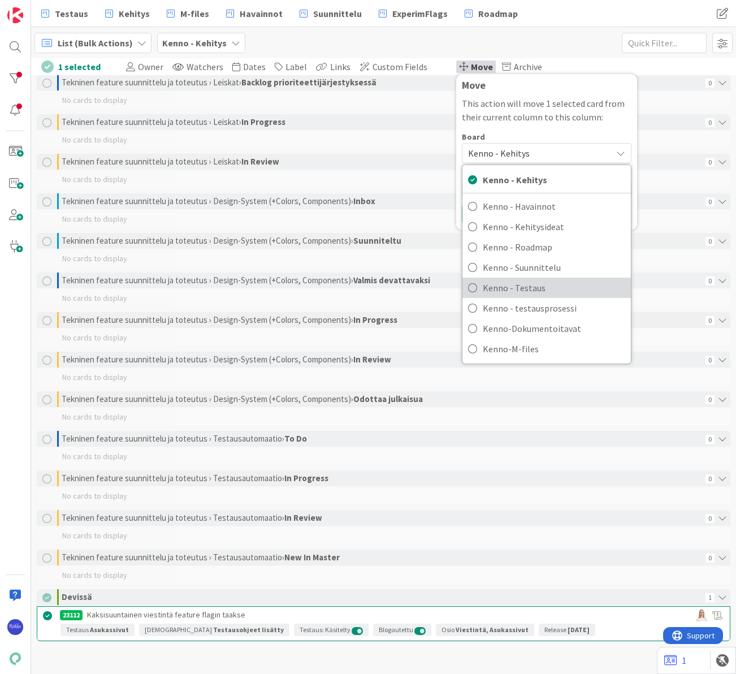
click at [531, 287] on span "Kenno - Testaus" at bounding box center [554, 287] width 142 height 17
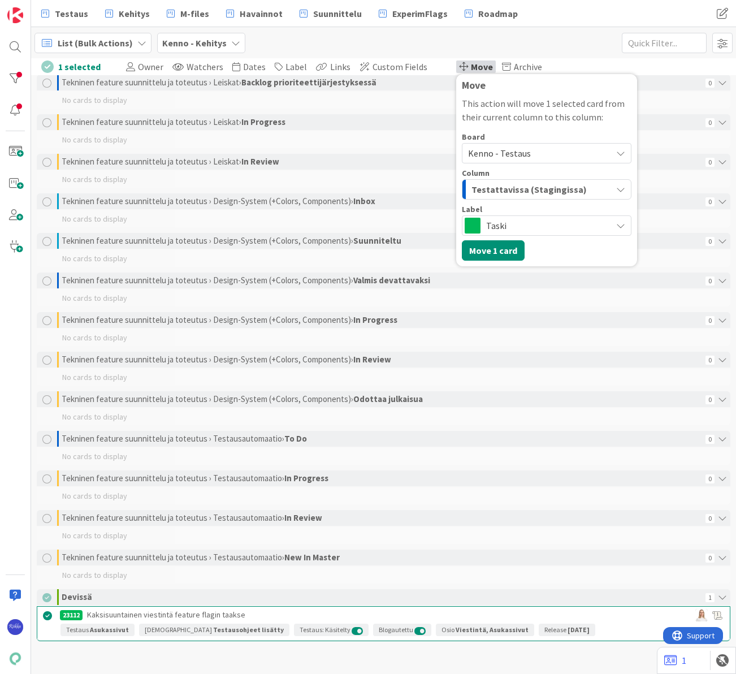
click at [537, 192] on span "Testattavissa (Stagingissa)" at bounding box center [528, 189] width 115 height 15
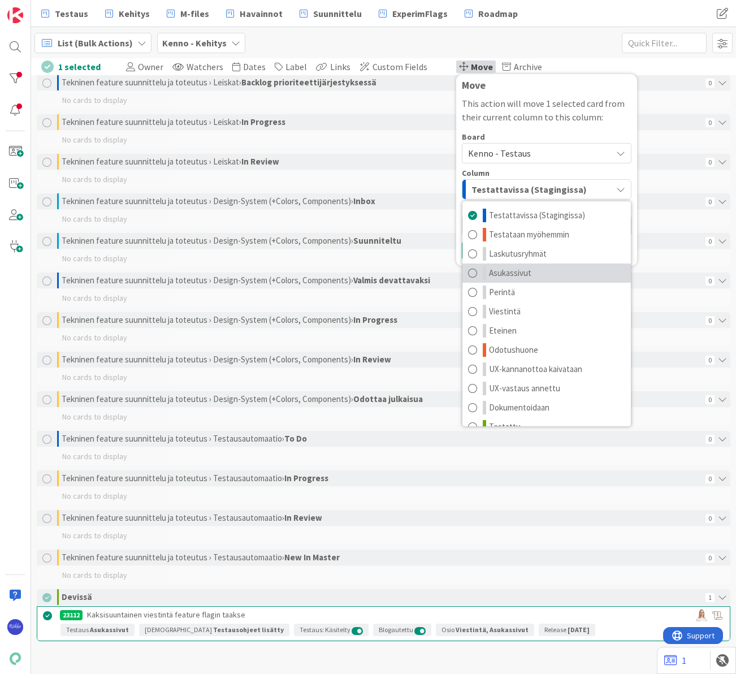
click at [539, 273] on link "Asukassivut" at bounding box center [546, 272] width 168 height 19
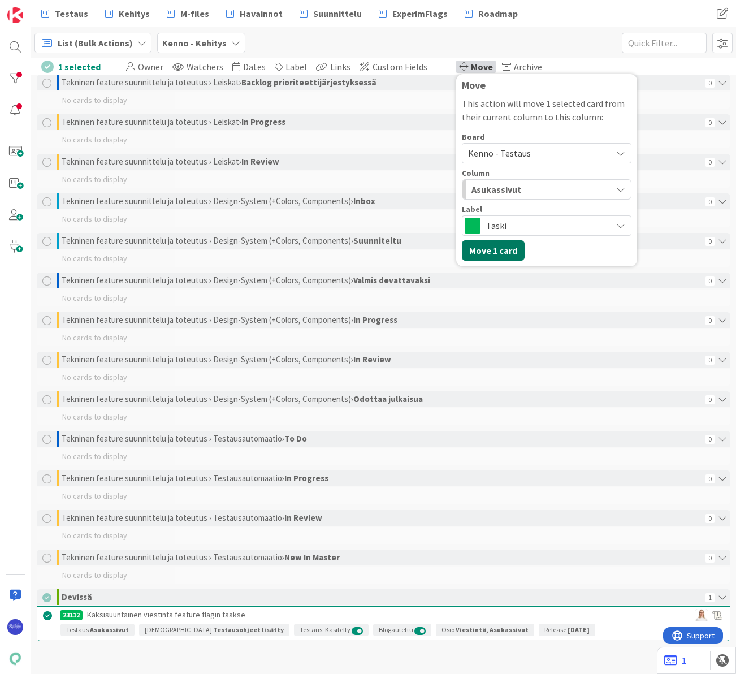
click at [492, 249] on button "Move 1 card" at bounding box center [493, 250] width 63 height 20
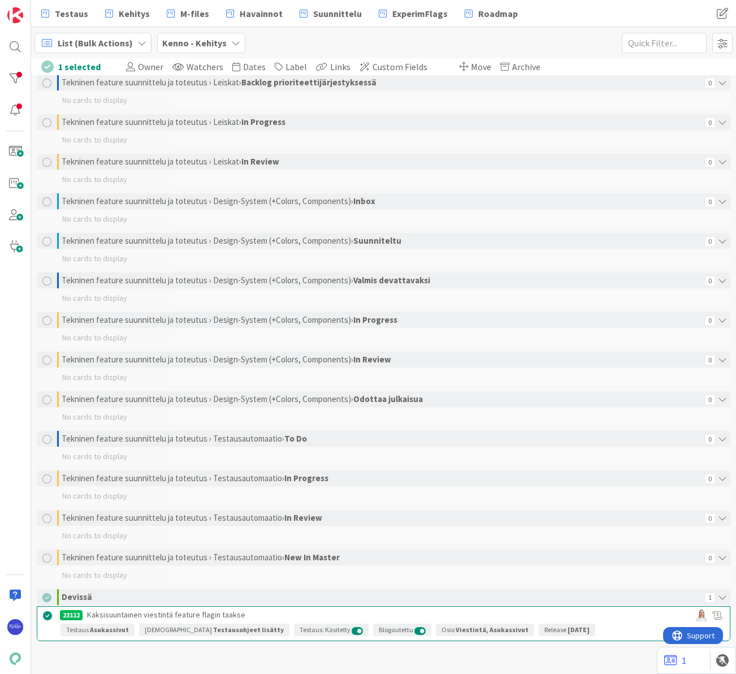
click at [99, 43] on span "List (Bulk Actions)" at bounding box center [95, 43] width 75 height 14
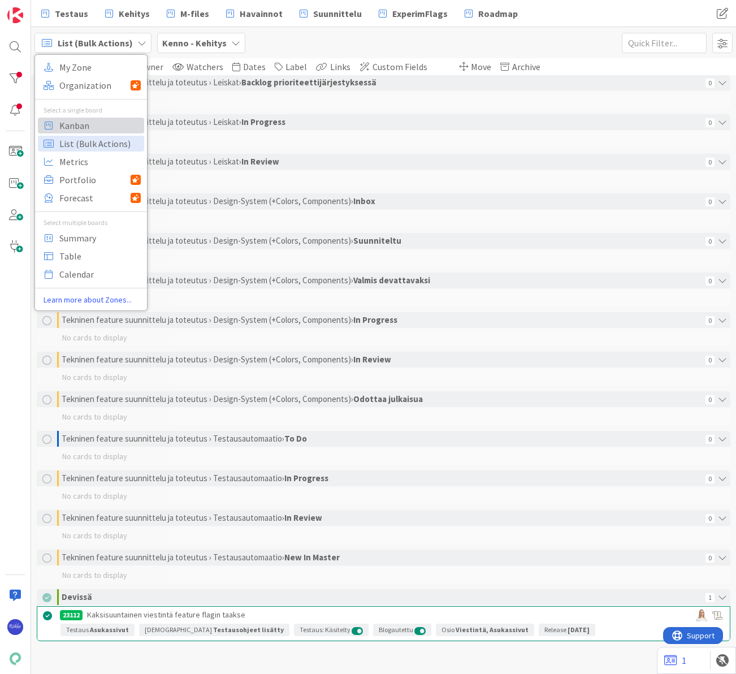
click at [85, 124] on span "Kanban" at bounding box center [99, 125] width 81 height 17
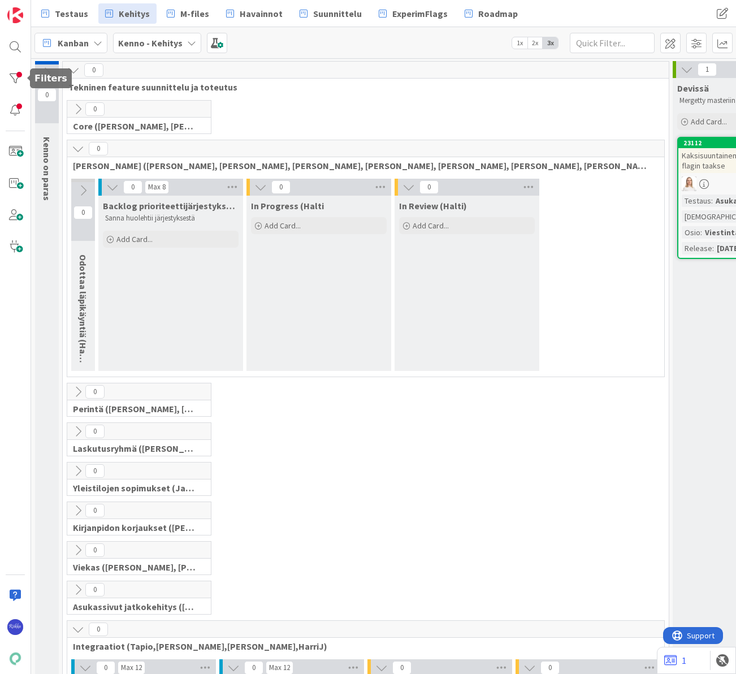
click at [14, 77] on div at bounding box center [15, 78] width 23 height 23
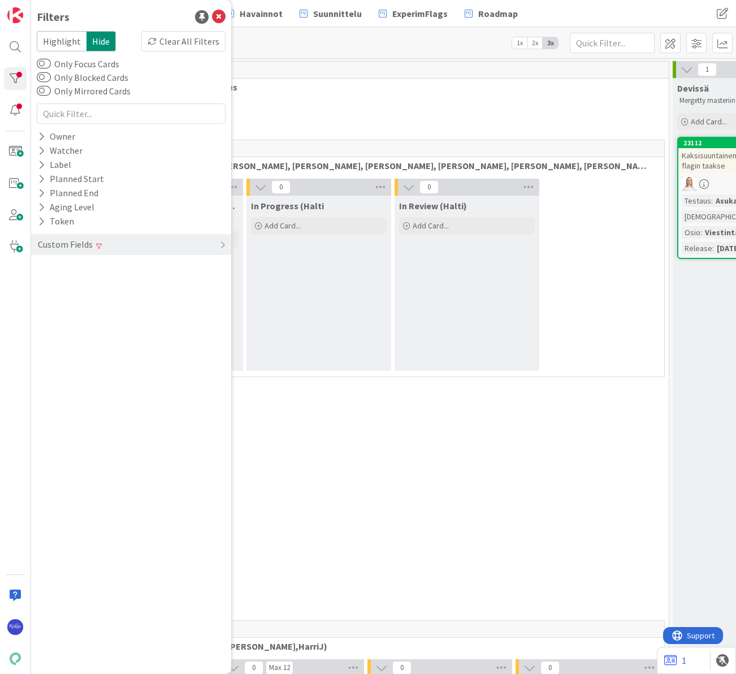
click at [119, 250] on div "Custom Fields" at bounding box center [131, 244] width 200 height 21
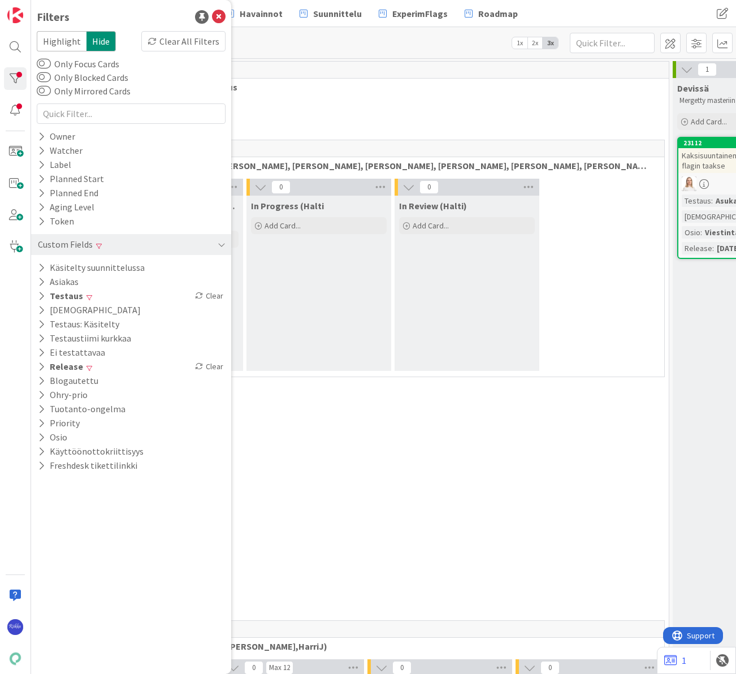
drag, startPoint x: 210, startPoint y: 297, endPoint x: 211, endPoint y: 41, distance: 256.0
click at [210, 294] on div "Clear" at bounding box center [209, 296] width 33 height 14
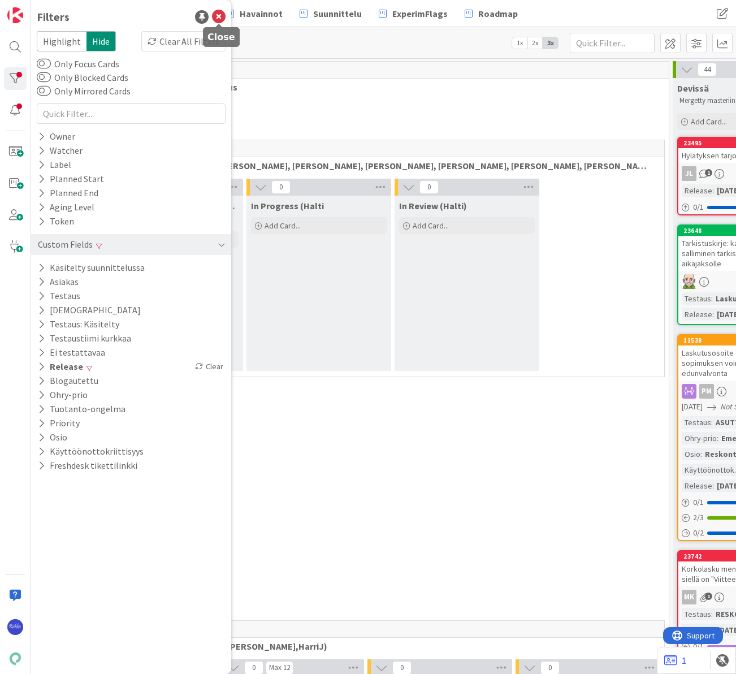
click at [216, 16] on icon at bounding box center [219, 17] width 14 height 14
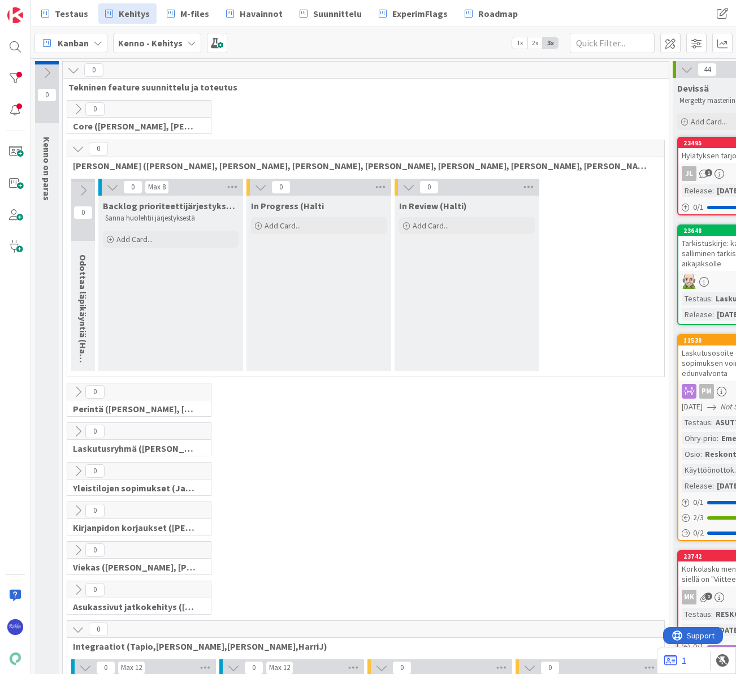
scroll to position [0, 154]
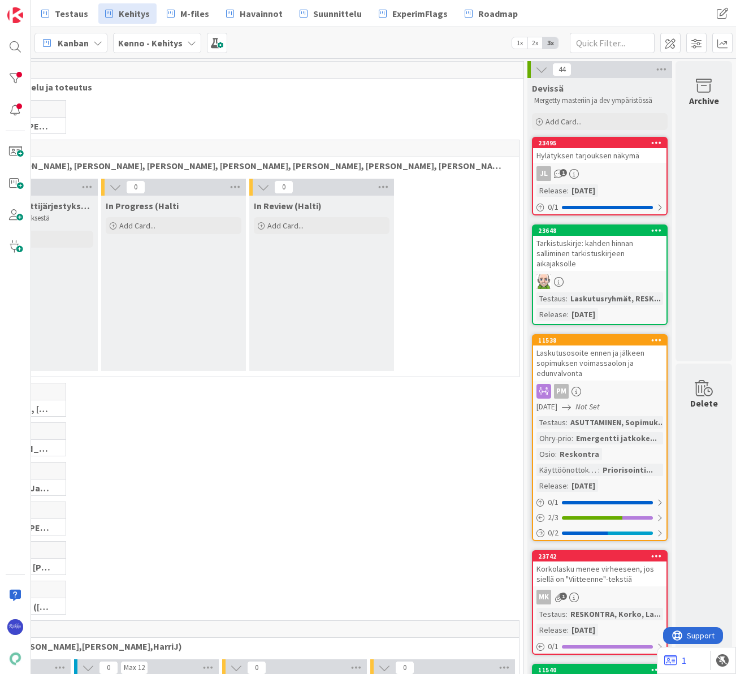
click at [586, 392] on div "PM" at bounding box center [599, 391] width 133 height 15
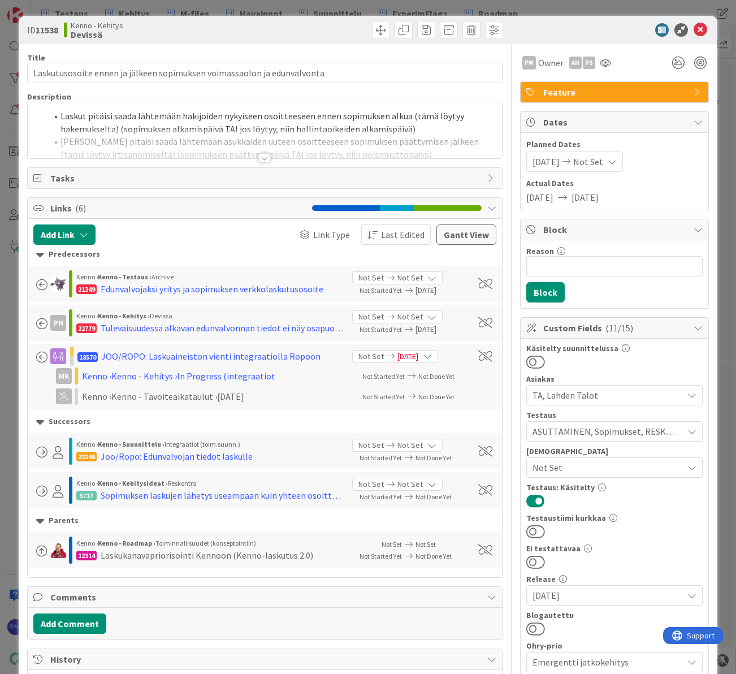
click at [263, 156] on div at bounding box center [264, 157] width 12 height 9
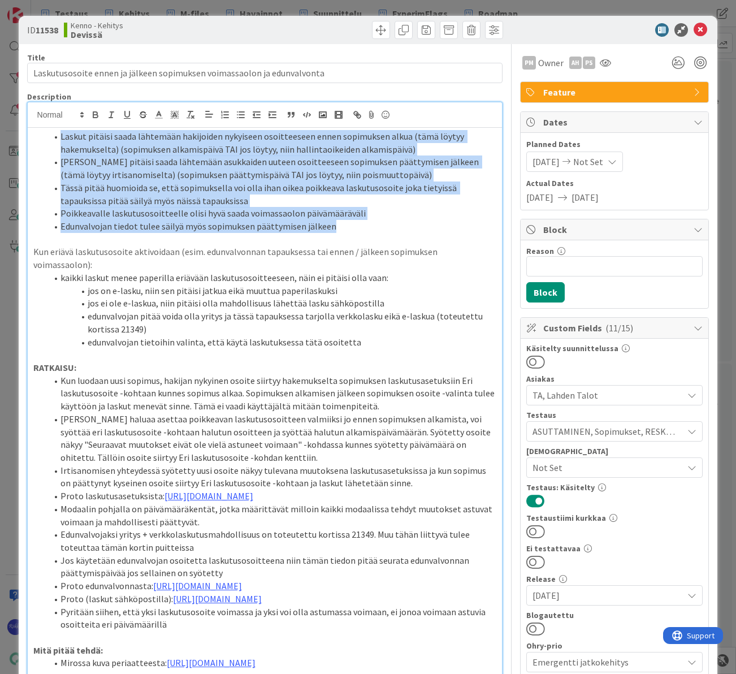
drag, startPoint x: 60, startPoint y: 136, endPoint x: 389, endPoint y: 221, distance: 340.2
click at [389, 221] on ol "[PERSON_NAME] pitäisi saada lähtemään hakijoiden nykyiseen osoitteeseen ennen s…" at bounding box center [264, 181] width 463 height 103
click at [389, 225] on li "Edunvalvojan tiedot tulee säilyä myös sopimuksen päättymisen jälkeen" at bounding box center [272, 226] width 450 height 13
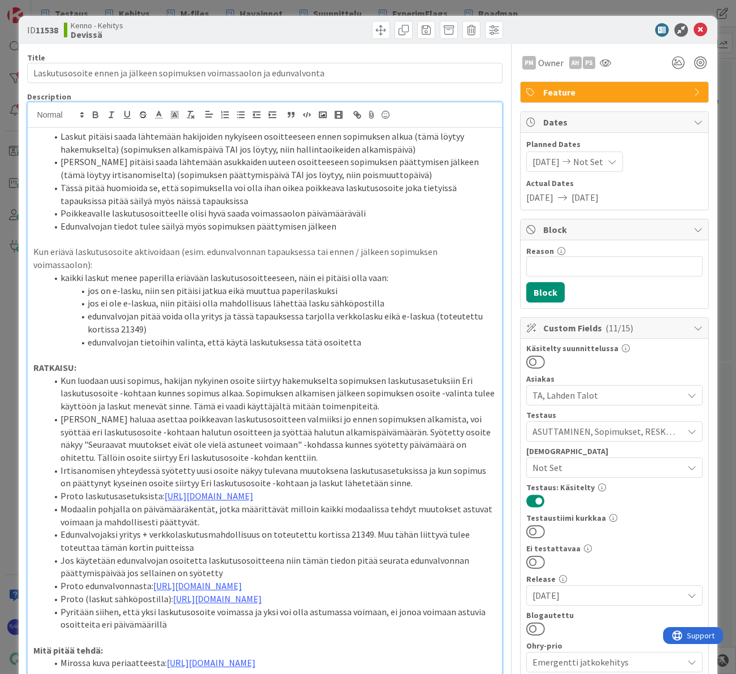
drag, startPoint x: 492, startPoint y: 256, endPoint x: 309, endPoint y: 250, distance: 182.6
click at [309, 250] on p "Kun eriävä laskutusosoite aktivoidaan (esim. edunvalvonnan tapauksessa tai enne…" at bounding box center [264, 257] width 463 height 25
